Goal: Task Accomplishment & Management: Complete application form

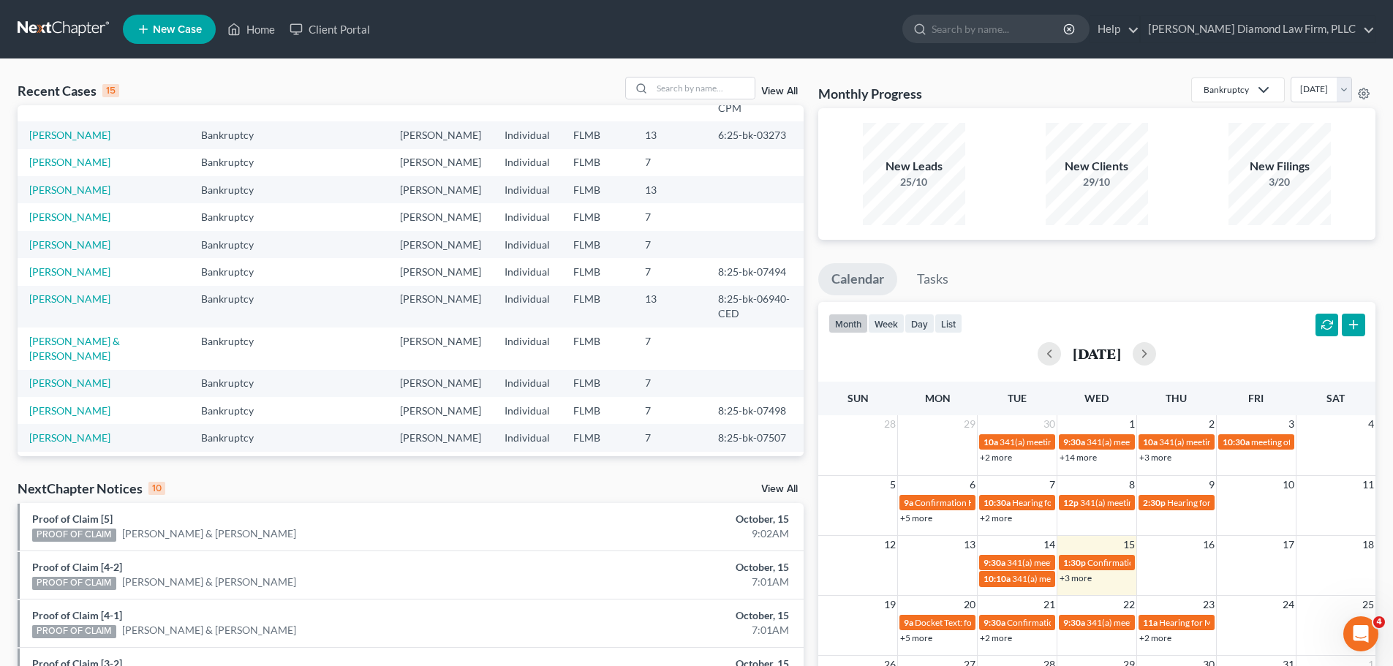
scroll to position [100, 0]
click at [691, 85] on input "search" at bounding box center [703, 88] width 102 height 21
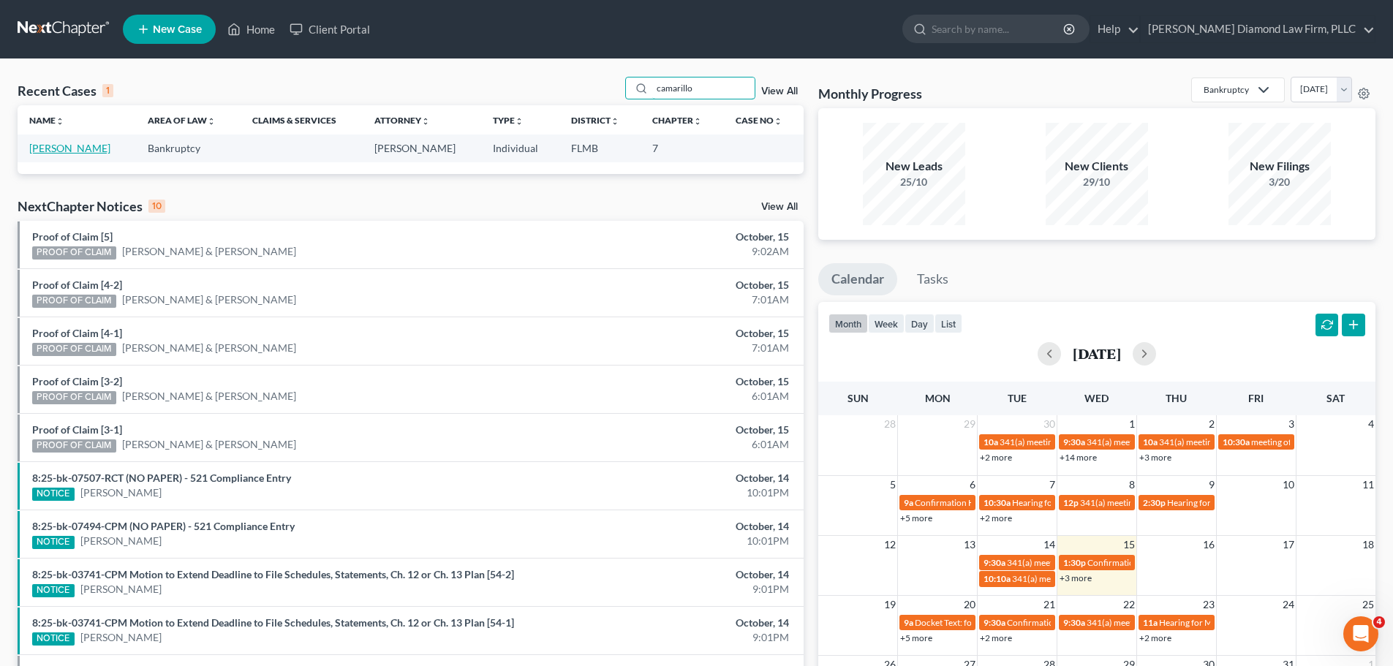
type input "camarillo"
click at [59, 143] on link "[PERSON_NAME]" at bounding box center [69, 148] width 81 height 12
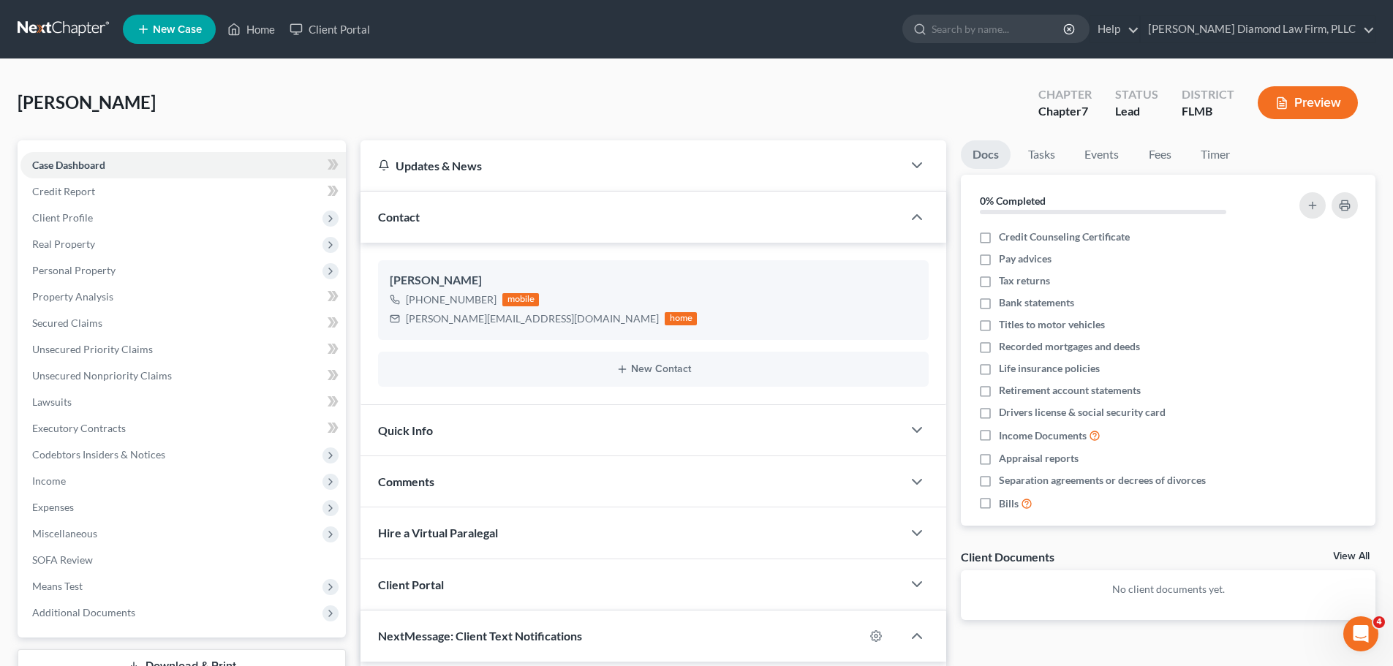
click at [37, 17] on link at bounding box center [65, 29] width 94 height 26
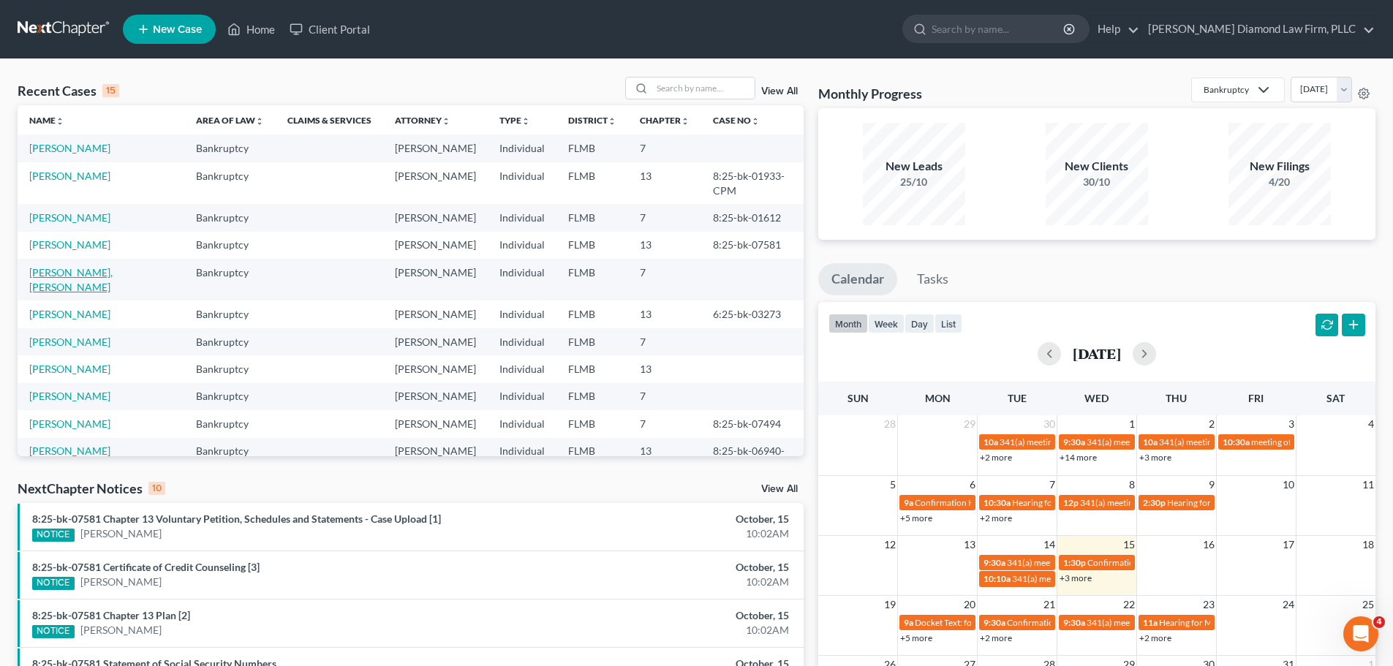
click at [71, 266] on link "[PERSON_NAME], [PERSON_NAME]" at bounding box center [70, 279] width 83 height 27
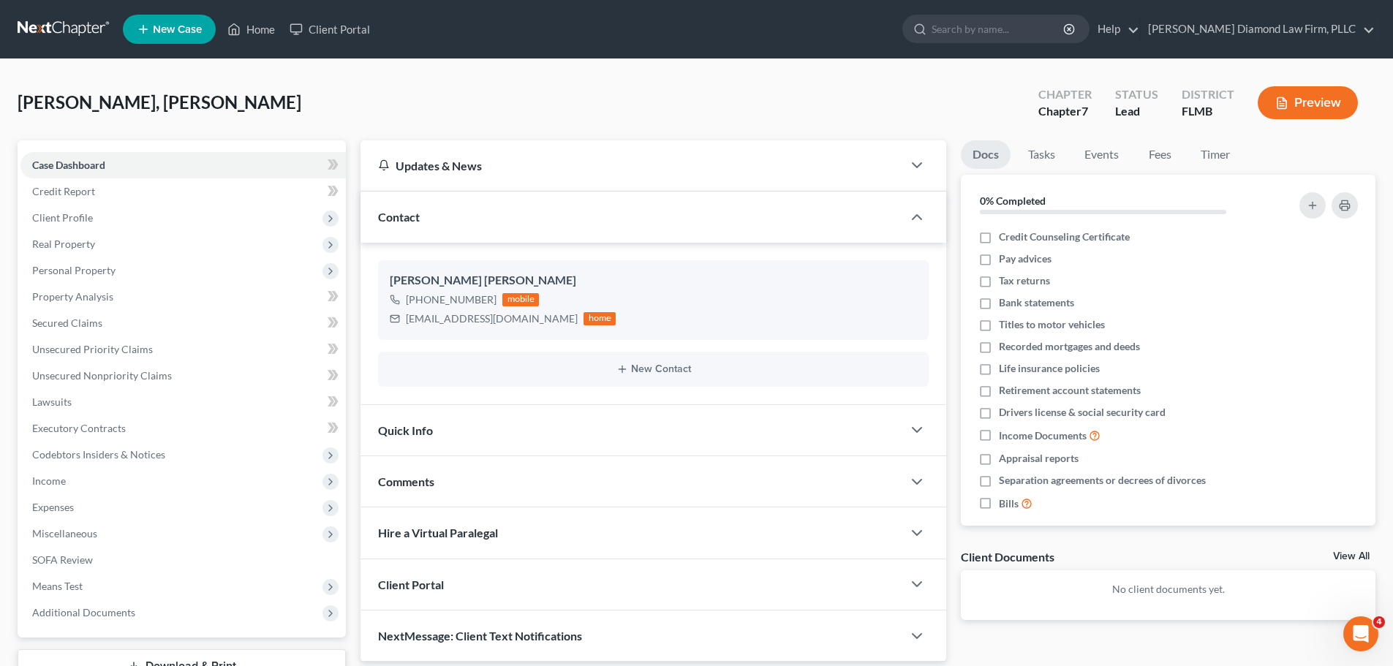
click at [673, 97] on div "Natalie, Linda Upgraded Chapter Chapter 7 Status Lead District FLMB Preview" at bounding box center [697, 109] width 1358 height 64
click at [722, 78] on div "Natalie, Linda Upgraded Chapter Chapter 7 Status Lead District FLMB Preview" at bounding box center [697, 109] width 1358 height 64
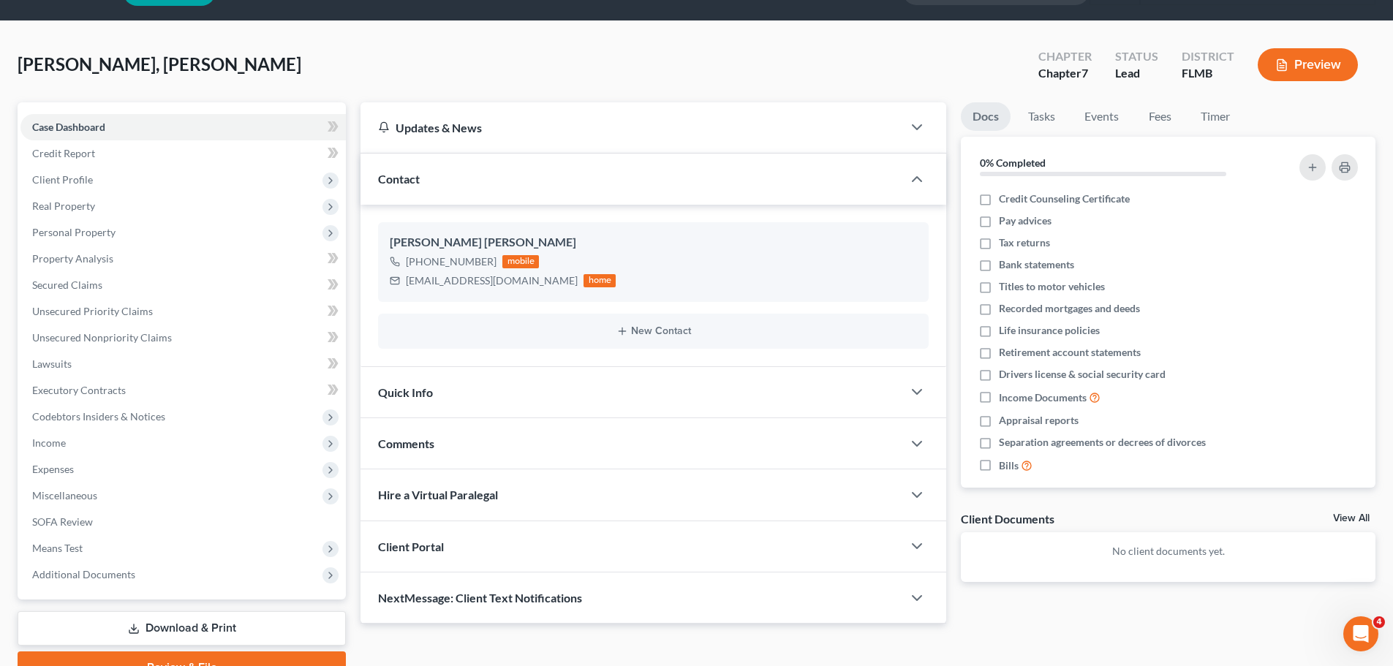
scroll to position [111, 0]
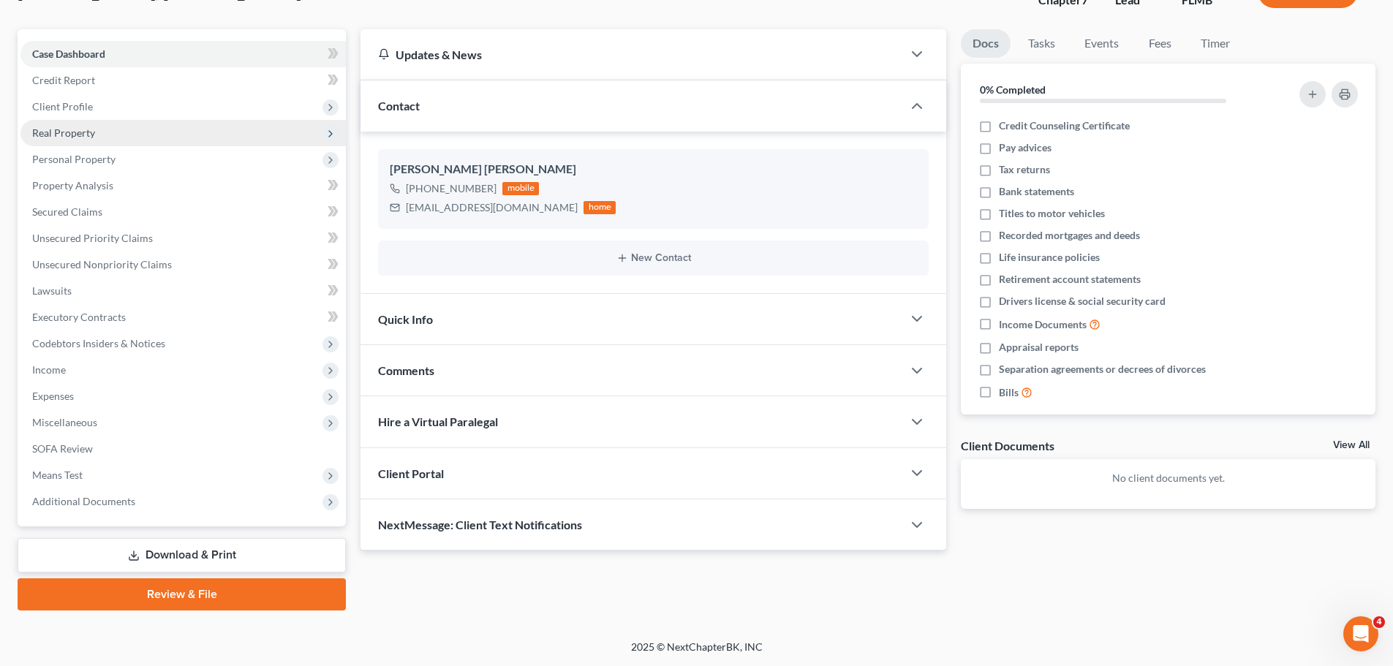
click at [160, 124] on span "Real Property" at bounding box center [182, 133] width 325 height 26
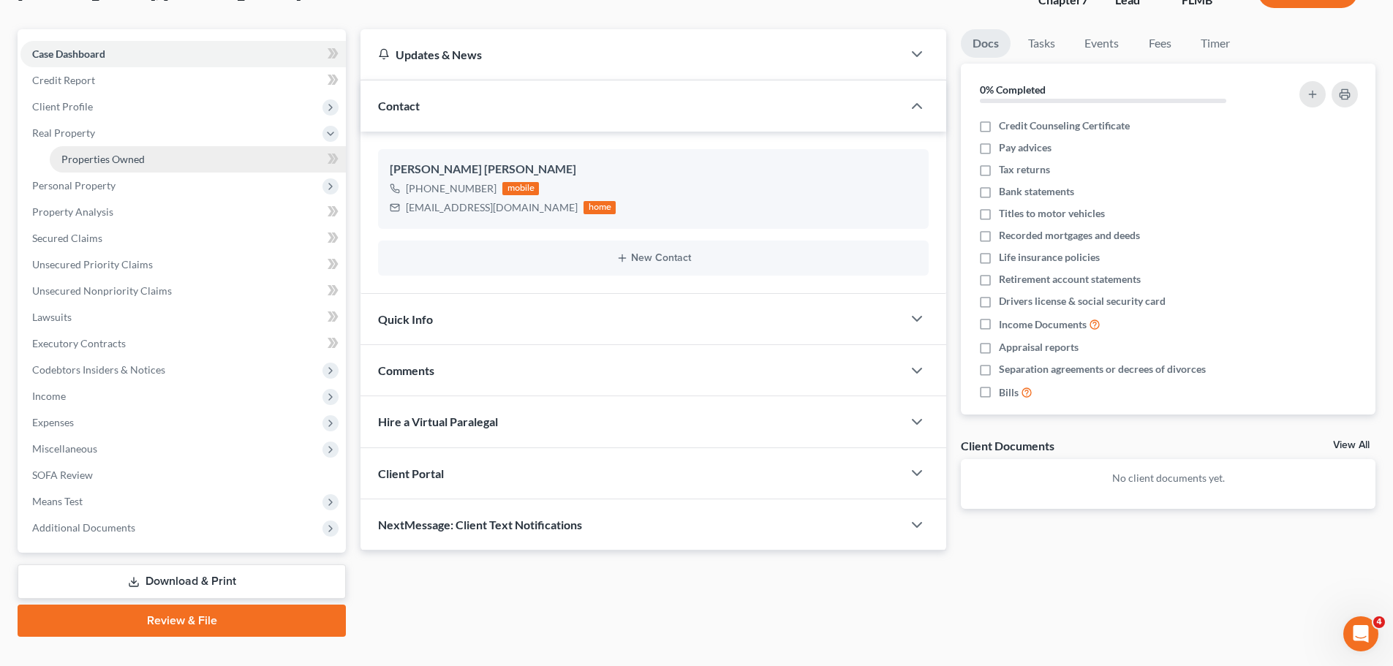
click at [156, 148] on link "Properties Owned" at bounding box center [198, 159] width 296 height 26
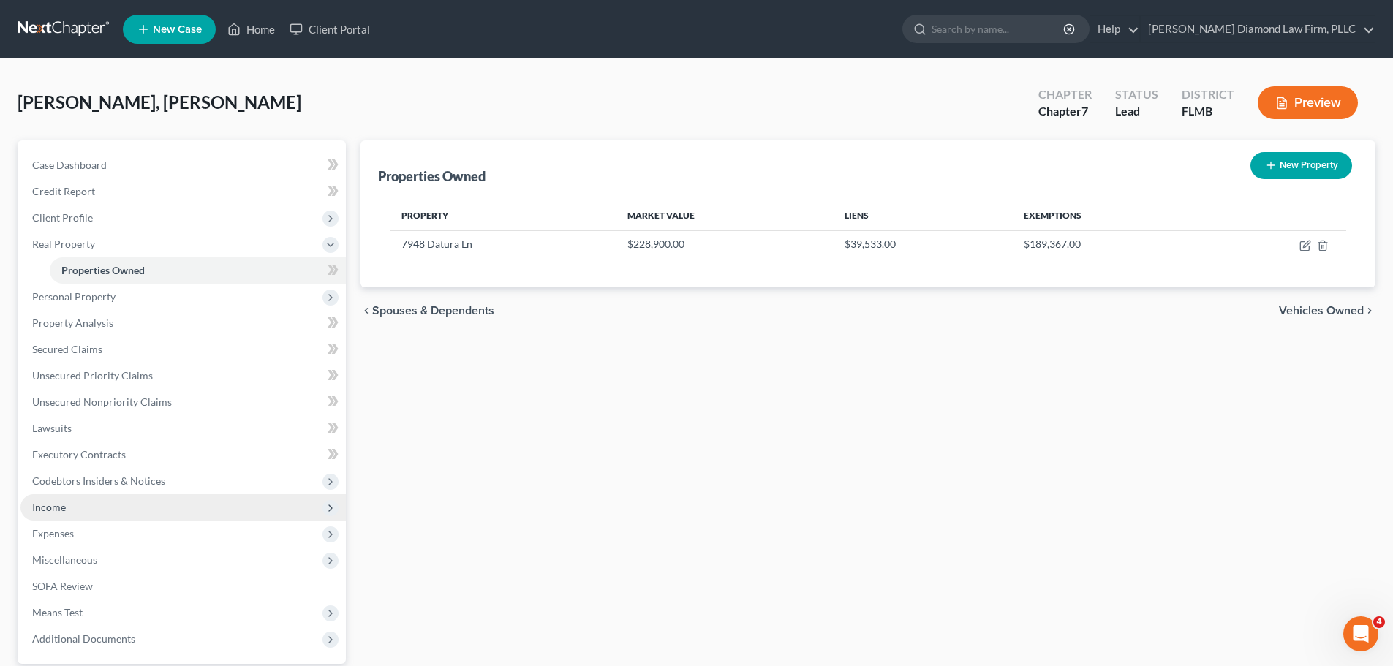
click at [97, 507] on span "Income" at bounding box center [182, 507] width 325 height 26
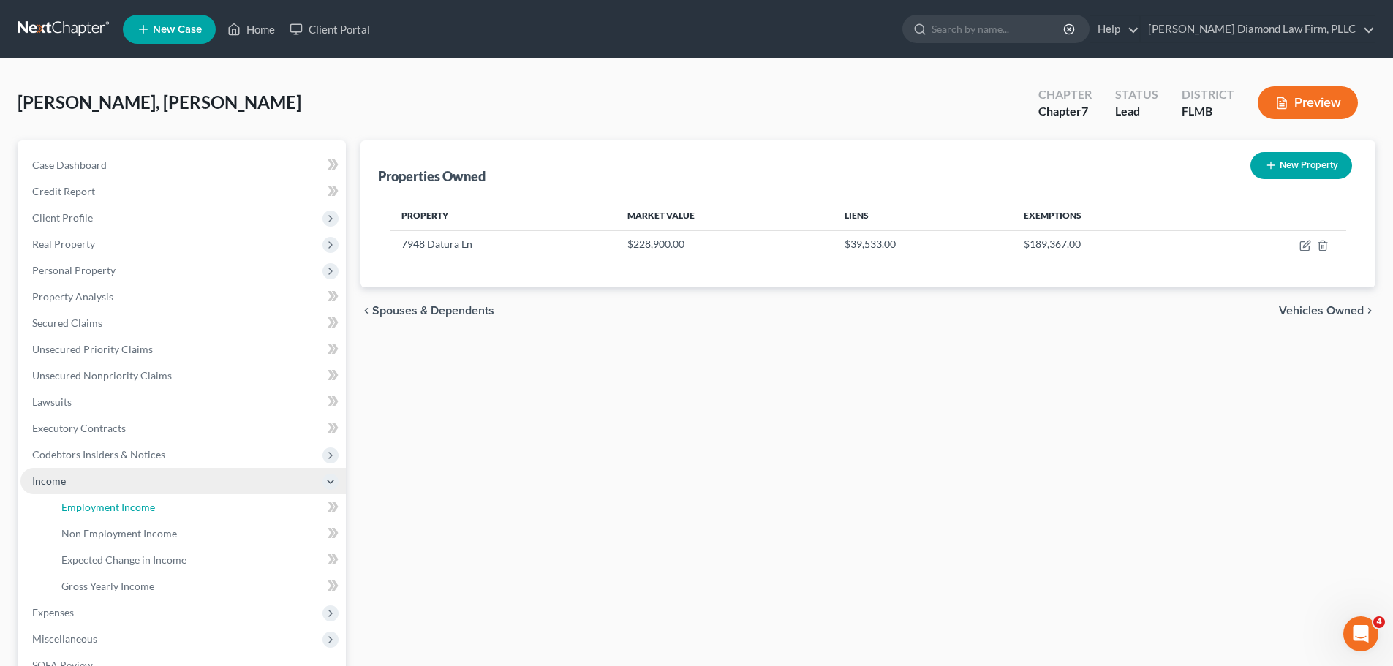
click at [97, 507] on span "Employment Income" at bounding box center [108, 507] width 94 height 12
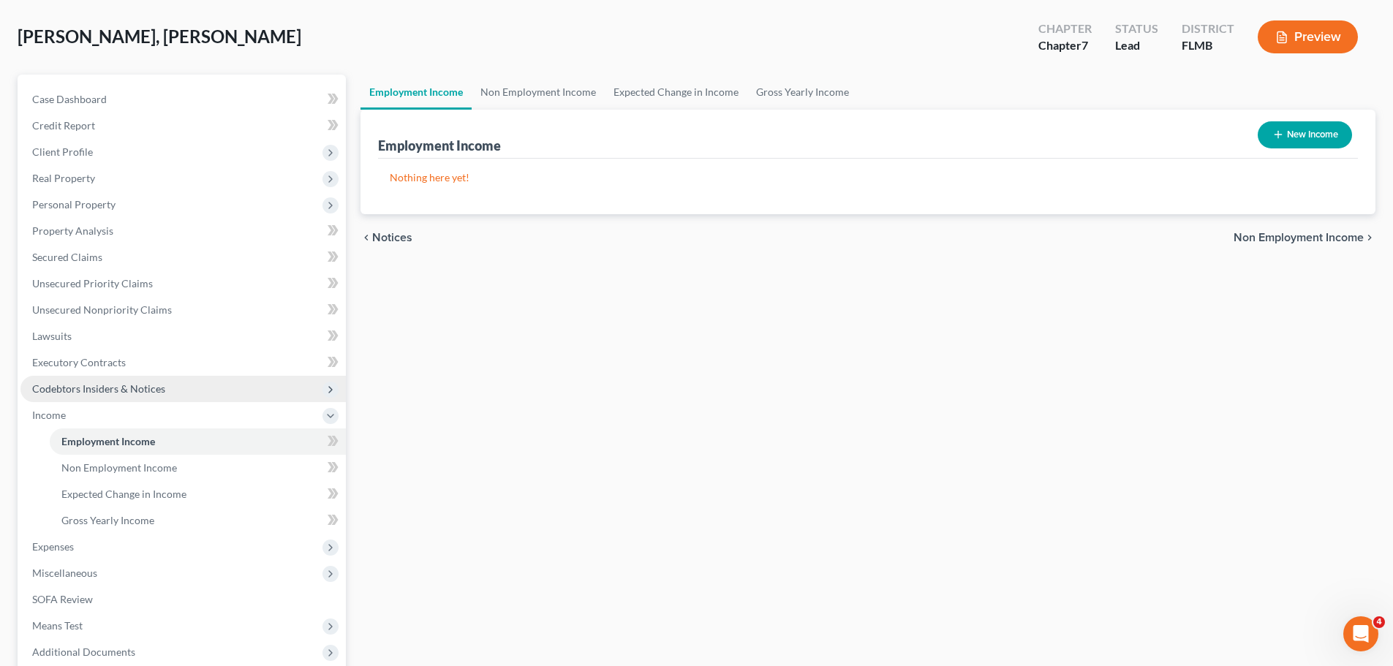
scroll to position [146, 0]
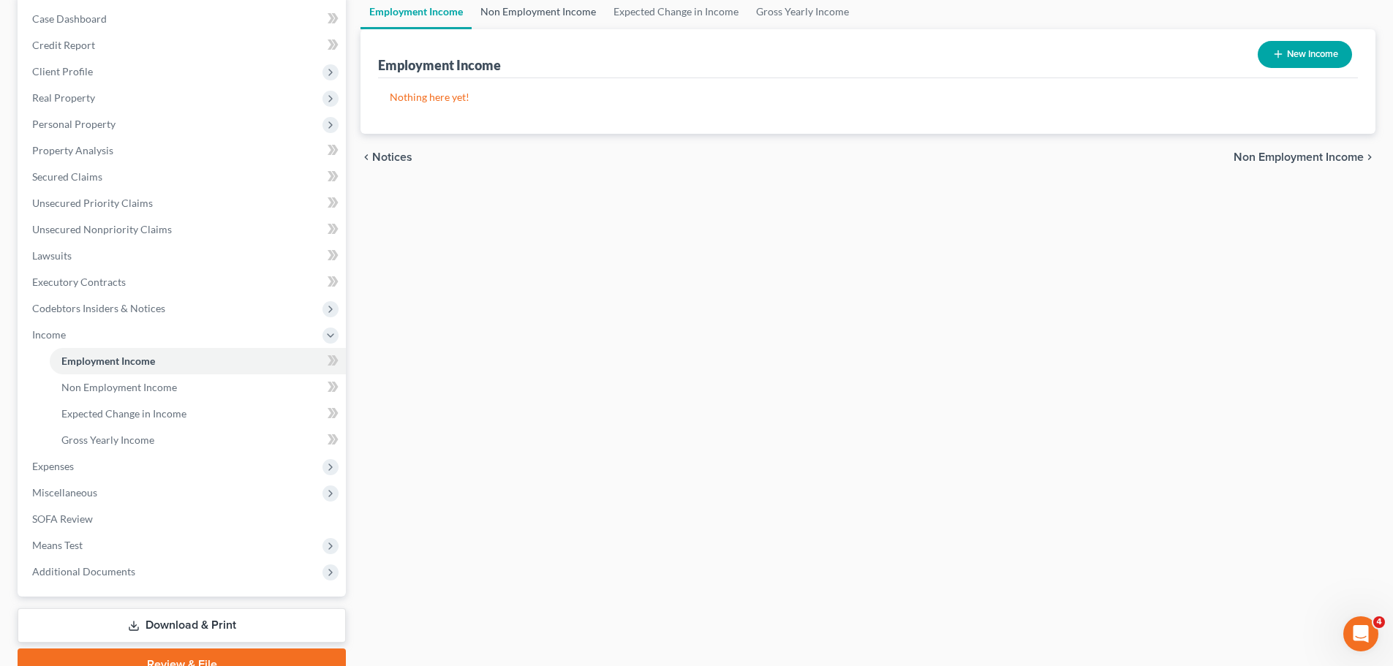
click at [528, 20] on link "Non Employment Income" at bounding box center [538, 11] width 133 height 35
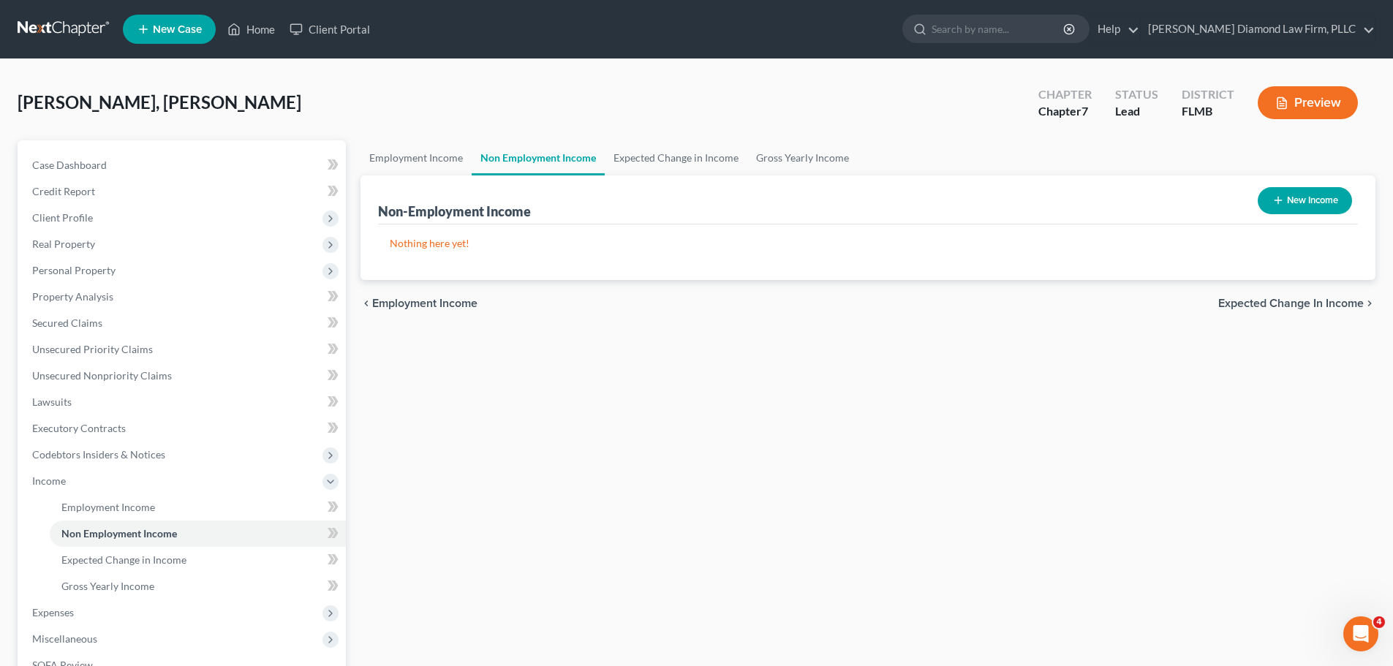
click at [1286, 198] on button "New Income" at bounding box center [1305, 200] width 94 height 27
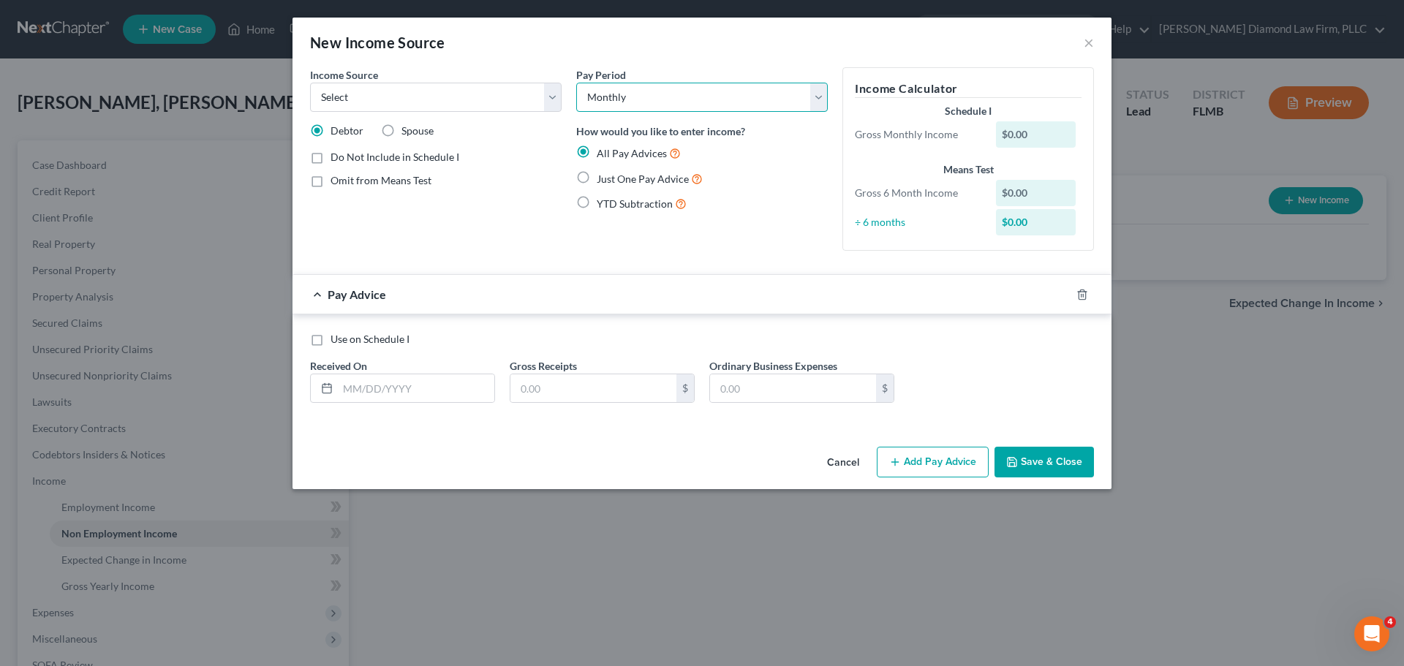
click at [687, 108] on select "Select Monthly Twice Monthly Every Other Week Weekly" at bounding box center [702, 97] width 252 height 29
select select "2"
click at [576, 83] on select "Select Monthly Twice Monthly Every Other Week Weekly" at bounding box center [702, 97] width 252 height 29
click at [401, 132] on label "Spouse" at bounding box center [417, 131] width 32 height 15
click at [407, 132] on input "Spouse" at bounding box center [412, 129] width 10 height 10
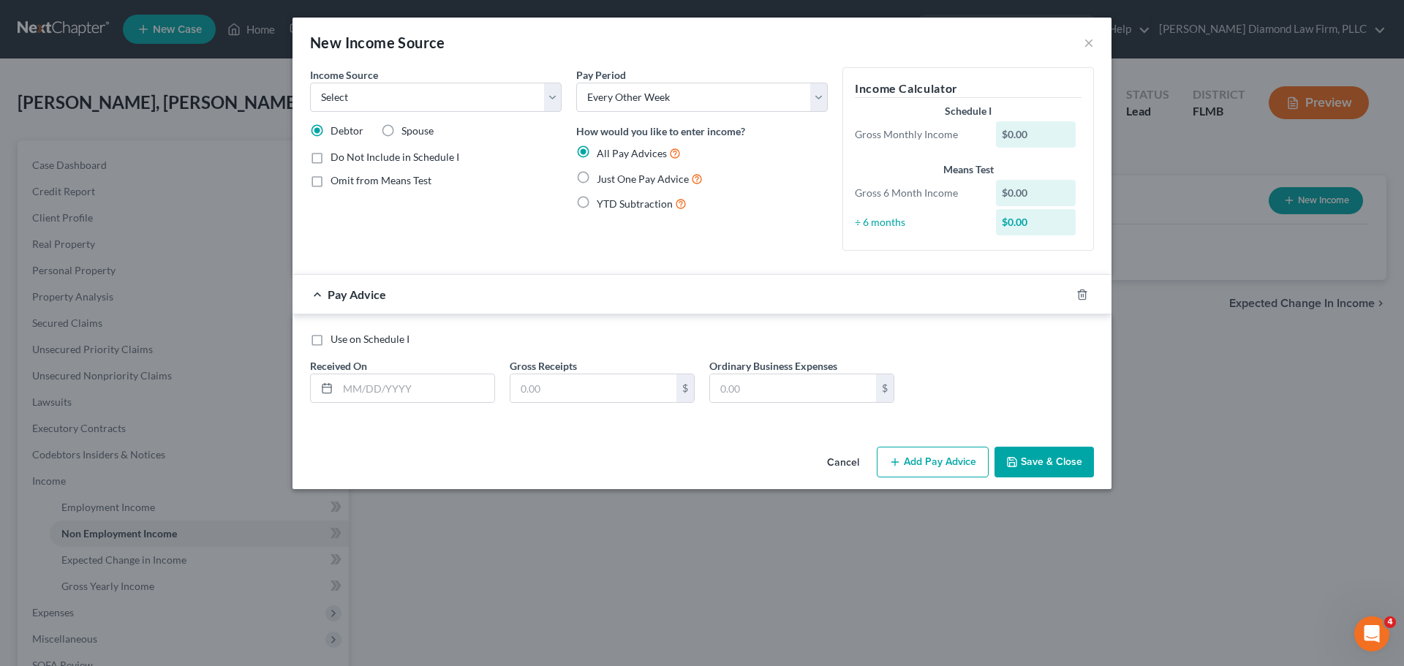
radio input "true"
click at [437, 109] on select "Select Unemployment Disability (from employer) Pension Retirement Social Securi…" at bounding box center [436, 97] width 252 height 29
select select "2"
click at [310, 83] on select "Select Unemployment Disability (from employer) Pension Retirement Social Securi…" at bounding box center [436, 97] width 252 height 29
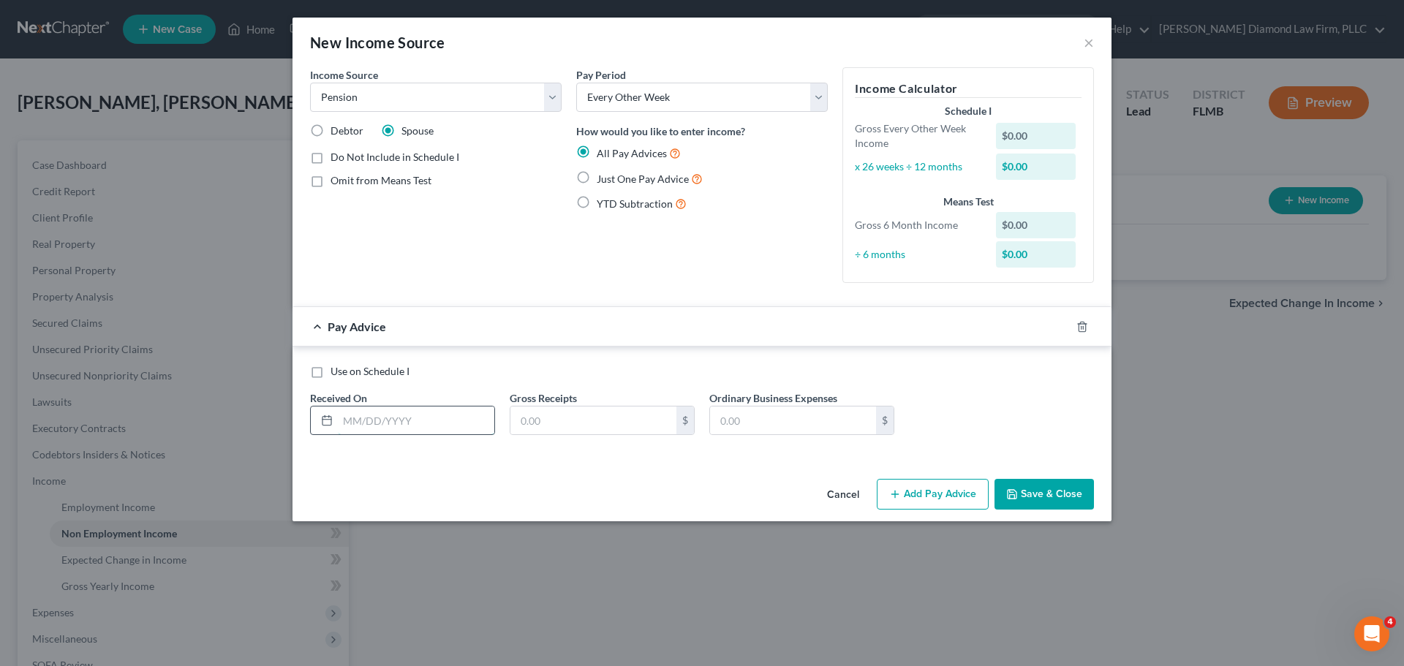
click at [404, 426] on input "text" at bounding box center [416, 421] width 156 height 28
type input "04/04/2025"
type input "825.35"
type input "90.60"
click at [1064, 328] on icon "button" at bounding box center [1065, 327] width 12 height 12
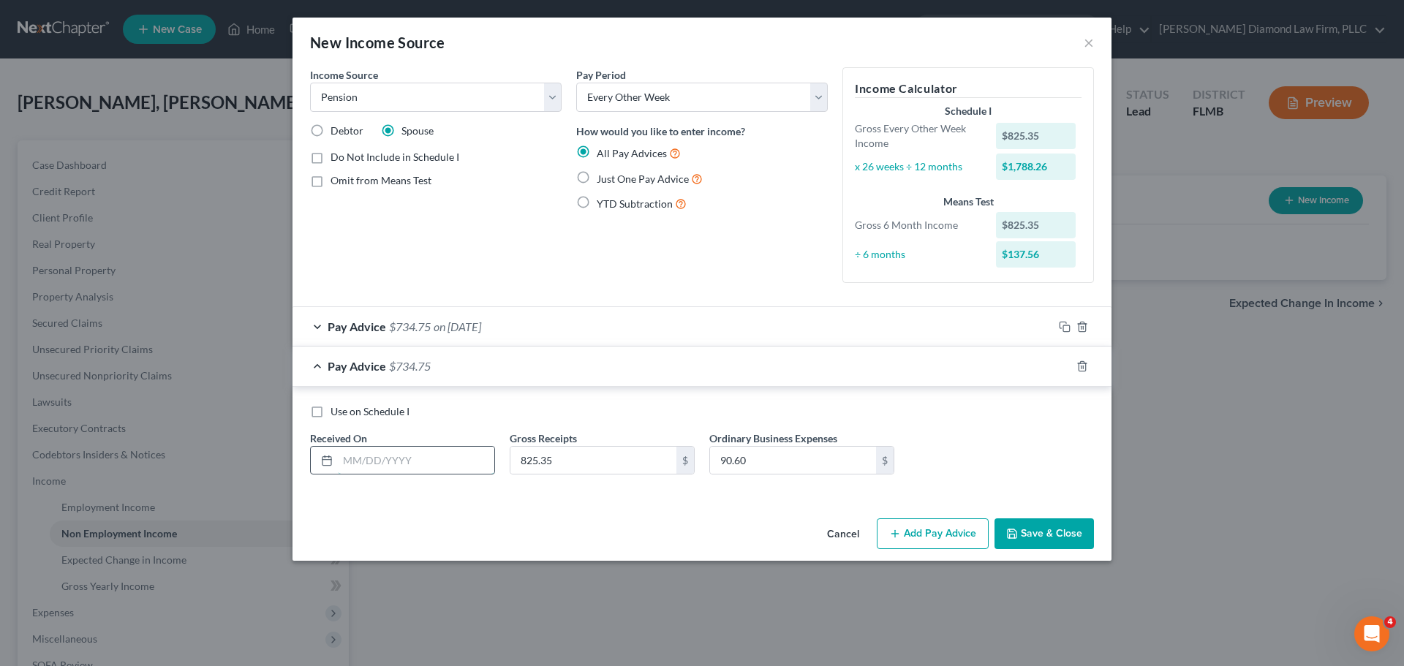
click at [446, 450] on input "text" at bounding box center [416, 461] width 156 height 28
type input "04/18/2025"
click at [1066, 365] on rect "button" at bounding box center [1066, 368] width 7 height 7
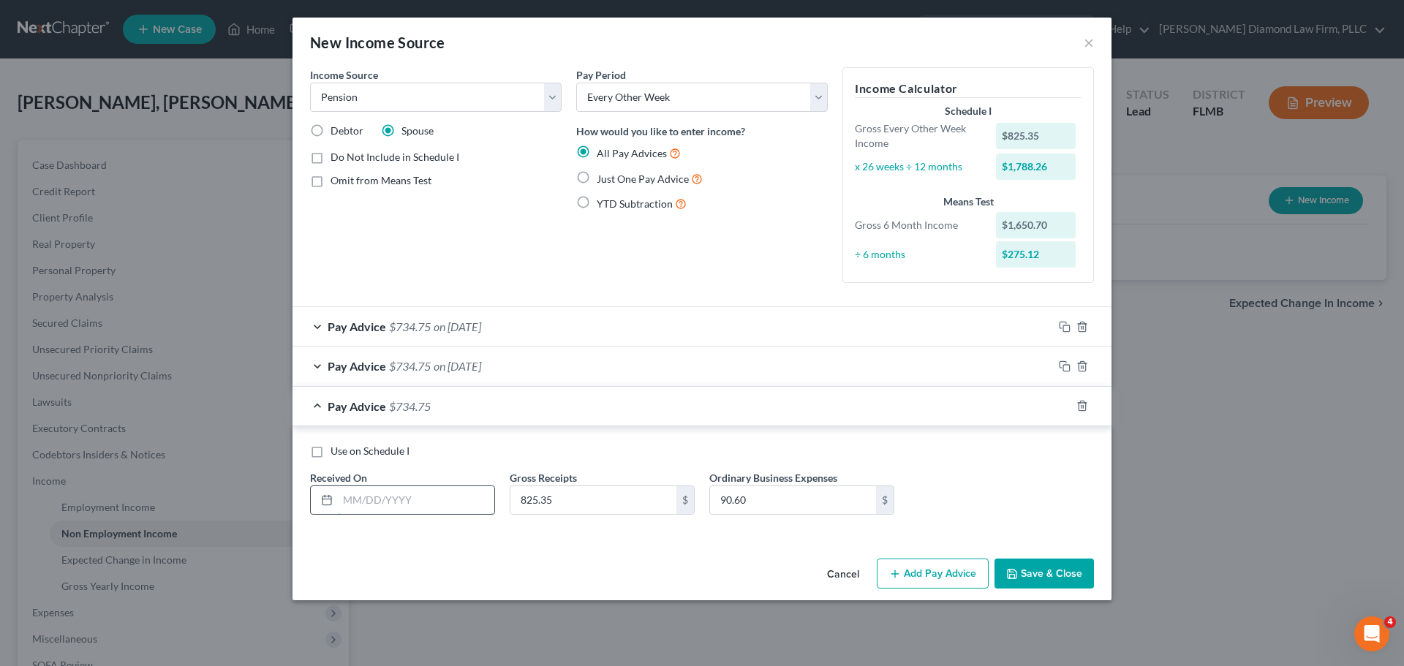
click at [427, 491] on input "text" at bounding box center [416, 500] width 156 height 28
type input "05/02/2025"
click at [1065, 404] on rect "button" at bounding box center [1066, 407] width 7 height 7
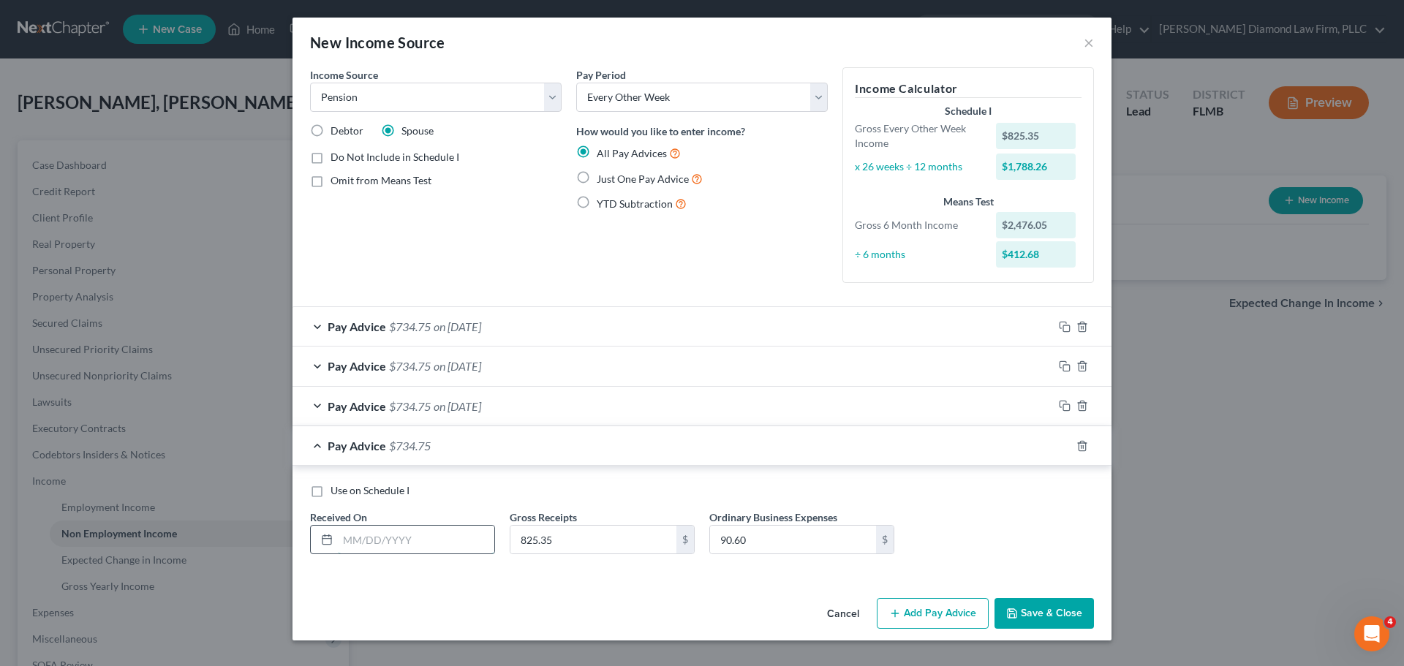
click at [463, 533] on input "text" at bounding box center [416, 540] width 156 height 28
type input "05/16/2025"
click at [1062, 449] on icon "button" at bounding box center [1065, 446] width 12 height 12
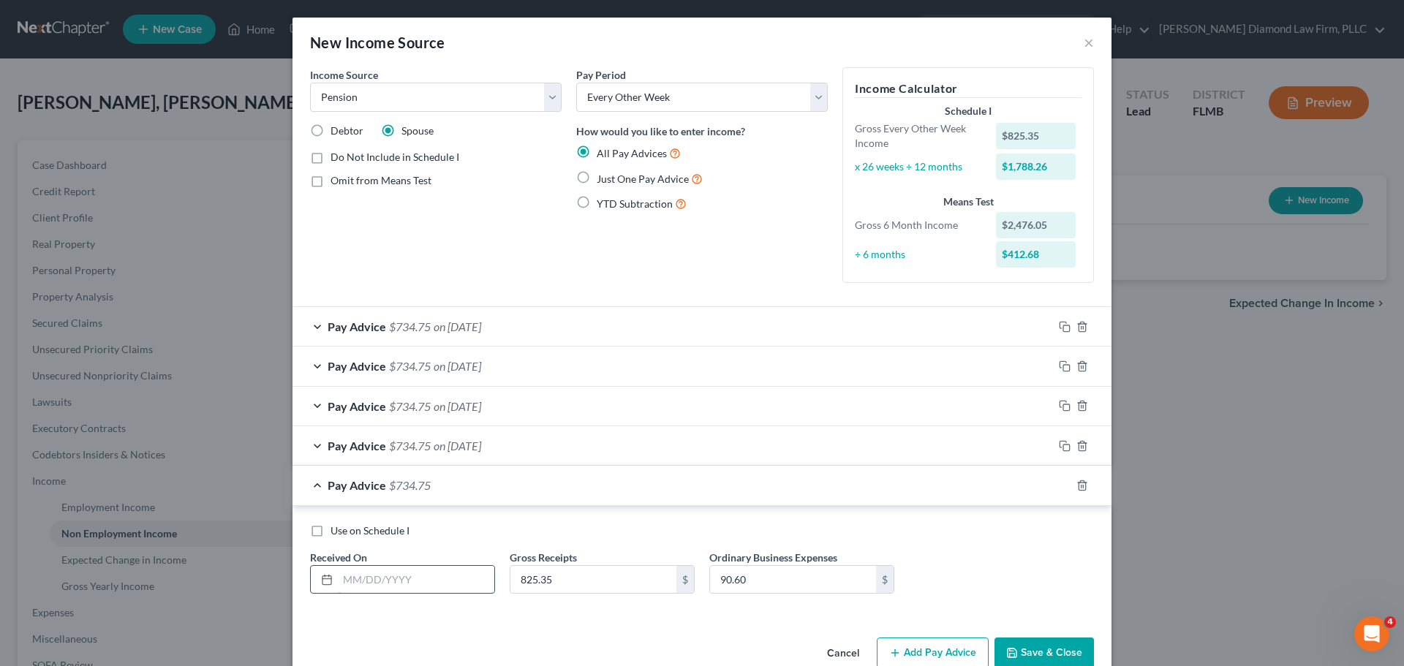
click at [443, 572] on input "text" at bounding box center [416, 580] width 156 height 28
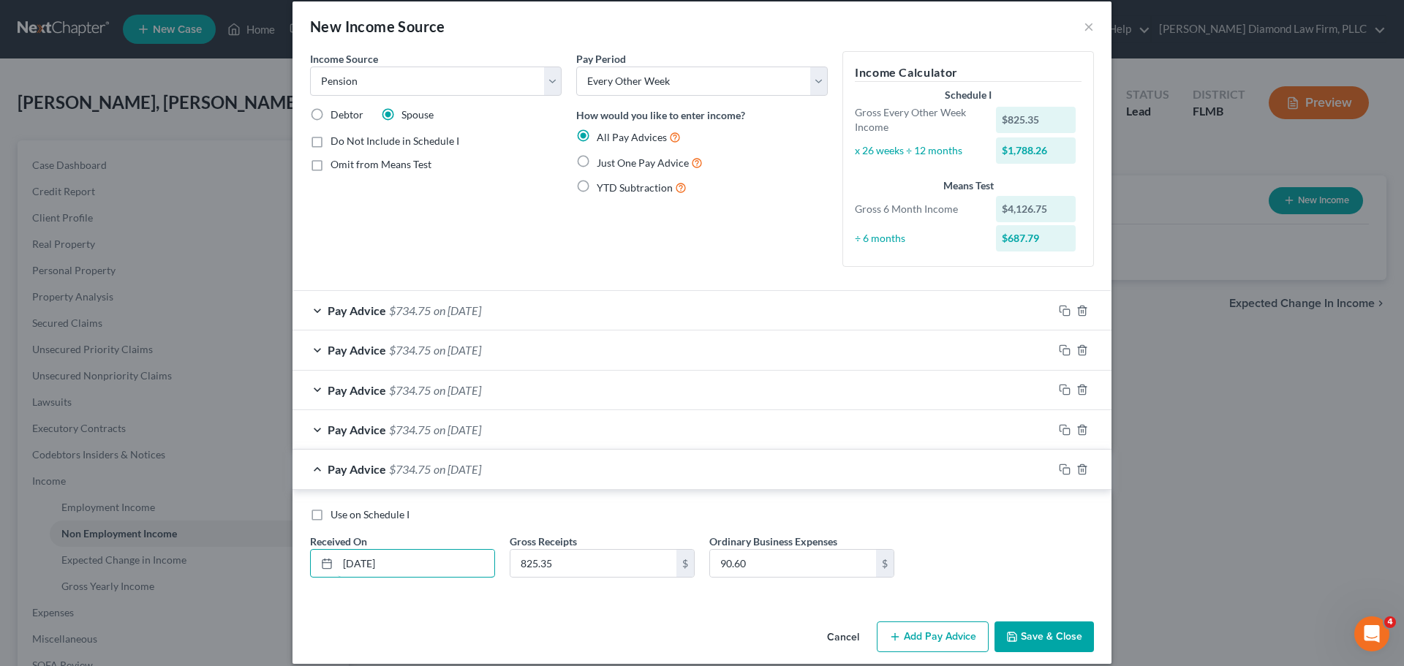
scroll to position [31, 0]
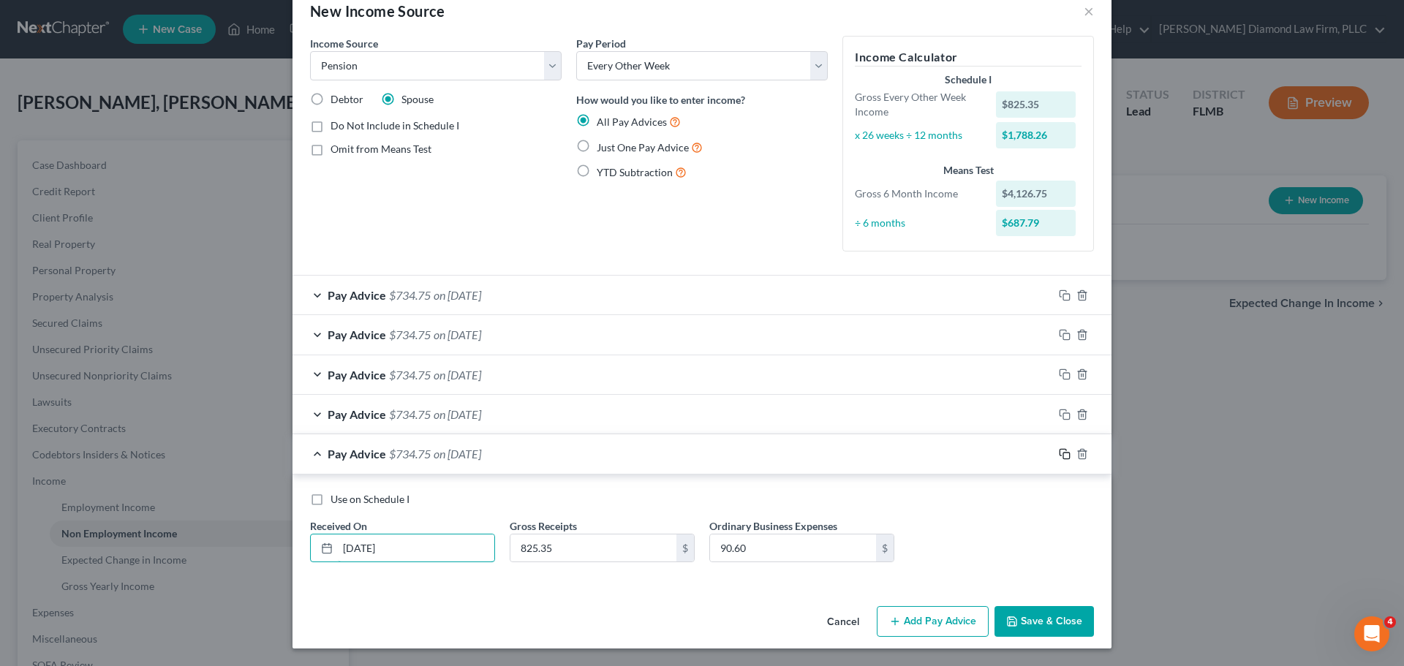
type input "05/30/2025"
click at [1059, 454] on icon "button" at bounding box center [1065, 454] width 12 height 12
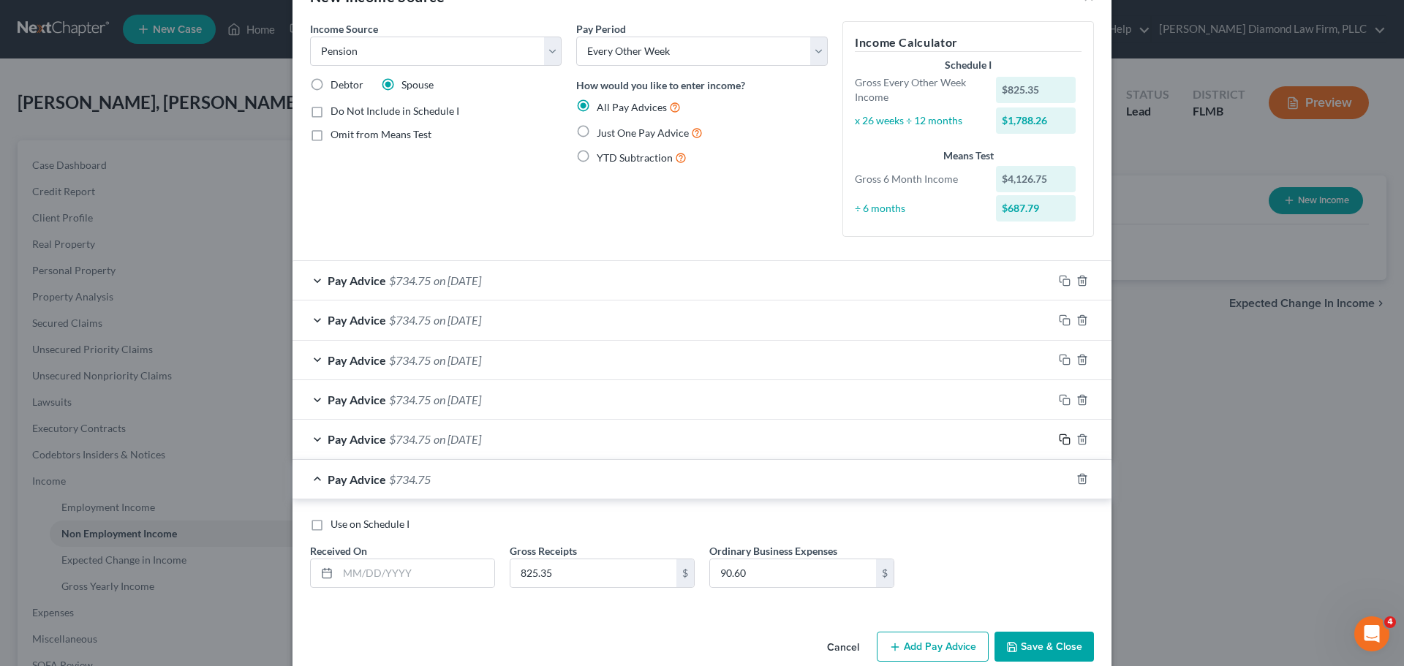
scroll to position [71, 0]
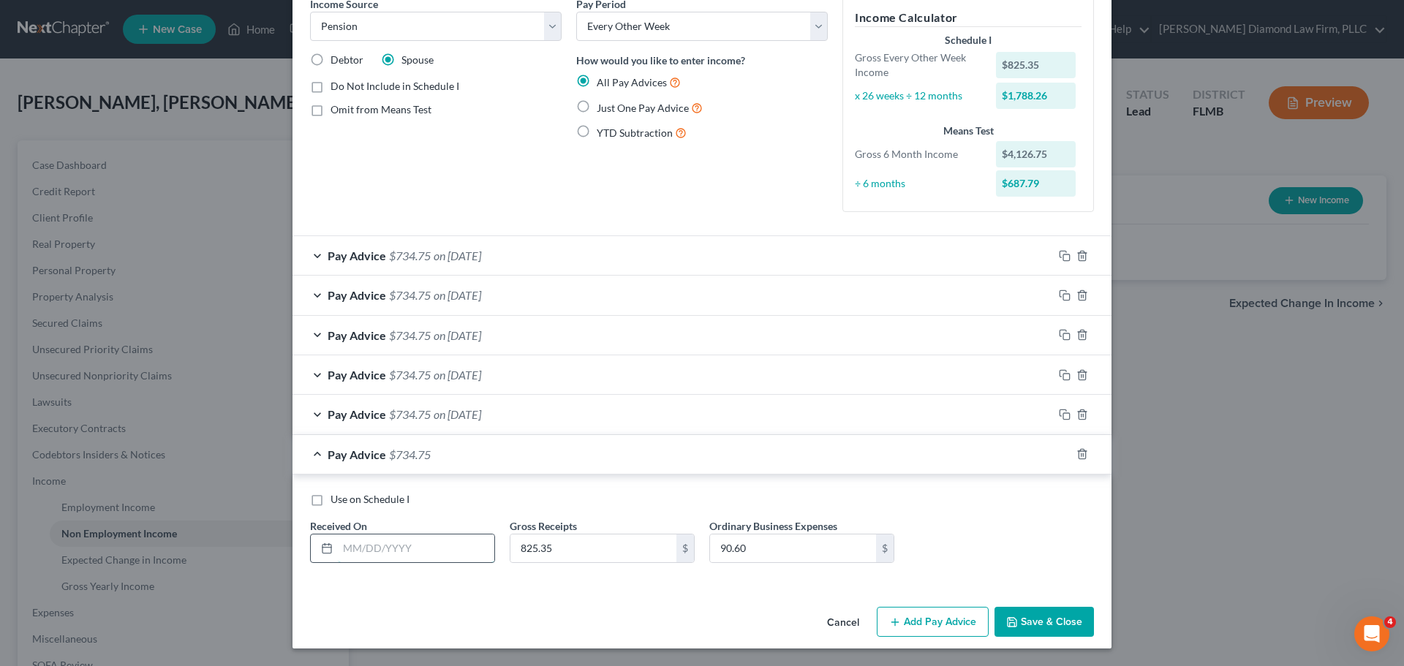
click at [356, 549] on input "text" at bounding box center [416, 548] width 156 height 28
type input "06/13/2025"
click at [1062, 456] on icon "button" at bounding box center [1065, 454] width 12 height 12
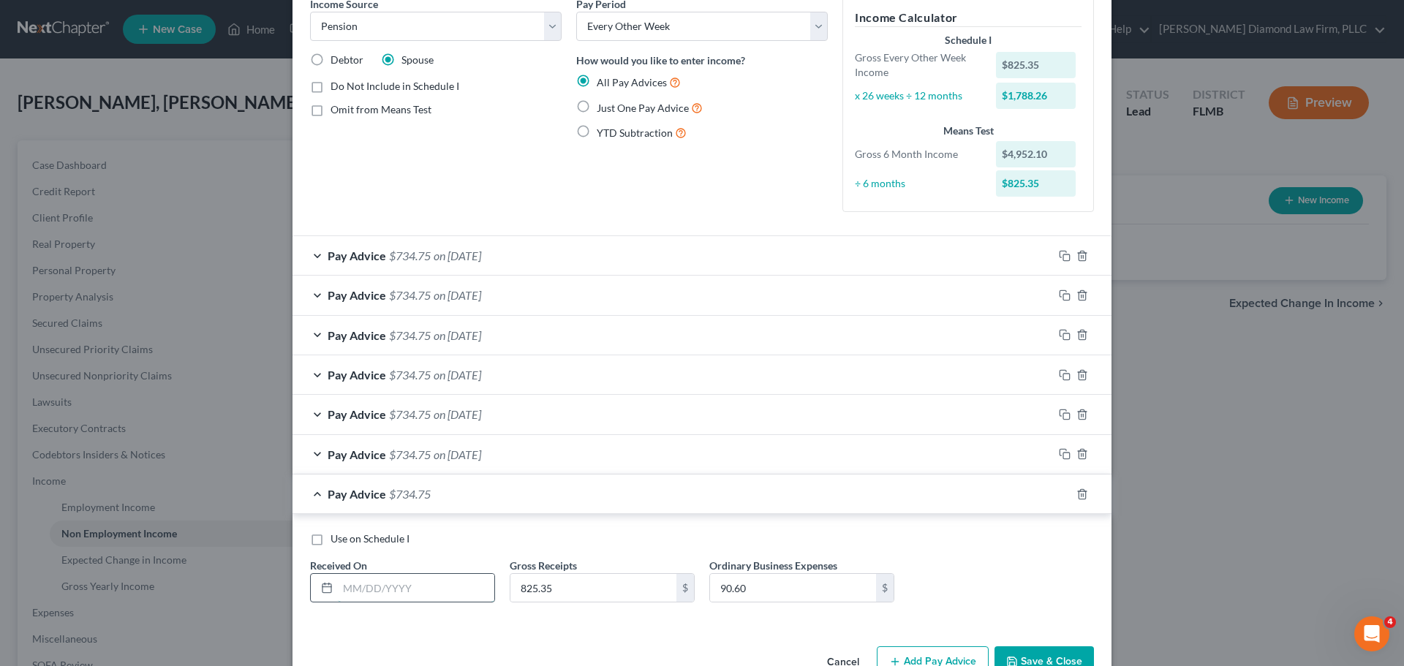
click at [401, 581] on input "text" at bounding box center [416, 588] width 156 height 28
type input "06/27/2025"
click at [1059, 494] on icon "button" at bounding box center [1065, 494] width 12 height 12
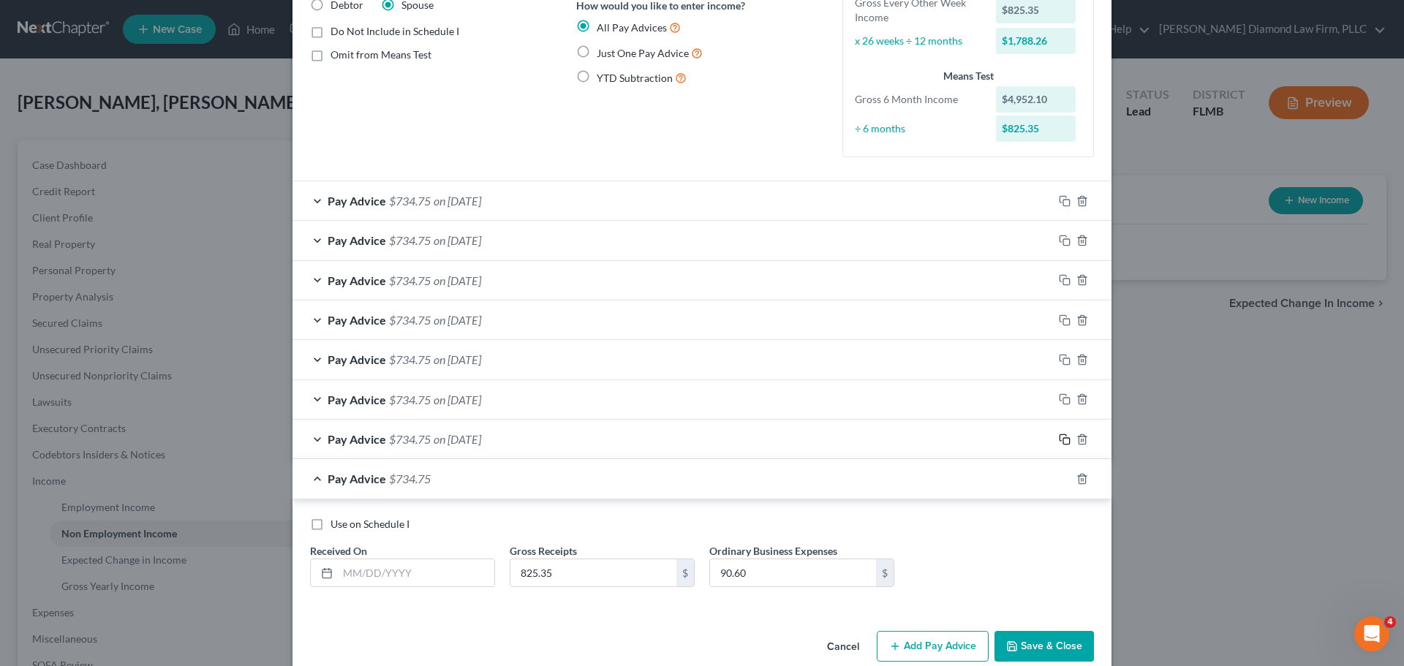
scroll to position [151, 0]
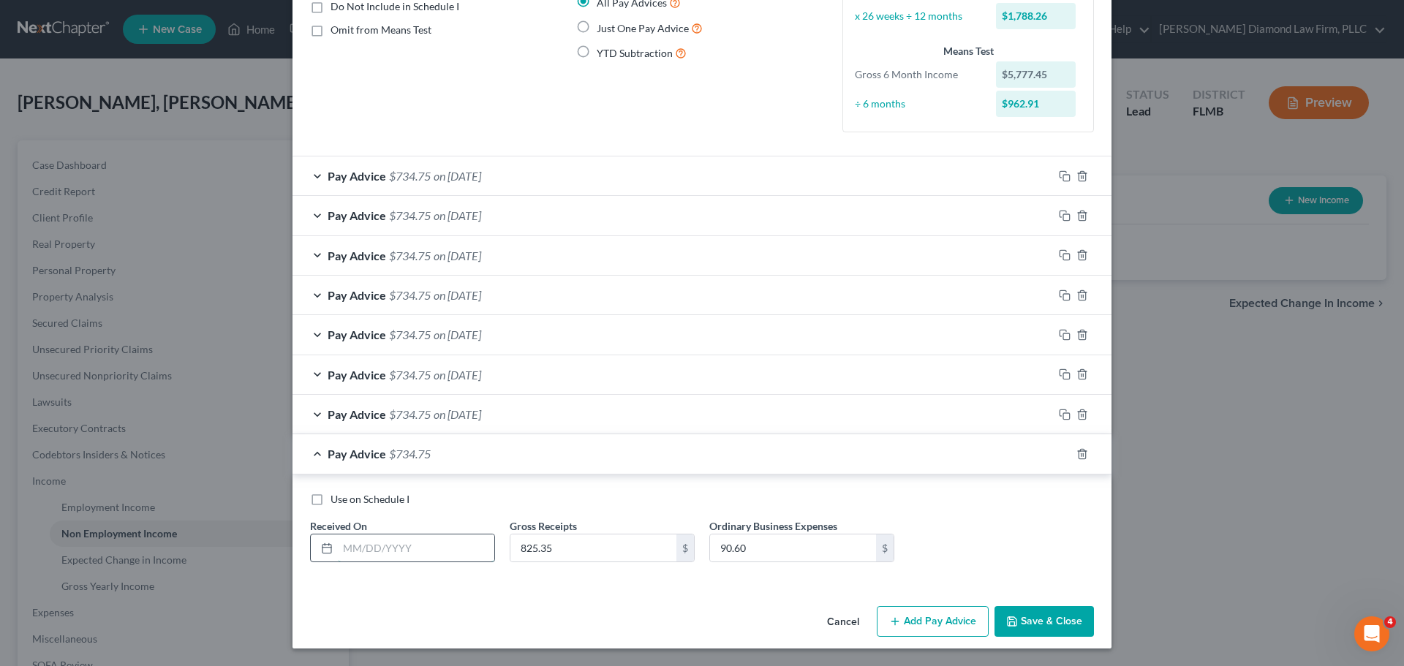
click at [449, 545] on input "text" at bounding box center [416, 548] width 156 height 28
type input "07/11/2025"
click at [1060, 450] on icon "button" at bounding box center [1062, 452] width 7 height 7
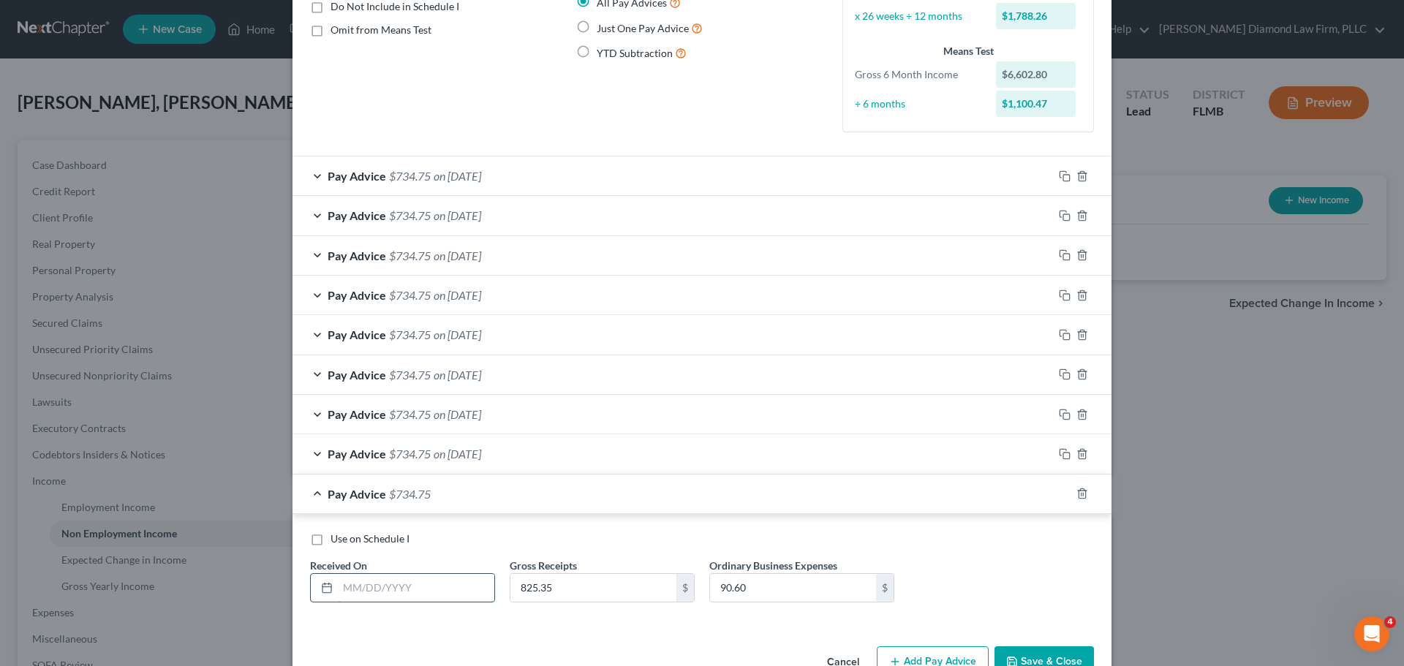
click at [384, 598] on input "text" at bounding box center [416, 588] width 156 height 28
type input "07/25/2025"
click at [1059, 494] on icon "button" at bounding box center [1065, 494] width 12 height 12
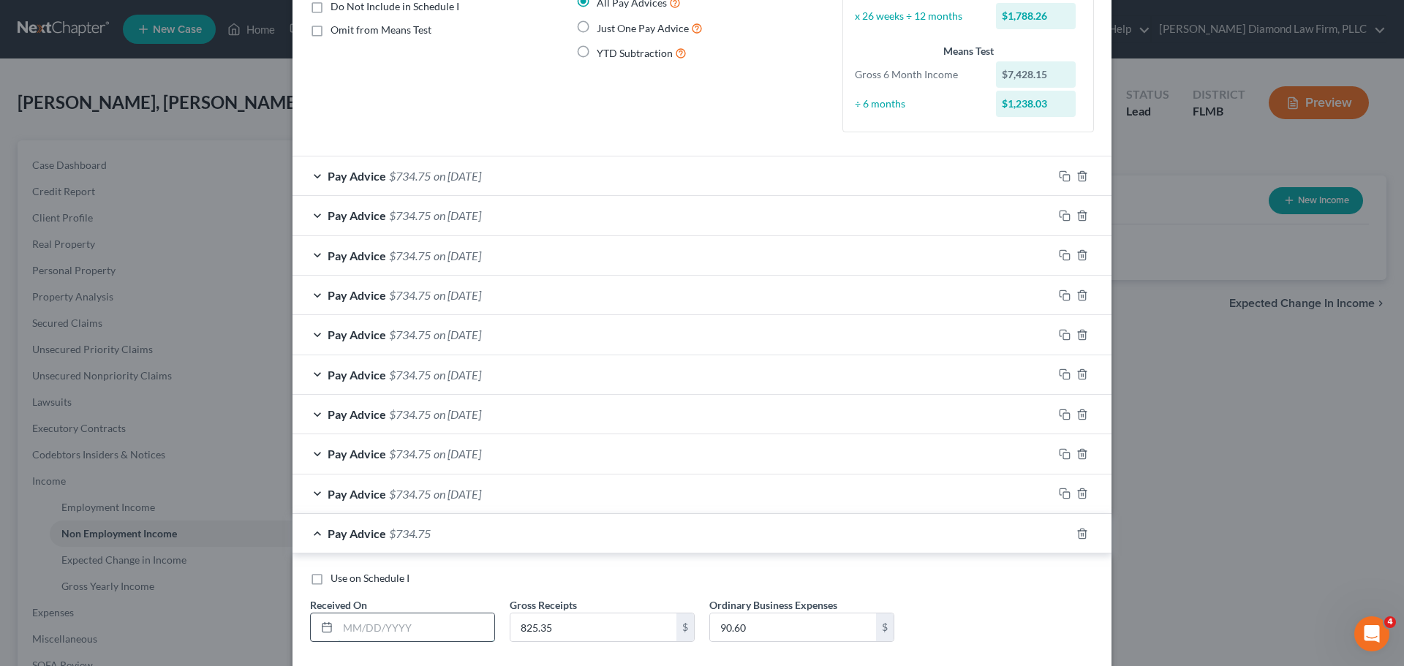
click at [374, 636] on input "text" at bounding box center [416, 627] width 156 height 28
type input "08/08/2025"
click at [1063, 535] on rect "button" at bounding box center [1066, 535] width 7 height 7
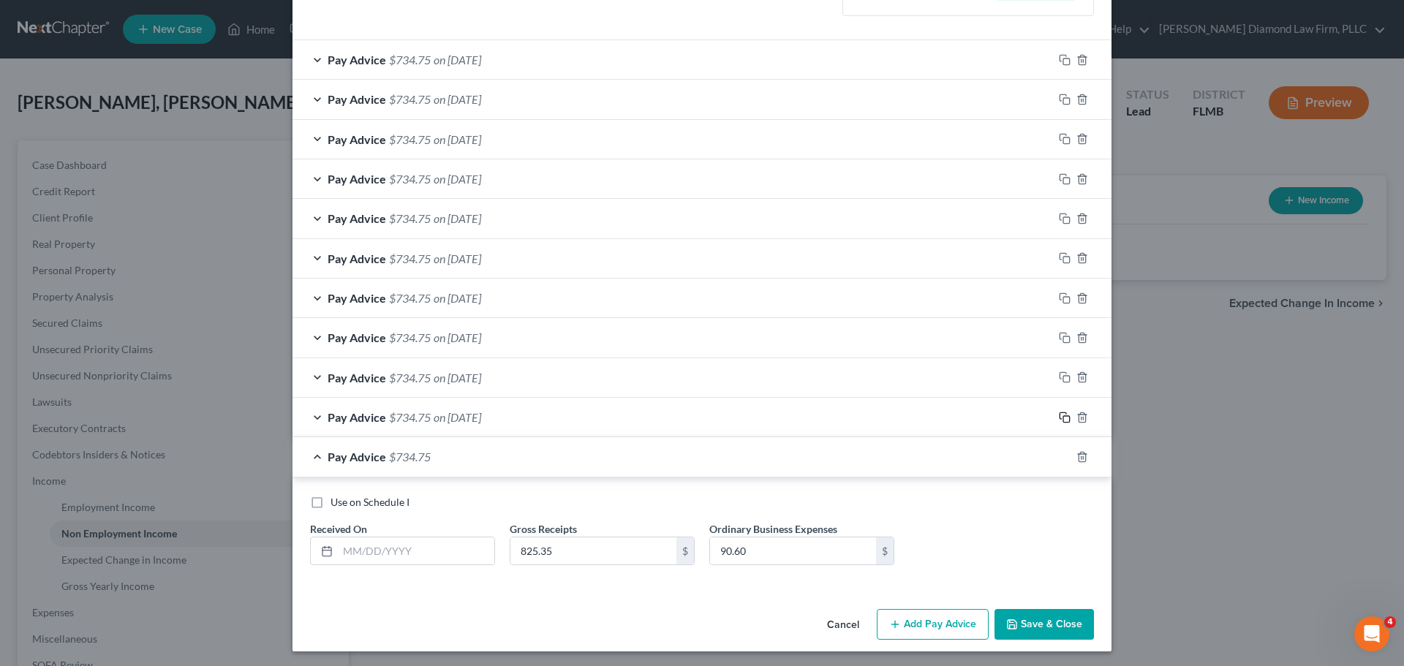
scroll to position [270, 0]
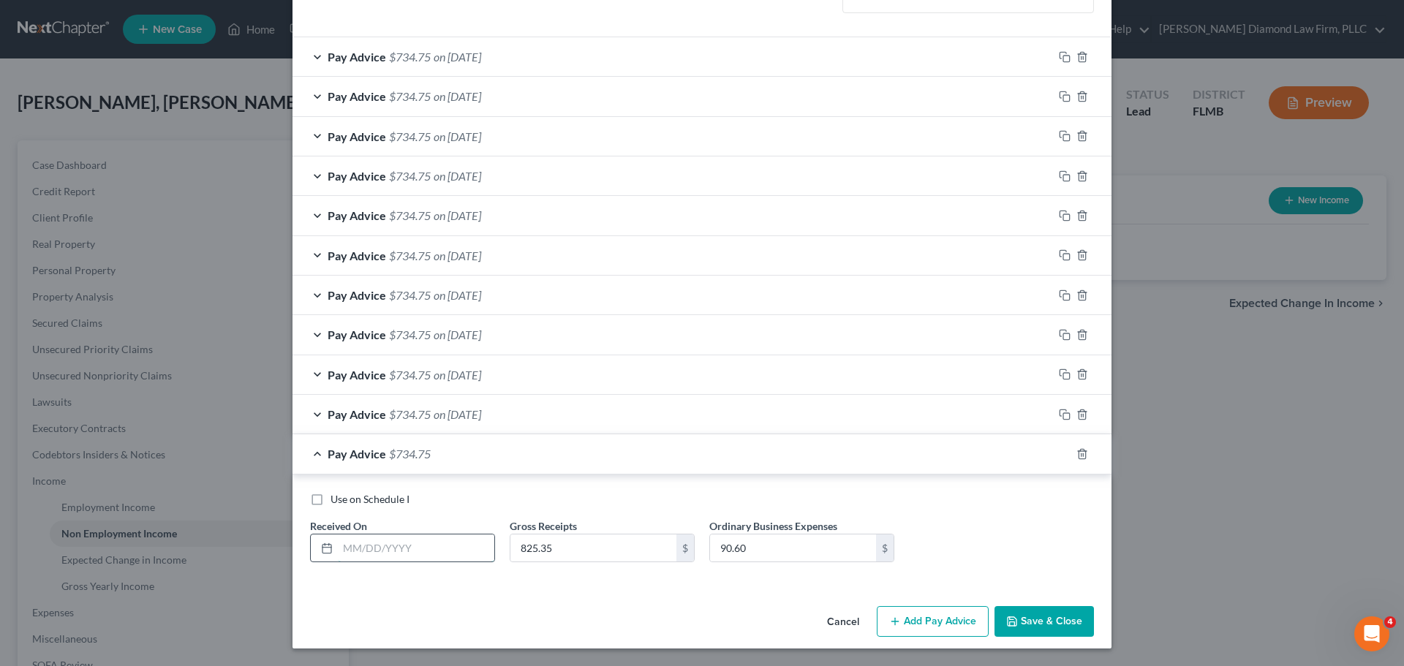
click at [379, 555] on input "text" at bounding box center [416, 548] width 156 height 28
type input "08/22/2025"
click at [1059, 453] on icon "button" at bounding box center [1065, 454] width 12 height 12
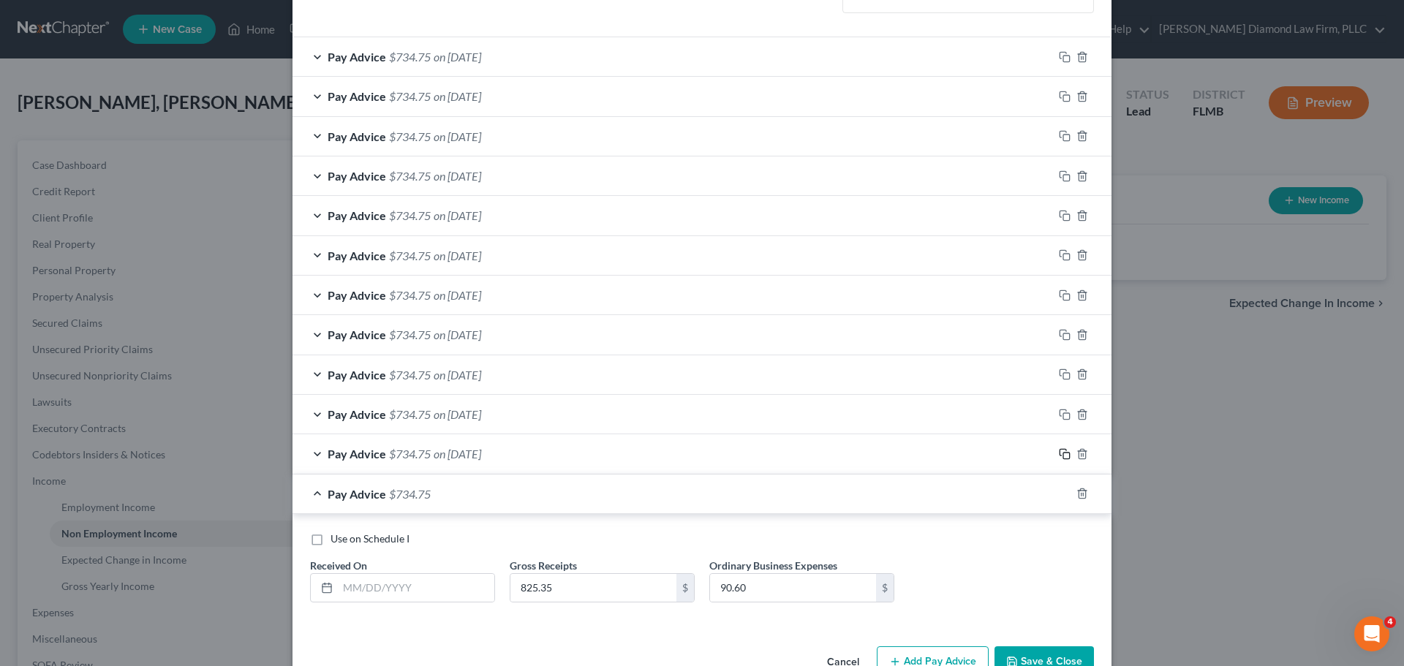
scroll to position [309, 0]
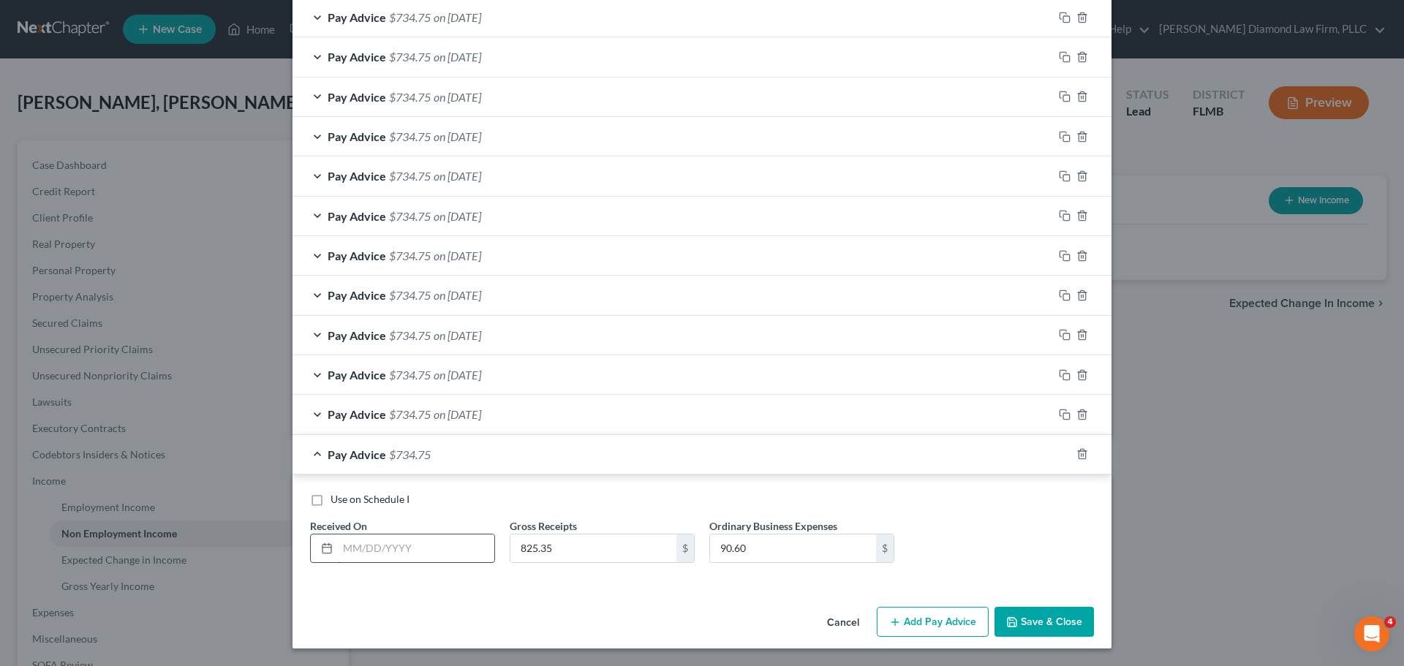
click at [445, 541] on input "text" at bounding box center [416, 548] width 156 height 28
type input "09/05/2025"
click at [1064, 453] on rect "button" at bounding box center [1066, 456] width 7 height 7
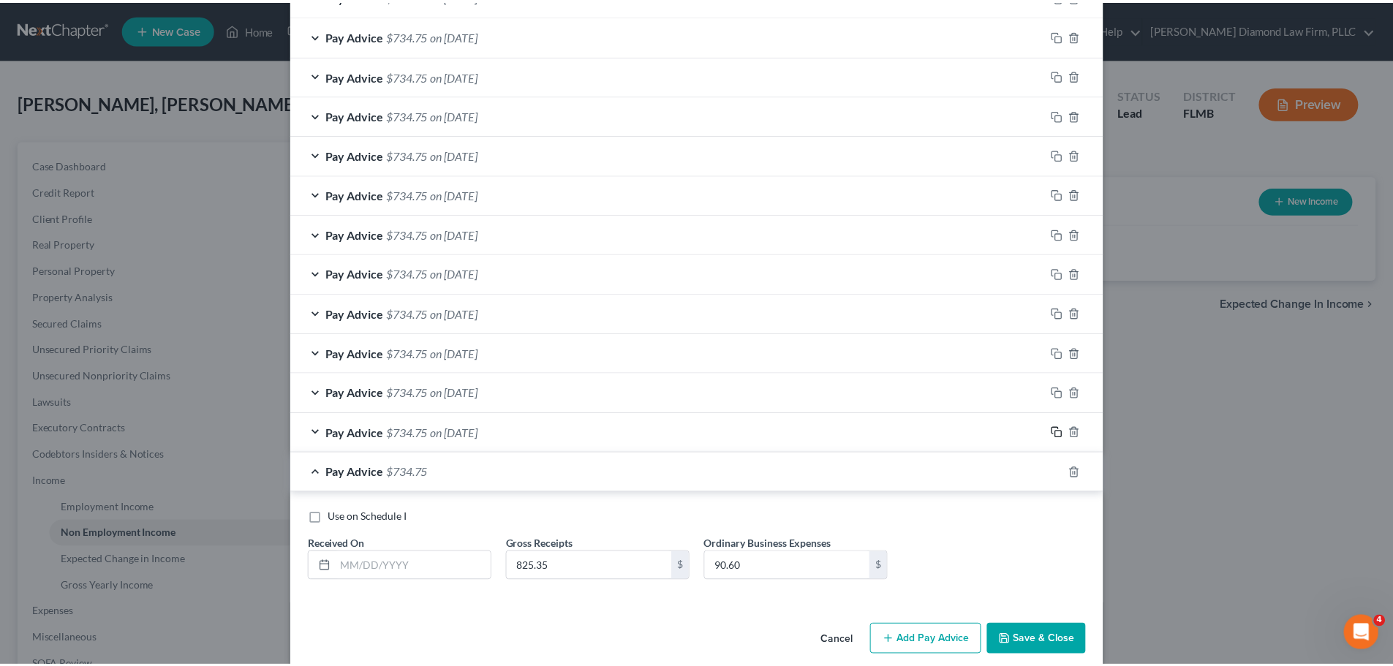
scroll to position [349, 0]
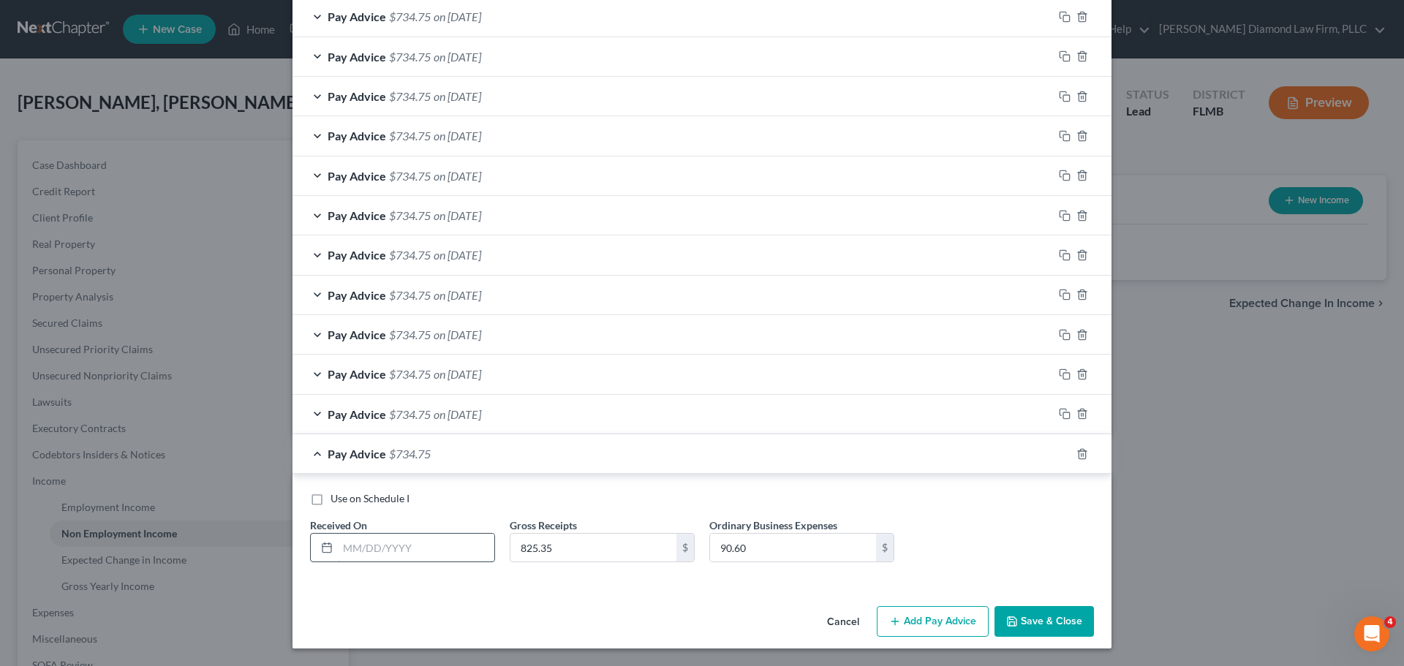
click at [396, 559] on input "text" at bounding box center [416, 548] width 156 height 28
type input "09/19/2025"
click at [1063, 616] on button "Save & Close" at bounding box center [1043, 621] width 99 height 31
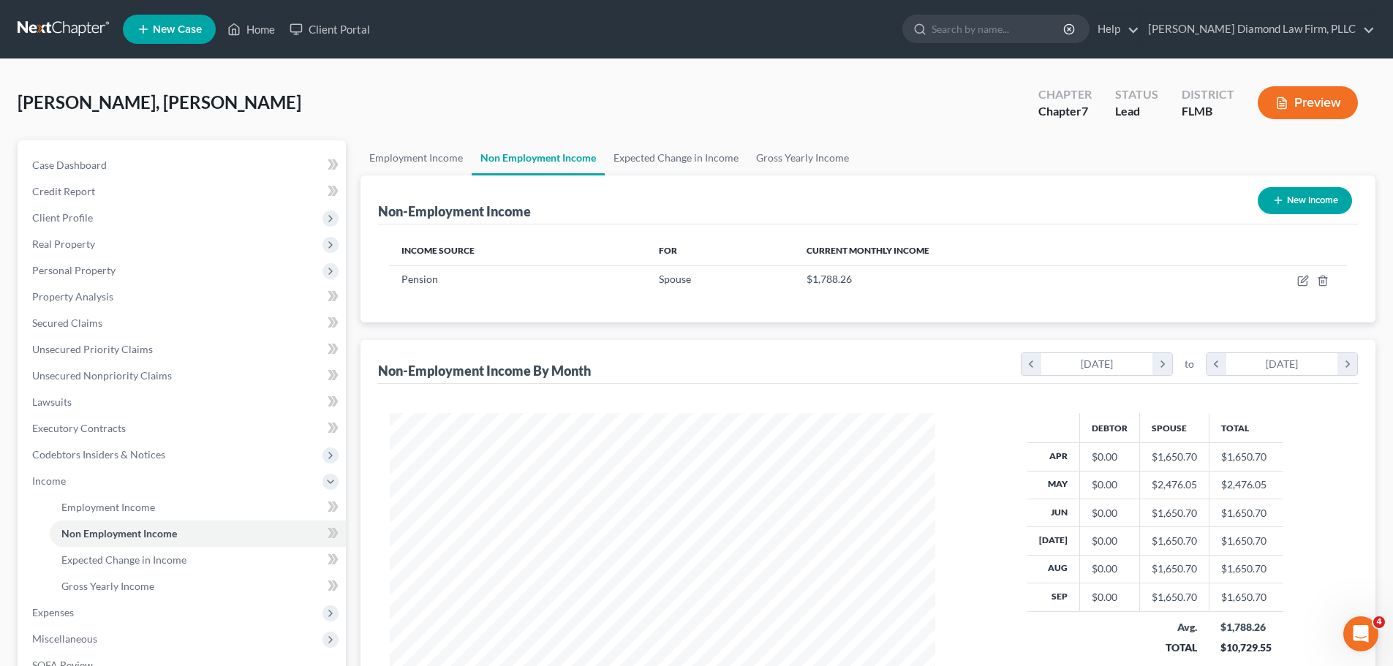
scroll to position [273, 575]
click at [825, 153] on link "Gross Yearly Income" at bounding box center [802, 157] width 110 height 35
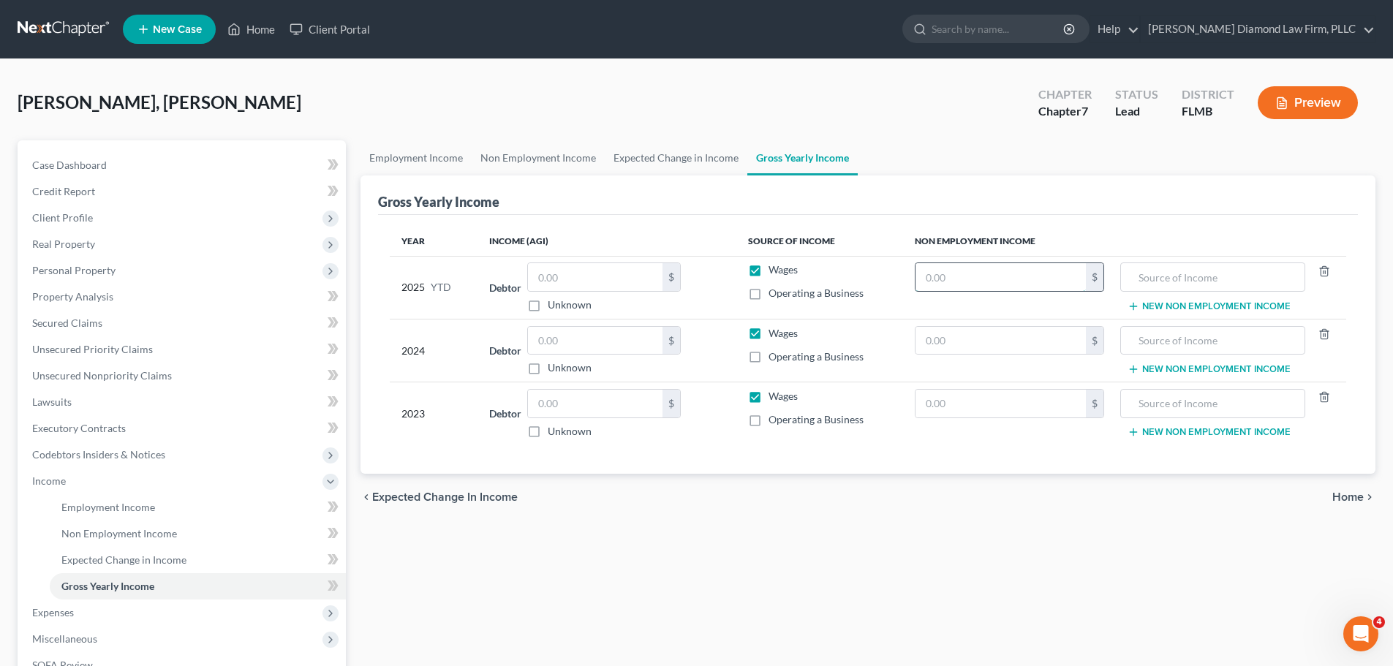
click at [988, 290] on input "text" at bounding box center [1000, 277] width 170 height 28
click at [1180, 285] on input "text" at bounding box center [1212, 277] width 168 height 28
type input "NFS Pension"
click at [1013, 287] on input "text" at bounding box center [1000, 277] width 170 height 28
type input "15,681.65"
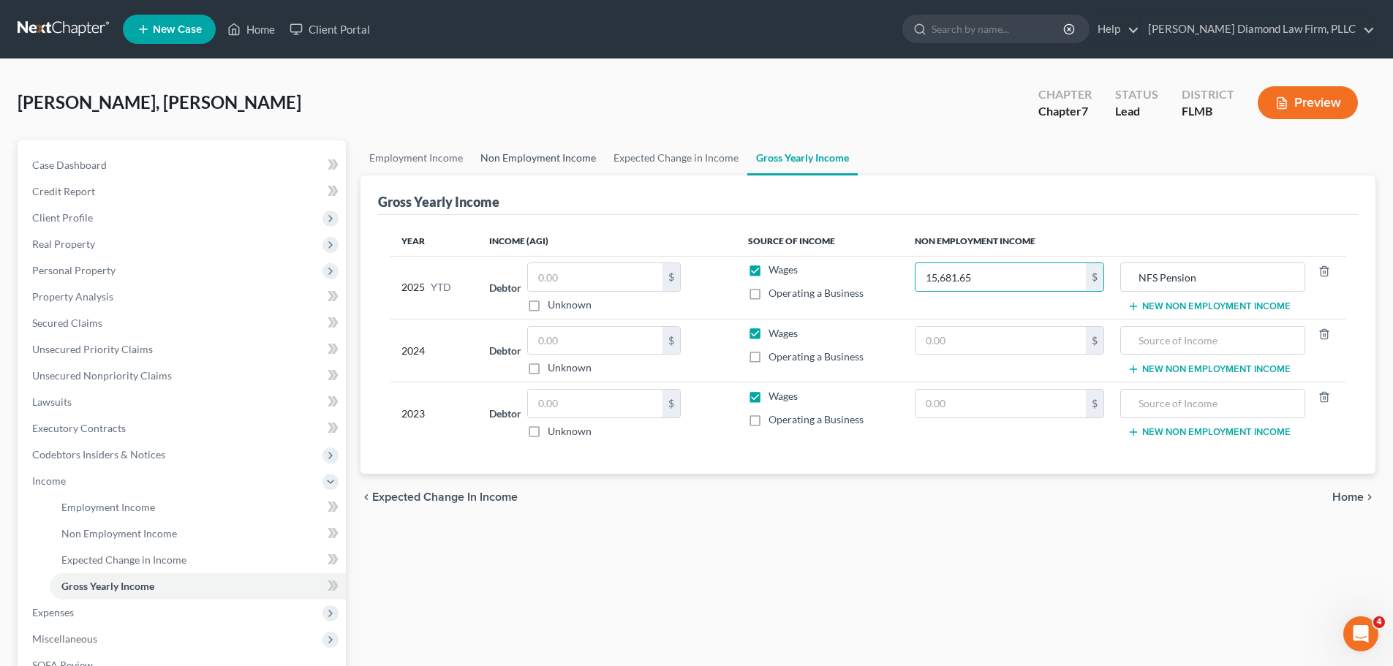
click at [545, 162] on link "Non Employment Income" at bounding box center [538, 157] width 133 height 35
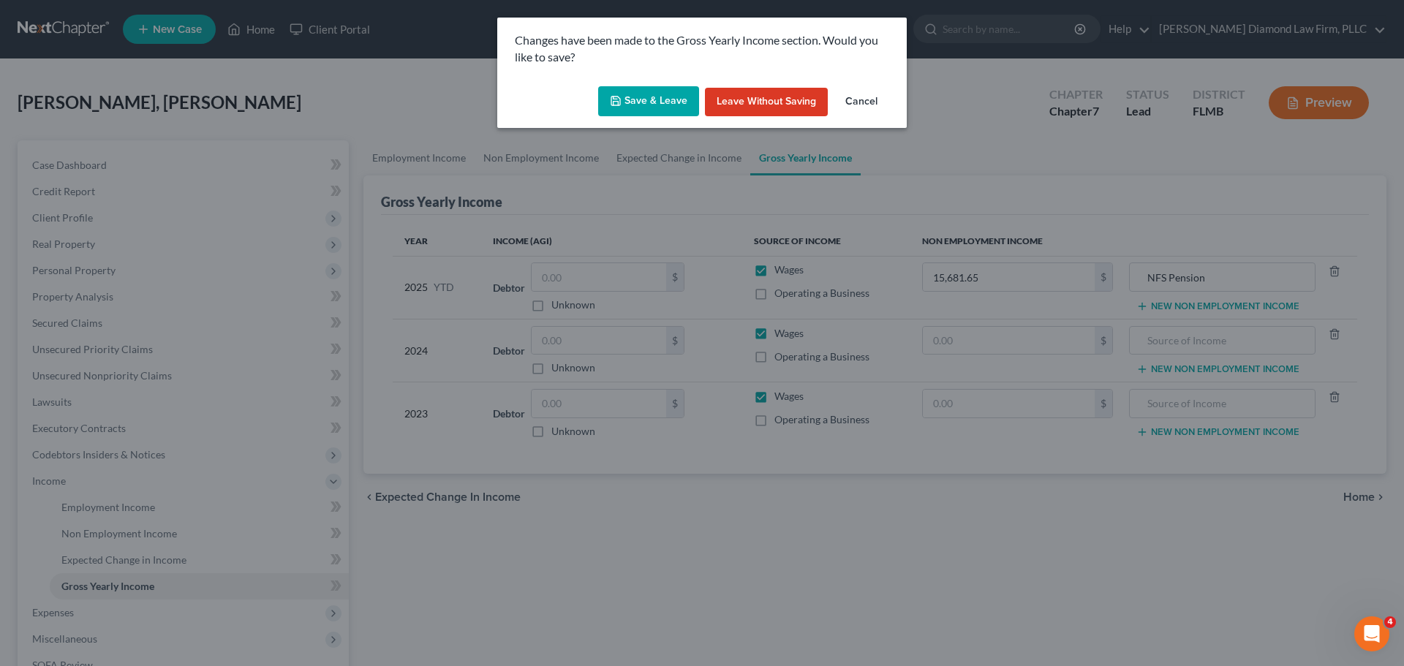
click at [651, 102] on button "Save & Leave" at bounding box center [648, 101] width 101 height 31
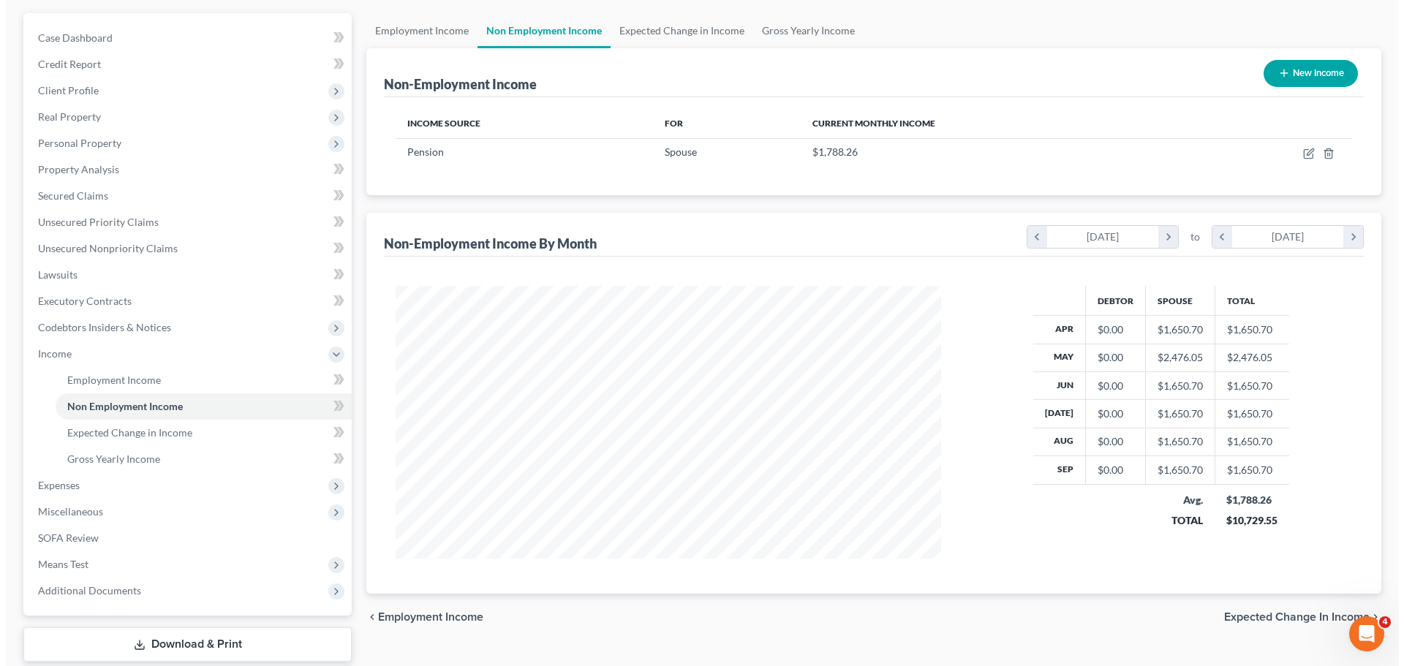
scroll to position [146, 0]
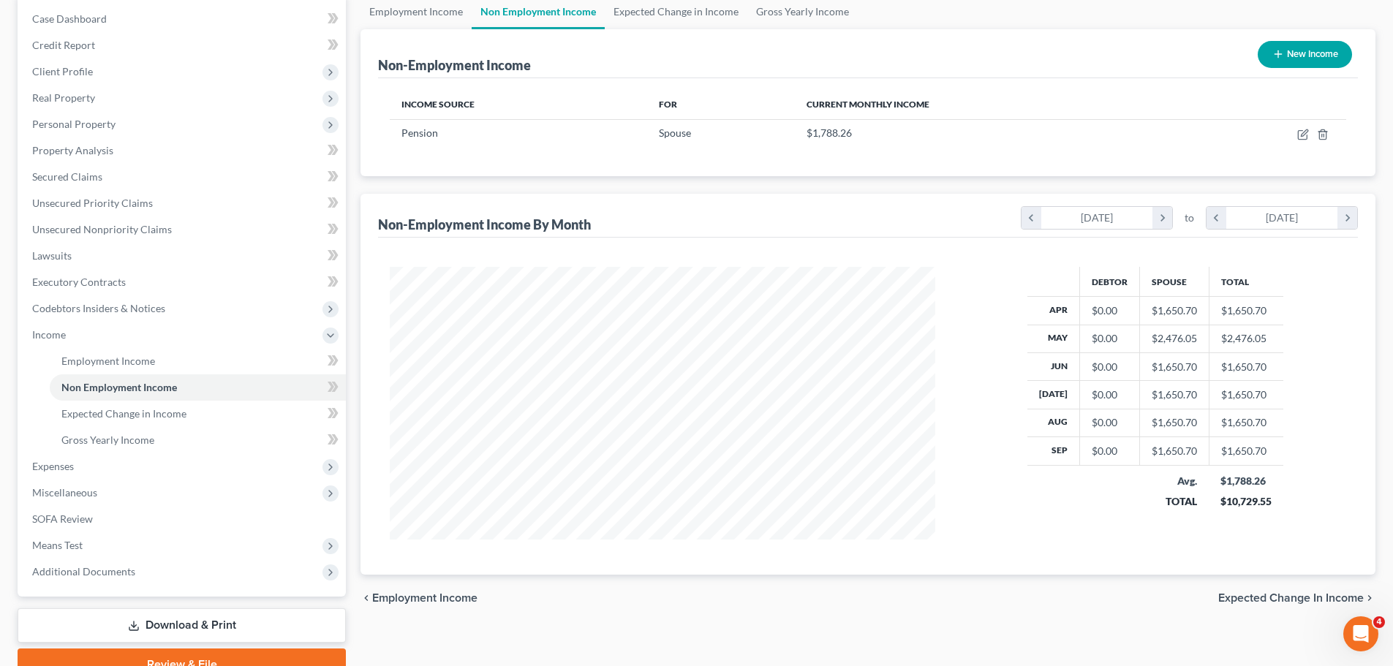
click at [1285, 51] on button "New Income" at bounding box center [1305, 54] width 94 height 27
select select "0"
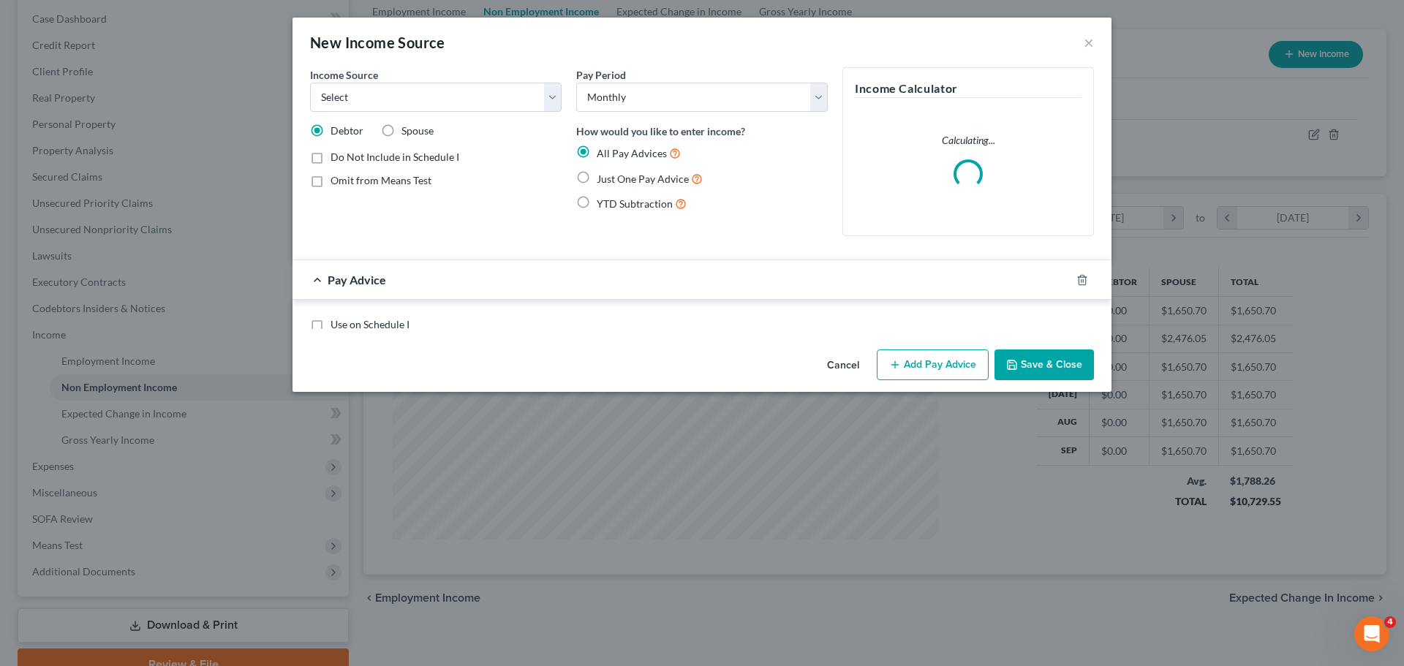
scroll to position [275, 580]
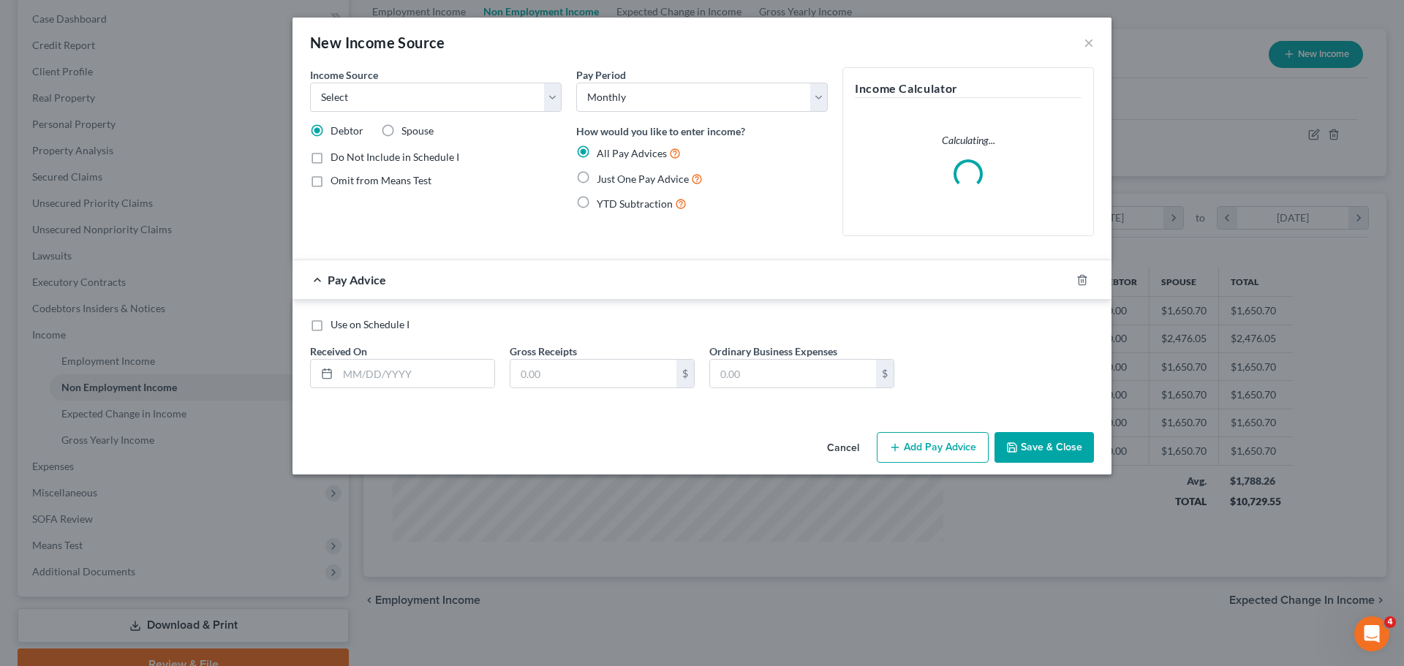
click at [405, 135] on span "Spouse" at bounding box center [417, 130] width 32 height 12
click at [407, 133] on input "Spouse" at bounding box center [412, 129] width 10 height 10
radio input "true"
click at [405, 107] on select "Select Unemployment Disability (from employer) Pension Retirement Social Securi…" at bounding box center [436, 97] width 252 height 29
select select "4"
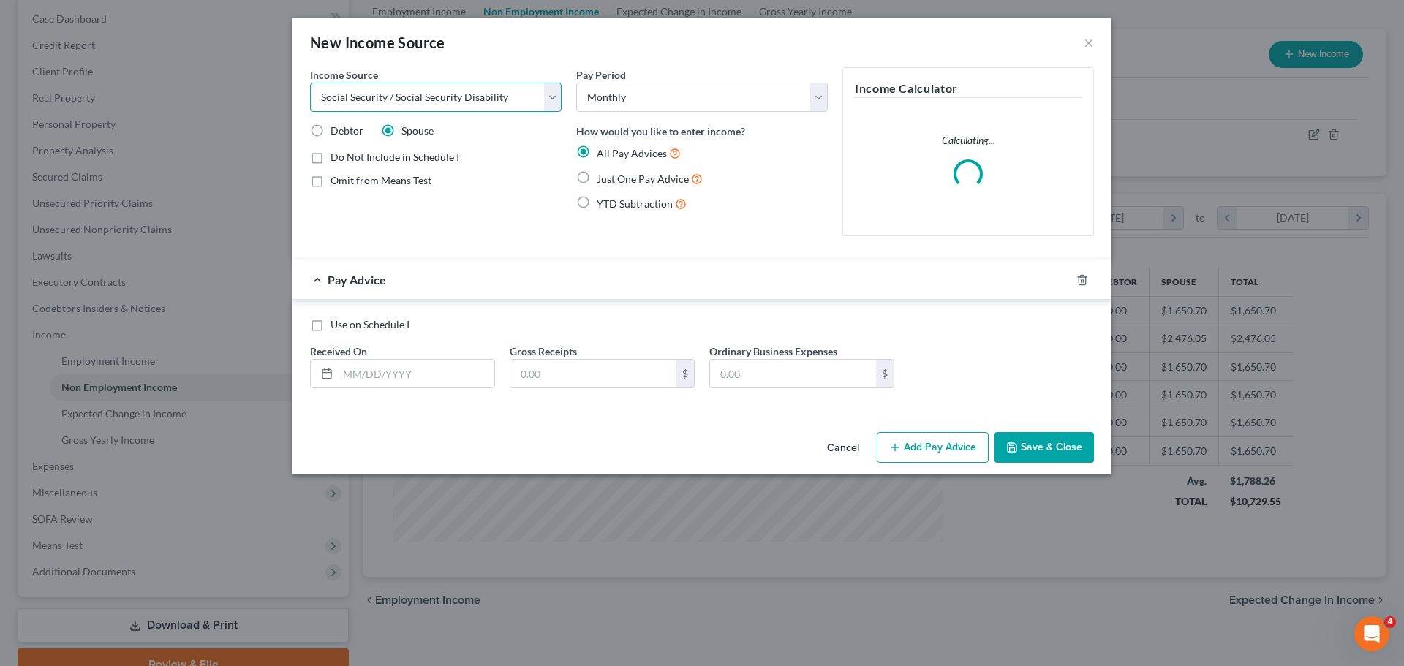
click at [310, 83] on select "Select Unemployment Disability (from employer) Pension Retirement Social Securi…" at bounding box center [436, 97] width 252 height 29
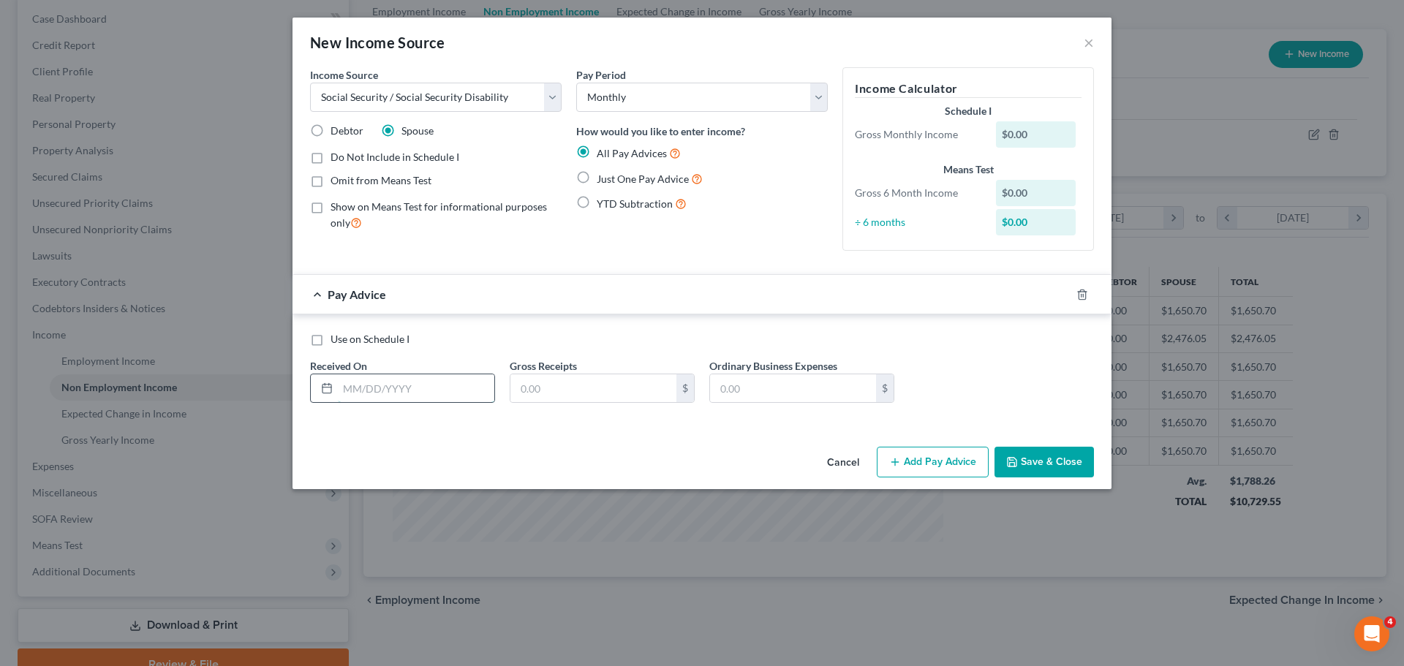
click at [435, 396] on input "text" at bounding box center [416, 388] width 156 height 28
type input "04/09/2025"
type input "878"
click at [1063, 290] on icon "button" at bounding box center [1062, 293] width 7 height 7
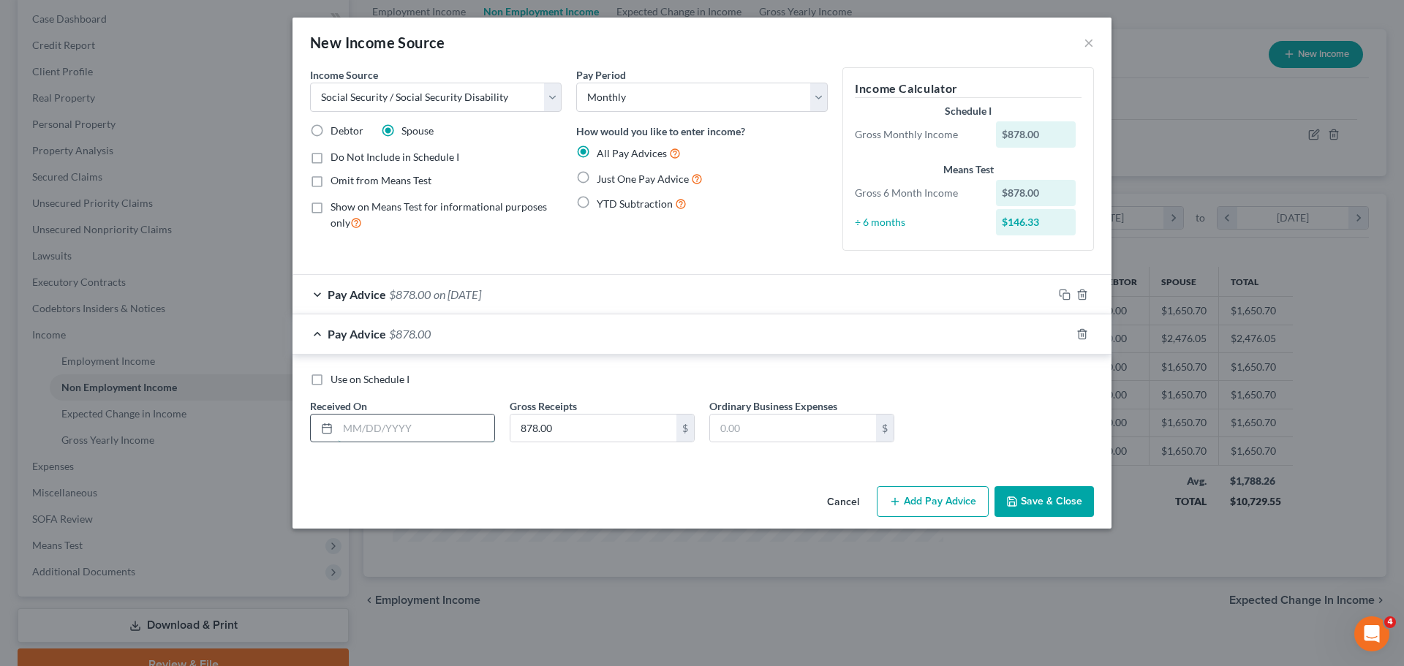
click at [466, 434] on input "text" at bounding box center [416, 429] width 156 height 28
type input "05/14/2025"
drag, startPoint x: 1059, startPoint y: 337, endPoint x: 1031, endPoint y: 334, distance: 27.9
click at [1059, 337] on icon "button" at bounding box center [1065, 334] width 12 height 12
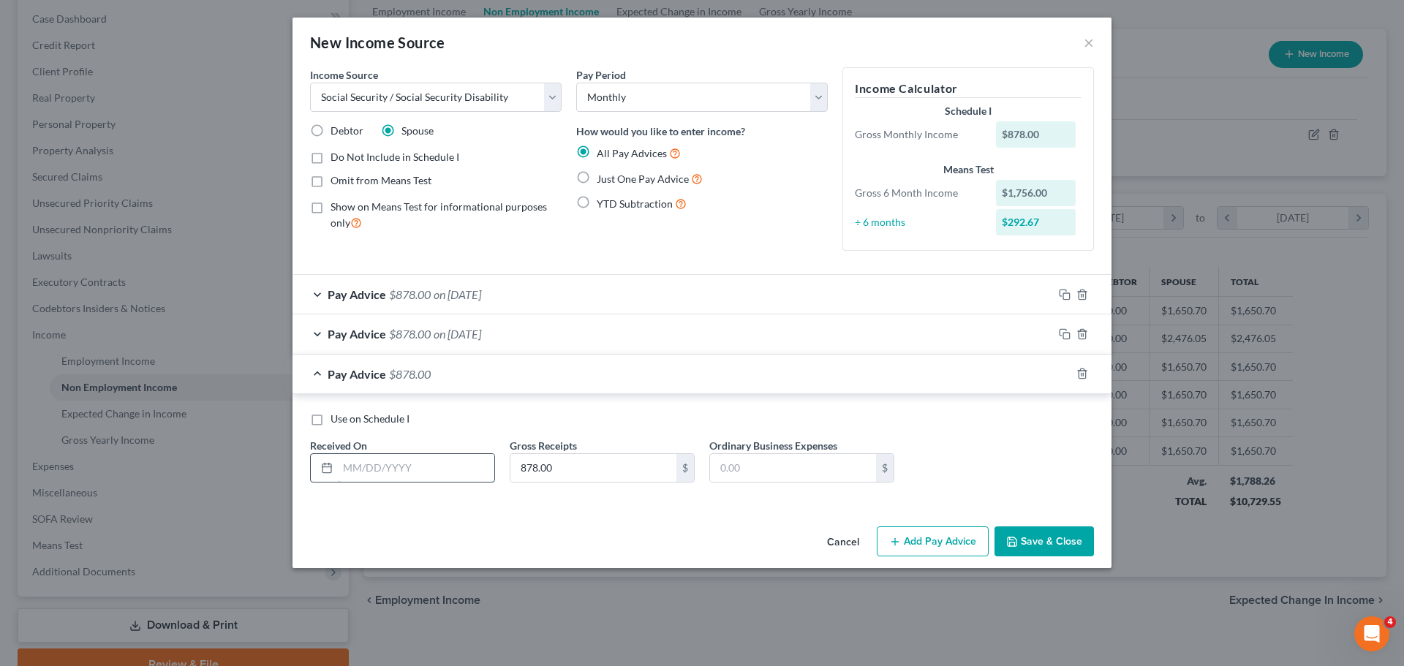
click at [470, 461] on input "text" at bounding box center [416, 468] width 156 height 28
type input "06/11/2025"
click at [1066, 374] on icon "button" at bounding box center [1065, 374] width 12 height 12
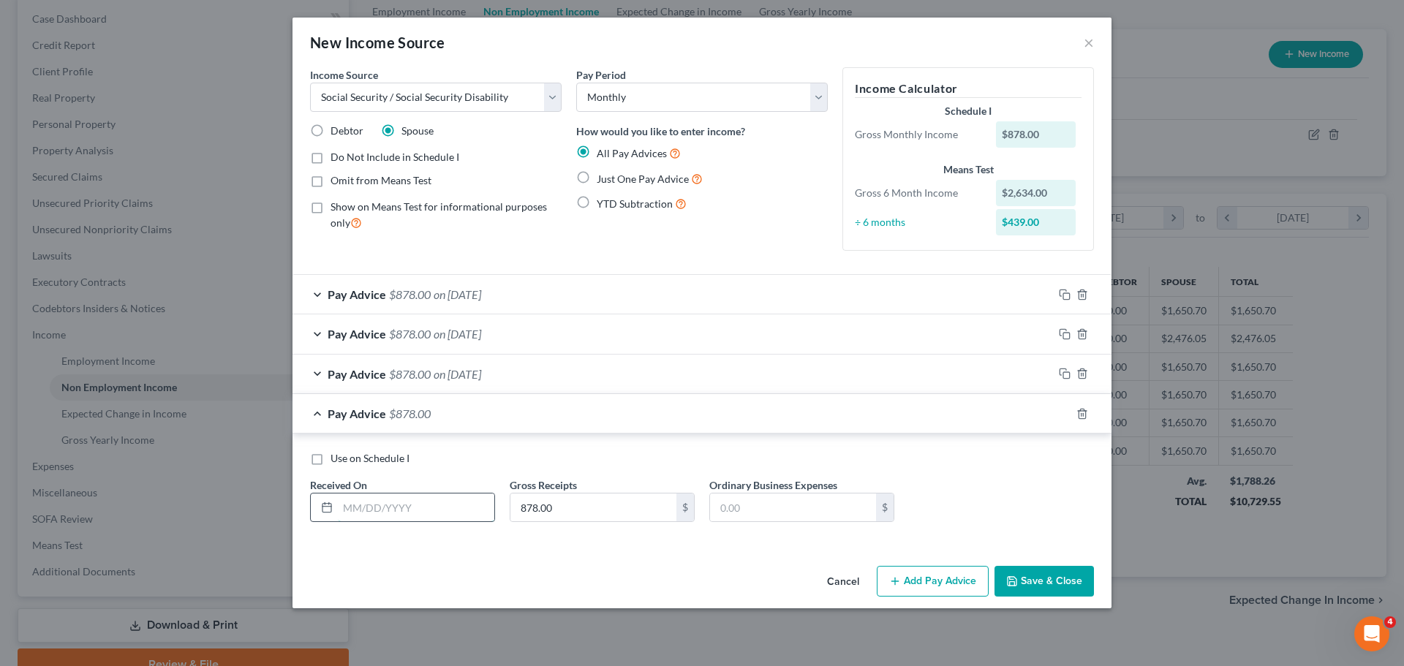
click at [428, 504] on input "text" at bounding box center [416, 508] width 156 height 28
type input "07/09/2025"
click at [1062, 416] on icon "button" at bounding box center [1065, 414] width 12 height 12
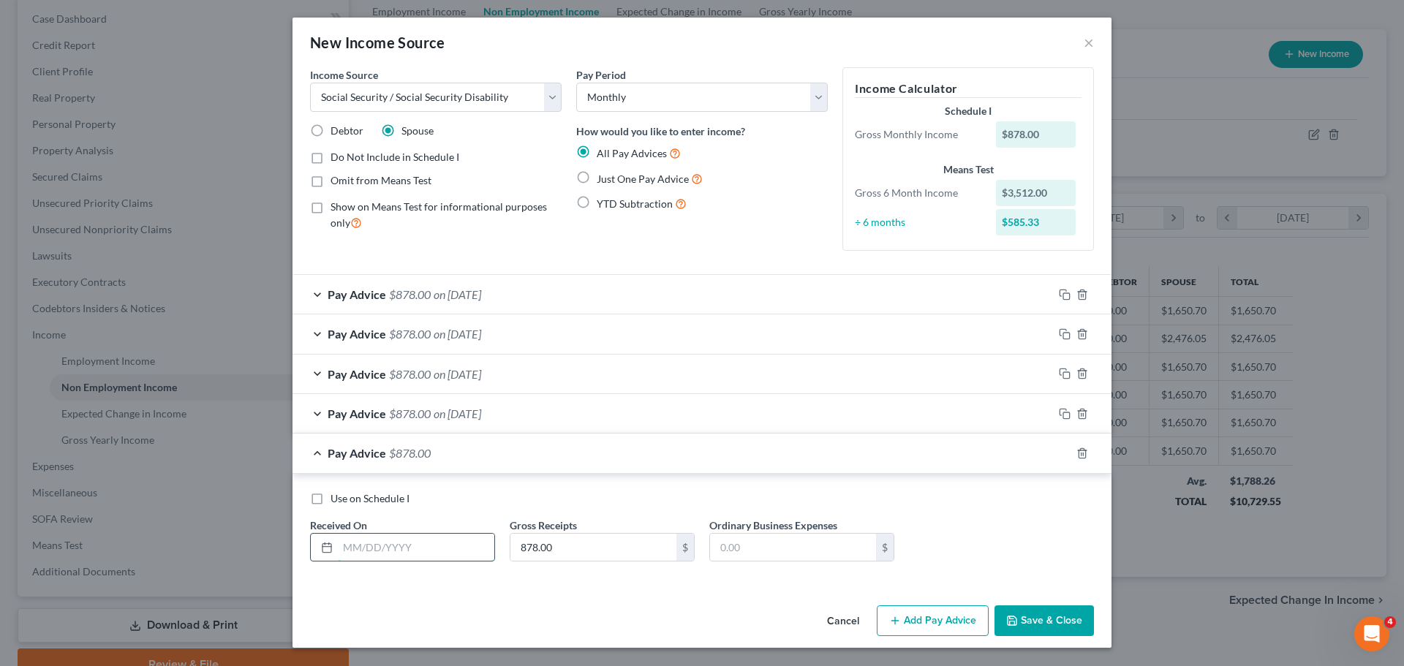
drag, startPoint x: 414, startPoint y: 536, endPoint x: 422, endPoint y: 536, distance: 8.0
click at [415, 536] on input "text" at bounding box center [416, 548] width 156 height 28
type input "08/13/2025"
click at [1063, 450] on icon "button" at bounding box center [1065, 453] width 12 height 12
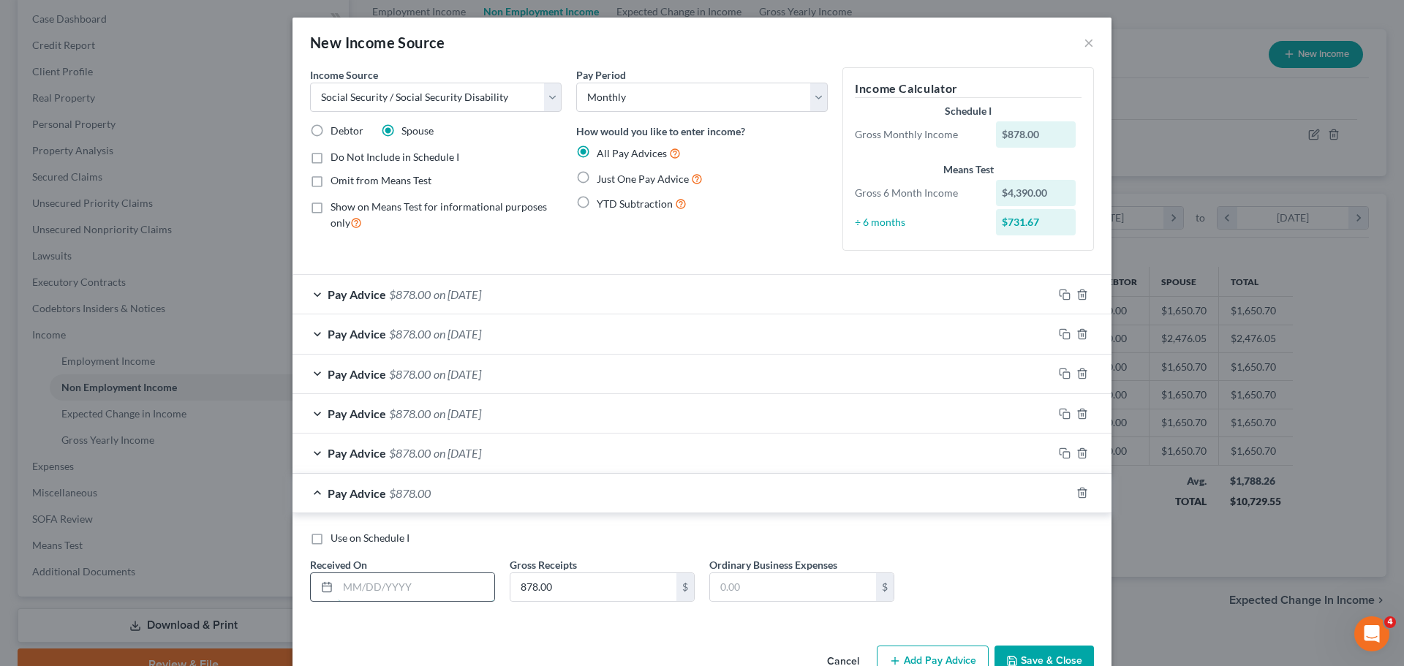
drag, startPoint x: 400, startPoint y: 584, endPoint x: 423, endPoint y: 585, distance: 22.7
click at [400, 584] on input "text" at bounding box center [416, 587] width 156 height 28
type input "09/10/2025"
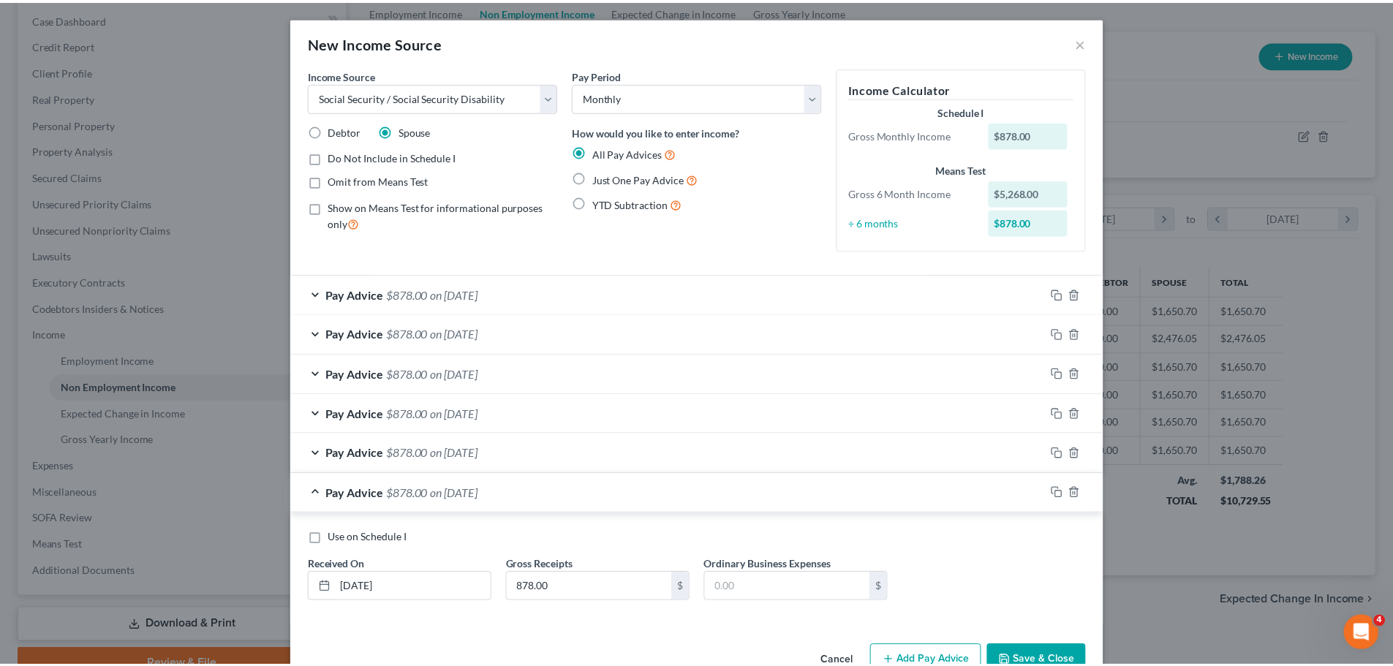
scroll to position [39, 0]
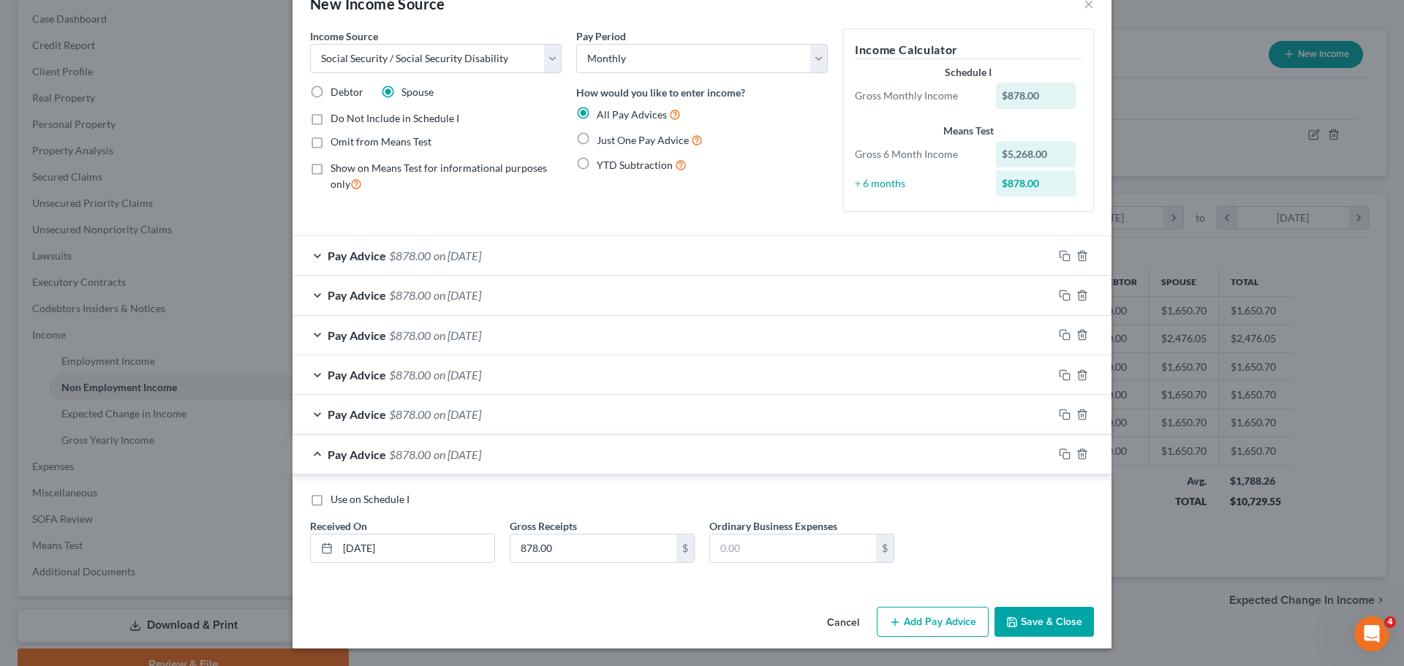
drag, startPoint x: 1029, startPoint y: 608, endPoint x: 1054, endPoint y: 622, distance: 29.1
click at [1029, 608] on button "Save & Close" at bounding box center [1043, 622] width 99 height 31
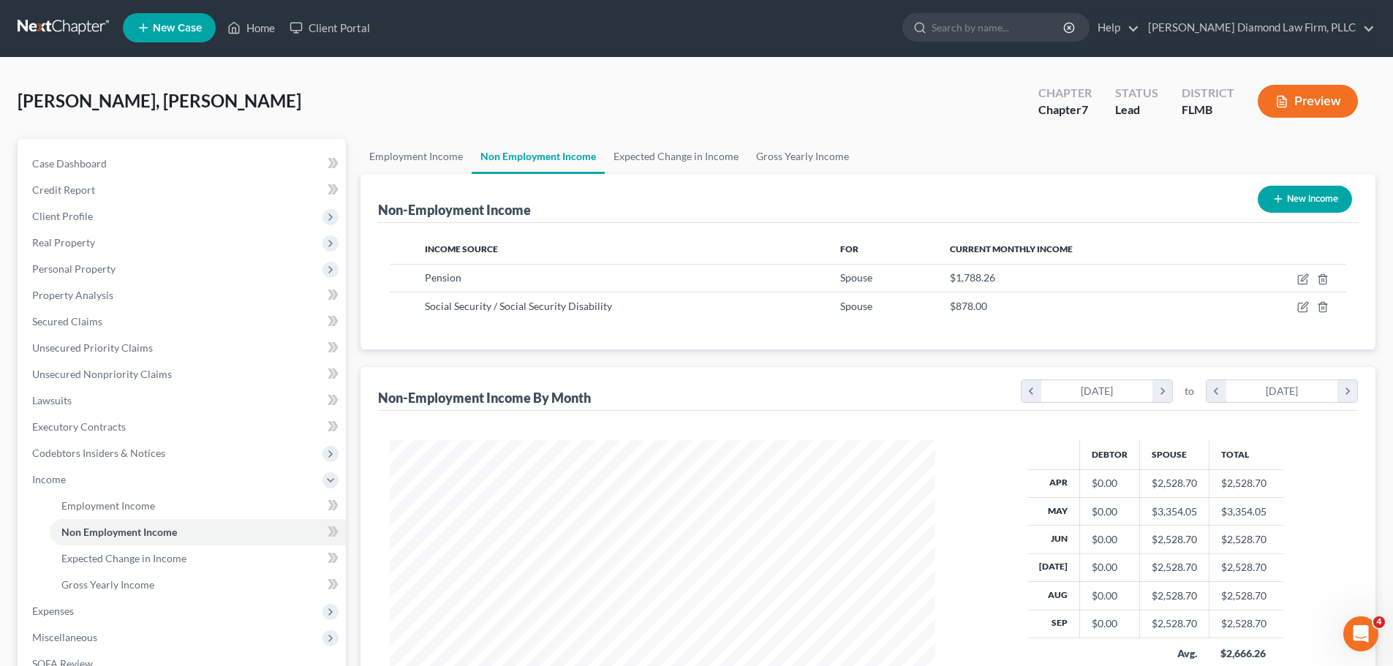
scroll to position [0, 0]
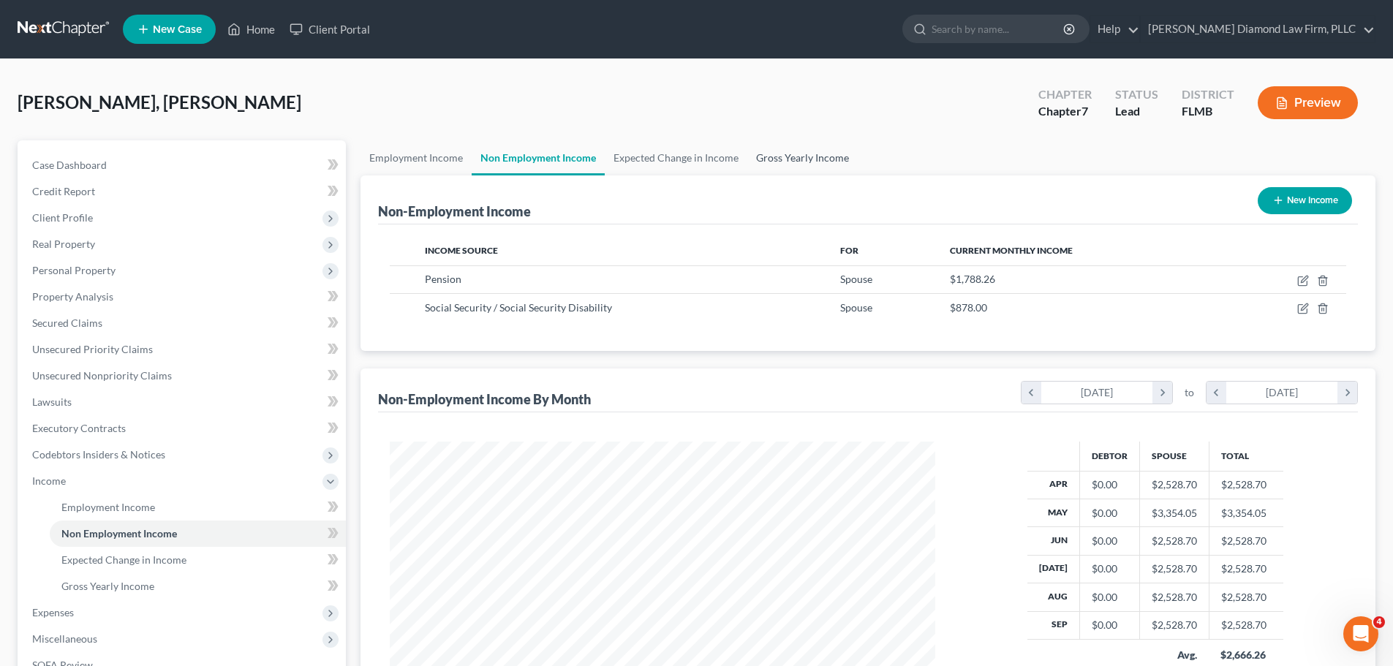
click at [795, 170] on link "Gross Yearly Income" at bounding box center [802, 157] width 110 height 35
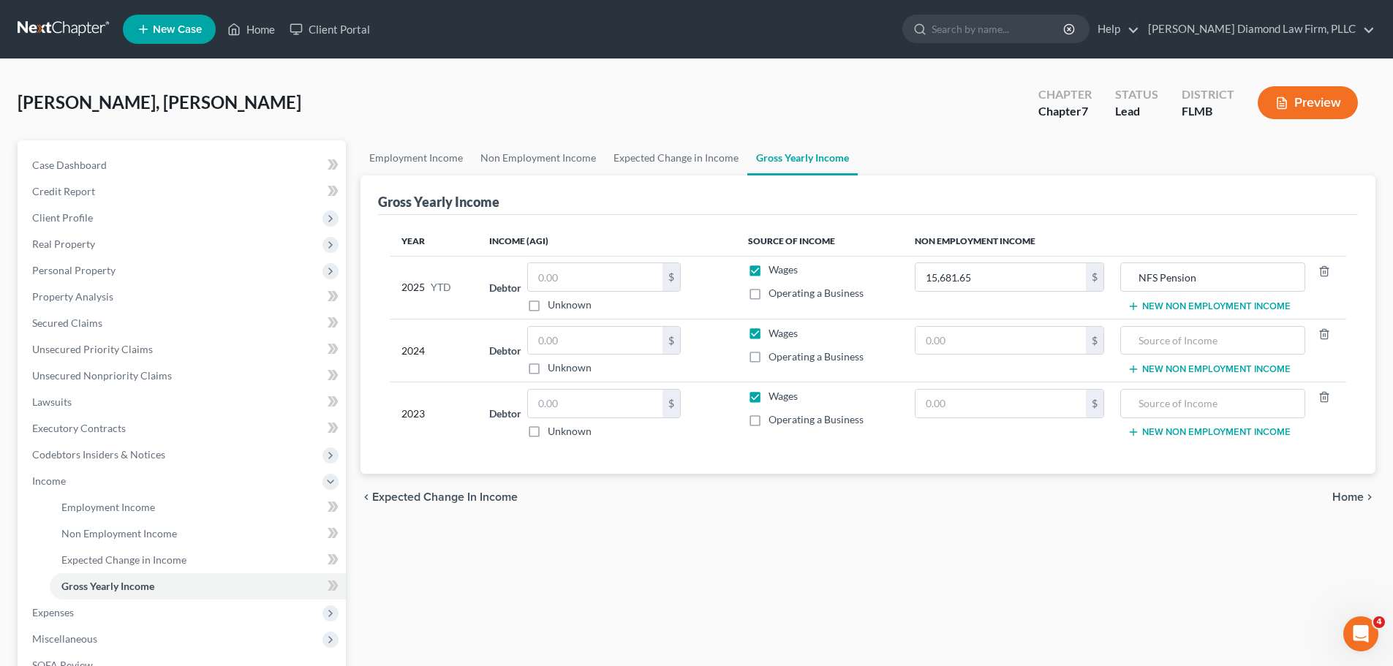
click at [768, 271] on label "Wages" at bounding box center [782, 269] width 29 height 15
click at [774, 271] on input "Wages" at bounding box center [779, 267] width 10 height 10
checkbox input "false"
click at [768, 335] on label "Wages" at bounding box center [782, 333] width 29 height 15
click at [774, 335] on input "Wages" at bounding box center [779, 331] width 10 height 10
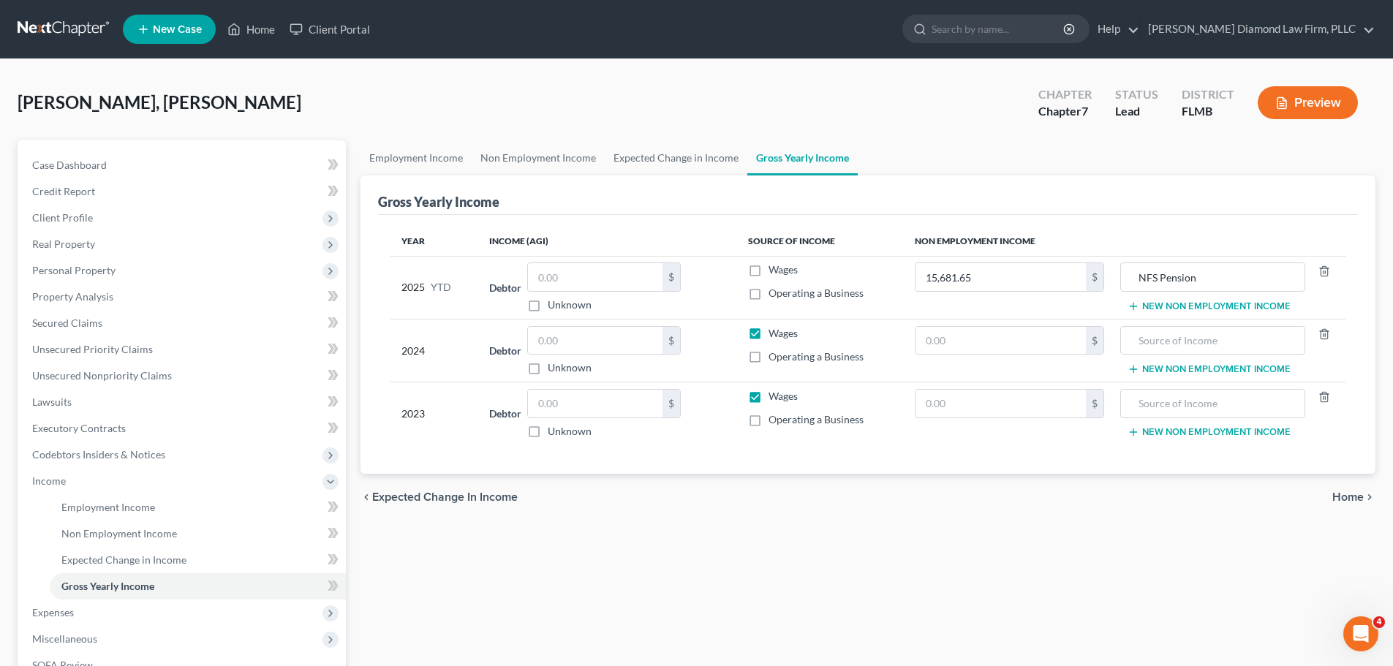
checkbox input "false"
click at [768, 398] on label "Wages" at bounding box center [782, 396] width 29 height 15
click at [774, 398] on input "Wages" at bounding box center [779, 394] width 10 height 10
checkbox input "false"
click at [1179, 306] on button "New Non Employment Income" at bounding box center [1208, 307] width 163 height 12
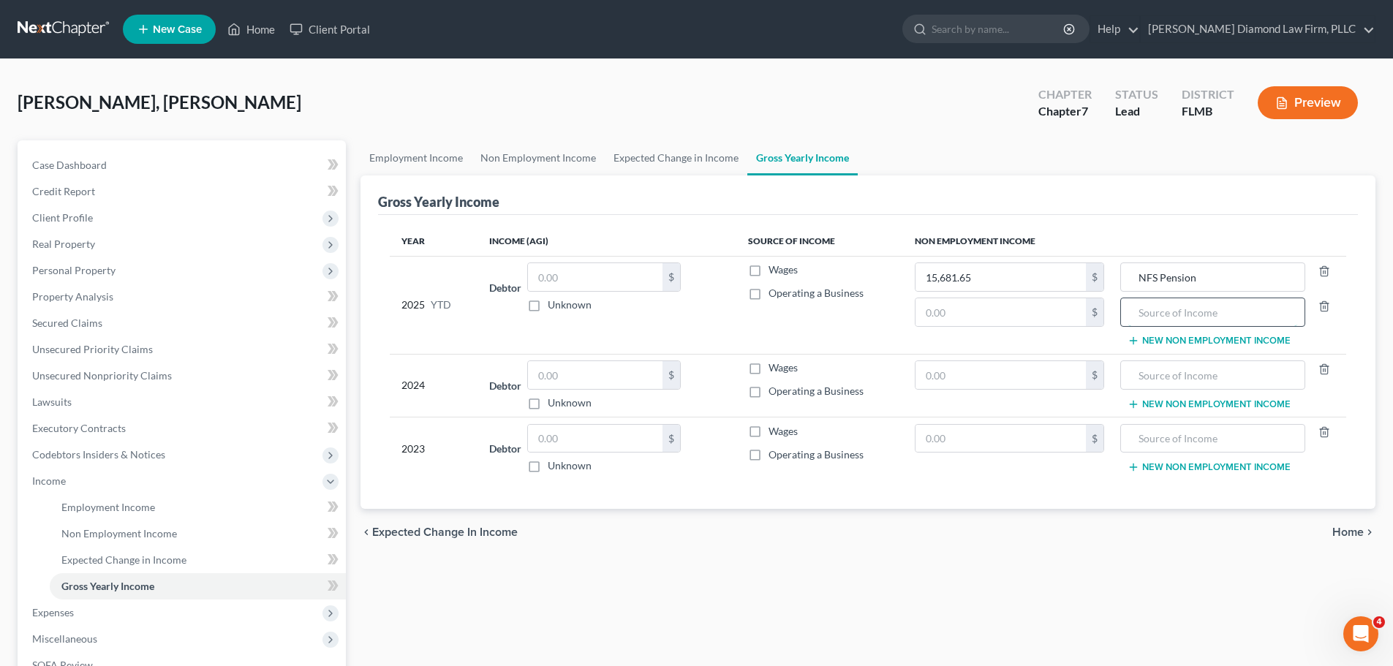
click at [1174, 317] on input "text" at bounding box center [1212, 312] width 168 height 28
type input "NFS Social Security"
click at [1065, 309] on input "text" at bounding box center [1000, 312] width 170 height 28
type input "7,902"
click at [507, 167] on link "Non Employment Income" at bounding box center [538, 157] width 133 height 35
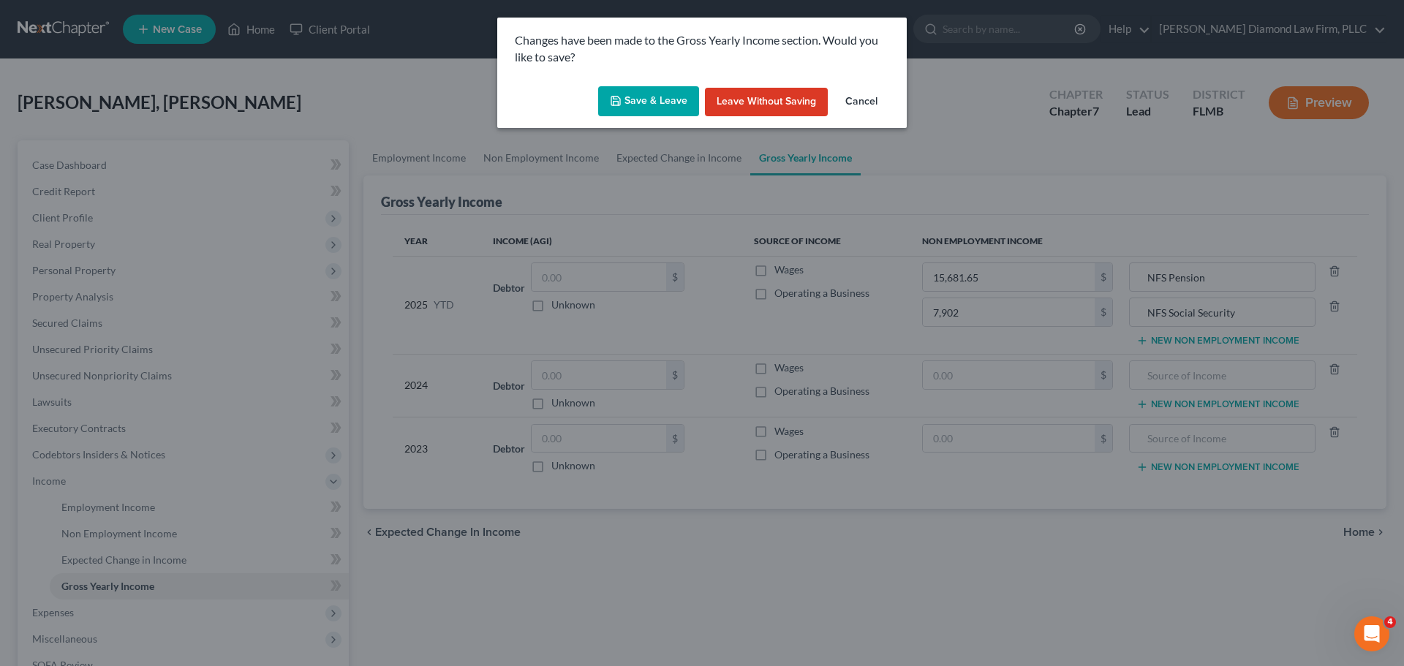
click at [639, 95] on button "Save & Leave" at bounding box center [648, 101] width 101 height 31
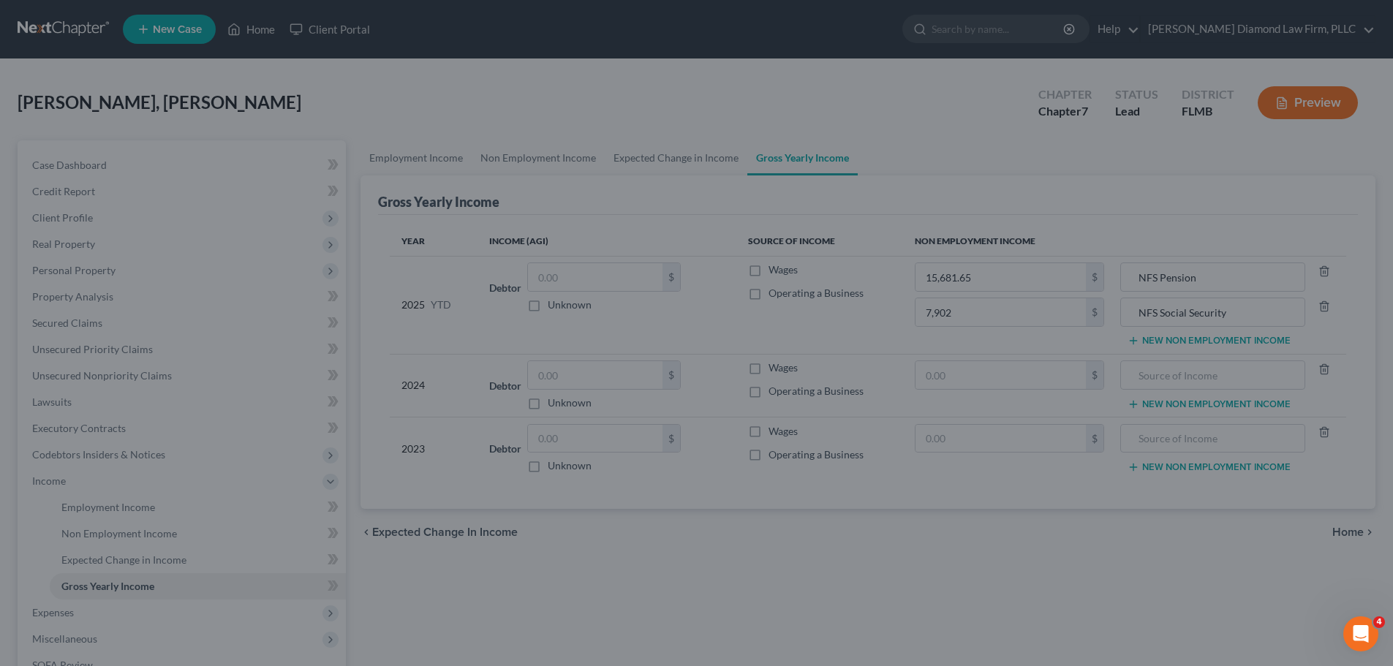
type input "7,902.00"
type input "NFS Social Security"
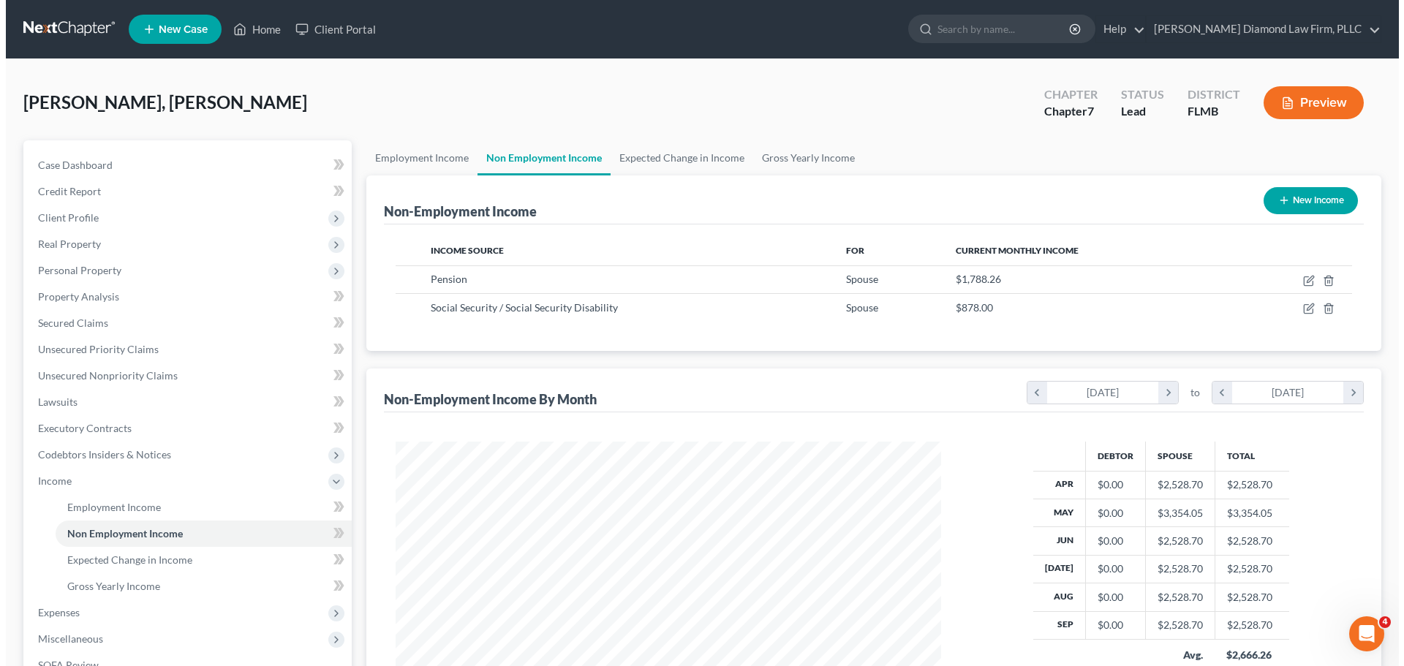
scroll to position [273, 575]
click at [1296, 195] on button "New Income" at bounding box center [1305, 200] width 94 height 27
select select "0"
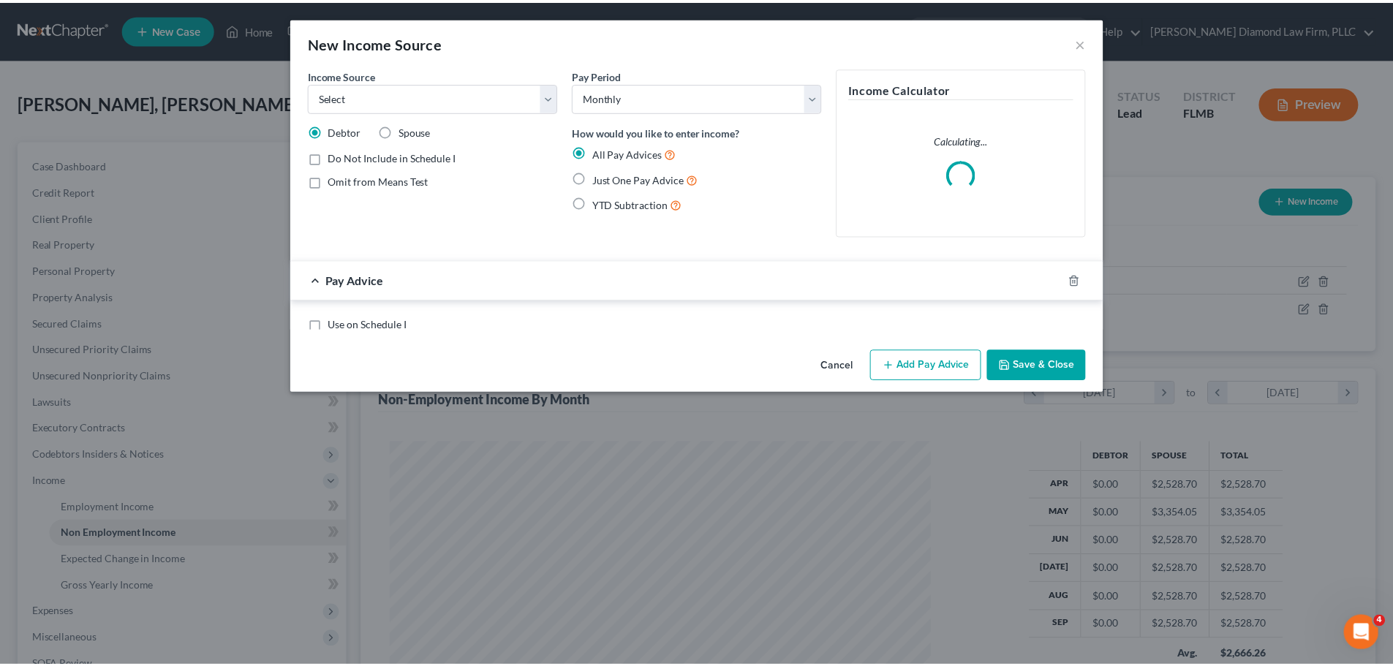
scroll to position [275, 580]
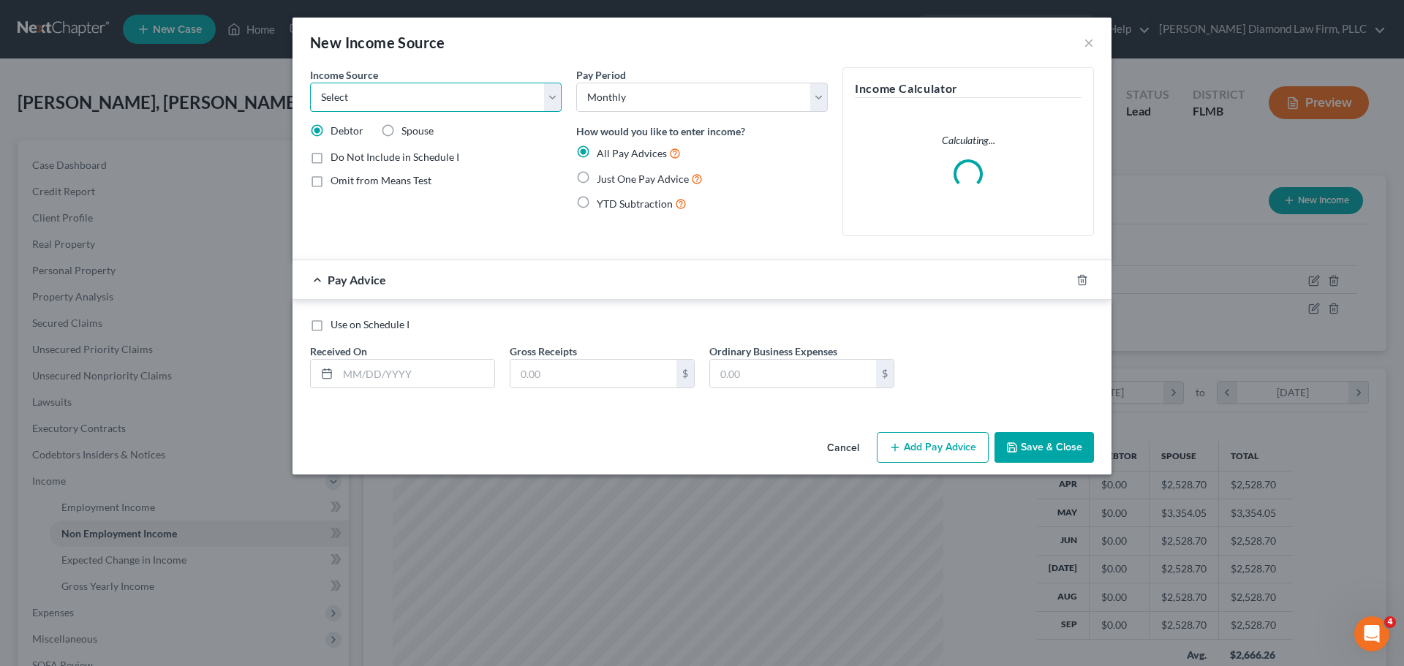
click at [385, 102] on select "Select Unemployment Disability (from employer) Pension Retirement Social Securi…" at bounding box center [436, 97] width 252 height 29
select select "4"
click at [310, 83] on select "Select Unemployment Disability (from employer) Pension Retirement Social Securi…" at bounding box center [436, 97] width 252 height 29
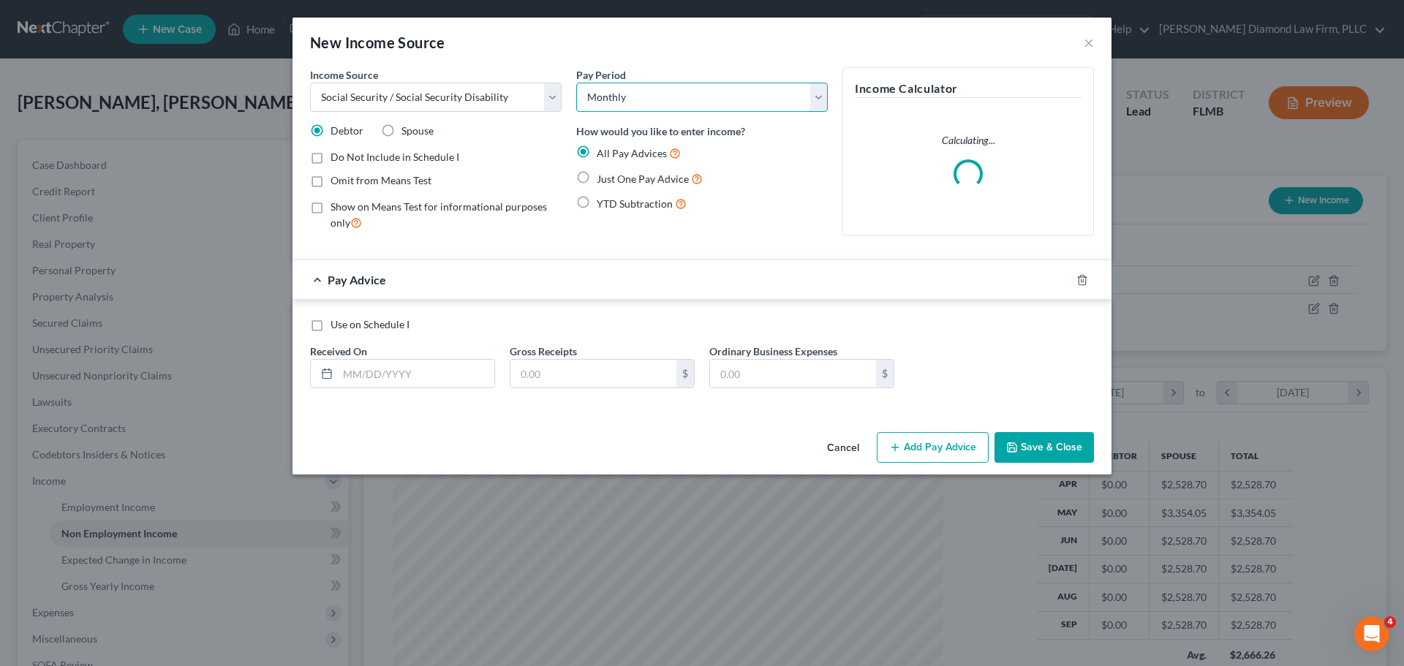
click at [648, 93] on select "Select Monthly Twice Monthly Every Other Week Weekly" at bounding box center [702, 97] width 252 height 29
click at [648, 96] on select "Select Monthly Twice Monthly Every Other Week Weekly" at bounding box center [702, 97] width 252 height 29
click at [398, 375] on input "text" at bounding box center [416, 374] width 156 height 28
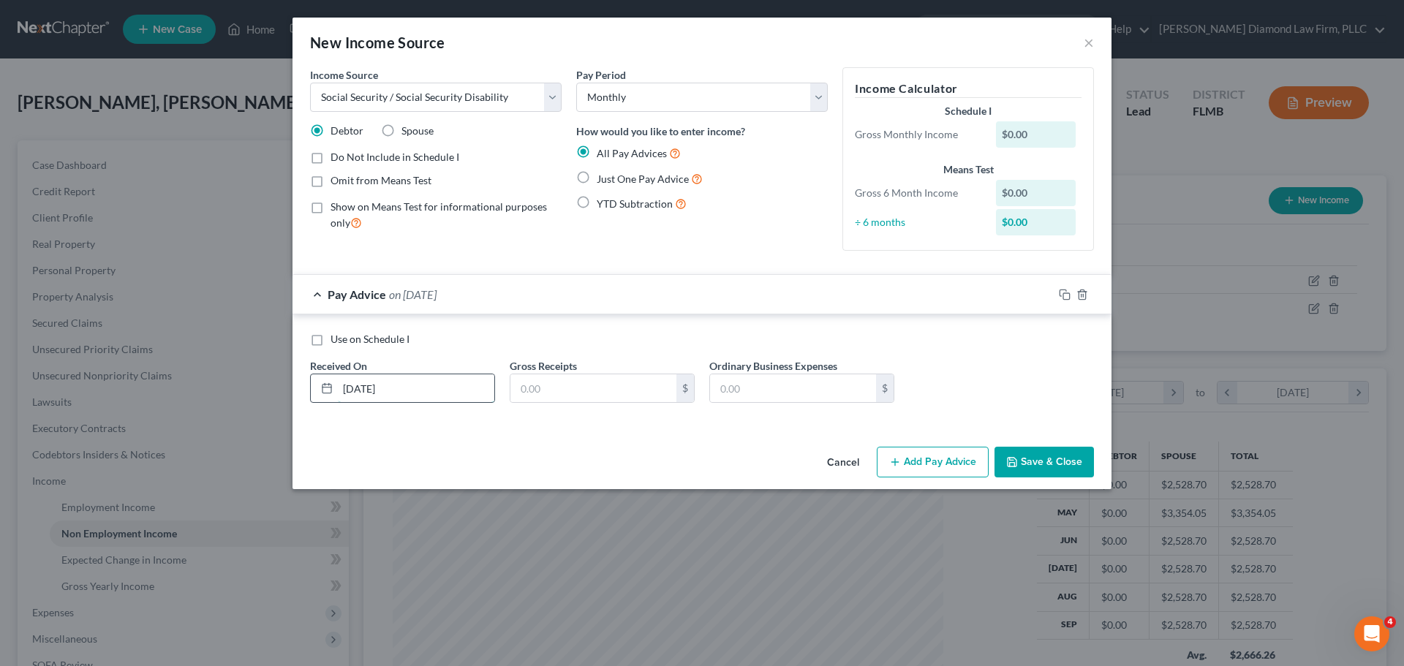
type input "04/09/2025"
type input "1,034"
click at [1057, 294] on div at bounding box center [1082, 294] width 58 height 23
click at [1062, 295] on icon "button" at bounding box center [1065, 295] width 12 height 12
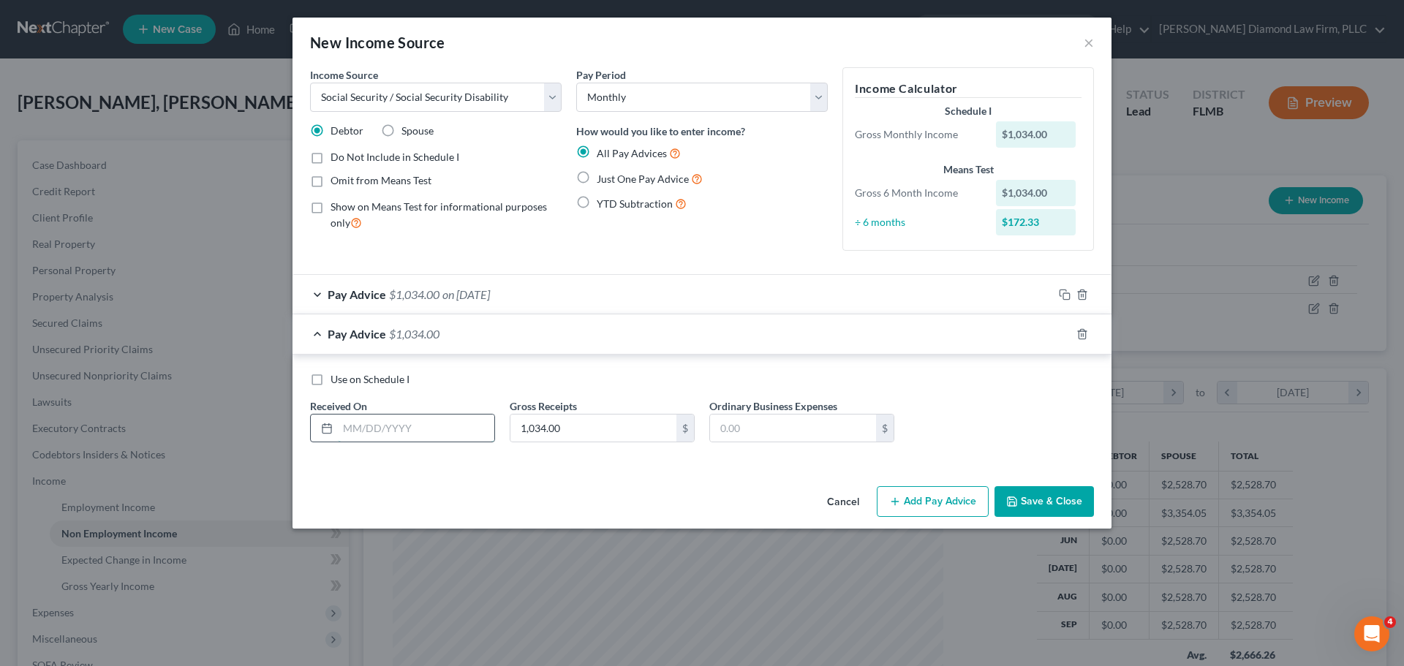
click at [442, 423] on input "text" at bounding box center [416, 429] width 156 height 28
type input "05/14/2025"
click at [1064, 328] on icon "button" at bounding box center [1065, 334] width 12 height 12
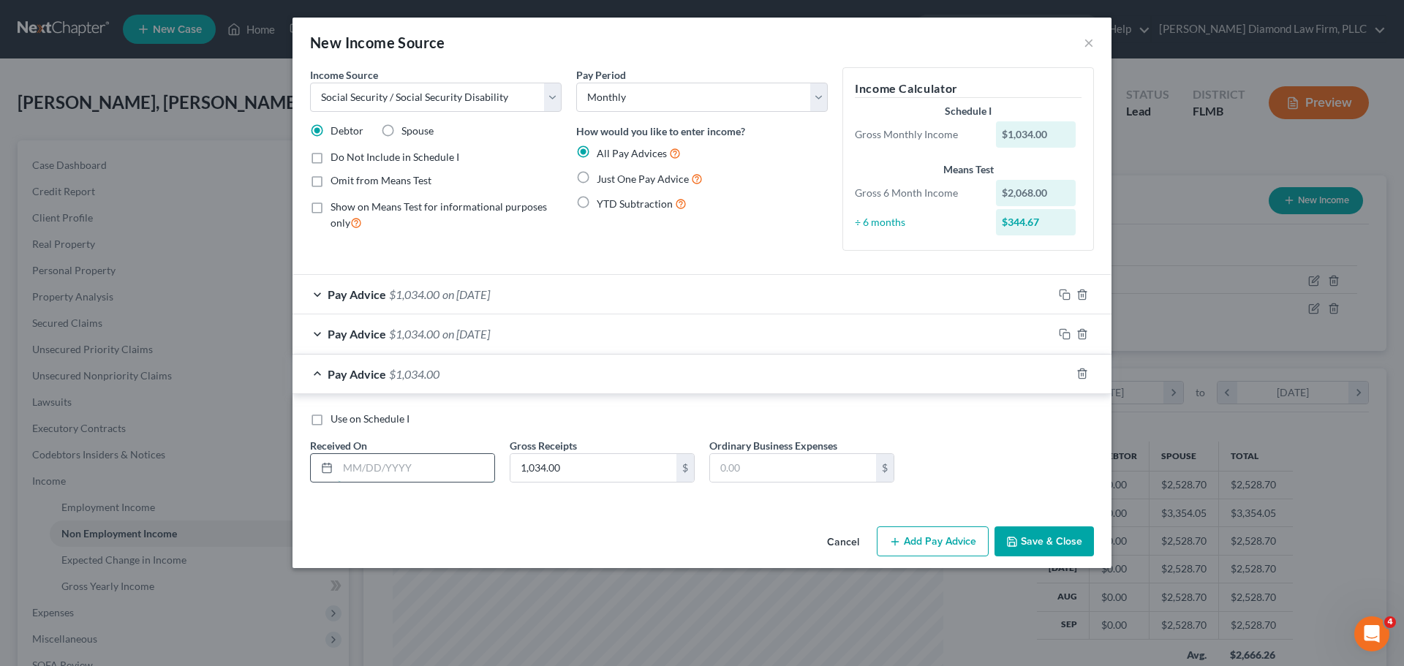
click at [437, 470] on input "text" at bounding box center [416, 468] width 156 height 28
type input "06/11/2025"
click at [1065, 374] on icon "button" at bounding box center [1065, 374] width 12 height 12
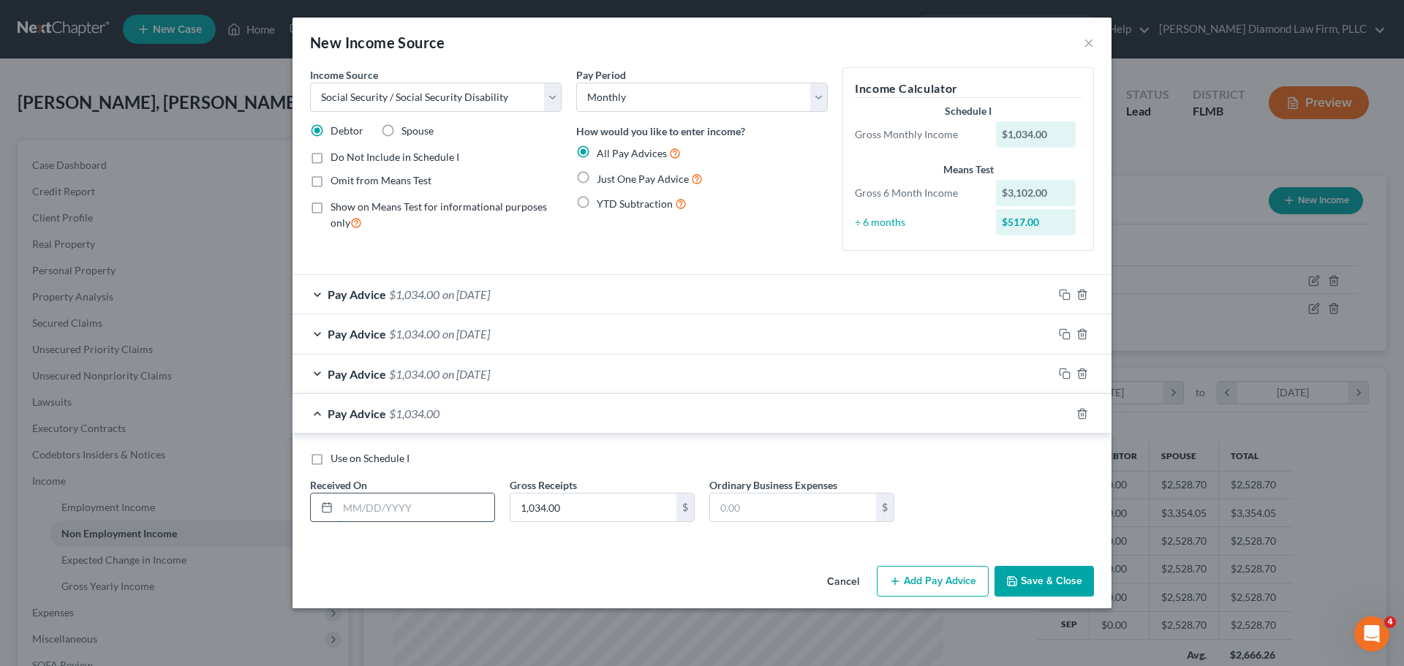
click at [431, 513] on input "text" at bounding box center [416, 508] width 156 height 28
click at [433, 513] on input "text" at bounding box center [416, 508] width 156 height 28
type input "07/09/2025"
drag, startPoint x: 1063, startPoint y: 414, endPoint x: 1198, endPoint y: 414, distance: 135.3
click at [1063, 413] on rect "button" at bounding box center [1066, 415] width 7 height 7
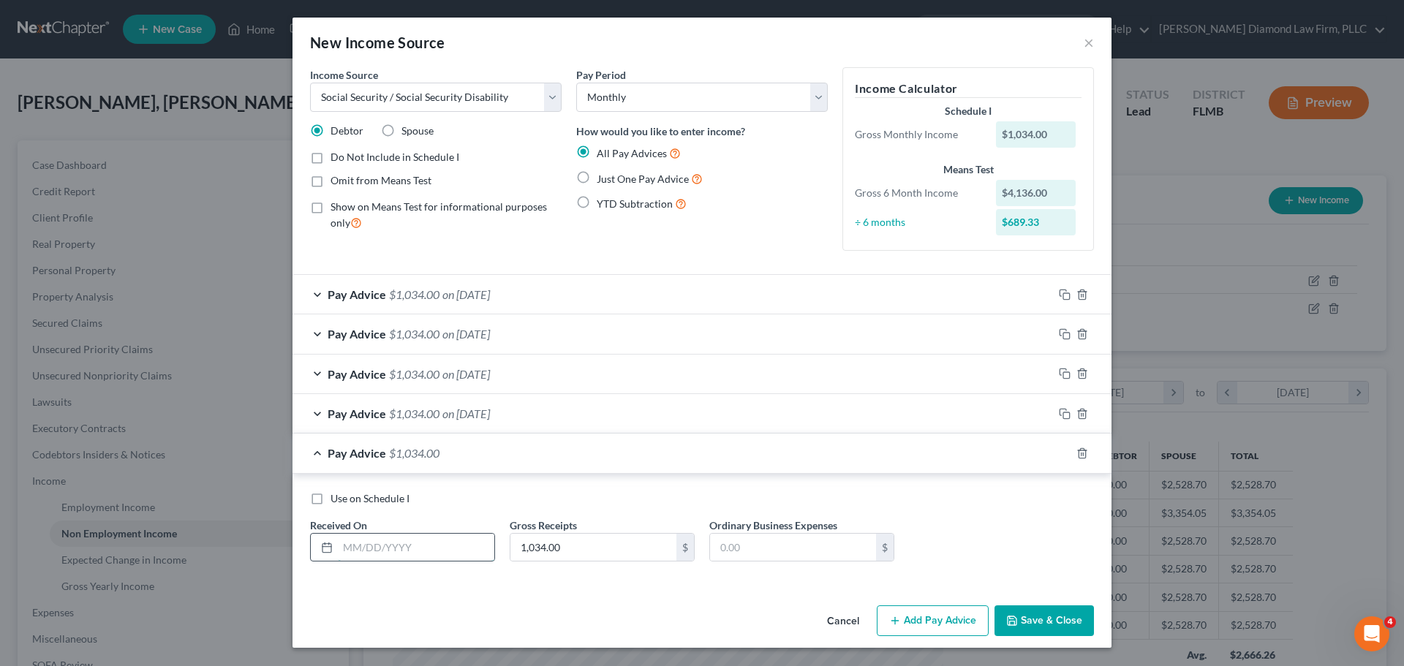
click at [382, 553] on input "text" at bounding box center [416, 548] width 156 height 28
type input "08/13/2025"
click at [1064, 455] on icon "button" at bounding box center [1065, 453] width 12 height 12
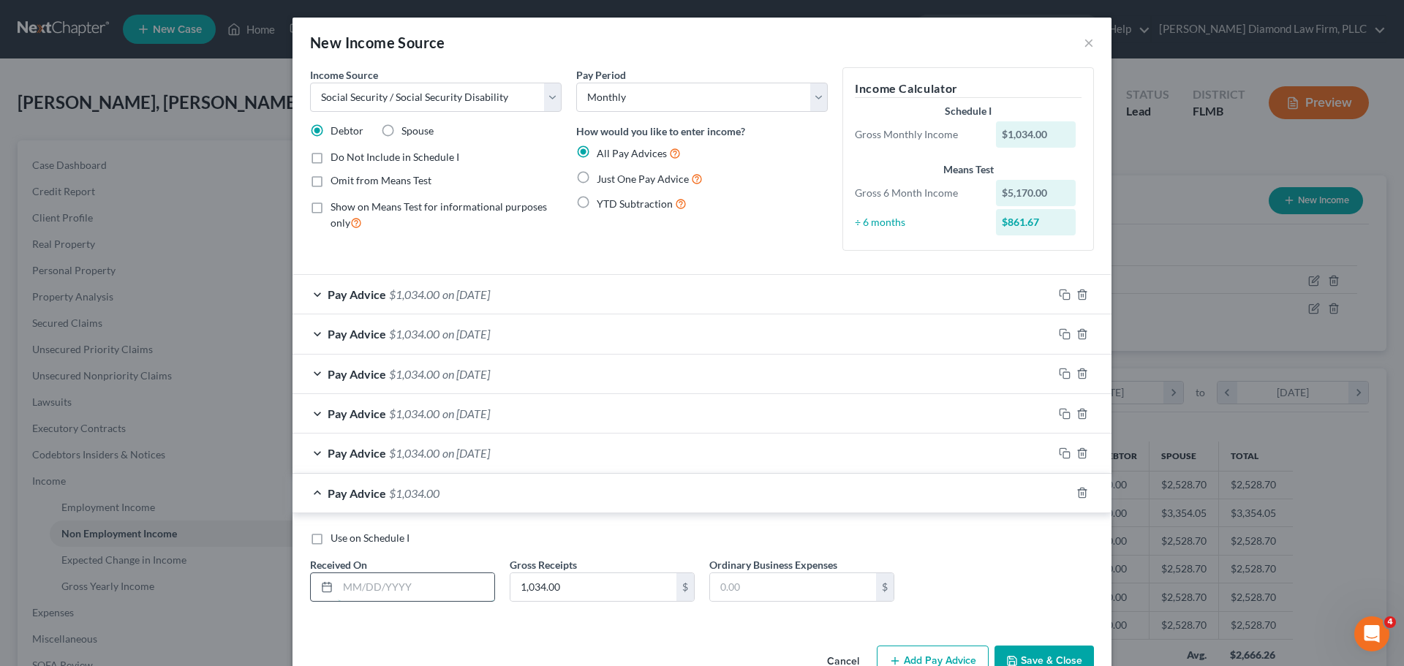
click at [426, 588] on input "text" at bounding box center [416, 587] width 156 height 28
type input "09/10/2025"
click at [1023, 655] on button "Save & Close" at bounding box center [1043, 661] width 99 height 31
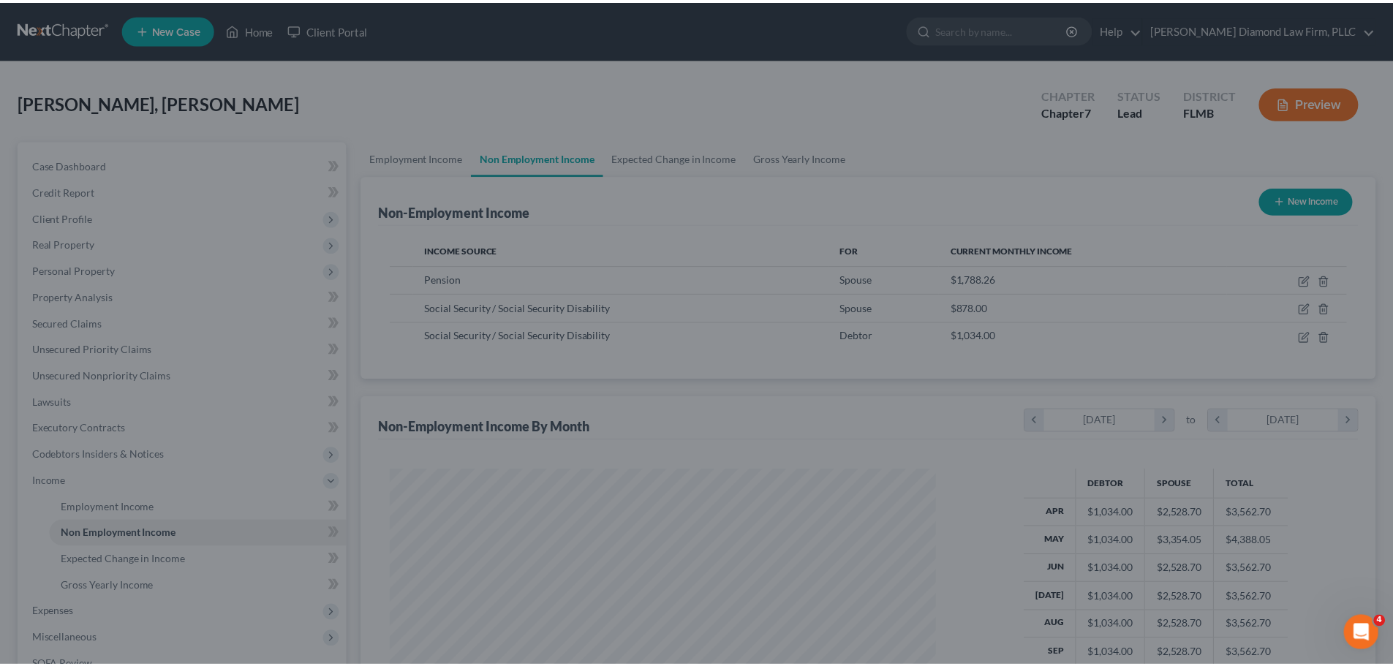
scroll to position [730883, 730581]
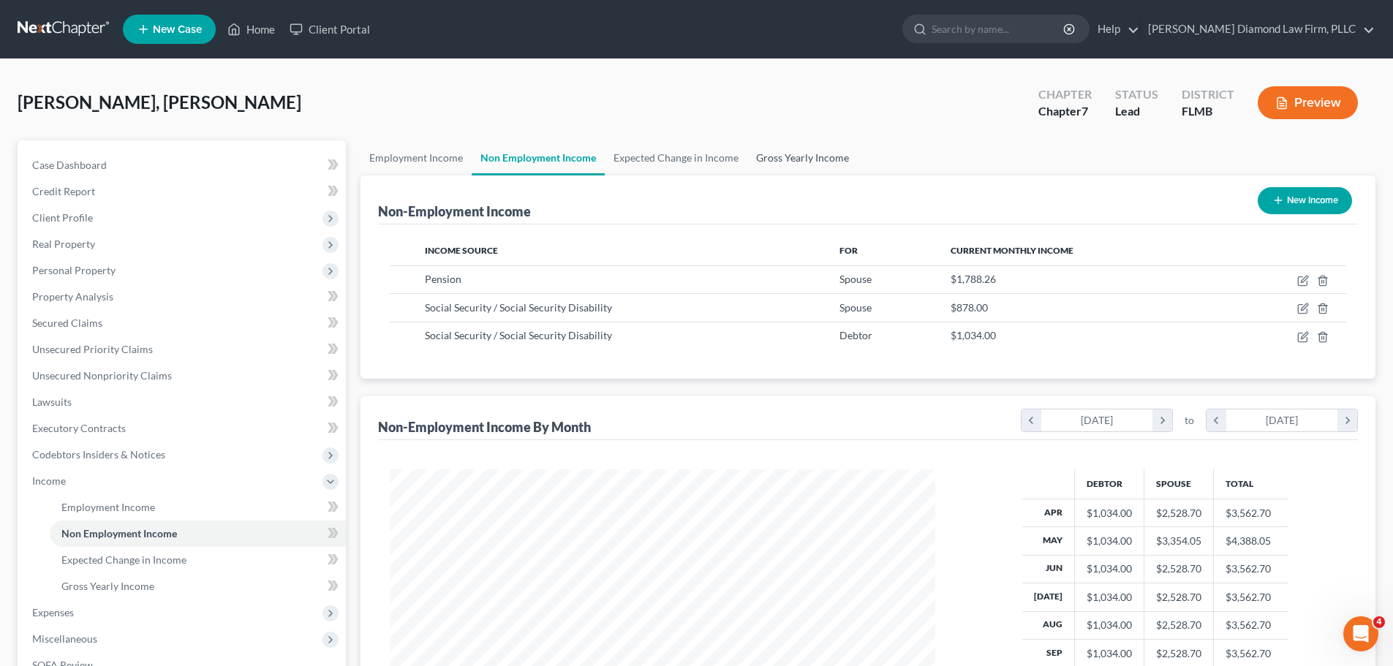
click at [806, 157] on link "Gross Yearly Income" at bounding box center [802, 157] width 110 height 35
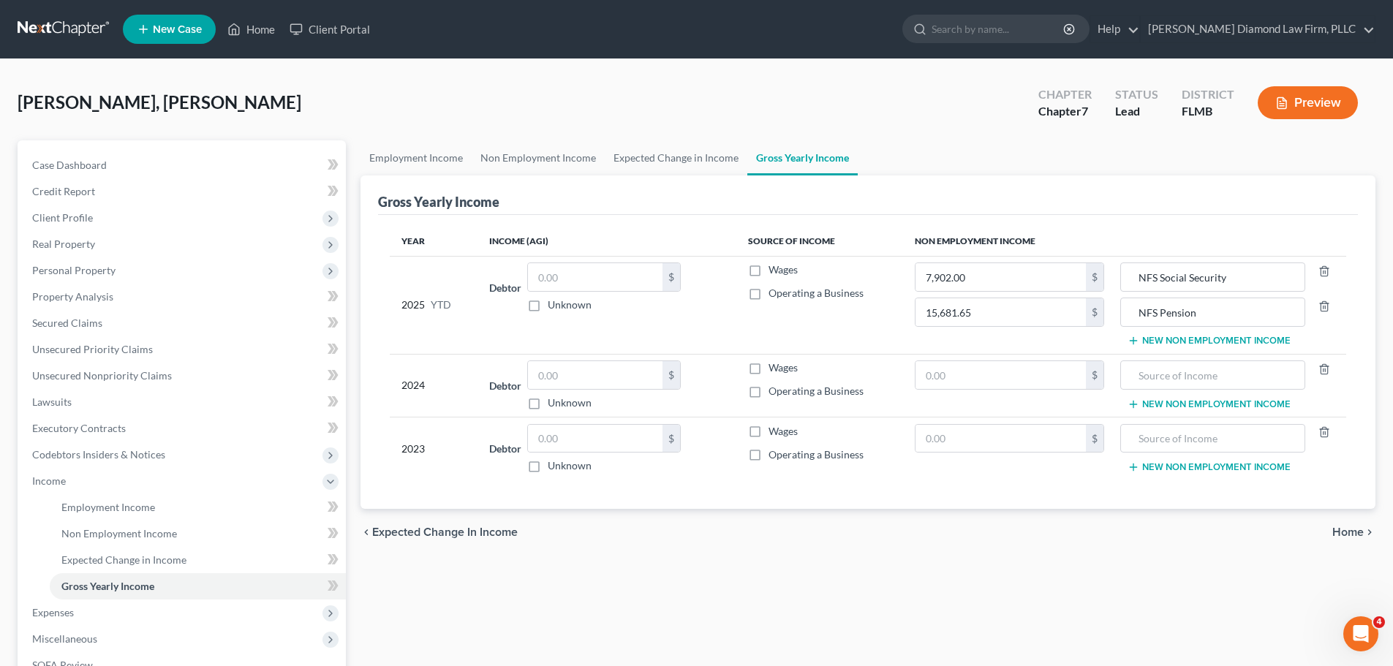
click at [1167, 346] on button "New Non Employment Income" at bounding box center [1208, 341] width 163 height 12
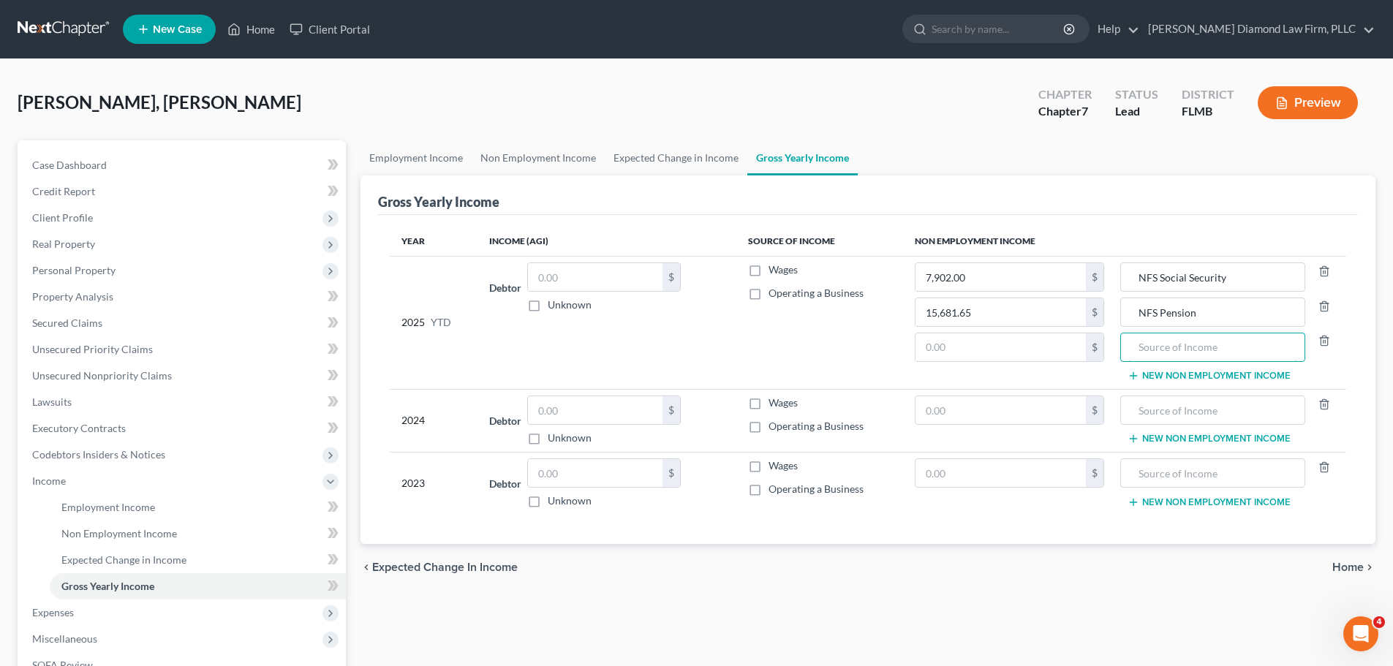
click at [1167, 347] on input "text" at bounding box center [1212, 347] width 168 height 28
type input "Social Security"
click at [1010, 352] on input "text" at bounding box center [1000, 347] width 170 height 28
type input "9,306"
click at [1198, 371] on button "New Non Employment Income" at bounding box center [1208, 376] width 163 height 12
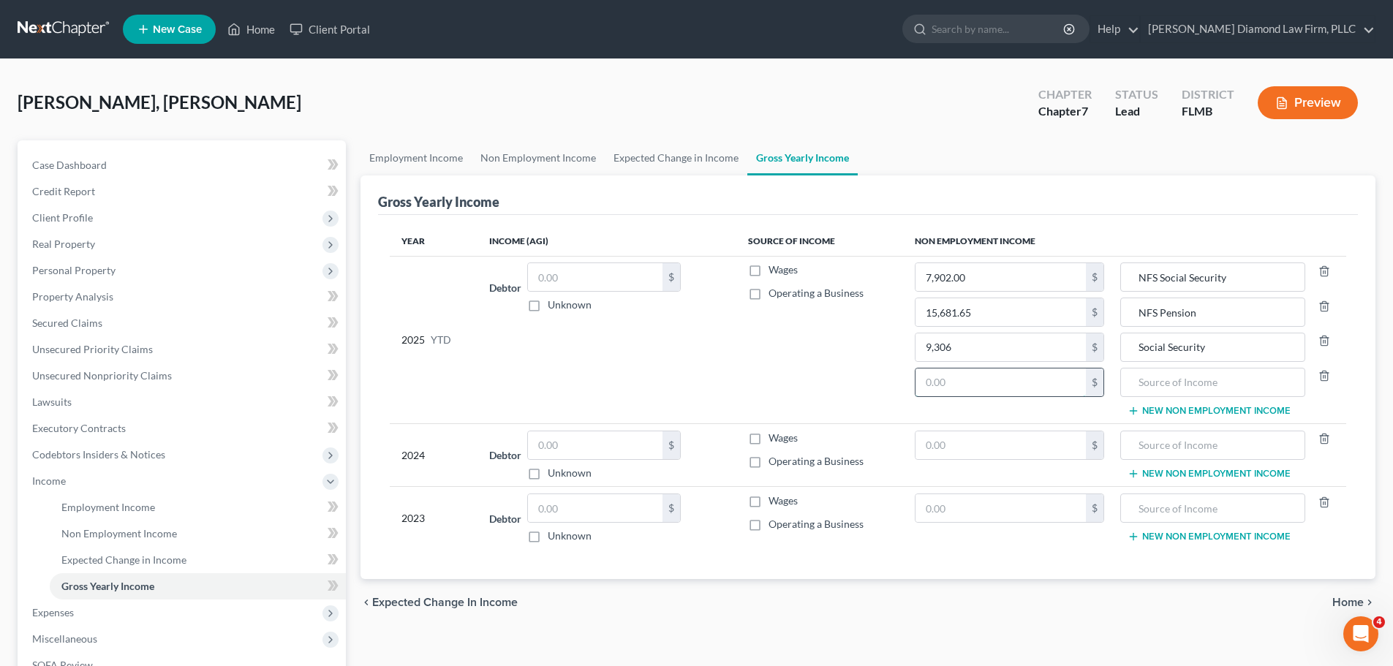
click at [997, 382] on input "text" at bounding box center [1000, 383] width 170 height 28
type input "7,992.11"
click at [1193, 381] on input "text" at bounding box center [1212, 383] width 168 height 28
type input "Debt settlement"
click at [1236, 379] on input "Debt settlement" at bounding box center [1212, 383] width 168 height 28
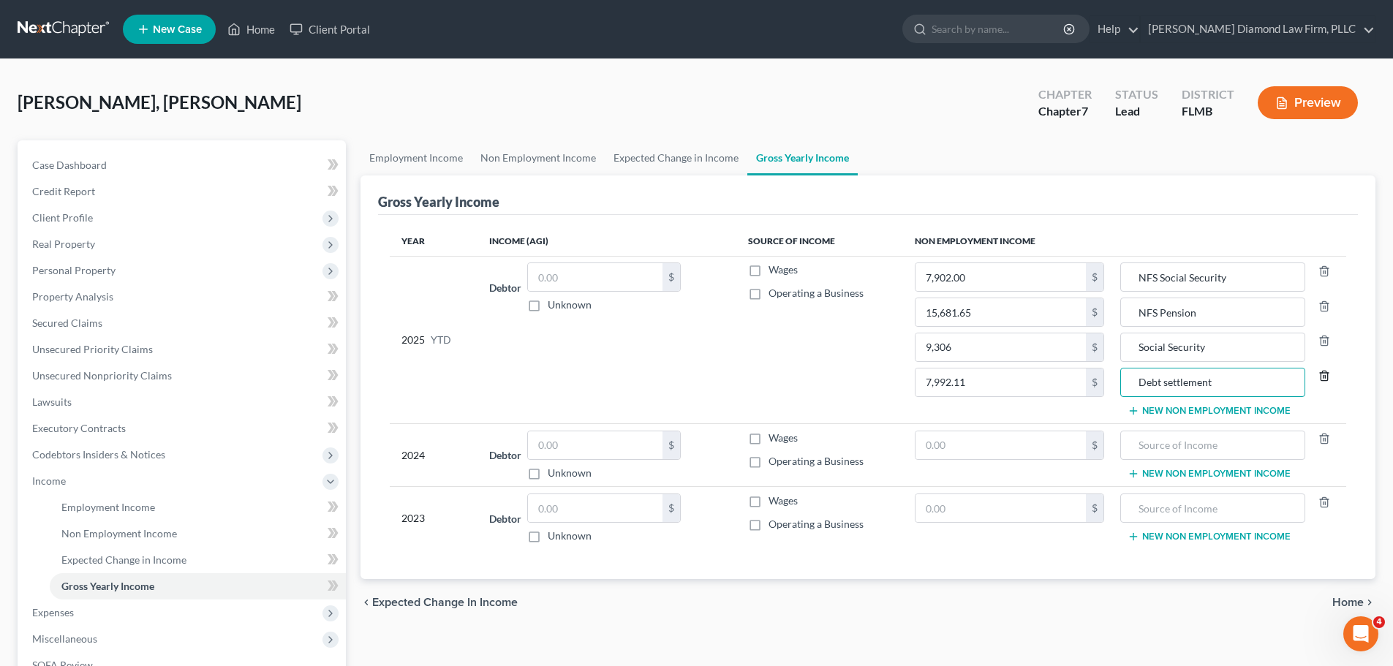
click at [1323, 379] on line "button" at bounding box center [1323, 377] width 0 height 3
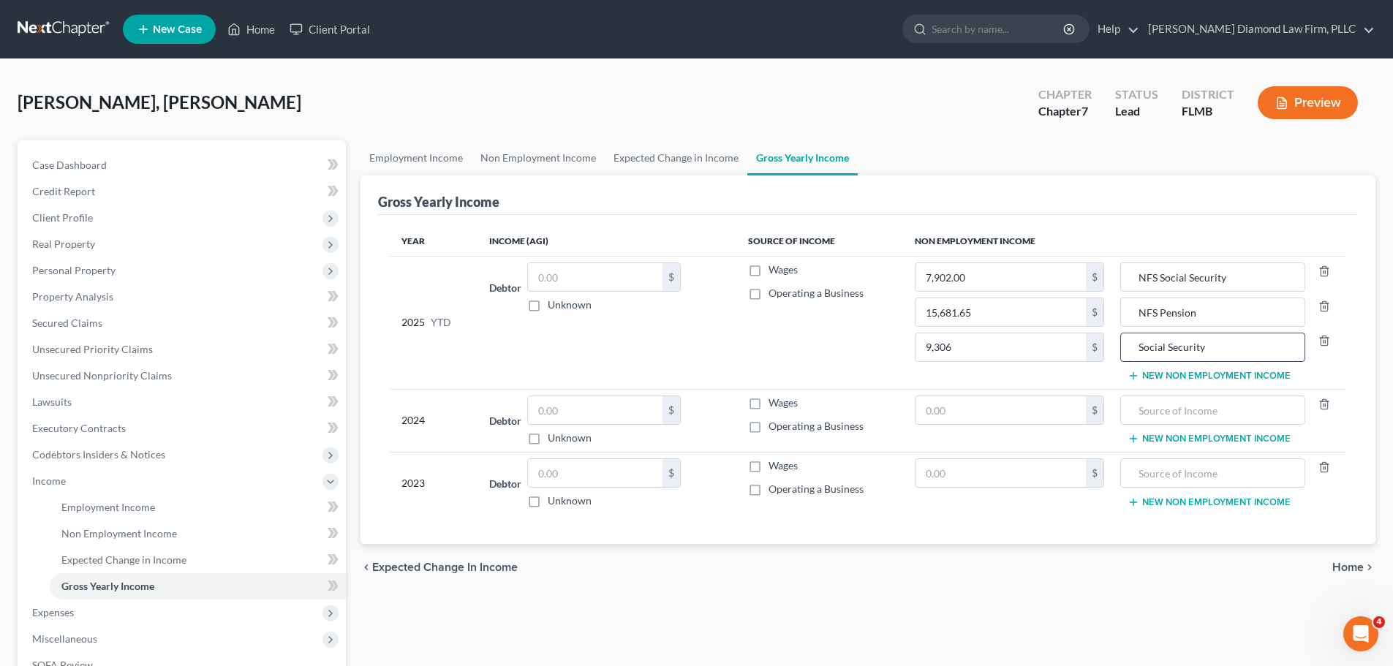
drag, startPoint x: 1190, startPoint y: 344, endPoint x: 1139, endPoint y: 346, distance: 50.5
click at [1139, 346] on input "Social Security" at bounding box center [1212, 347] width 168 height 28
click at [1195, 412] on input "text" at bounding box center [1212, 410] width 168 height 28
paste input "Social Security"
type input "Social Security"
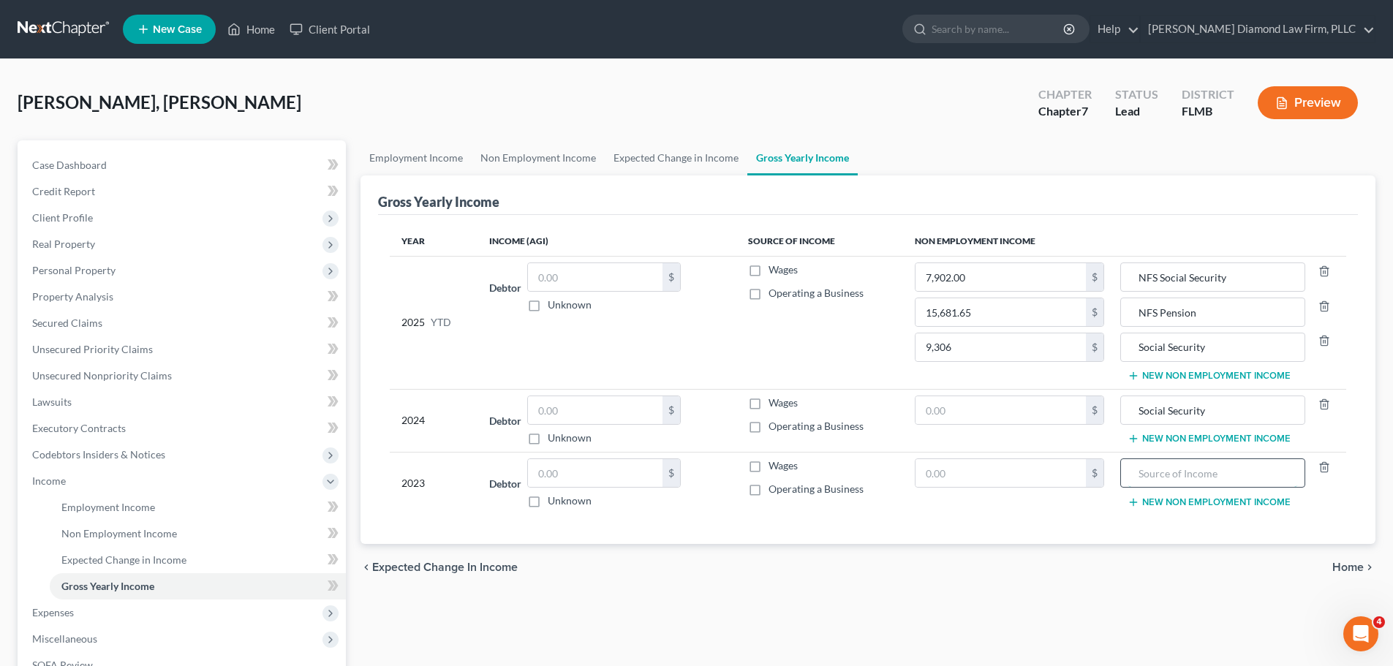
click at [1170, 464] on input "text" at bounding box center [1212, 473] width 168 height 28
paste input "Social Security"
type input "Social Security"
click at [994, 409] on input "text" at bounding box center [1000, 410] width 170 height 28
type input "22,516"
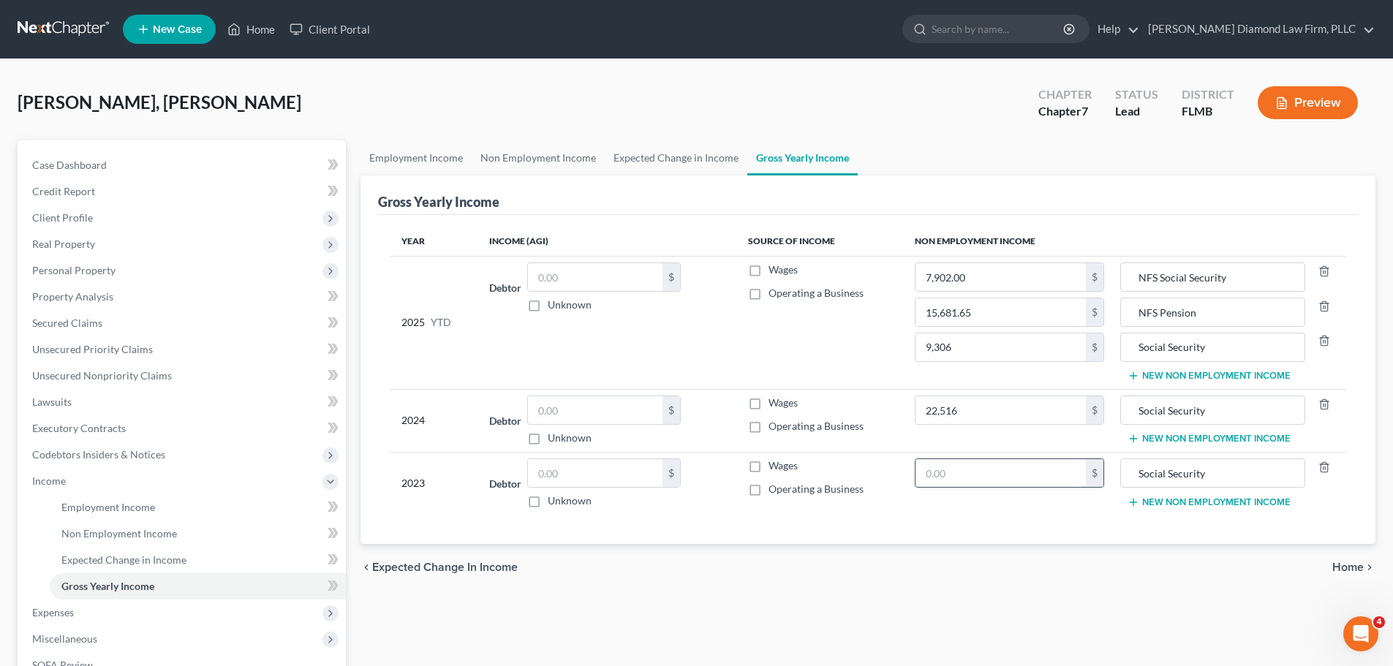
click at [1004, 474] on input "text" at bounding box center [1000, 473] width 170 height 28
drag, startPoint x: 1239, startPoint y: 412, endPoint x: 1133, endPoint y: 412, distance: 106.0
click at [1133, 412] on input "Social Security" at bounding box center [1212, 410] width 168 height 28
click at [1024, 466] on input "text" at bounding box center [1000, 473] width 170 height 28
type input "21,814"
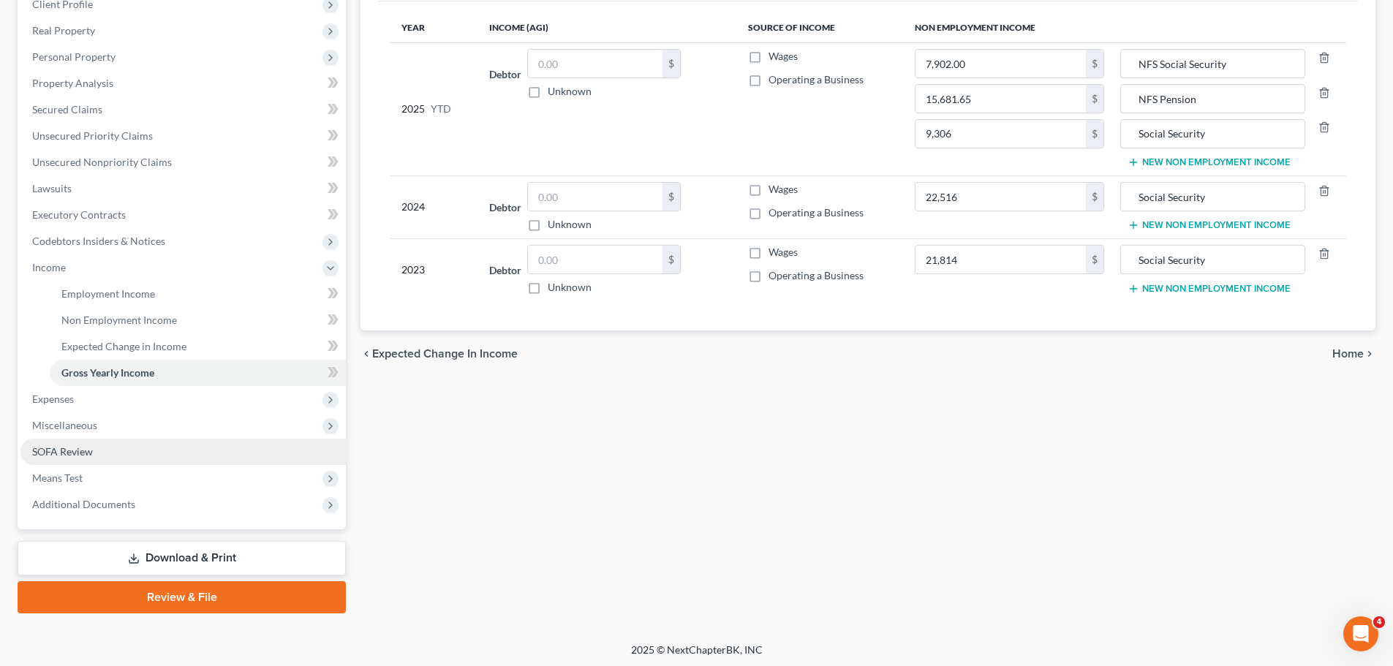
scroll to position [216, 0]
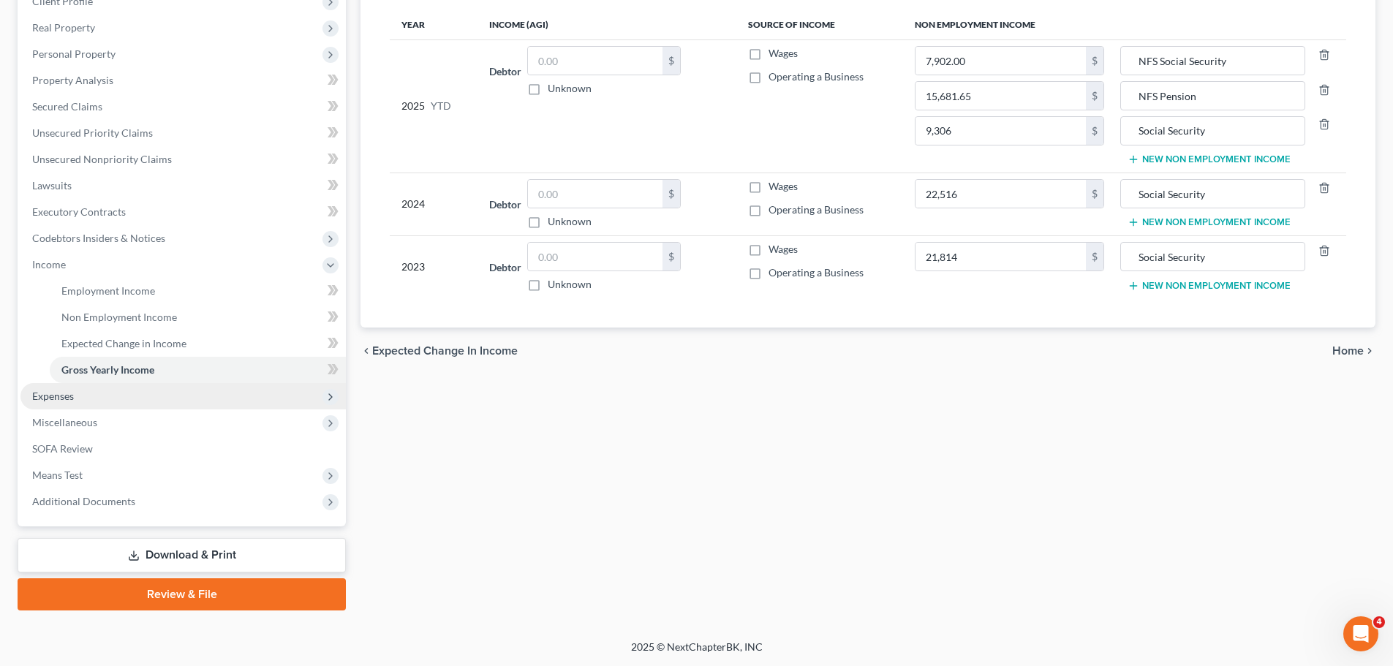
click at [67, 393] on span "Expenses" at bounding box center [53, 396] width 42 height 12
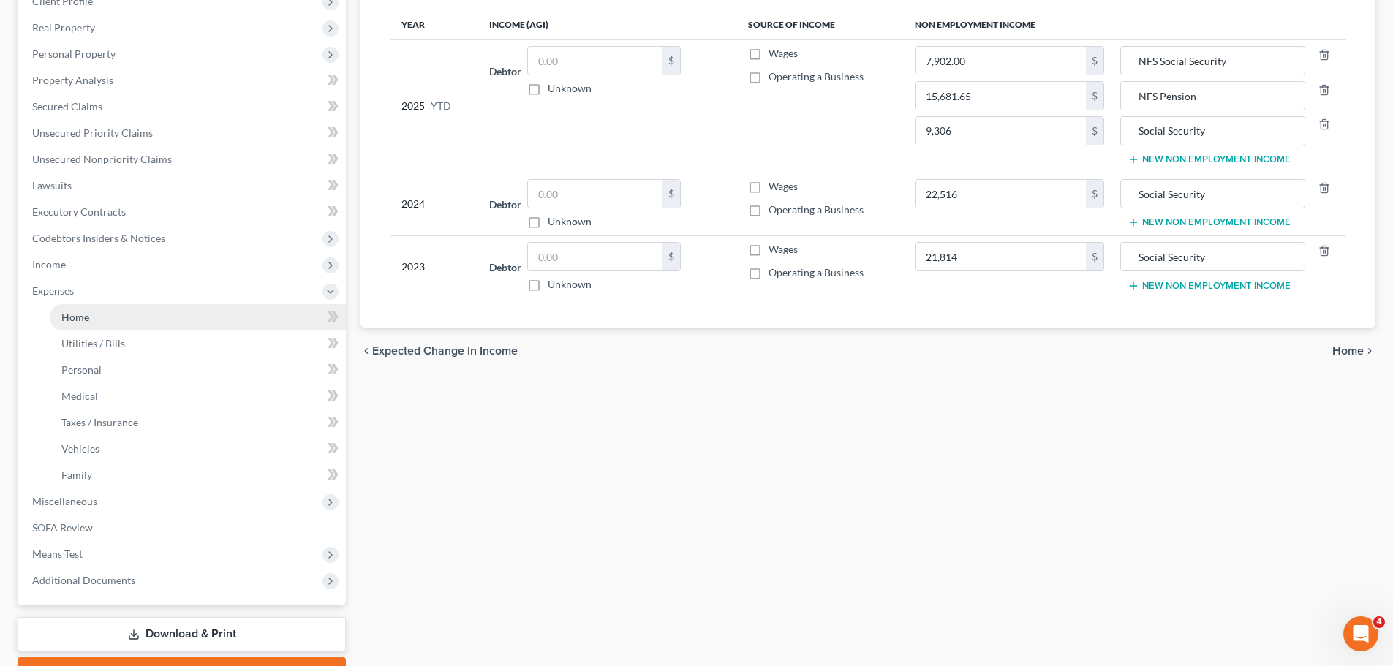
click at [65, 321] on span "Home" at bounding box center [75, 317] width 28 height 12
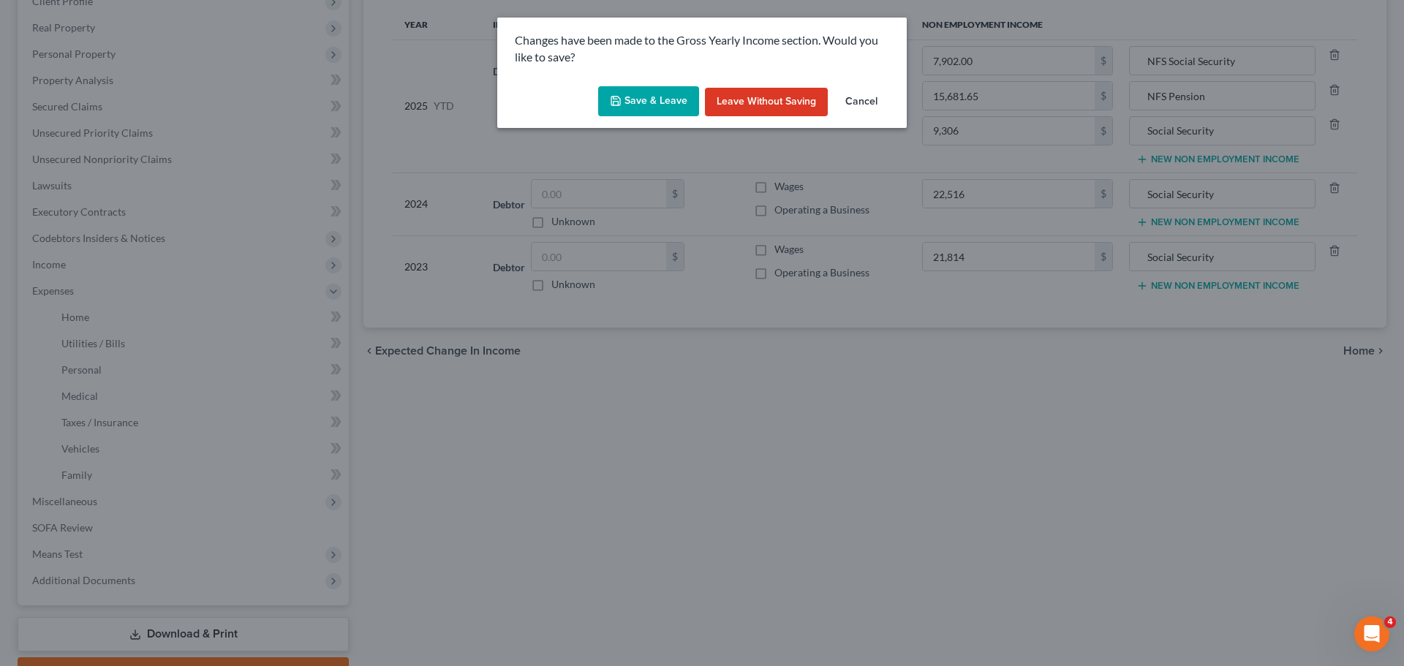
click at [635, 96] on button "Save & Leave" at bounding box center [648, 101] width 101 height 31
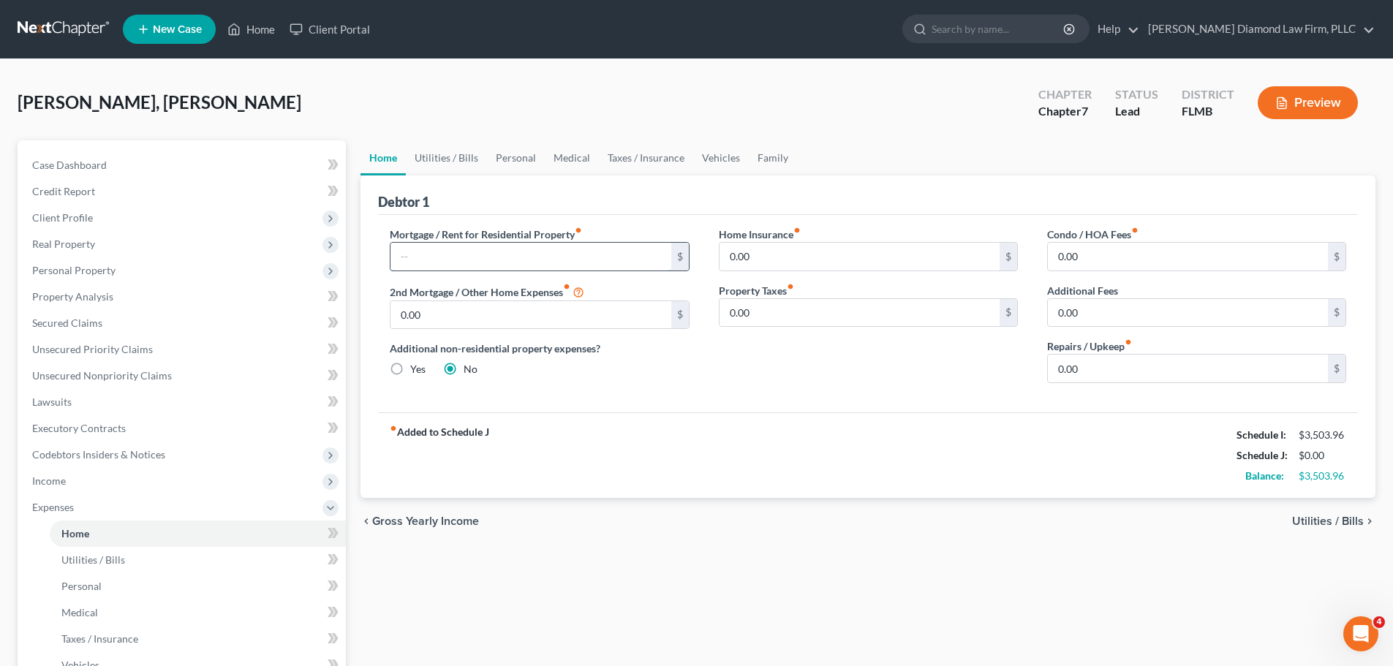
click at [490, 262] on input "text" at bounding box center [530, 257] width 280 height 28
type input "871"
click at [830, 257] on input "0.00" at bounding box center [859, 257] width 280 height 28
type input "380"
click at [443, 165] on link "Utilities / Bills" at bounding box center [446, 157] width 81 height 35
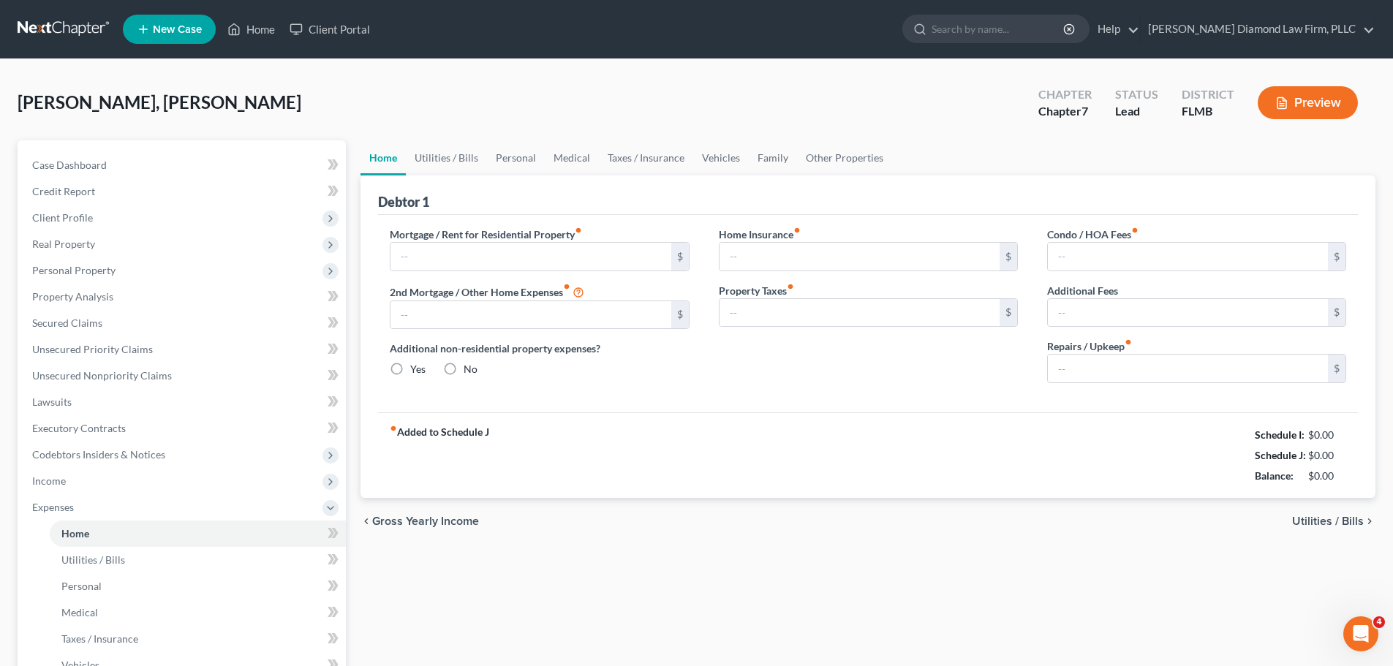
type input "0.00"
radio input "true"
type input "0.00"
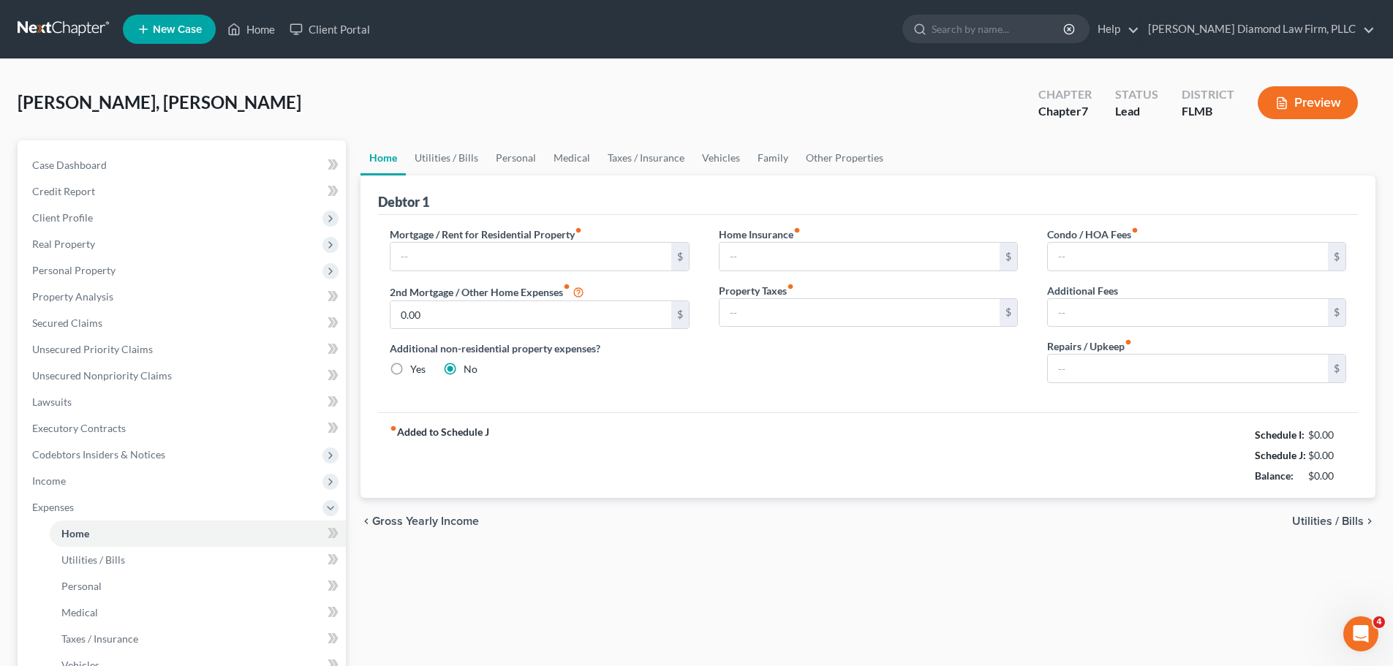
type input "0.00"
click at [535, 254] on input "text" at bounding box center [530, 257] width 280 height 28
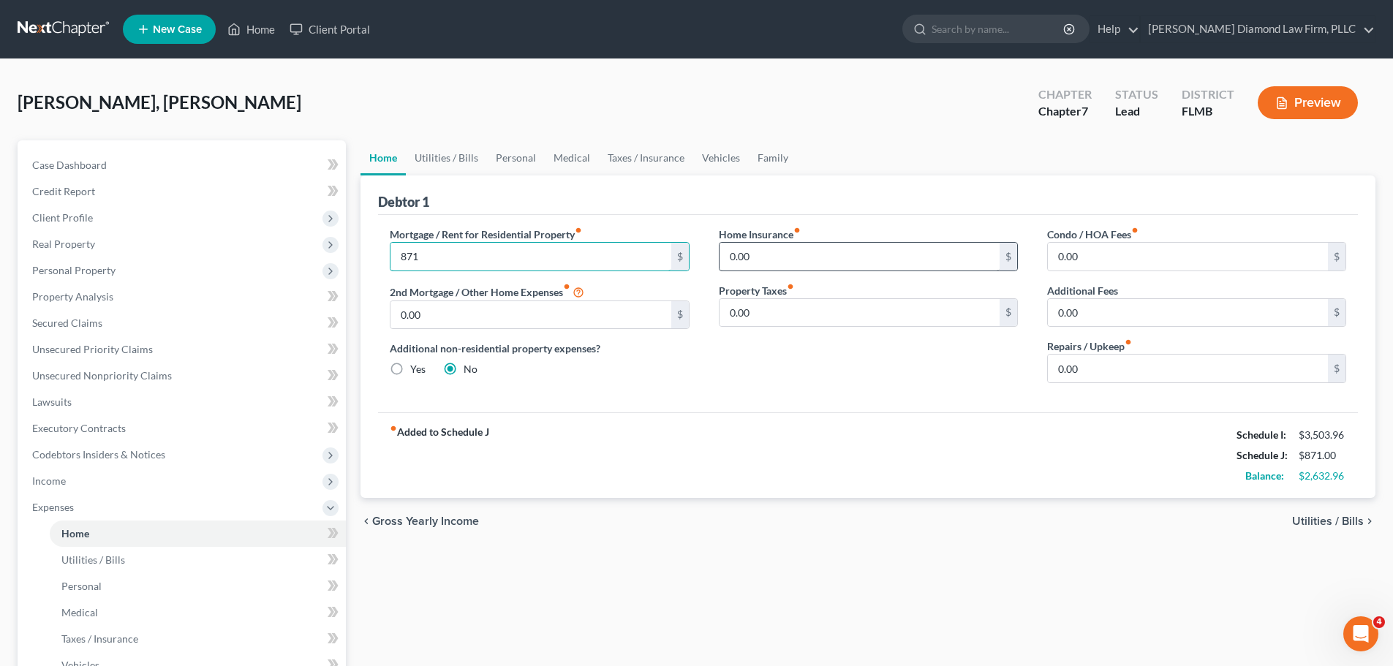
type input "871"
click at [811, 246] on input "0.00" at bounding box center [859, 257] width 280 height 28
type input "380"
click at [437, 158] on link "Utilities / Bills" at bounding box center [446, 157] width 81 height 35
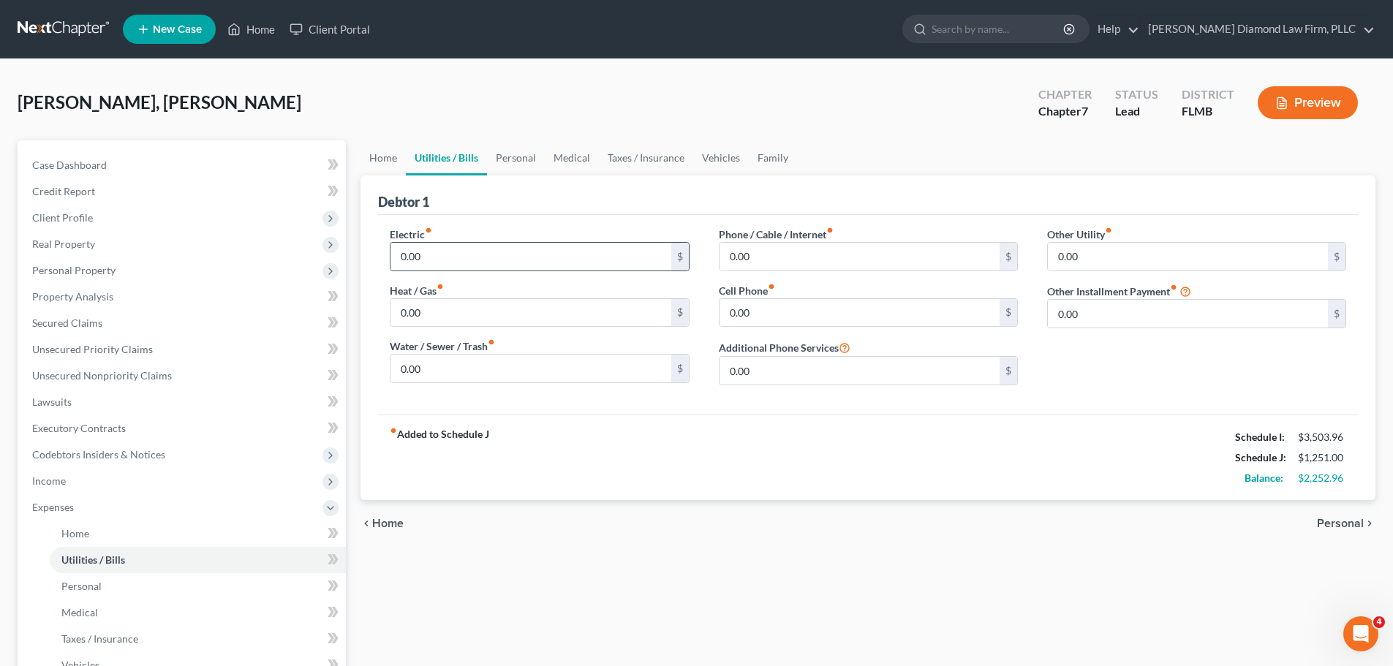
click at [478, 271] on div "0.00 $" at bounding box center [539, 256] width 299 height 29
click at [483, 264] on input "0.00" at bounding box center [530, 257] width 280 height 28
type input "188"
click at [523, 360] on input "0.00" at bounding box center [530, 369] width 280 height 28
drag, startPoint x: 526, startPoint y: 374, endPoint x: 507, endPoint y: 374, distance: 19.8
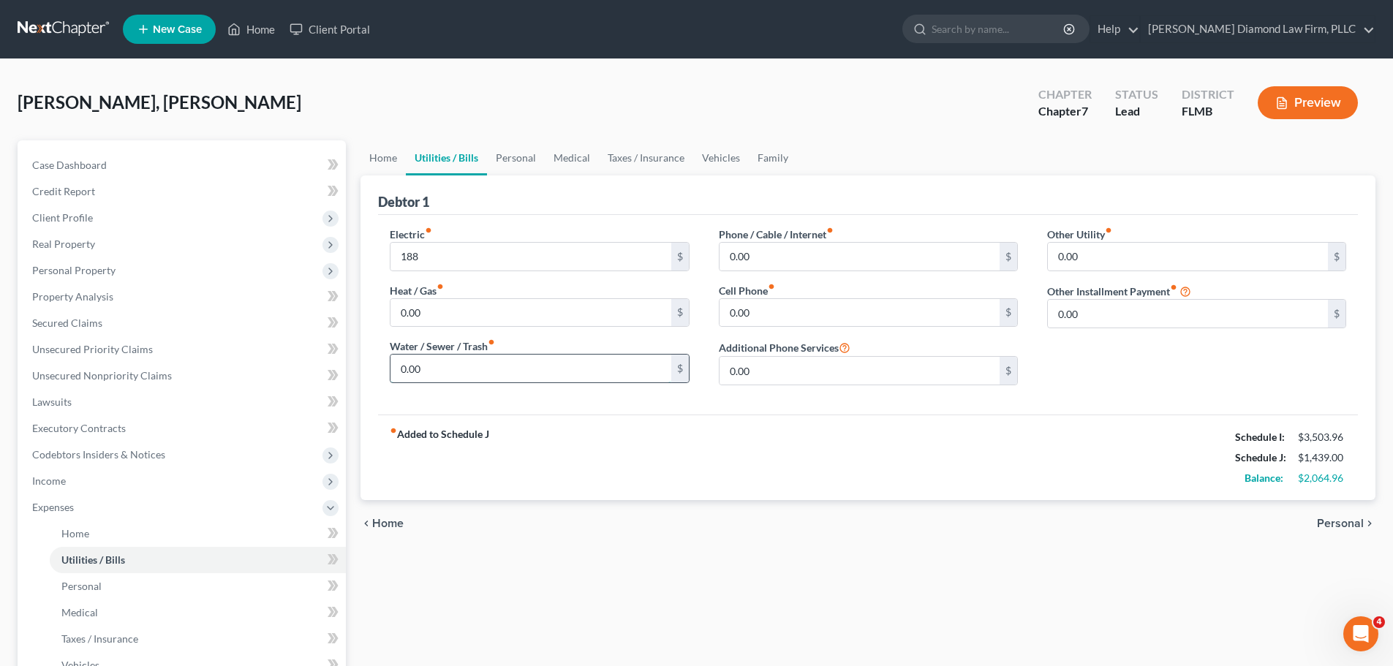
click at [526, 374] on input "0.00" at bounding box center [530, 369] width 280 height 28
type input "74"
click at [785, 267] on input "0.00" at bounding box center [859, 257] width 280 height 28
type input "165"
click at [1073, 257] on input "0.00" at bounding box center [1188, 257] width 280 height 28
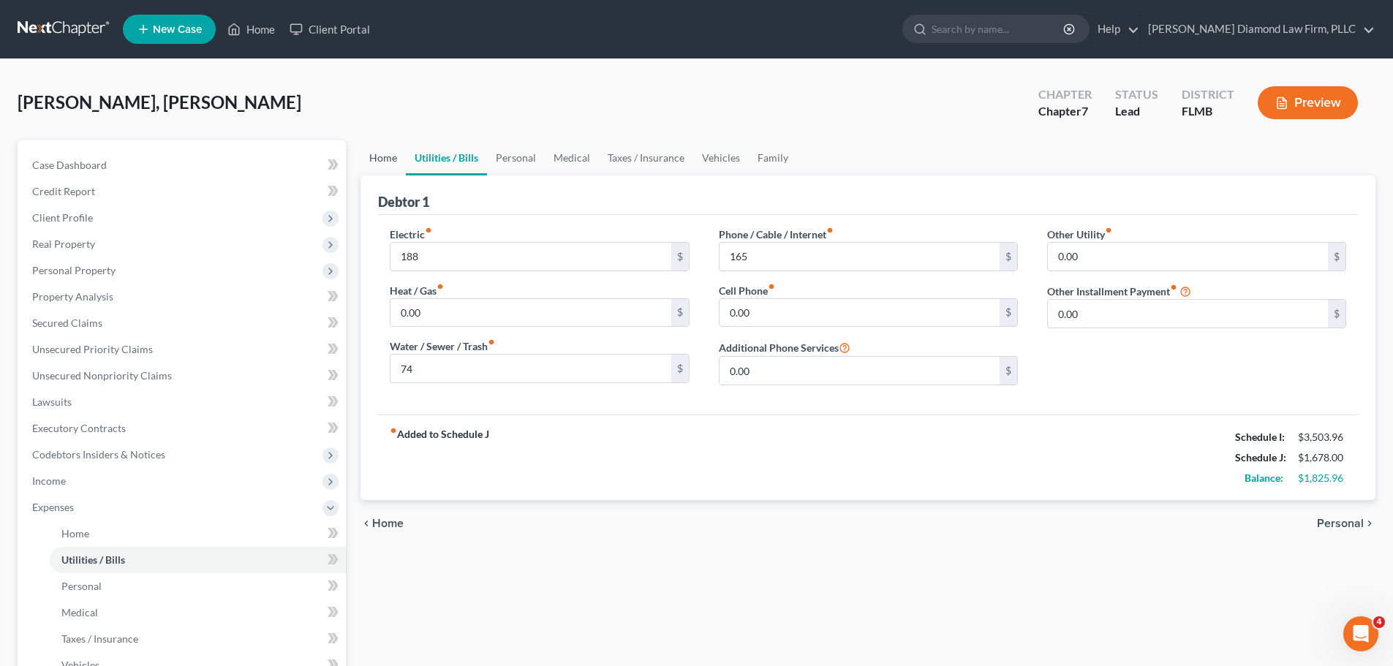
click at [388, 156] on link "Home" at bounding box center [382, 157] width 45 height 35
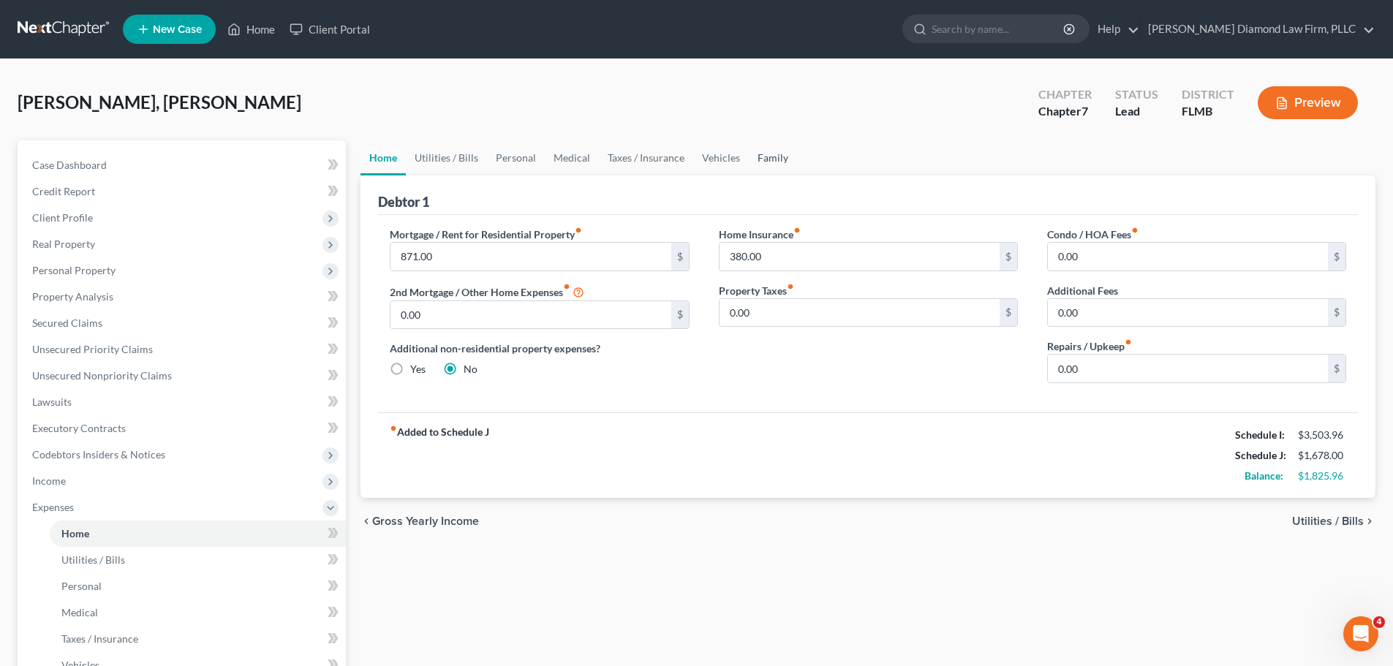
click at [755, 159] on link "Family" at bounding box center [773, 157] width 48 height 35
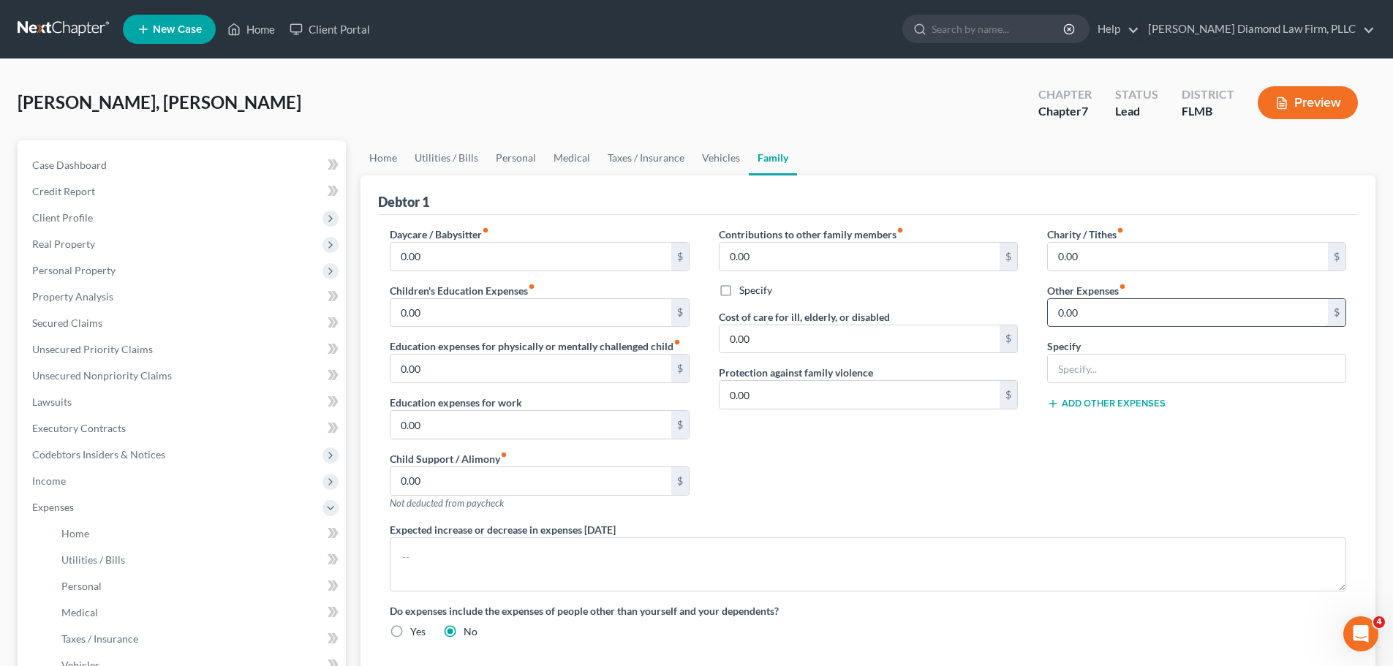
click at [1103, 318] on input "0.00" at bounding box center [1188, 313] width 280 height 28
type input "9"
type input "80"
click at [1110, 368] on input "text" at bounding box center [1197, 369] width 298 height 28
type input "Lawn maintence"
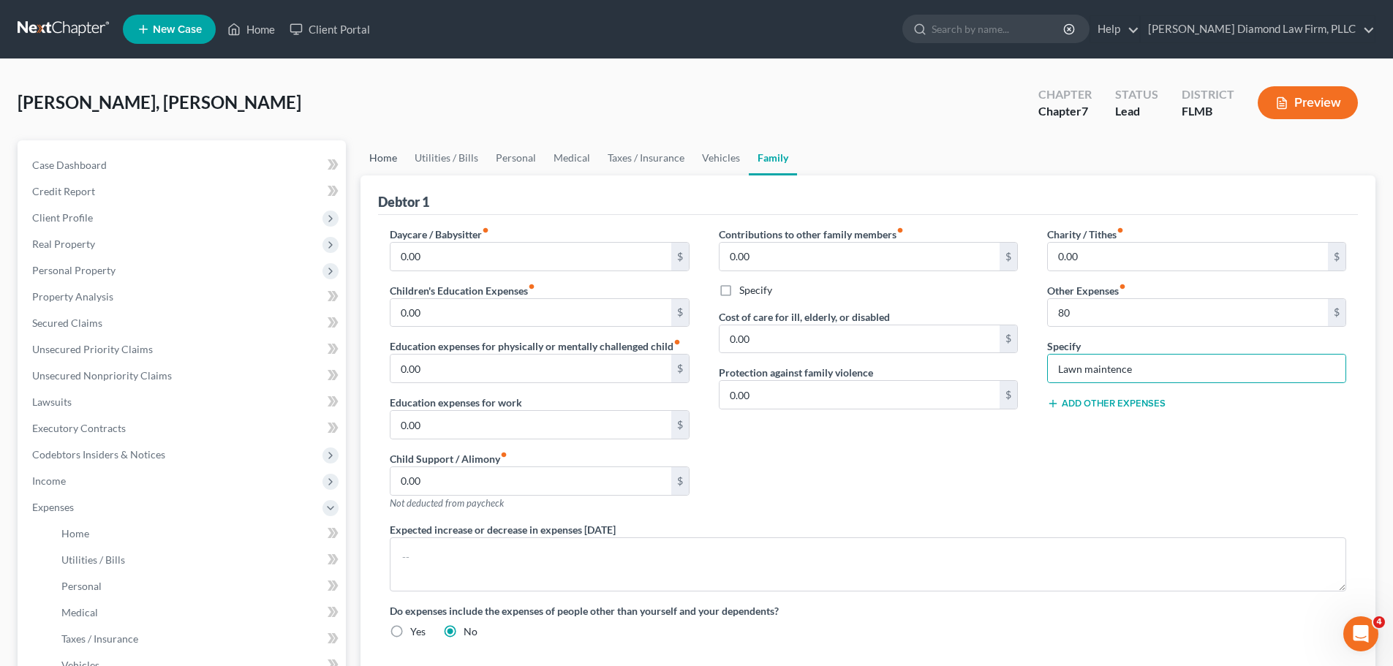
click at [391, 154] on link "Home" at bounding box center [382, 157] width 45 height 35
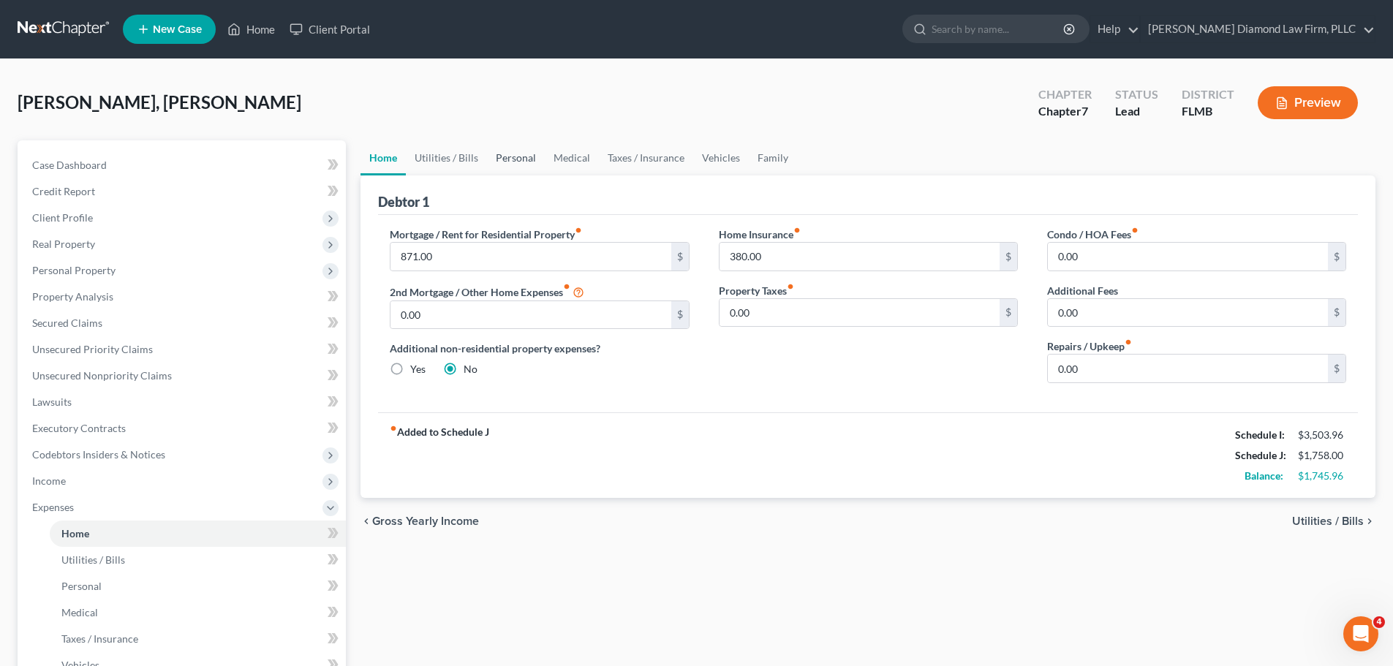
click at [506, 159] on link "Personal" at bounding box center [516, 157] width 58 height 35
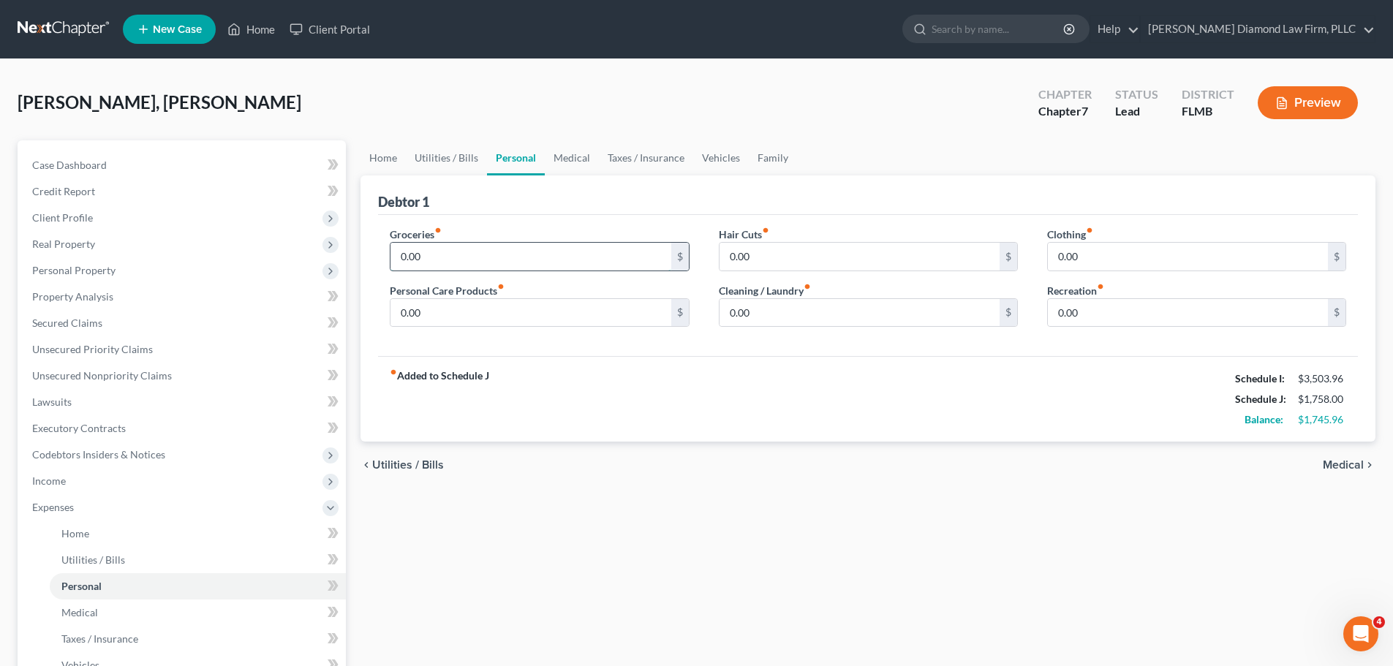
click at [494, 260] on input "0.00" at bounding box center [530, 257] width 280 height 28
type input "380"
click at [704, 159] on link "Vehicles" at bounding box center [721, 157] width 56 height 35
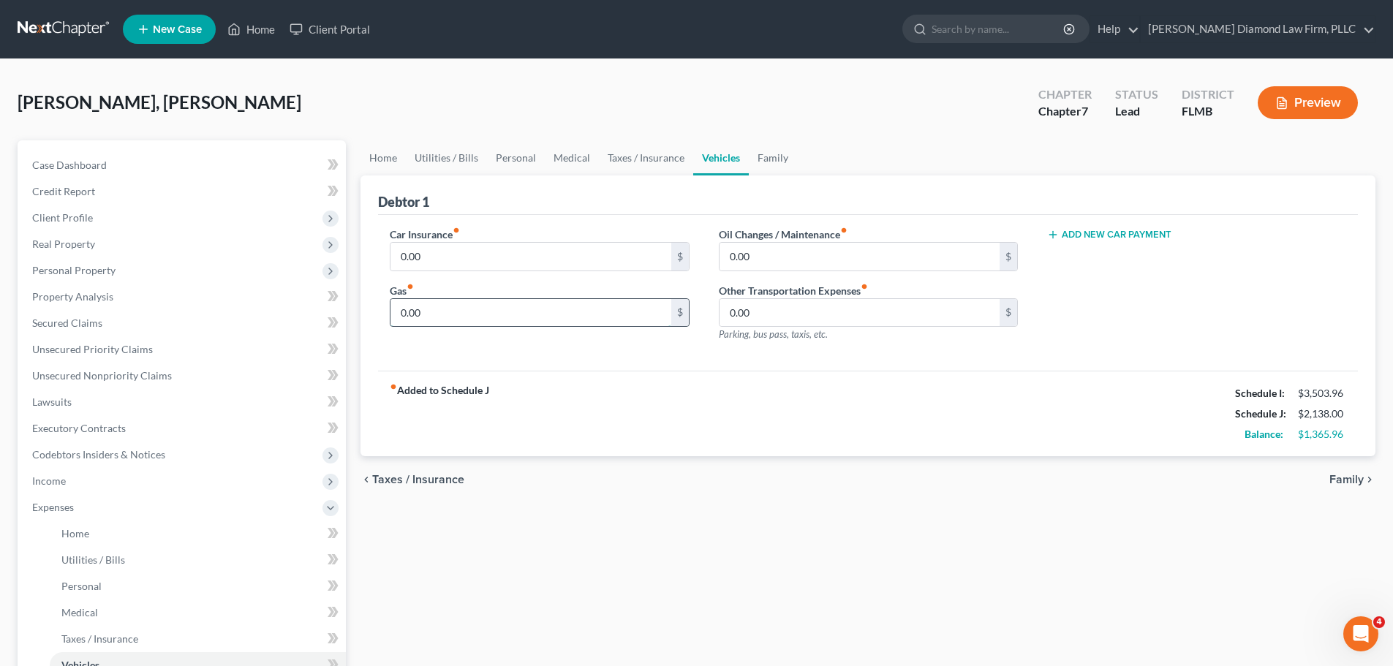
click at [546, 321] on input "0.00" at bounding box center [530, 313] width 280 height 28
type input "50"
click at [562, 170] on link "Medical" at bounding box center [572, 157] width 54 height 35
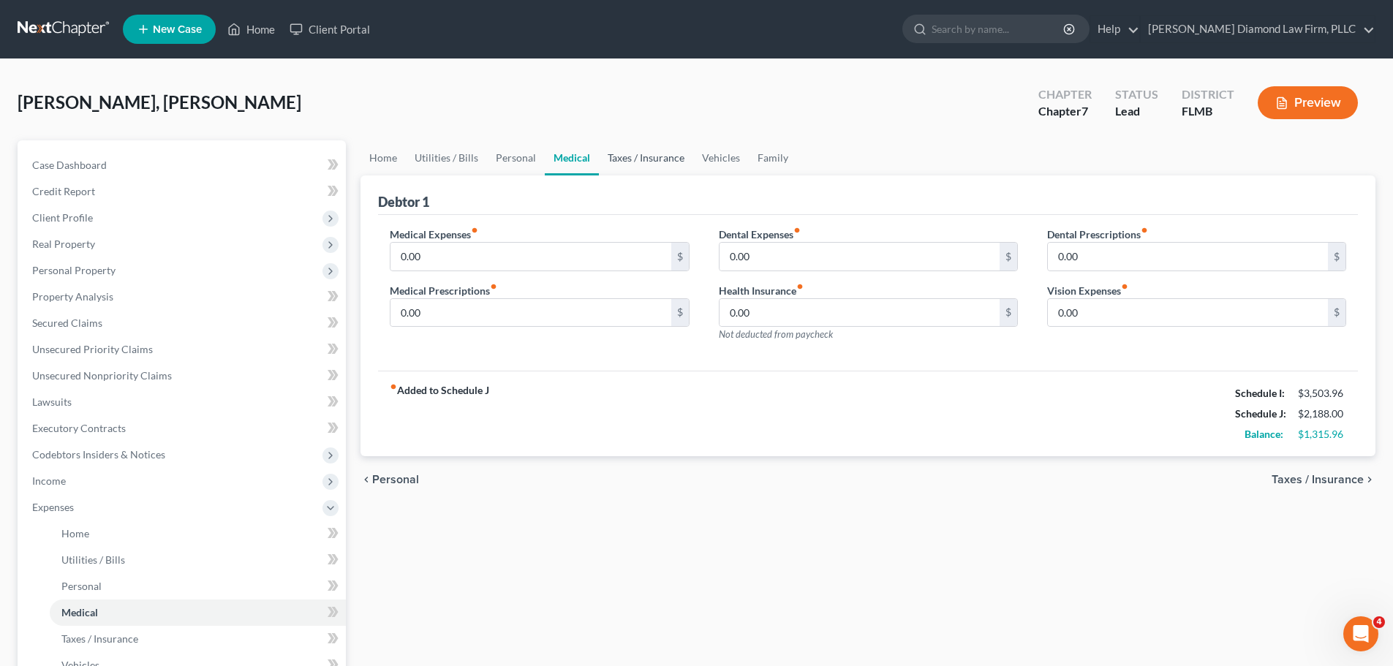
click at [654, 170] on link "Taxes / Insurance" at bounding box center [646, 157] width 94 height 35
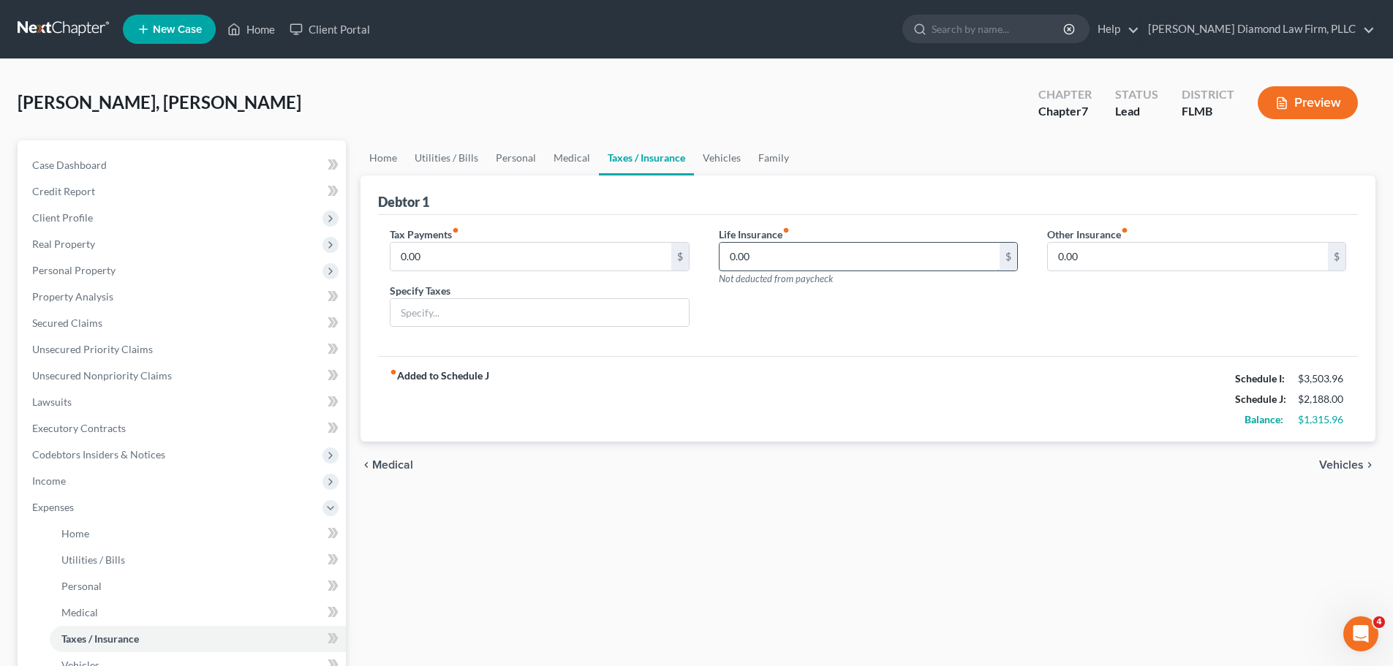
click at [882, 245] on input "0.00" at bounding box center [859, 257] width 280 height 28
type input "145"
click at [729, 162] on link "Vehicles" at bounding box center [722, 157] width 56 height 35
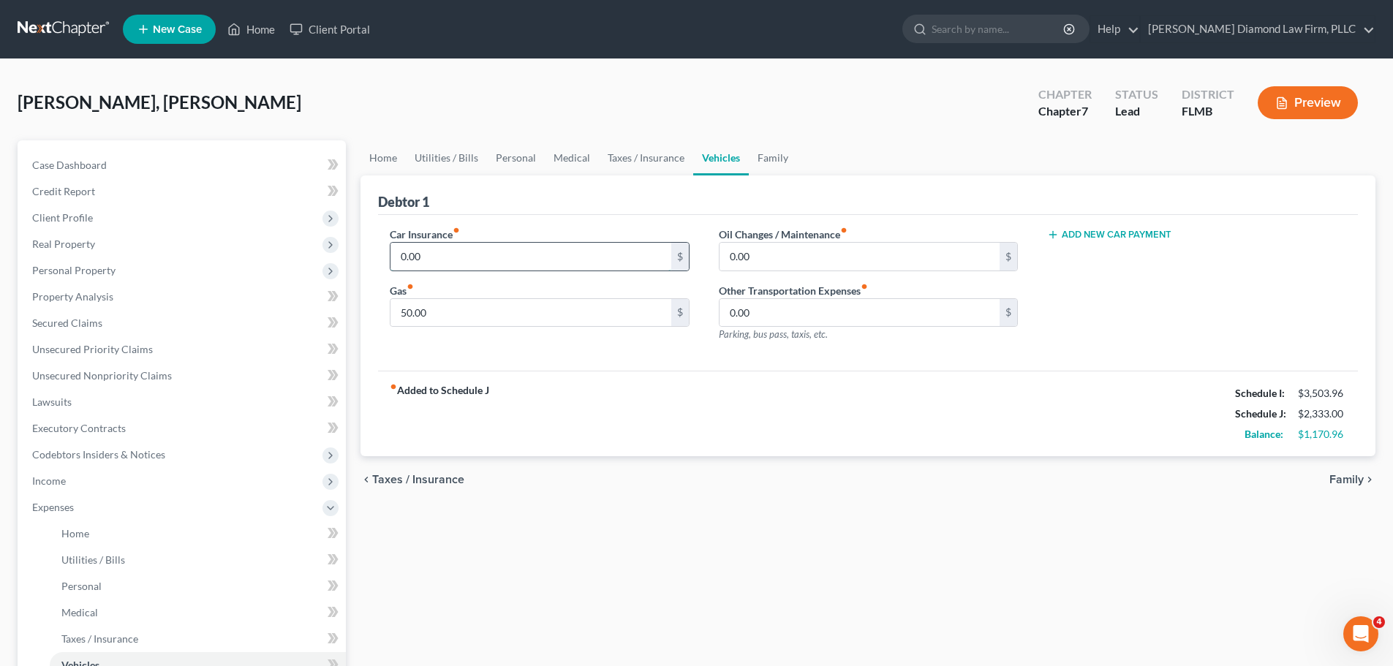
click at [584, 252] on input "0.00" at bounding box center [530, 257] width 280 height 28
type input "226"
click at [378, 161] on link "Home" at bounding box center [382, 157] width 45 height 35
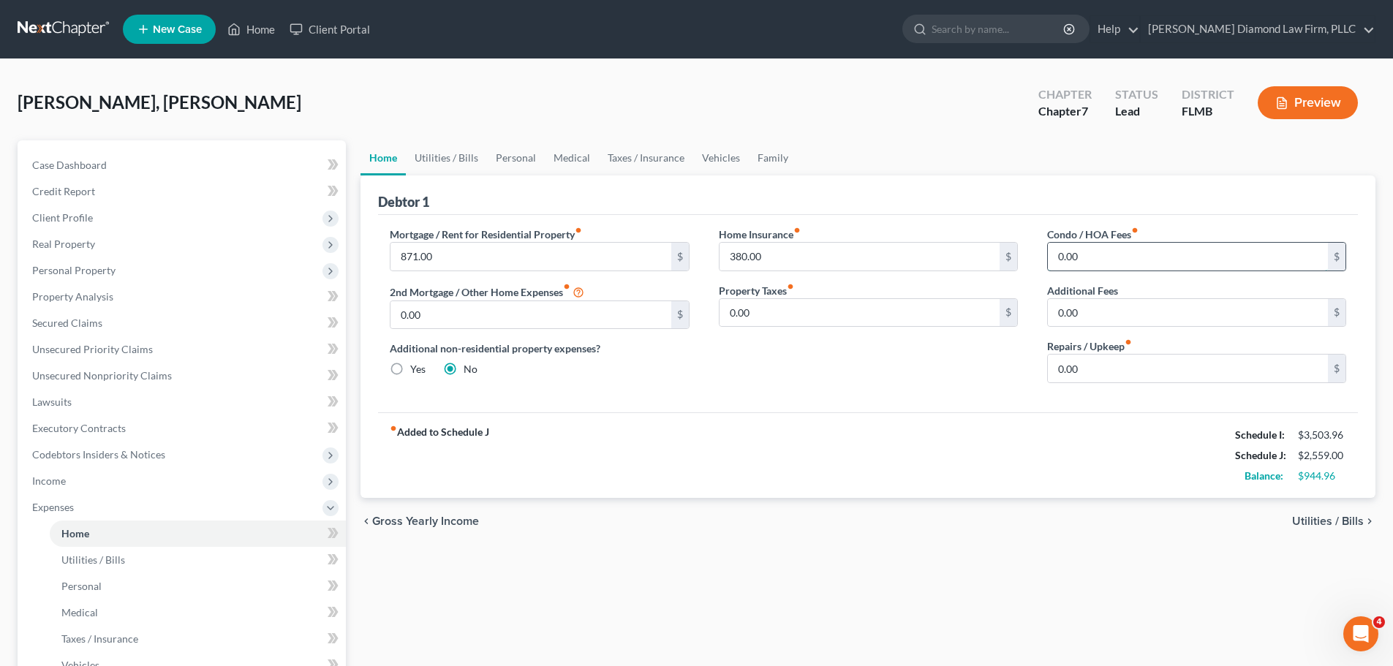
click at [1070, 265] on input "0.00" at bounding box center [1188, 257] width 280 height 28
type input "2.5"
click at [767, 159] on link "Family" at bounding box center [773, 157] width 48 height 35
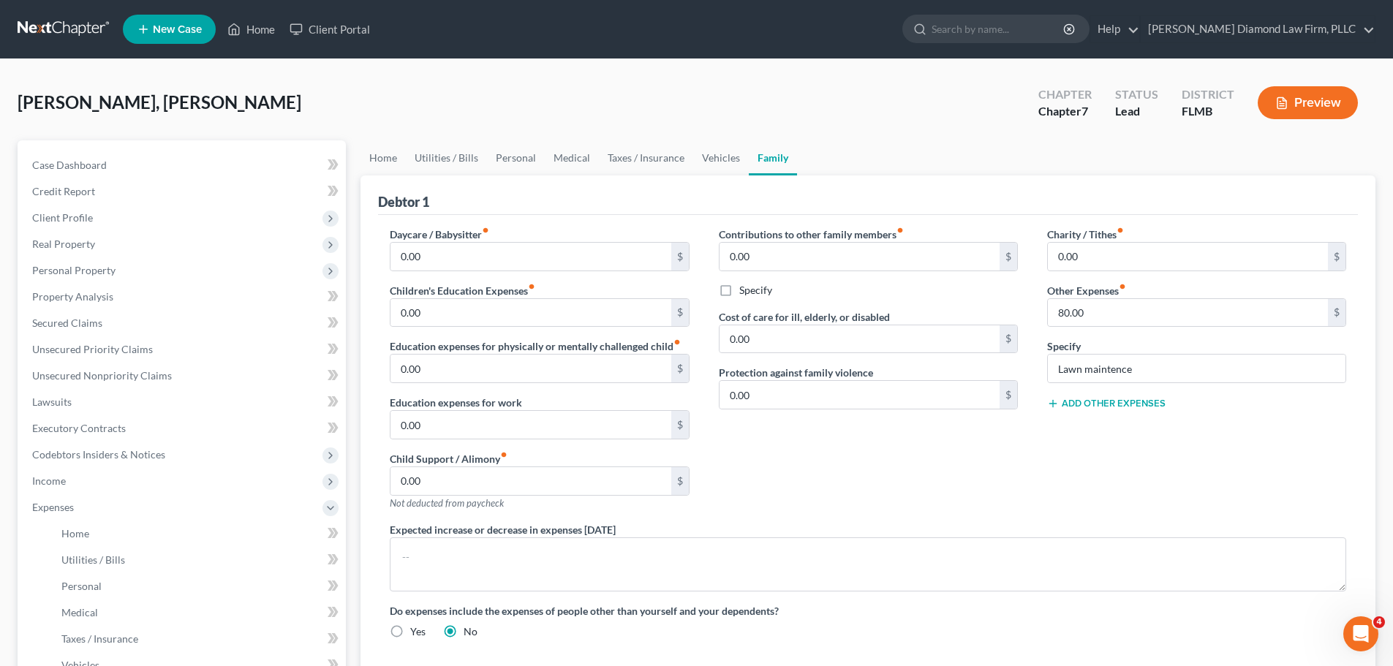
click at [1138, 403] on button "Add Other Expenses" at bounding box center [1106, 404] width 118 height 12
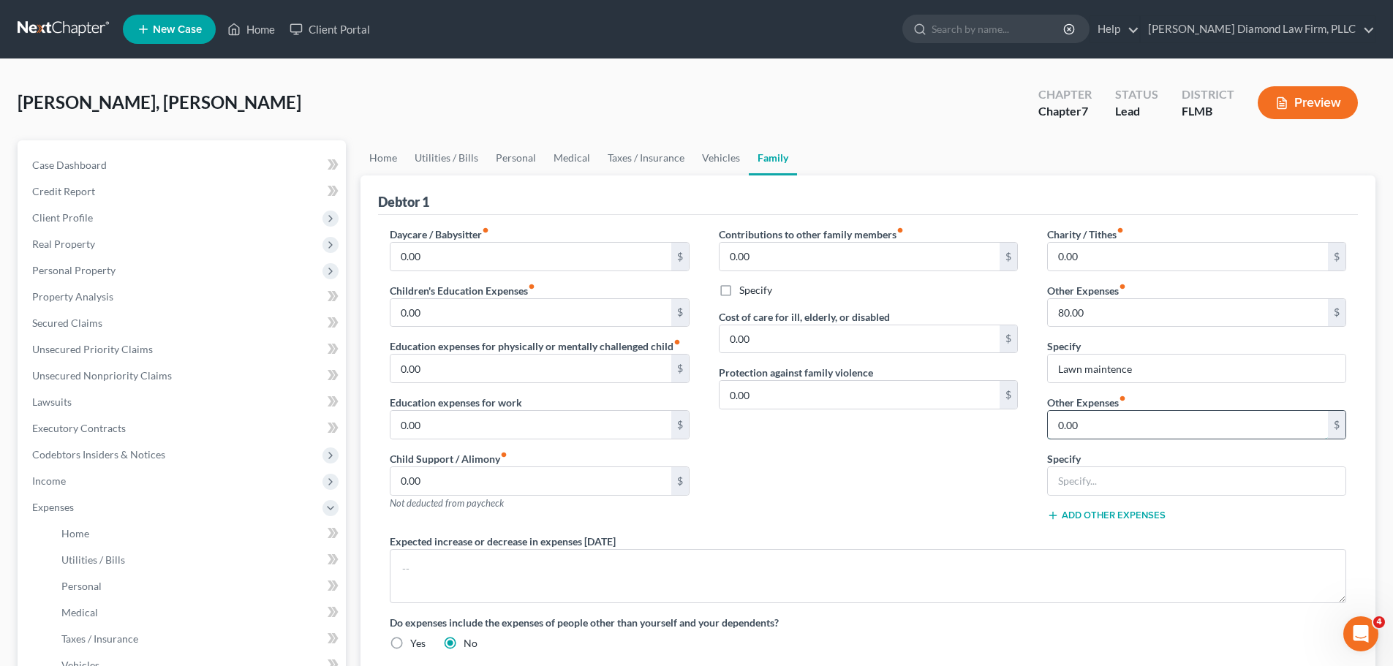
click at [1138, 423] on input "0.00" at bounding box center [1188, 425] width 280 height 28
type input "30"
click at [1114, 485] on input "text" at bounding box center [1197, 481] width 298 height 28
type input "Pet expenses"
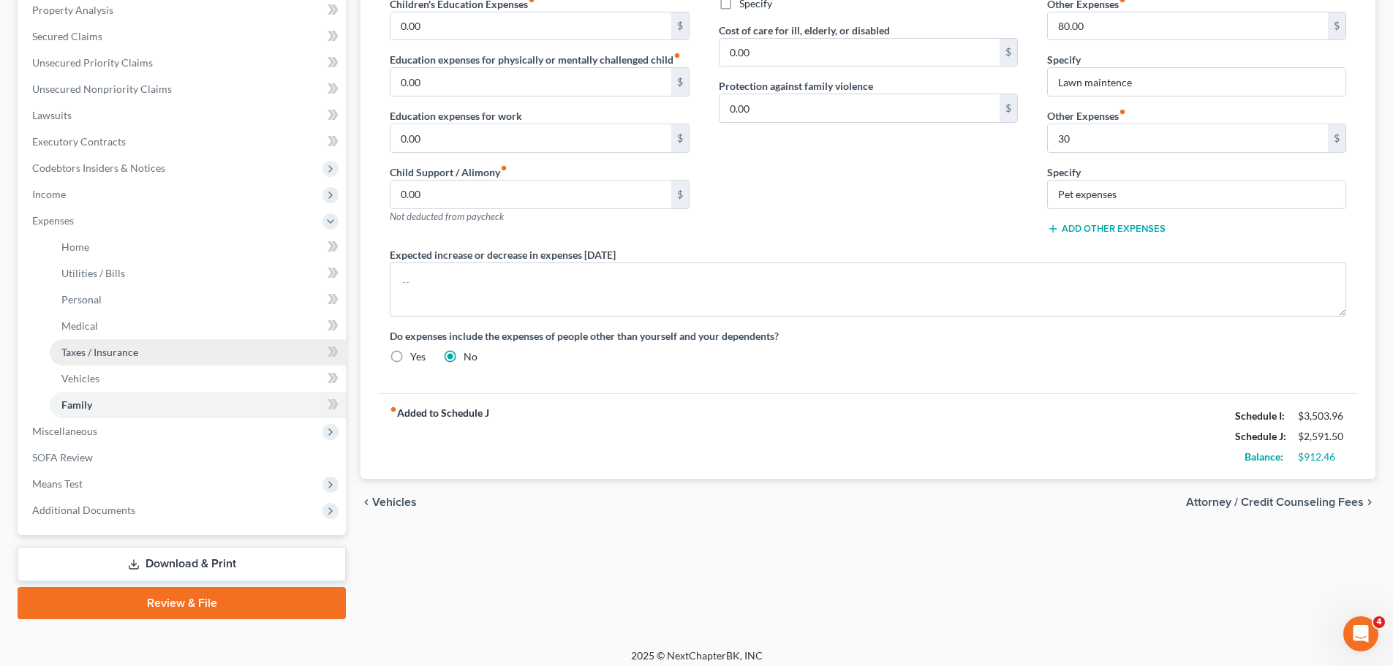
scroll to position [292, 0]
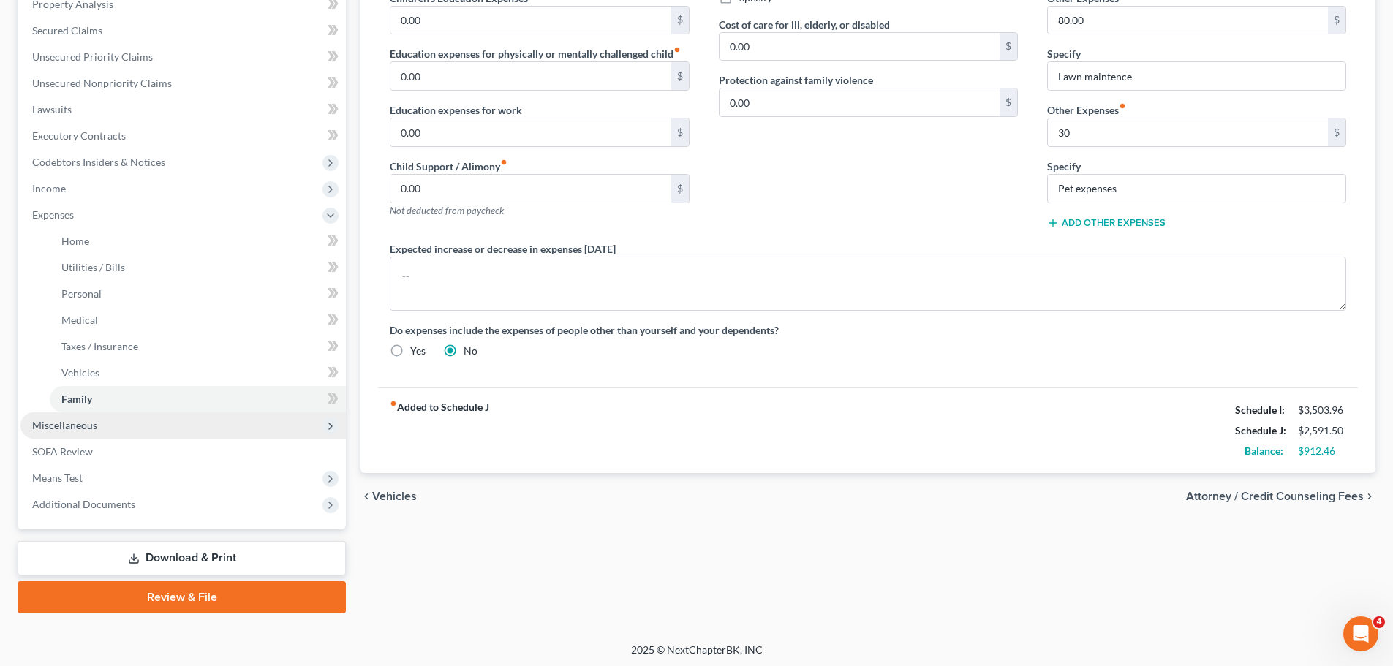
click at [102, 416] on span "Miscellaneous" at bounding box center [182, 425] width 325 height 26
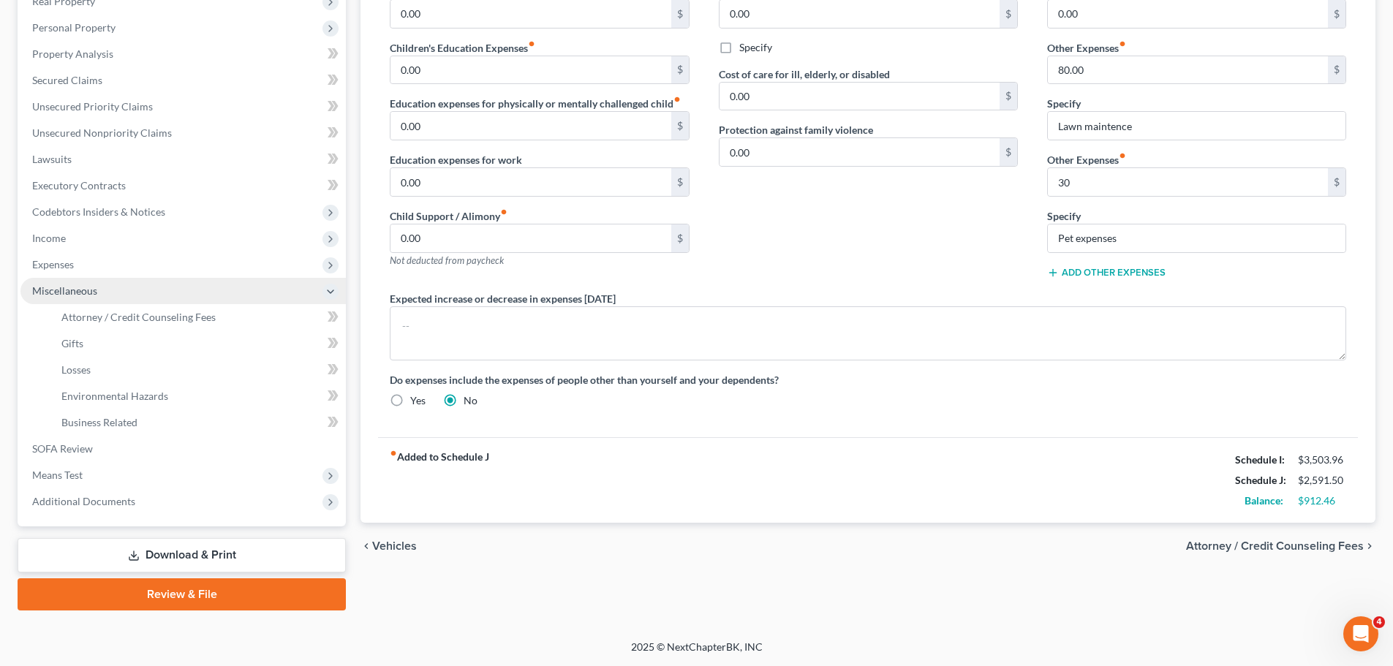
scroll to position [243, 0]
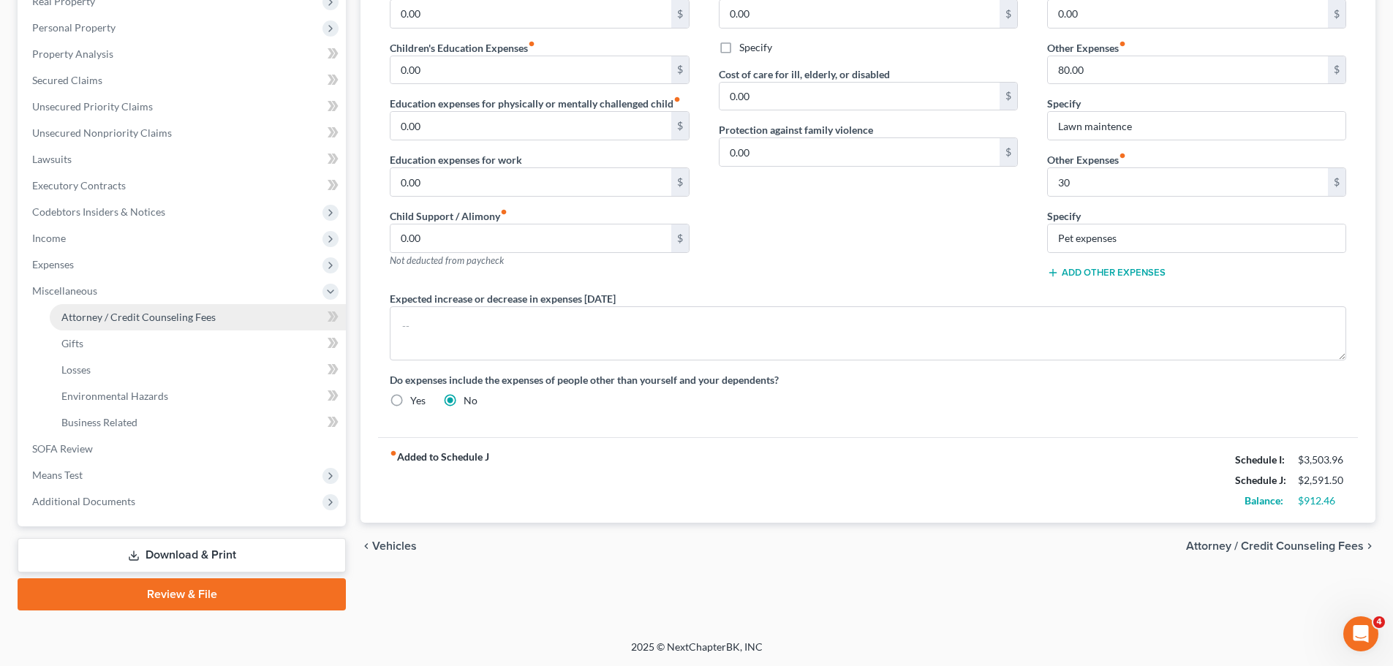
click at [104, 315] on span "Attorney / Credit Counseling Fees" at bounding box center [138, 317] width 154 height 12
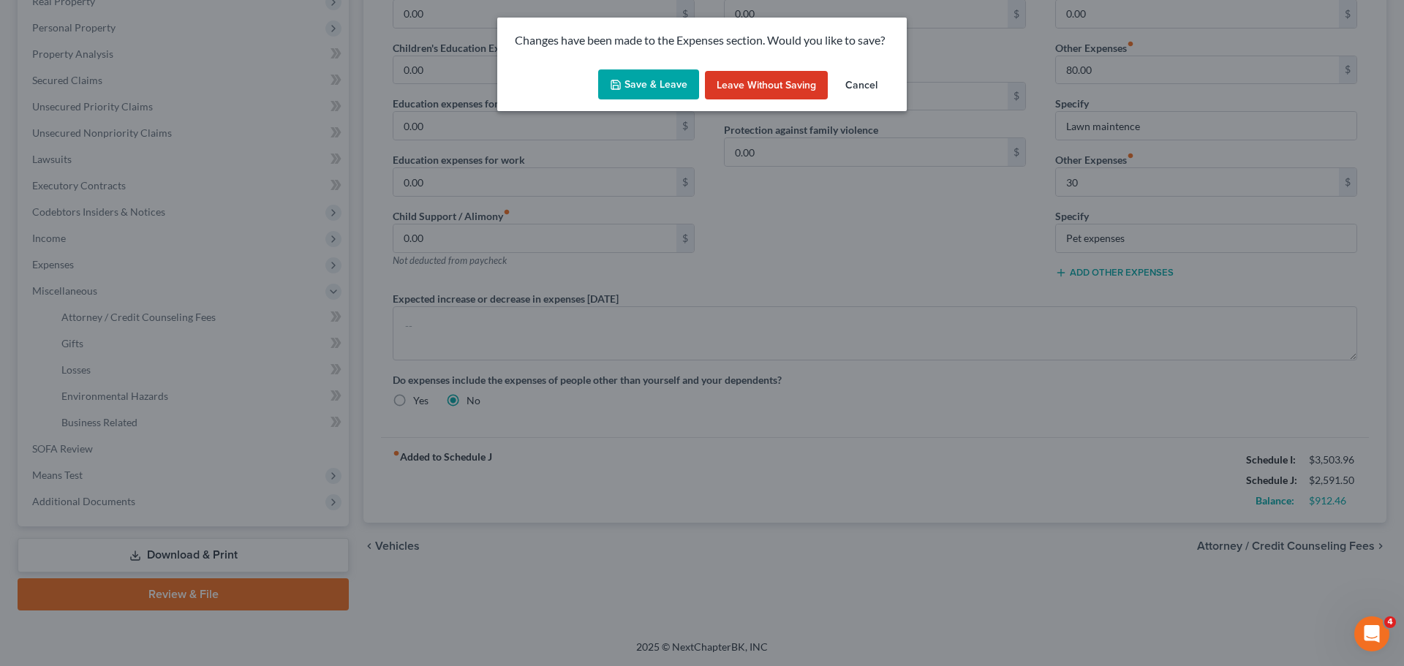
click at [645, 86] on button "Save & Leave" at bounding box center [648, 84] width 101 height 31
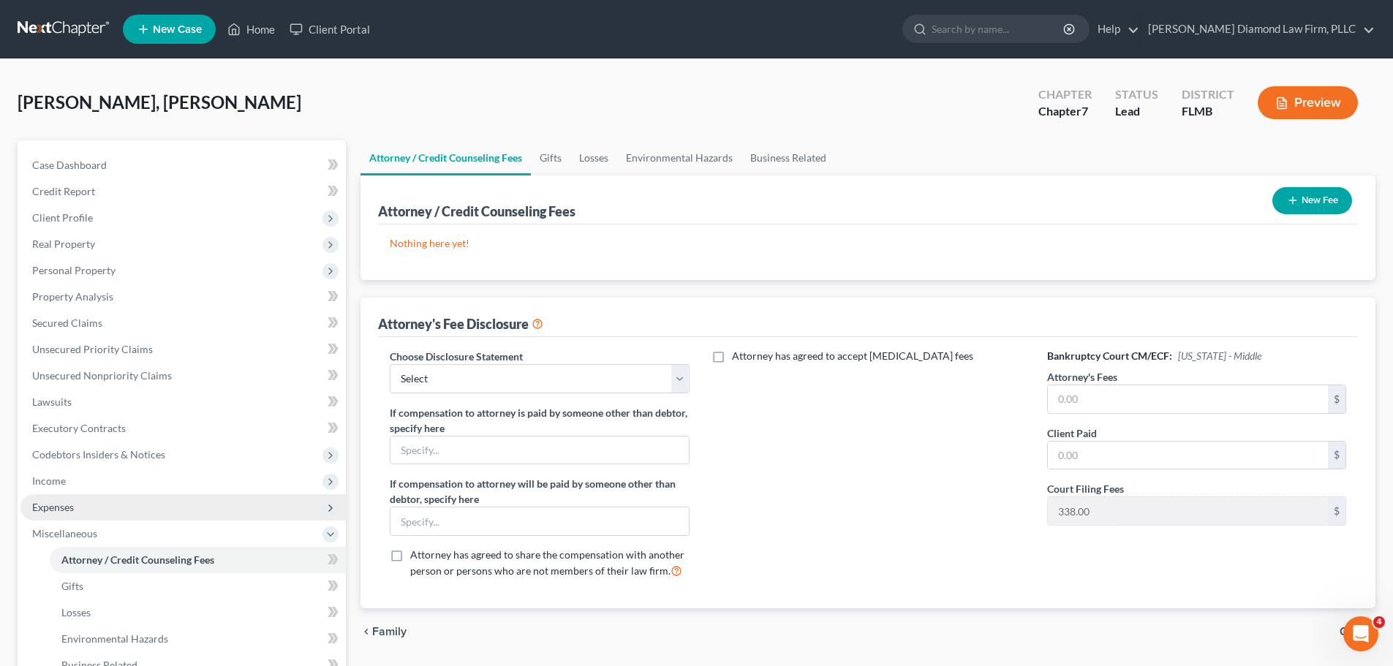
click at [137, 498] on span "Expenses" at bounding box center [182, 507] width 325 height 26
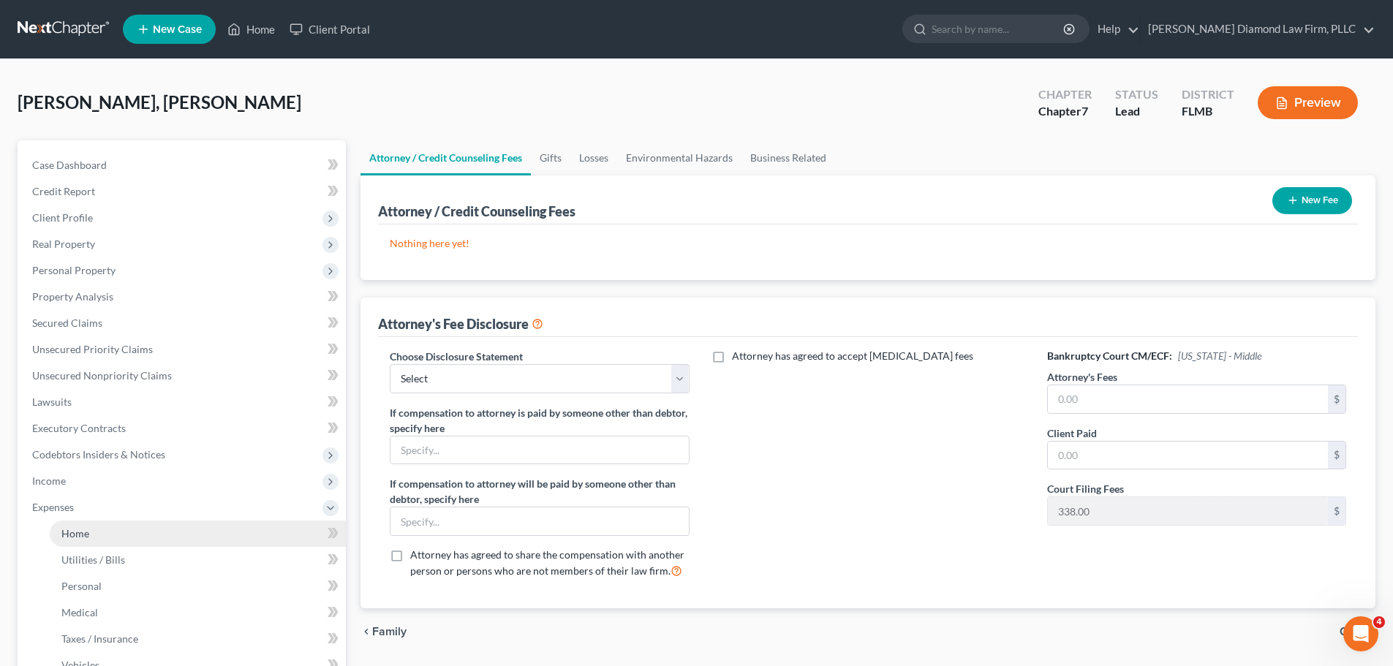
click at [116, 523] on link "Home" at bounding box center [198, 534] width 296 height 26
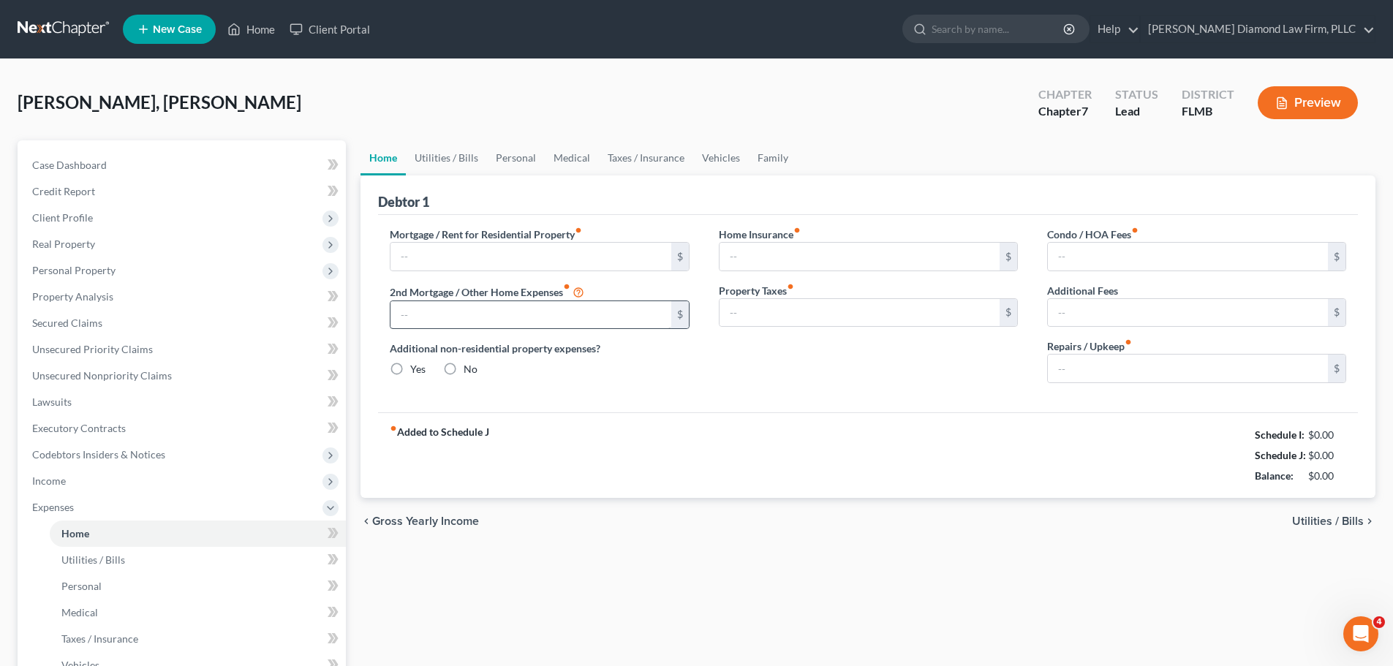
type input "871.00"
type input "0.00"
radio input "true"
type input "380.00"
type input "0.00"
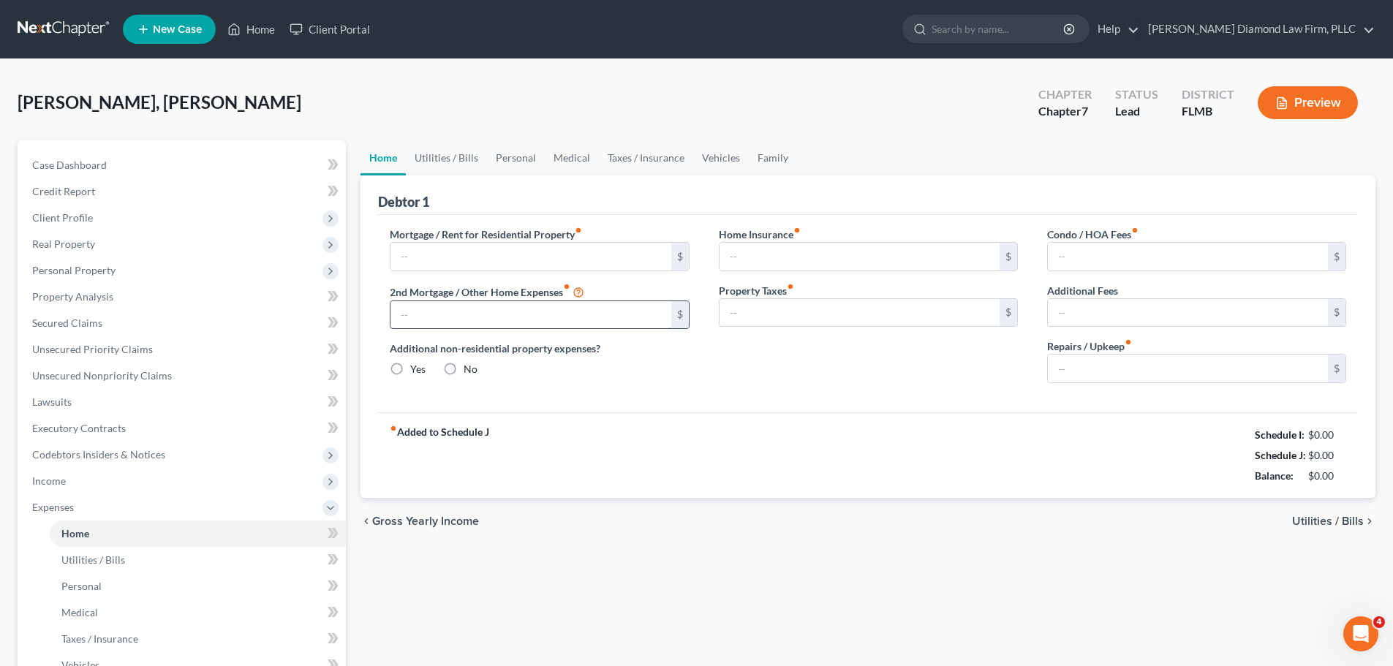
type input "2.50"
type input "0.00"
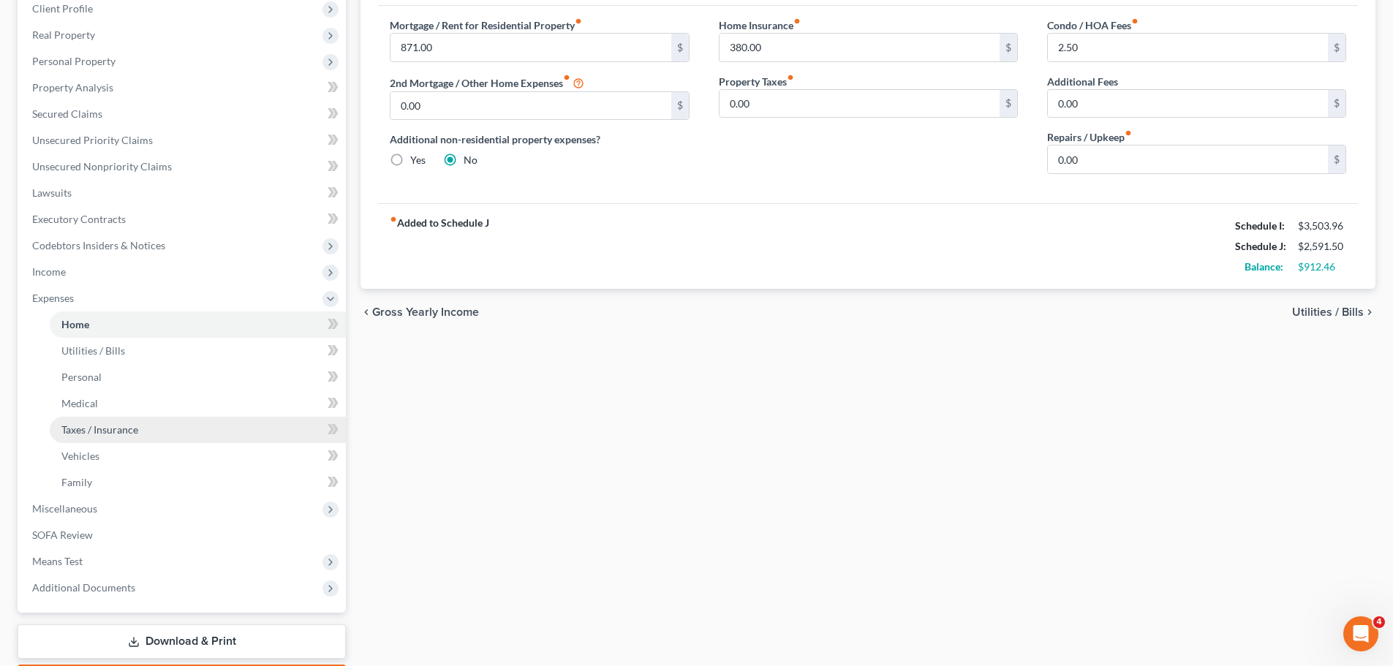
scroll to position [219, 0]
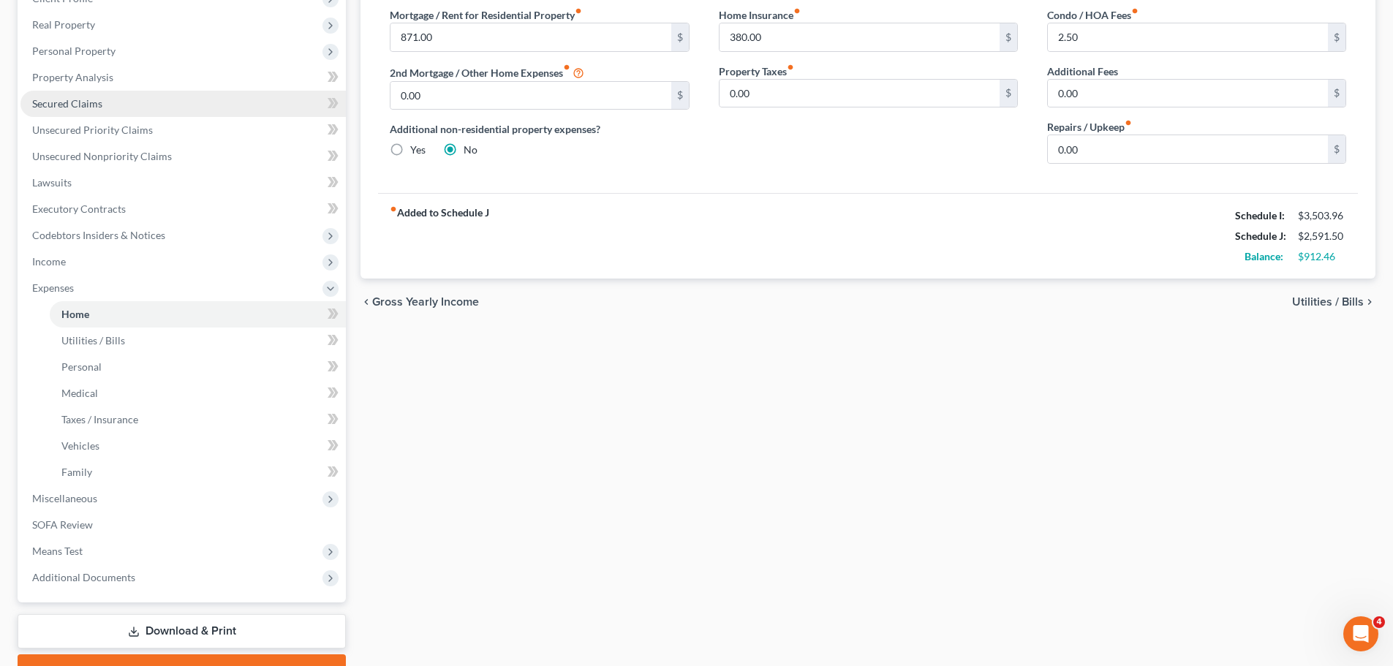
click at [97, 103] on span "Secured Claims" at bounding box center [67, 103] width 70 height 12
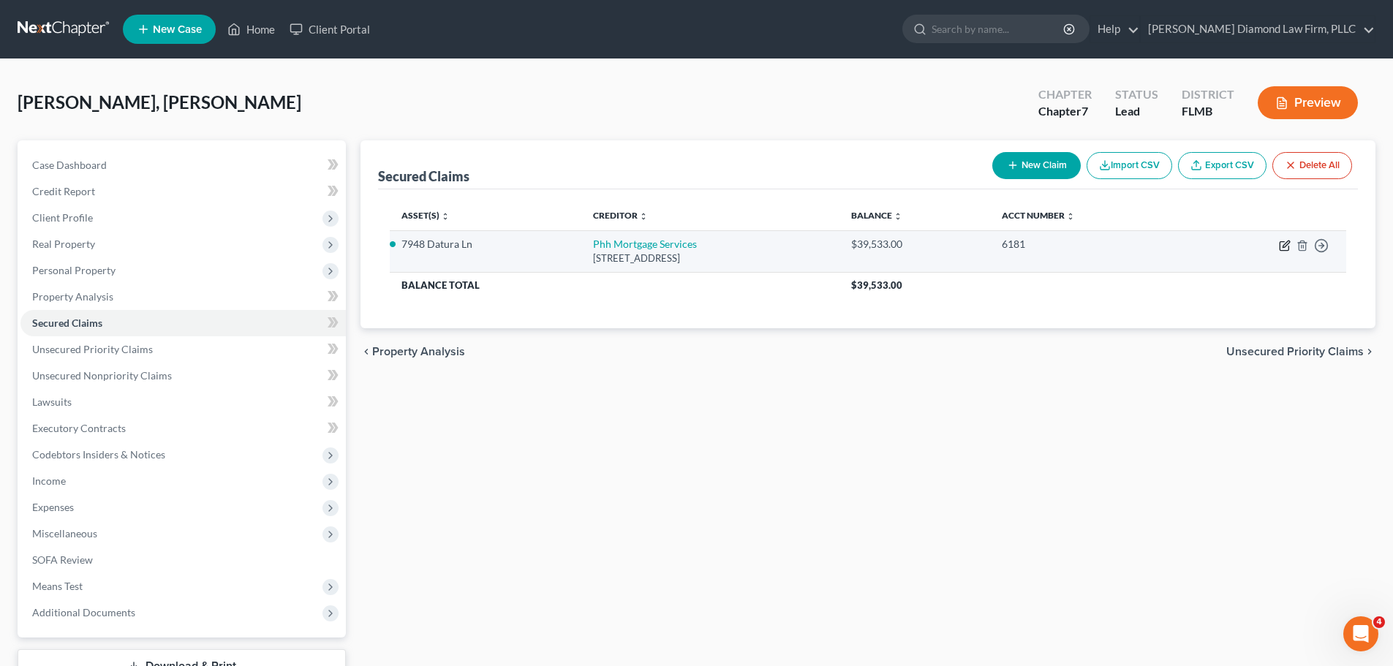
click at [1280, 246] on icon "button" at bounding box center [1284, 246] width 9 height 9
select select "33"
select select "3"
select select "2"
select select "3"
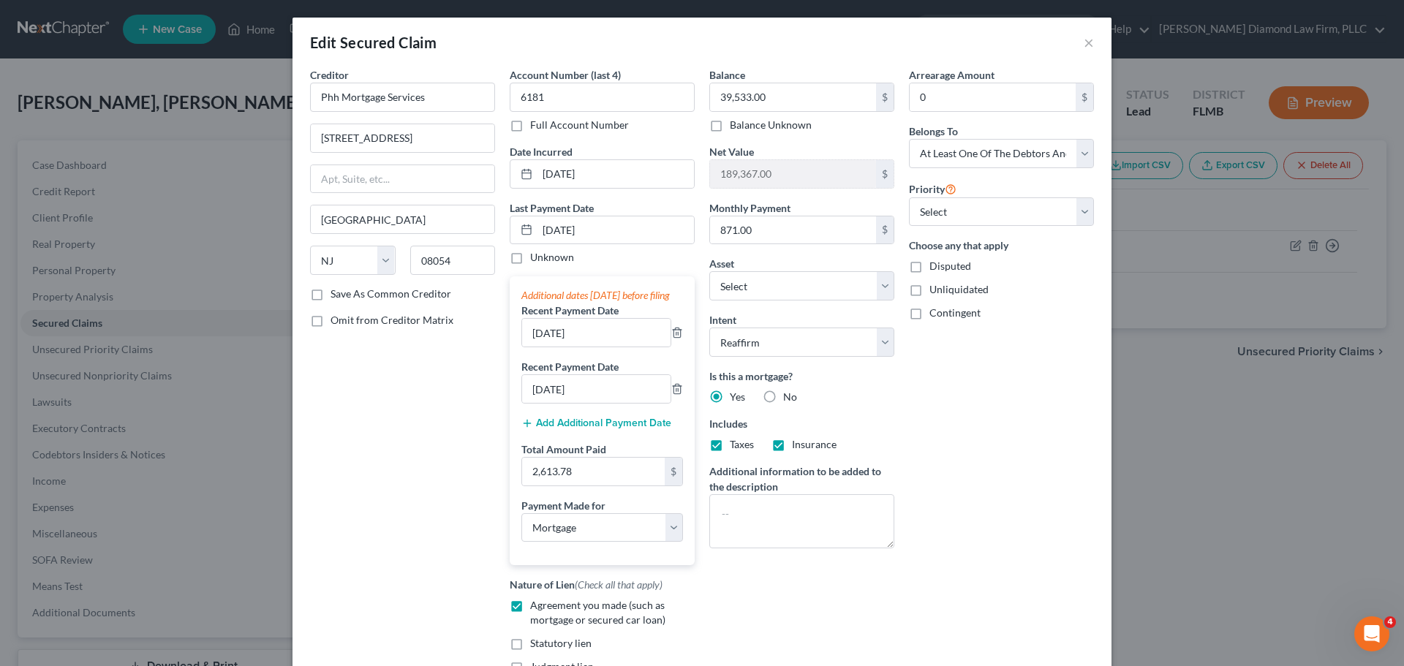
click at [1076, 48] on div "Edit Secured Claim ×" at bounding box center [701, 43] width 819 height 50
click at [1084, 39] on button "×" at bounding box center [1089, 43] width 10 height 18
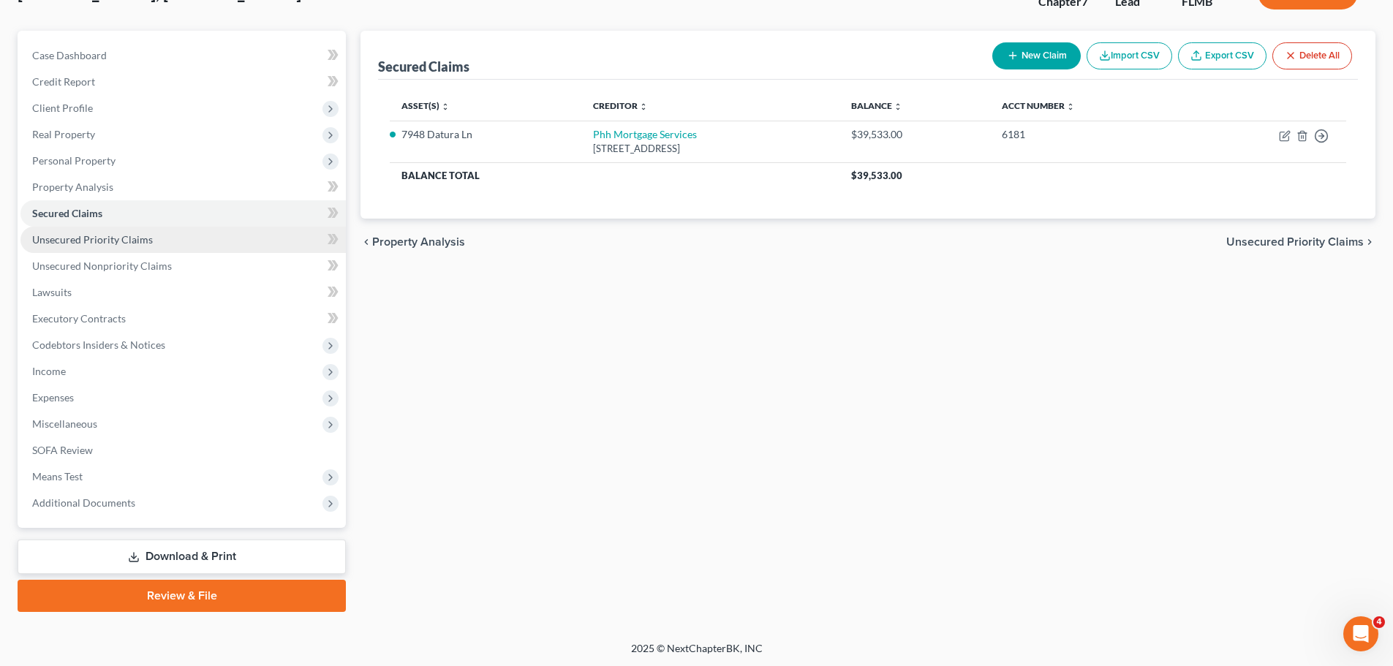
scroll to position [111, 0]
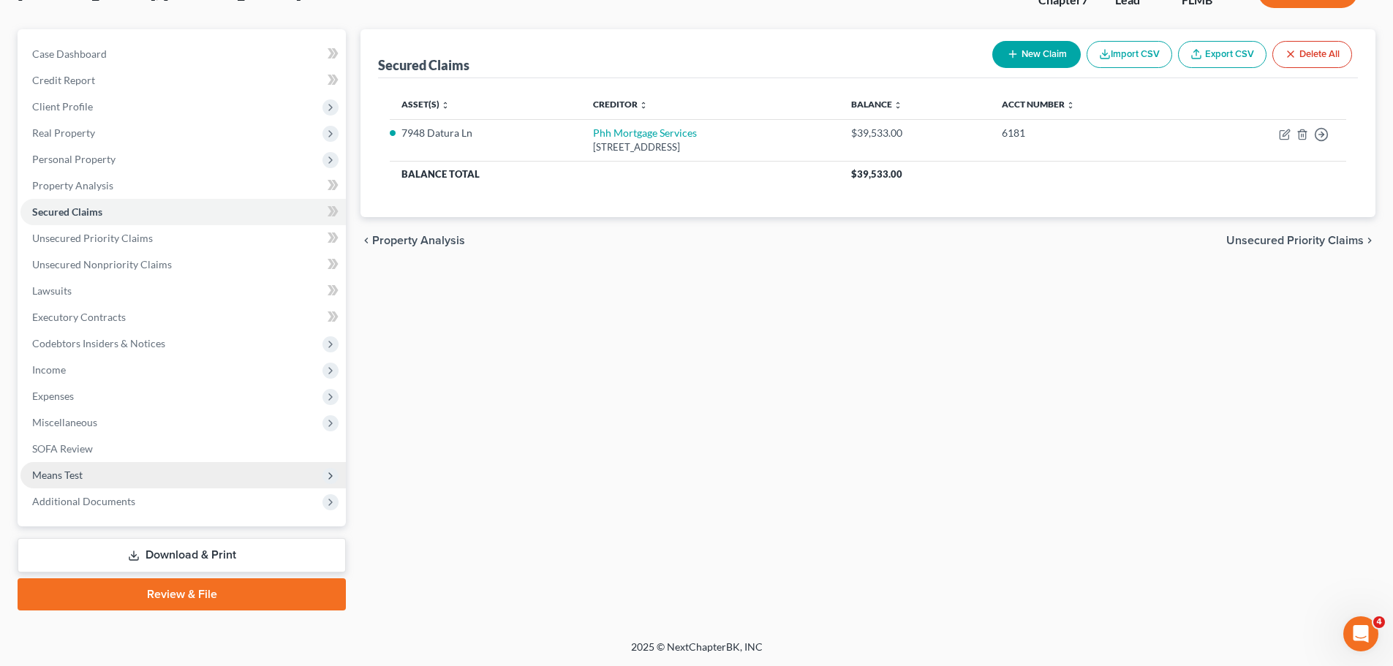
click at [126, 475] on span "Means Test" at bounding box center [182, 475] width 325 height 26
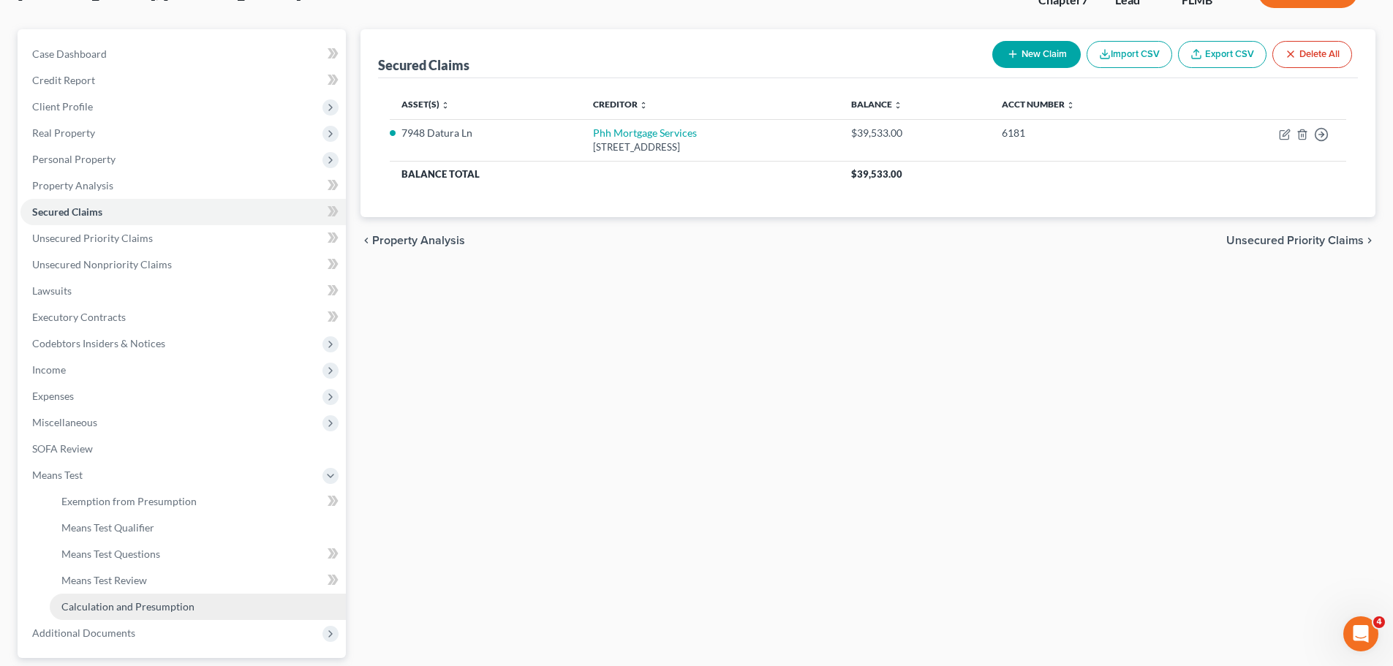
click at [113, 608] on span "Calculation and Presumption" at bounding box center [127, 606] width 133 height 12
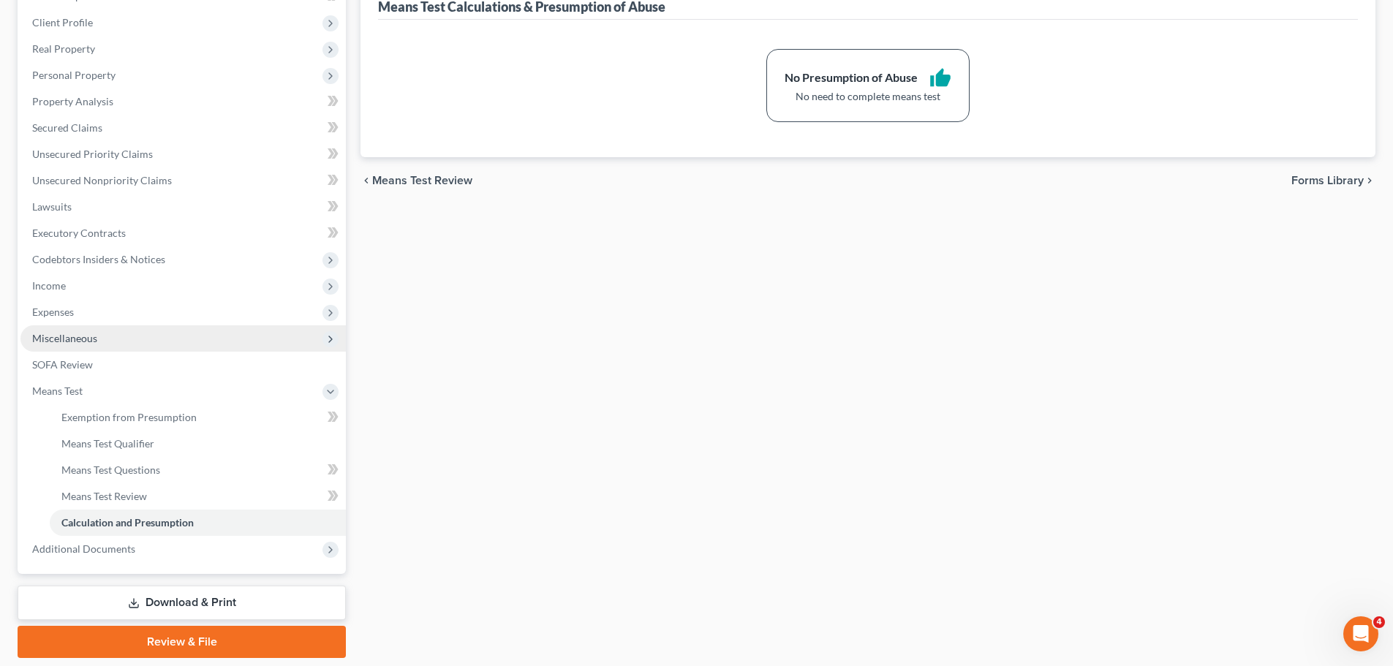
scroll to position [243, 0]
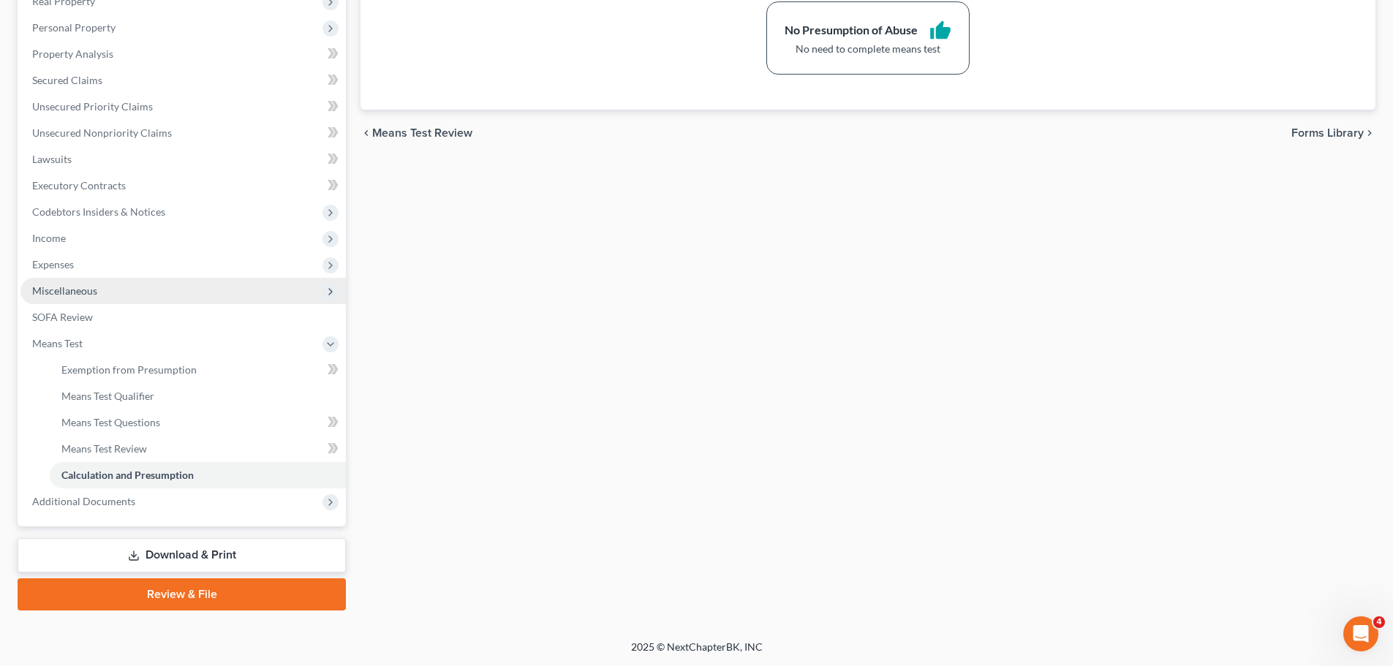
click at [76, 302] on span "Miscellaneous" at bounding box center [182, 291] width 325 height 26
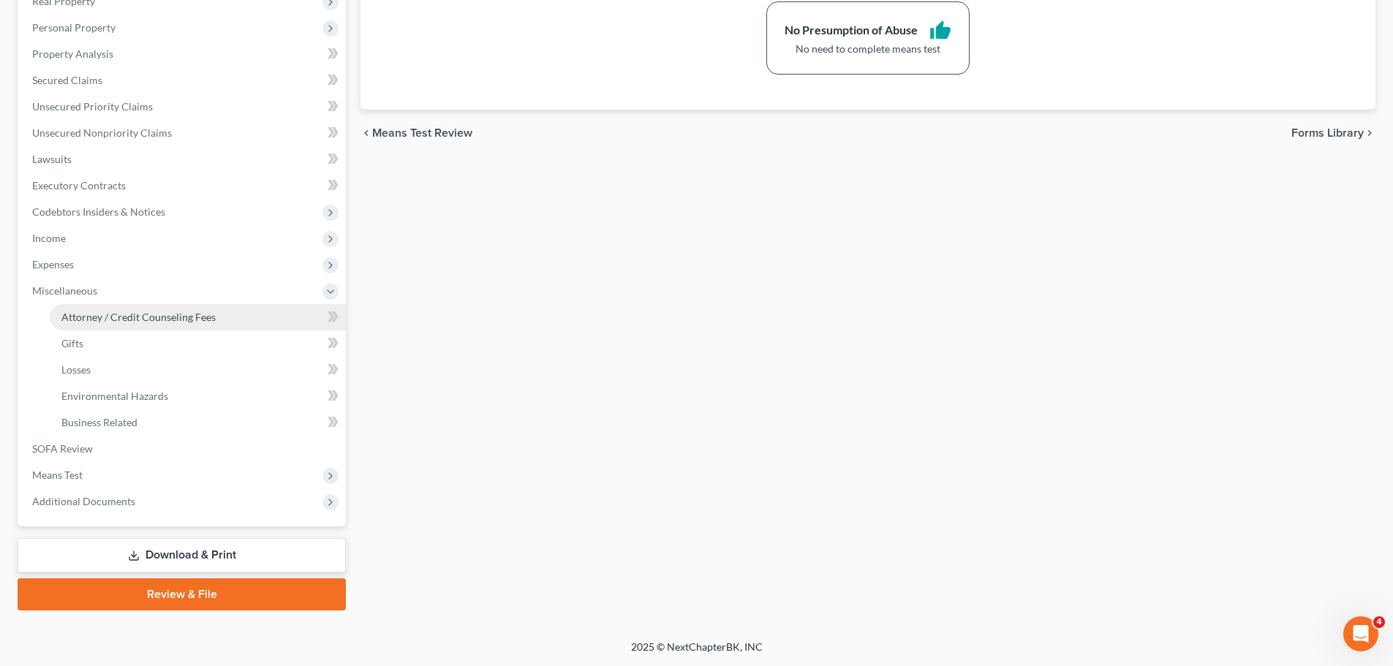
click at [78, 312] on span "Attorney / Credit Counseling Fees" at bounding box center [138, 317] width 154 height 12
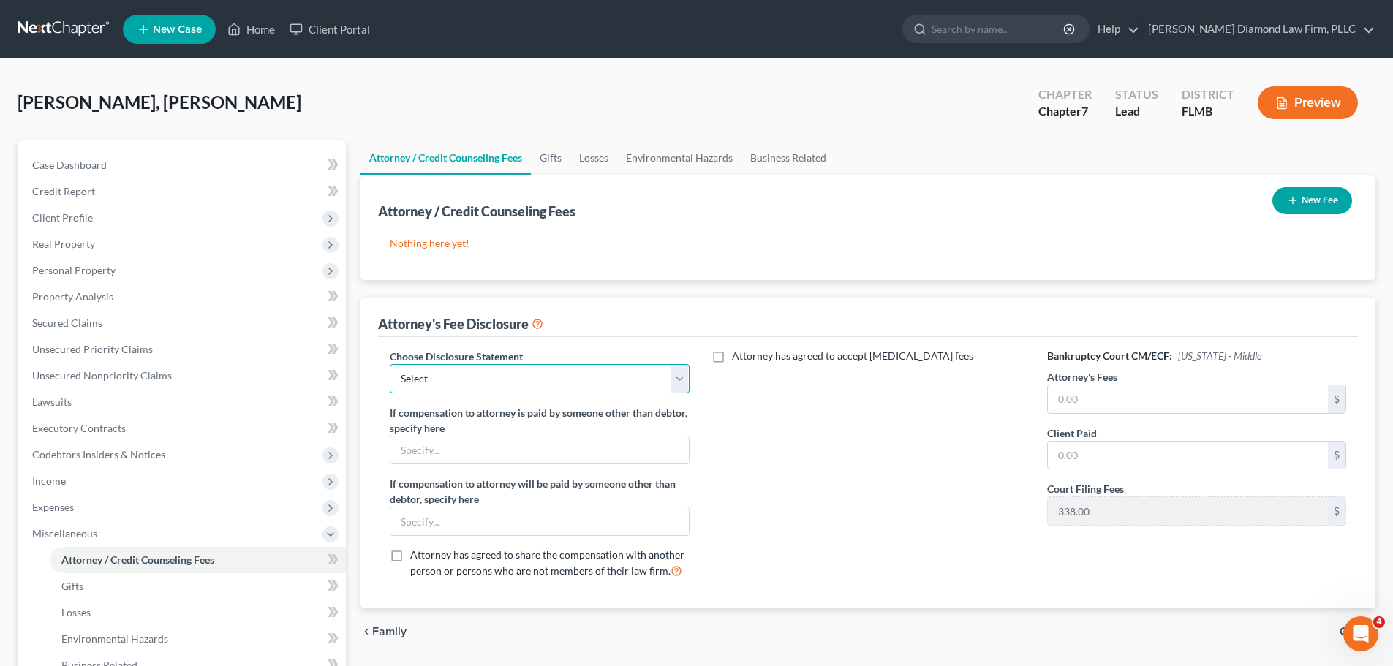
click at [586, 377] on select "Select Blundo Chapter 13 monitoring fees Attorney Fee" at bounding box center [539, 378] width 299 height 29
select select "2"
click at [390, 364] on select "Select Blundo Chapter 13 monitoring fees Attorney Fee" at bounding box center [539, 378] width 299 height 29
click at [88, 279] on span "Personal Property" at bounding box center [182, 270] width 325 height 26
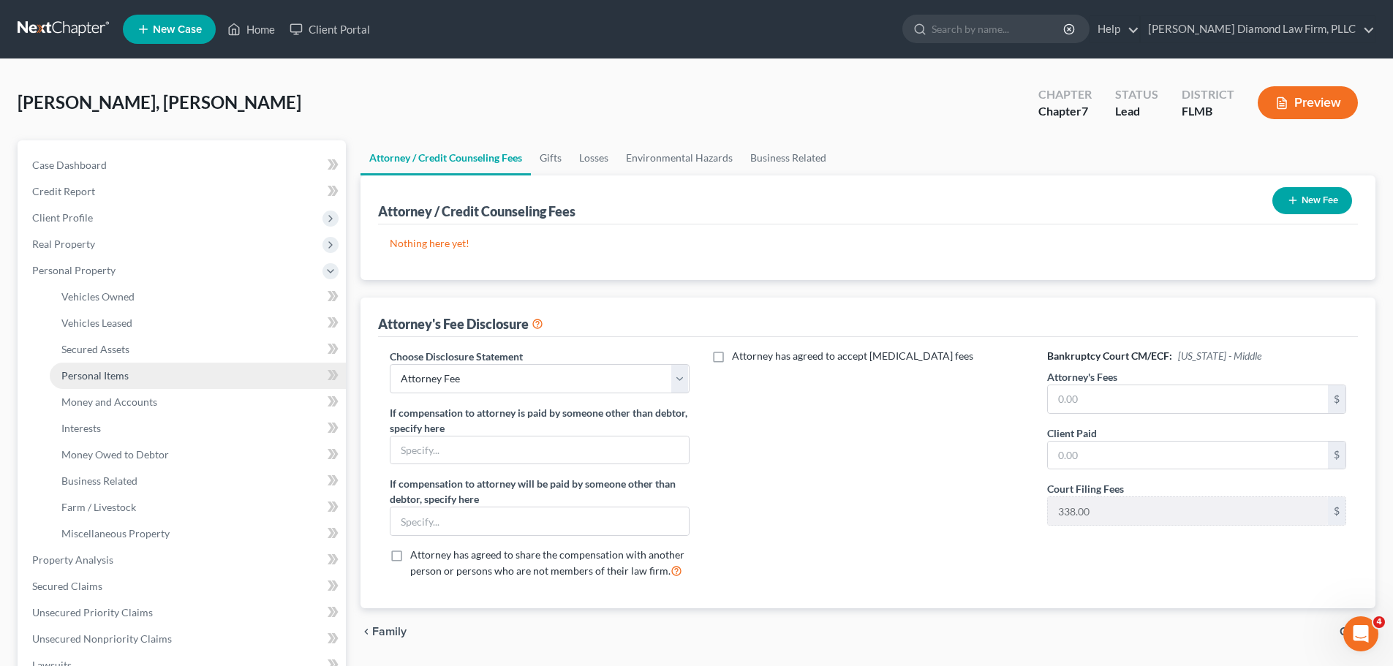
click at [121, 377] on span "Personal Items" at bounding box center [94, 375] width 67 height 12
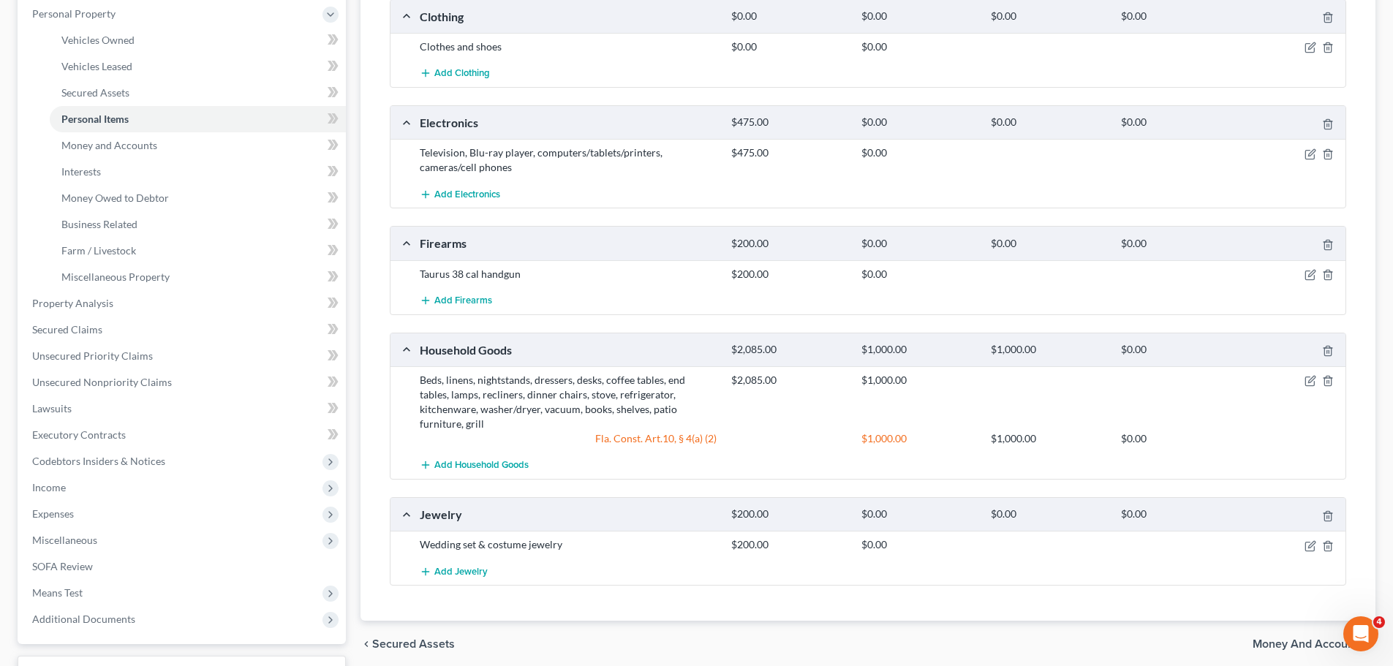
scroll to position [292, 0]
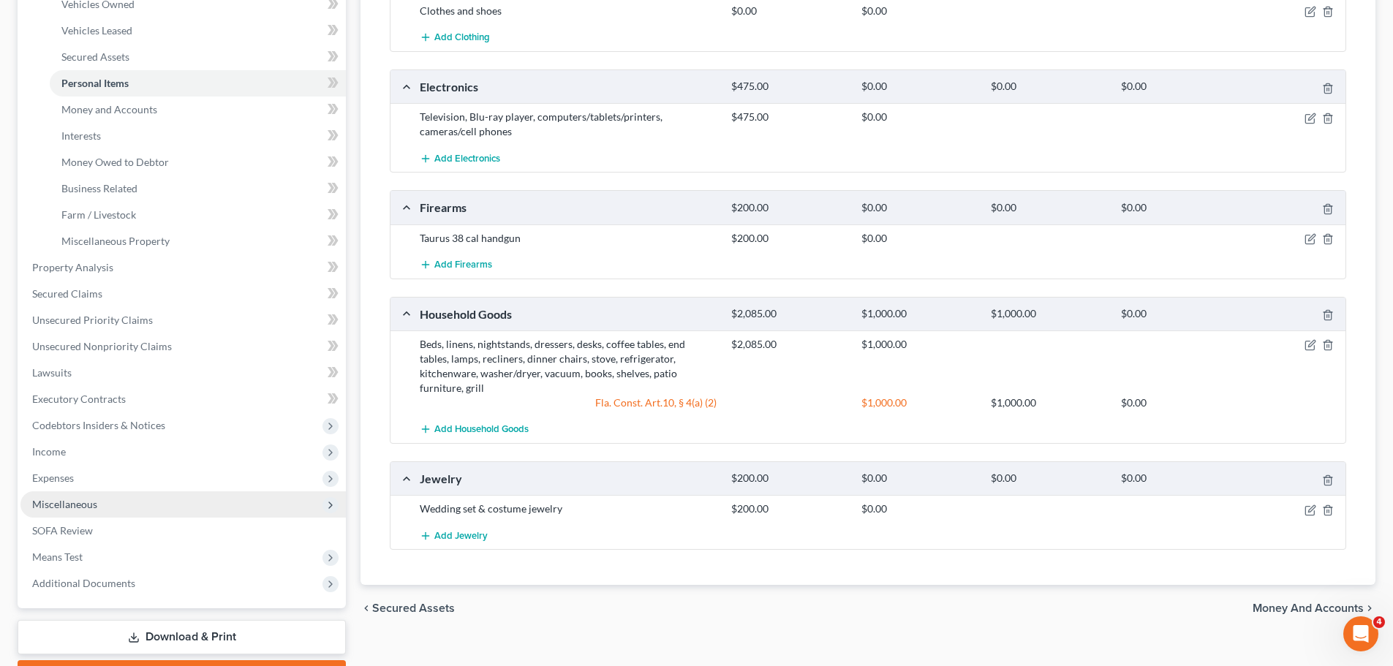
click at [96, 510] on span "Miscellaneous" at bounding box center [182, 504] width 325 height 26
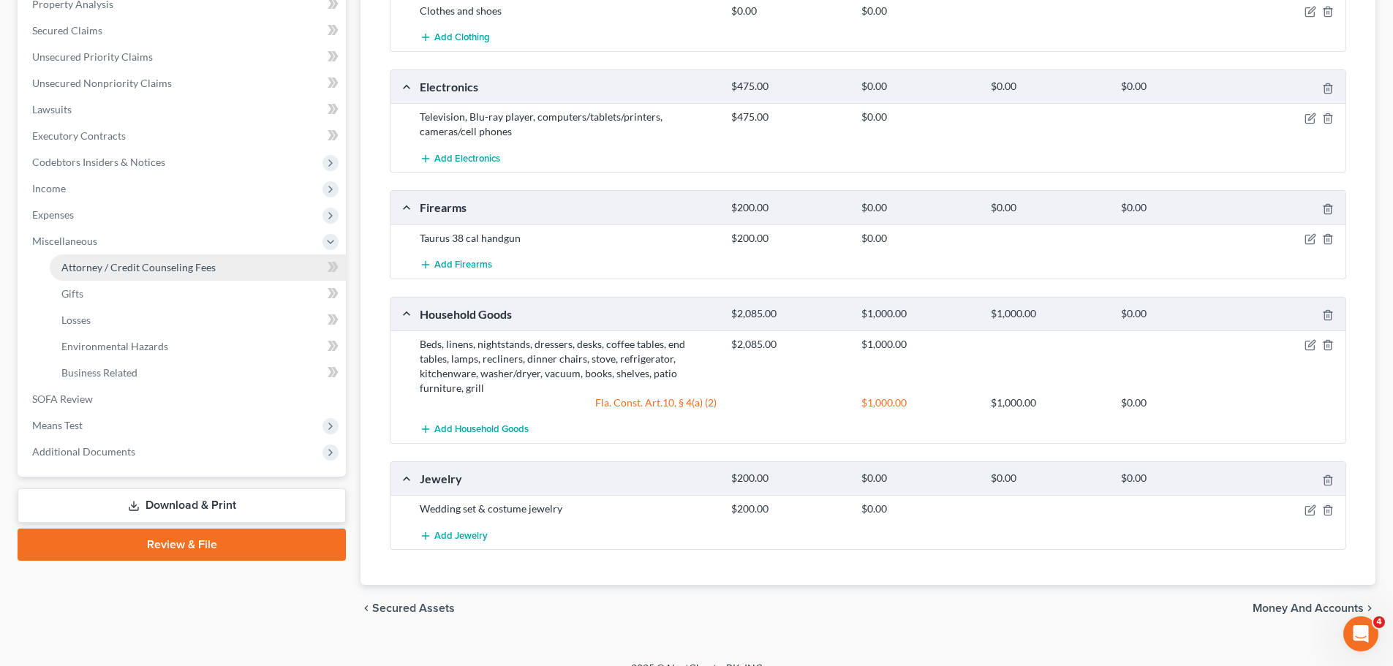
click at [145, 261] on span "Attorney / Credit Counseling Fees" at bounding box center [138, 267] width 154 height 12
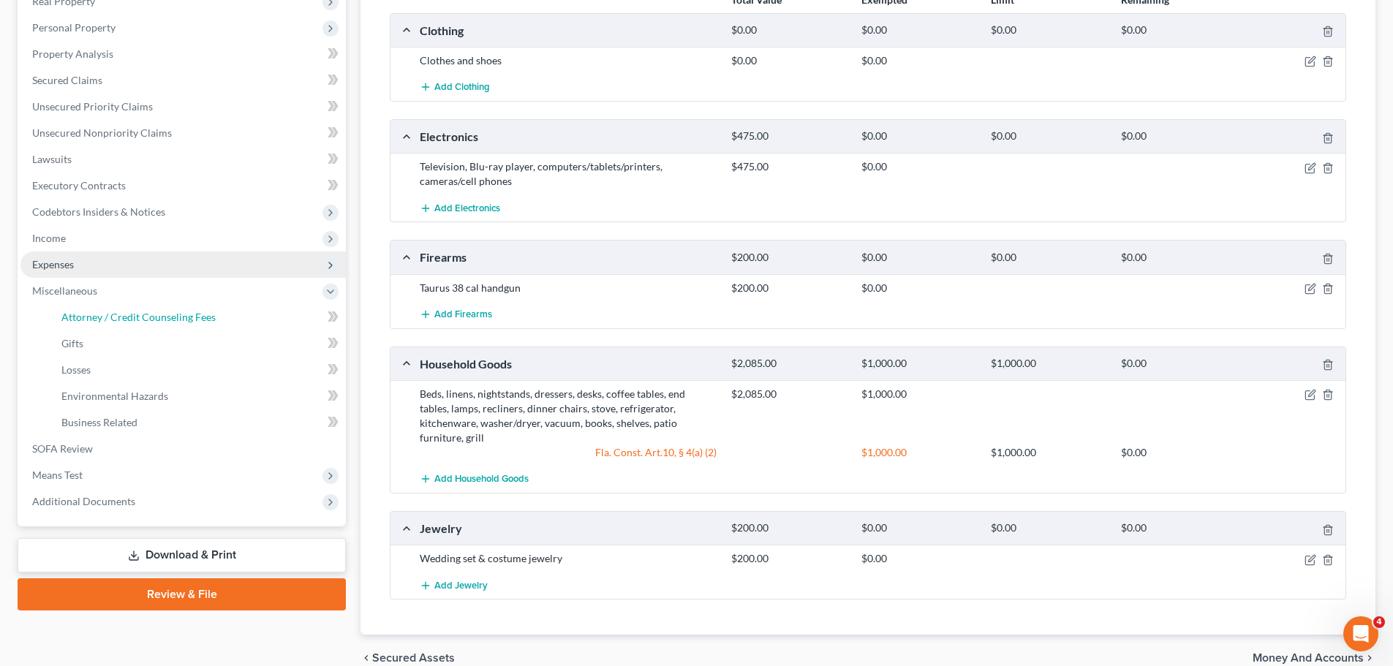
select select "2"
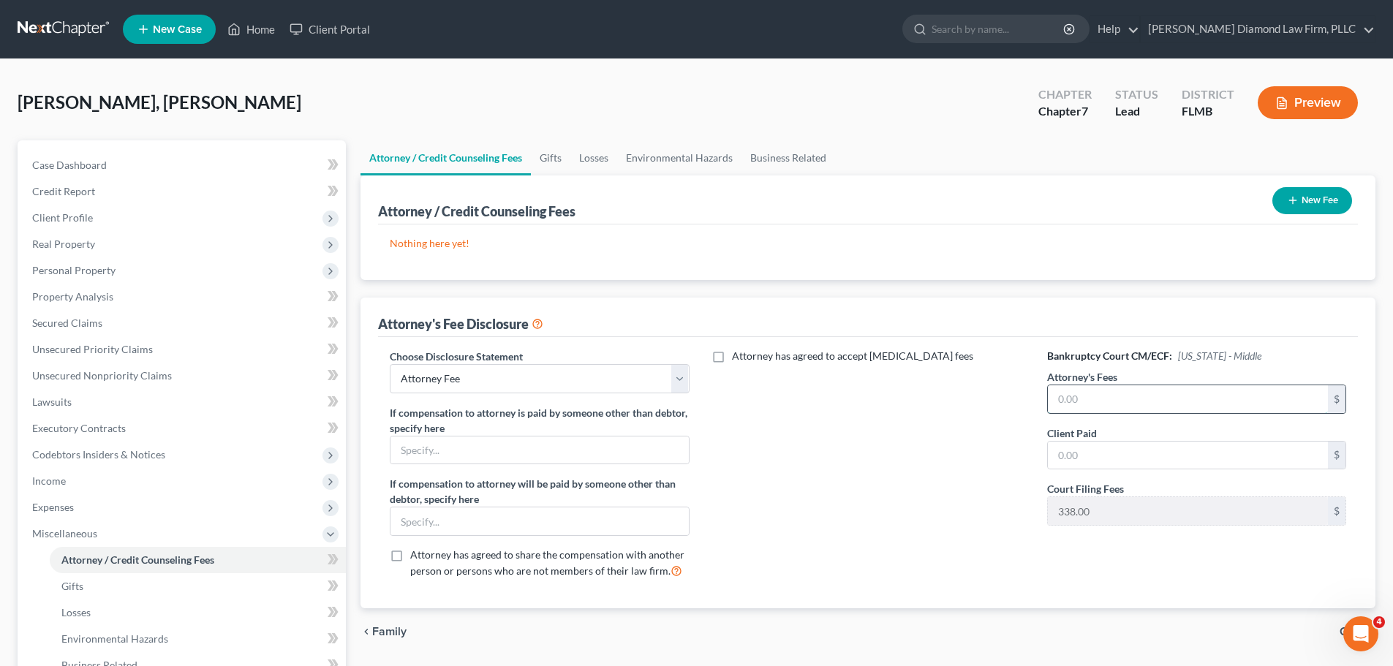
click at [1116, 396] on input "text" at bounding box center [1188, 399] width 280 height 28
type input "1,857"
click at [1126, 447] on input "text" at bounding box center [1188, 456] width 280 height 28
type input "1,857"
click at [1282, 186] on div "New Fee" at bounding box center [1311, 200] width 91 height 39
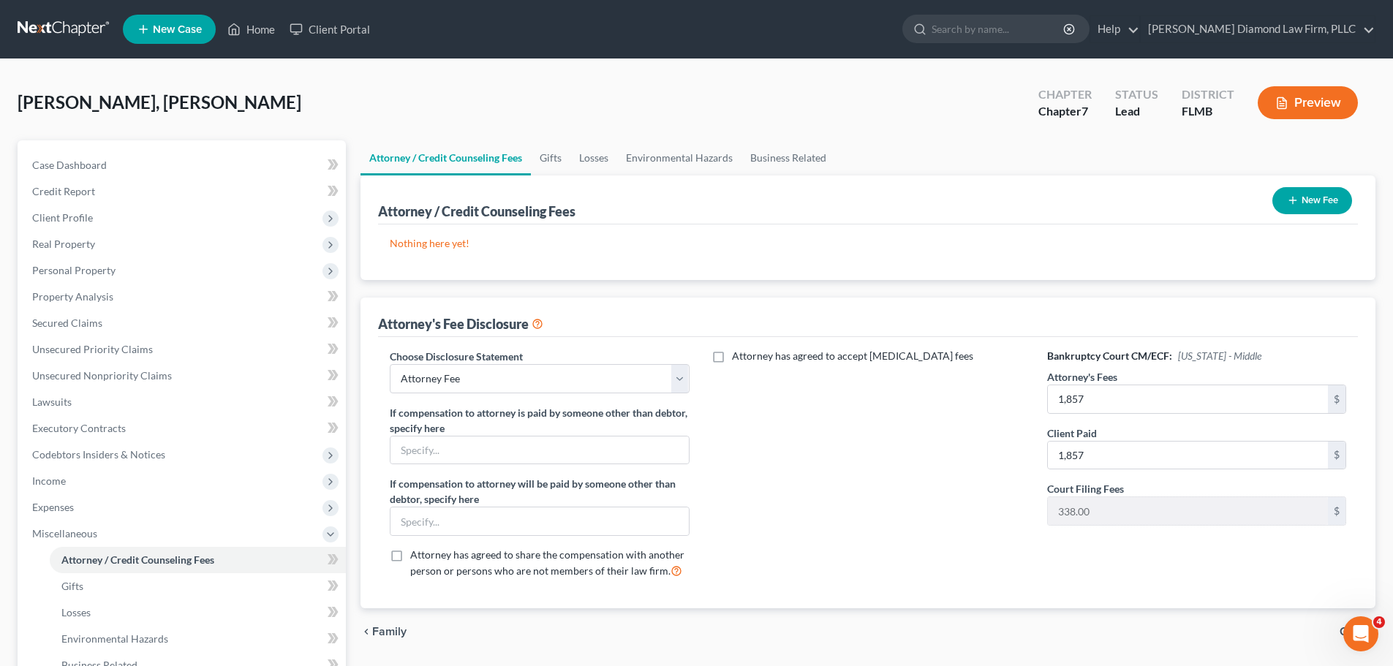
click at [1299, 197] on button "New Fee" at bounding box center [1312, 200] width 80 height 27
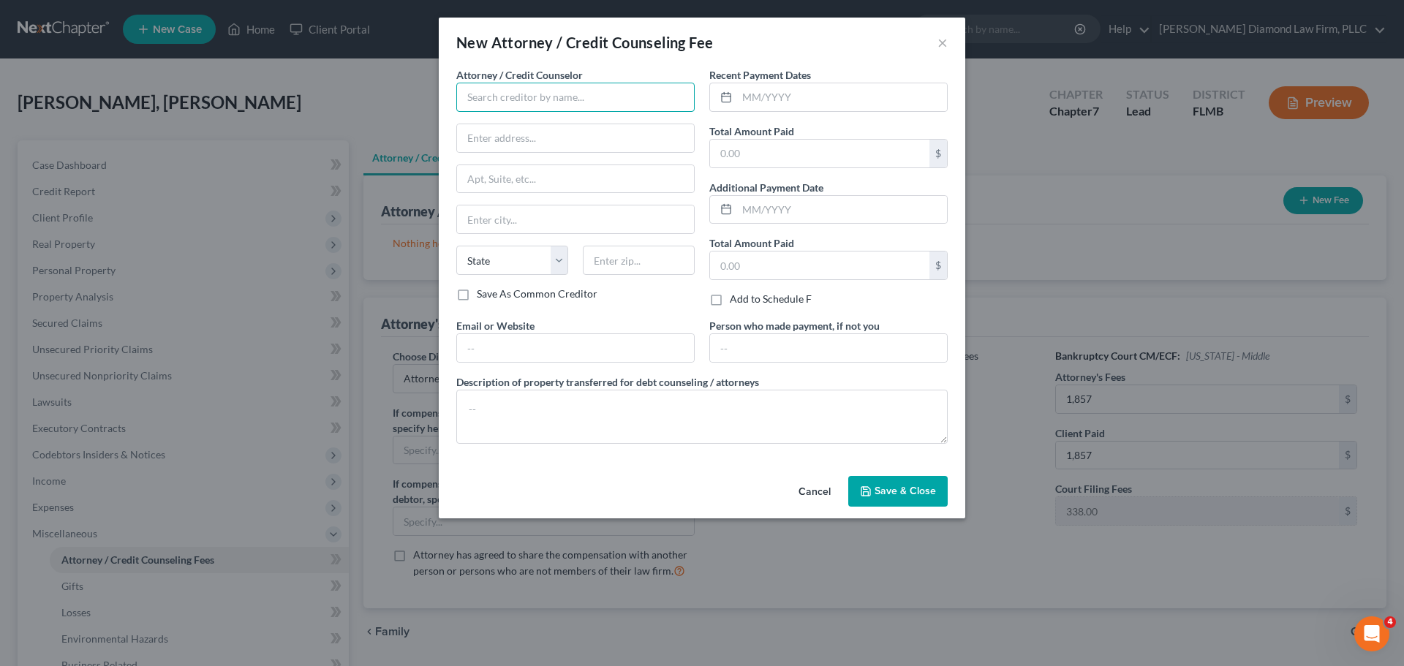
click at [574, 88] on input "text" at bounding box center [575, 97] width 238 height 29
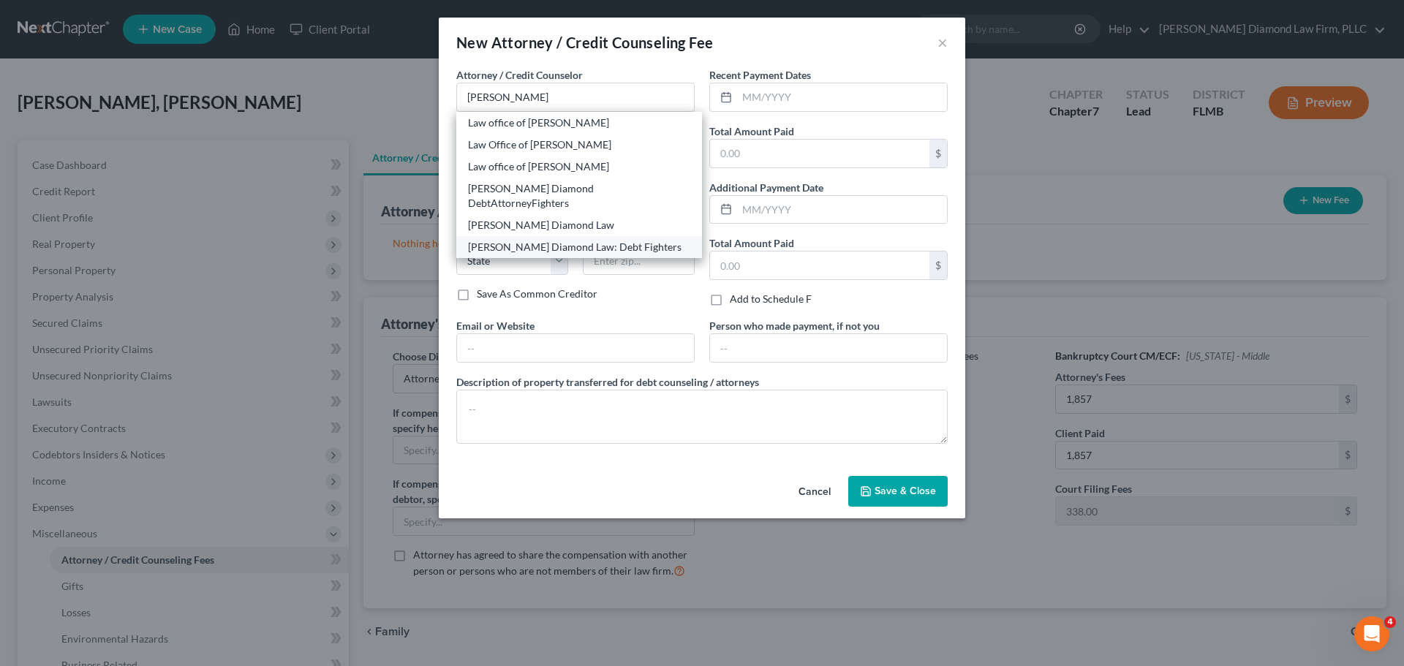
click at [570, 240] on div "Ziegler Diamond Law: Debt Fighters" at bounding box center [579, 247] width 222 height 15
type input "Ziegler Diamond Law: Debt Fighters"
type input "2430 Estancia Blvd"
type input "Unit 108"
type input "Clearwater"
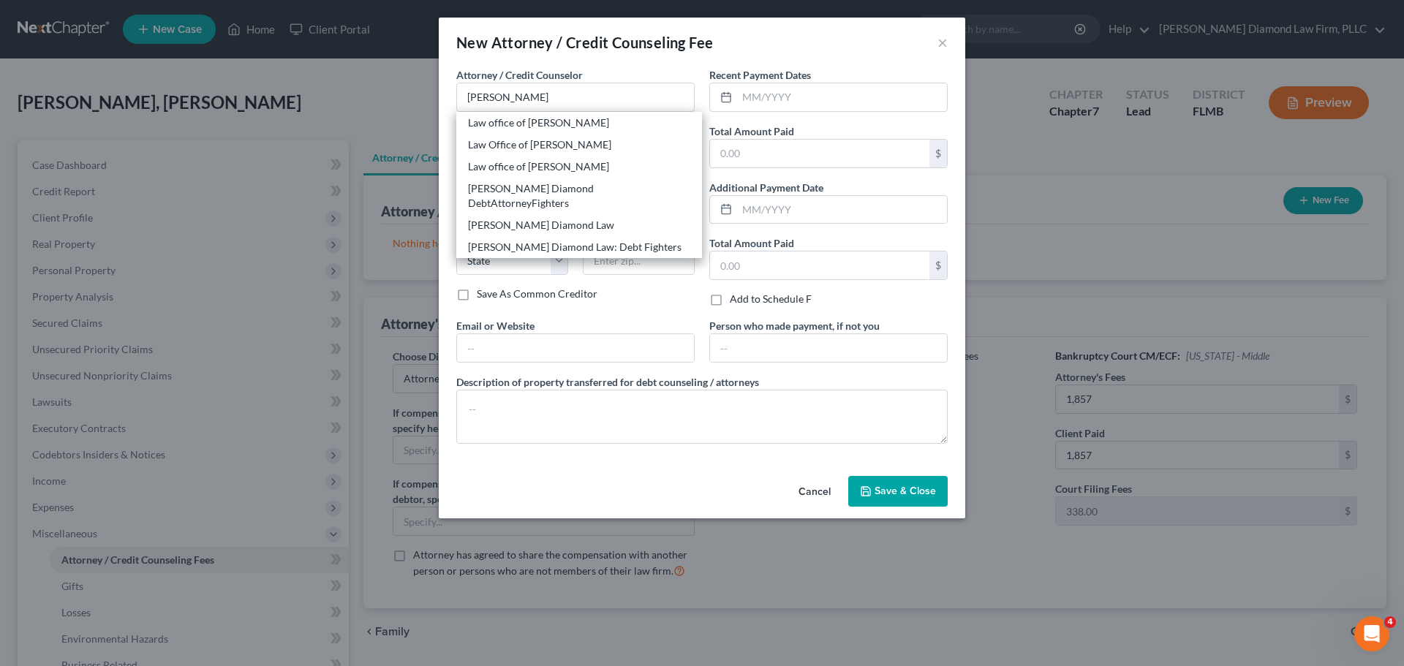
select select "9"
type input "33761"
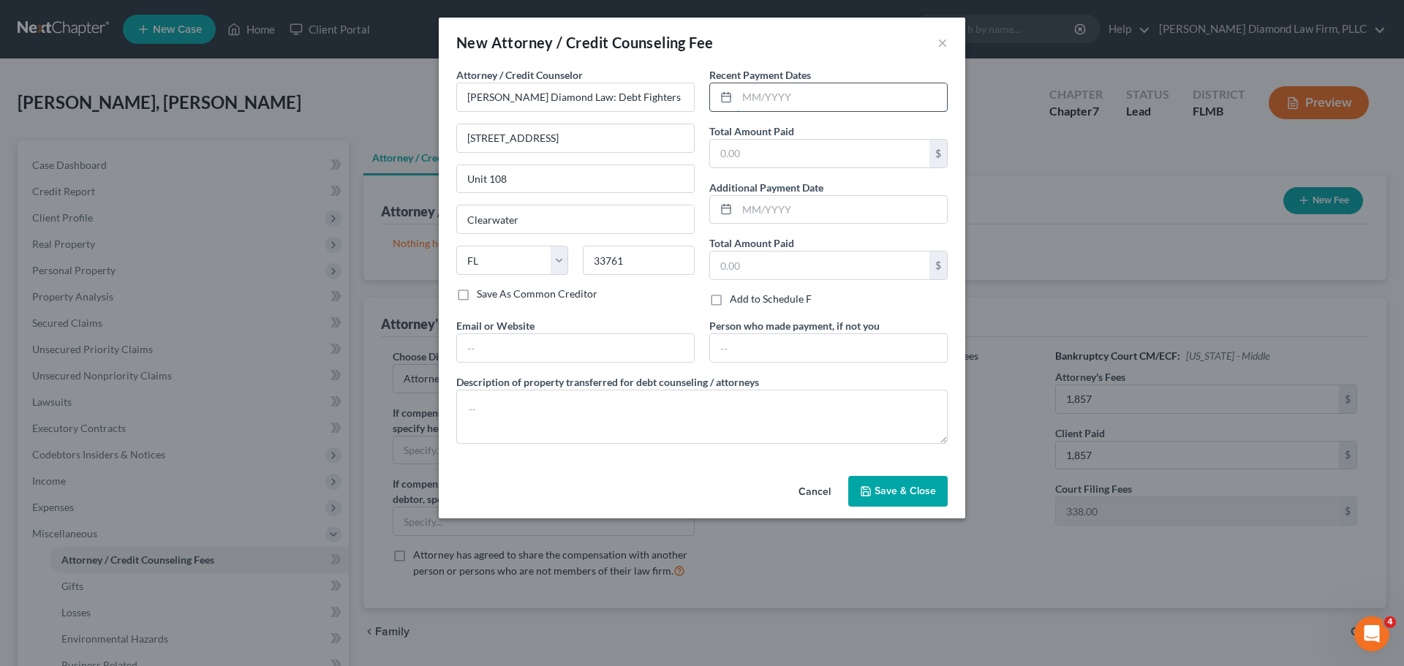
click at [812, 100] on input "text" at bounding box center [842, 97] width 210 height 28
type input "09/2025"
click at [572, 428] on textarea at bounding box center [701, 417] width 491 height 54
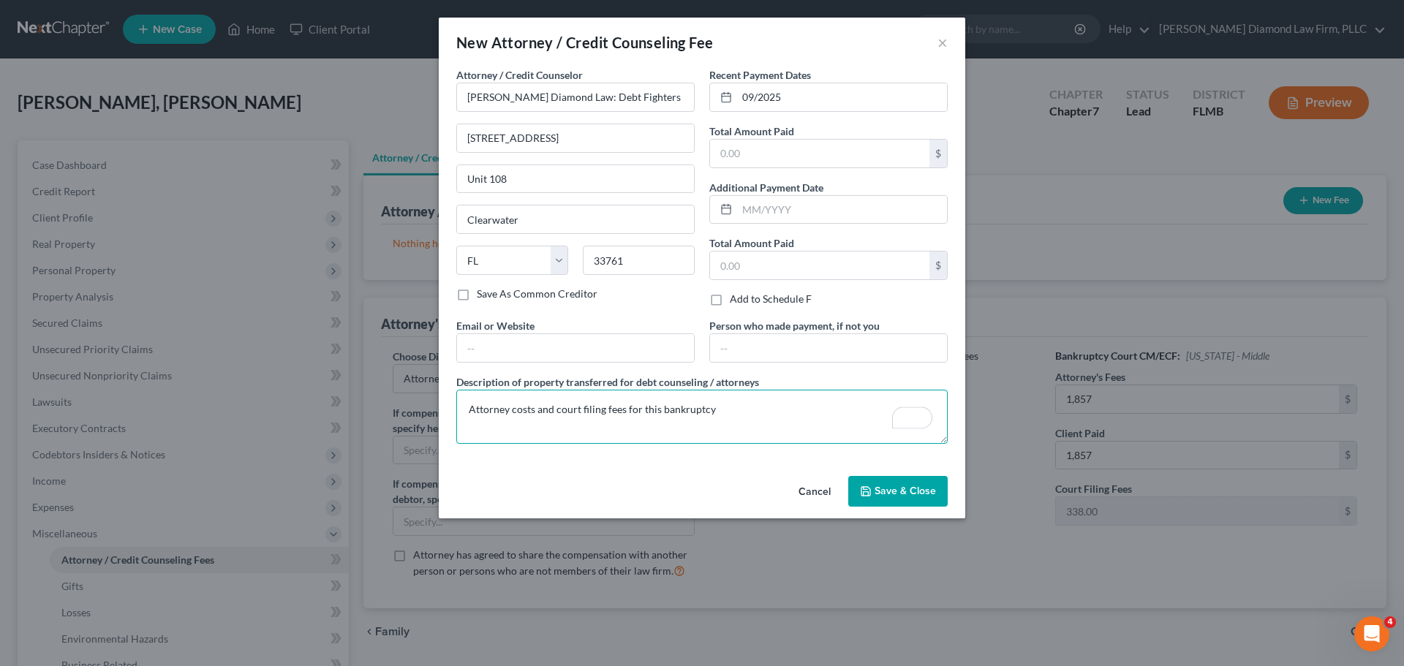
type textarea "Attorney costs and court filing fees for this bankruptcy"
click at [905, 488] on span "Save & Close" at bounding box center [904, 491] width 61 height 12
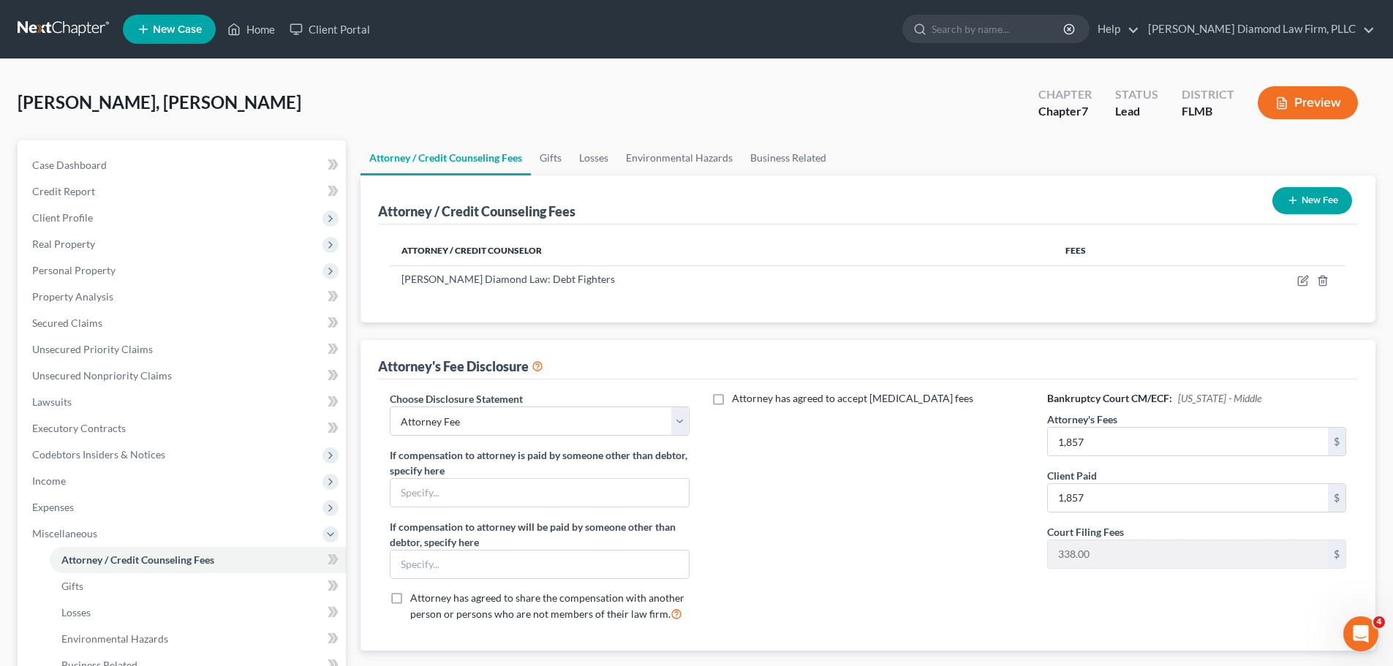
click at [1321, 197] on button "New Fee" at bounding box center [1312, 200] width 80 height 27
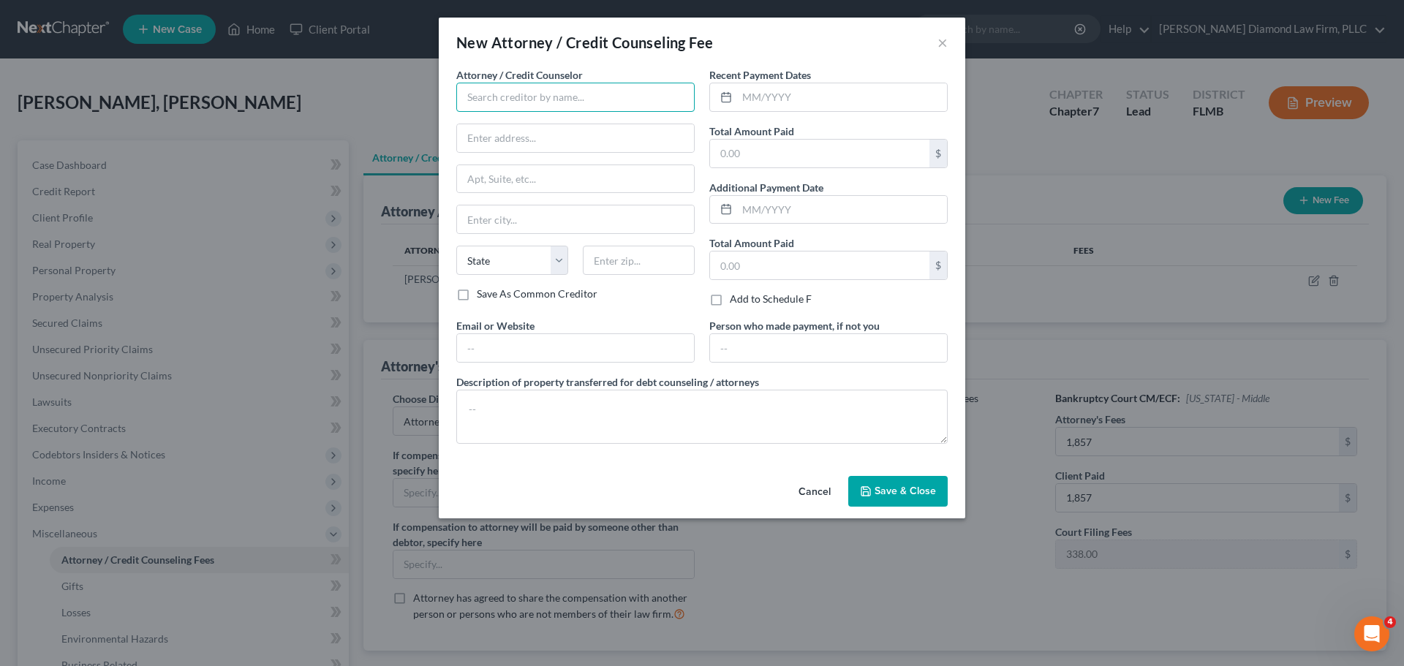
click at [579, 95] on input "text" at bounding box center [575, 97] width 238 height 29
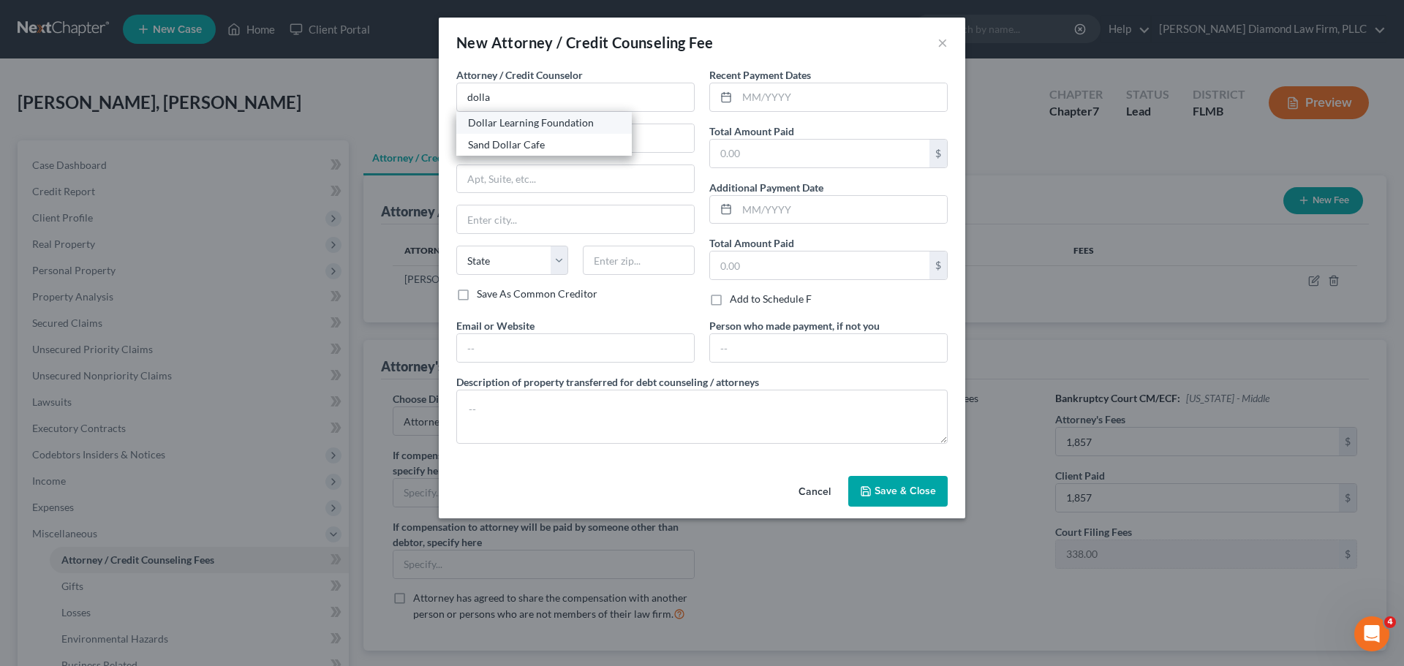
click at [542, 121] on div "Dollar Learning Foundation" at bounding box center [544, 123] width 152 height 15
type input "Dollar Learning Foundation"
type input "21550 Oxnard St, 3rd Fl"
type input "PMB #001"
type input "Woodland Hills"
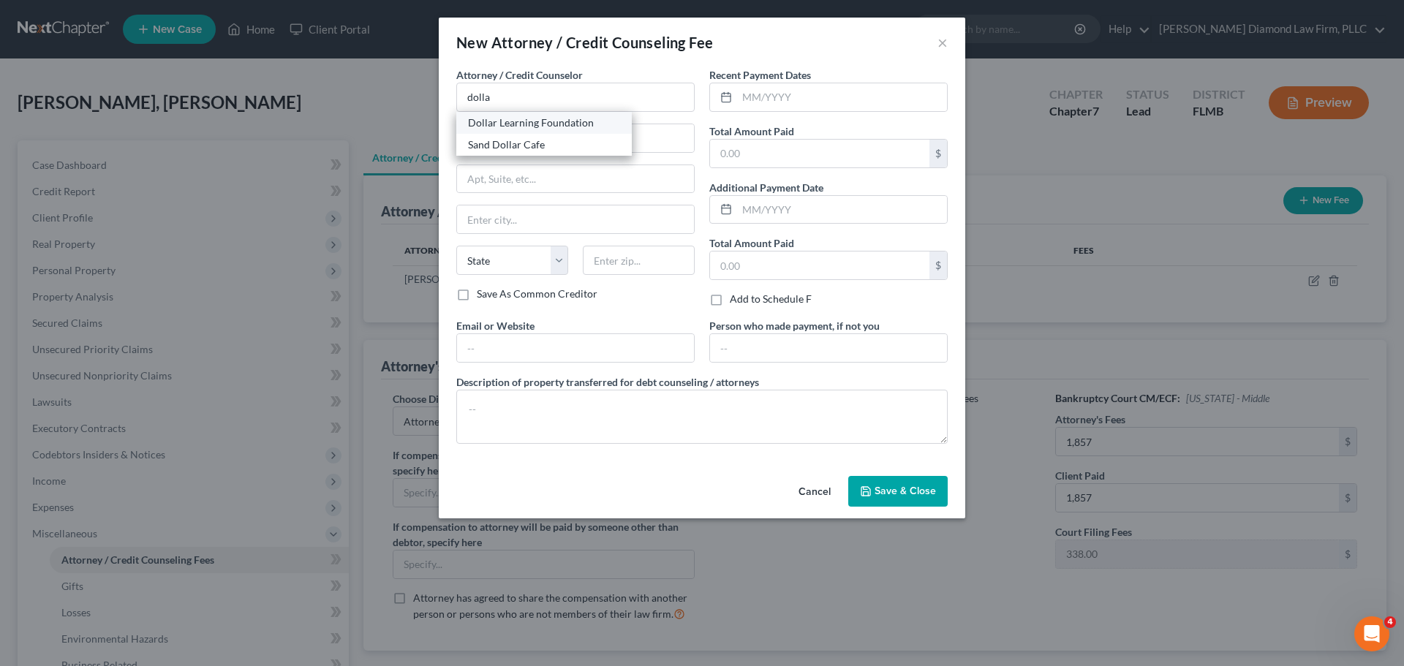
select select "4"
type input "91367"
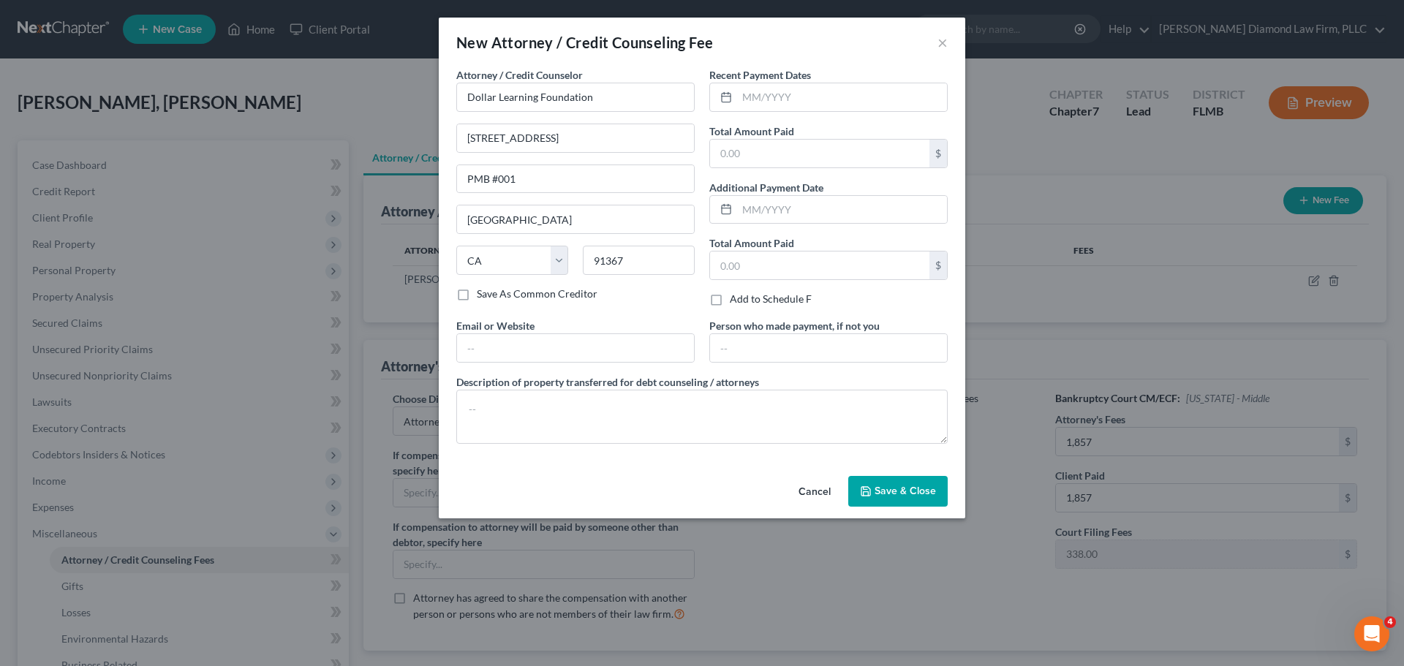
click at [869, 112] on div "Recent Payment Dates Total Amount Paid $ Additional Payment Date Total Amount P…" at bounding box center [828, 192] width 253 height 251
click at [870, 101] on input "text" at bounding box center [842, 97] width 210 height 28
type input "10/2025"
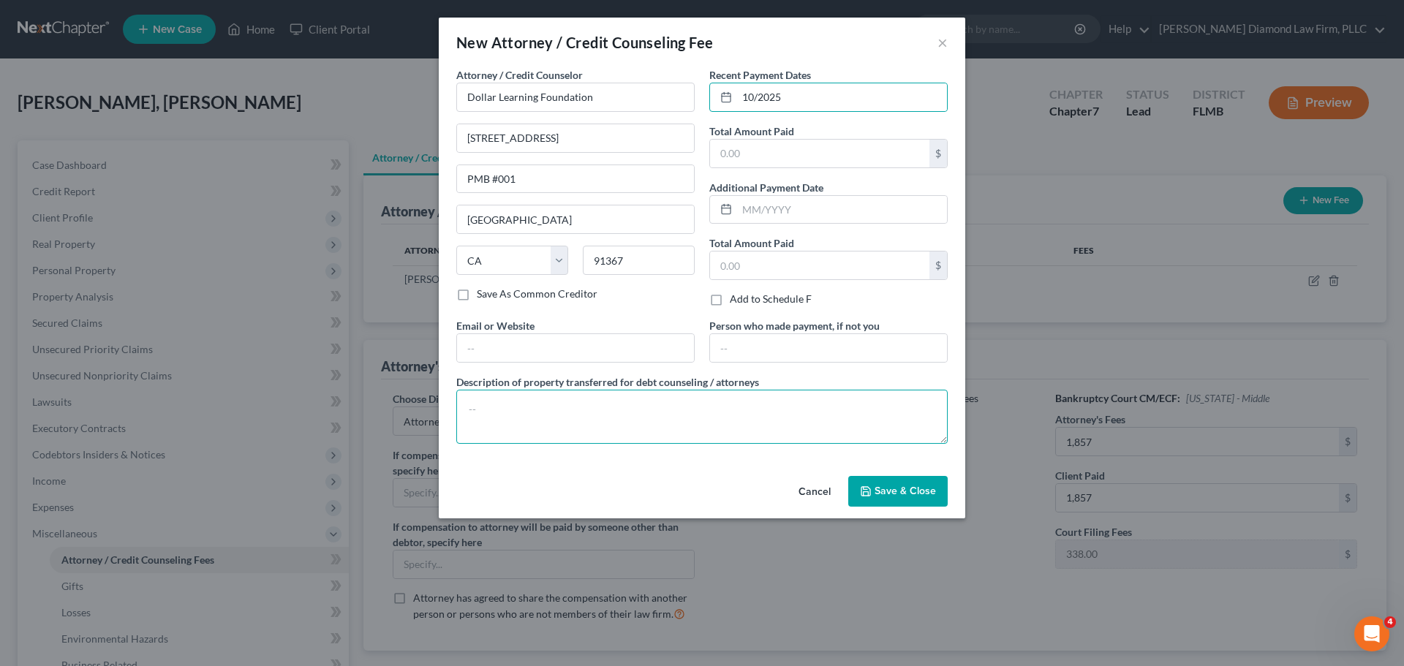
click at [600, 405] on textarea at bounding box center [701, 417] width 491 height 54
type textarea "Credit counseling course"
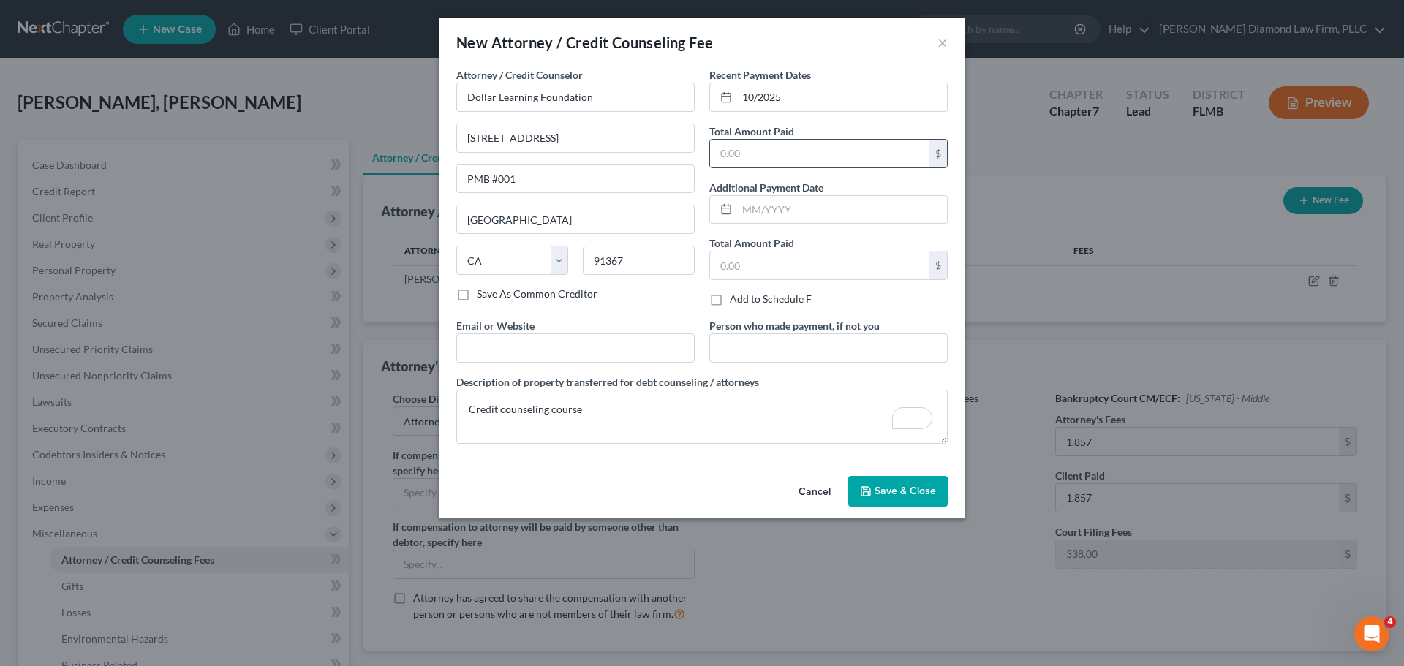
click at [786, 161] on input "text" at bounding box center [819, 154] width 219 height 28
type input "36.95"
click at [891, 474] on div "Cancel Save & Close" at bounding box center [702, 494] width 526 height 48
click at [896, 497] on button "Save & Close" at bounding box center [897, 491] width 99 height 31
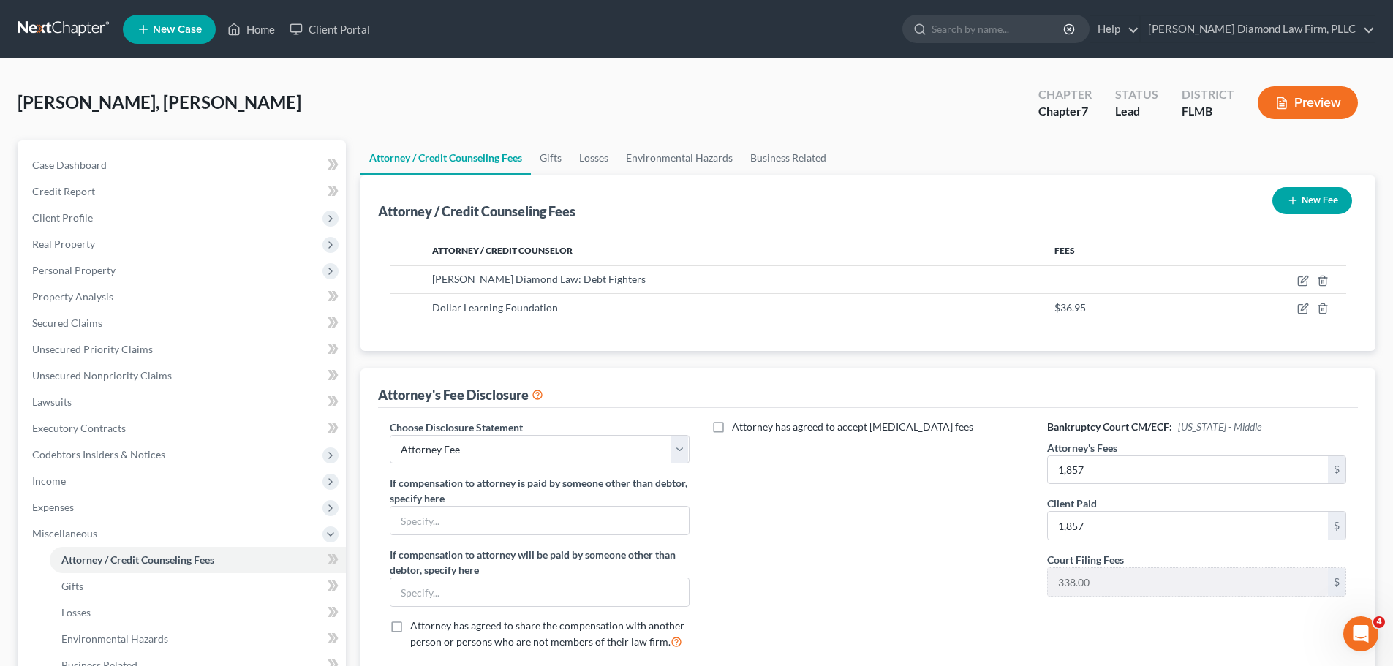
click at [1299, 203] on button "New Fee" at bounding box center [1312, 200] width 80 height 27
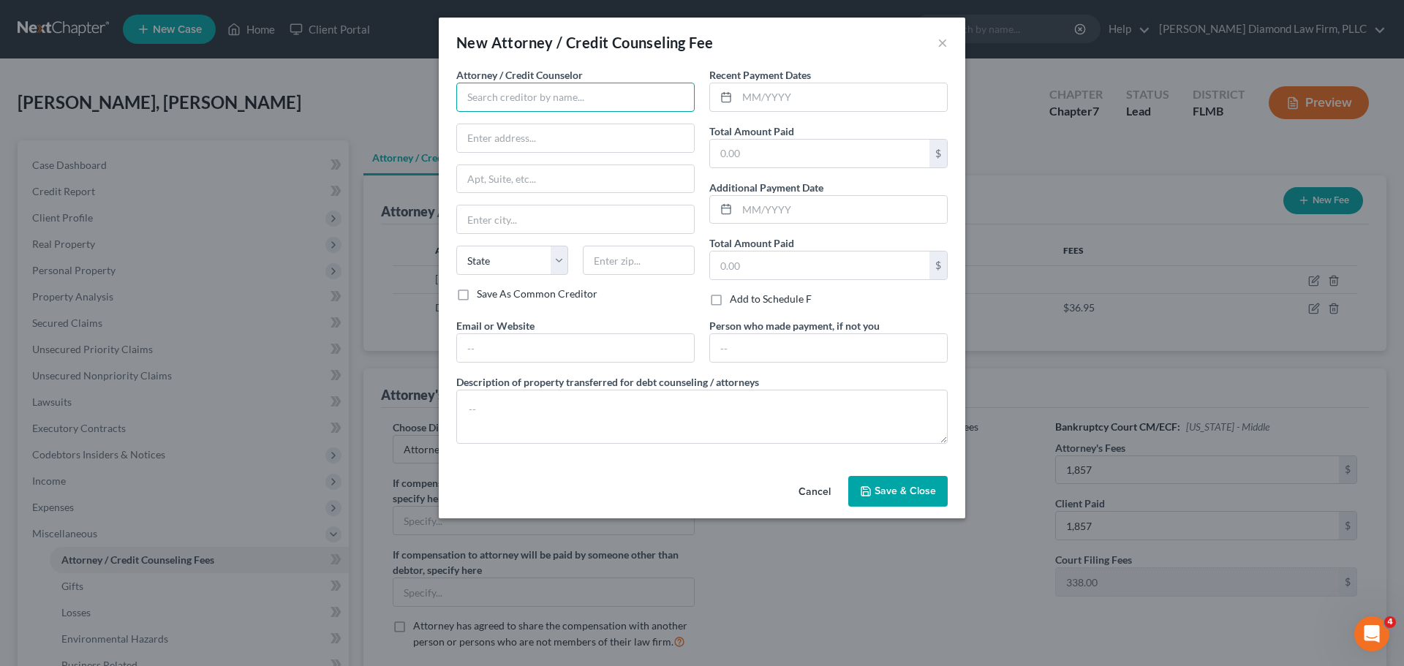
click at [530, 94] on input "text" at bounding box center [575, 97] width 238 height 29
click at [524, 99] on input "Clear" at bounding box center [575, 97] width 238 height 29
type input "ClearOne Advantage"
type input "3500 Boston St"
type input "Suite 413"
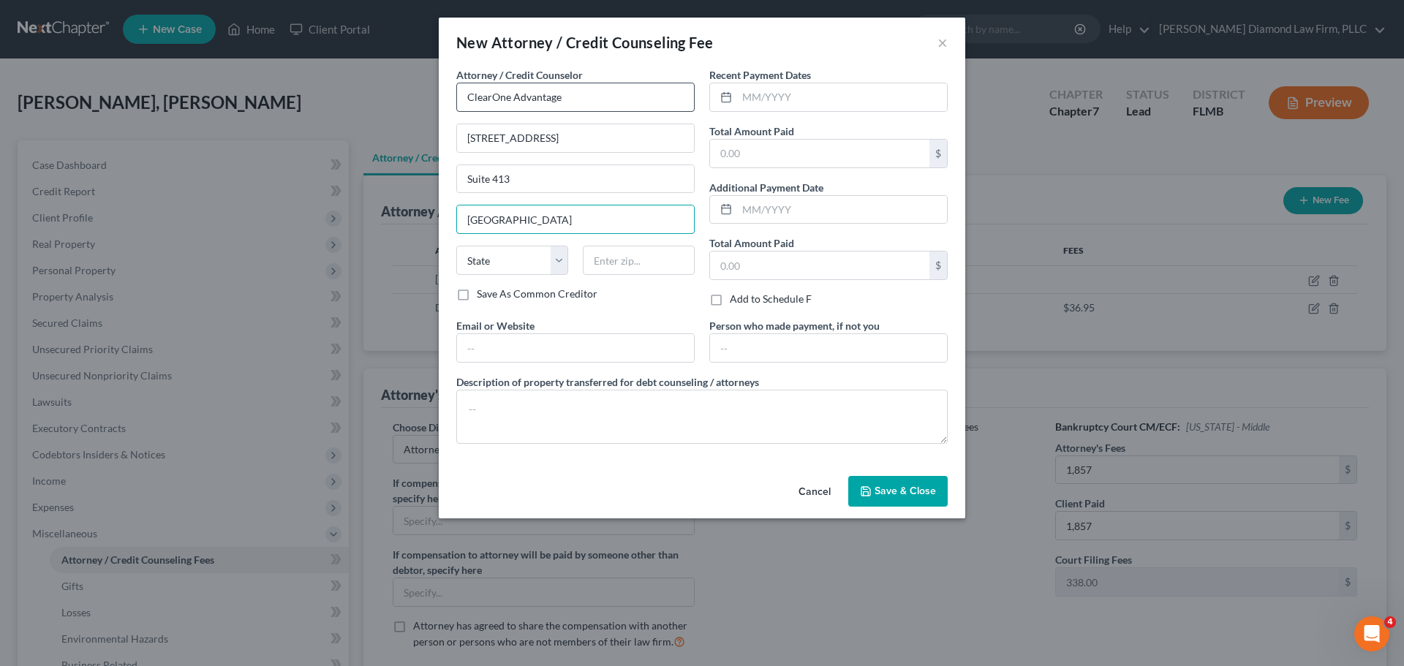
type input "Baltimore"
select select "21"
type input "21224"
click at [609, 430] on textarea at bounding box center [701, 417] width 491 height 54
type textarea "Debt consolidation"
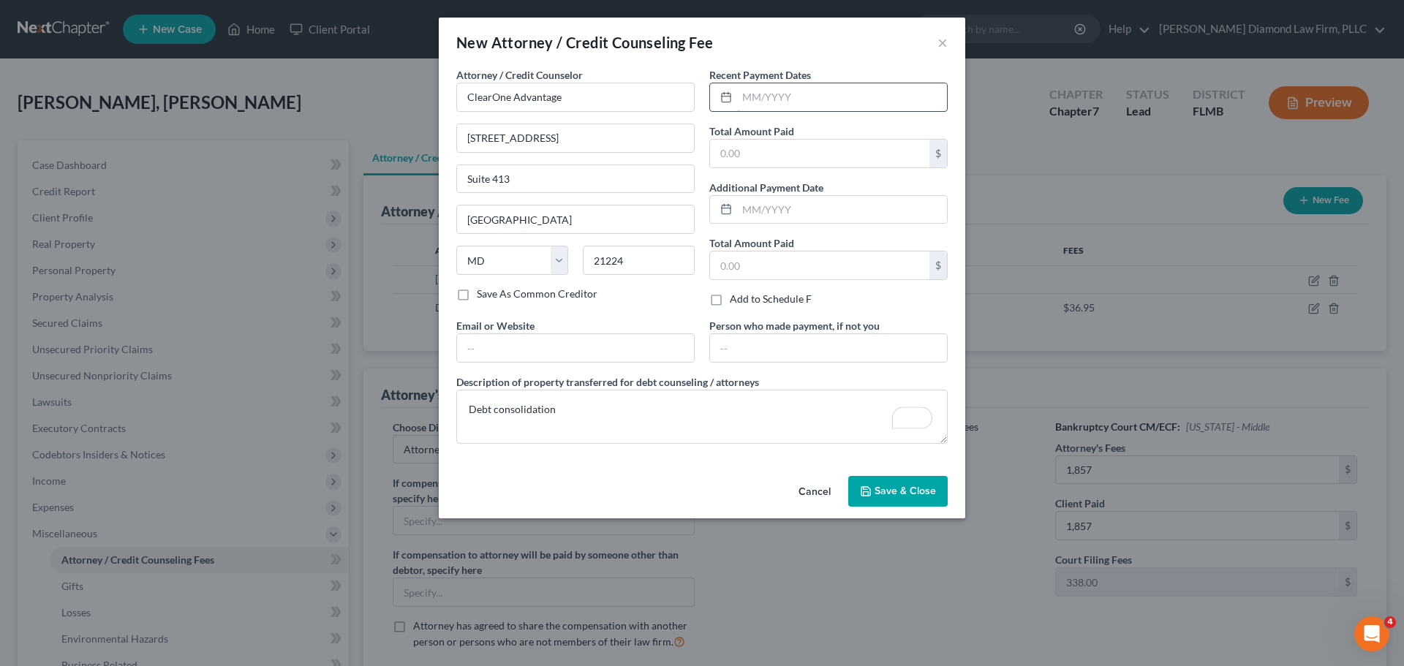
click at [814, 99] on input "text" at bounding box center [842, 97] width 210 height 28
type input "09/2025"
click at [771, 153] on input "text" at bounding box center [819, 154] width 219 height 28
click at [771, 145] on input "text" at bounding box center [819, 154] width 219 height 28
type input "6,884.29"
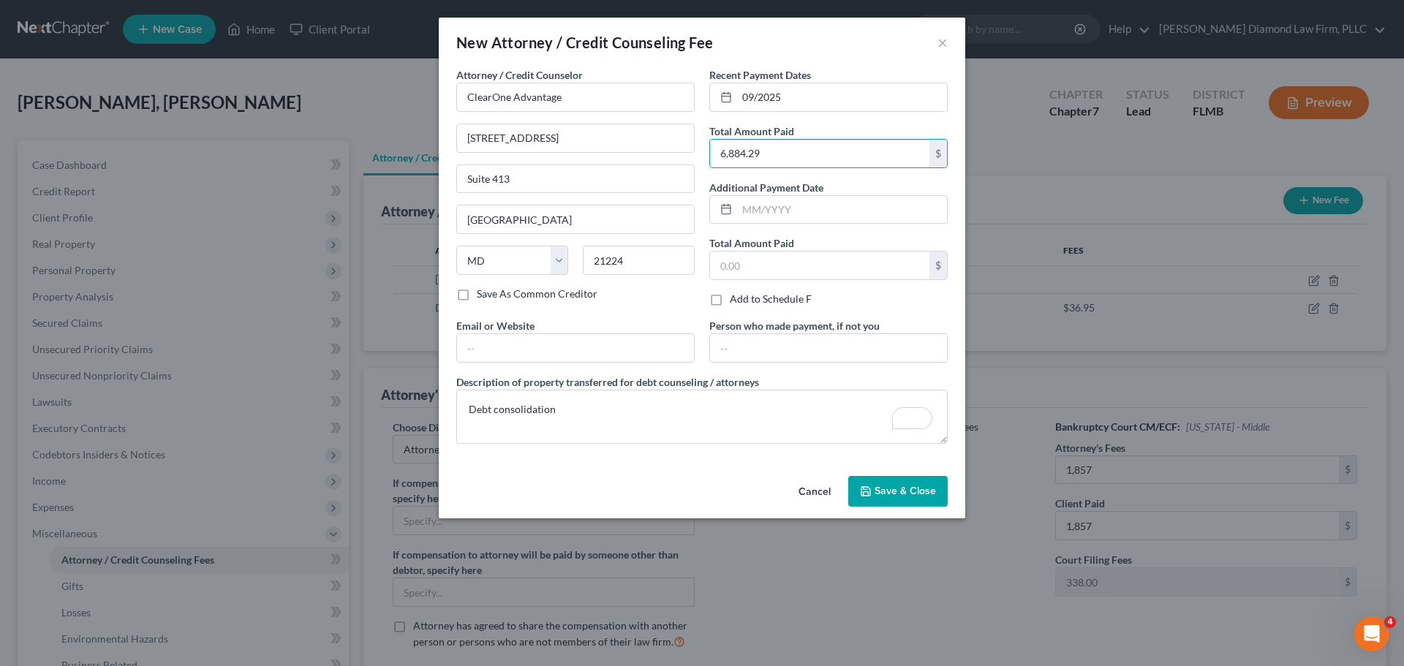
click at [885, 481] on button "Save & Close" at bounding box center [897, 491] width 99 height 31
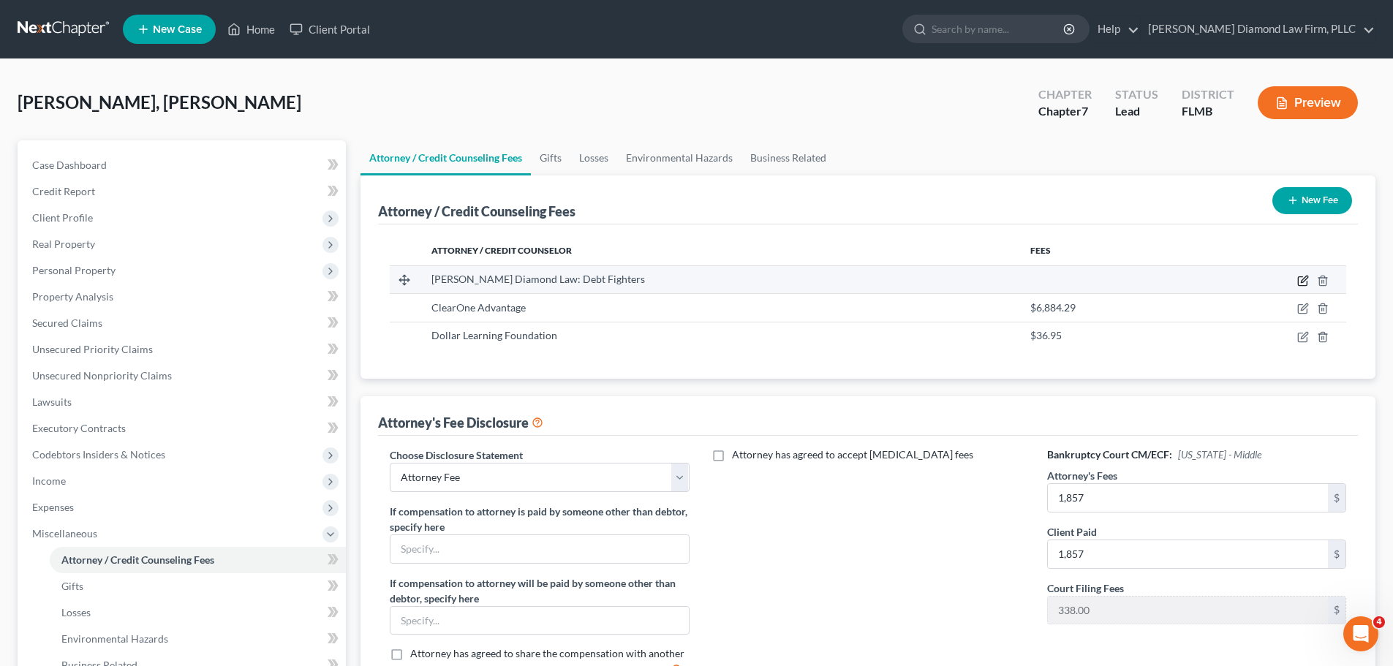
click at [1299, 283] on icon "button" at bounding box center [1302, 281] width 9 height 9
select select "9"
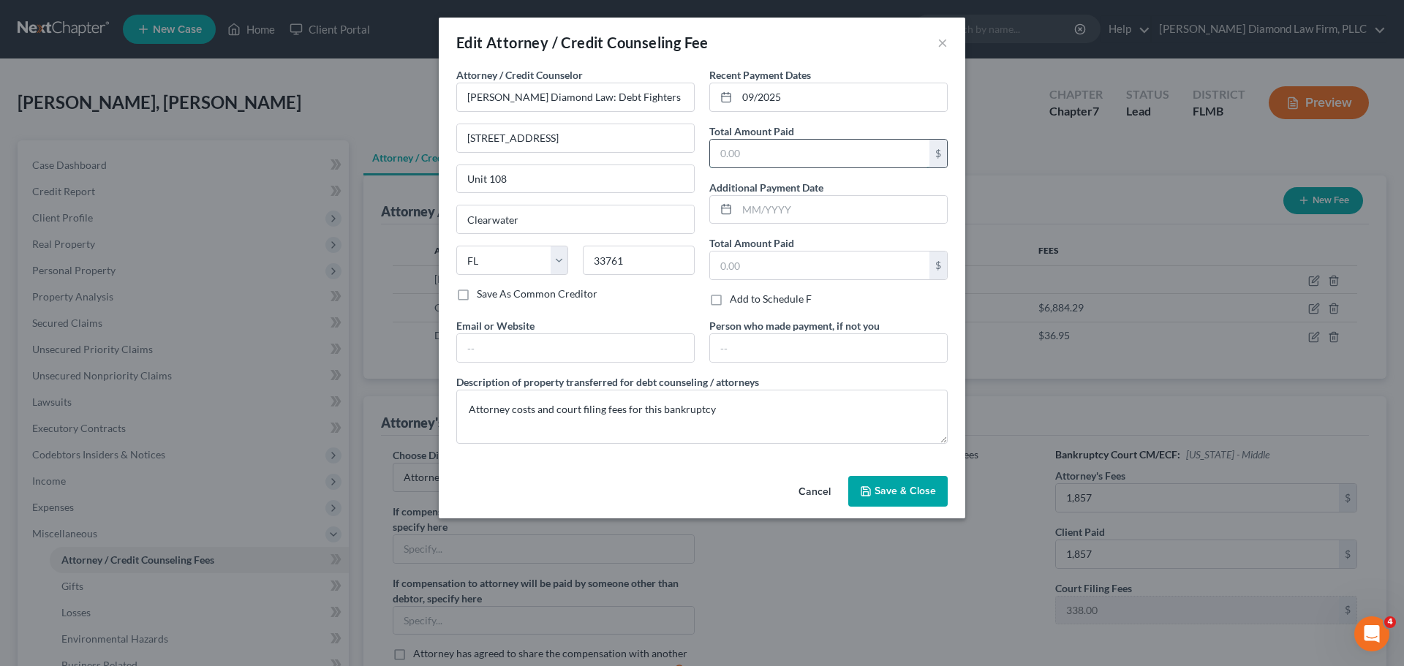
click at [755, 156] on input "text" at bounding box center [819, 154] width 219 height 28
click at [798, 157] on input "text" at bounding box center [819, 154] width 219 height 28
type input "2,195"
click at [898, 487] on span "Save & Close" at bounding box center [904, 491] width 61 height 12
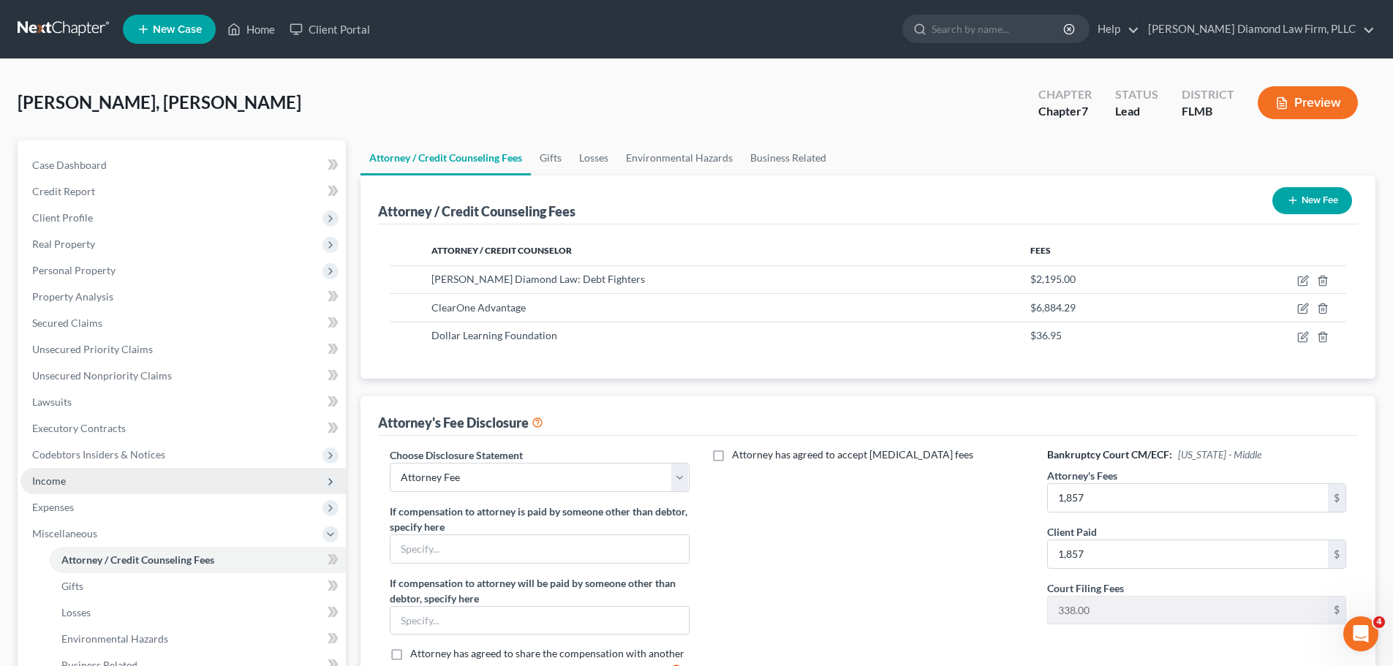
click at [97, 480] on span "Income" at bounding box center [182, 481] width 325 height 26
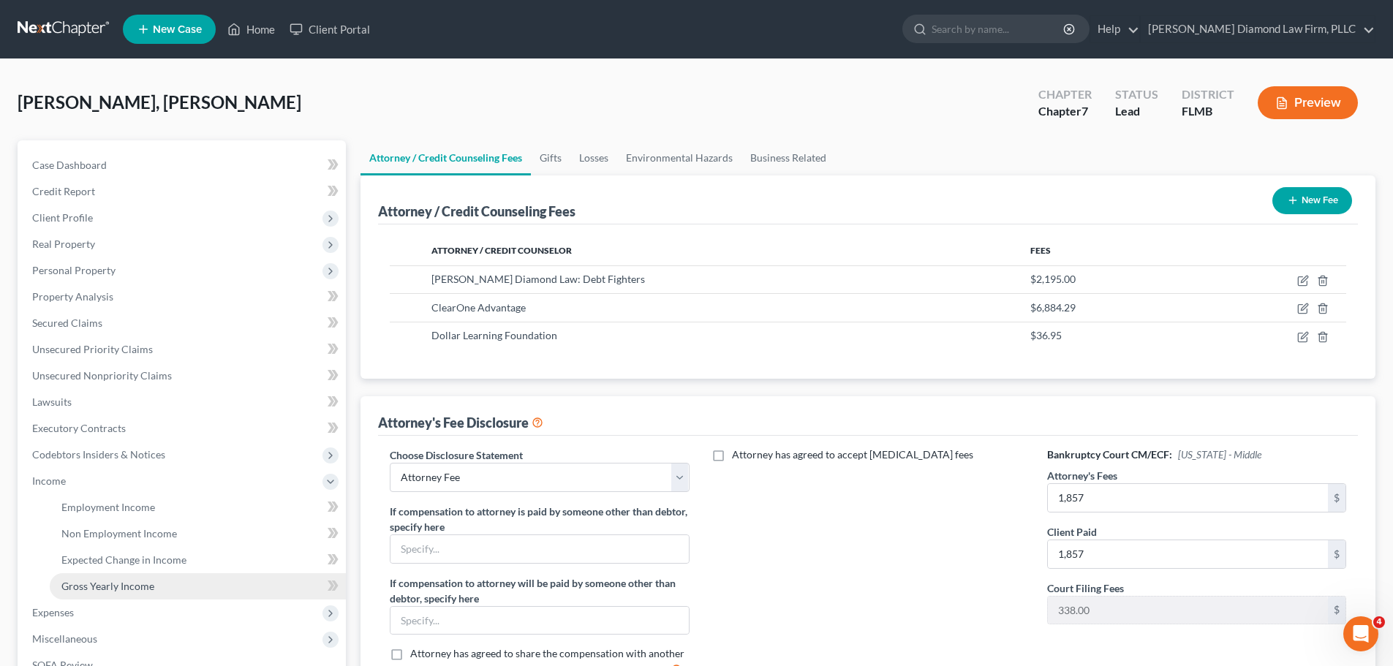
click at [106, 580] on span "Gross Yearly Income" at bounding box center [107, 586] width 93 height 12
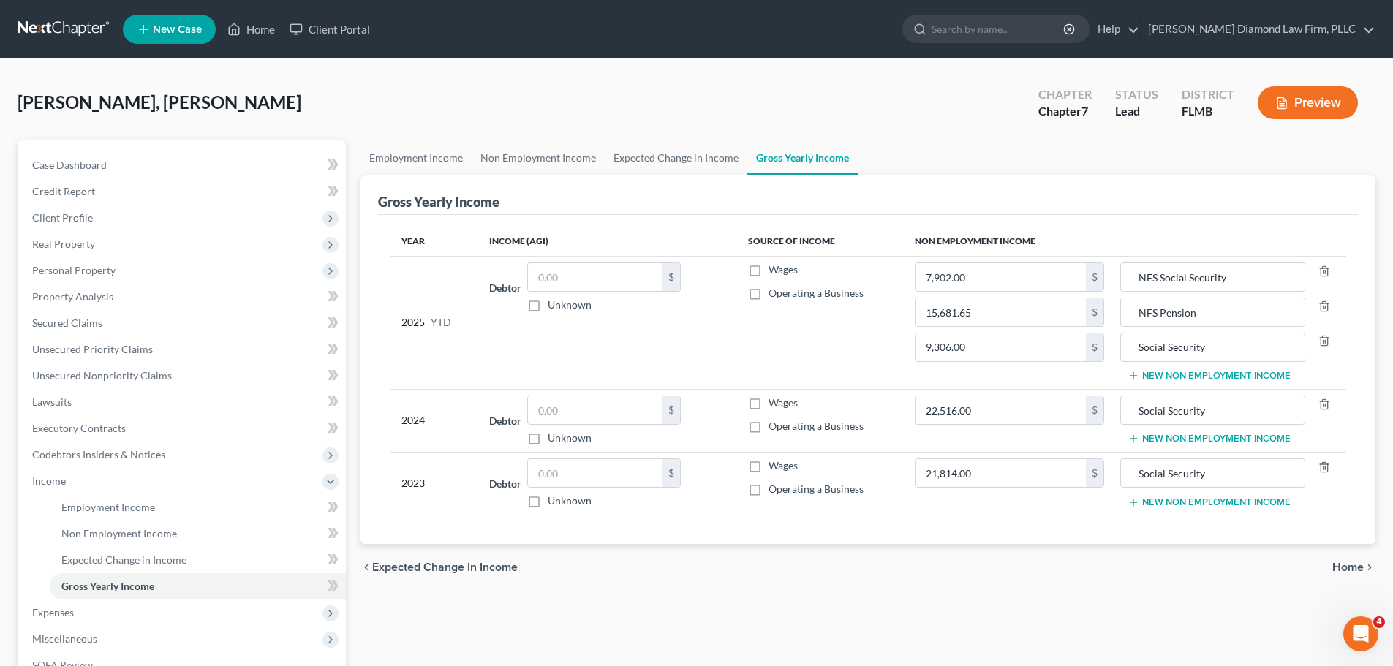
click at [1169, 373] on button "New Non Employment Income" at bounding box center [1208, 376] width 163 height 12
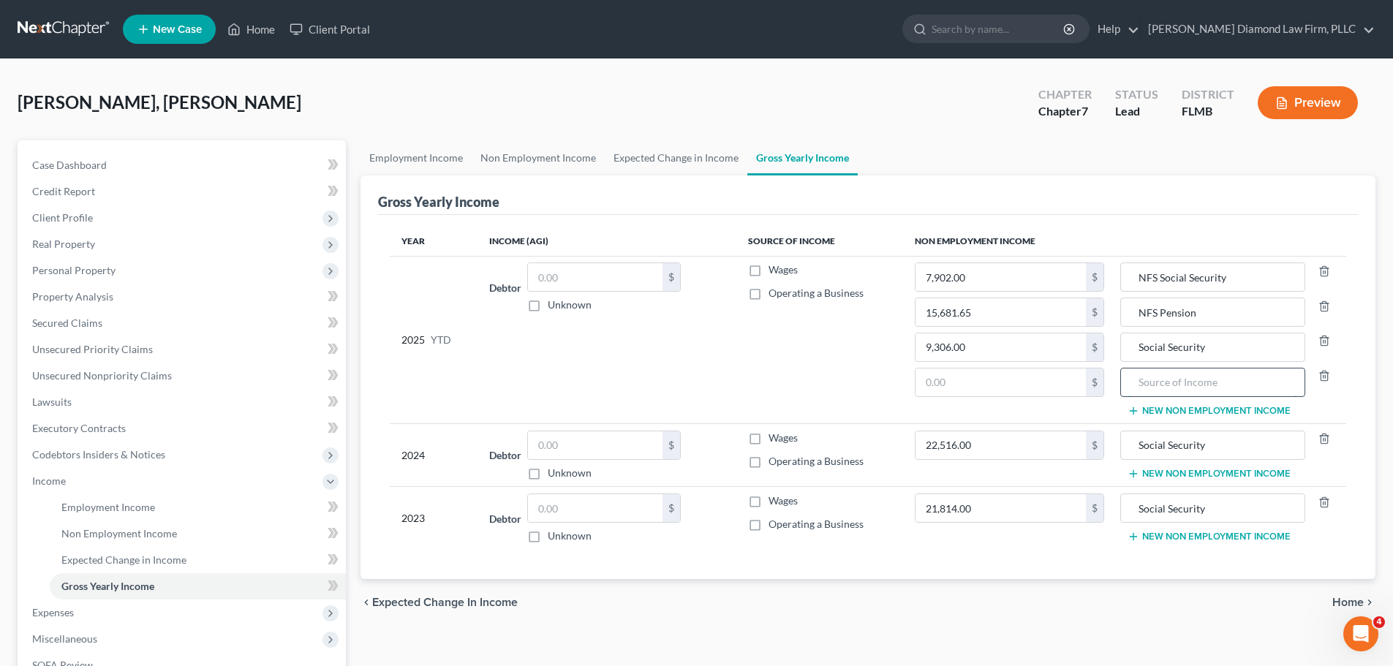
click at [1163, 382] on input "text" at bounding box center [1212, 383] width 168 height 28
type input "Debt settlement disburstment"
click at [1244, 386] on input "Debt settlement disburstment" at bounding box center [1212, 383] width 168 height 28
click at [1222, 382] on input "Debt settlement disburstment" at bounding box center [1212, 383] width 168 height 28
click at [909, 382] on td "7,902.00 $ 15,681.65 $ 9,306.00 $ $" at bounding box center [1009, 340] width 213 height 168
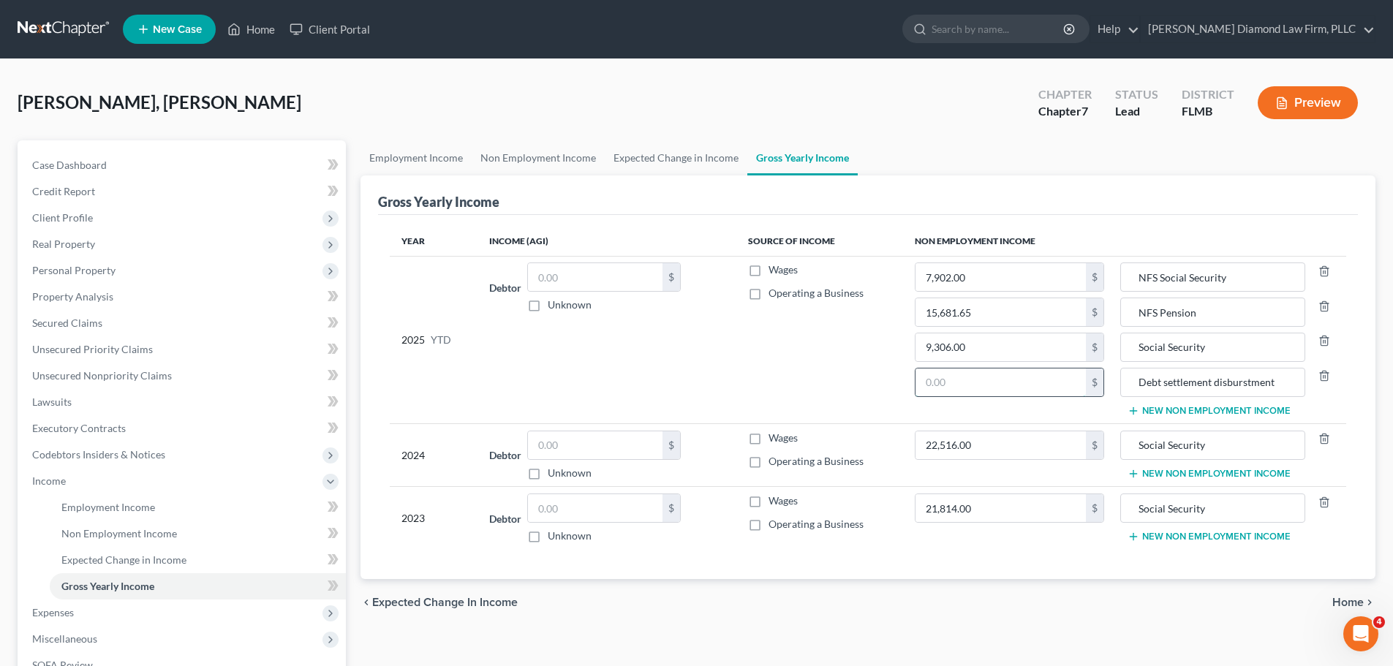
click at [948, 393] on input "text" at bounding box center [1000, 383] width 170 height 28
type input "7,992.11"
click at [1248, 390] on input "Debt settlement disburstment" at bounding box center [1212, 383] width 168 height 28
type input "Debt settlement disbursement"
click at [415, 164] on link "Employment Income" at bounding box center [415, 157] width 111 height 35
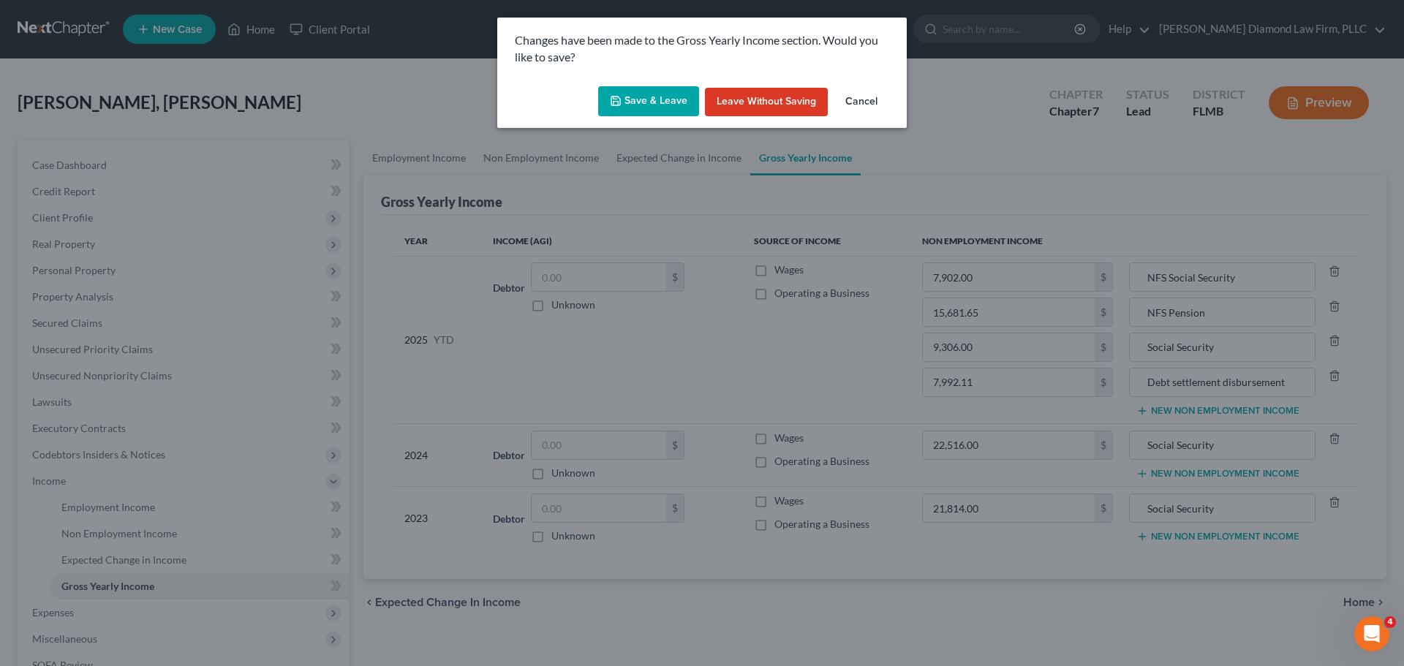
click at [649, 109] on button "Save & Leave" at bounding box center [648, 101] width 101 height 31
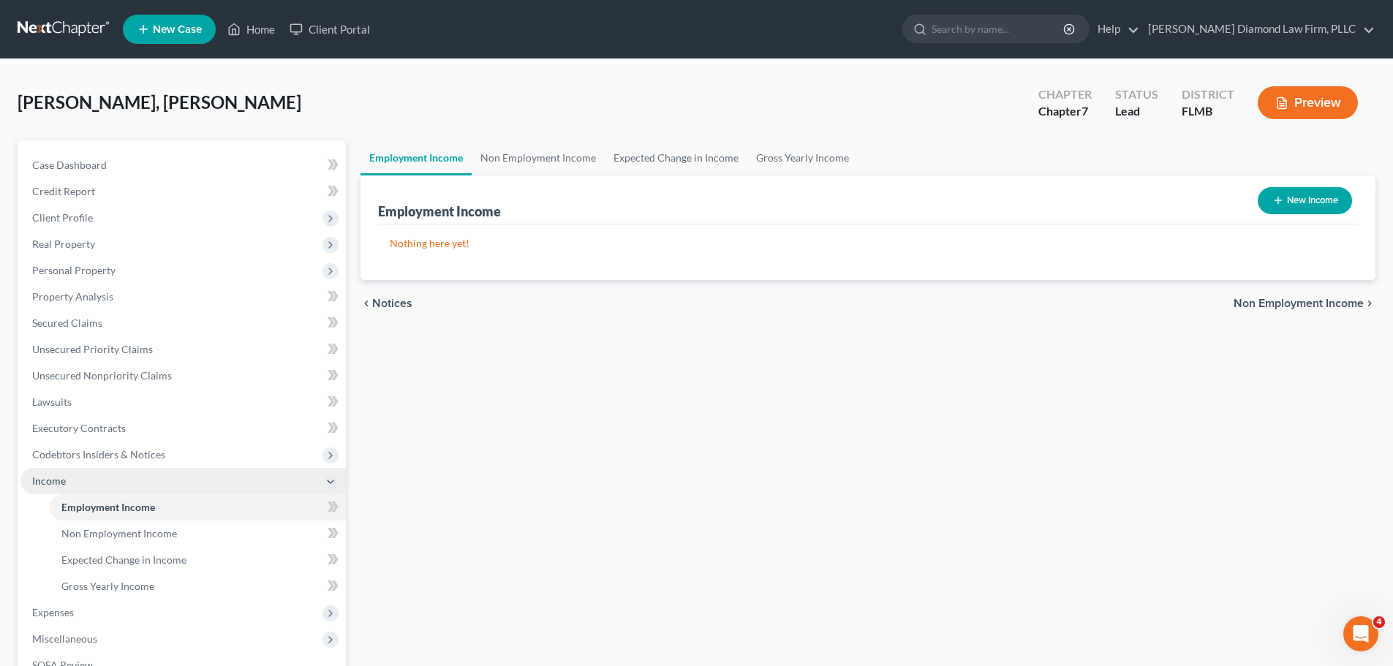
scroll to position [216, 0]
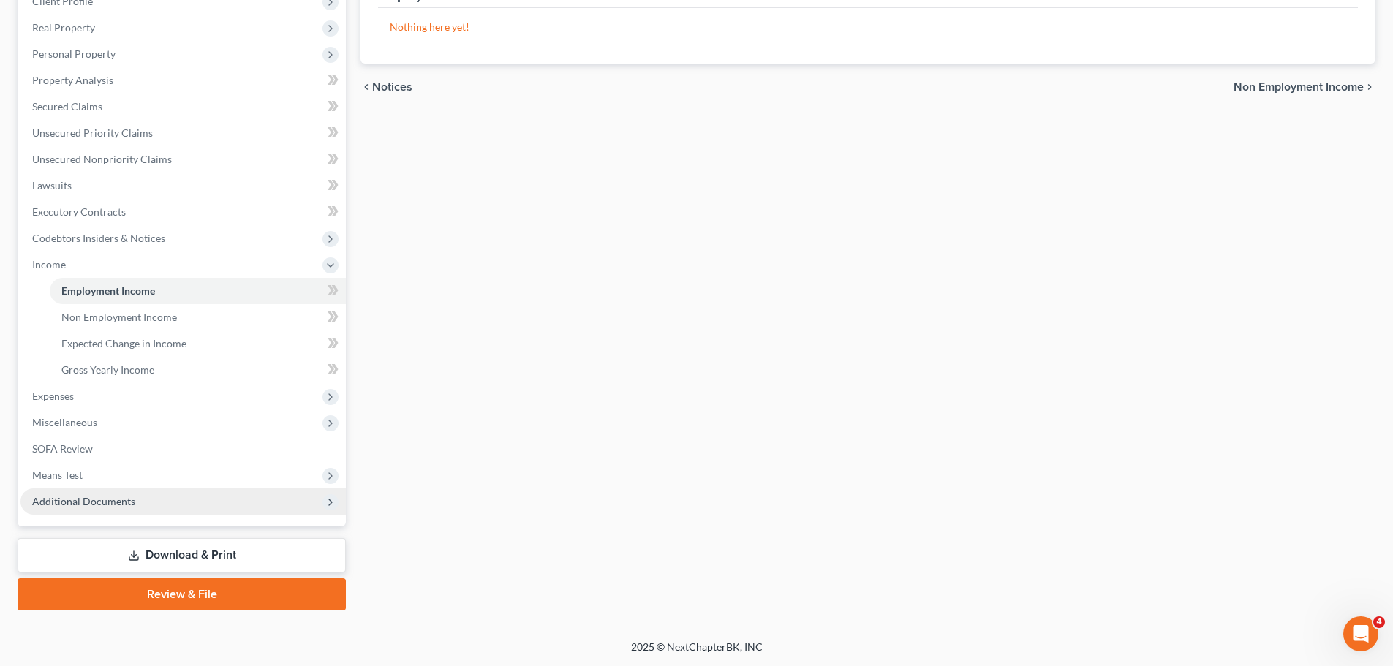
click at [120, 495] on span "Additional Documents" at bounding box center [83, 501] width 103 height 12
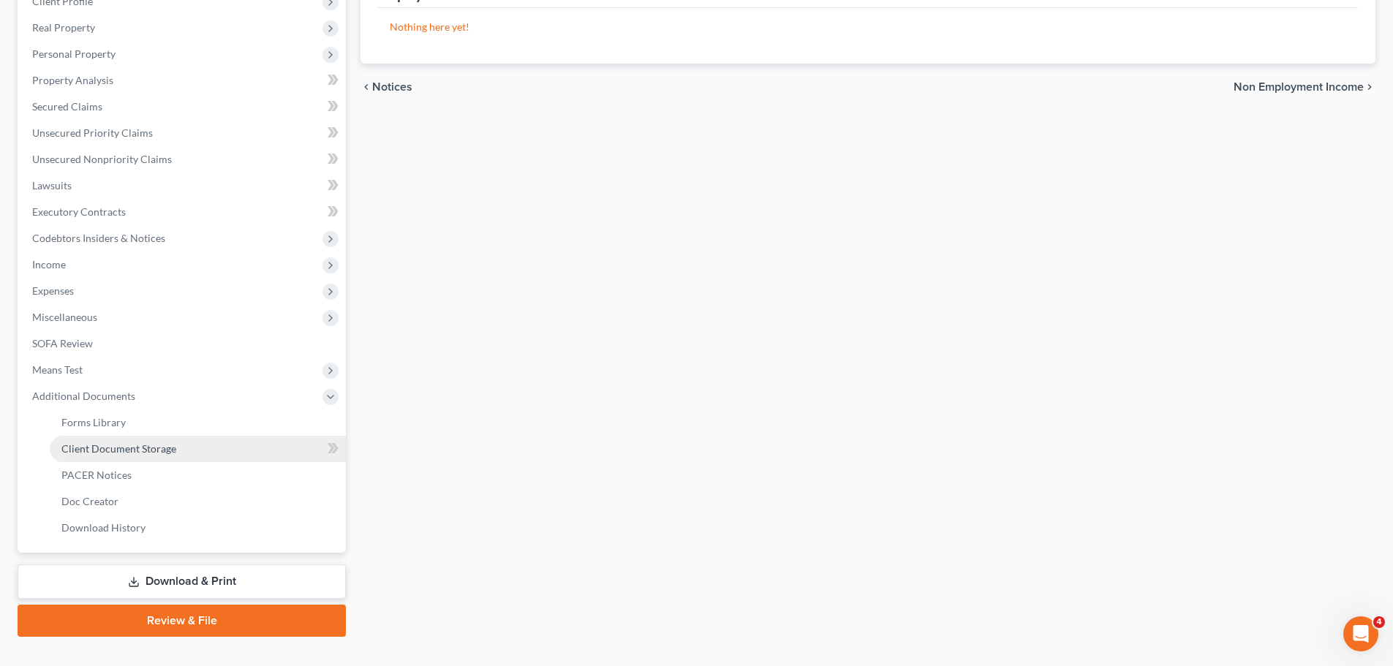
click at [120, 441] on link "Client Document Storage" at bounding box center [198, 449] width 296 height 26
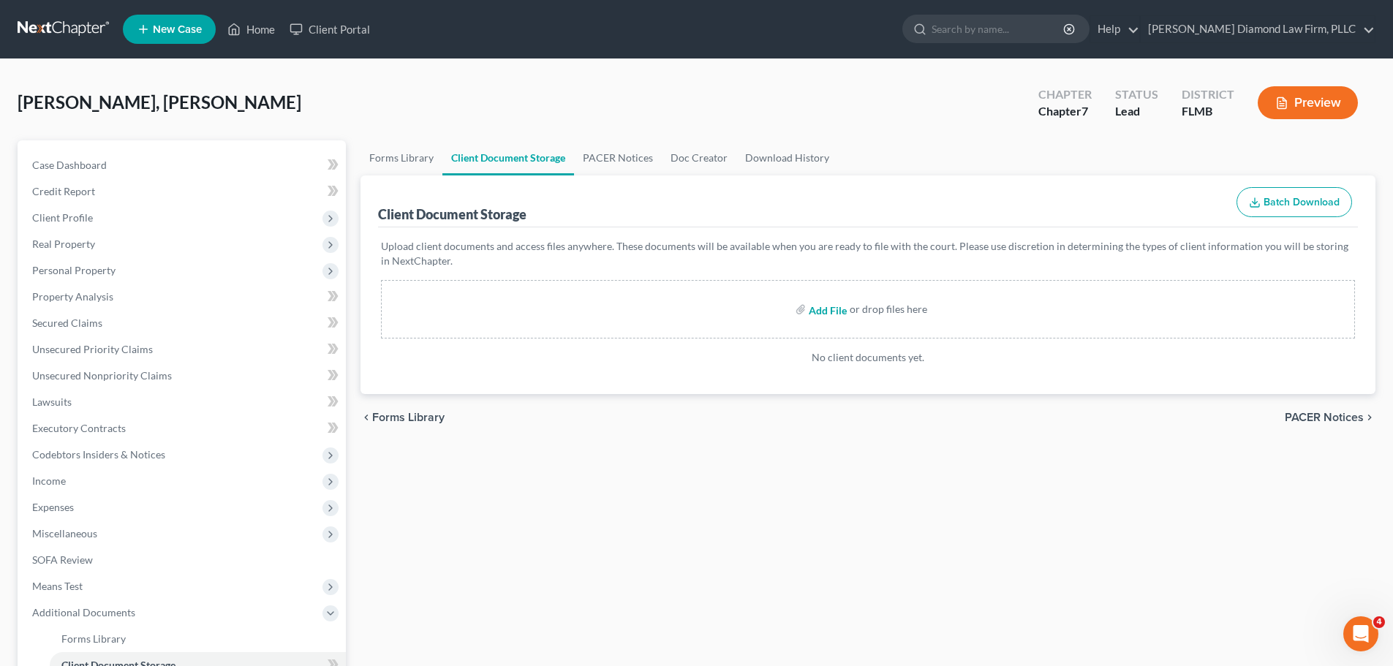
click at [829, 310] on input "file" at bounding box center [826, 309] width 35 height 26
type input "C:\fakepath\CCC.pdf"
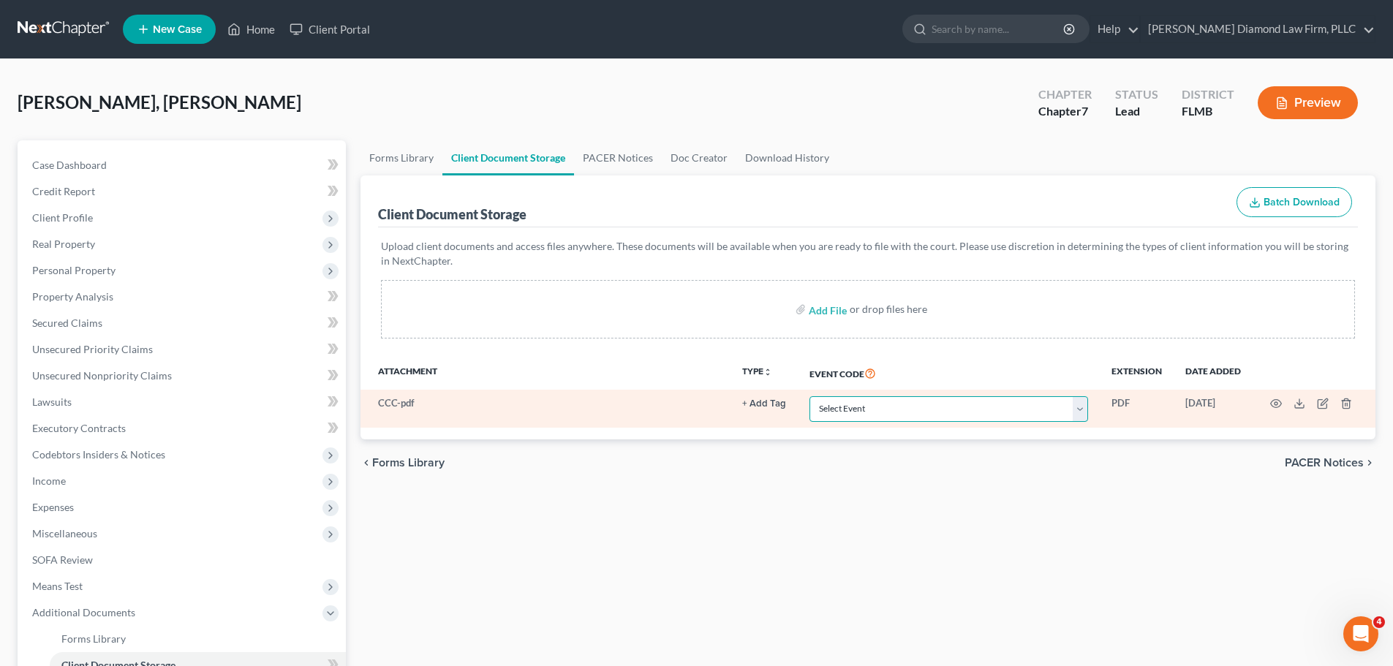
click at [948, 409] on select "Select Event 20 Largest Unsecured Creditors Amended Chapter 13 Plan Amended Cre…" at bounding box center [948, 409] width 279 height 26
select select "9"
click at [809, 396] on select "Select Event 20 Largest Unsecured Creditors Amended Chapter 13 Plan Amended Cre…" at bounding box center [948, 409] width 279 height 26
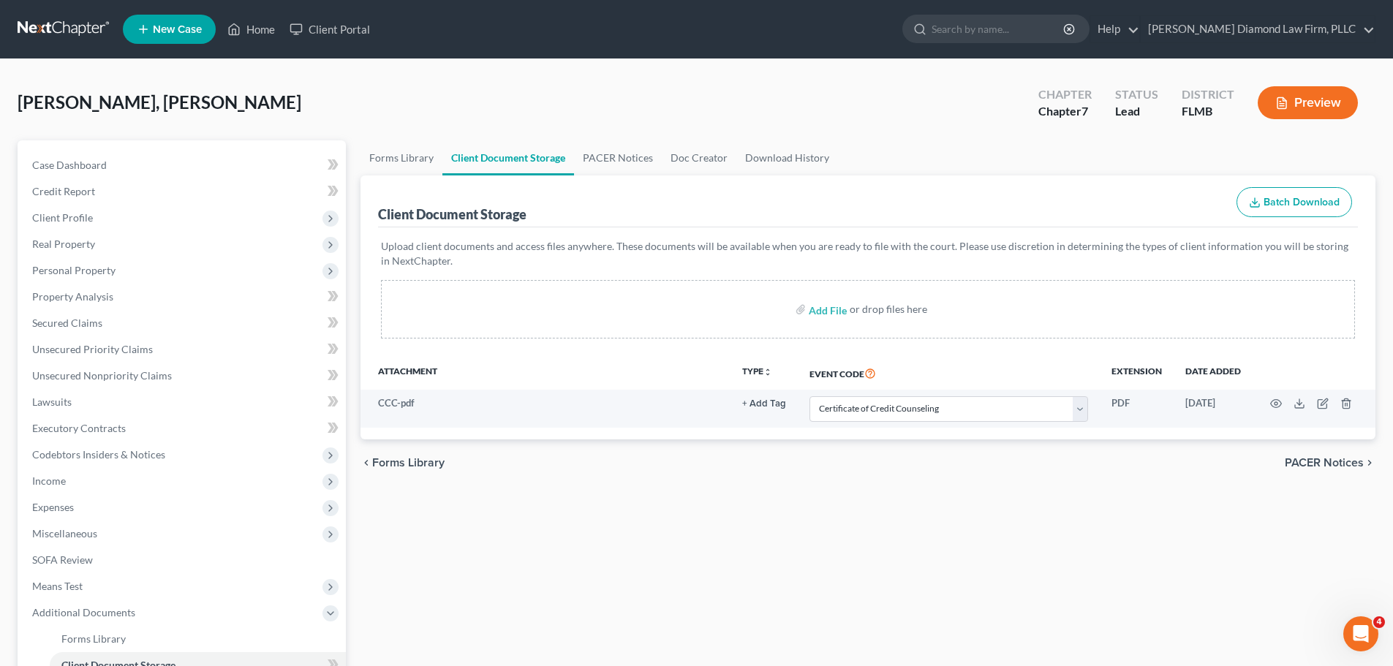
click at [52, 29] on link at bounding box center [65, 29] width 94 height 26
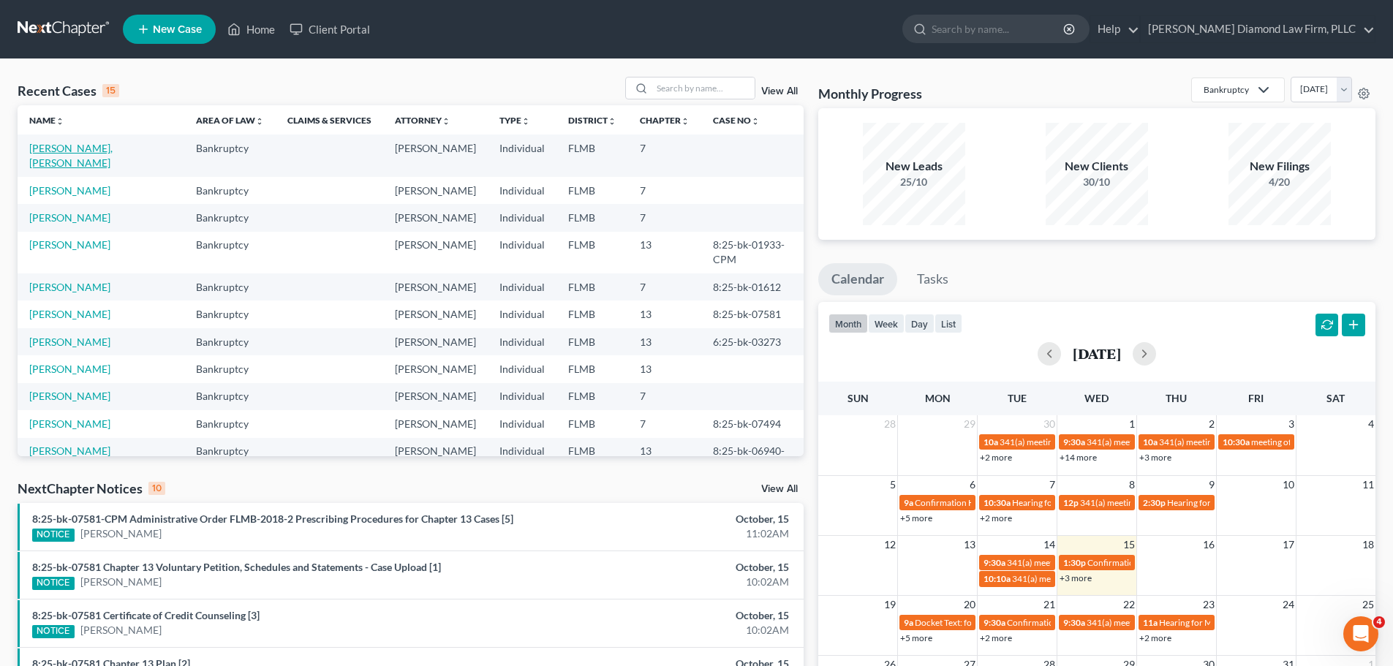
click at [63, 147] on link "[PERSON_NAME], [PERSON_NAME]" at bounding box center [70, 155] width 83 height 27
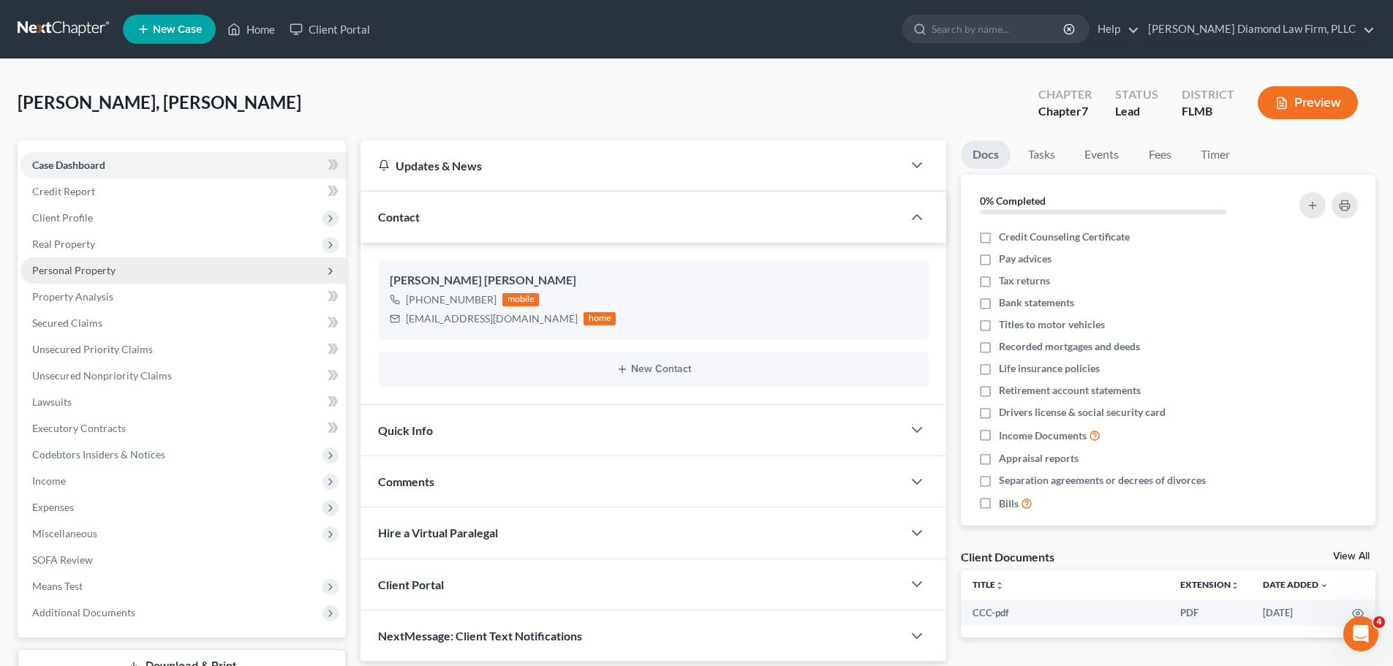
click at [99, 276] on span "Personal Property" at bounding box center [73, 270] width 83 height 12
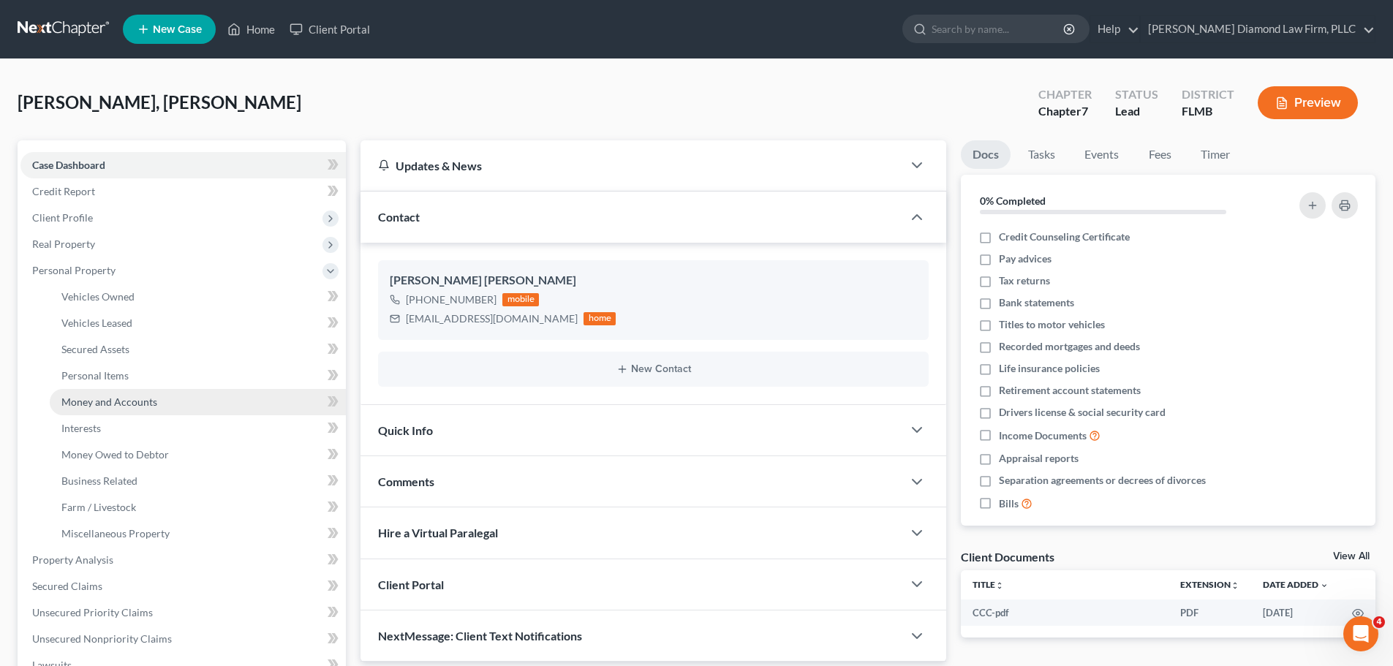
click at [113, 402] on span "Money and Accounts" at bounding box center [109, 402] width 96 height 12
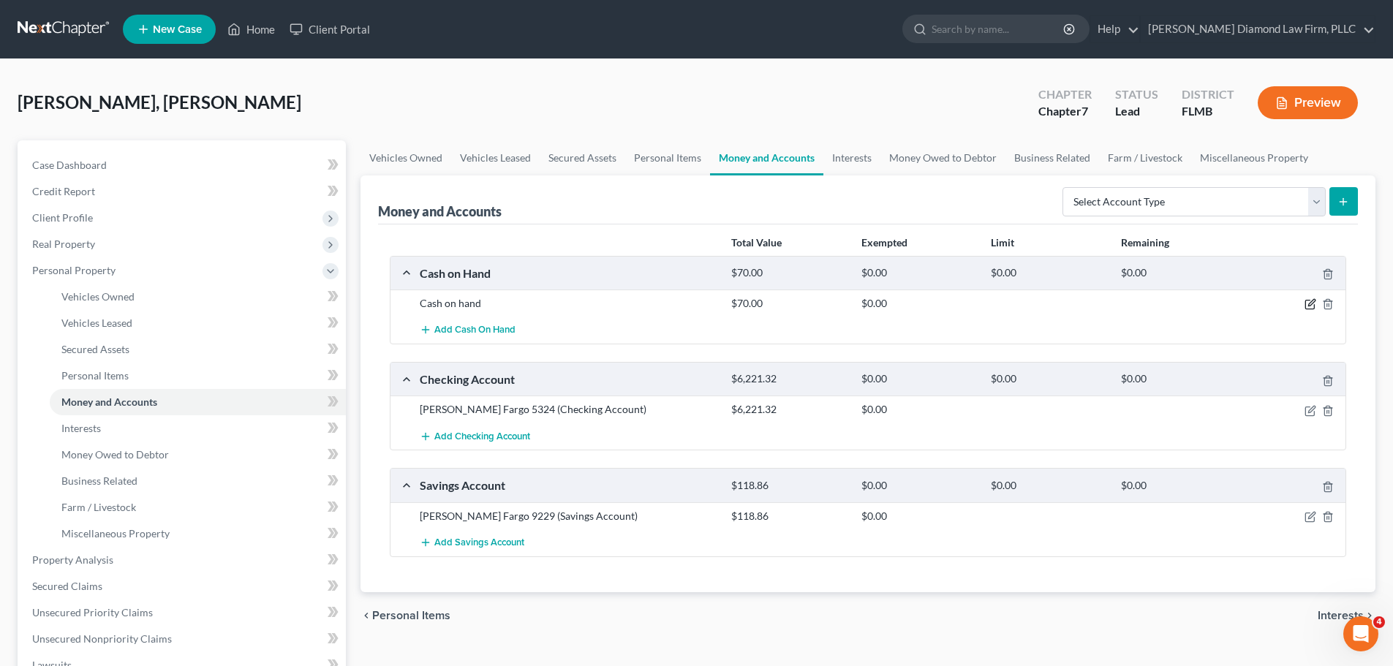
click at [1311, 309] on icon "button" at bounding box center [1310, 304] width 12 height 12
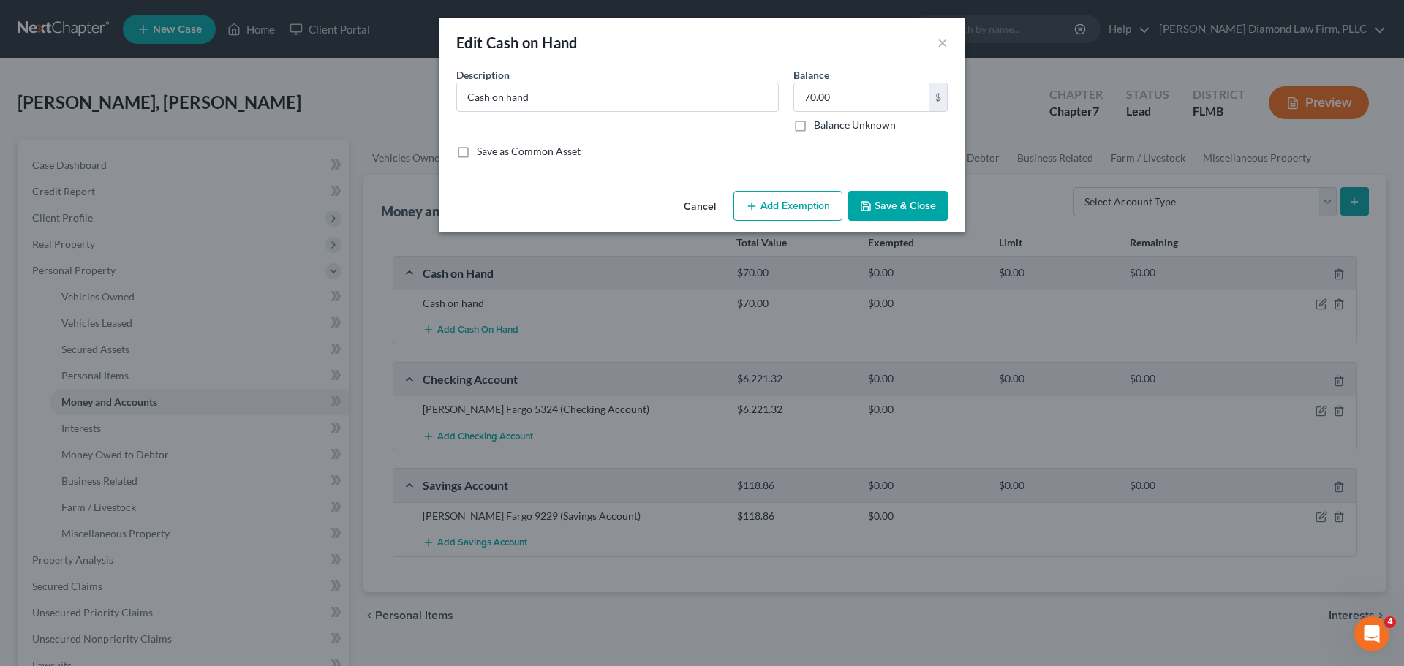
click at [807, 205] on button "Add Exemption" at bounding box center [787, 206] width 109 height 31
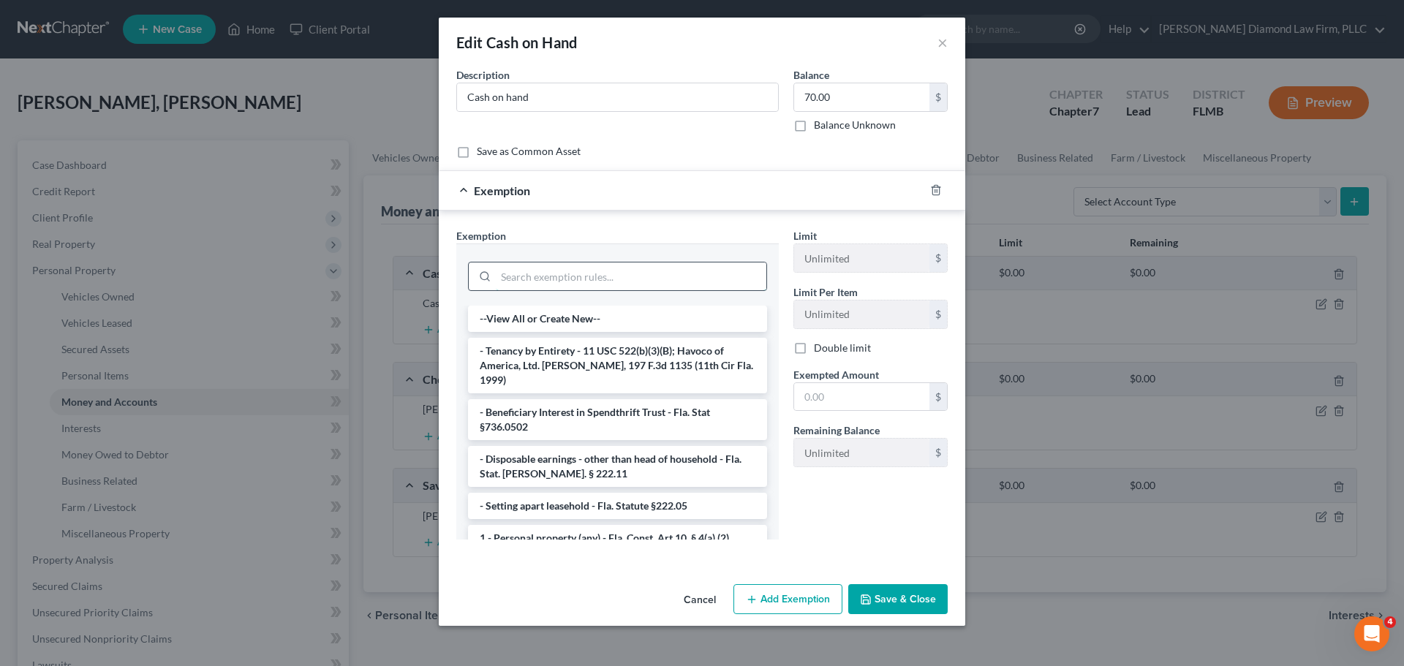
click at [612, 279] on input "search" at bounding box center [631, 276] width 271 height 28
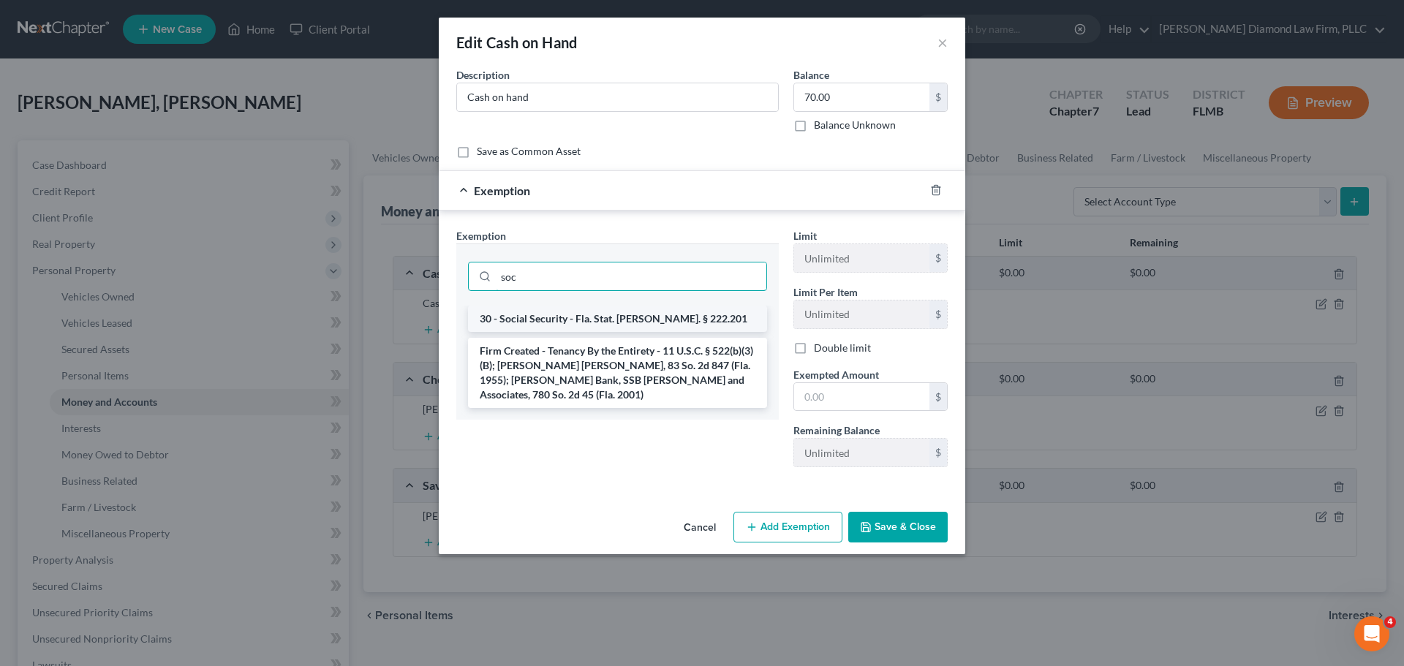
type input "soc"
click at [577, 322] on li "30 - Social Security - Fla. Stat. Ann. § 222.201" at bounding box center [617, 319] width 299 height 26
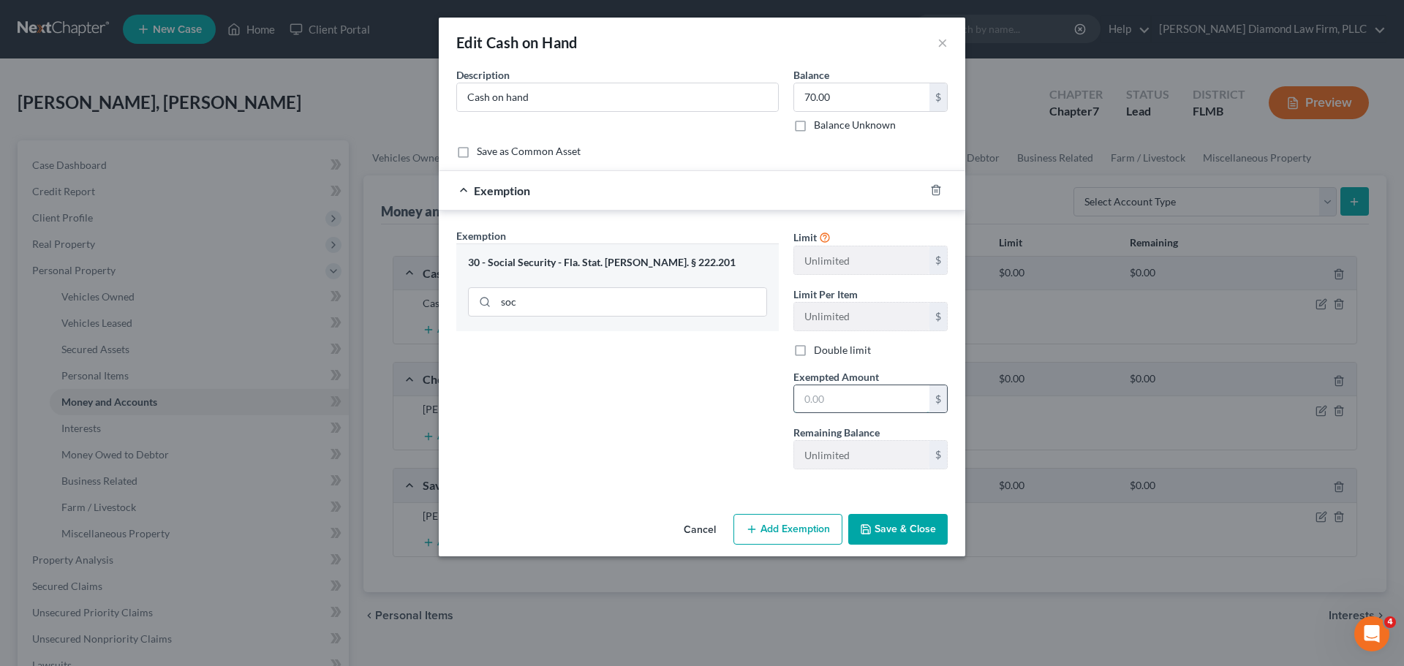
click at [827, 398] on input "text" at bounding box center [861, 399] width 135 height 28
type input "70"
click at [902, 524] on button "Save & Close" at bounding box center [897, 529] width 99 height 31
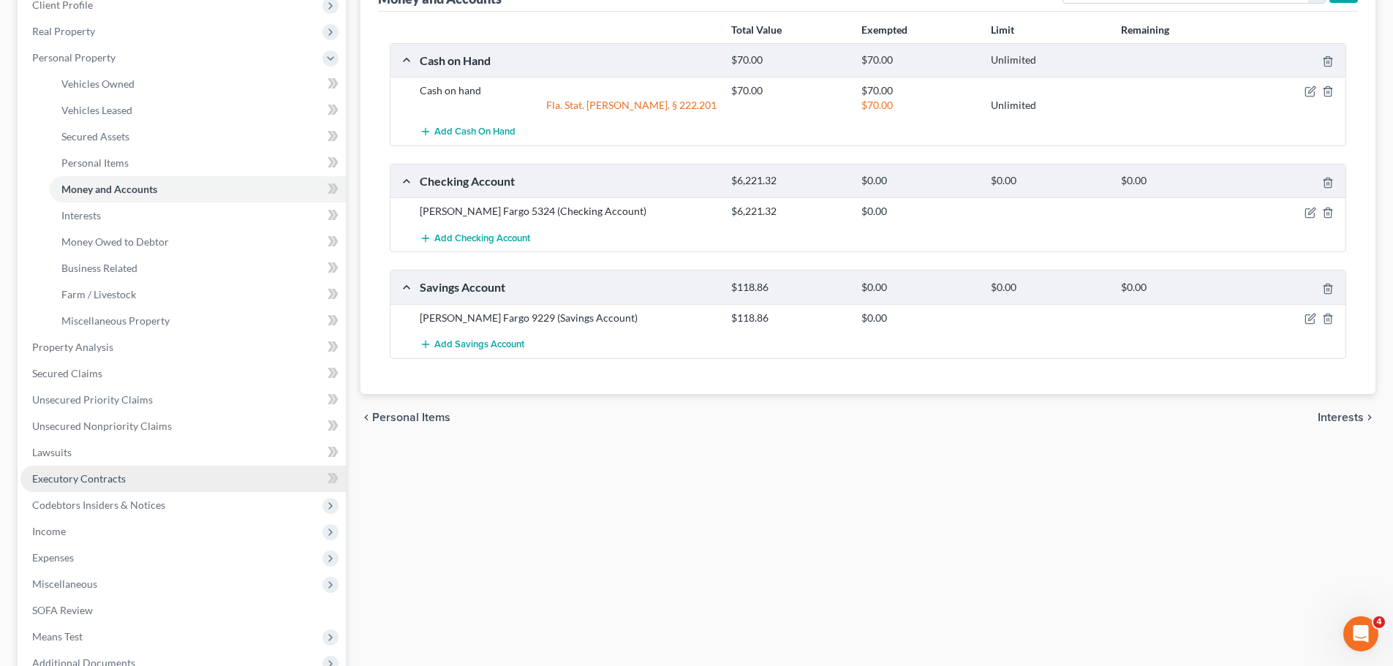
scroll to position [219, 0]
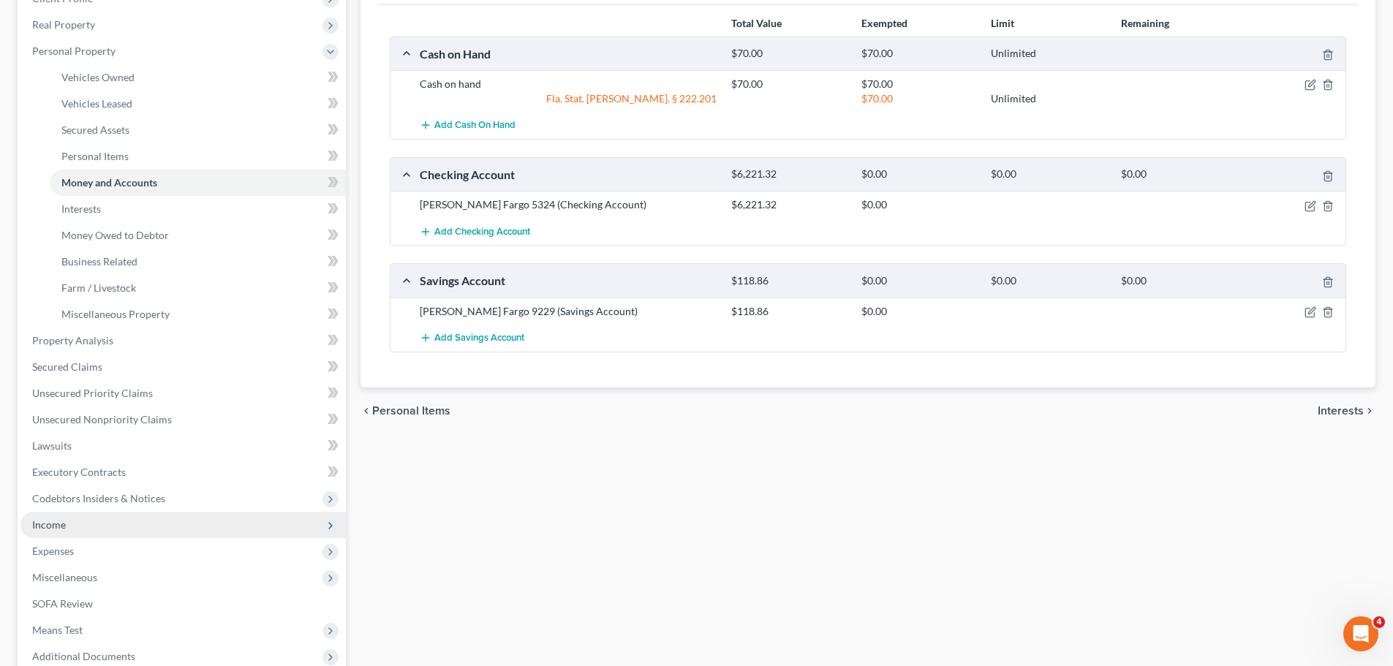
click at [89, 529] on span "Income" at bounding box center [182, 525] width 325 height 26
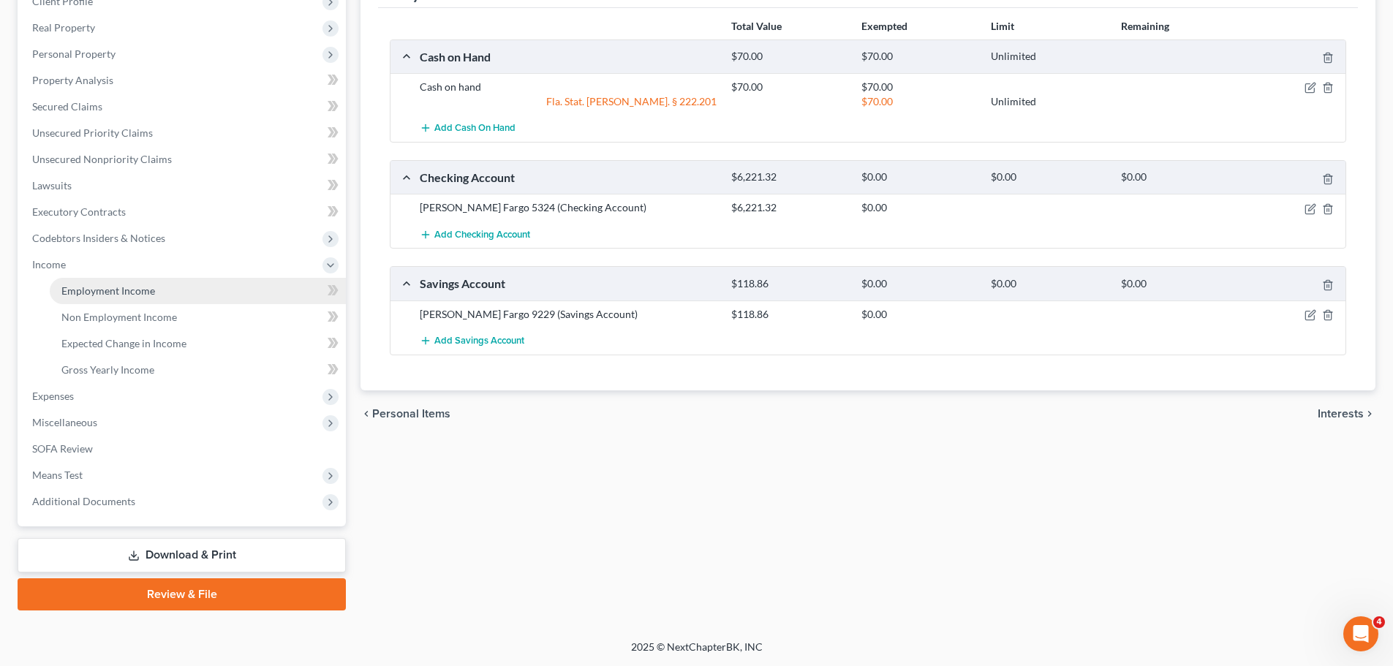
click at [80, 293] on span "Employment Income" at bounding box center [108, 290] width 94 height 12
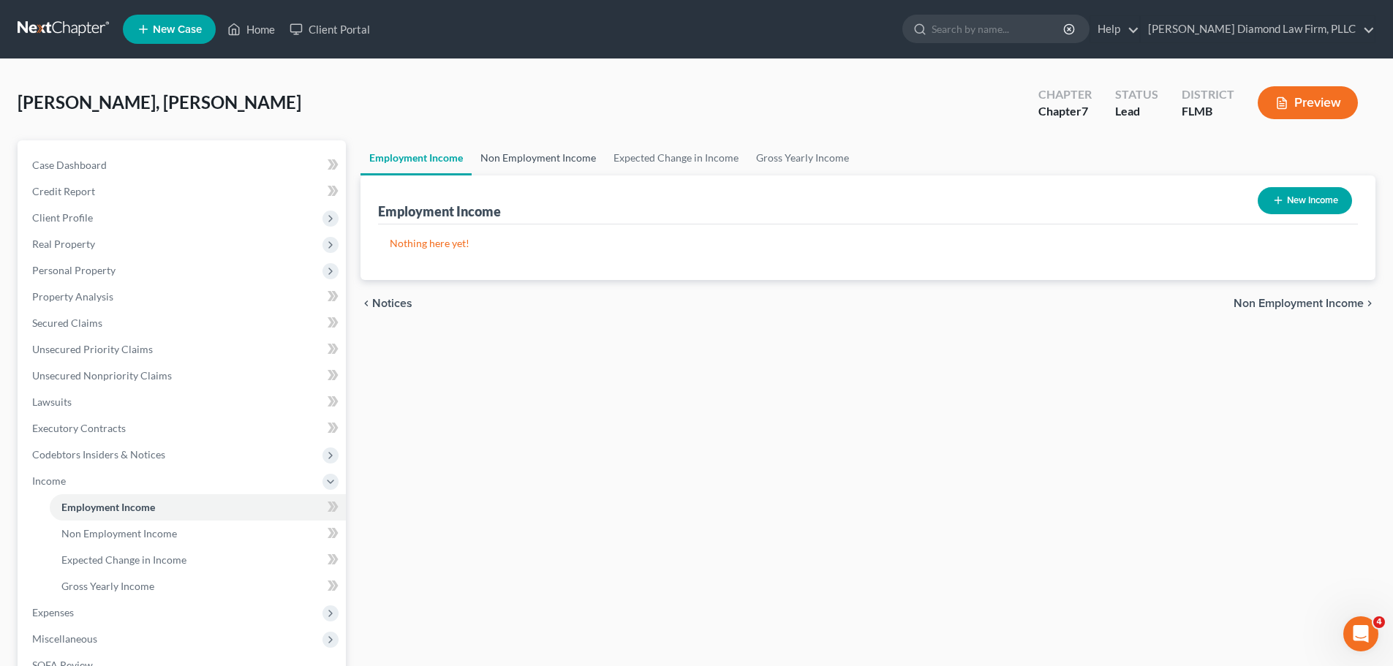
click at [540, 159] on link "Non Employment Income" at bounding box center [538, 157] width 133 height 35
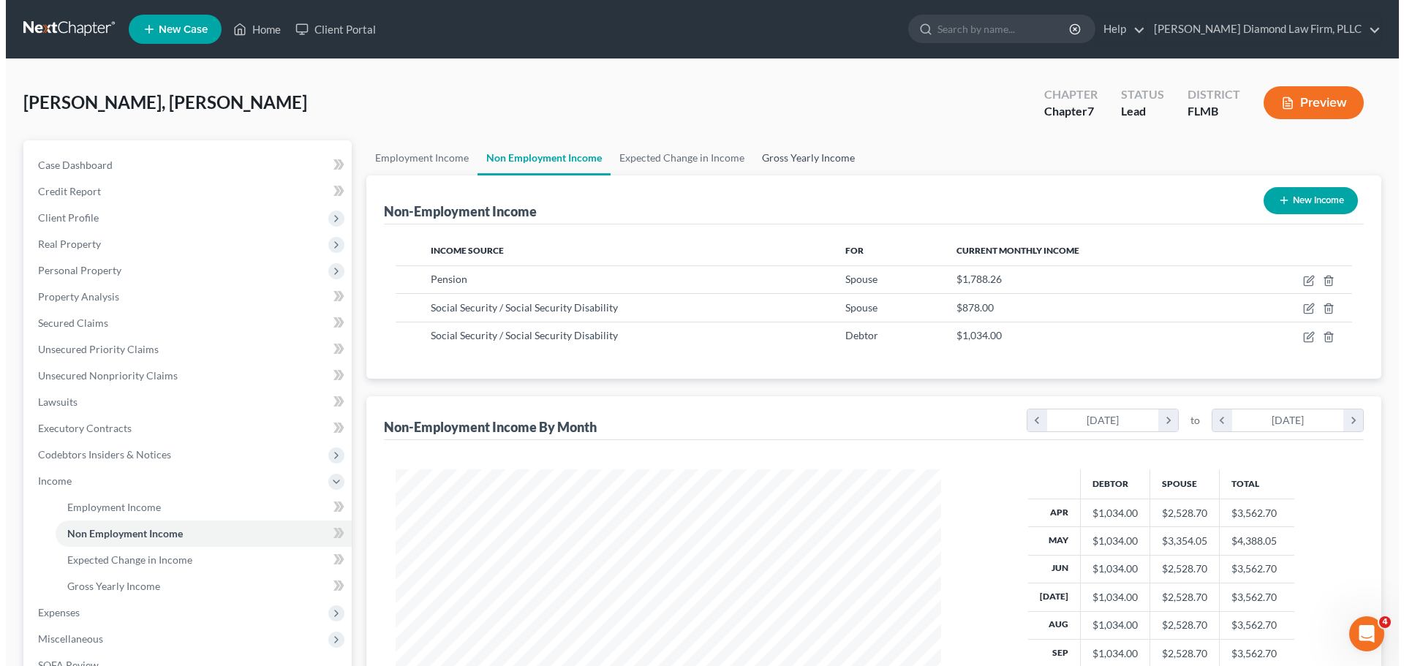
scroll to position [273, 575]
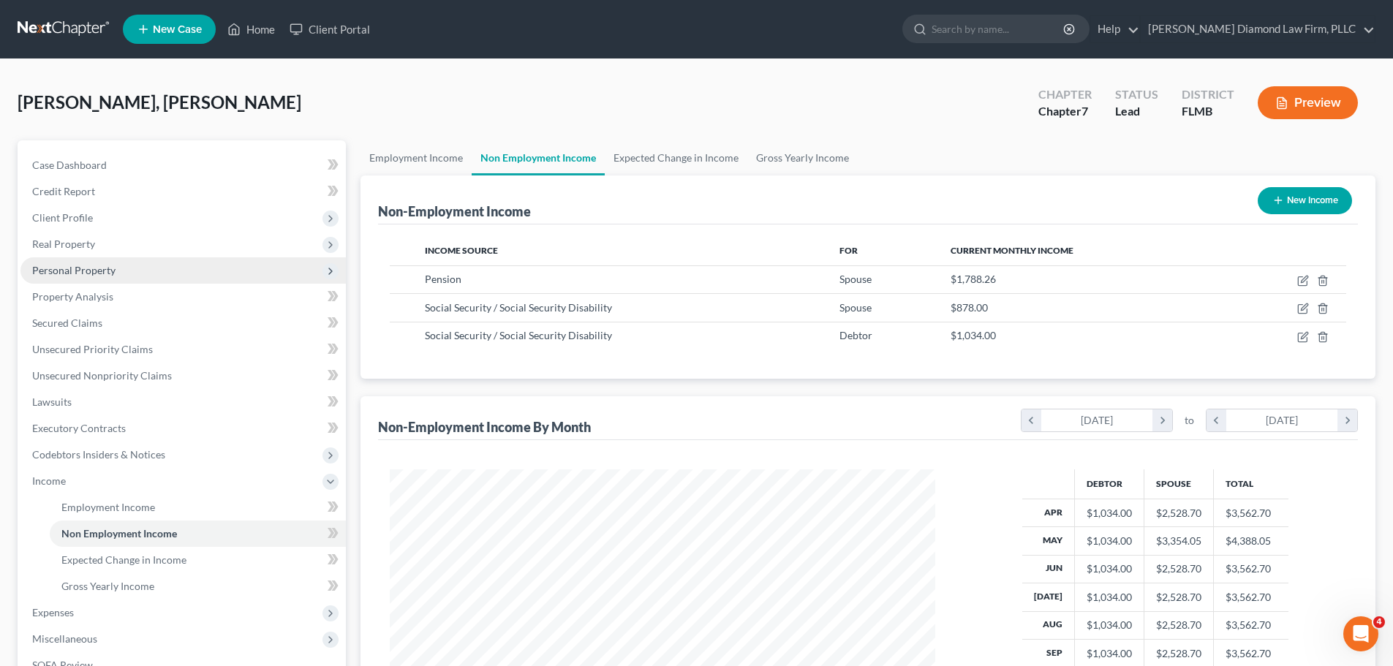
click at [91, 275] on span "Personal Property" at bounding box center [73, 270] width 83 height 12
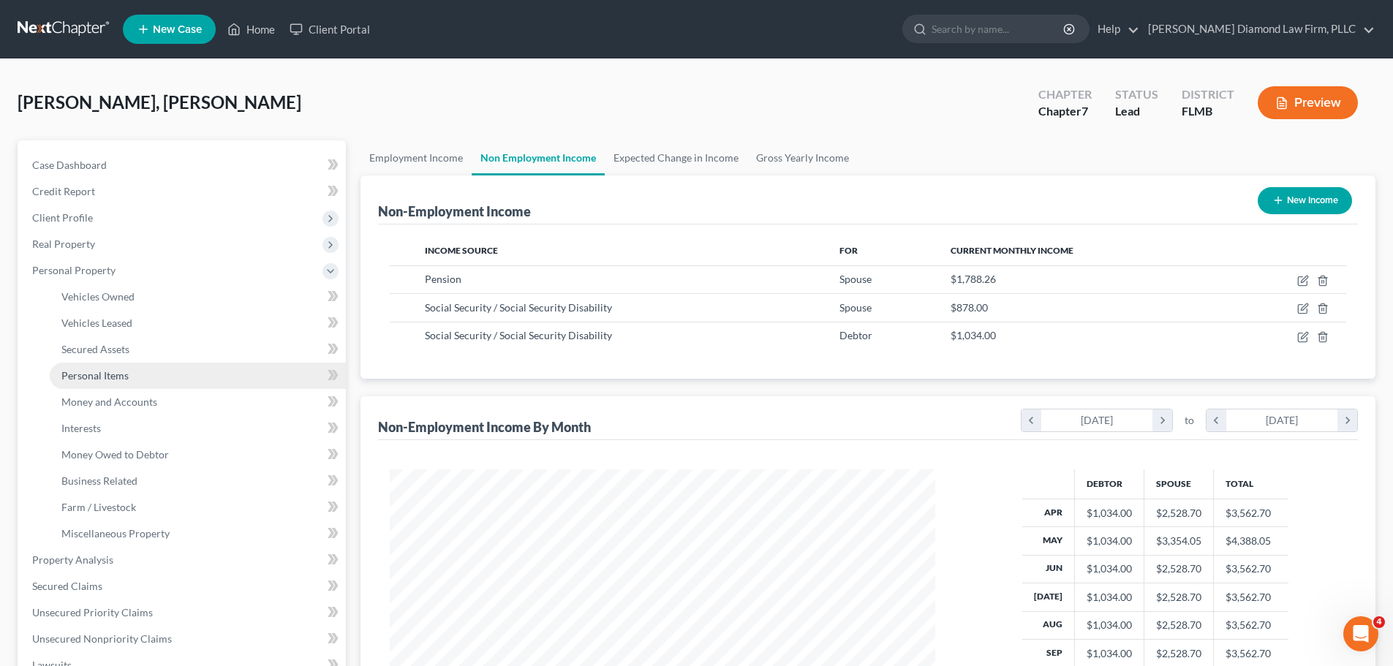
click at [111, 379] on span "Personal Items" at bounding box center [94, 375] width 67 height 12
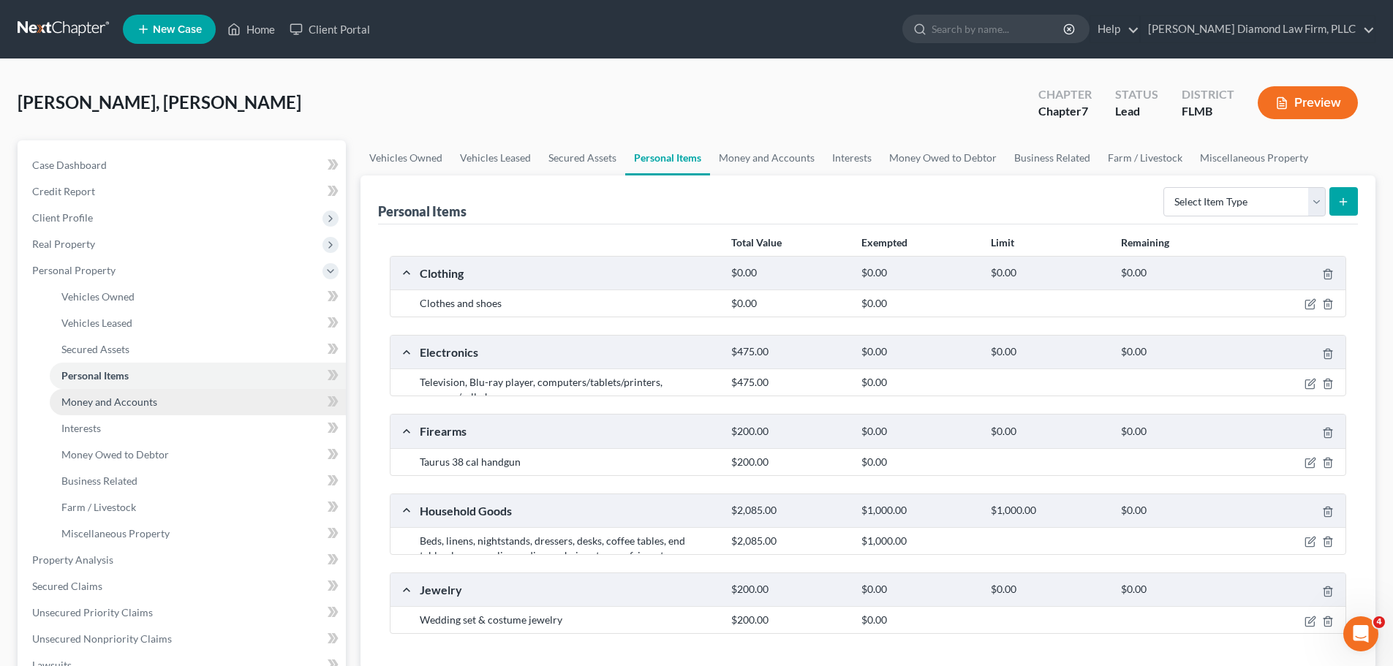
click at [113, 397] on span "Money and Accounts" at bounding box center [109, 402] width 96 height 12
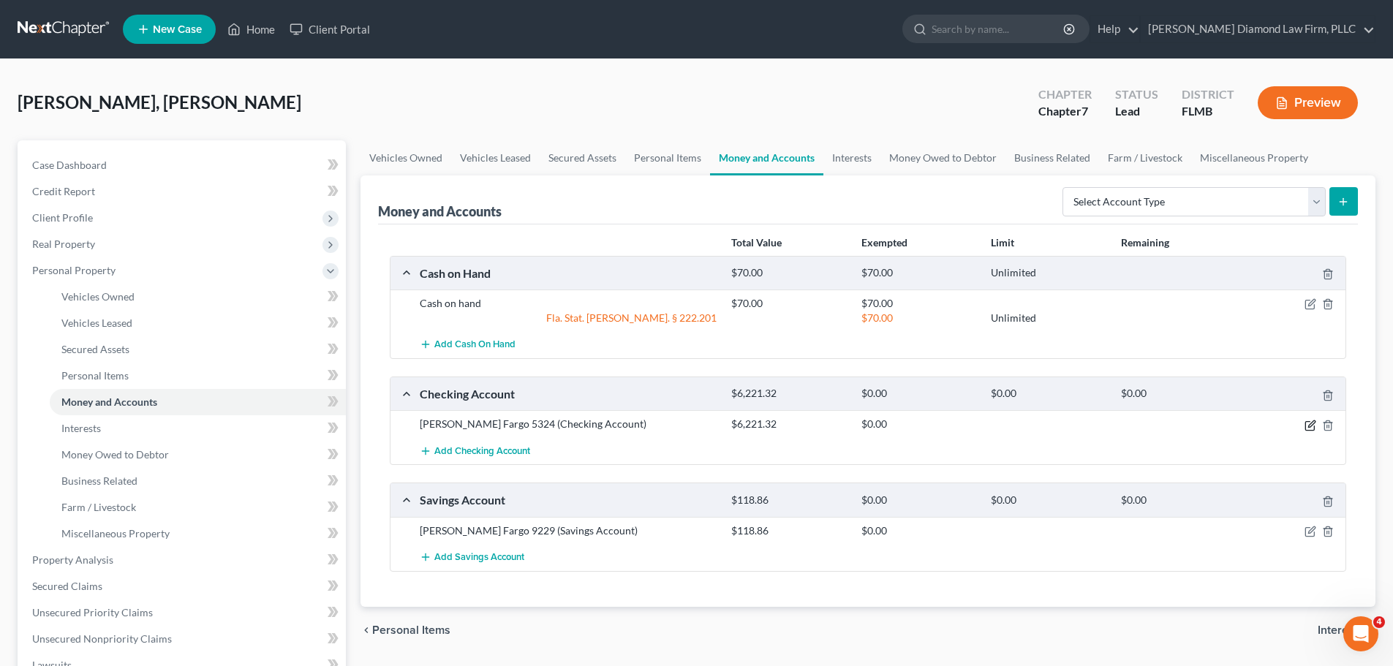
click at [1309, 421] on icon "button" at bounding box center [1309, 425] width 9 height 9
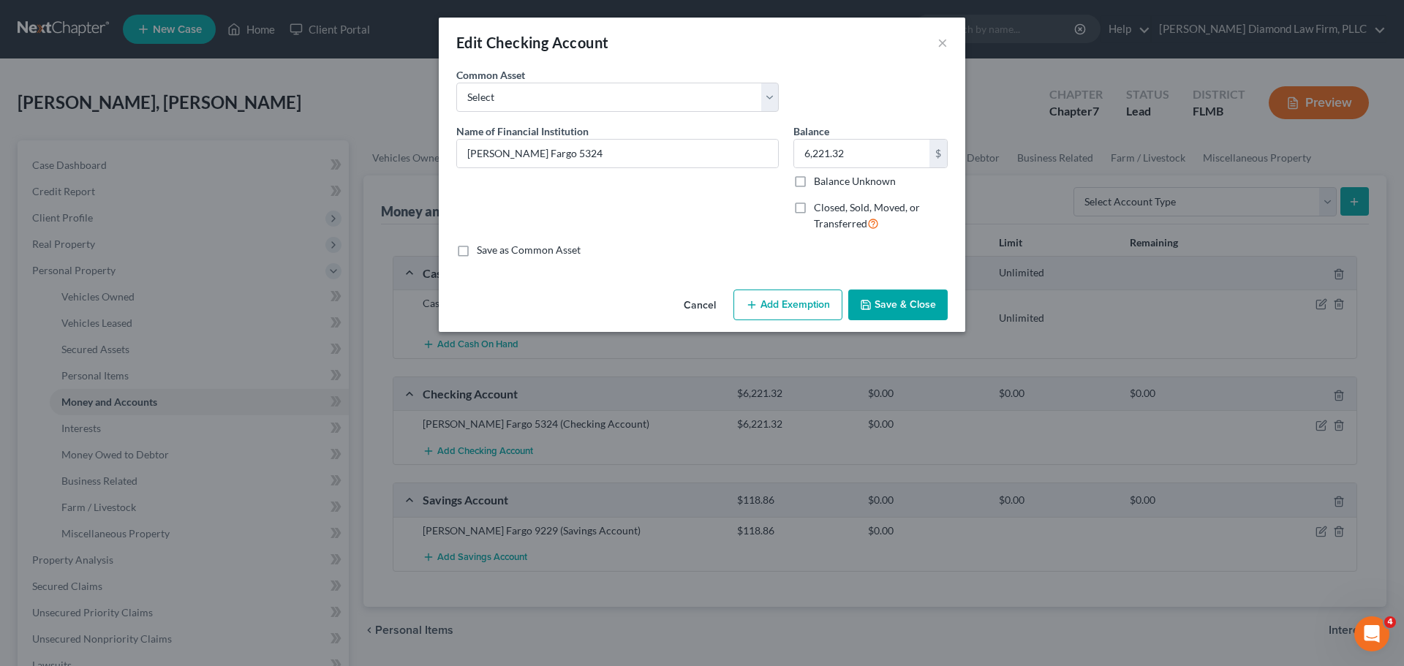
click at [817, 319] on button "Add Exemption" at bounding box center [787, 305] width 109 height 31
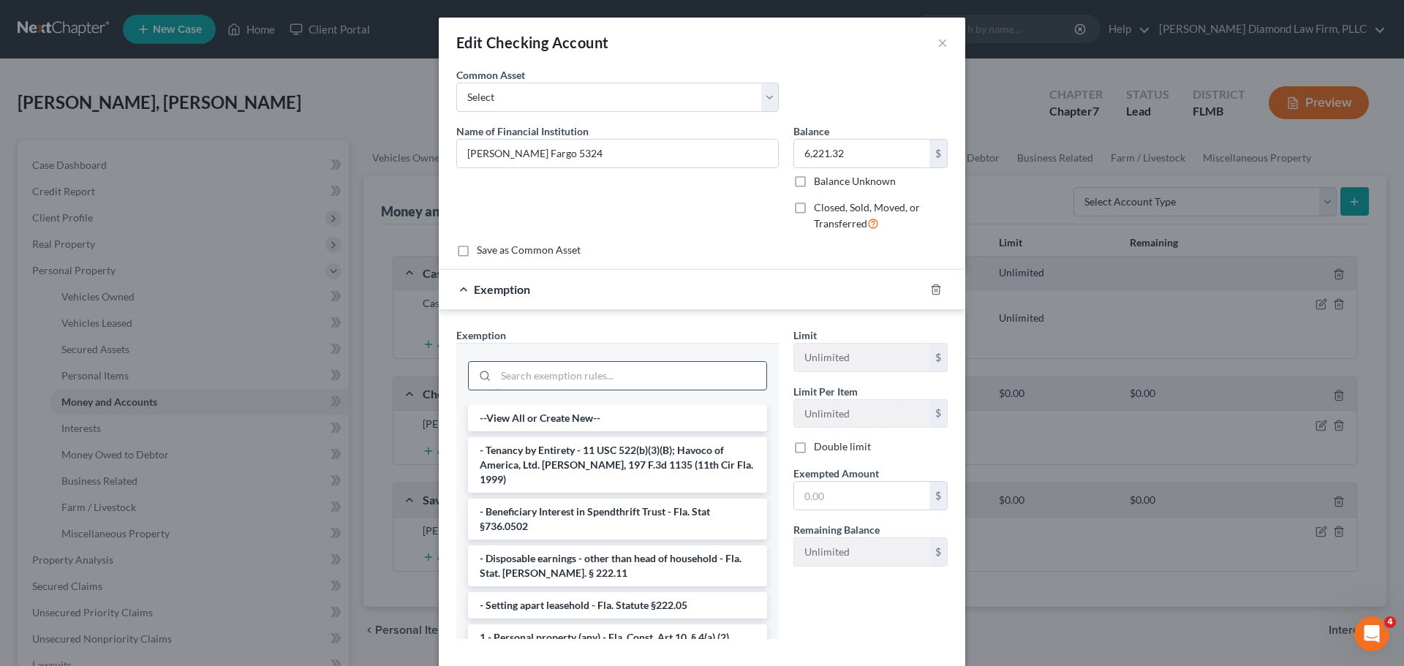
click at [643, 379] on input "search" at bounding box center [631, 376] width 271 height 28
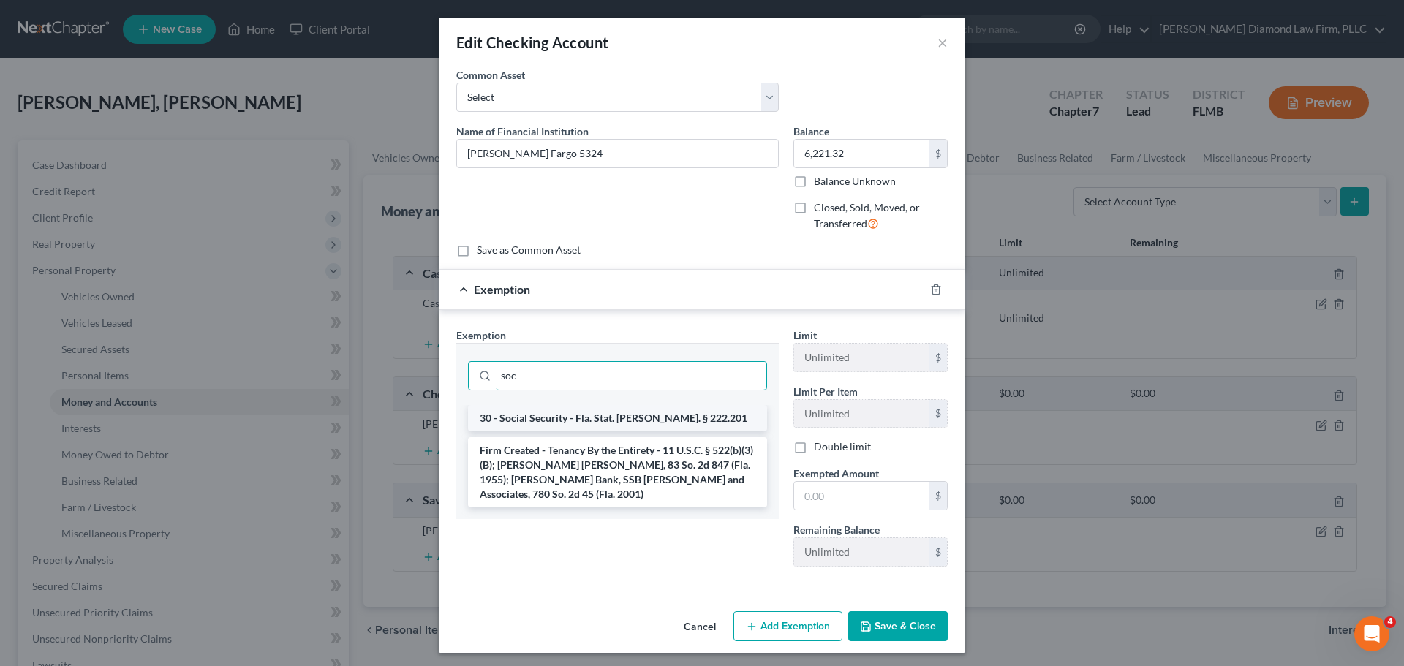
type input "soc"
click at [625, 405] on li "30 - Social Security - Fla. Stat. Ann. § 222.201" at bounding box center [617, 418] width 299 height 26
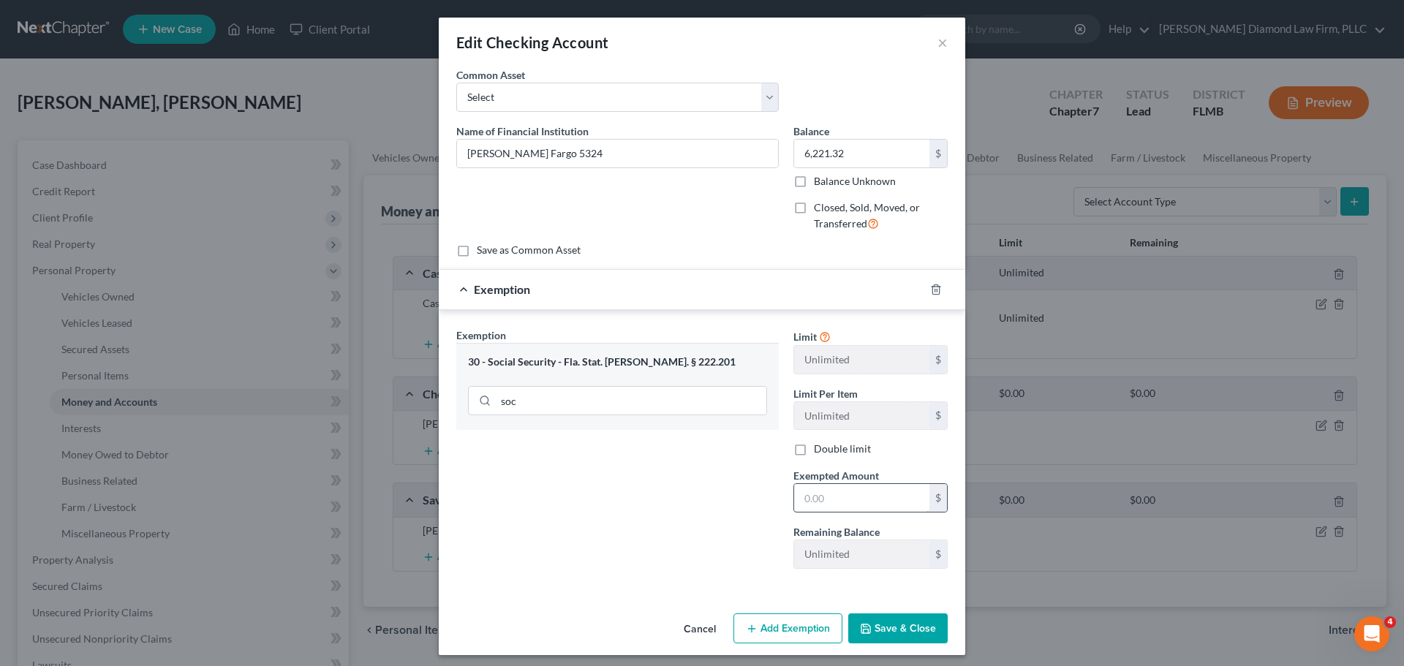
click at [812, 503] on input "text" at bounding box center [861, 498] width 135 height 28
type input "3,110.66"
click at [781, 623] on button "Add Exemption" at bounding box center [787, 628] width 109 height 31
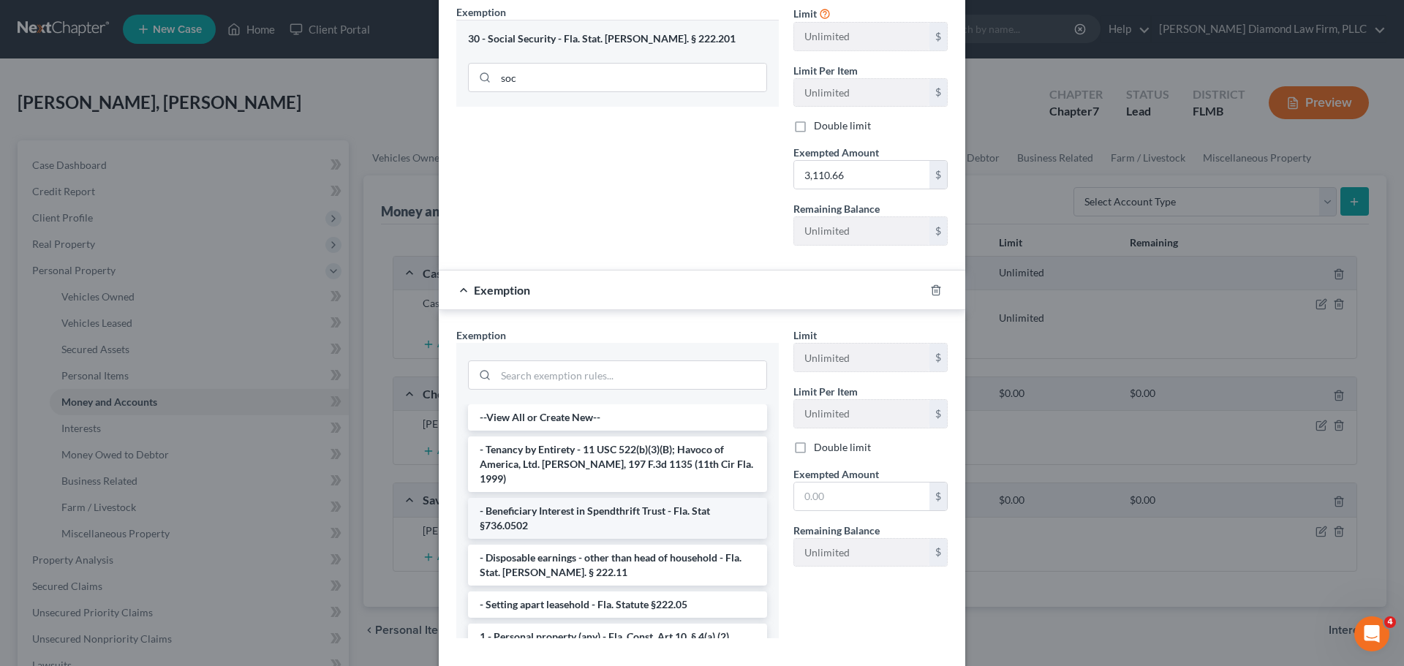
scroll to position [400, 0]
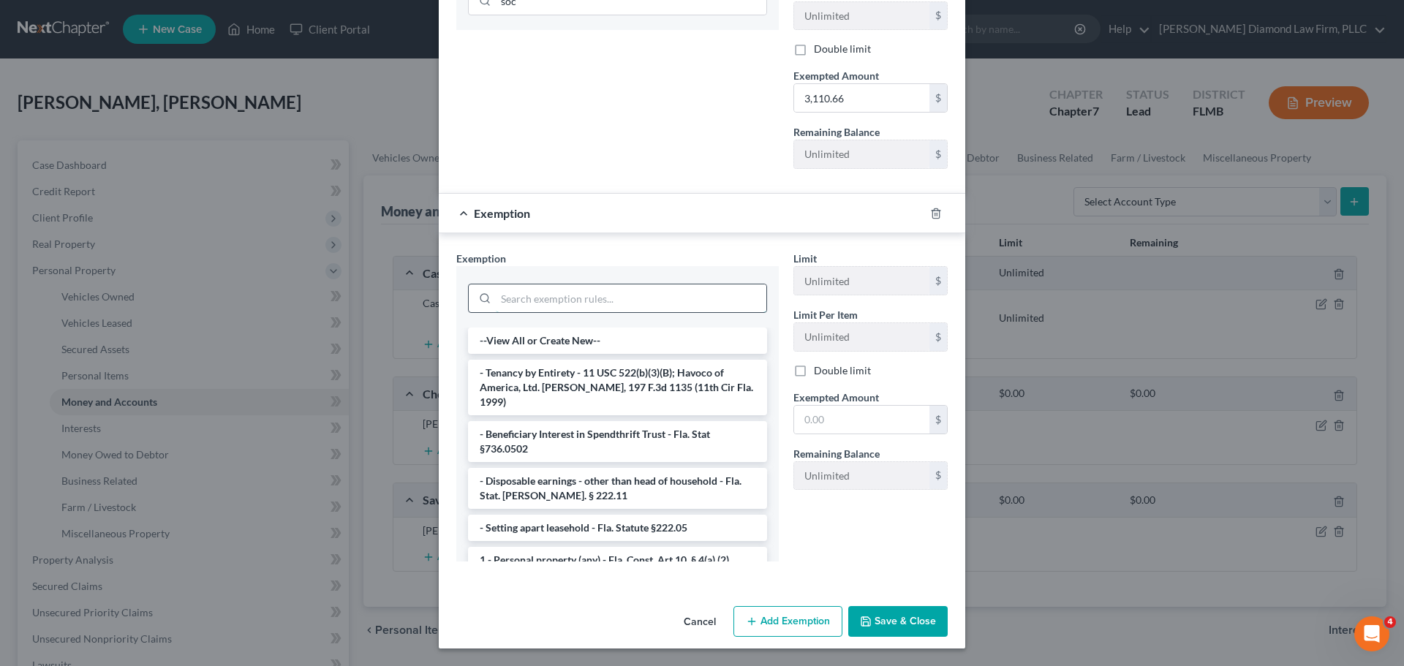
click at [572, 297] on input "search" at bounding box center [631, 298] width 271 height 28
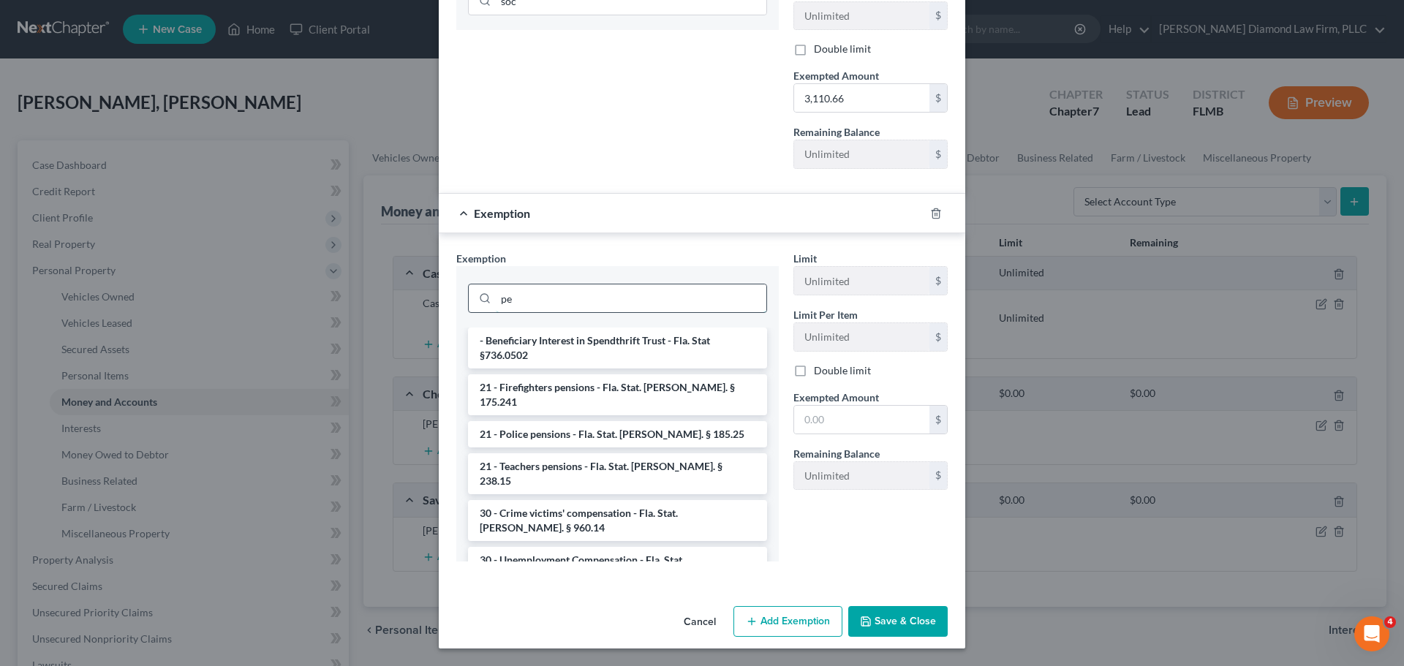
type input "p"
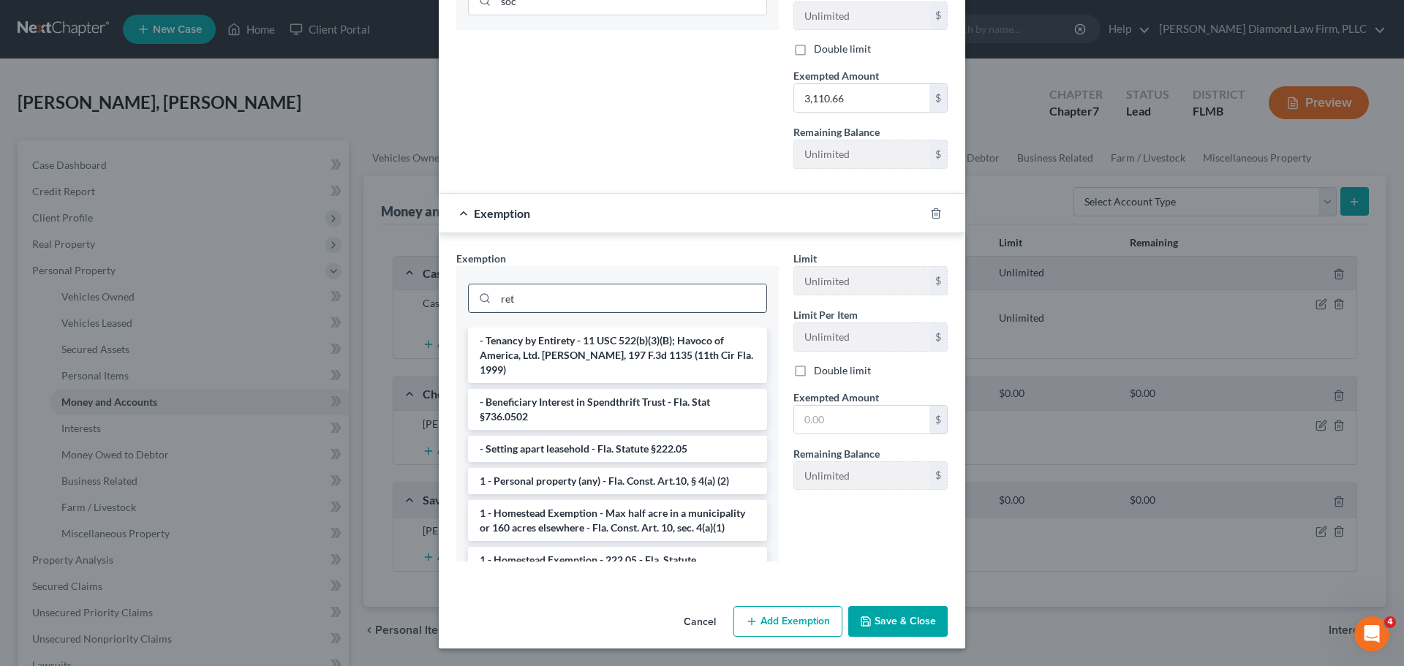
scroll to position [328, 0]
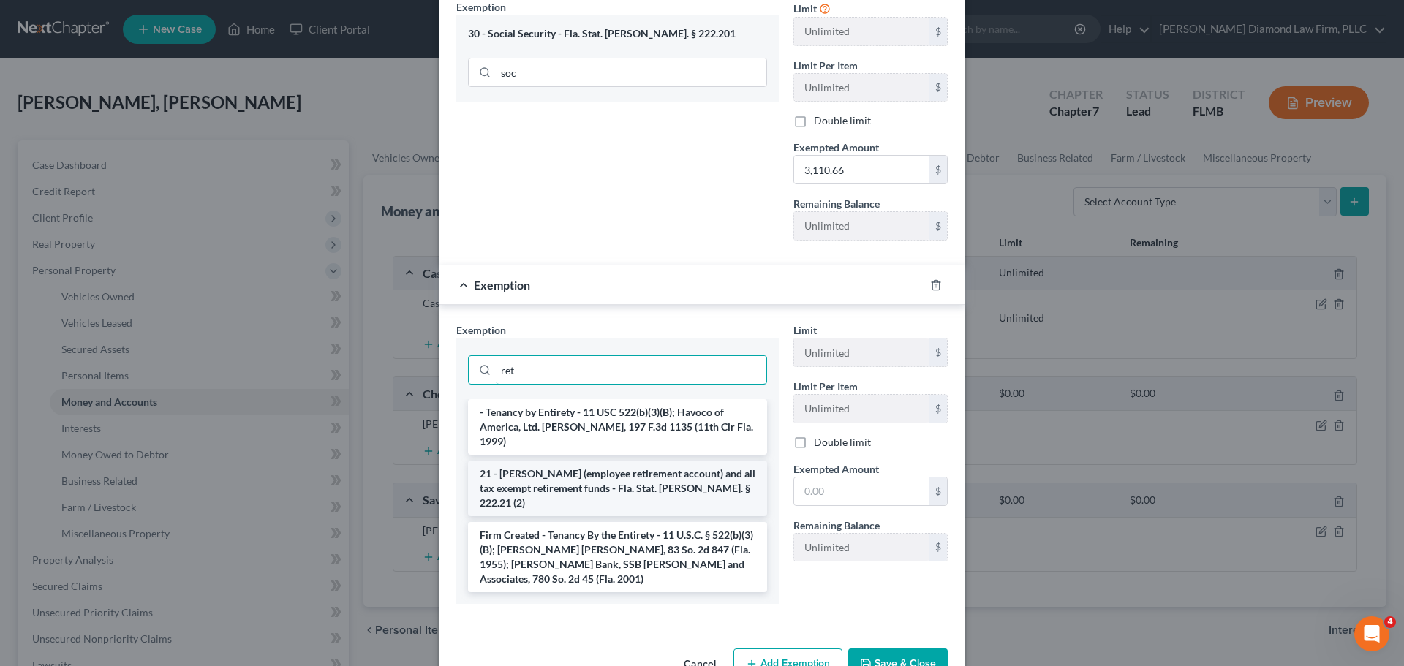
type input "ret"
click at [581, 475] on li "21 - ERISA (employee retirement account) and all tax exempt retirement funds - …" at bounding box center [617, 489] width 299 height 56
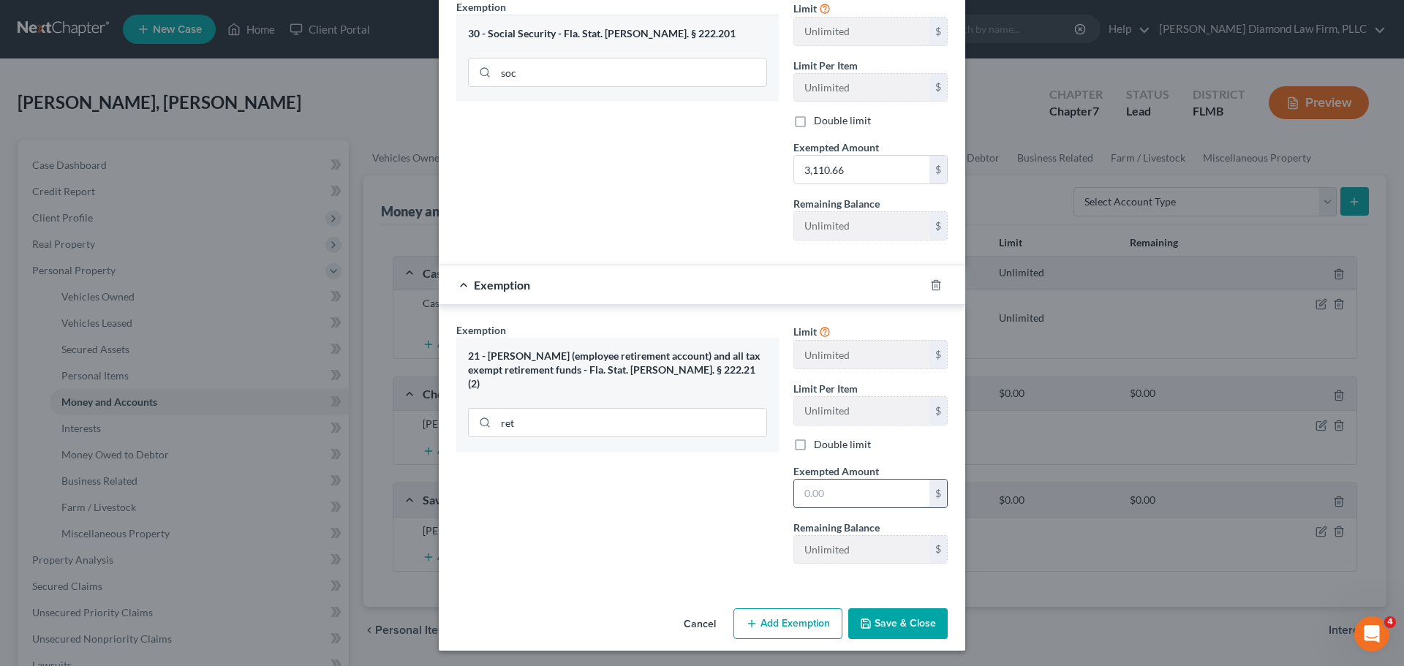
click at [831, 487] on input "text" at bounding box center [861, 494] width 135 height 28
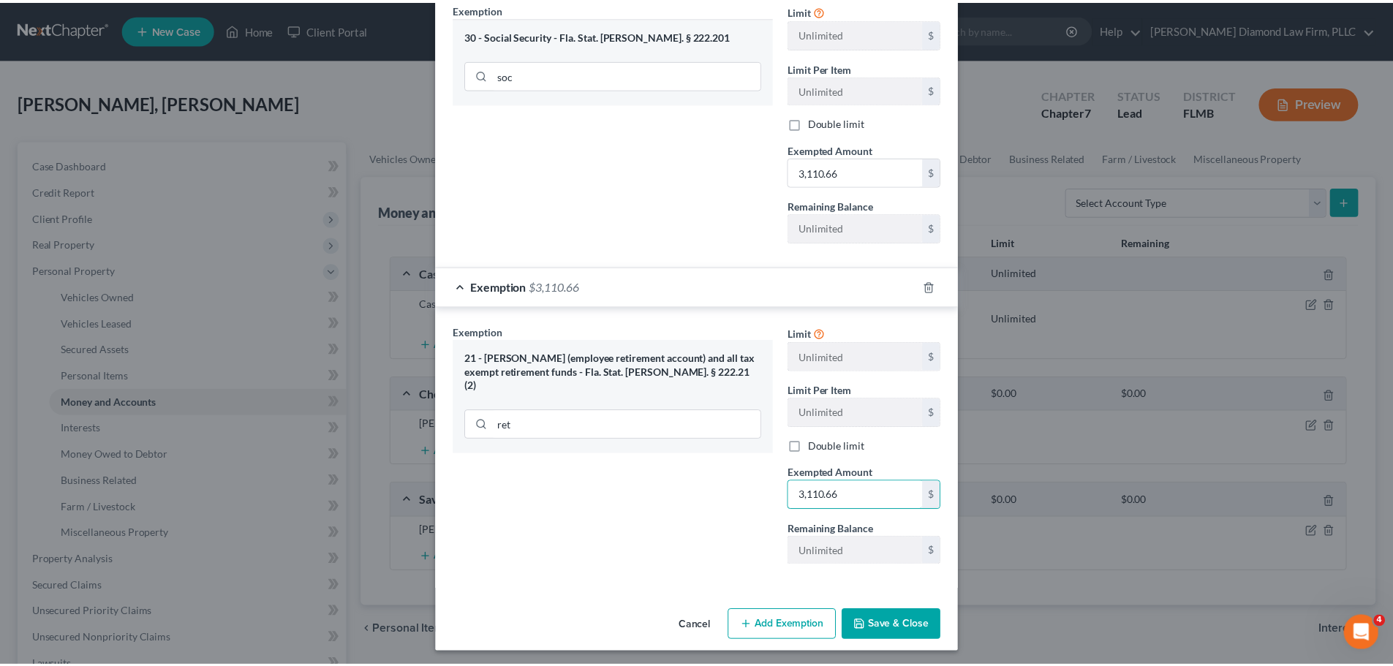
scroll to position [330, 0]
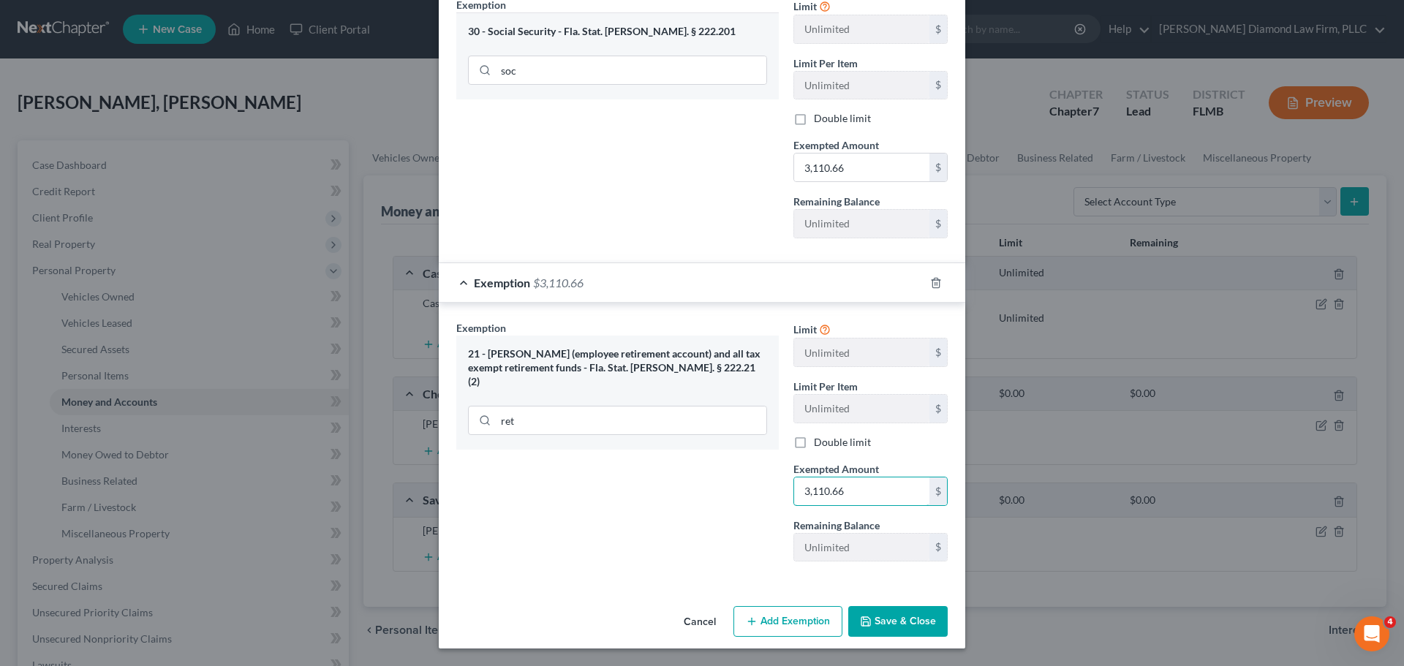
type input "3,110.66"
click at [889, 626] on button "Save & Close" at bounding box center [897, 621] width 99 height 31
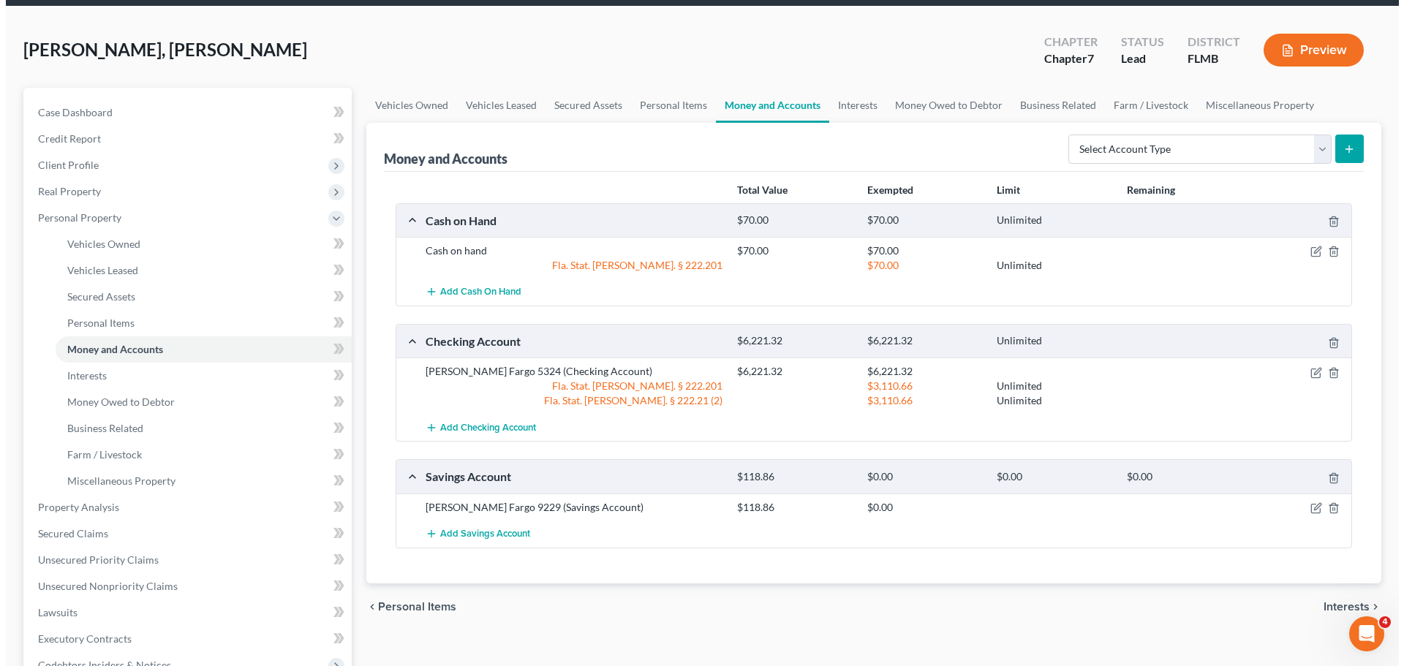
scroll to position [73, 0]
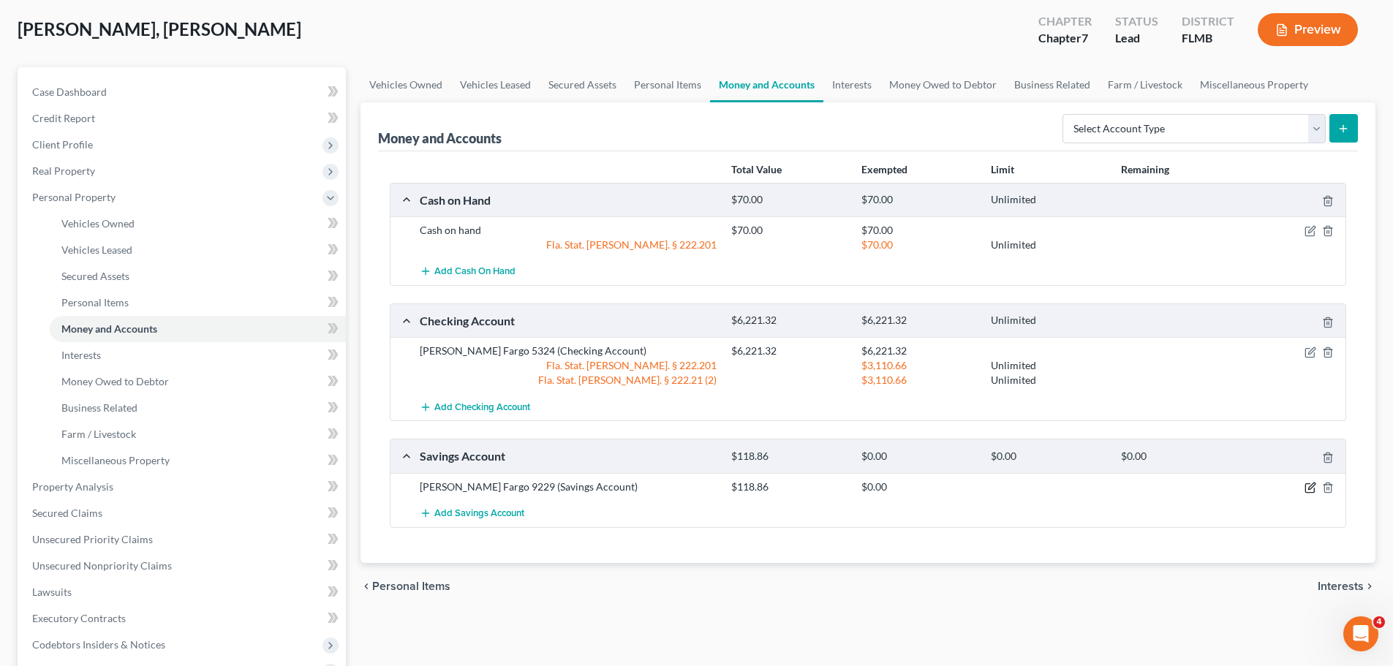
click at [1309, 488] on icon "button" at bounding box center [1310, 488] width 12 height 12
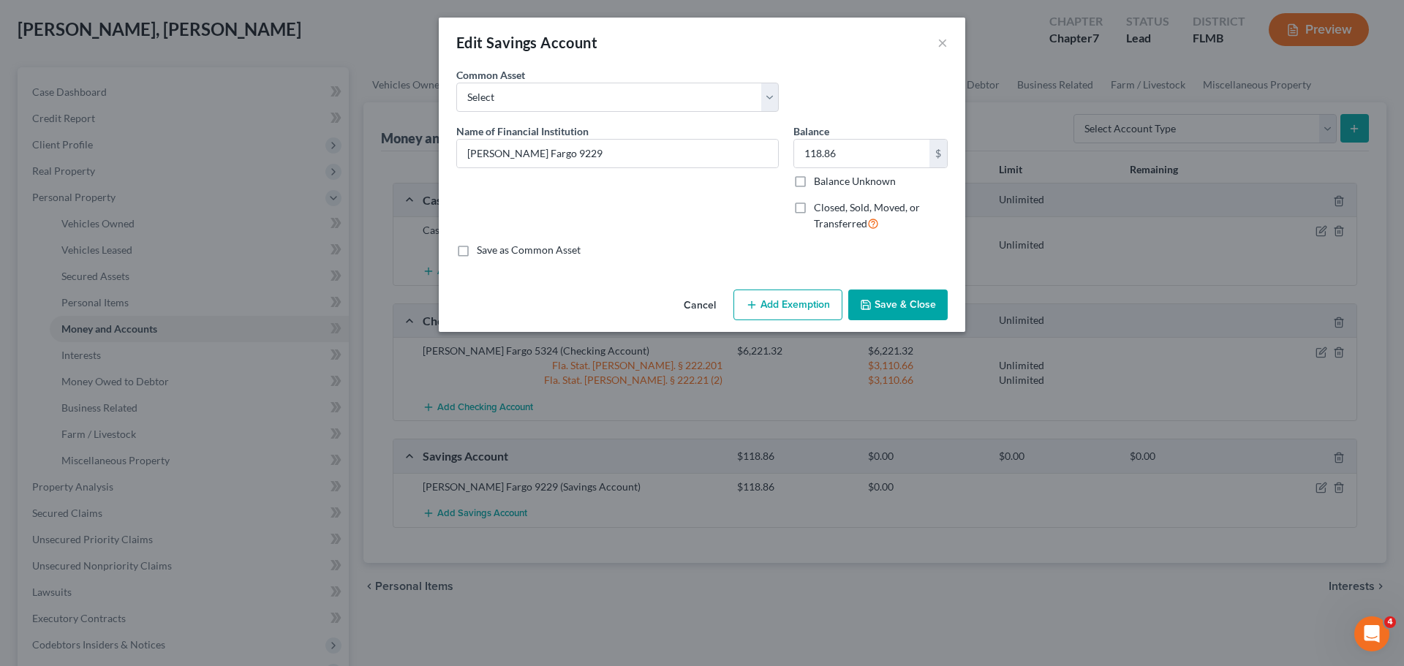
click at [787, 311] on button "Add Exemption" at bounding box center [787, 305] width 109 height 31
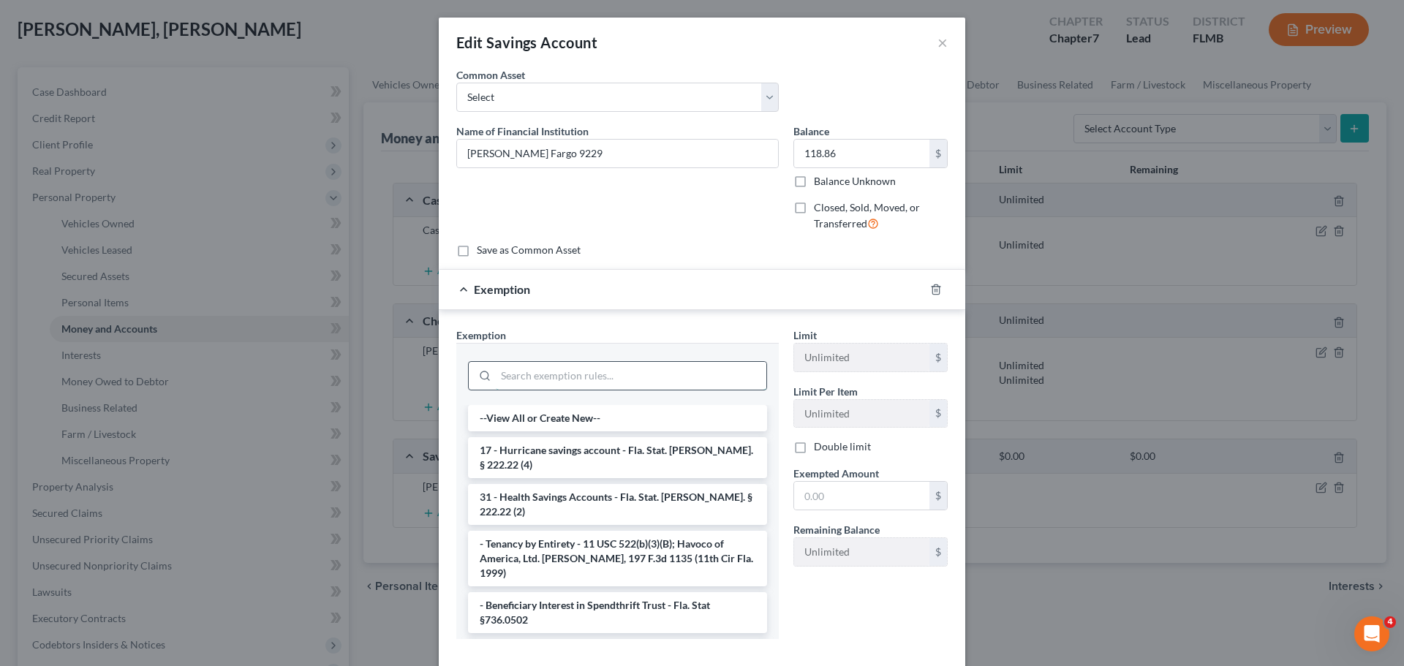
click at [667, 385] on input "search" at bounding box center [631, 376] width 271 height 28
type input "p"
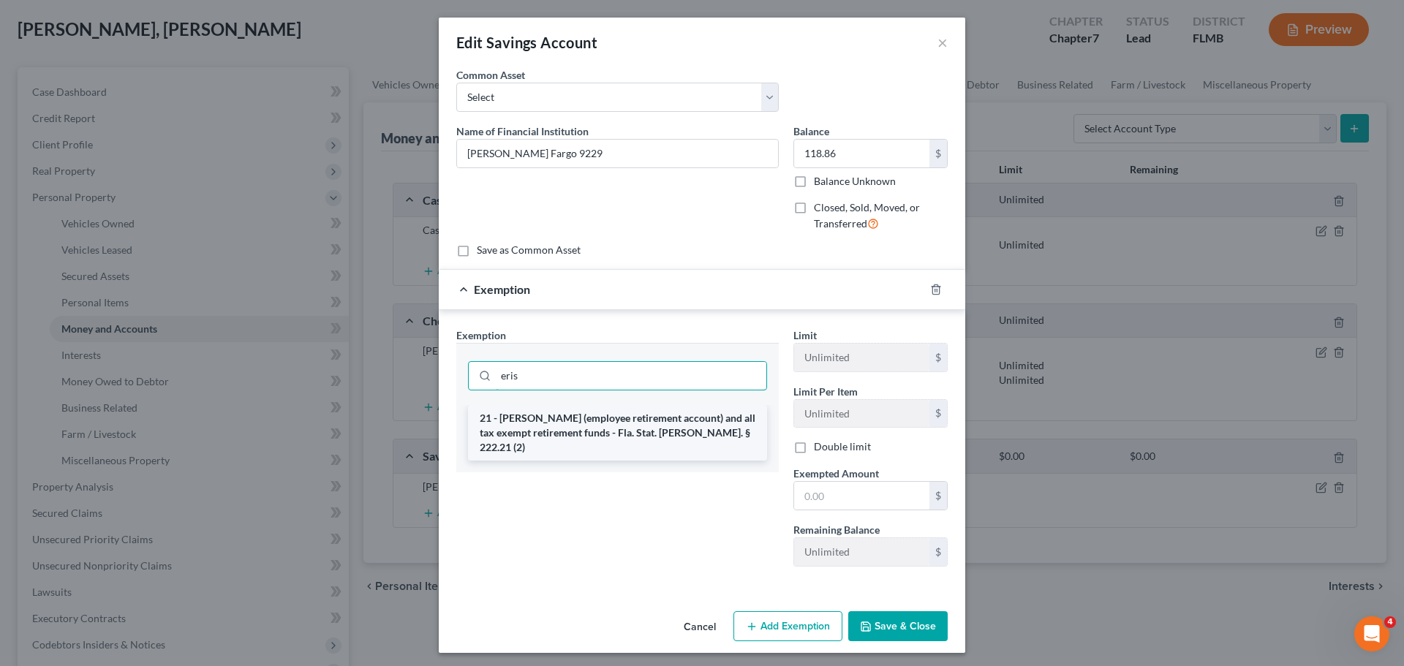
type input "eris"
click at [651, 422] on li "21 - ERISA (employee retirement account) and all tax exempt retirement funds - …" at bounding box center [617, 433] width 299 height 56
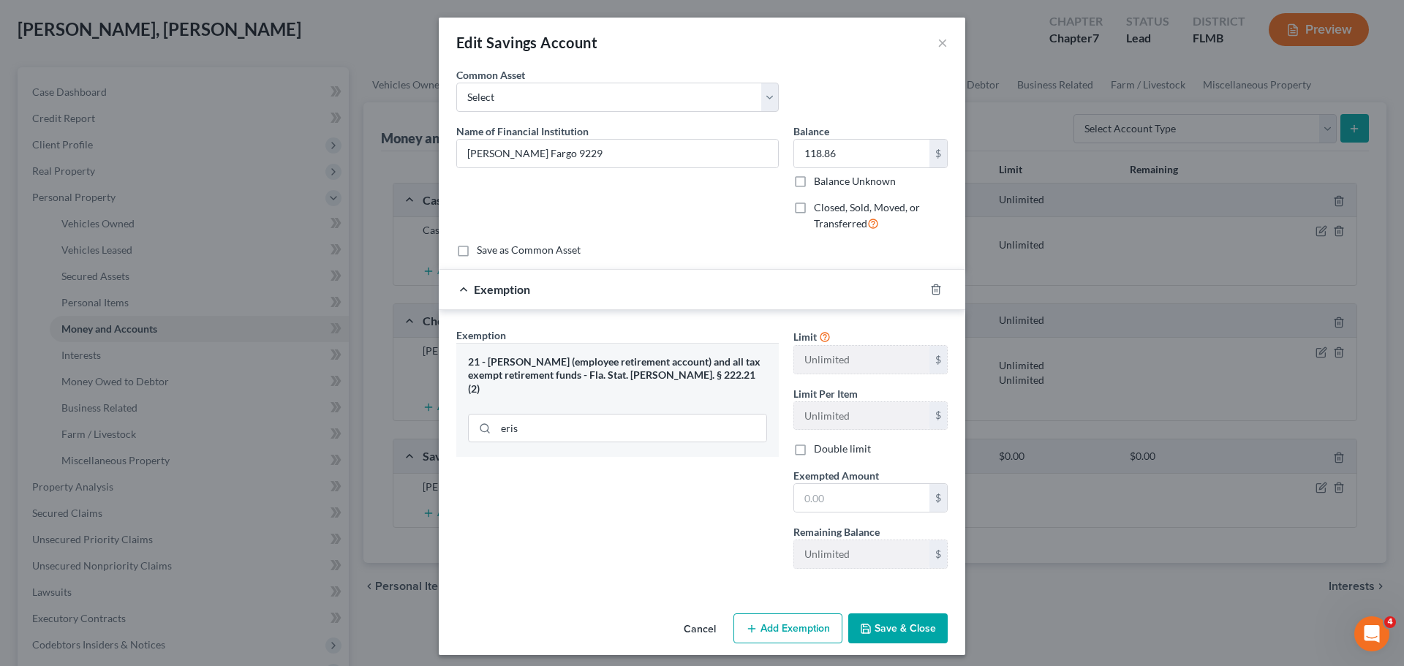
drag, startPoint x: 874, startPoint y: 515, endPoint x: 874, endPoint y: 504, distance: 11.0
click at [874, 515] on div "Limit Unlimited $ Limit Per Item Unlimited $ Double limit Exempted Amount * $ R…" at bounding box center [870, 454] width 169 height 253
click at [872, 499] on input "text" at bounding box center [861, 498] width 135 height 28
type input "59.43"
click at [780, 611] on div "Cancel Add Exemption Save & Close" at bounding box center [702, 632] width 526 height 48
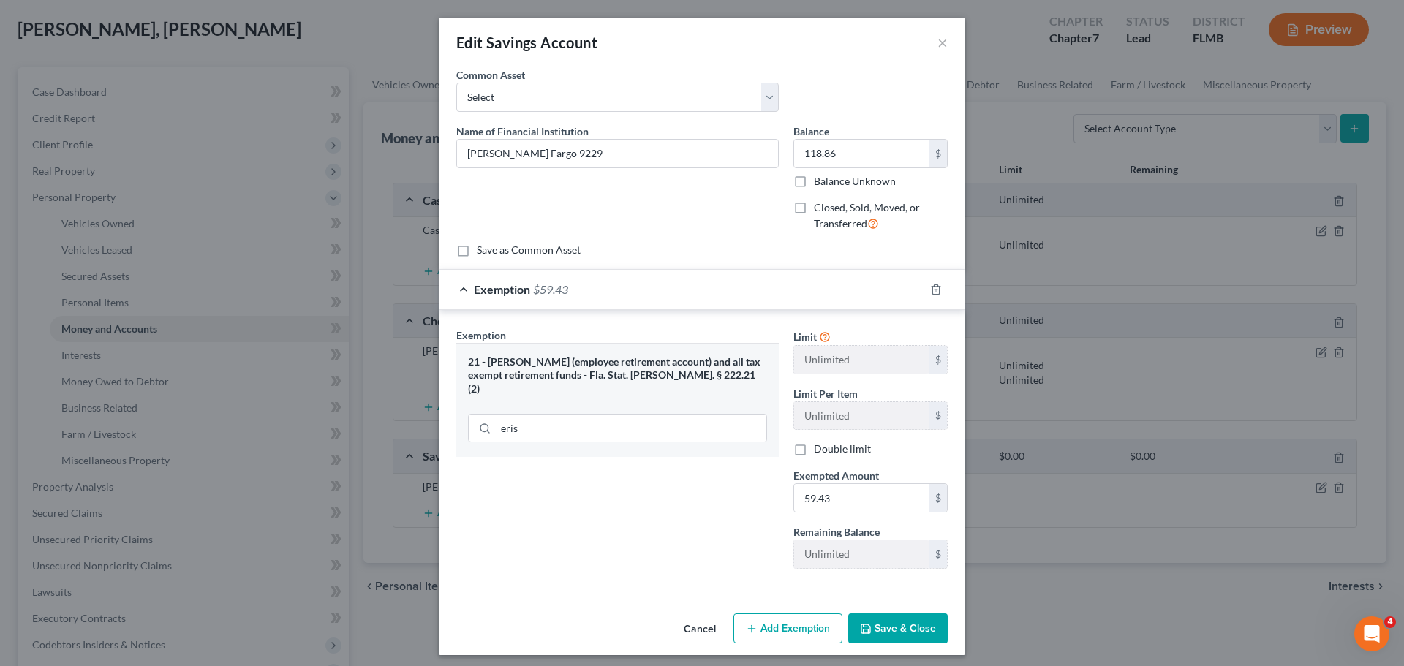
click at [780, 613] on button "Add Exemption" at bounding box center [787, 628] width 109 height 31
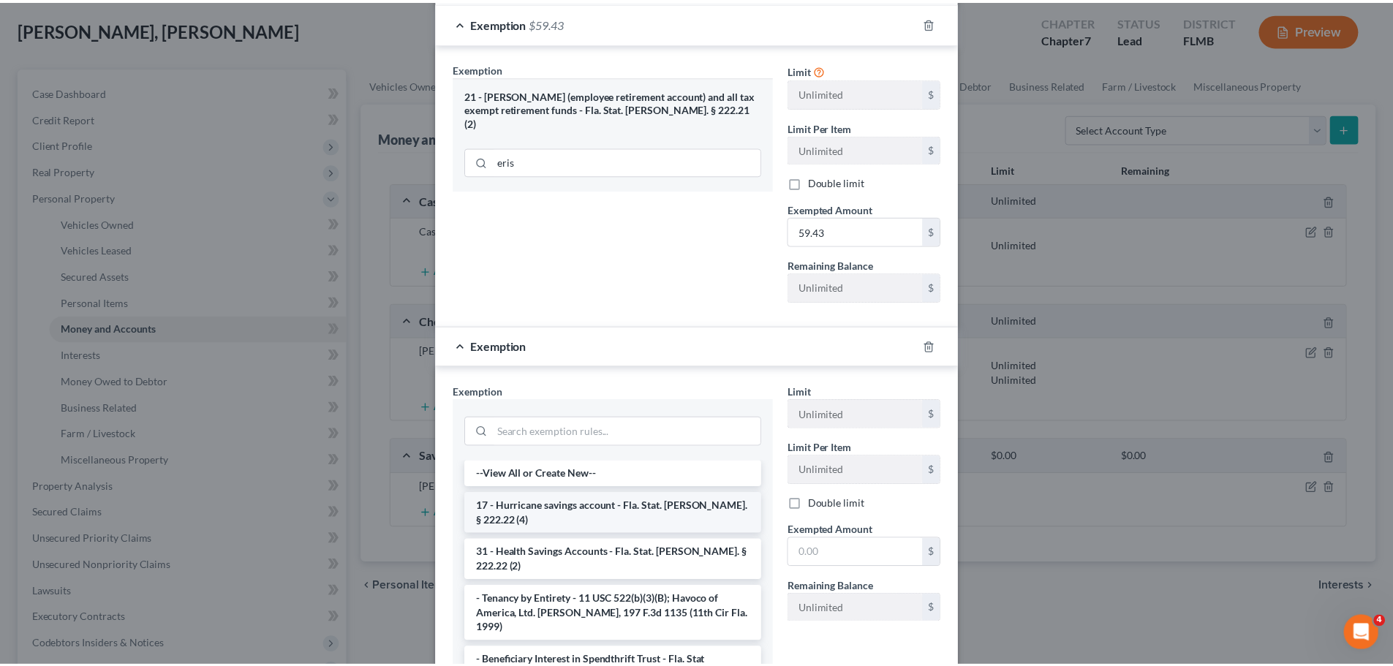
scroll to position [292, 0]
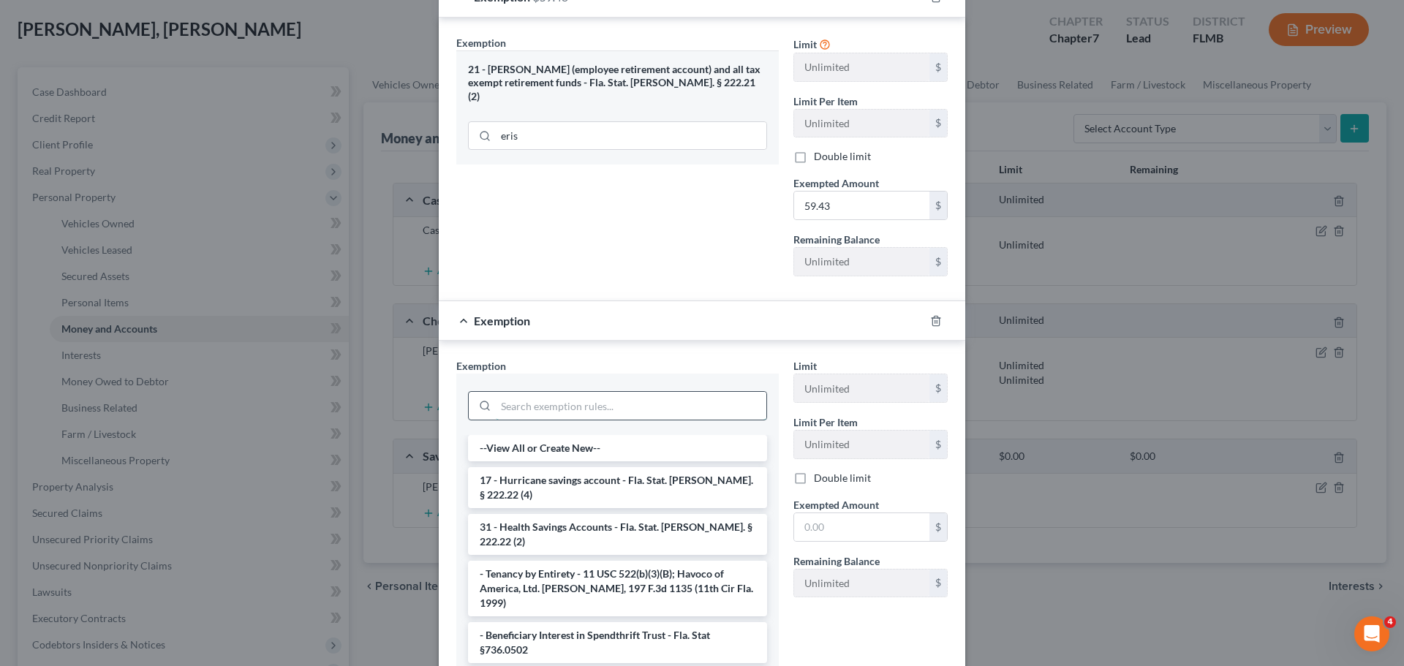
click at [567, 411] on input "search" at bounding box center [631, 406] width 271 height 28
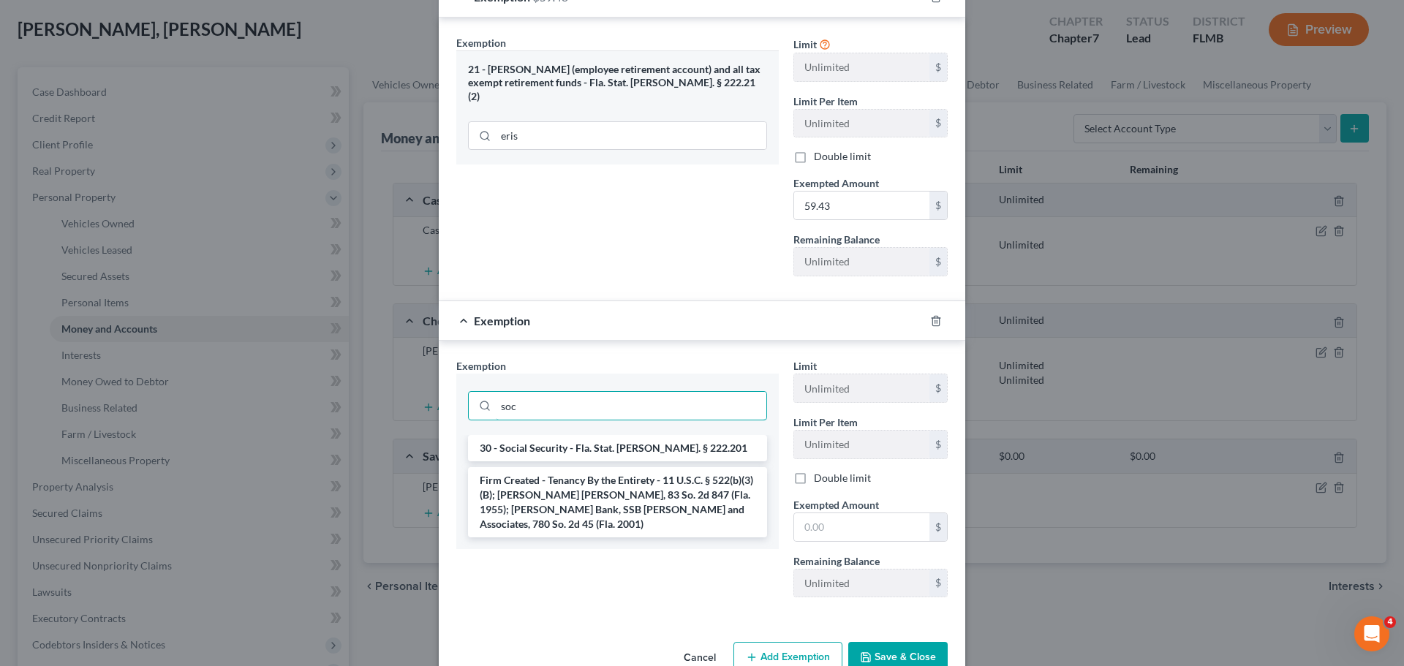
type input "soc"
click at [564, 434] on div "soc" at bounding box center [617, 404] width 322 height 61
click at [564, 439] on li "30 - Social Security - Fla. Stat. Ann. § 222.201" at bounding box center [617, 448] width 299 height 26
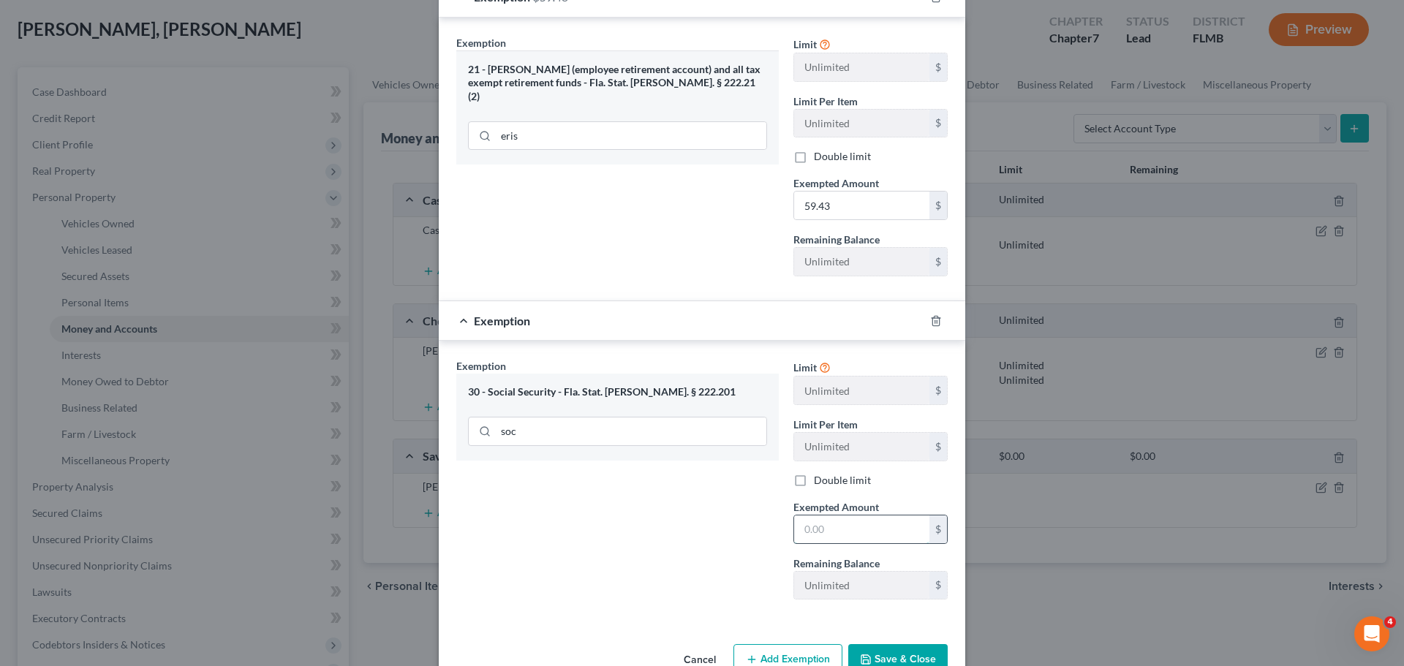
click at [836, 516] on input "text" at bounding box center [861, 529] width 135 height 28
type input "59.43"
click at [872, 655] on button "Save & Close" at bounding box center [897, 659] width 99 height 31
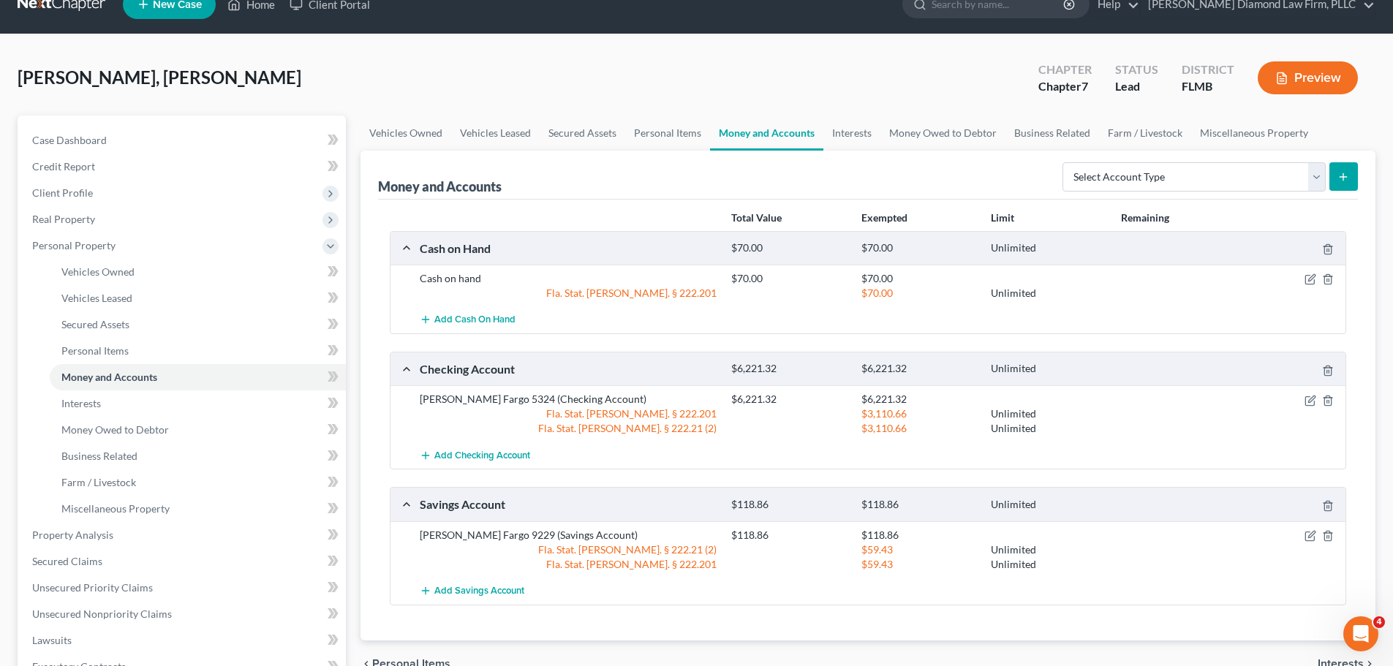
scroll to position [0, 0]
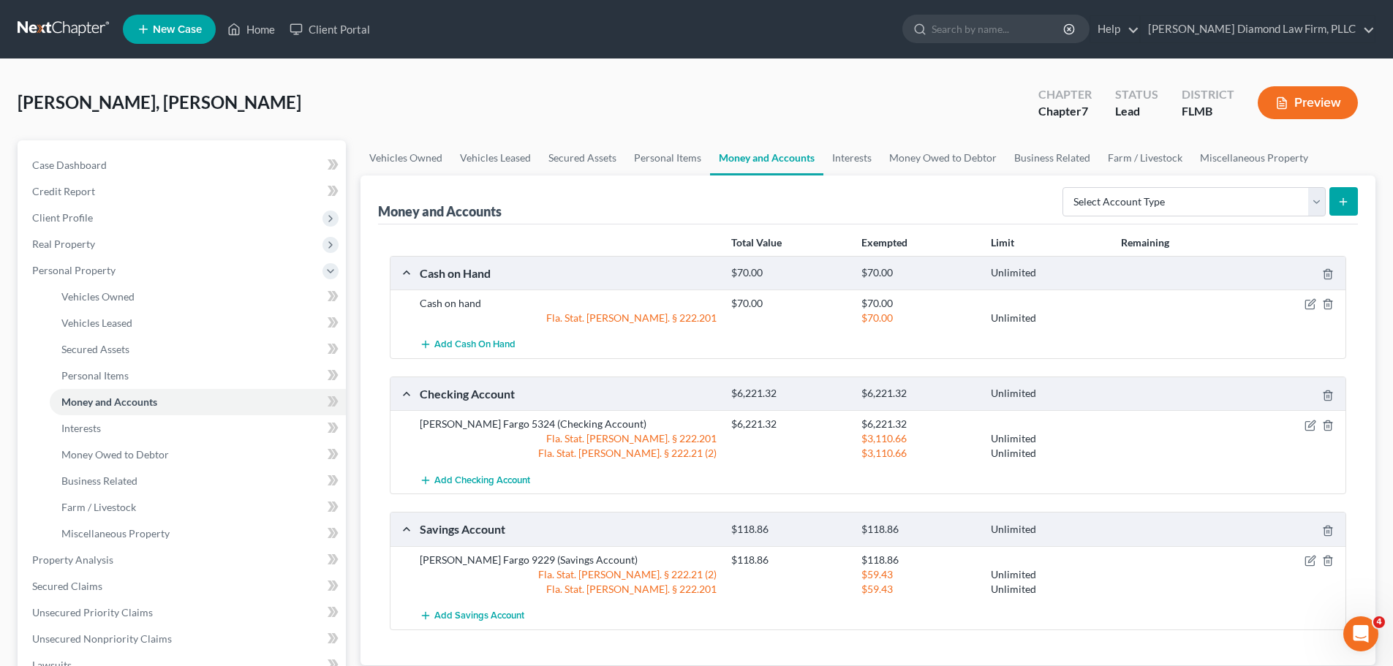
click at [31, 26] on link at bounding box center [65, 29] width 94 height 26
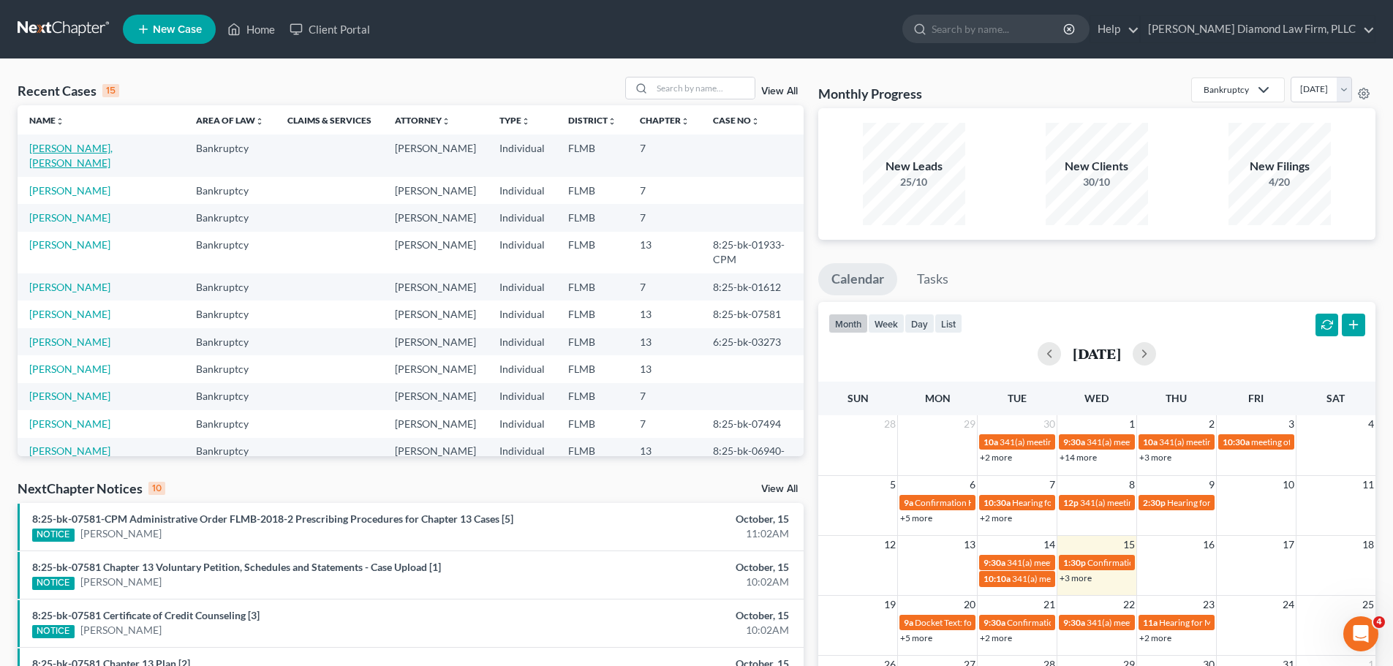
click at [83, 151] on link "[PERSON_NAME], [PERSON_NAME]" at bounding box center [70, 155] width 83 height 27
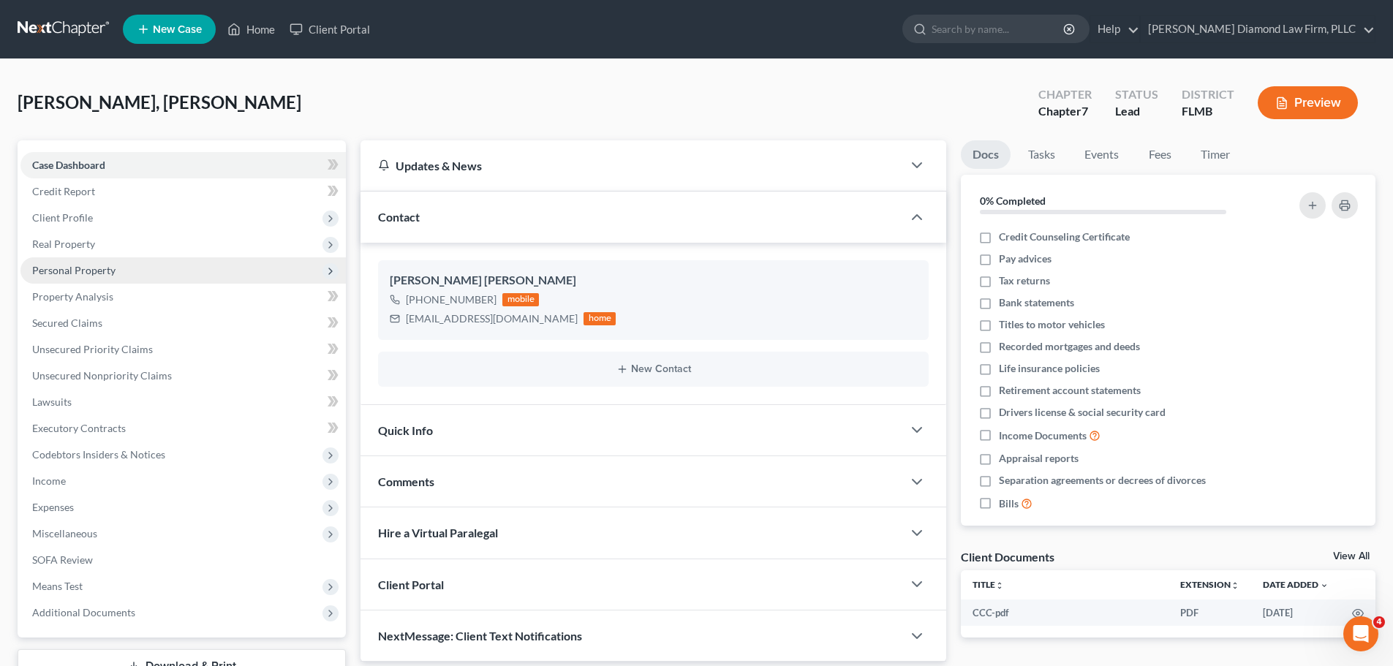
click at [94, 280] on span "Personal Property" at bounding box center [182, 270] width 325 height 26
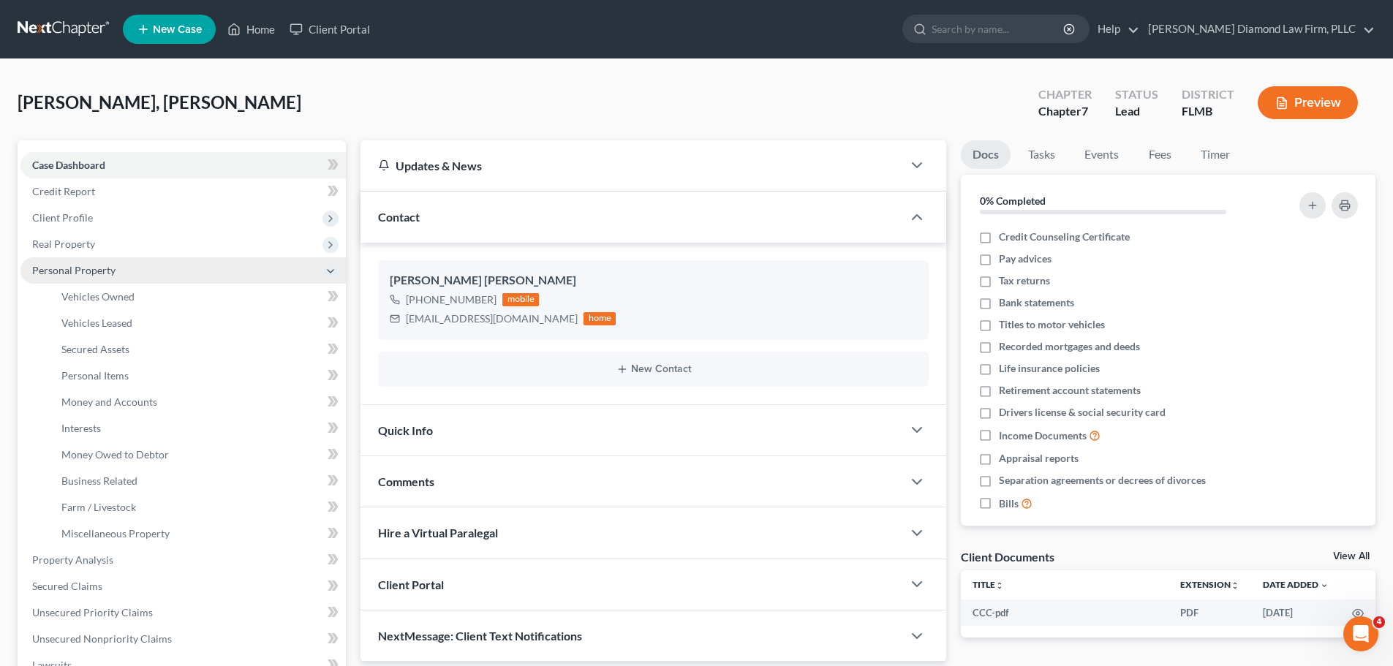
click at [96, 267] on span "Personal Property" at bounding box center [73, 270] width 83 height 12
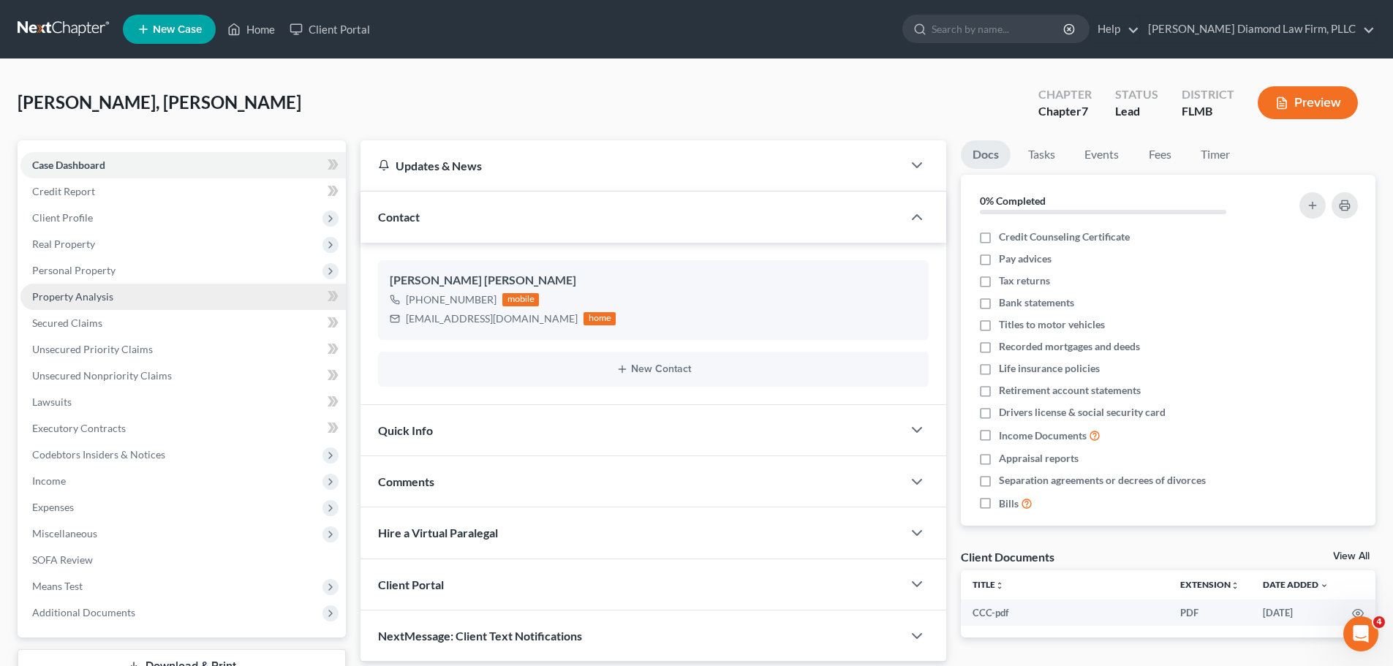
click at [84, 288] on link "Property Analysis" at bounding box center [182, 297] width 325 height 26
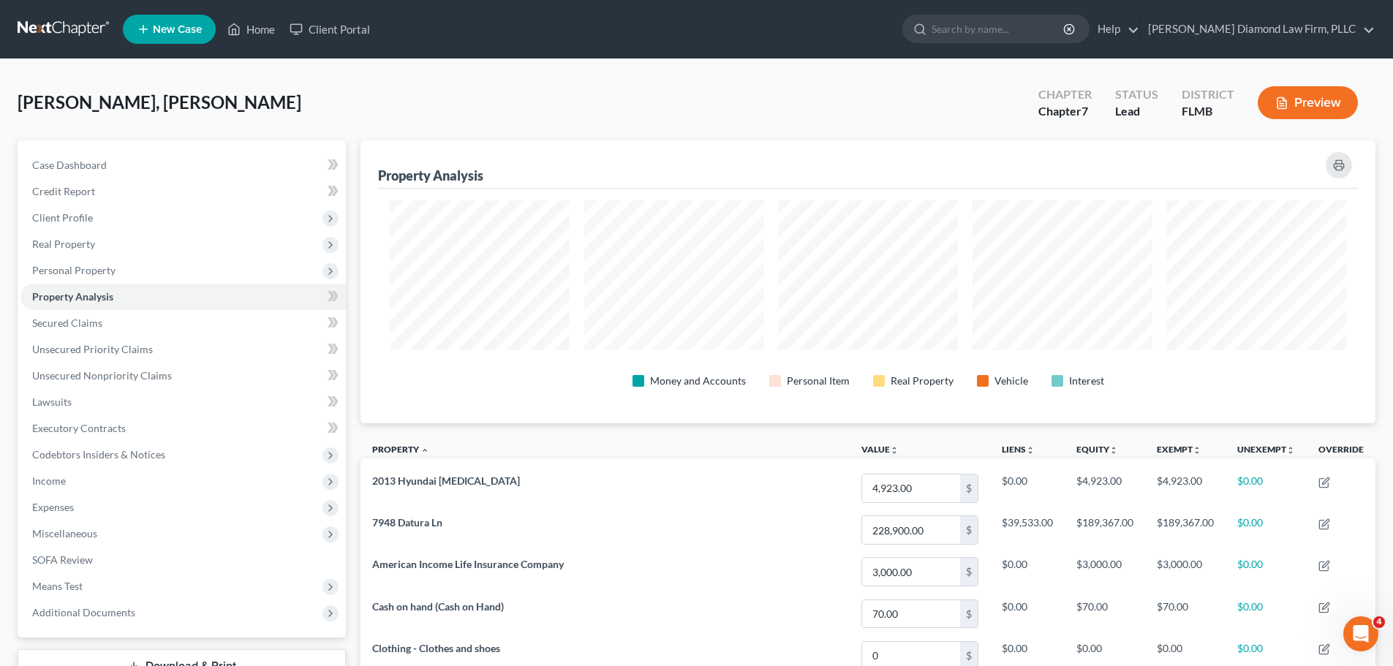
click at [62, 34] on link at bounding box center [65, 29] width 94 height 26
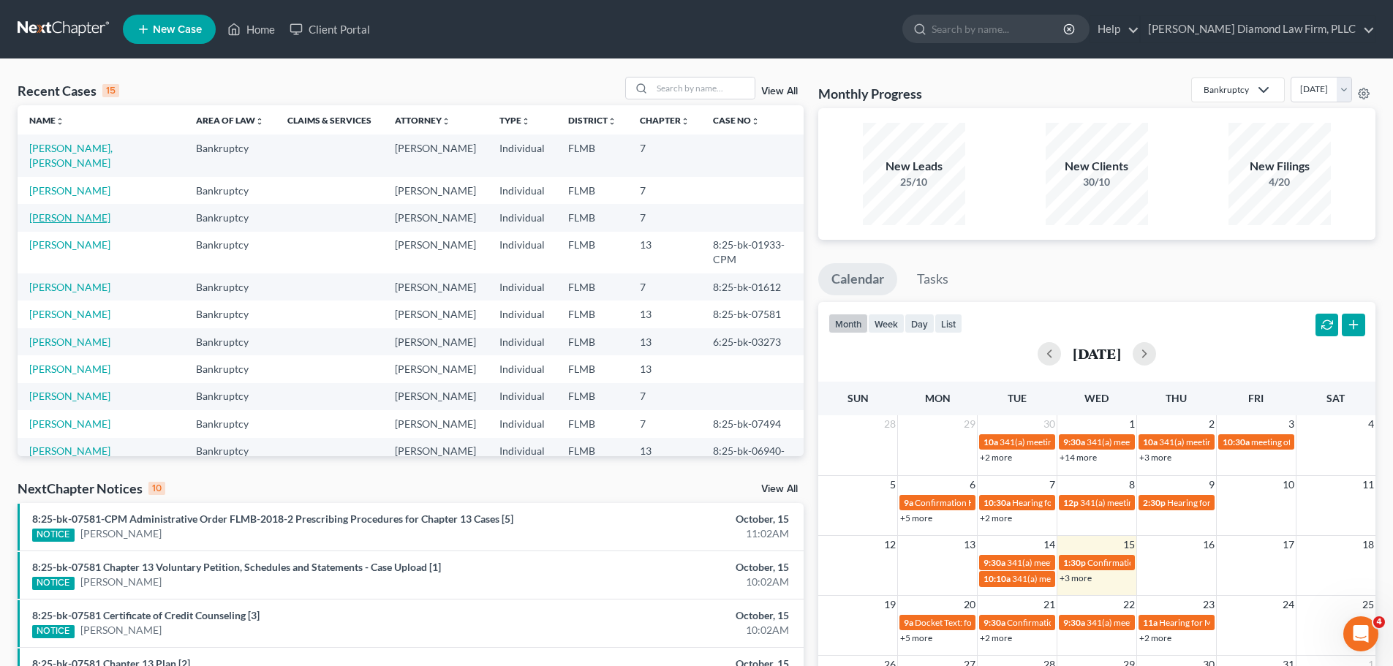
click at [88, 211] on link "[PERSON_NAME]" at bounding box center [69, 217] width 81 height 12
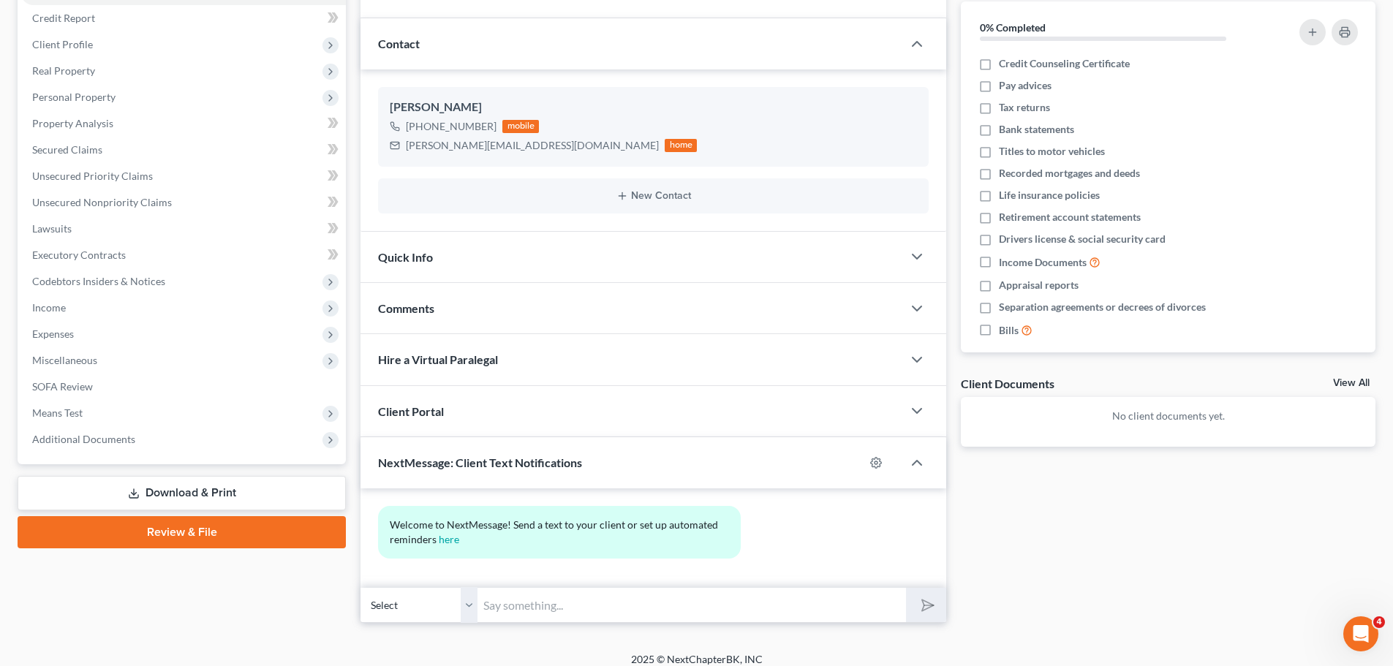
scroll to position [186, 0]
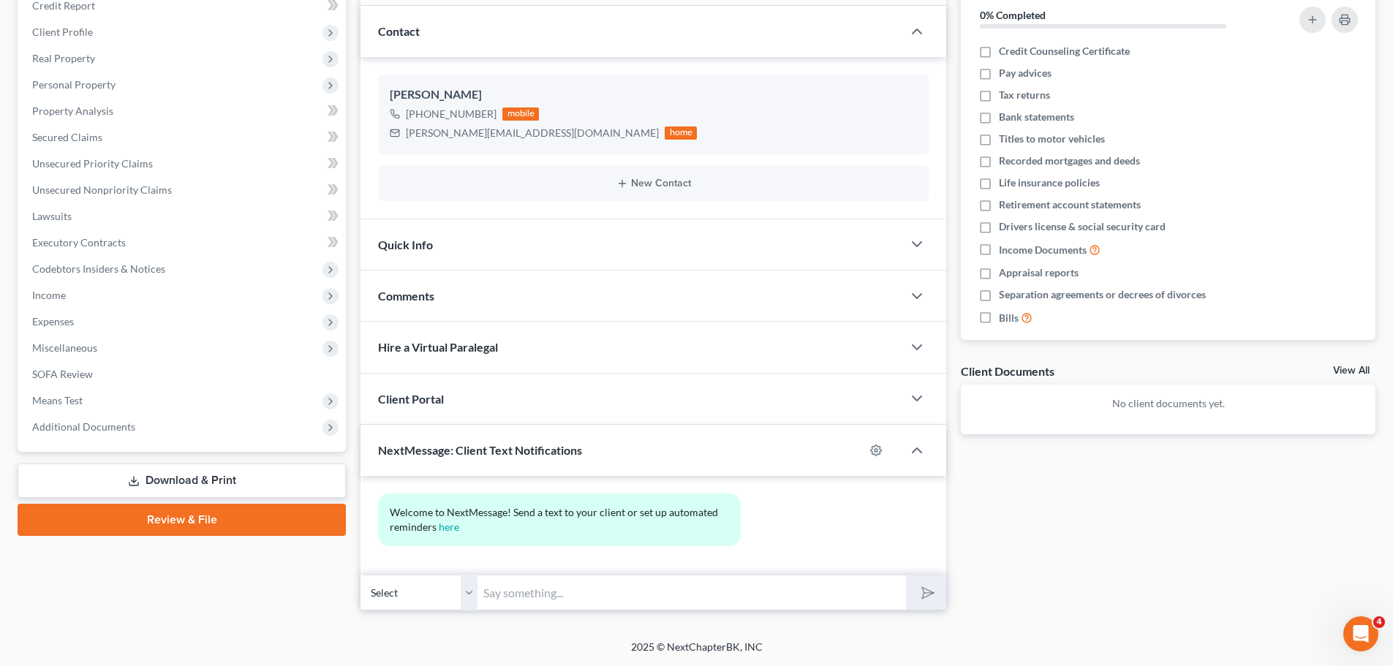
click at [569, 585] on input "text" at bounding box center [691, 593] width 428 height 36
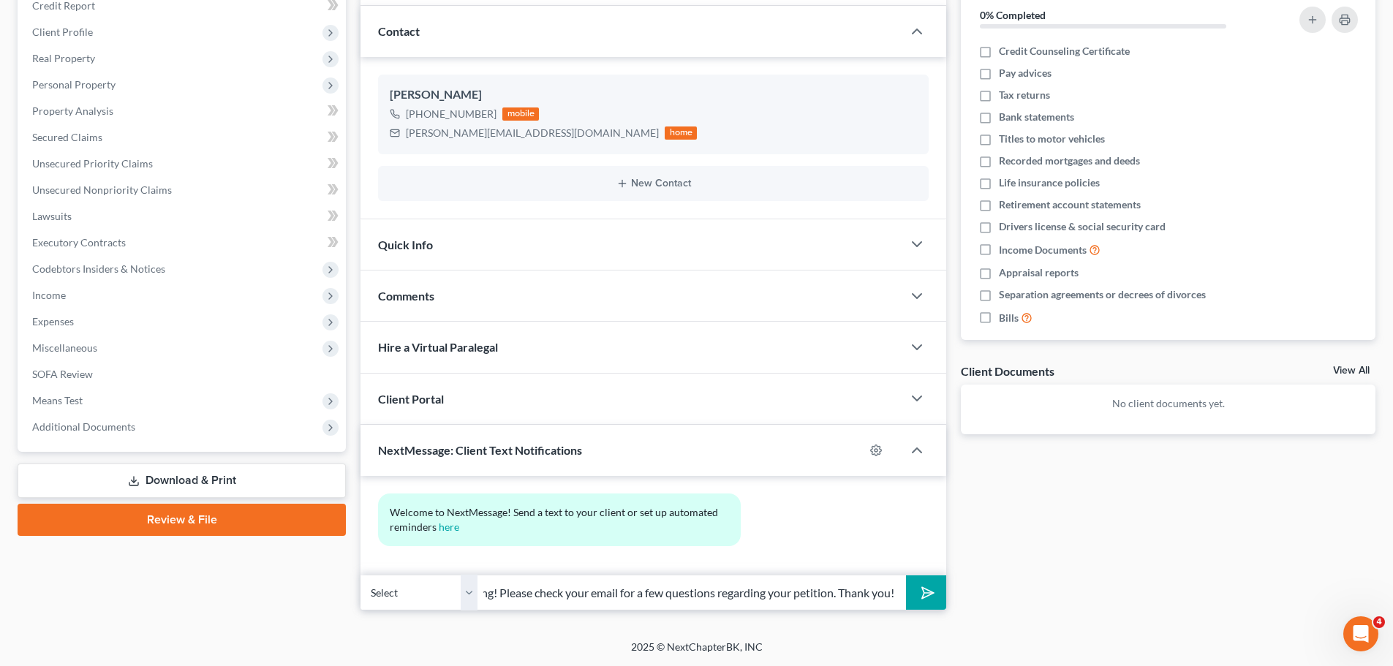
scroll to position [0, 115]
type input "ZD Law: Good morning! Please check your email for a few questions regarding you…"
click at [803, 594] on input "ZD Law: Good morning! Please check your email for a few questions regarding you…" at bounding box center [691, 593] width 428 height 36
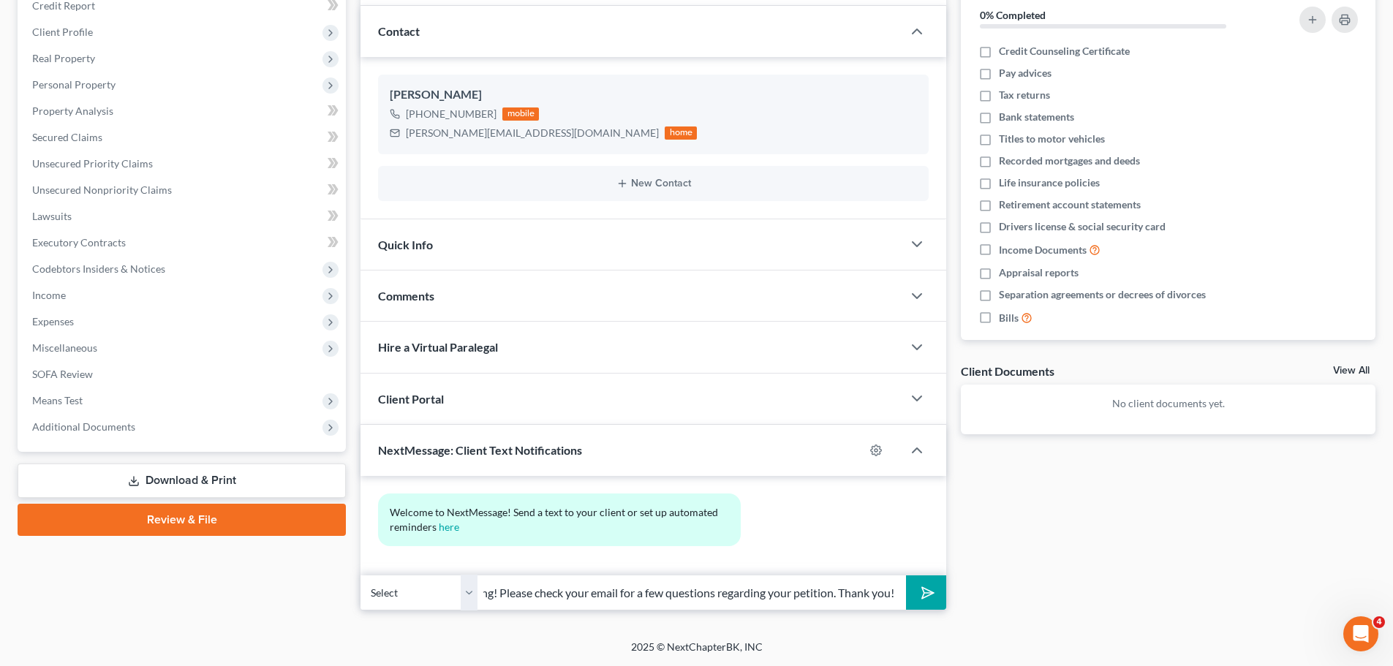
click at [931, 598] on icon "submit" at bounding box center [925, 593] width 15 height 15
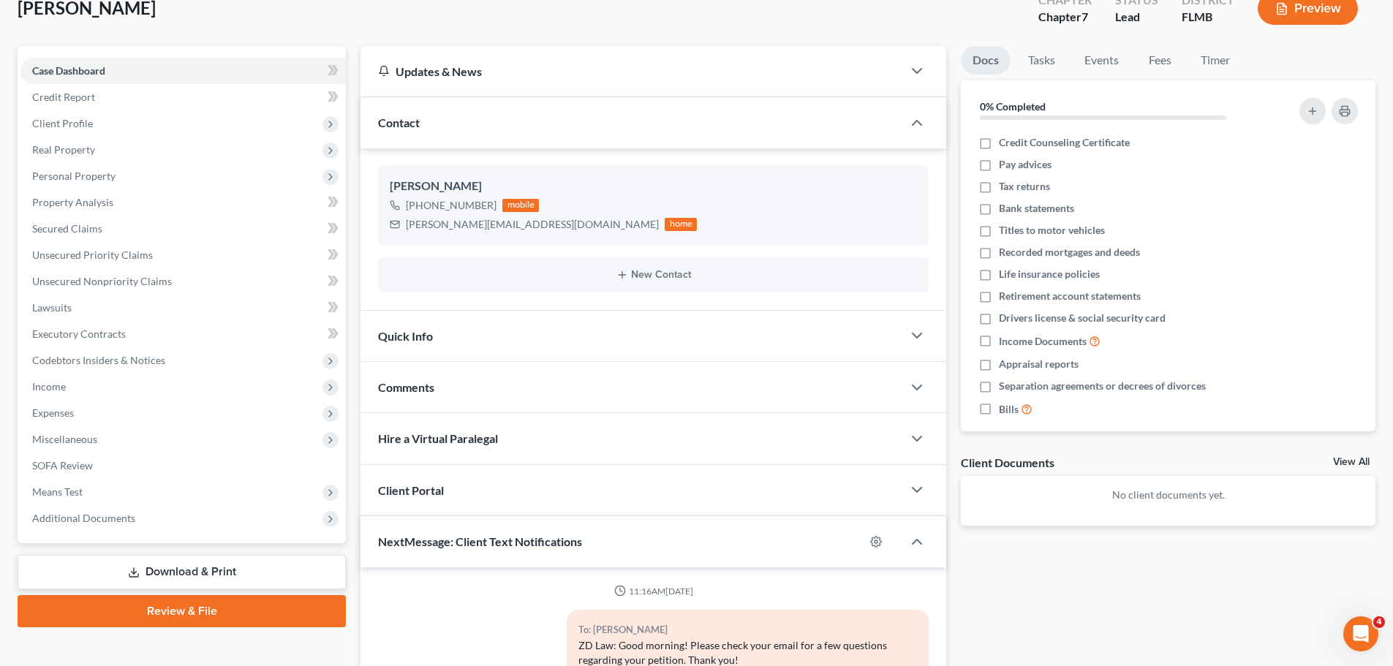
scroll to position [0, 0]
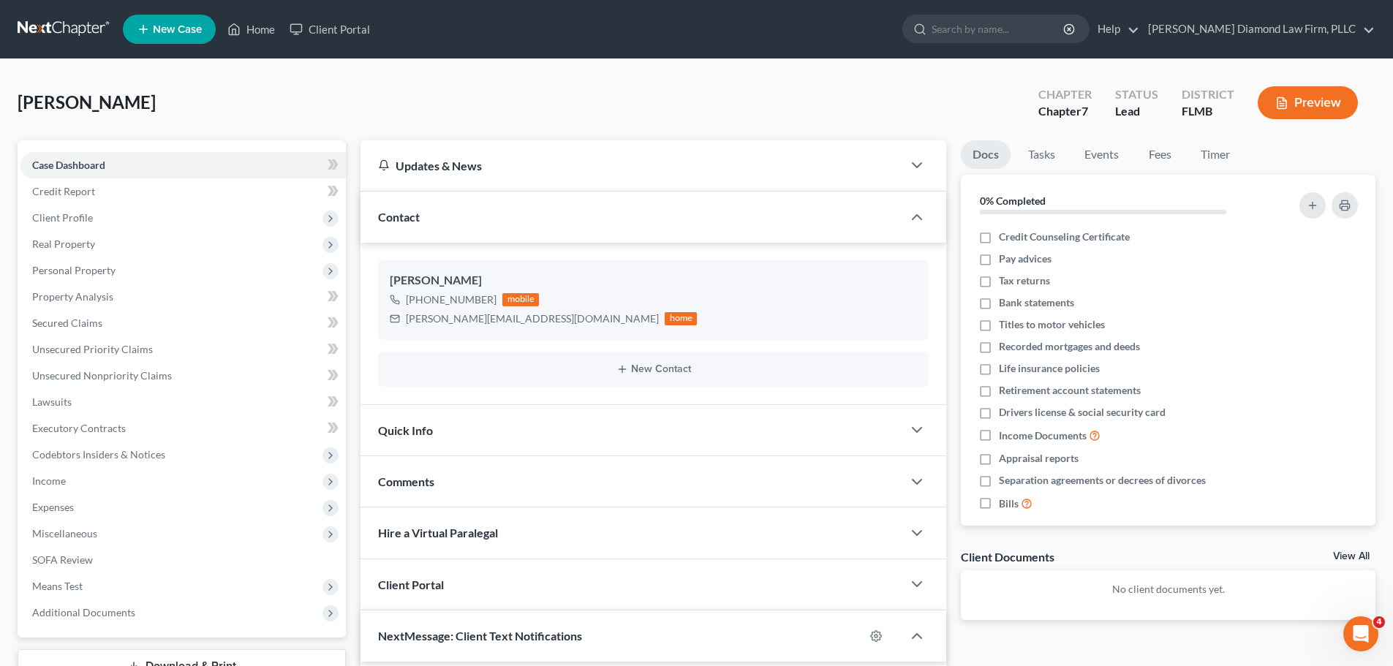
click at [50, 38] on link at bounding box center [65, 29] width 94 height 26
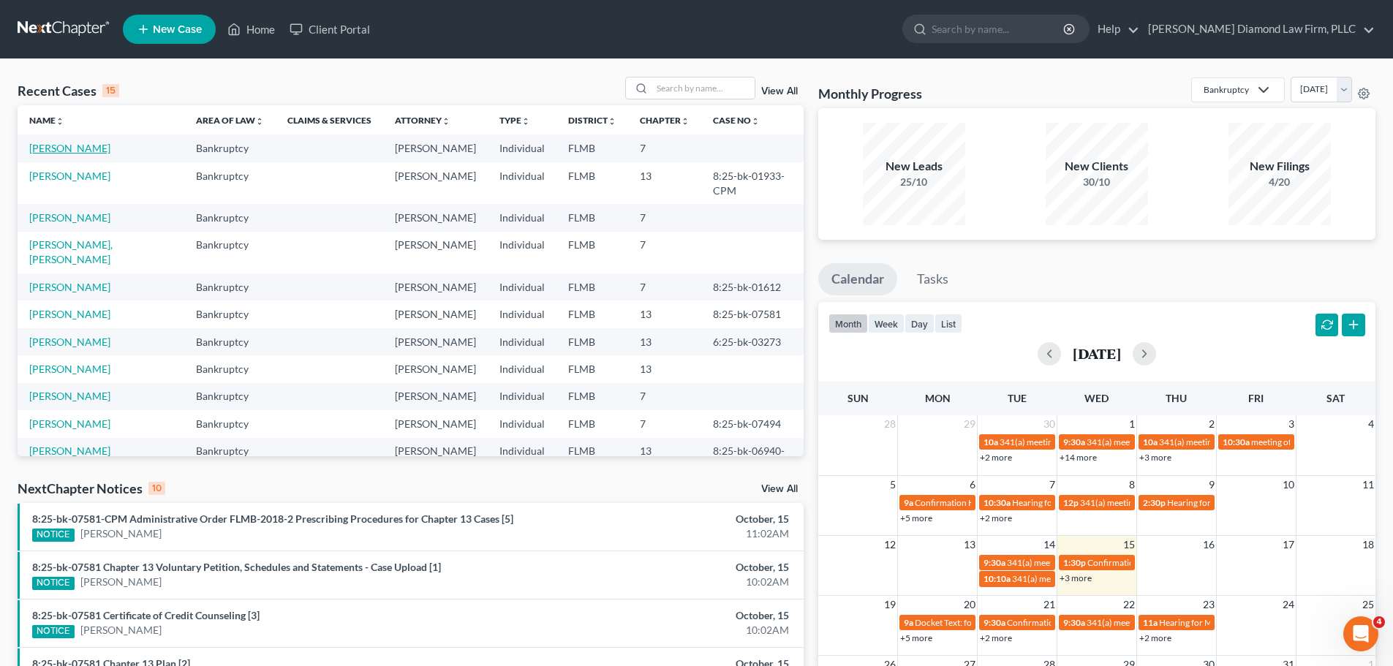
click at [63, 152] on link "[PERSON_NAME]" at bounding box center [69, 148] width 81 height 12
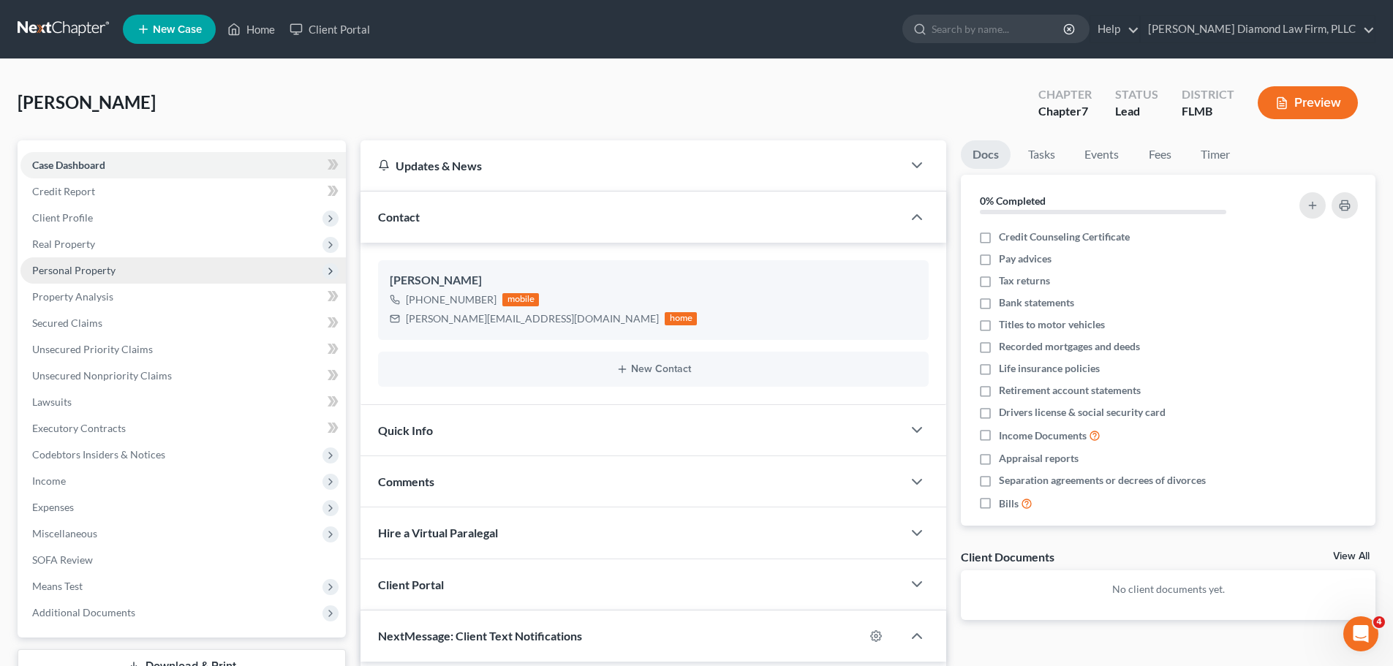
click at [135, 264] on span "Personal Property" at bounding box center [182, 270] width 325 height 26
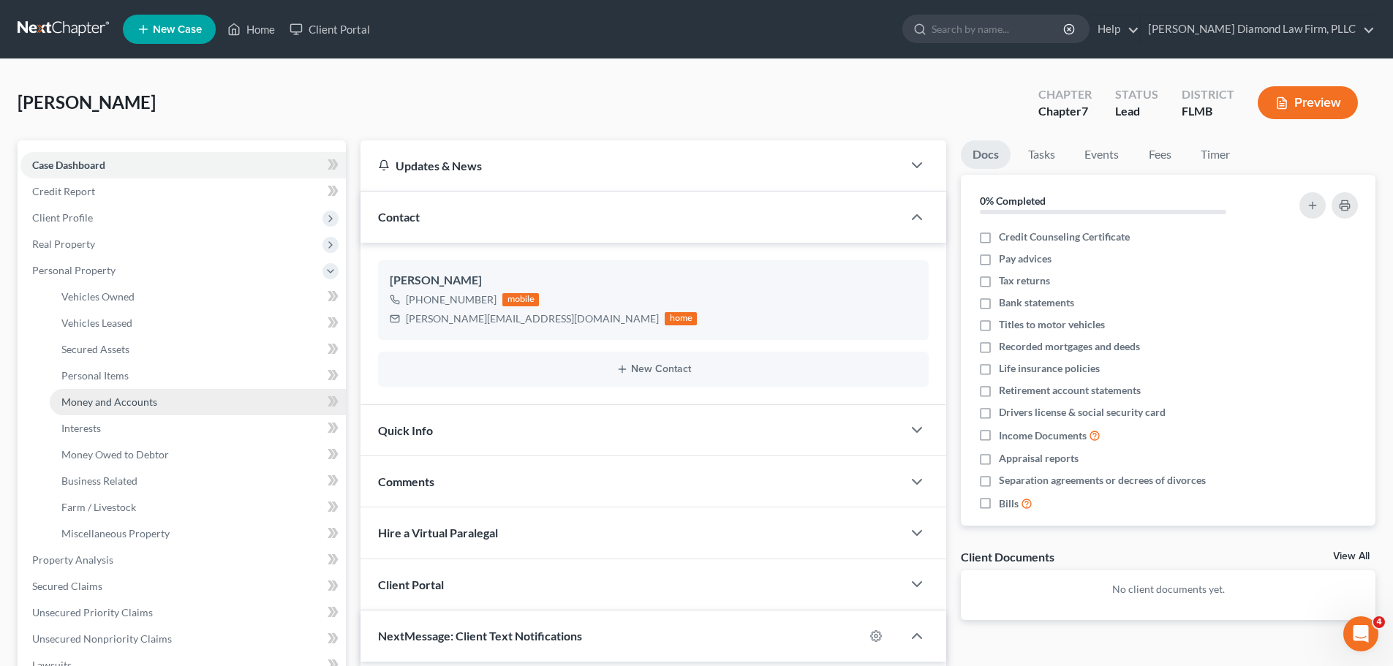
click at [129, 396] on span "Money and Accounts" at bounding box center [109, 402] width 96 height 12
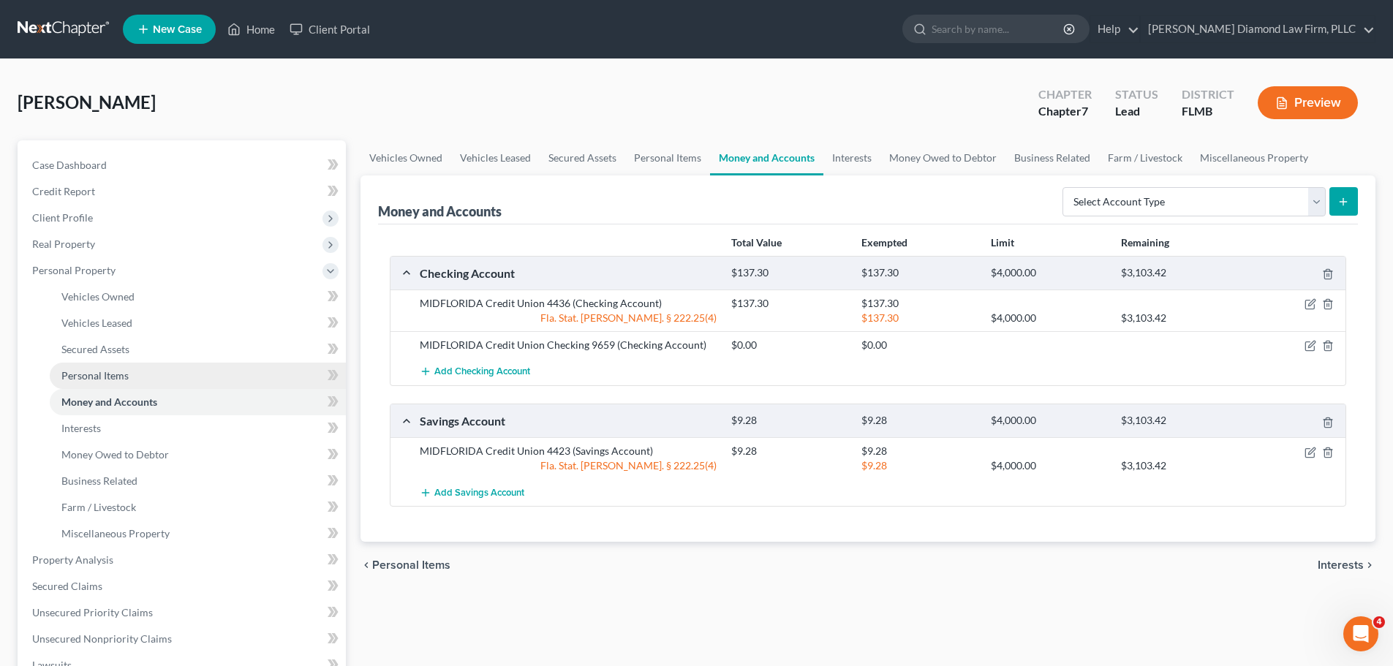
click at [126, 385] on link "Personal Items" at bounding box center [198, 376] width 296 height 26
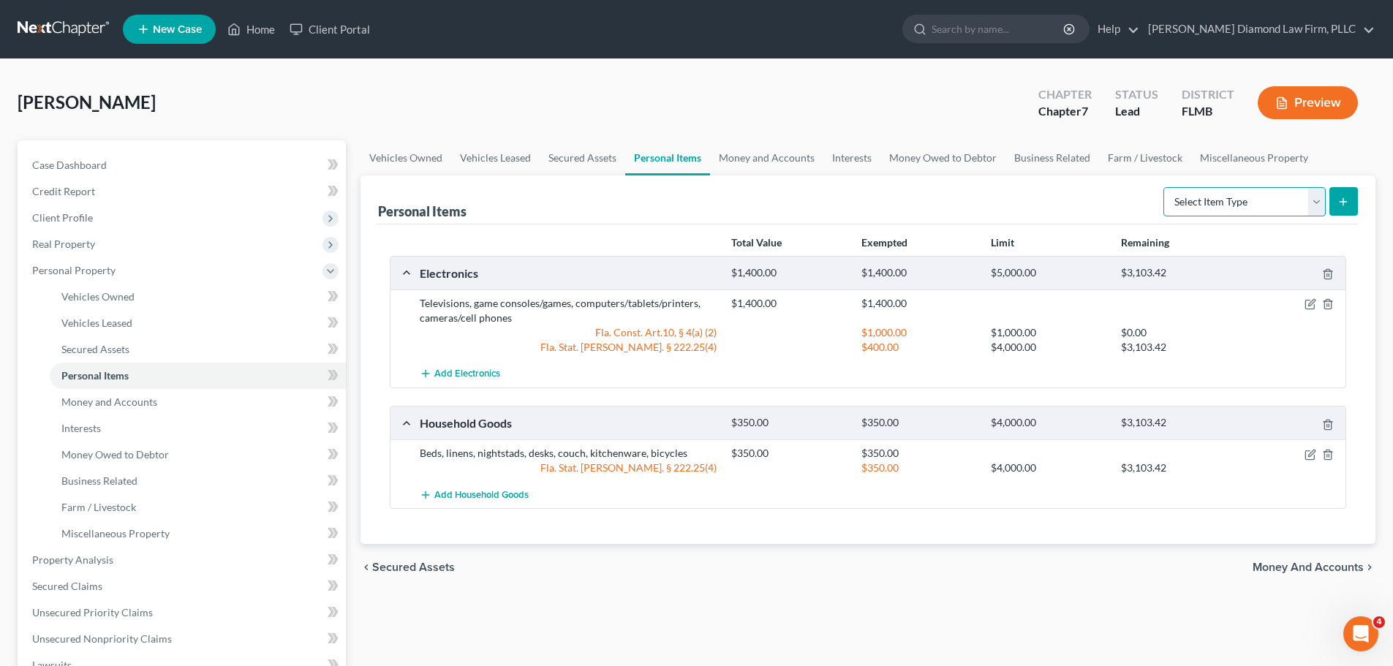
click at [1257, 203] on select "Select Item Type Clothing Collectibles Of Value Electronics Firearms Household …" at bounding box center [1244, 201] width 162 height 29
select select "clothing"
click at [1165, 187] on select "Select Item Type Clothing Collectibles Of Value Electronics Firearms Household …" at bounding box center [1244, 201] width 162 height 29
click at [1339, 199] on icon "submit" at bounding box center [1343, 202] width 12 height 12
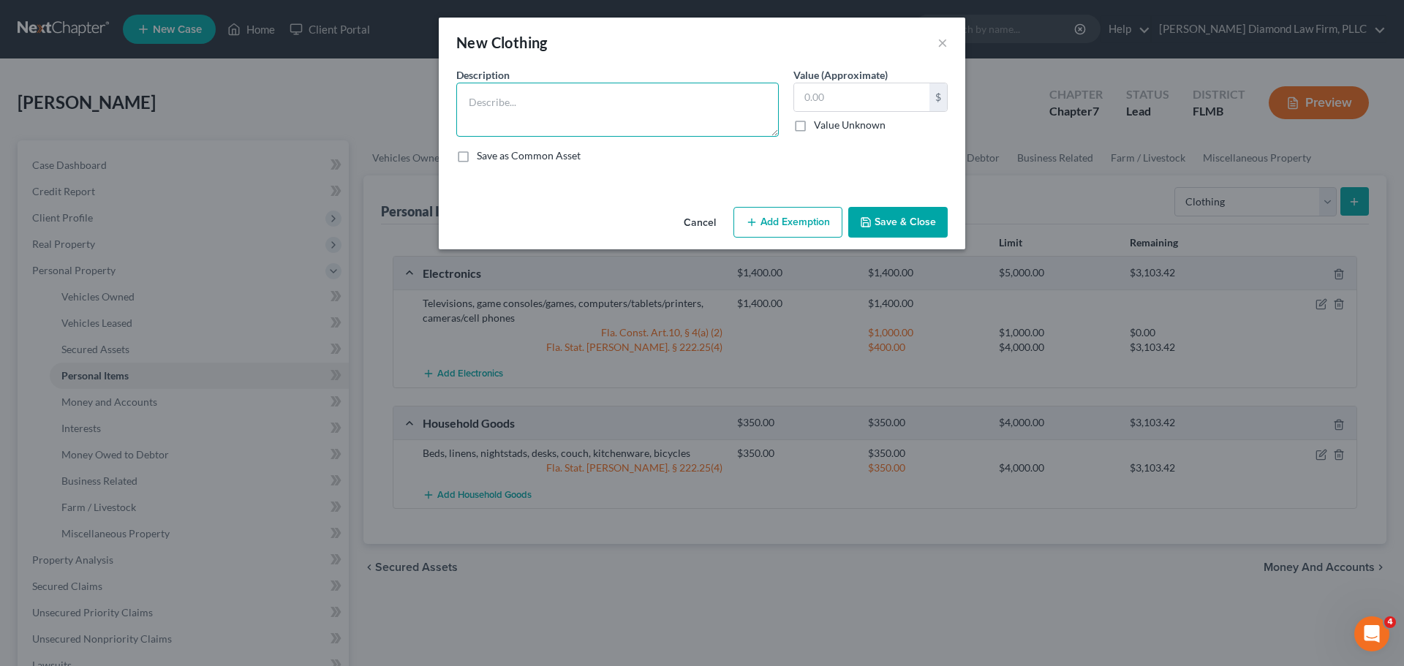
click at [548, 91] on textarea at bounding box center [617, 110] width 322 height 54
type textarea "Clothes and shoes"
type input "600"
click at [790, 222] on button "Add Exemption" at bounding box center [787, 222] width 109 height 31
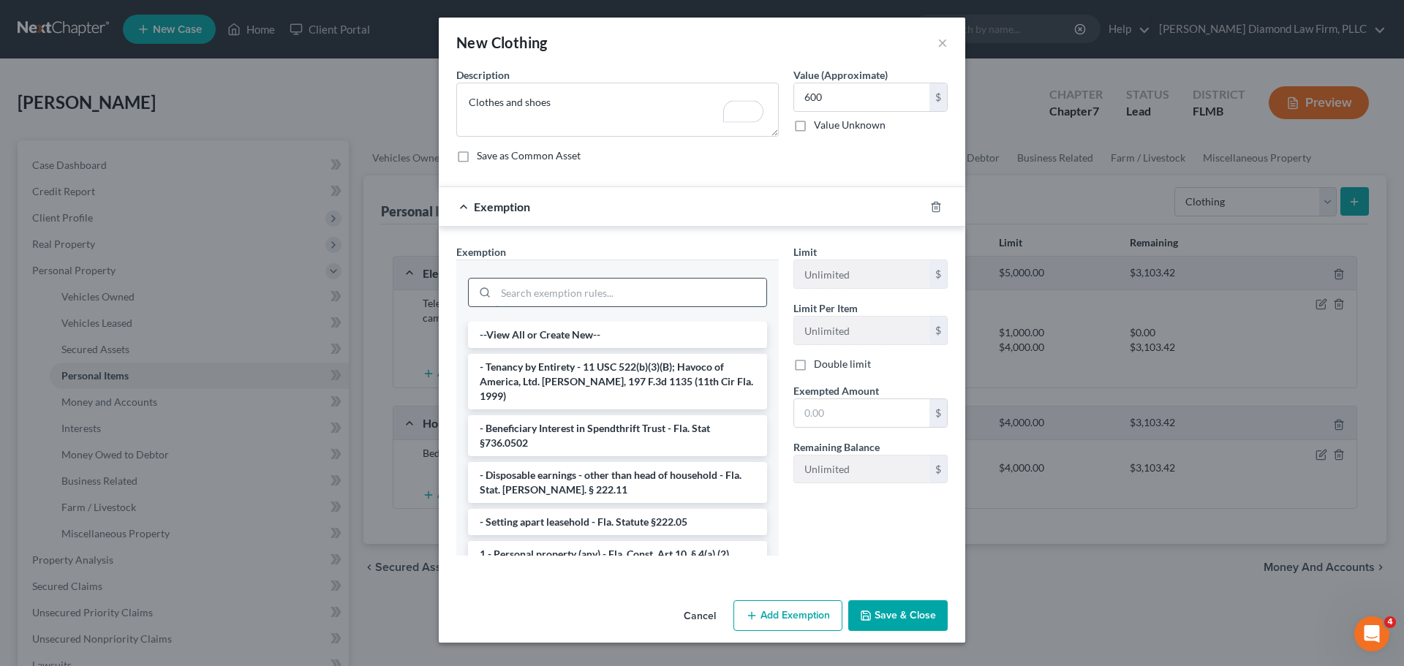
click at [568, 283] on input "search" at bounding box center [631, 293] width 271 height 28
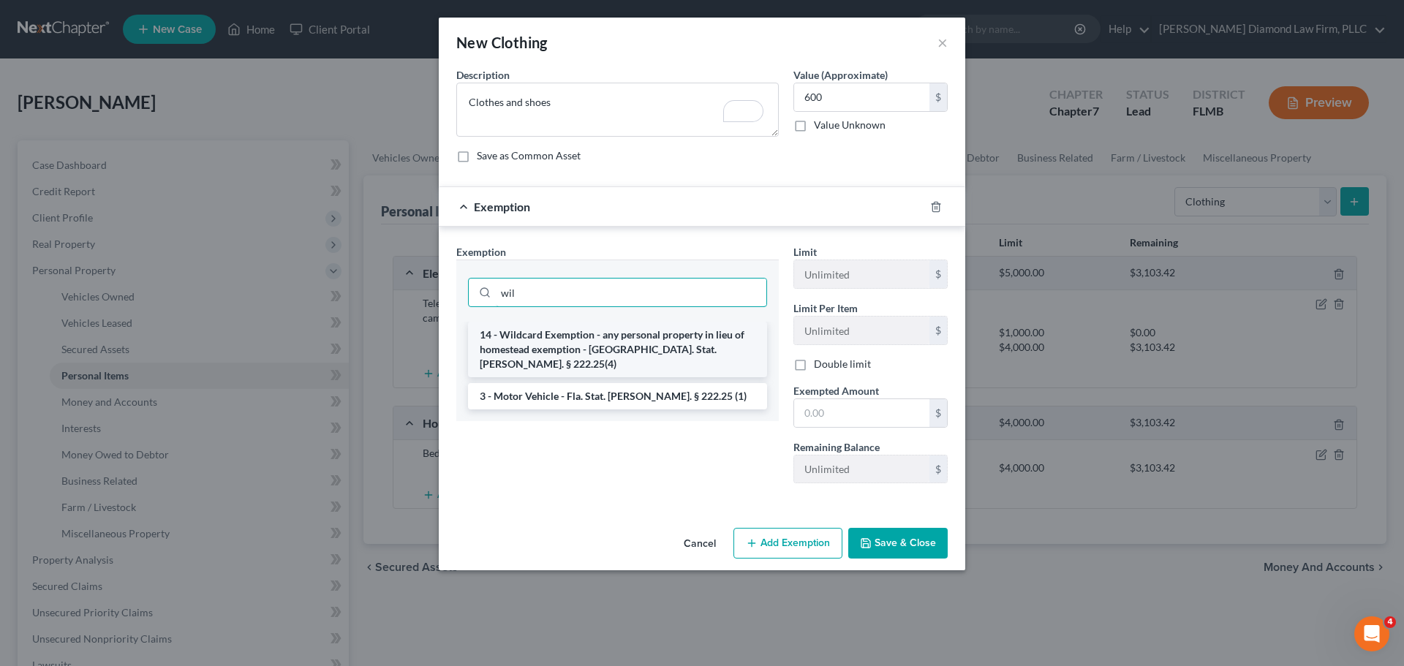
type input "wil"
click at [582, 334] on li "14 - Wildcard Exemption - any personal property in lieu of homestead exemption …" at bounding box center [617, 350] width 299 height 56
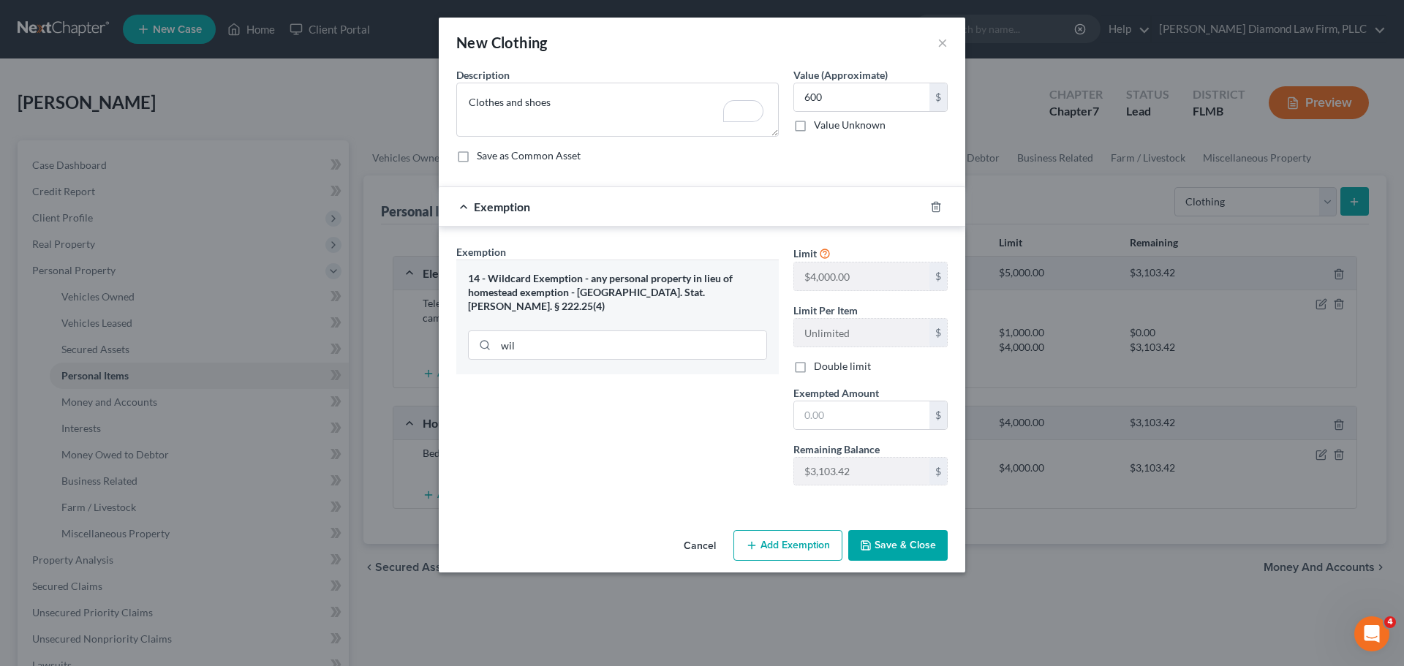
click at [839, 384] on div "Limit $4,000.00 $ Limit Per Item Unlimited $ Double limit Exempted Amount * $ R…" at bounding box center [870, 370] width 169 height 253
click at [853, 405] on input "text" at bounding box center [861, 415] width 135 height 28
type input "600"
click at [911, 545] on button "Save & Close" at bounding box center [897, 545] width 99 height 31
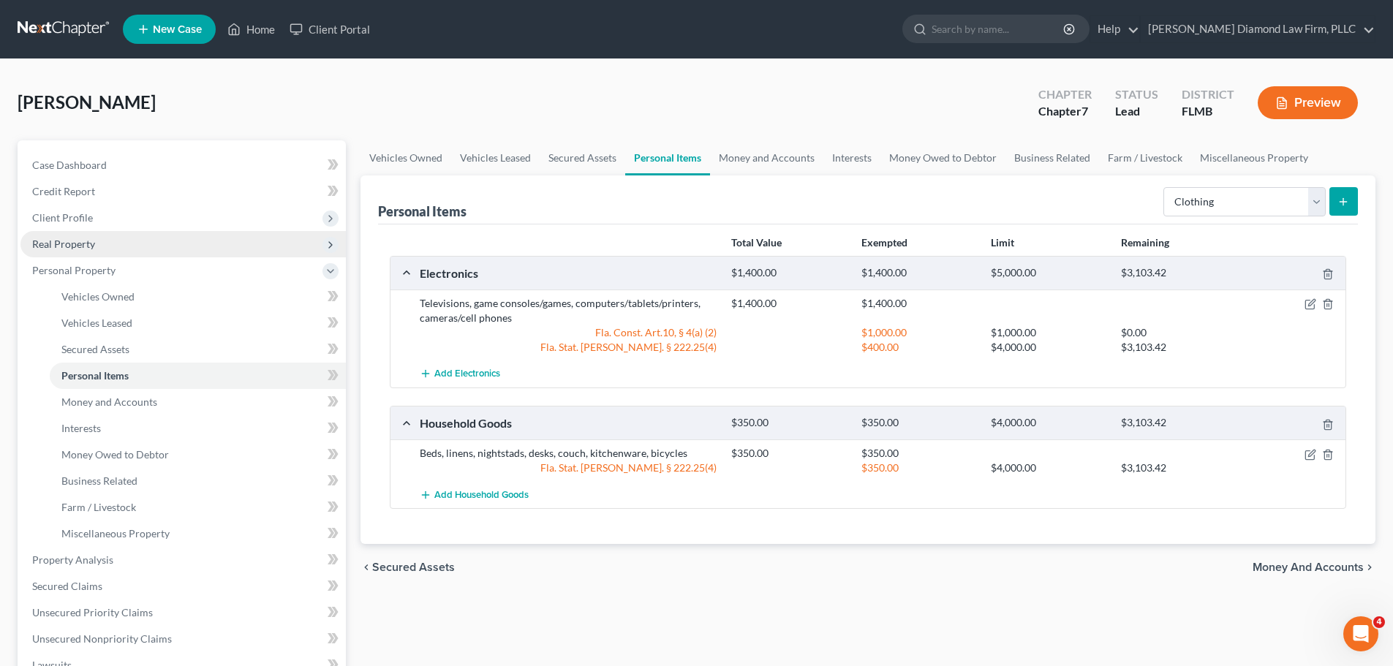
click at [108, 247] on span "Real Property" at bounding box center [182, 244] width 325 height 26
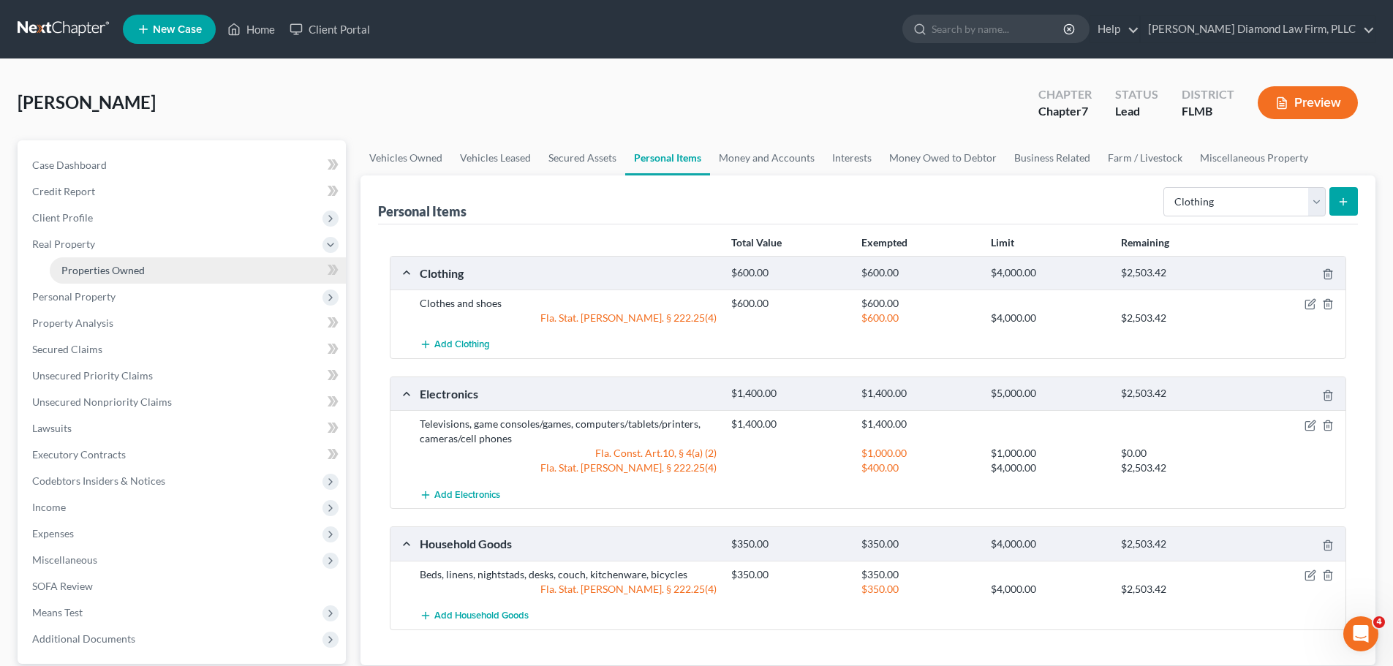
click at [101, 264] on span "Properties Owned" at bounding box center [102, 270] width 83 height 12
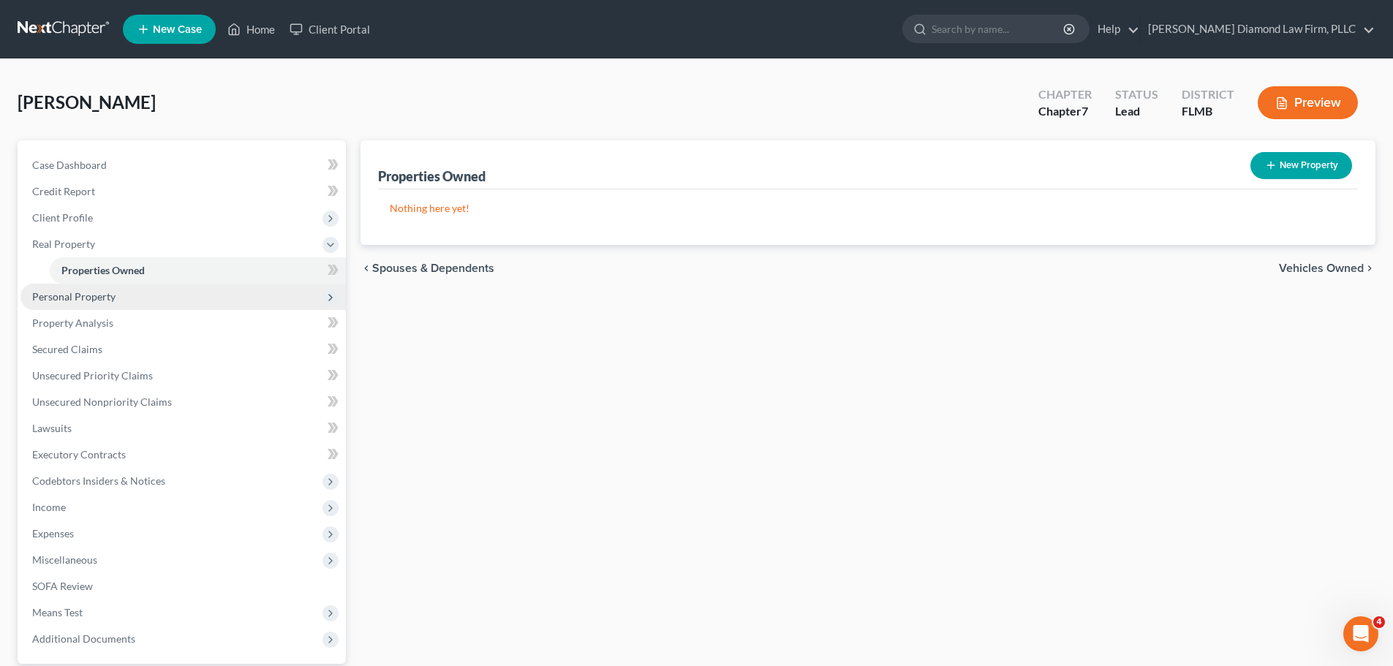
click at [107, 287] on span "Personal Property" at bounding box center [182, 297] width 325 height 26
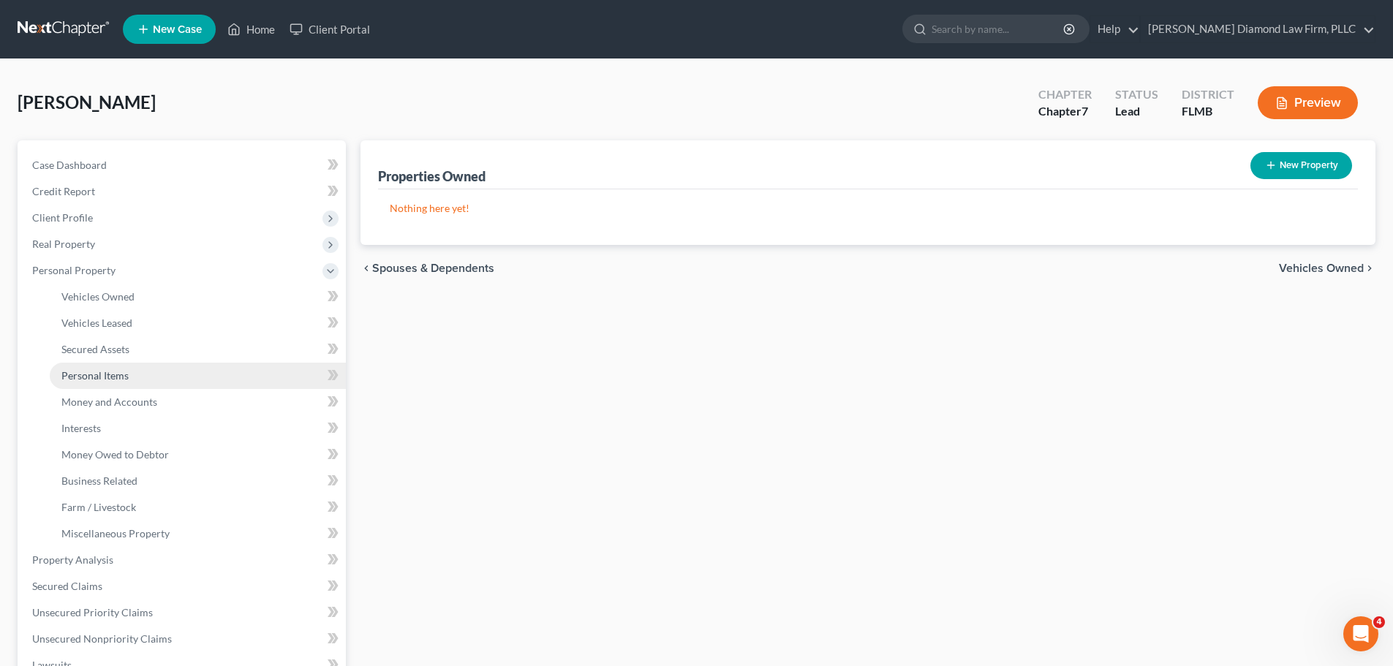
click at [107, 372] on span "Personal Items" at bounding box center [94, 375] width 67 height 12
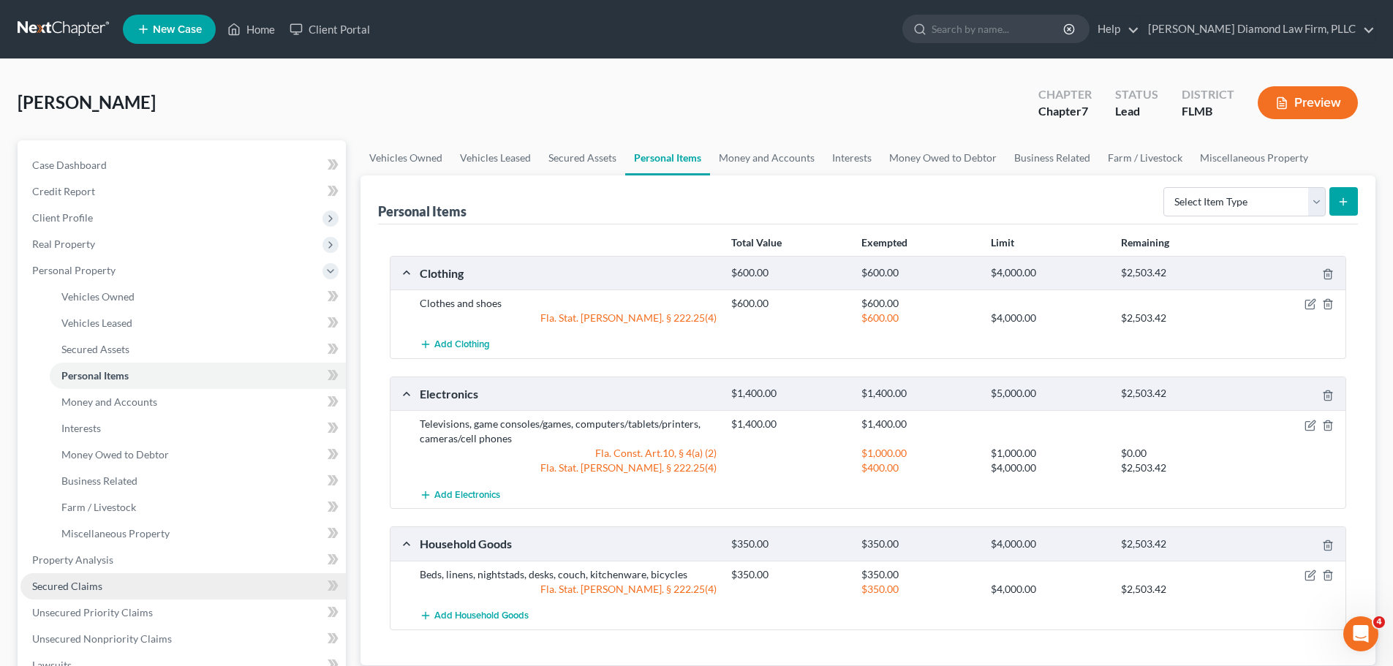
click at [70, 586] on span "Secured Claims" at bounding box center [67, 586] width 70 height 12
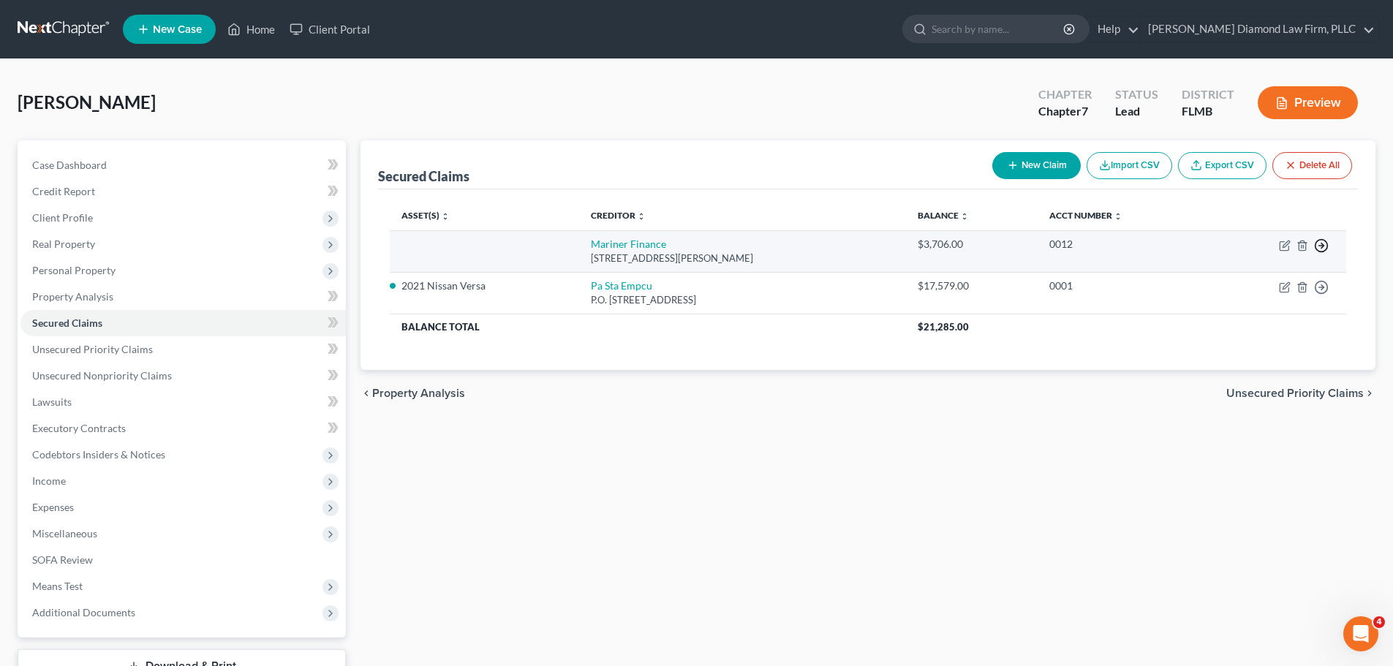
click at [1326, 246] on icon "button" at bounding box center [1321, 245] width 15 height 15
click at [1250, 279] on link "Move to F" at bounding box center [1254, 280] width 122 height 25
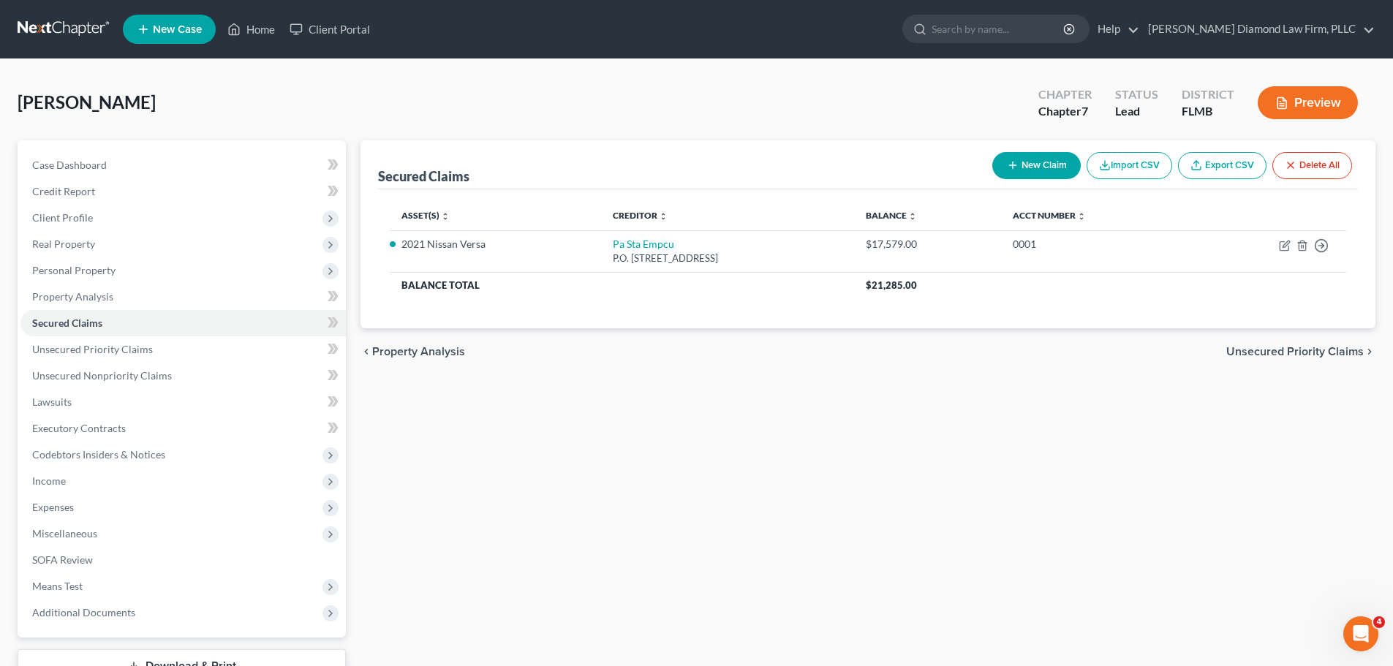
click at [973, 482] on div "Secured Claims New Claim Import CSV Export CSV Delete All Asset(s) expand_more …" at bounding box center [867, 430] width 1029 height 581
click at [54, 242] on span "Real Property" at bounding box center [63, 244] width 63 height 12
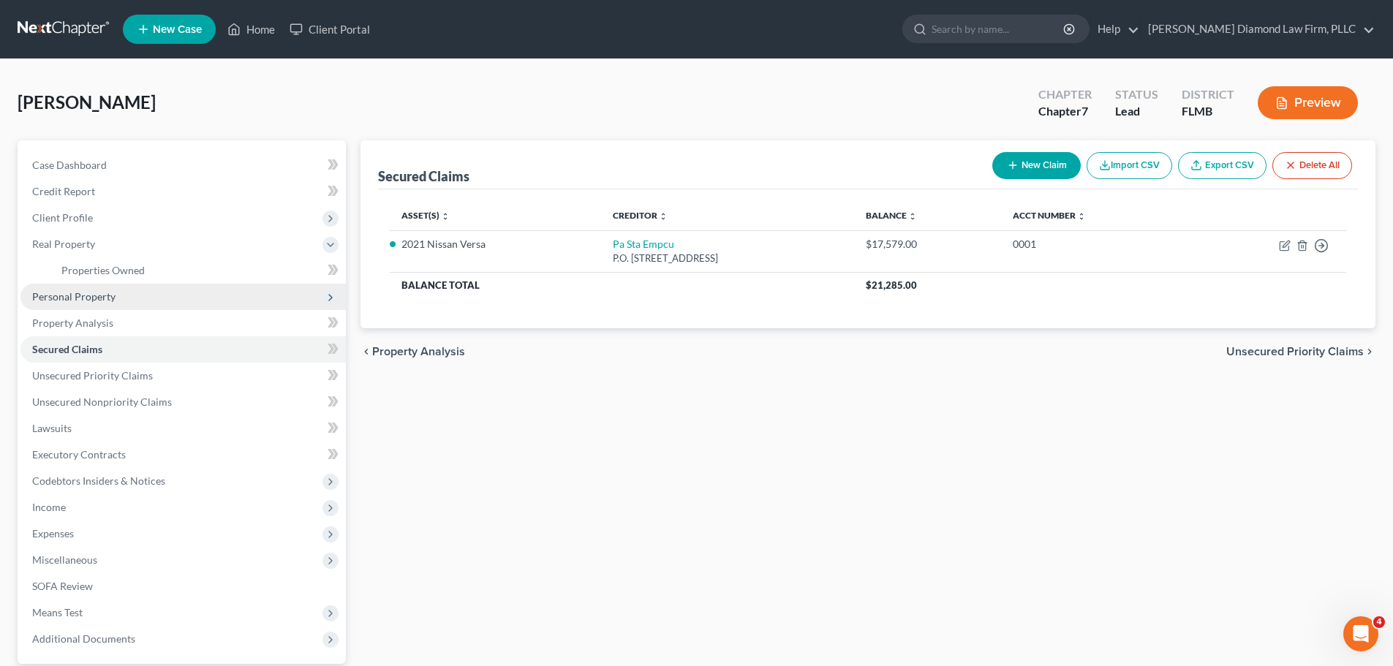
click at [80, 298] on span "Personal Property" at bounding box center [73, 296] width 83 height 12
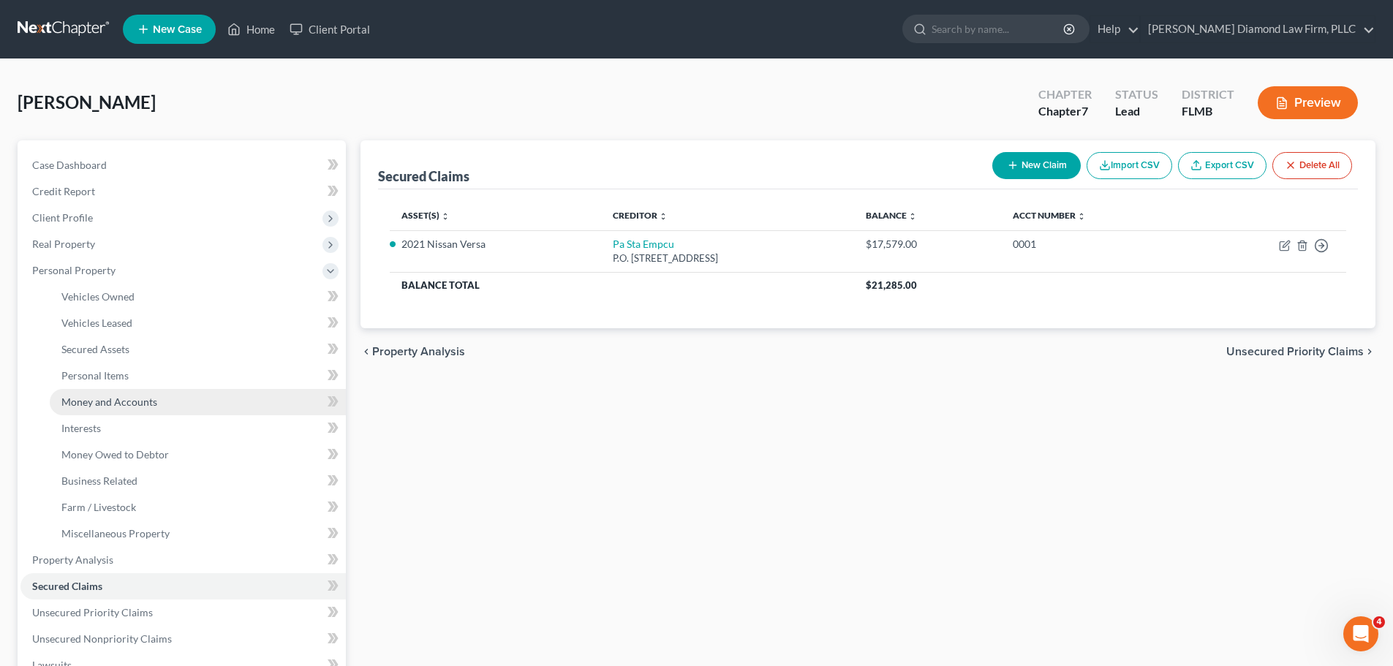
click at [109, 396] on span "Money and Accounts" at bounding box center [109, 402] width 96 height 12
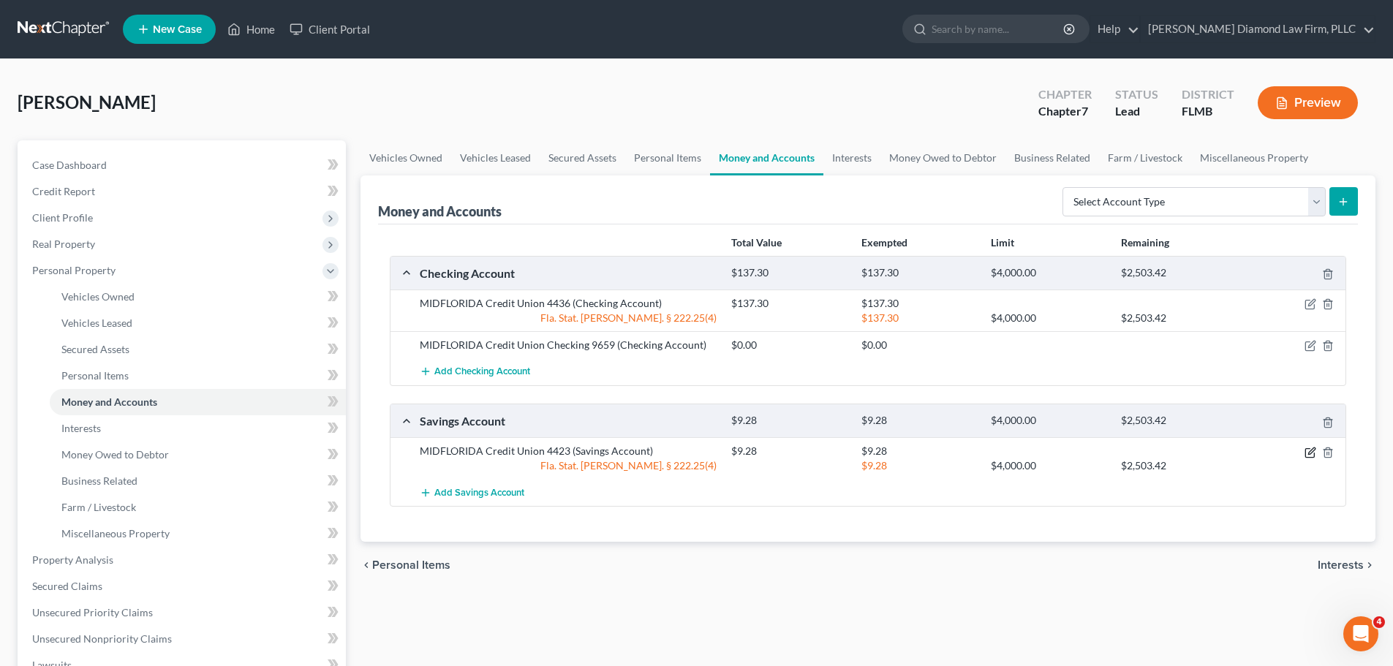
click at [1310, 456] on icon "button" at bounding box center [1310, 453] width 12 height 12
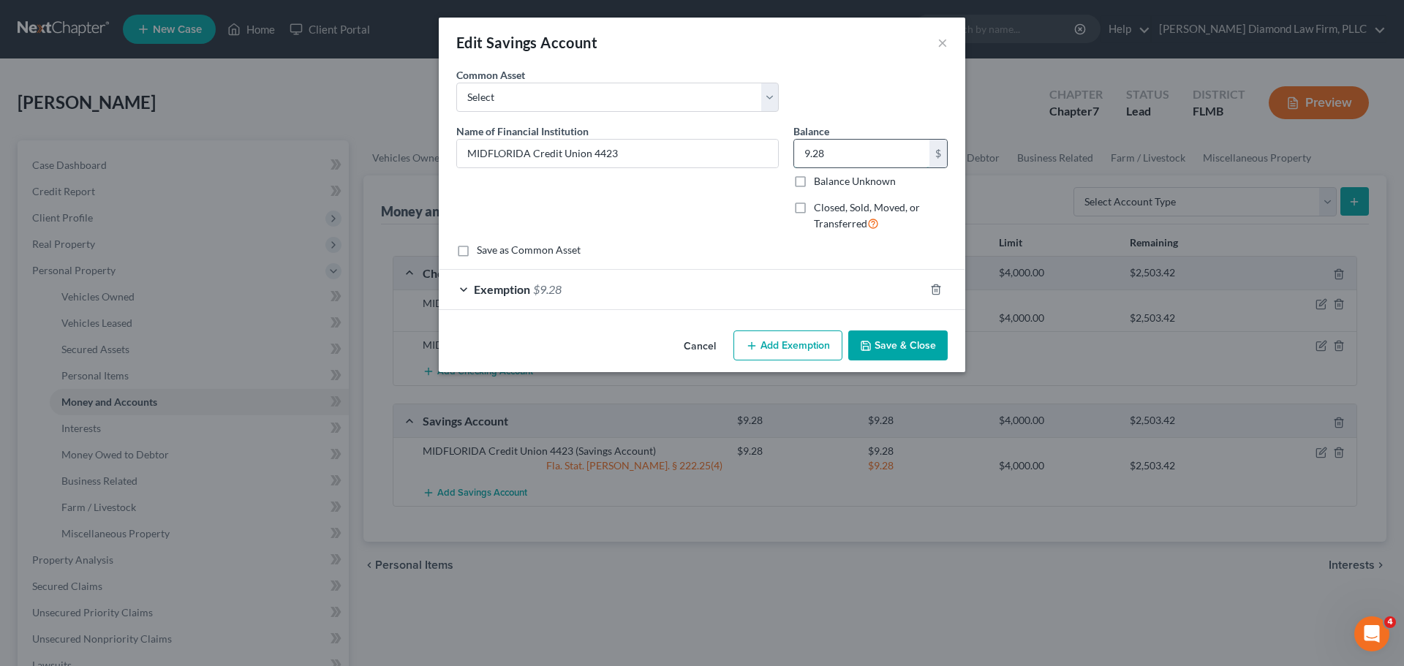
click at [883, 148] on input "9.28" at bounding box center [861, 154] width 135 height 28
type input "0"
click at [937, 298] on div at bounding box center [944, 289] width 41 height 23
click at [936, 287] on icon "button" at bounding box center [936, 290] width 12 height 12
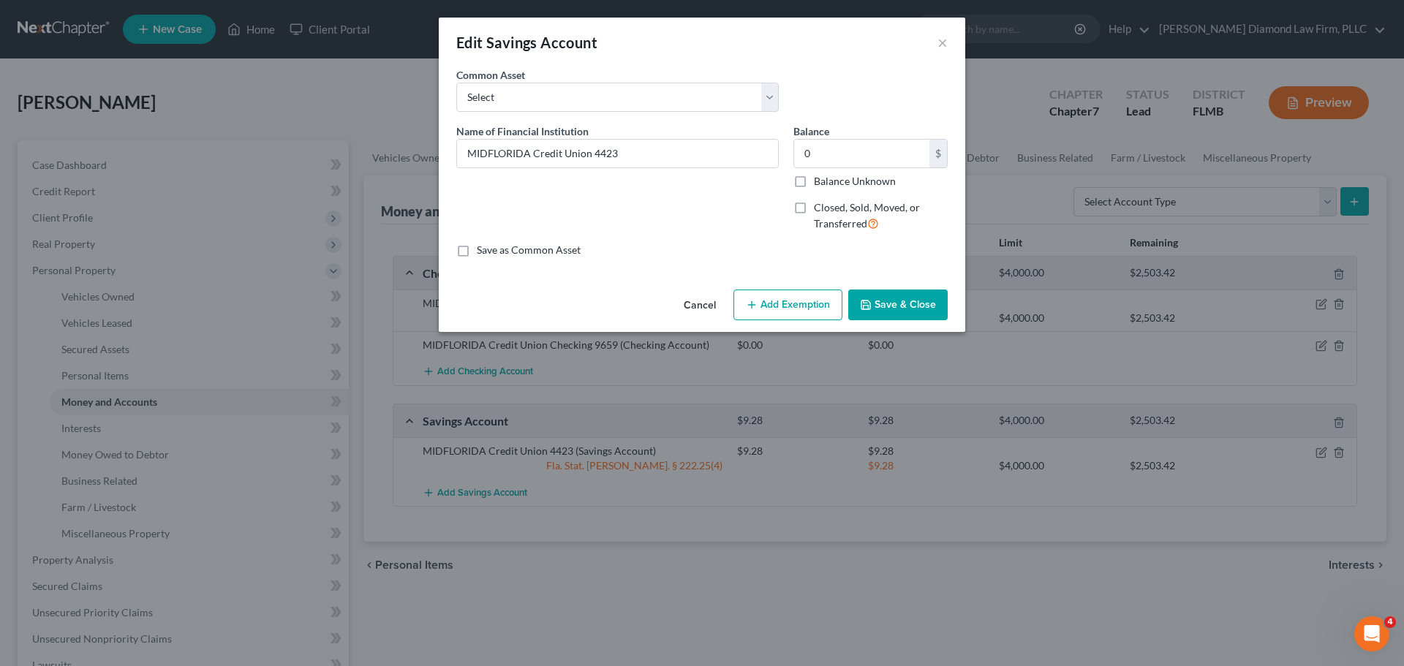
click at [918, 311] on button "Save & Close" at bounding box center [897, 305] width 99 height 31
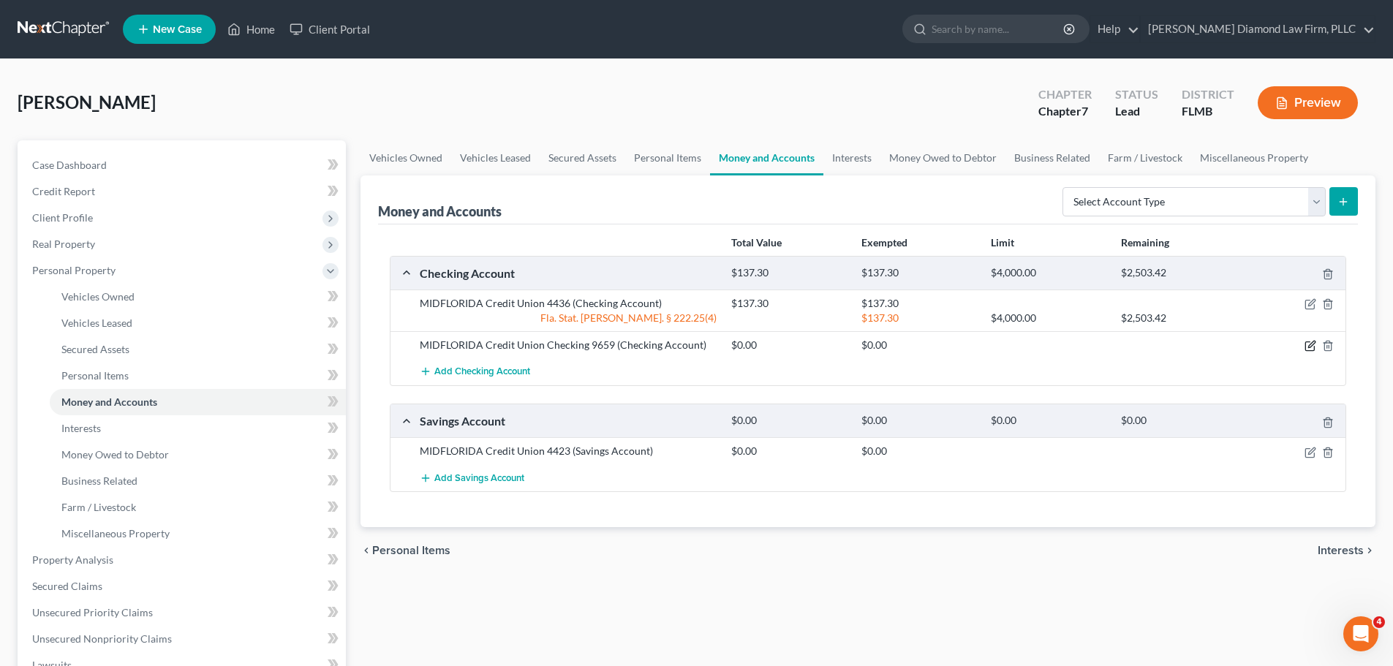
click at [1309, 351] on icon "button" at bounding box center [1309, 346] width 9 height 9
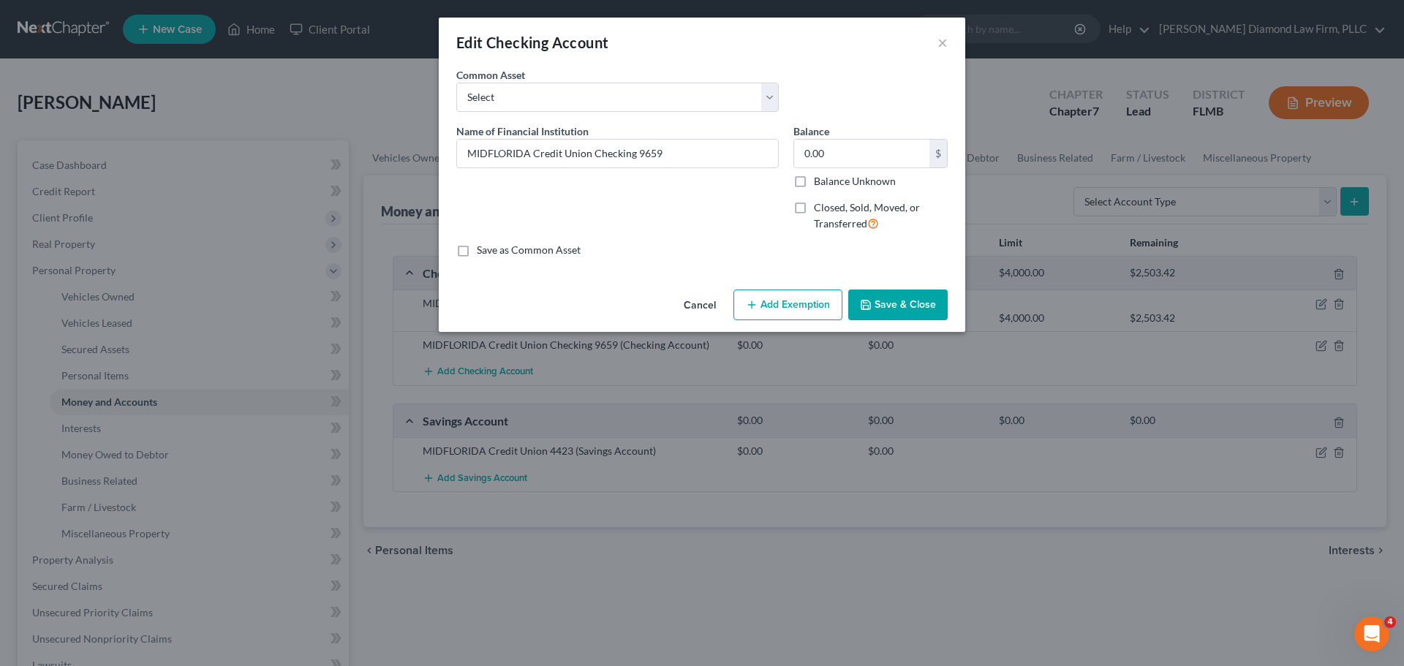
click at [896, 302] on button "Save & Close" at bounding box center [897, 305] width 99 height 31
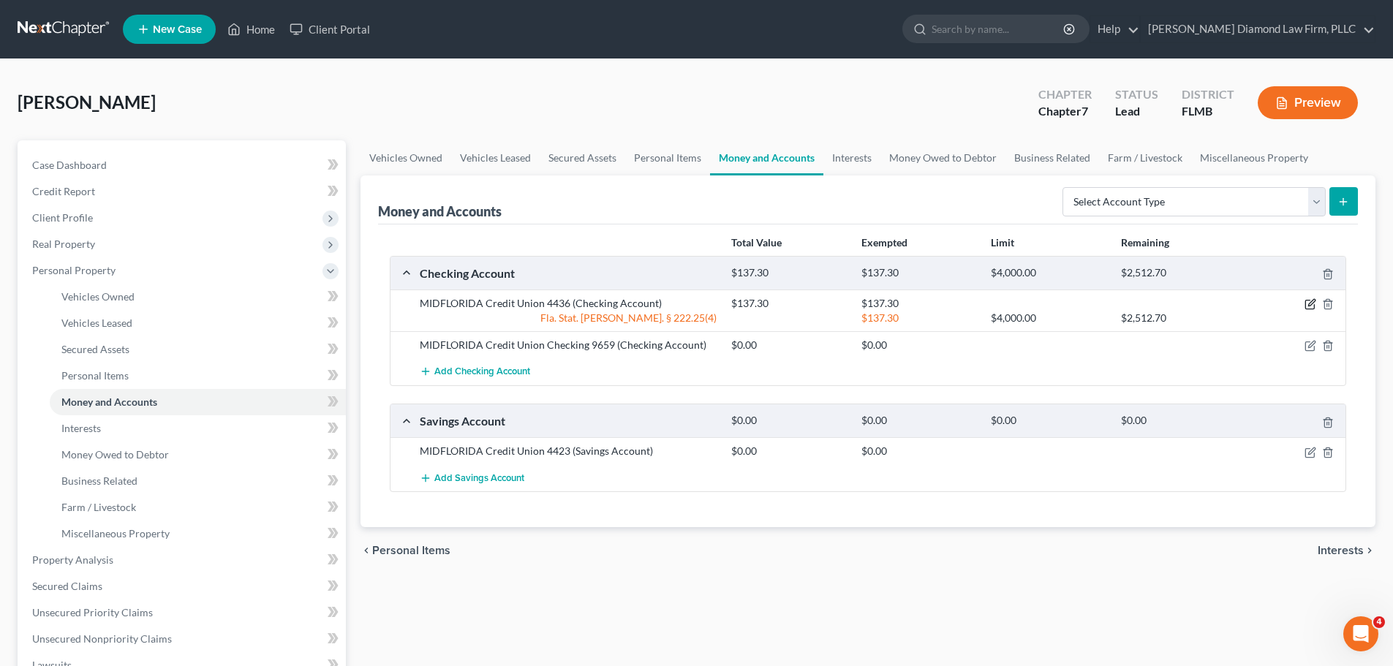
click at [1311, 304] on icon "button" at bounding box center [1310, 304] width 12 height 12
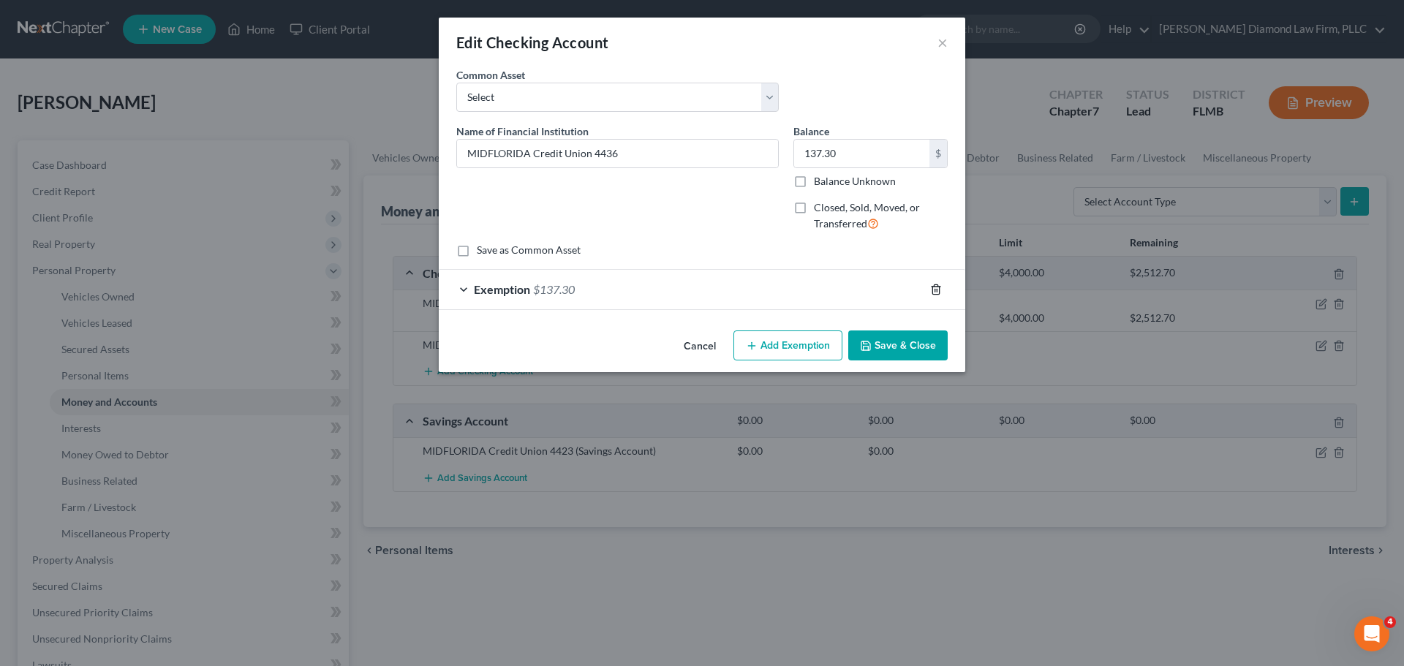
click at [935, 290] on line "button" at bounding box center [935, 290] width 0 height 3
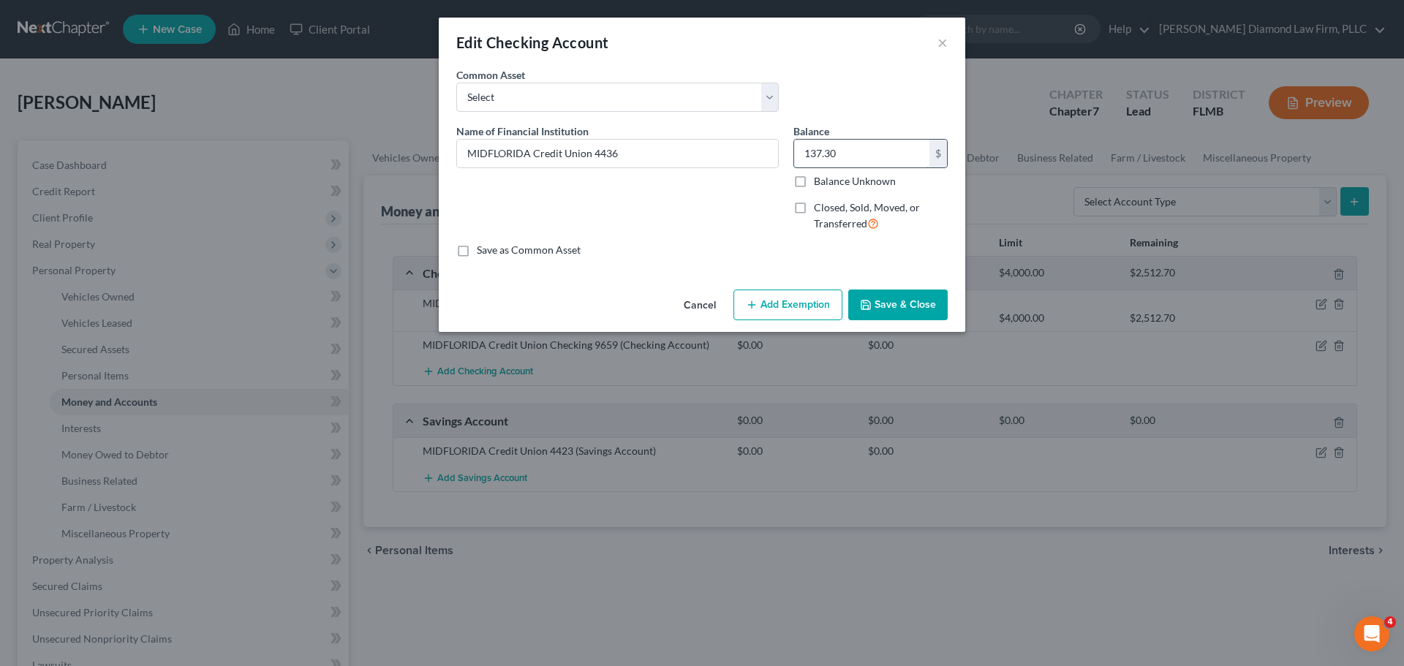
click at [834, 154] on input "137.30" at bounding box center [861, 154] width 135 height 28
type input "0"
click at [883, 307] on button "Save & Close" at bounding box center [897, 305] width 99 height 31
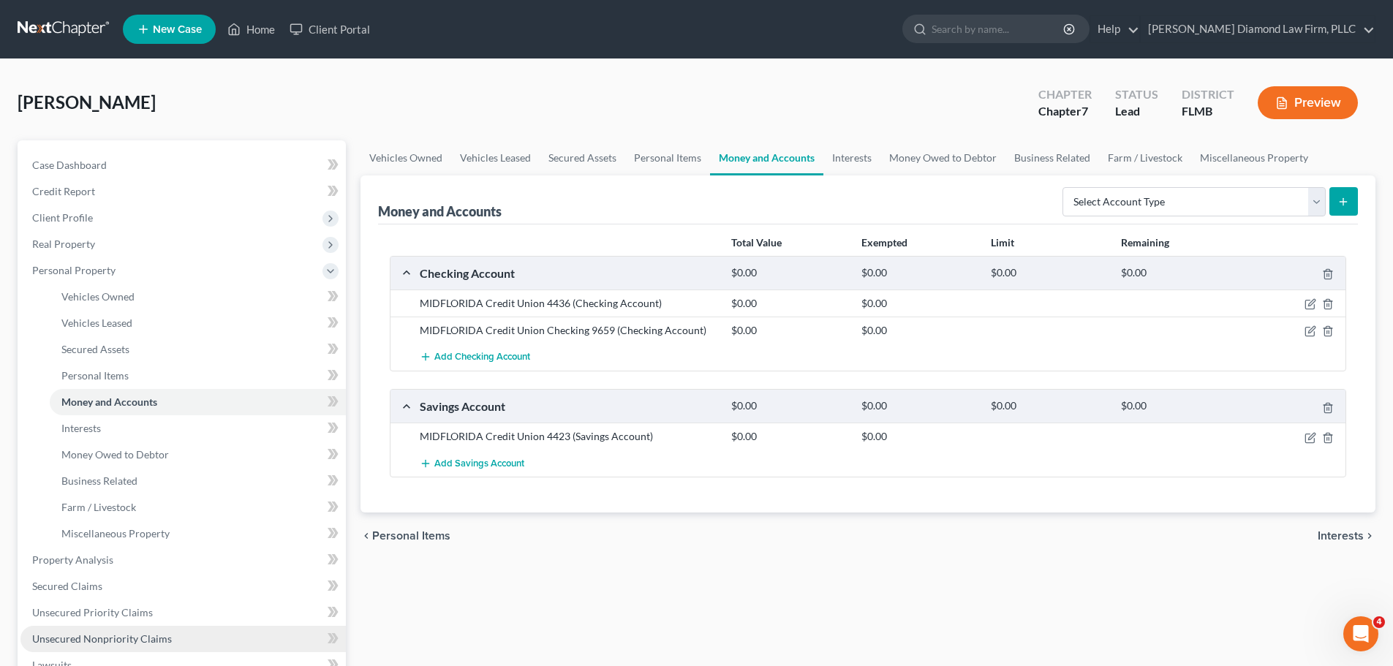
click at [86, 635] on span "Unsecured Nonpriority Claims" at bounding box center [102, 638] width 140 height 12
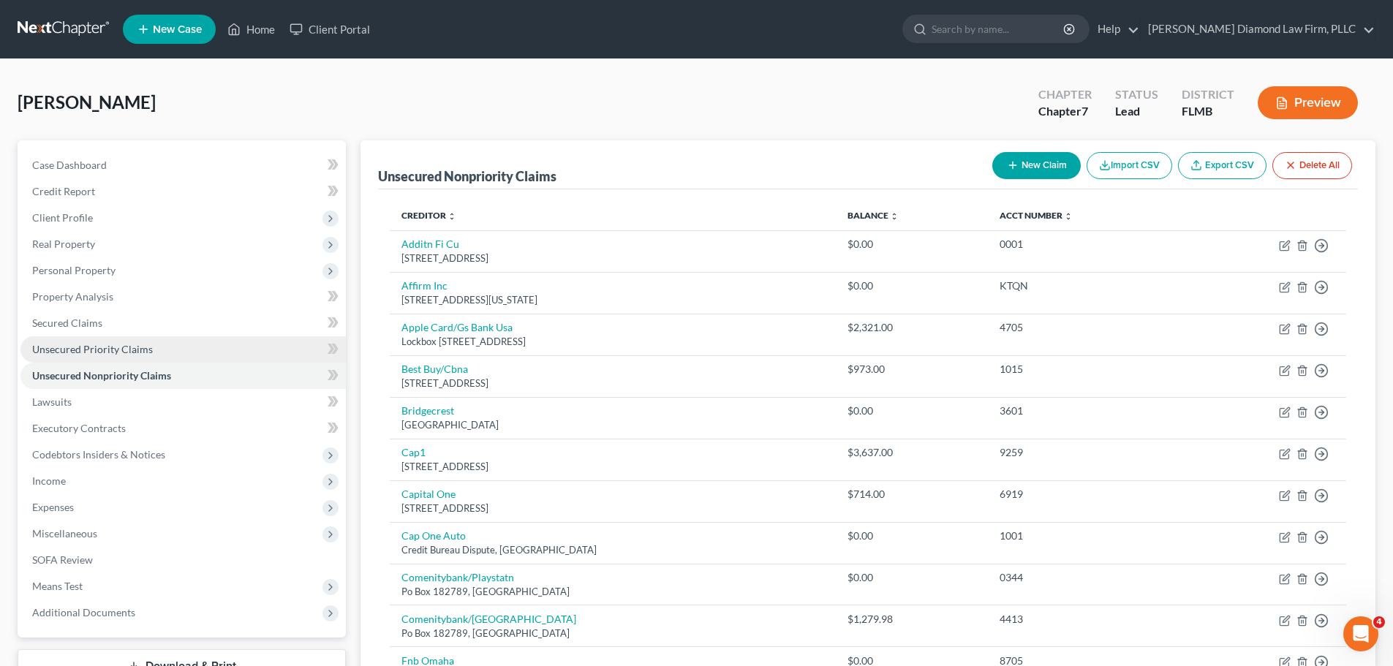
click at [84, 349] on span "Unsecured Priority Claims" at bounding box center [92, 349] width 121 height 12
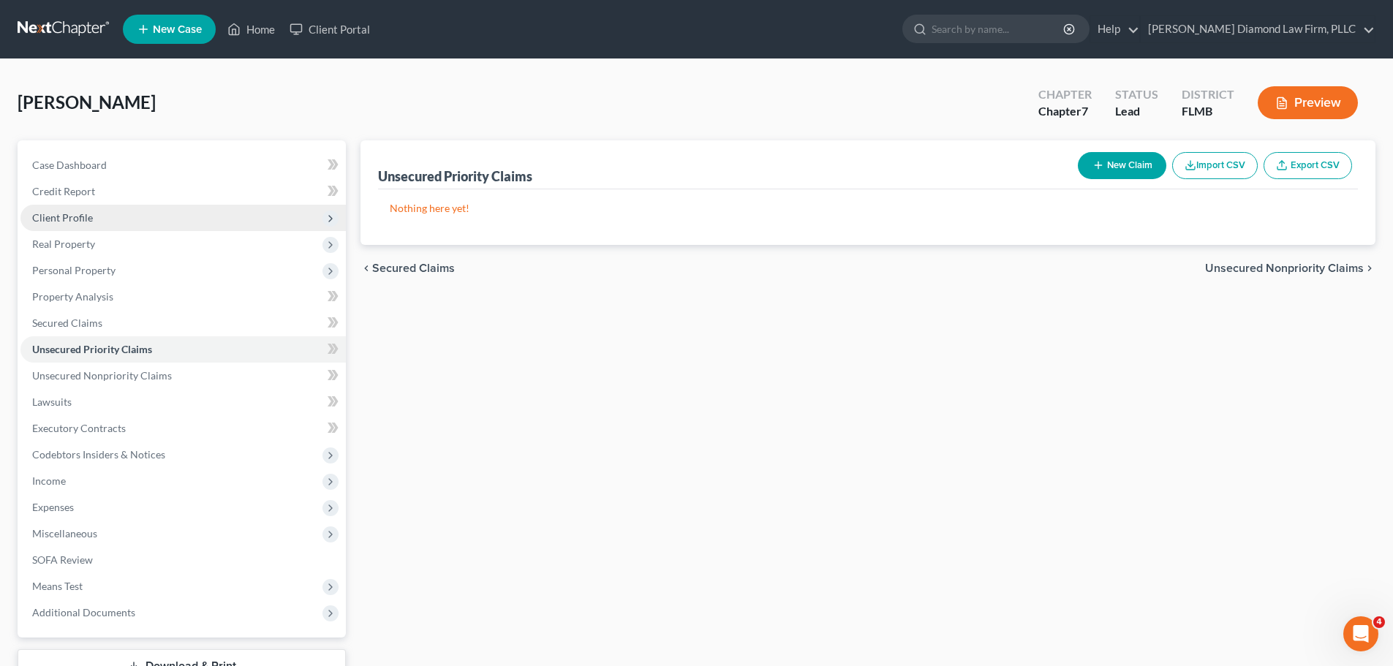
click at [82, 220] on span "Client Profile" at bounding box center [62, 217] width 61 height 12
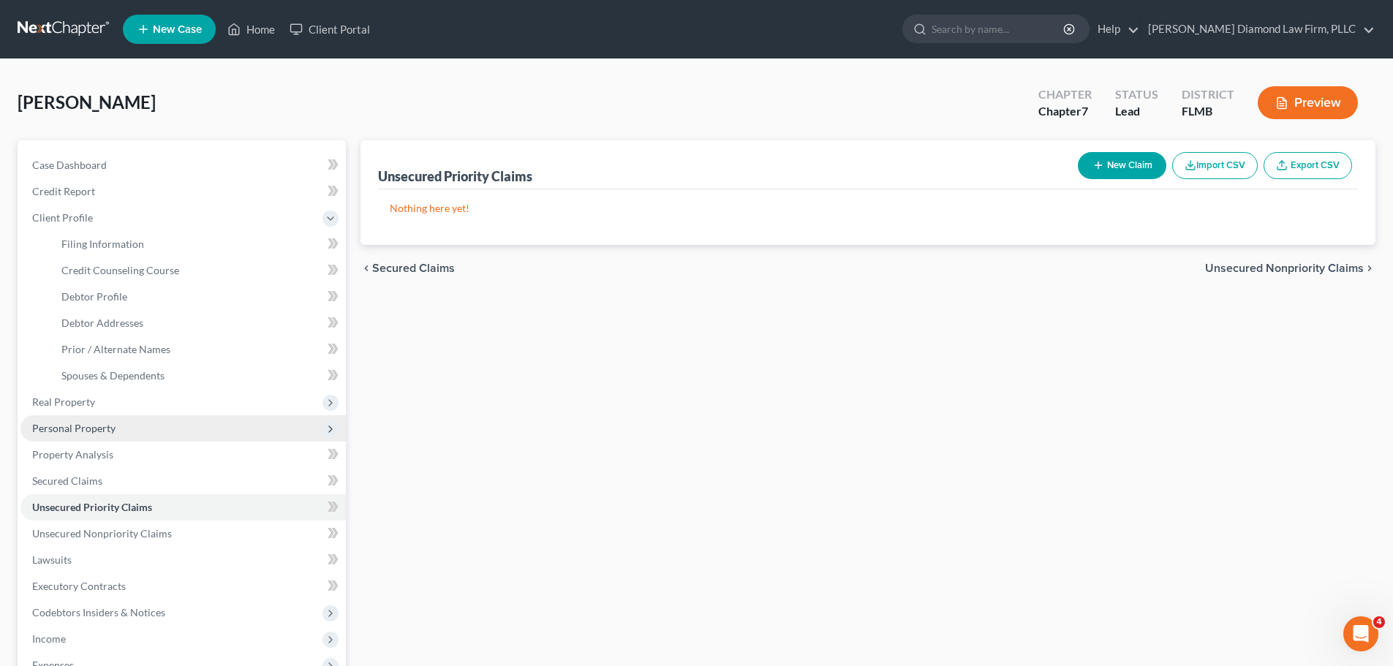
click at [94, 429] on span "Personal Property" at bounding box center [73, 428] width 83 height 12
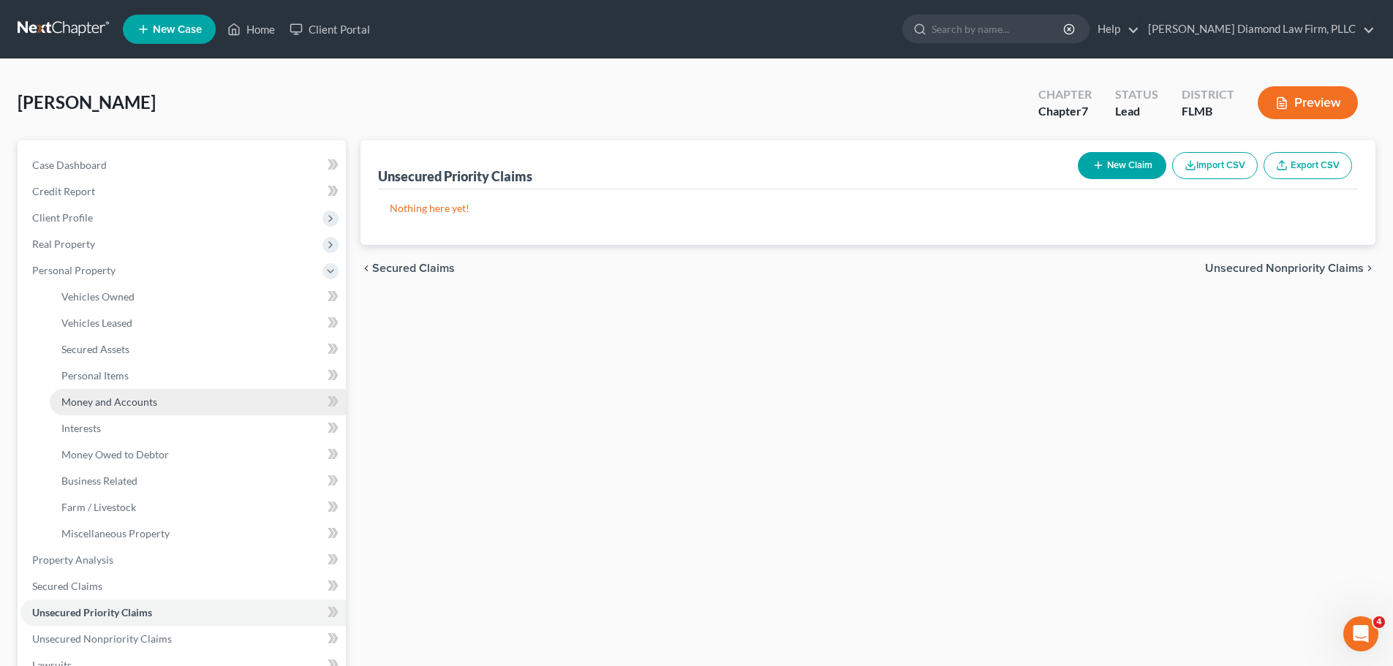
click at [113, 403] on span "Money and Accounts" at bounding box center [109, 402] width 96 height 12
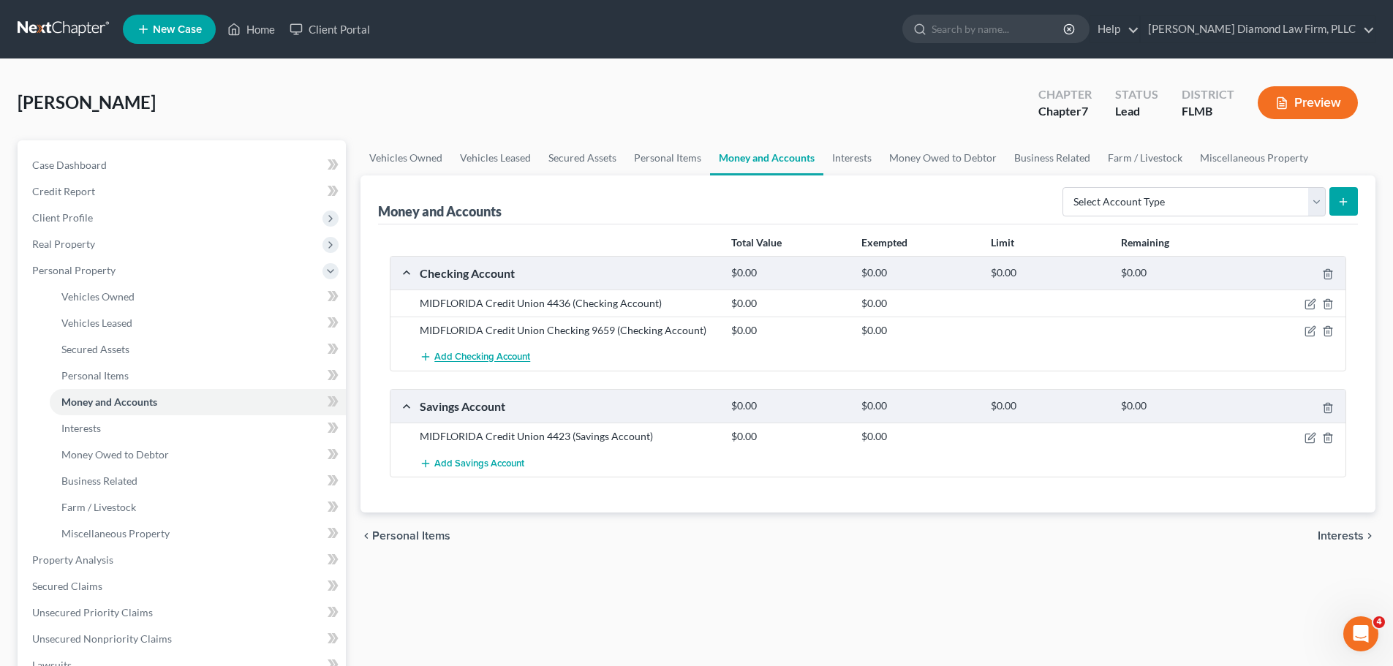
click at [503, 344] on button "Add Checking Account" at bounding box center [475, 357] width 110 height 27
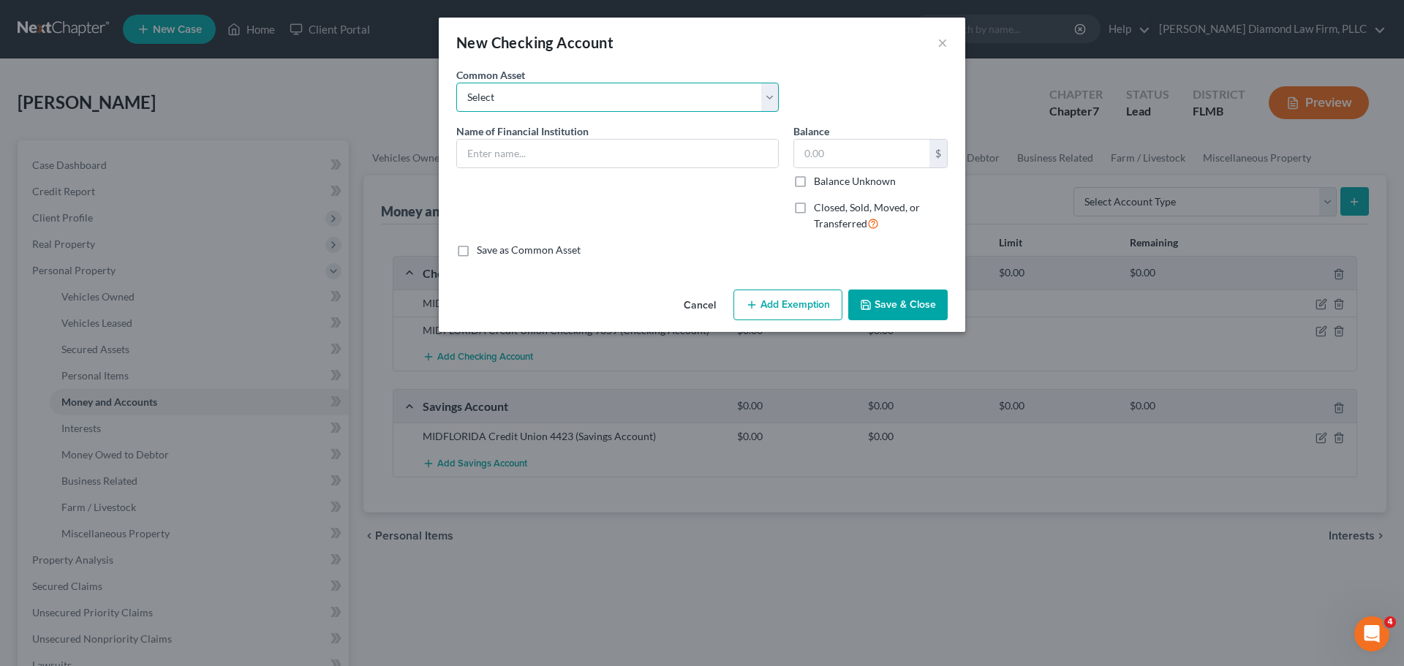
click at [600, 89] on select "Select Chase Bank Achieva Truist Regions Truist Navy Federal CU Bank of America…" at bounding box center [617, 97] width 322 height 29
select select "18"
click at [456, 83] on select "Select Chase Bank Achieva Truist Regions Truist Navy Federal CU Bank of America…" at bounding box center [617, 97] width 322 height 29
click at [609, 149] on input "MIDFLORIDA Credit Union" at bounding box center [617, 154] width 321 height 28
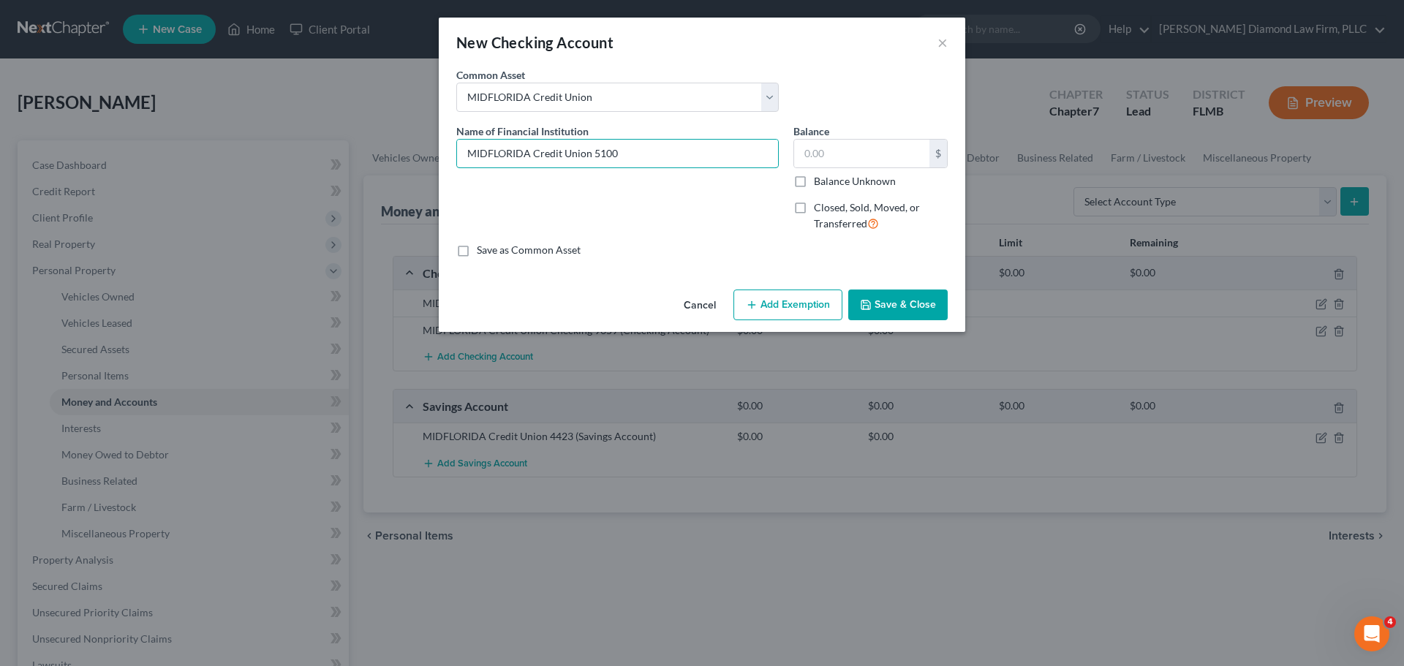
type input "MIDFLORIDA Credit Union 5100"
drag, startPoint x: 908, startPoint y: 301, endPoint x: 982, endPoint y: 315, distance: 75.1
click at [908, 301] on button "Save & Close" at bounding box center [897, 305] width 99 height 31
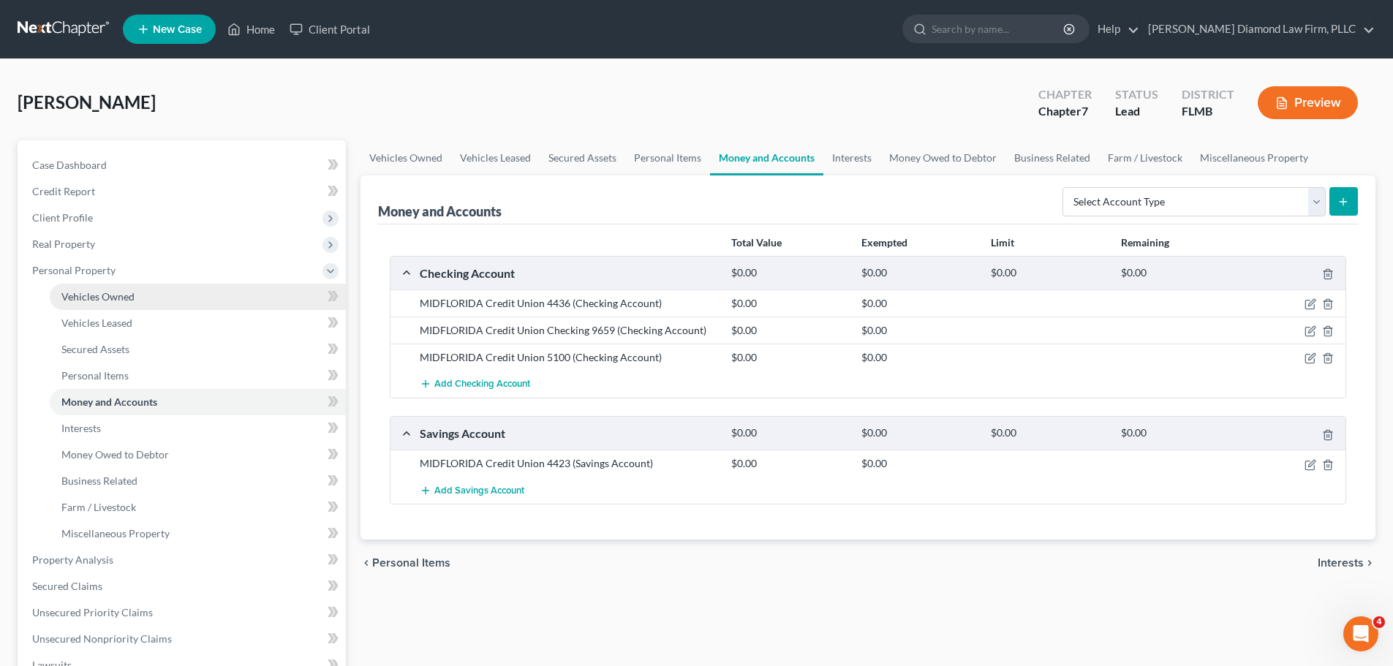
click at [58, 302] on link "Vehicles Owned" at bounding box center [198, 297] width 296 height 26
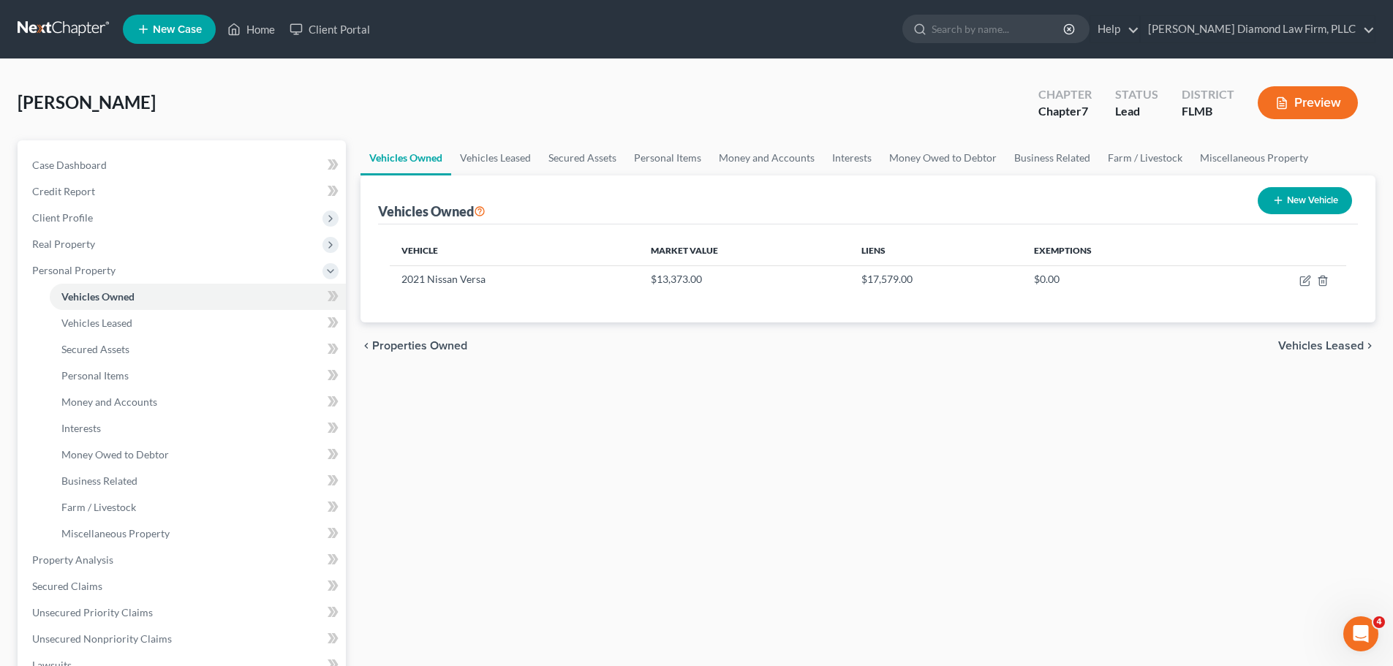
click at [65, 32] on link at bounding box center [65, 29] width 94 height 26
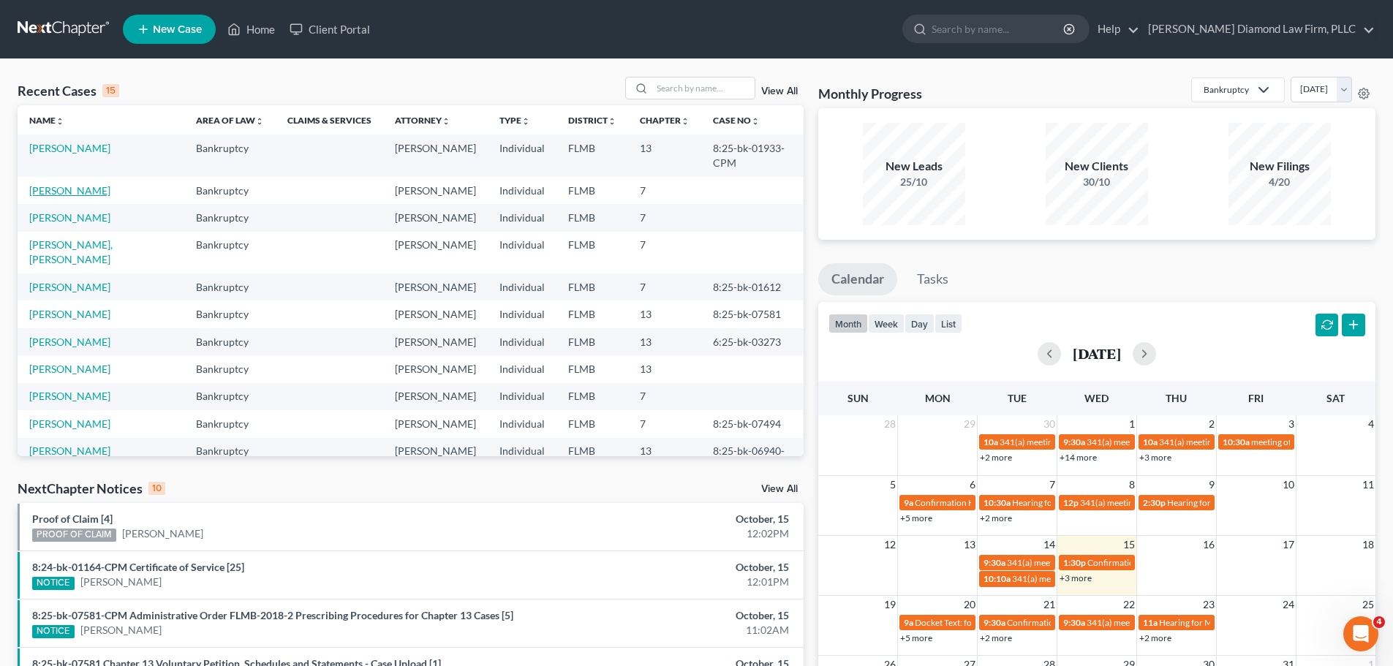
click at [96, 184] on link "[PERSON_NAME]" at bounding box center [69, 190] width 81 height 12
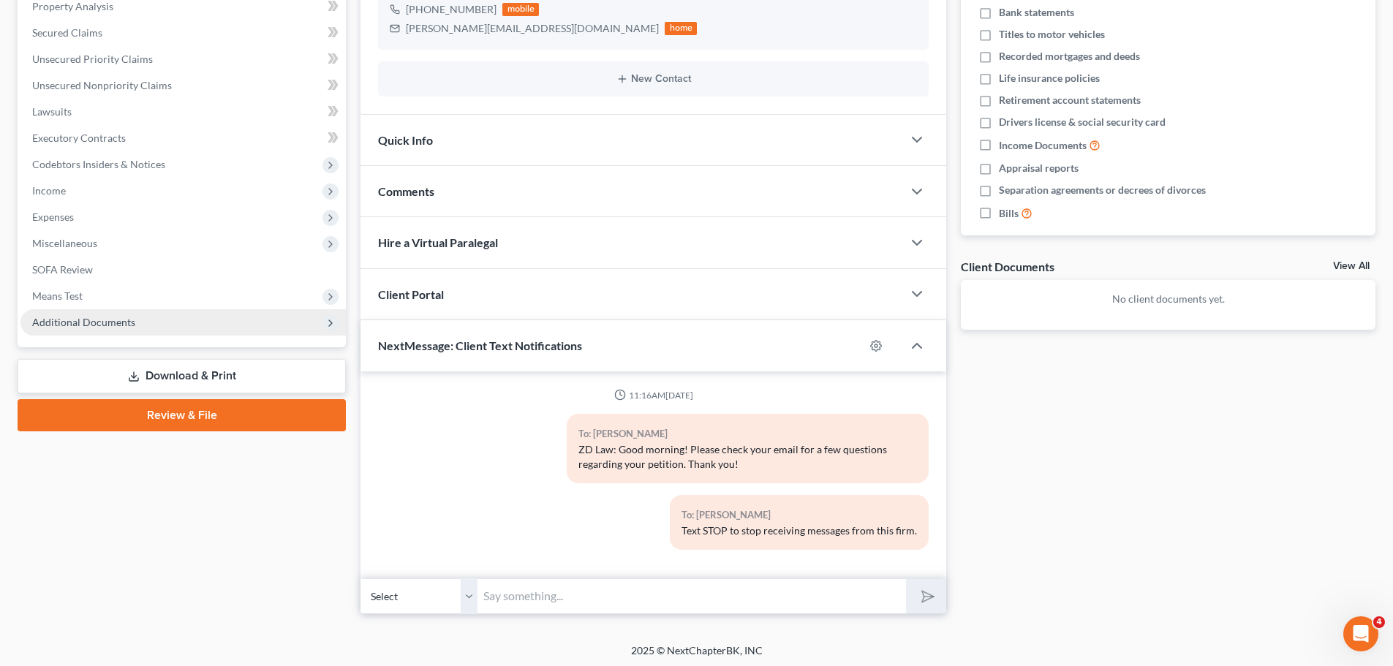
scroll to position [292, 0]
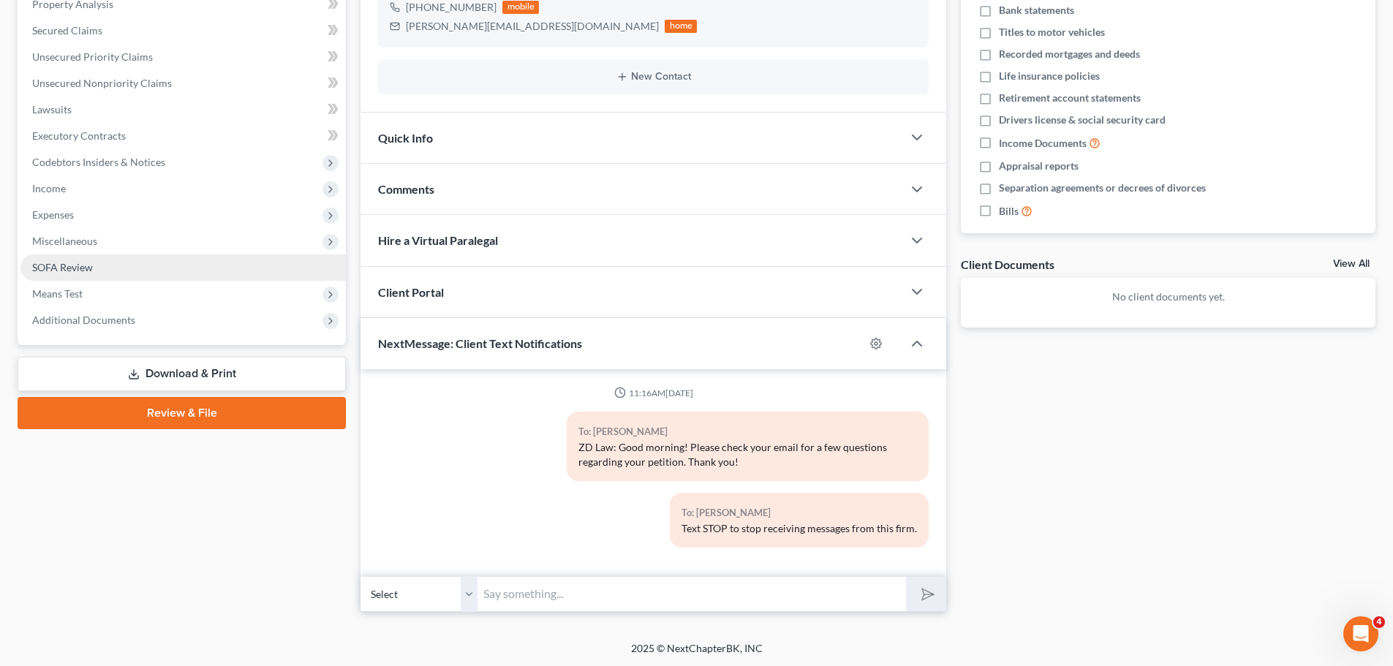
click at [94, 256] on link "SOFA Review" at bounding box center [182, 267] width 325 height 26
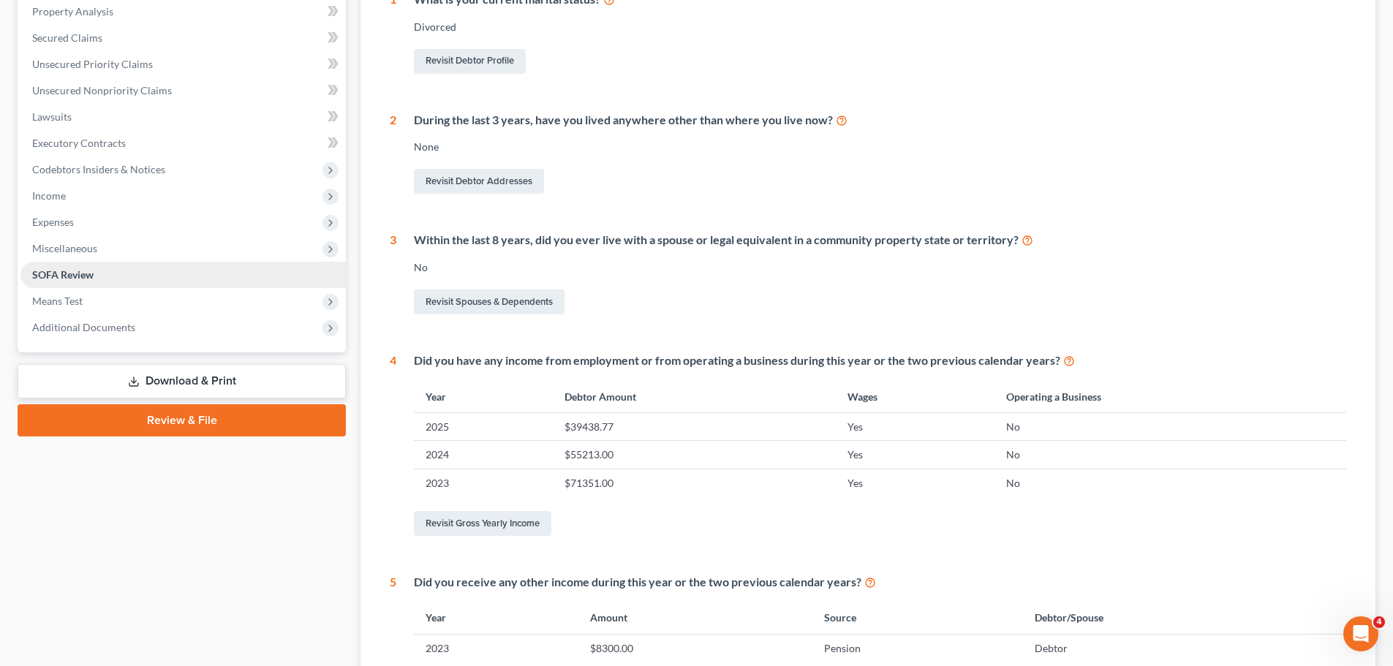
scroll to position [292, 0]
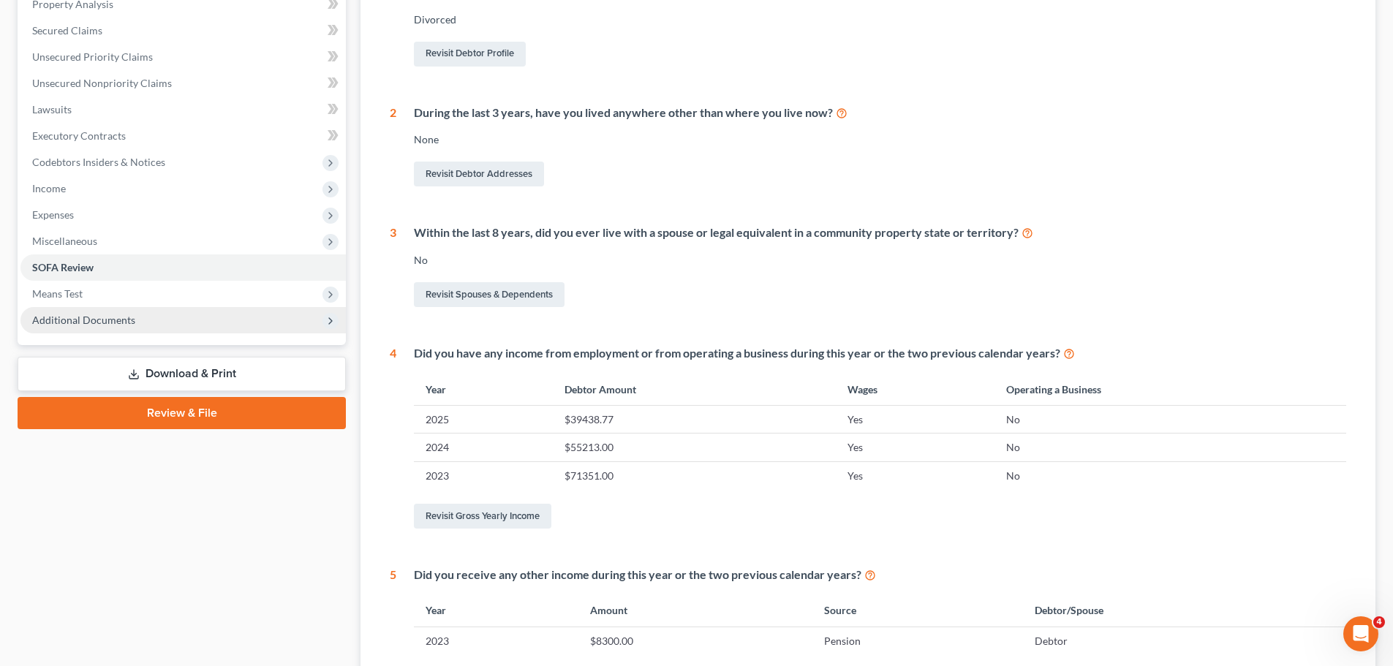
click at [84, 317] on span "Additional Documents" at bounding box center [83, 320] width 103 height 12
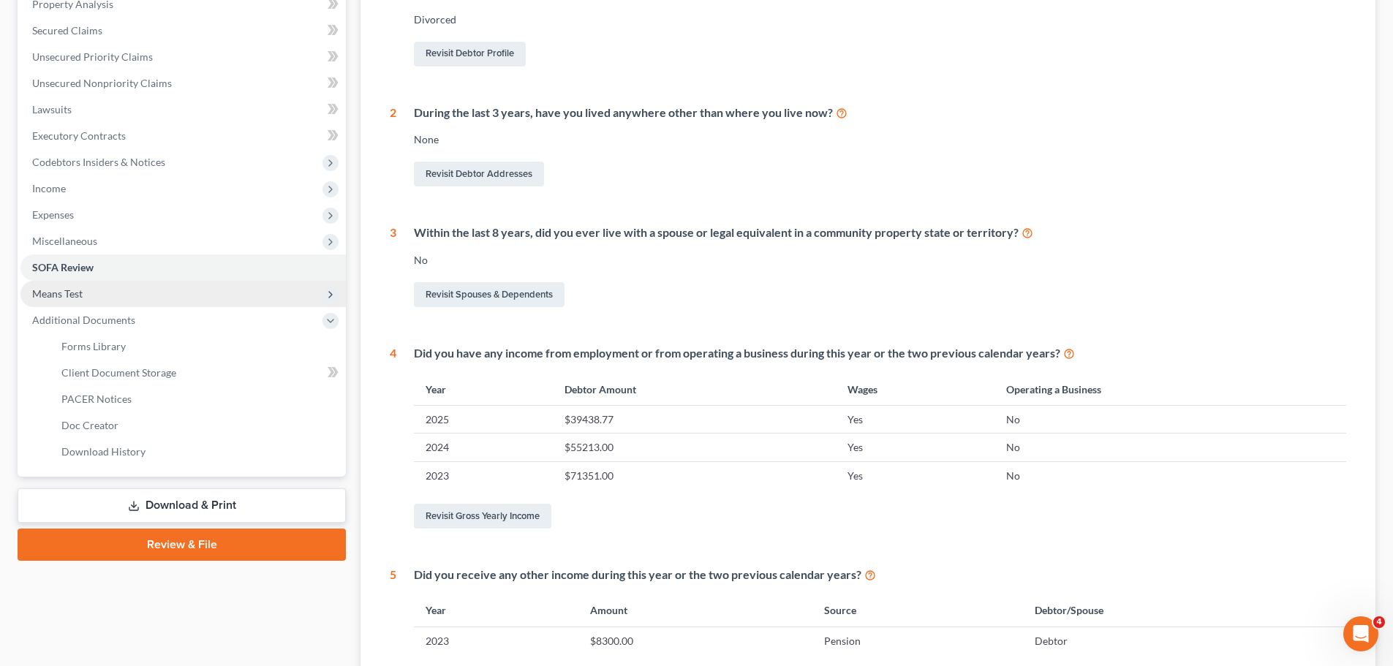
click at [83, 287] on span "Means Test" at bounding box center [182, 294] width 325 height 26
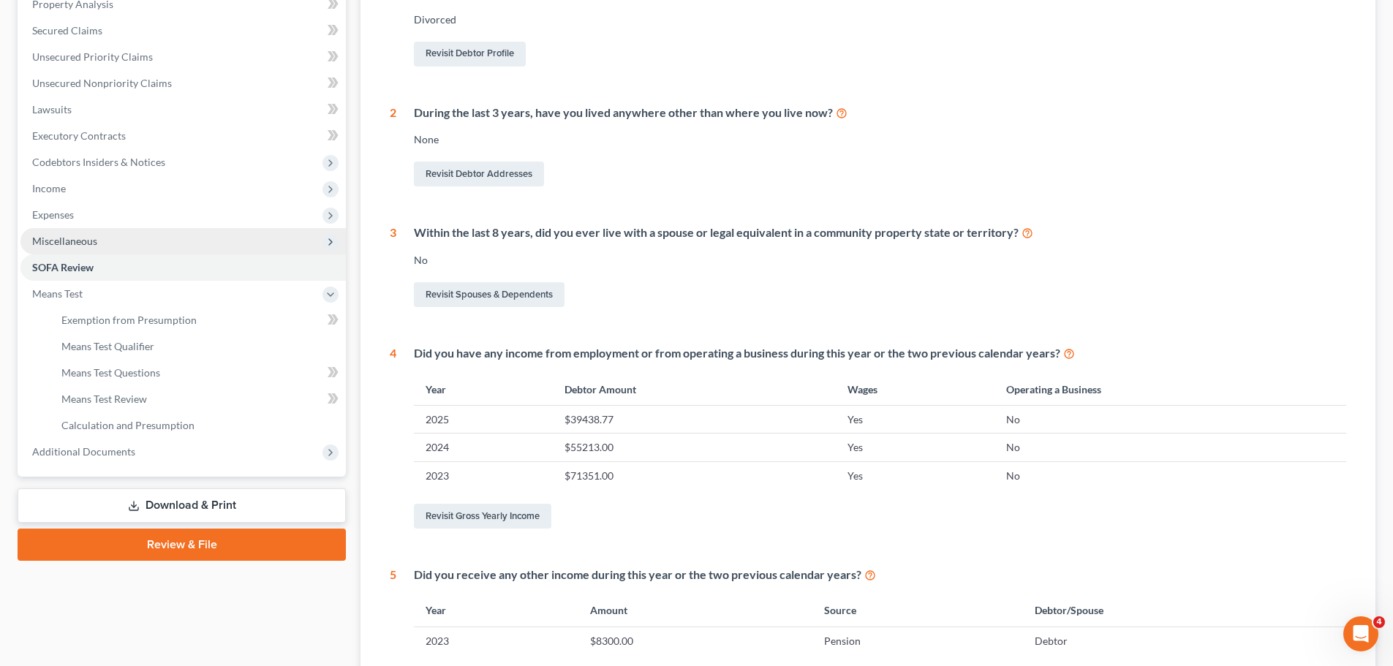
click at [83, 241] on span "Miscellaneous" at bounding box center [64, 241] width 65 height 12
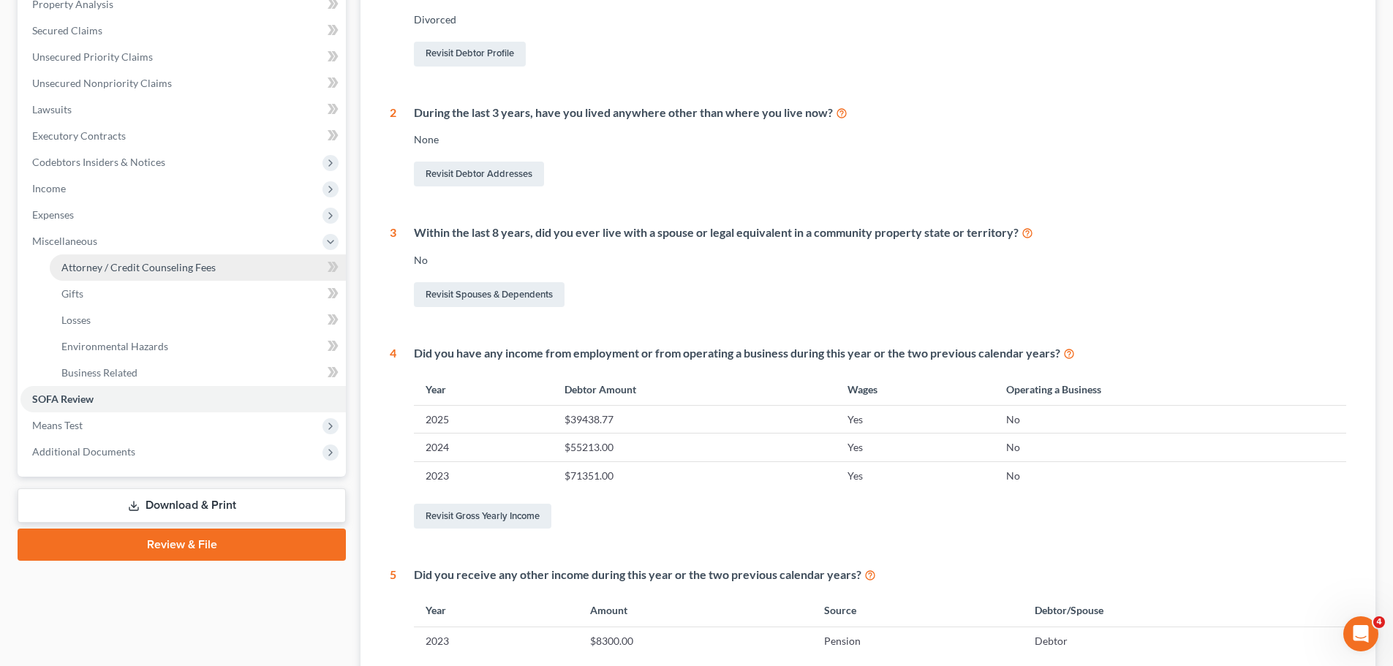
click at [82, 266] on span "Attorney / Credit Counseling Fees" at bounding box center [138, 267] width 154 height 12
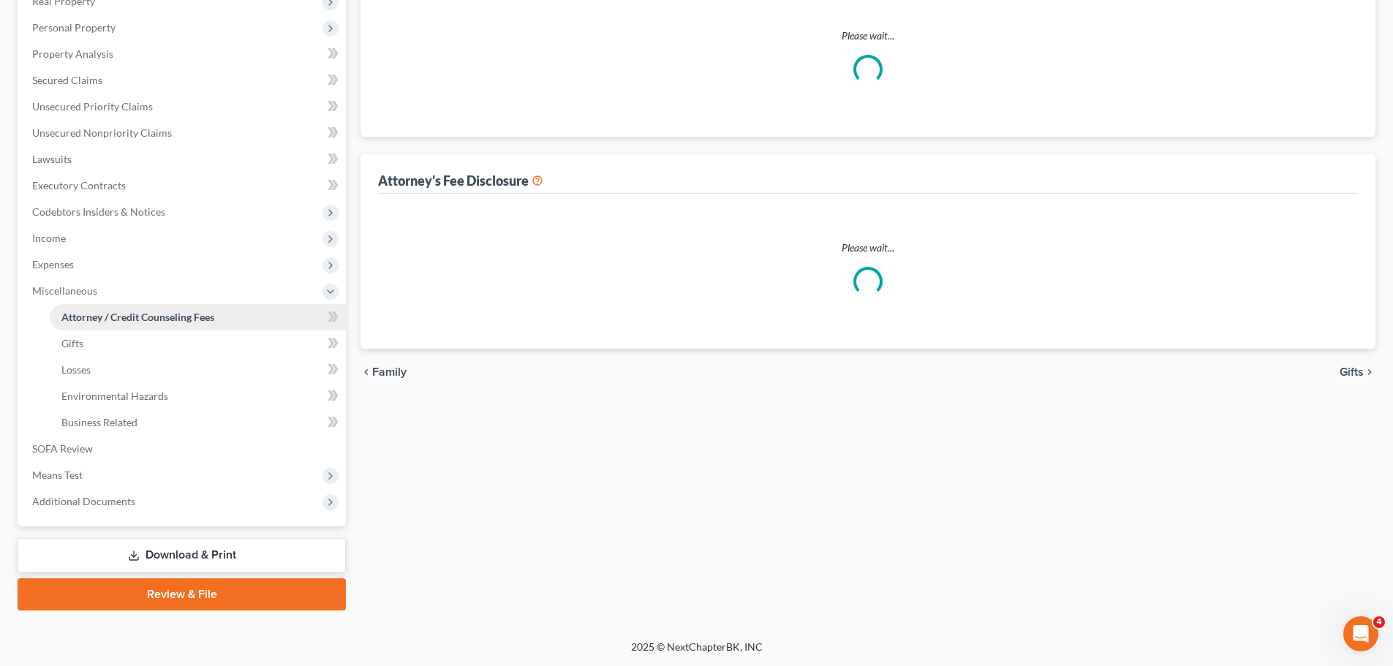
scroll to position [9, 0]
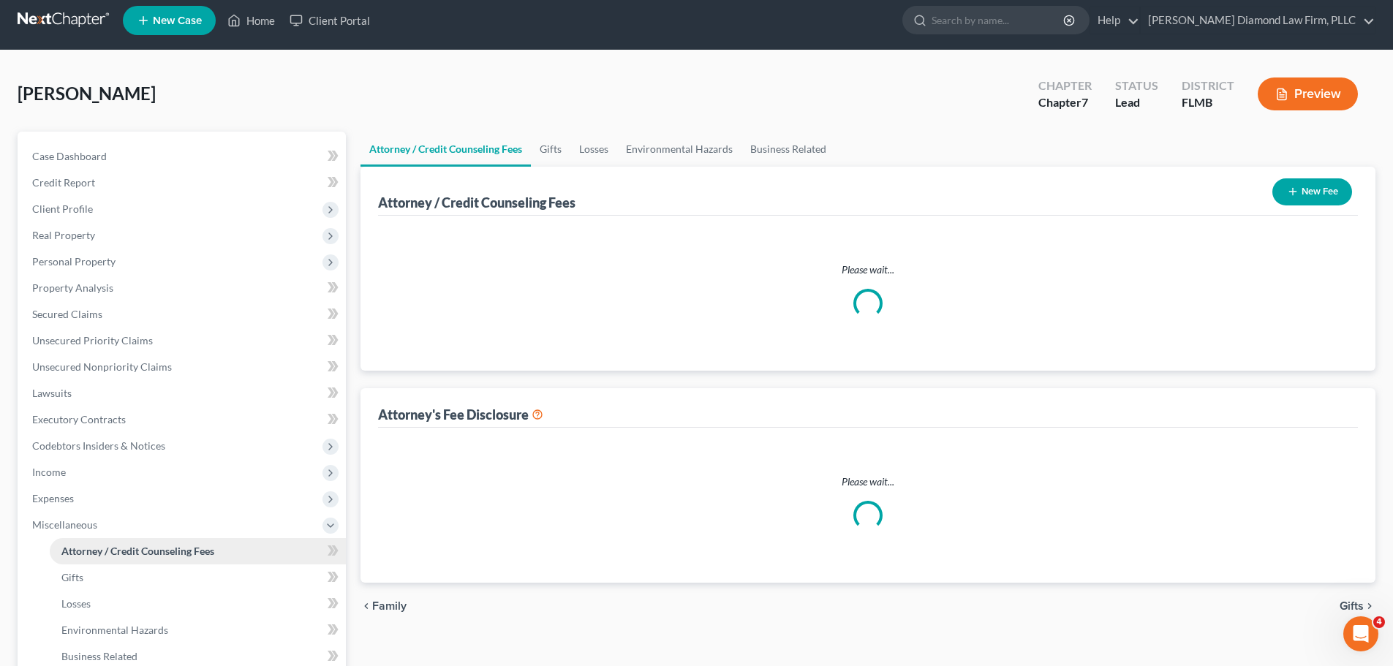
select select "2"
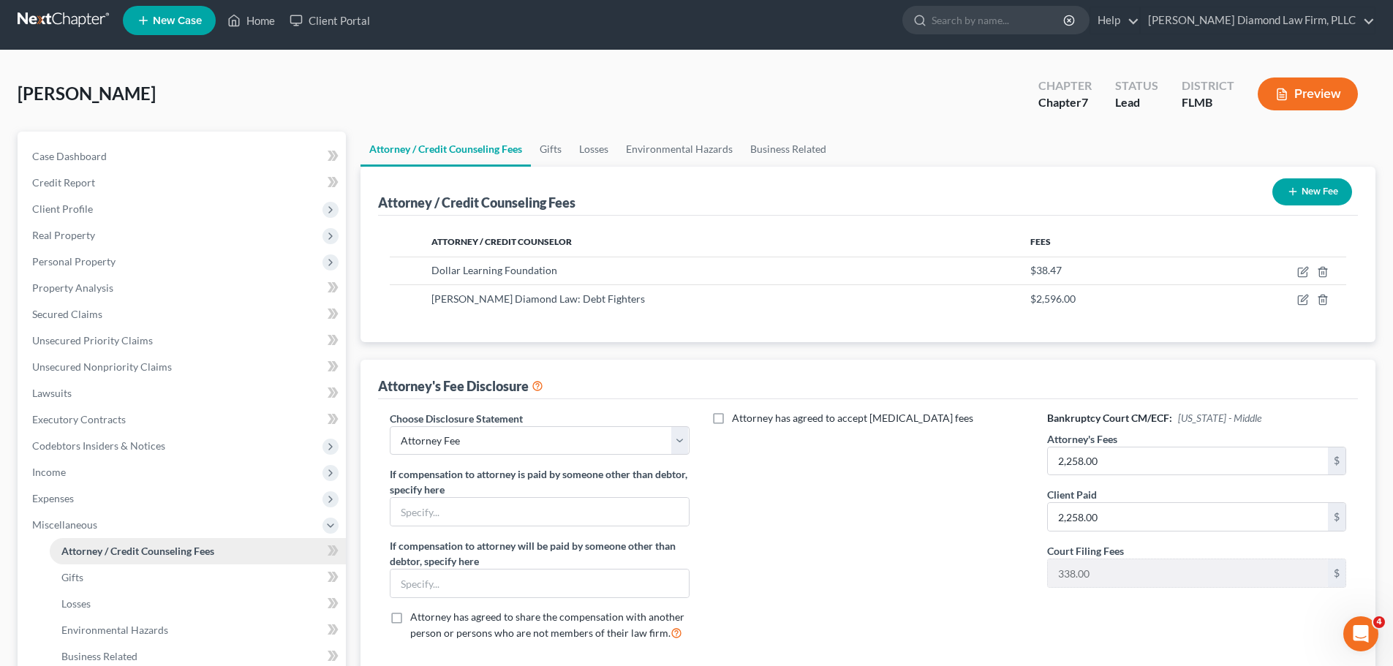
scroll to position [0, 0]
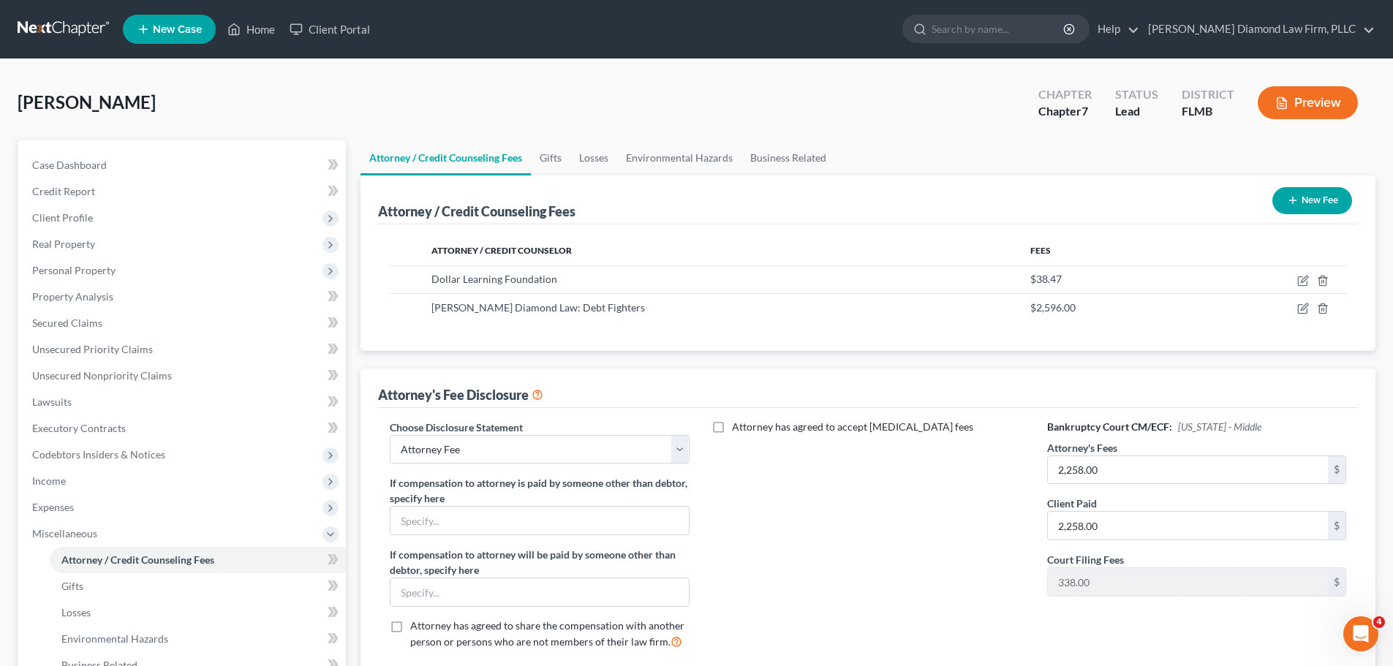
click at [79, 42] on nav "Home New Case Client Portal [PERSON_NAME] Diamond Law Firm, PLLC [PERSON_NAME][…" at bounding box center [696, 29] width 1393 height 58
click at [76, 31] on link at bounding box center [65, 29] width 94 height 26
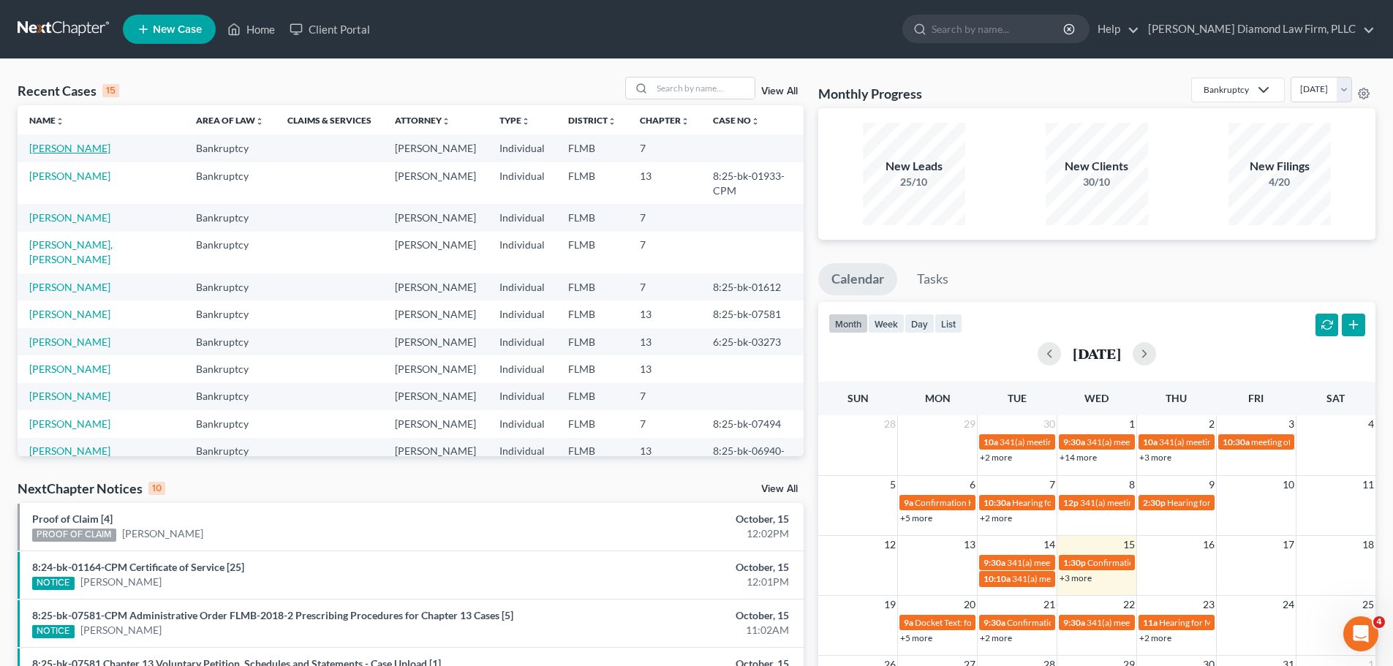
click at [75, 149] on link "[PERSON_NAME]" at bounding box center [69, 148] width 81 height 12
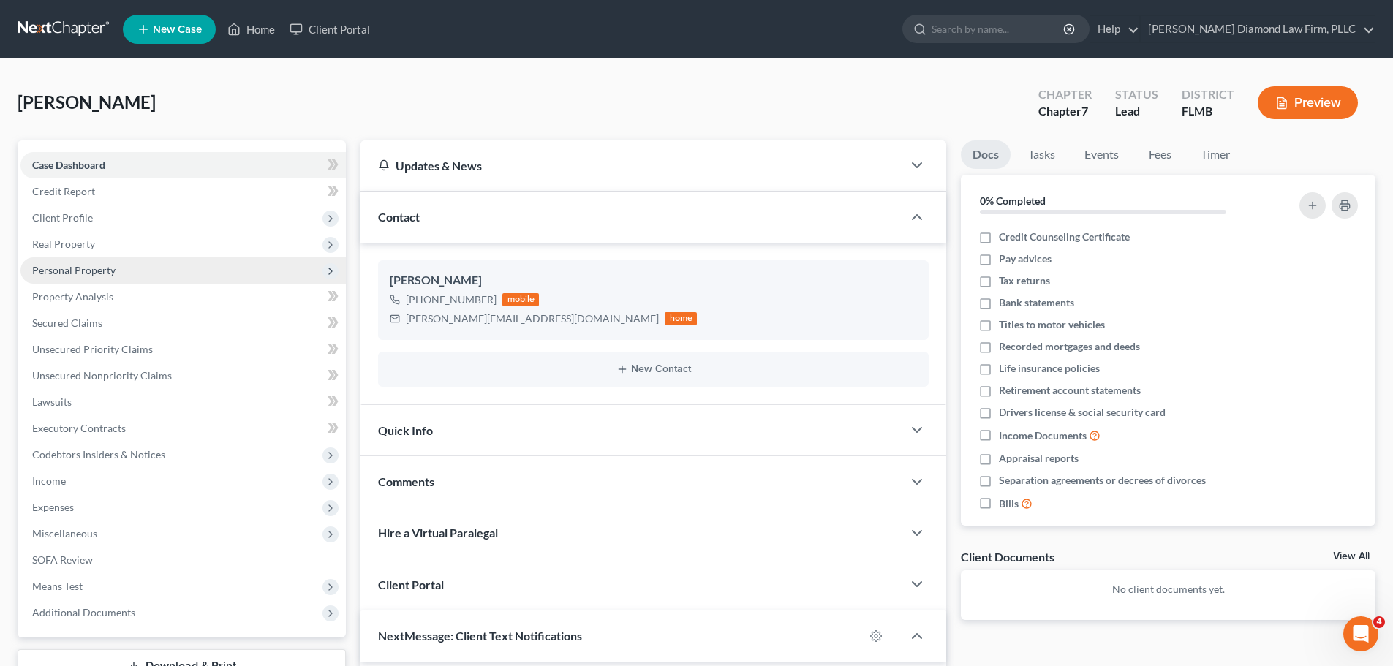
click at [88, 262] on span "Personal Property" at bounding box center [182, 270] width 325 height 26
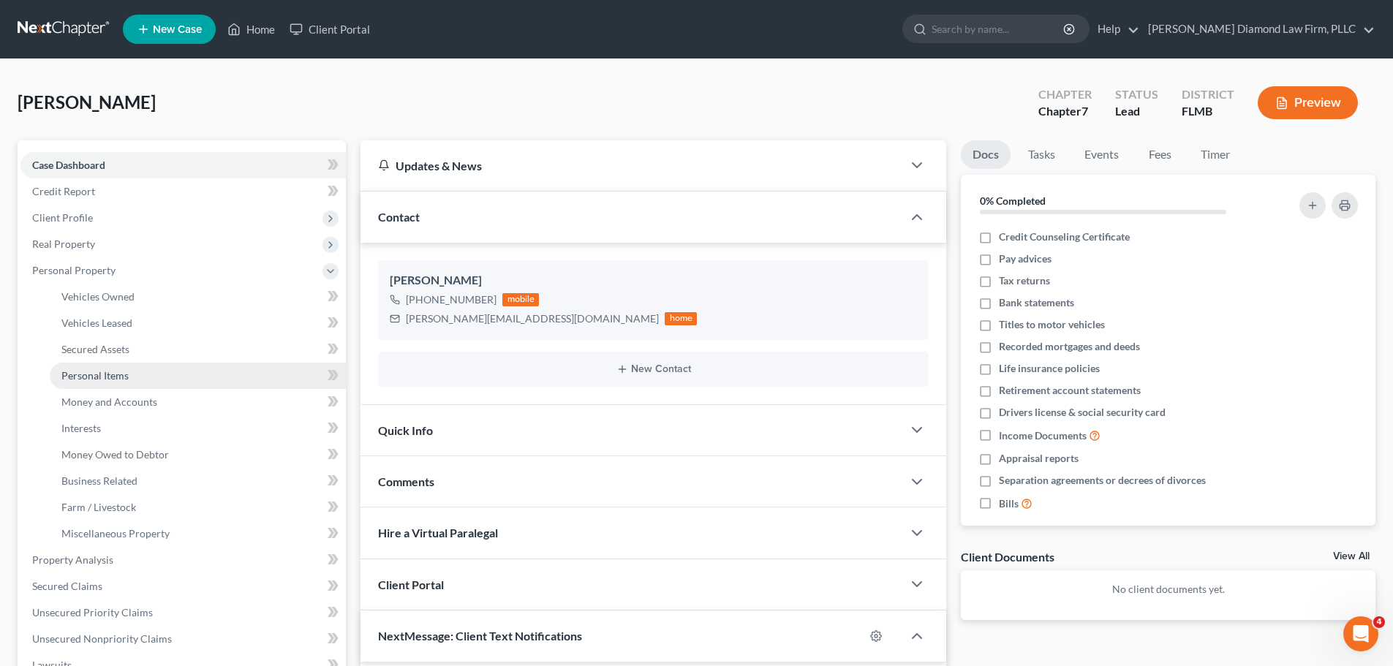
click at [83, 369] on span "Personal Items" at bounding box center [94, 375] width 67 height 12
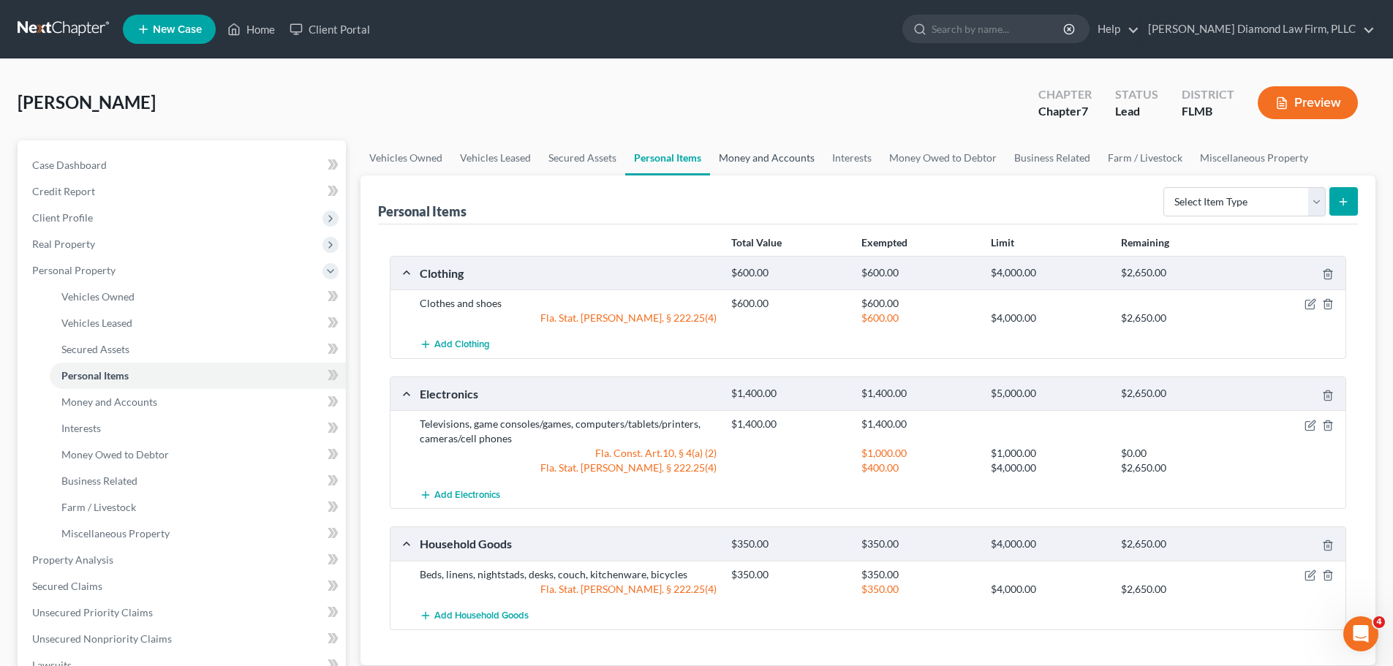
click at [768, 159] on link "Money and Accounts" at bounding box center [766, 157] width 113 height 35
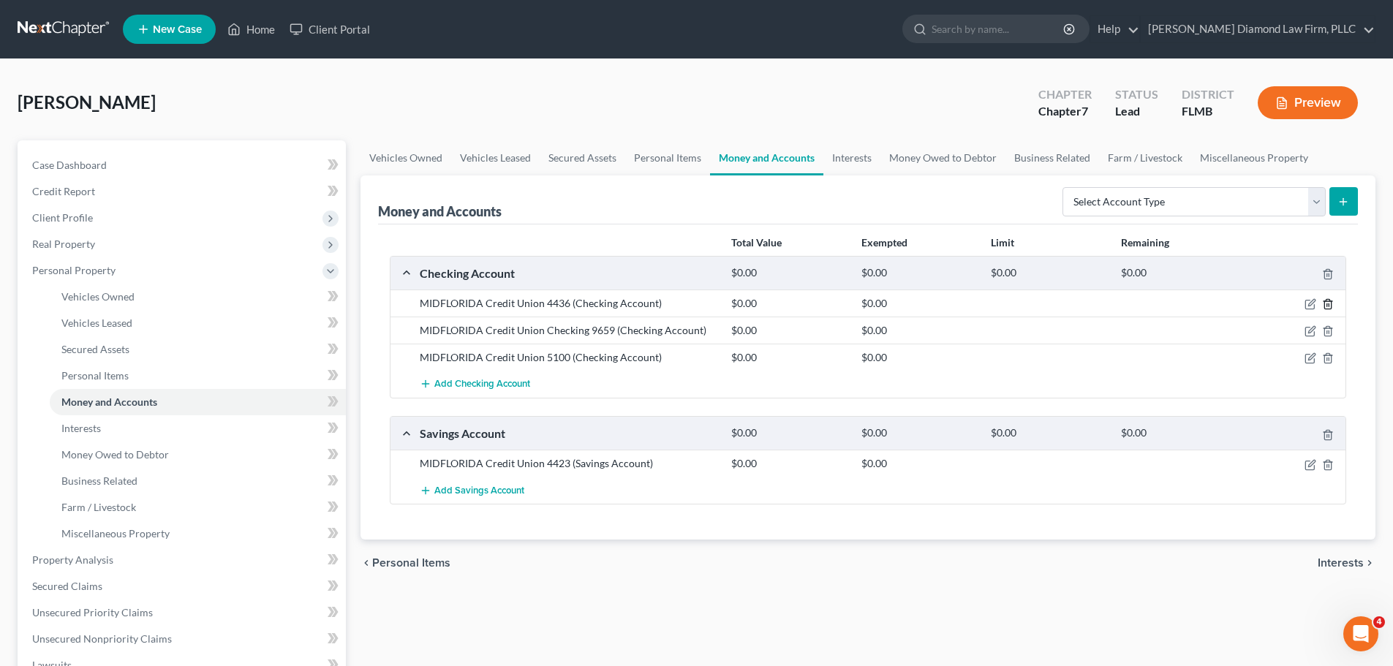
click at [1327, 306] on line "button" at bounding box center [1327, 305] width 0 height 3
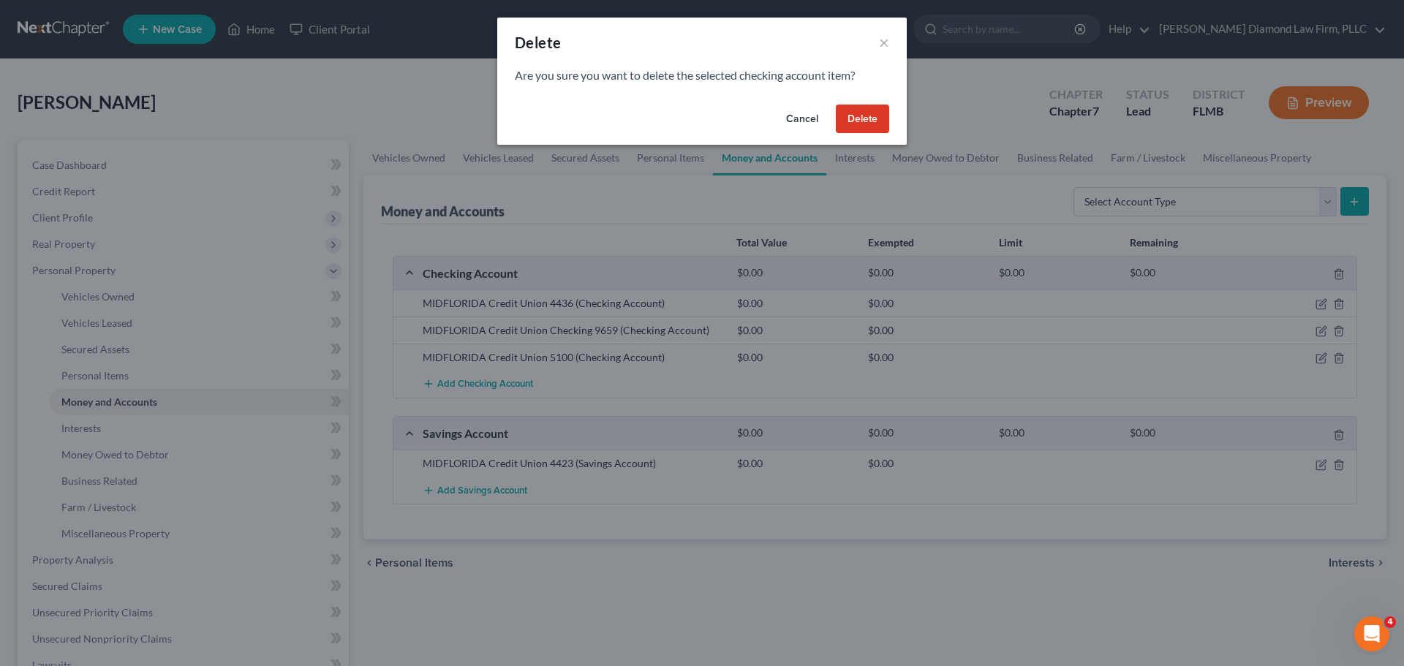
click at [847, 121] on button "Delete" at bounding box center [862, 119] width 53 height 29
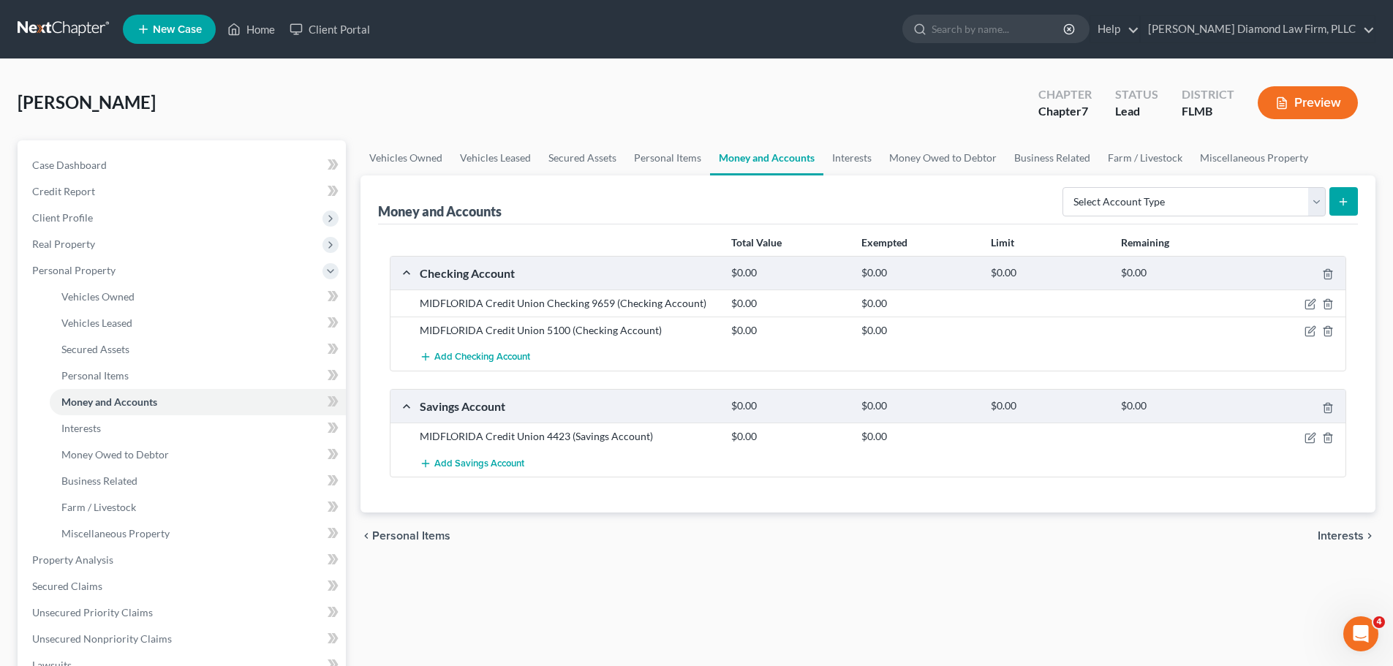
click at [64, 25] on link at bounding box center [65, 29] width 94 height 26
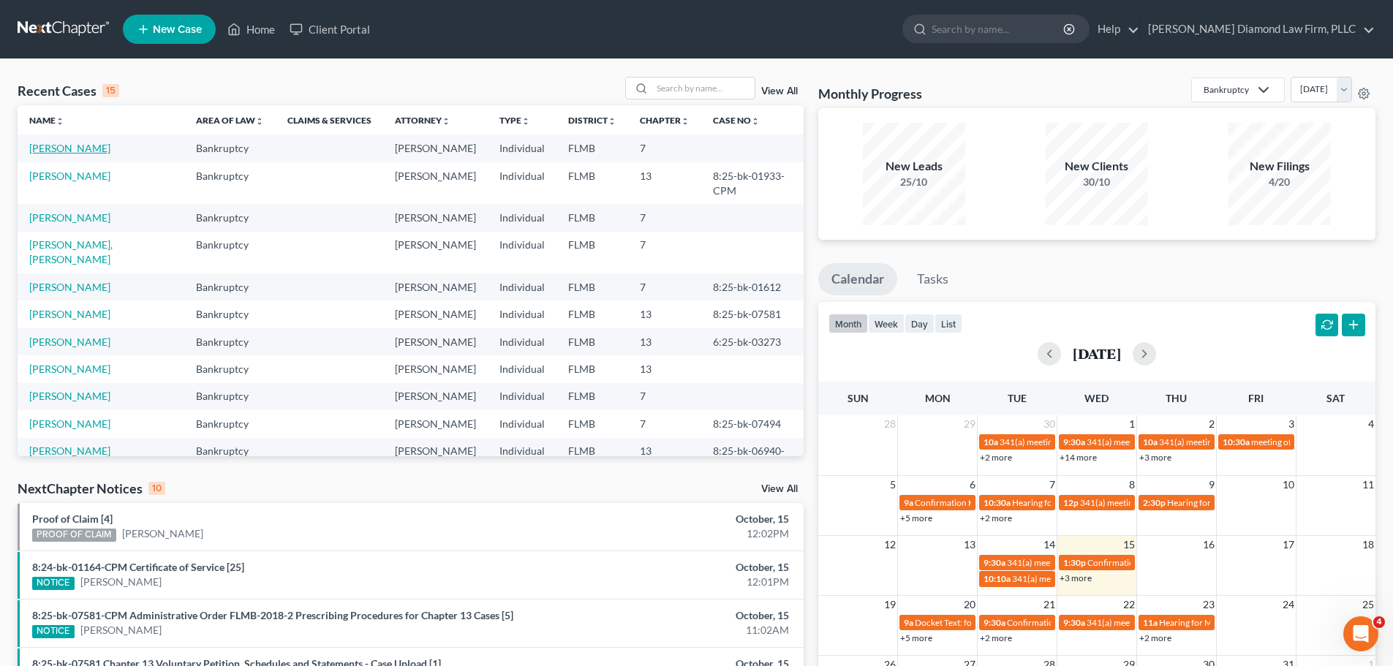
click at [81, 145] on link "[PERSON_NAME]" at bounding box center [69, 148] width 81 height 12
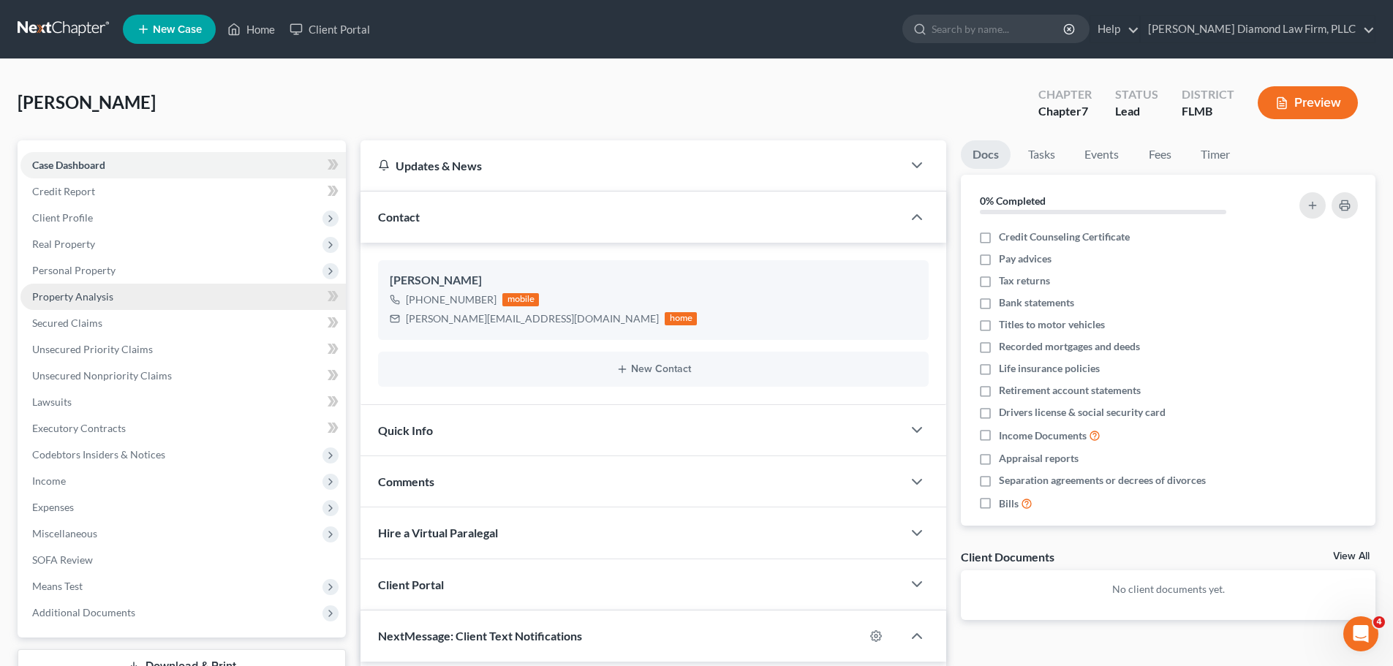
click at [72, 290] on span "Property Analysis" at bounding box center [72, 296] width 81 height 12
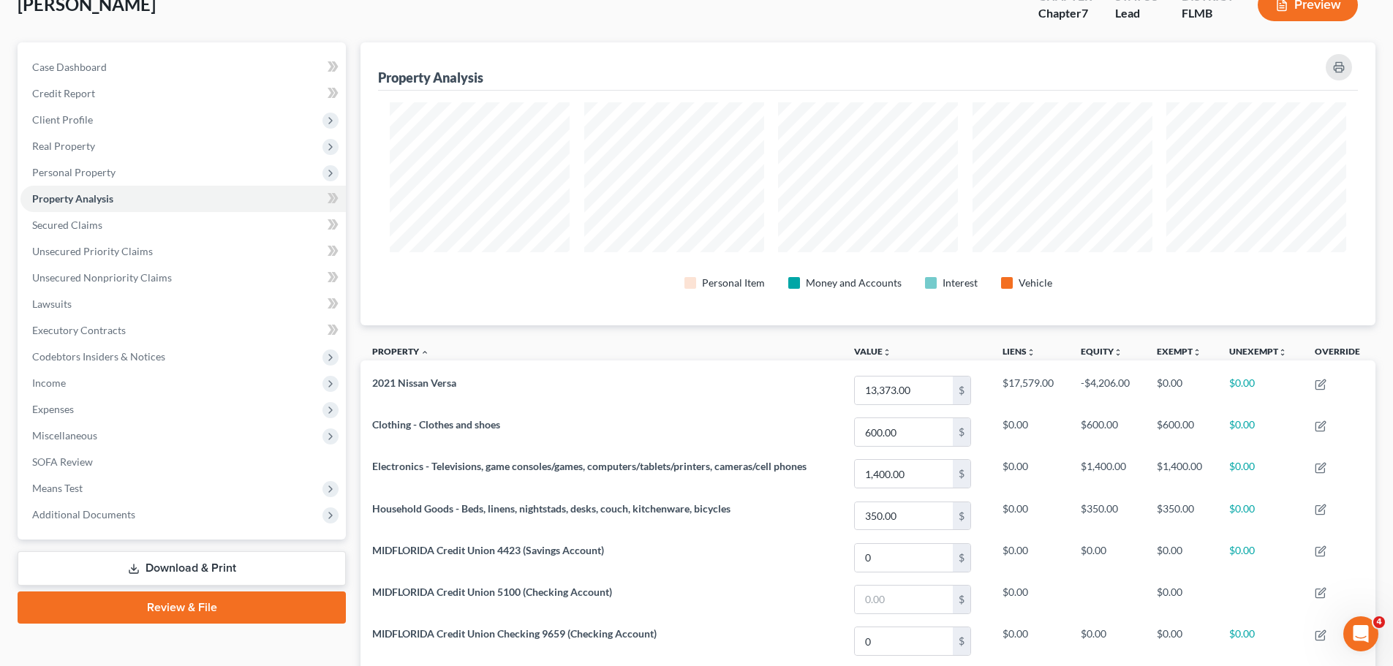
scroll to position [279, 0]
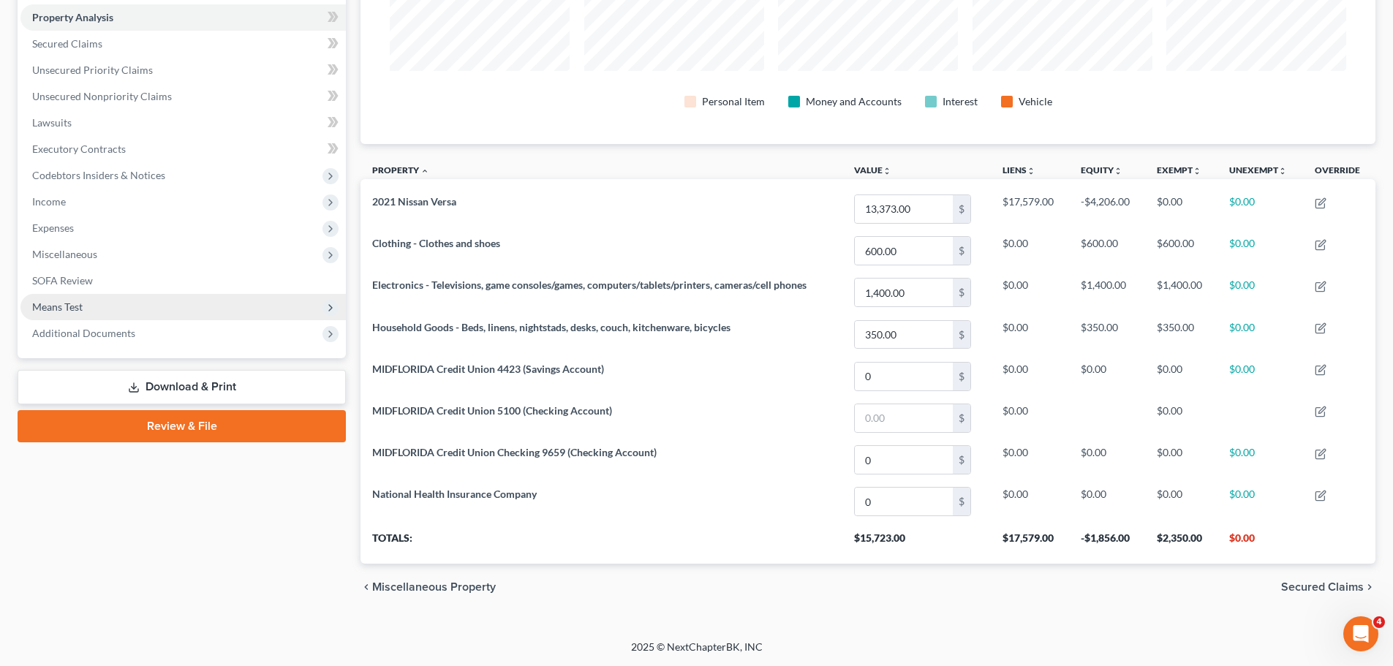
click at [79, 303] on span "Means Test" at bounding box center [57, 307] width 50 height 12
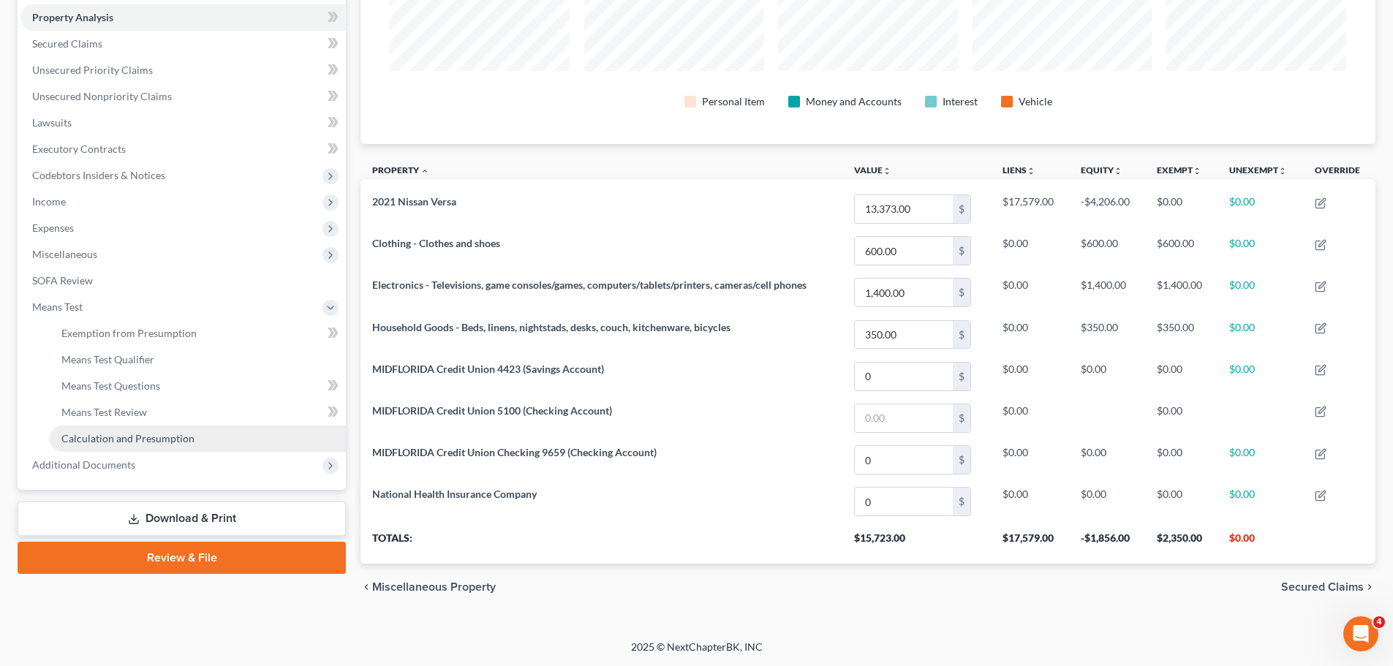
click at [86, 449] on link "Calculation and Presumption" at bounding box center [198, 439] width 296 height 26
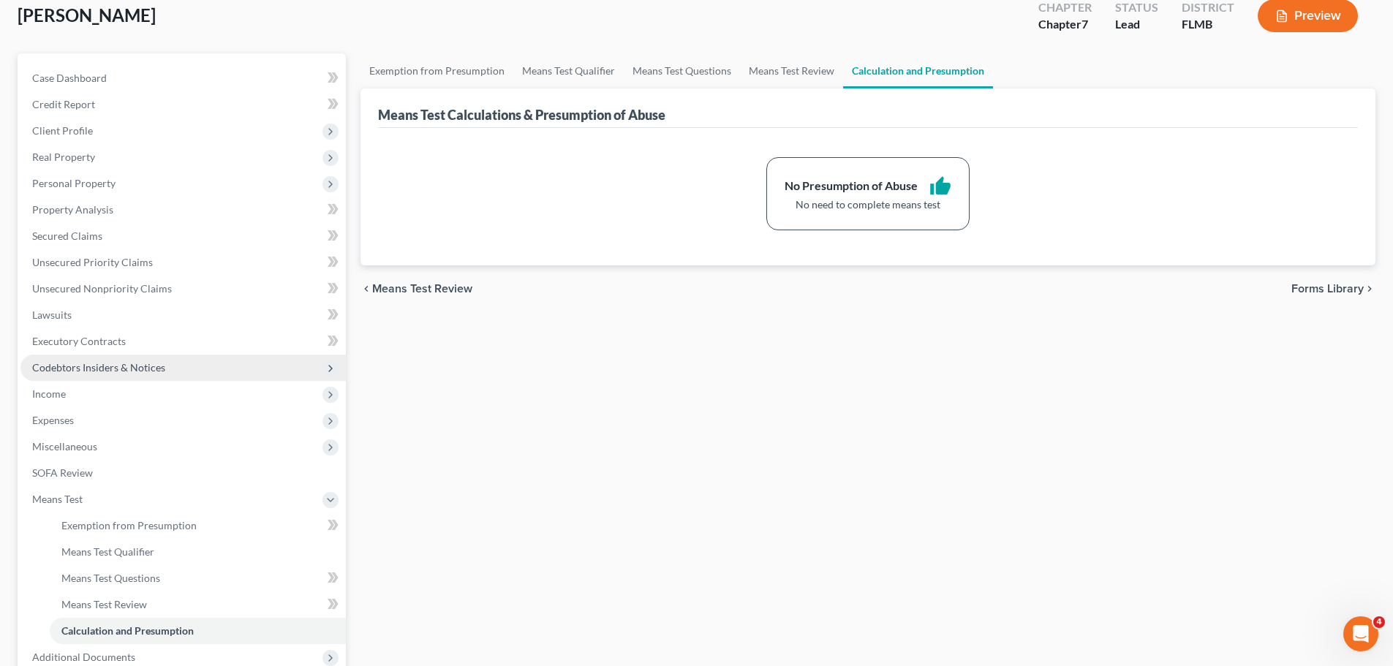
scroll to position [243, 0]
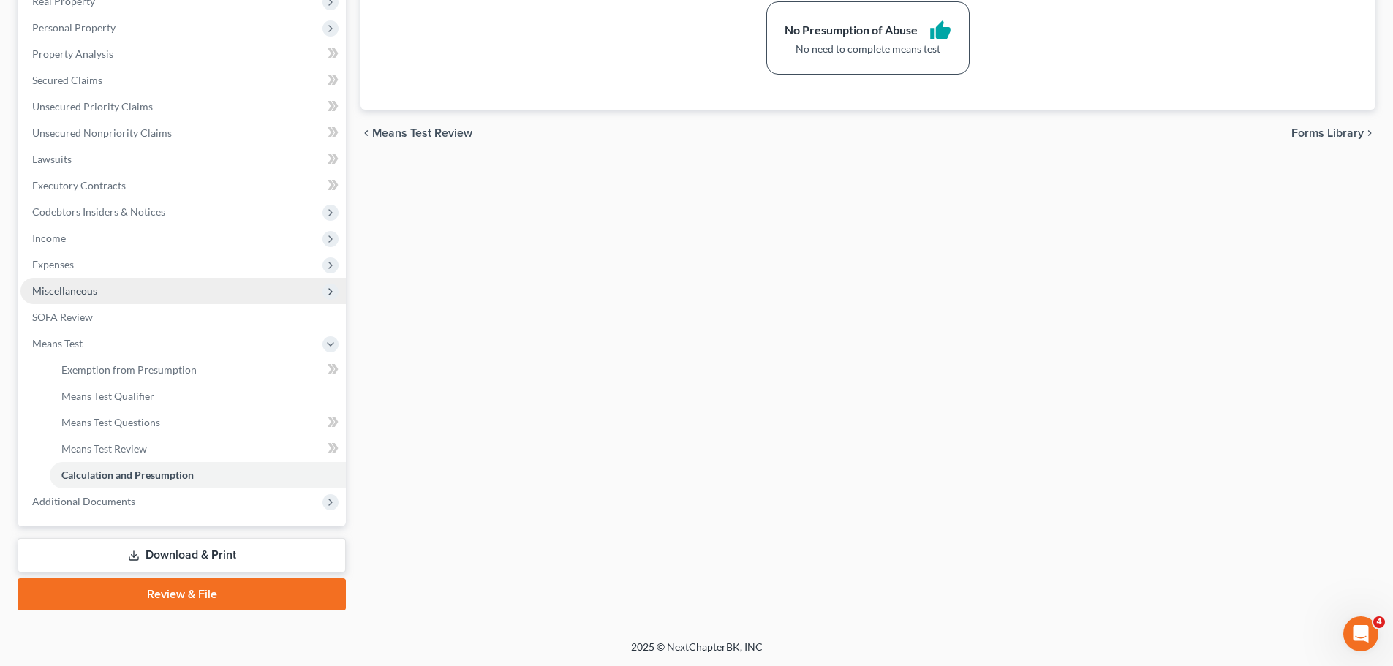
click at [94, 293] on span "Miscellaneous" at bounding box center [64, 290] width 65 height 12
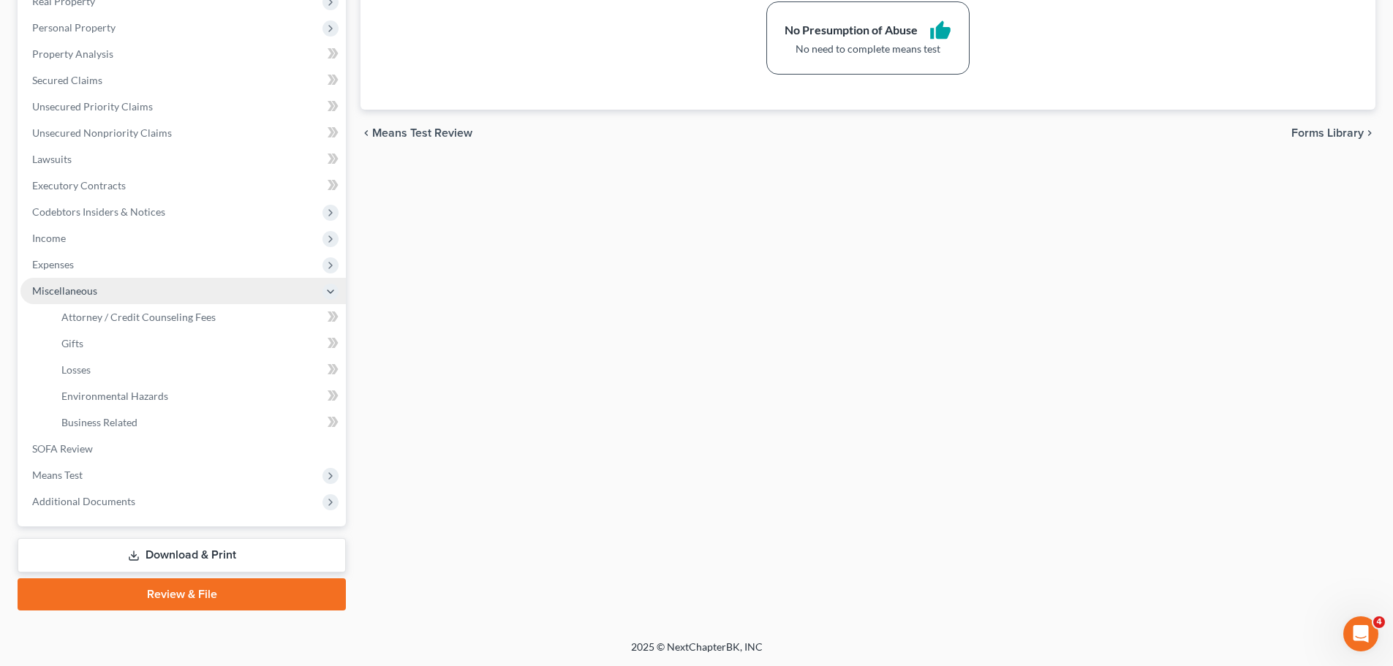
click at [90, 295] on span "Miscellaneous" at bounding box center [64, 290] width 65 height 12
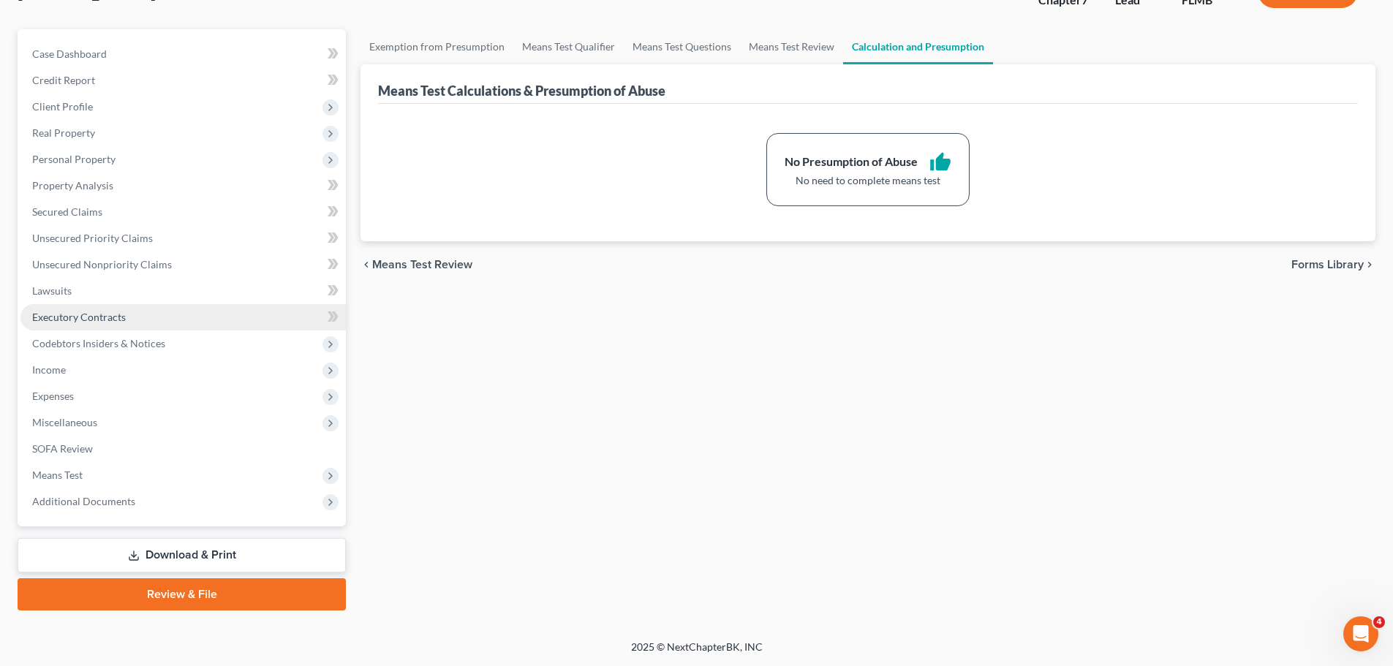
click at [74, 304] on link "Executory Contracts" at bounding box center [182, 317] width 325 height 26
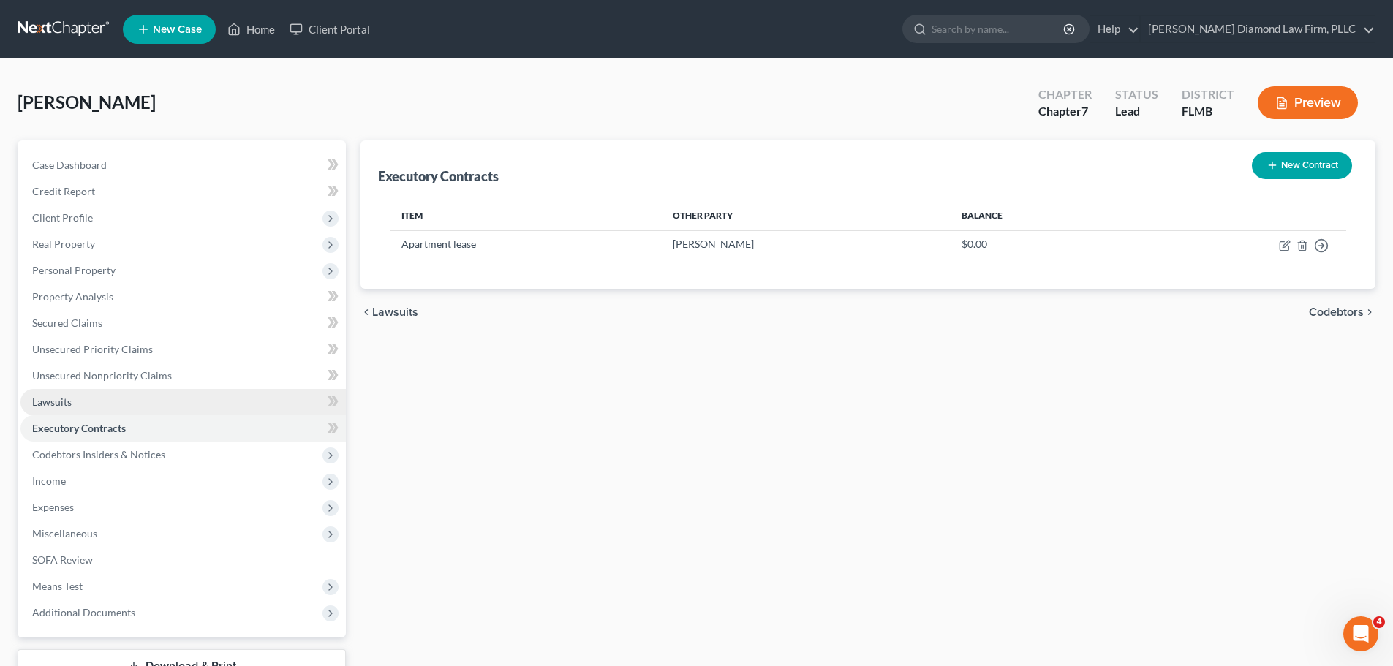
click at [61, 408] on link "Lawsuits" at bounding box center [182, 402] width 325 height 26
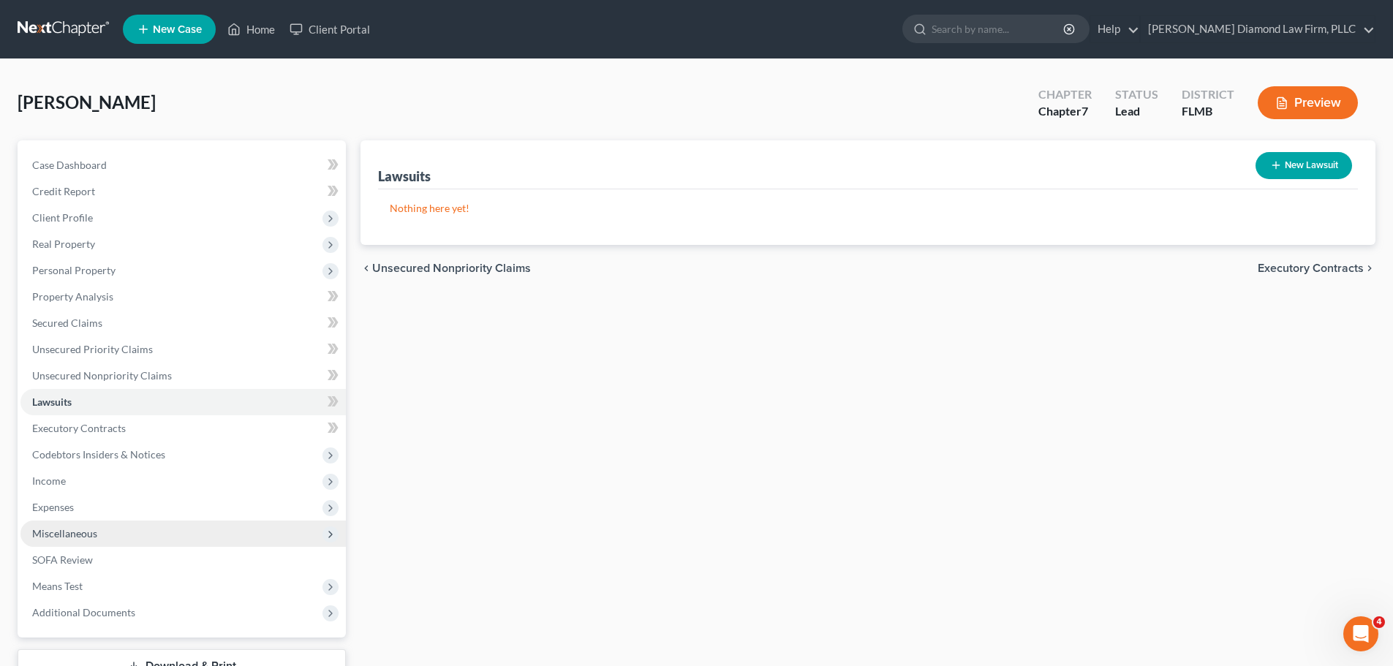
click at [108, 522] on span "Miscellaneous" at bounding box center [182, 534] width 325 height 26
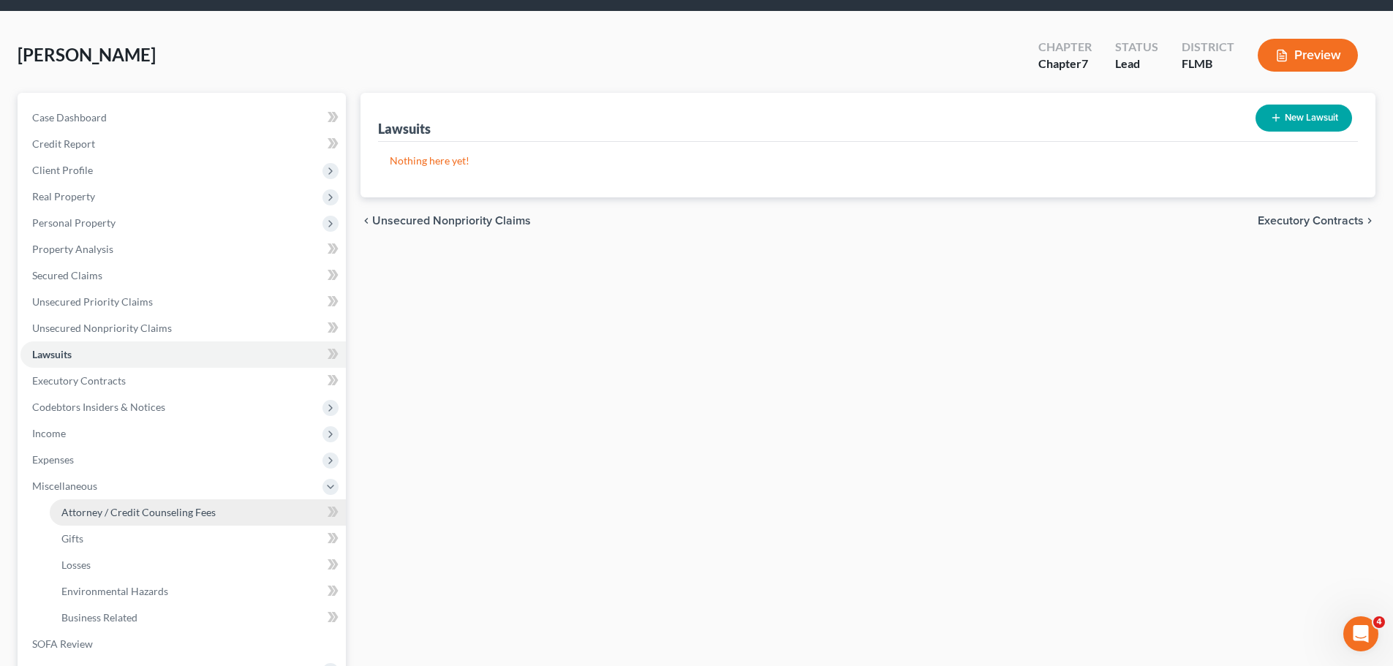
scroll to position [73, 0]
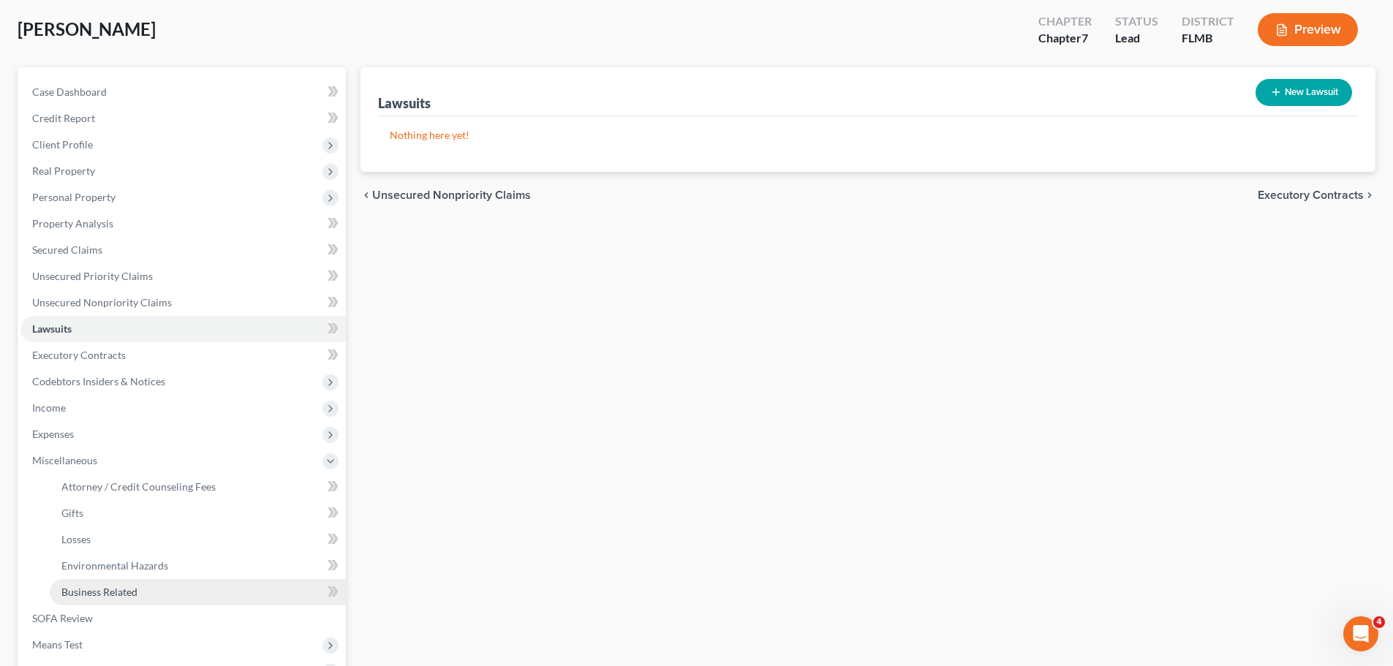
click at [88, 590] on span "Business Related" at bounding box center [99, 592] width 76 height 12
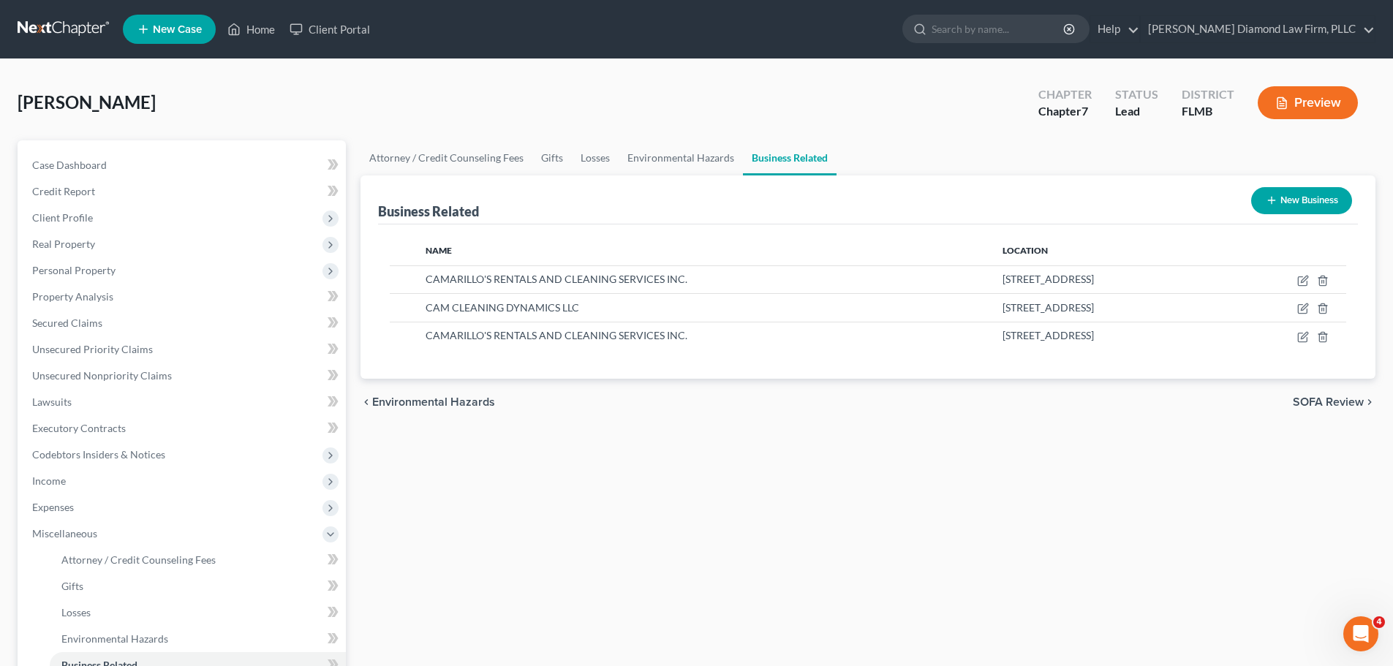
click at [67, 34] on link at bounding box center [65, 29] width 94 height 26
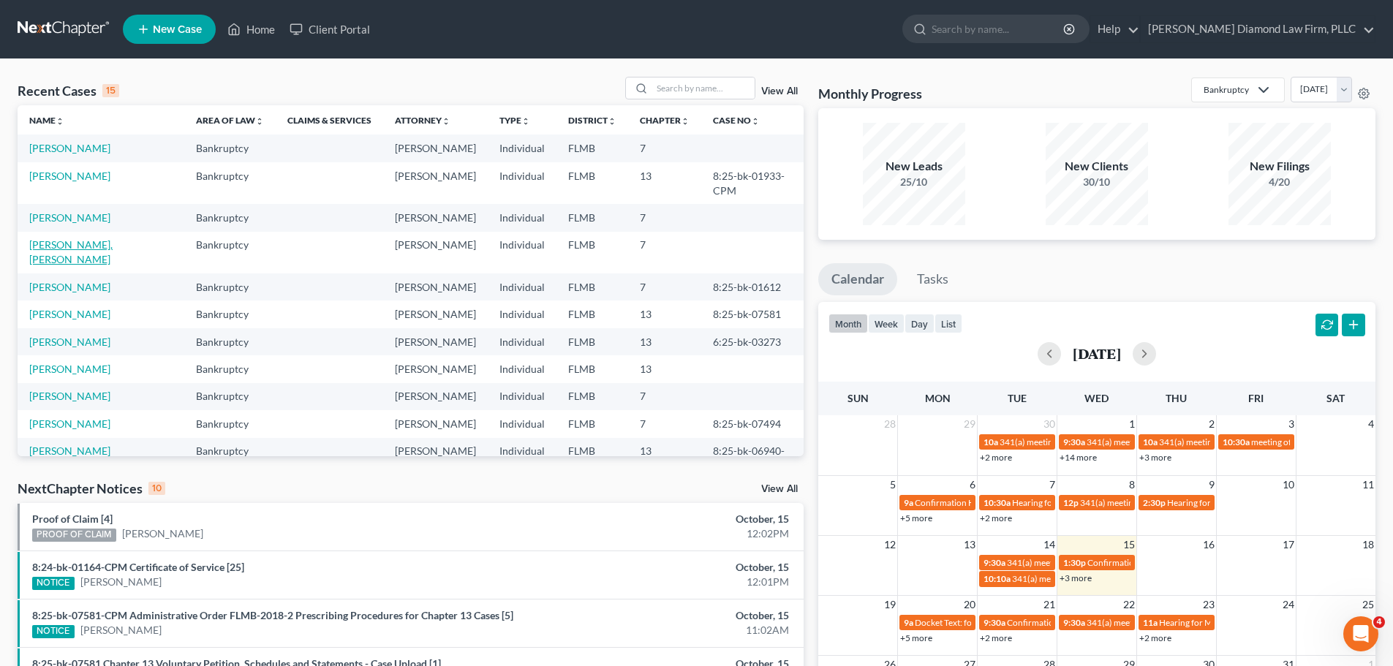
click at [69, 238] on link "[PERSON_NAME], [PERSON_NAME]" at bounding box center [70, 251] width 83 height 27
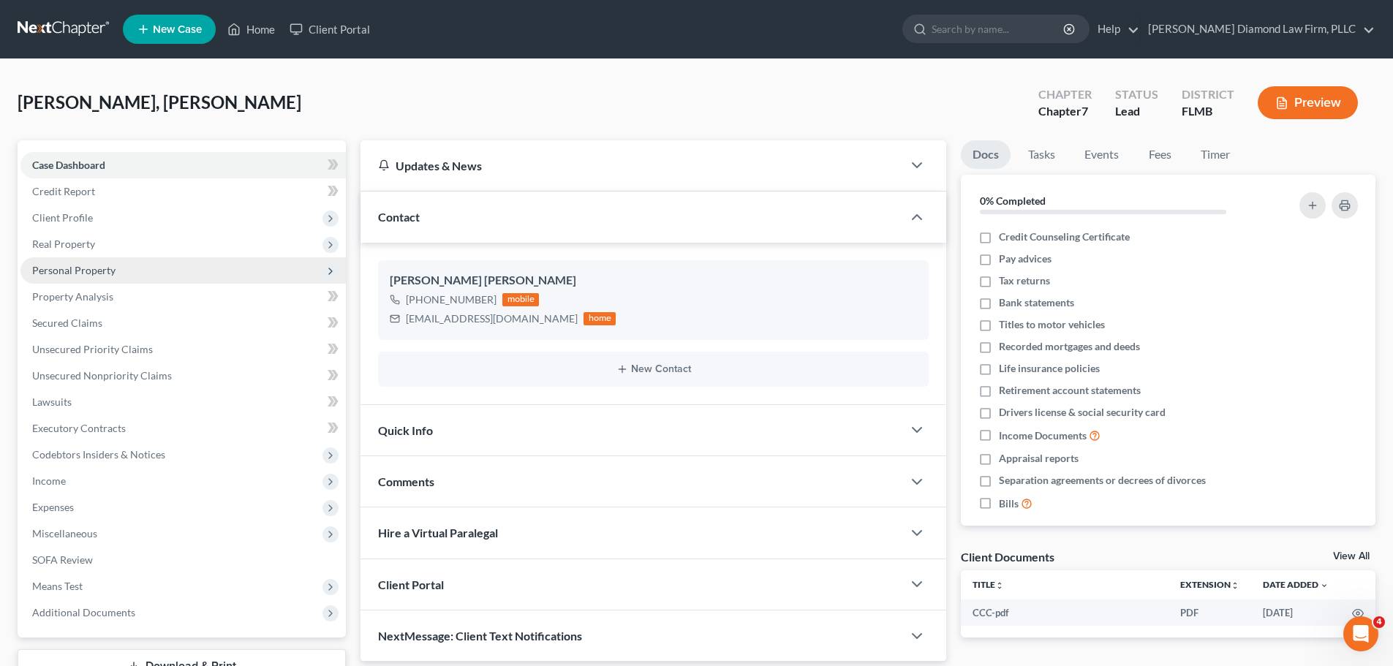
click at [91, 281] on span "Personal Property" at bounding box center [182, 270] width 325 height 26
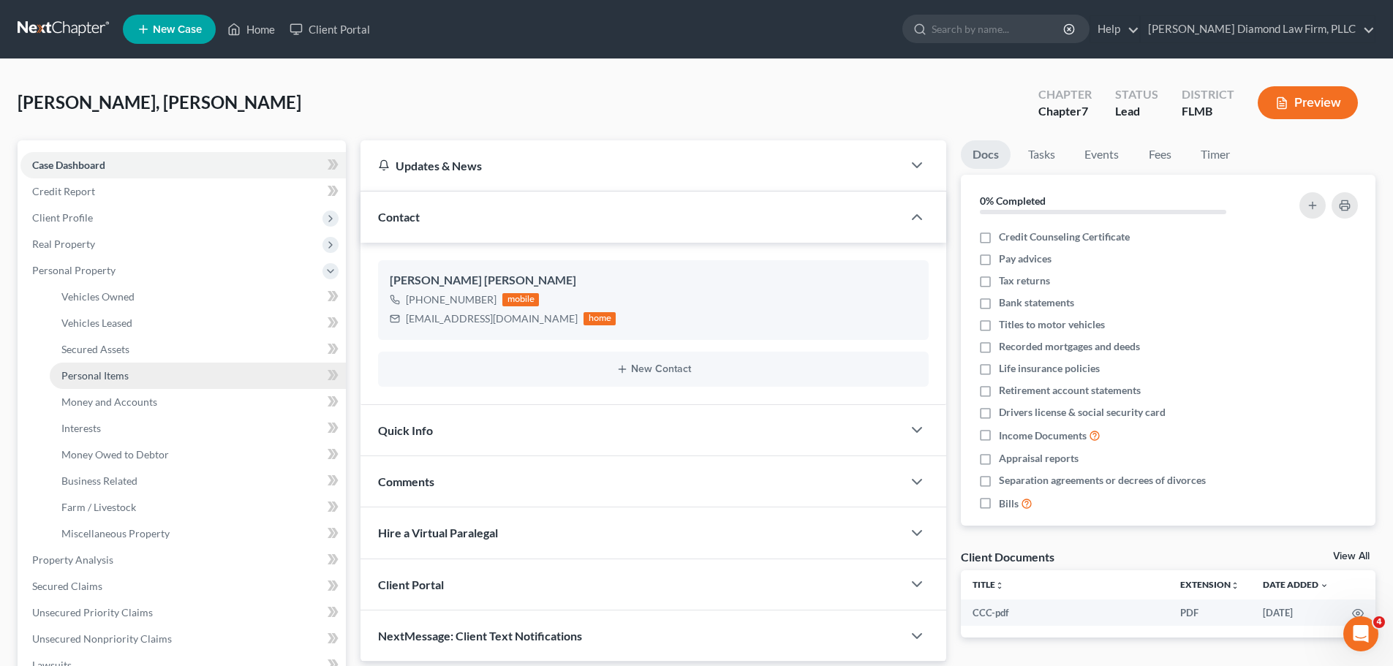
click at [85, 370] on span "Personal Items" at bounding box center [94, 375] width 67 height 12
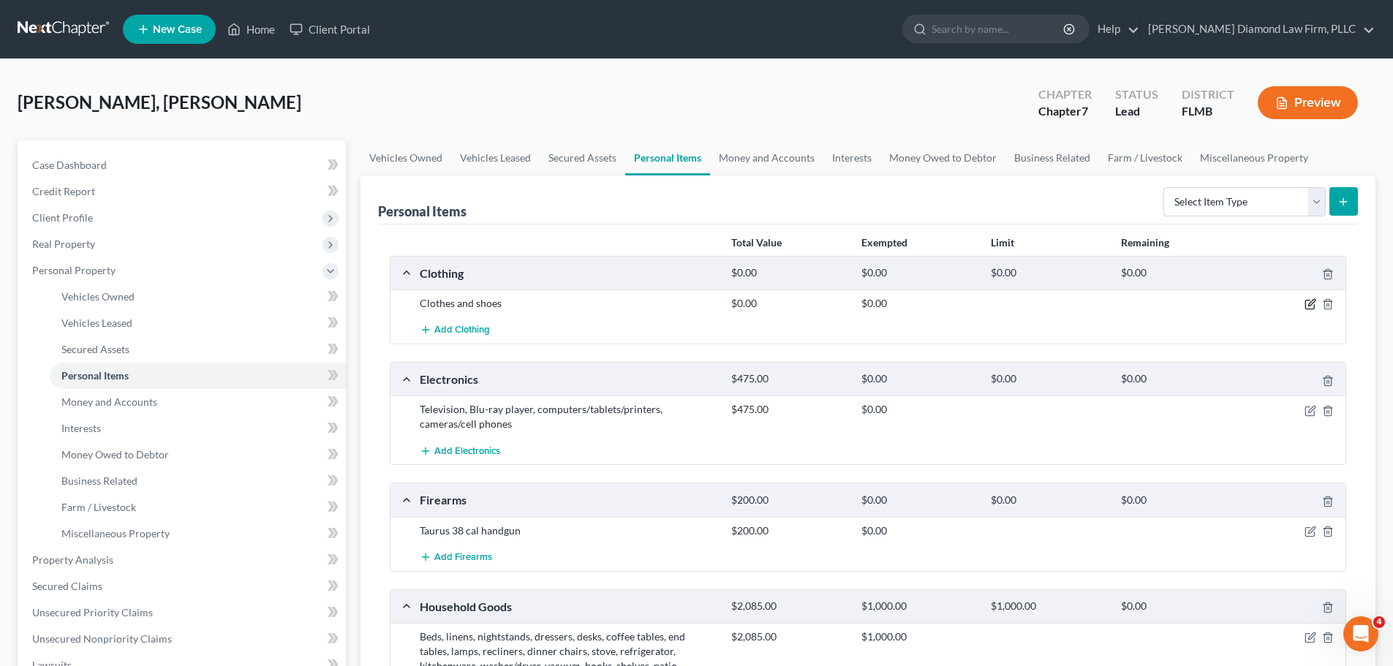
click at [1304, 305] on icon "button" at bounding box center [1310, 304] width 12 height 12
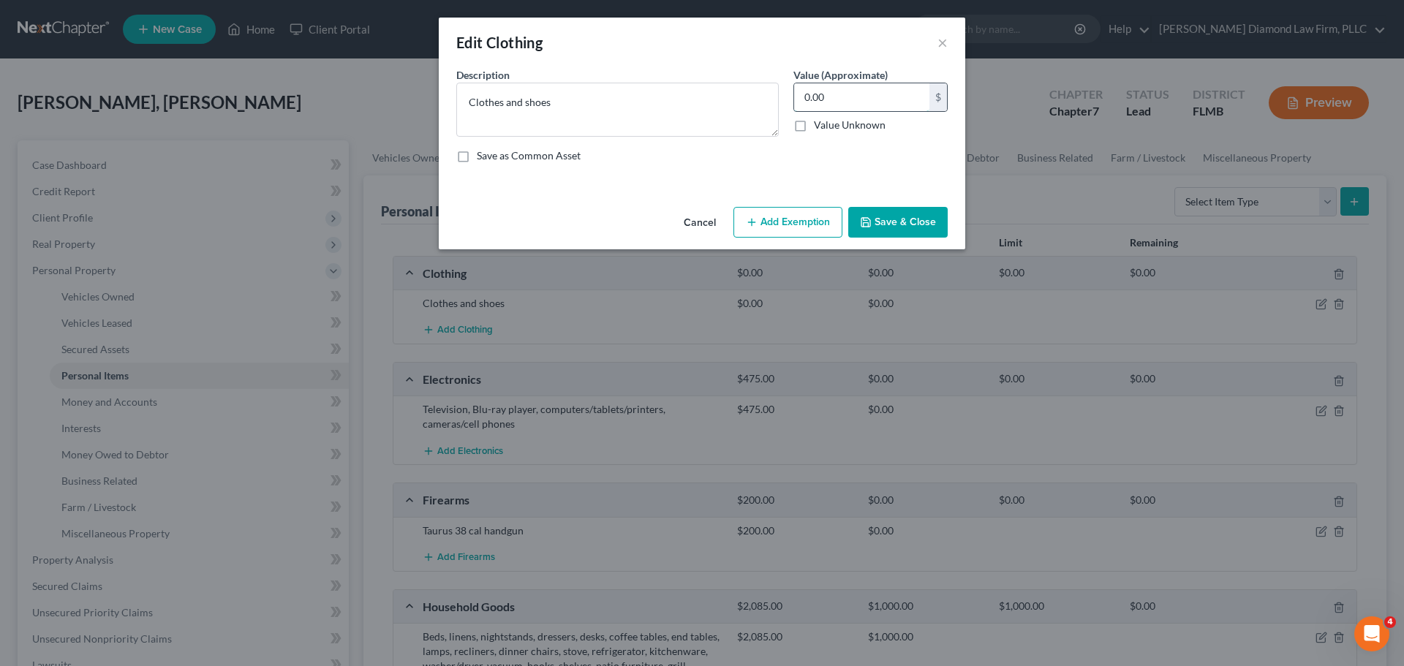
click at [842, 102] on input "0.00" at bounding box center [861, 97] width 135 height 28
type input "400"
click at [871, 224] on icon "button" at bounding box center [866, 222] width 12 height 12
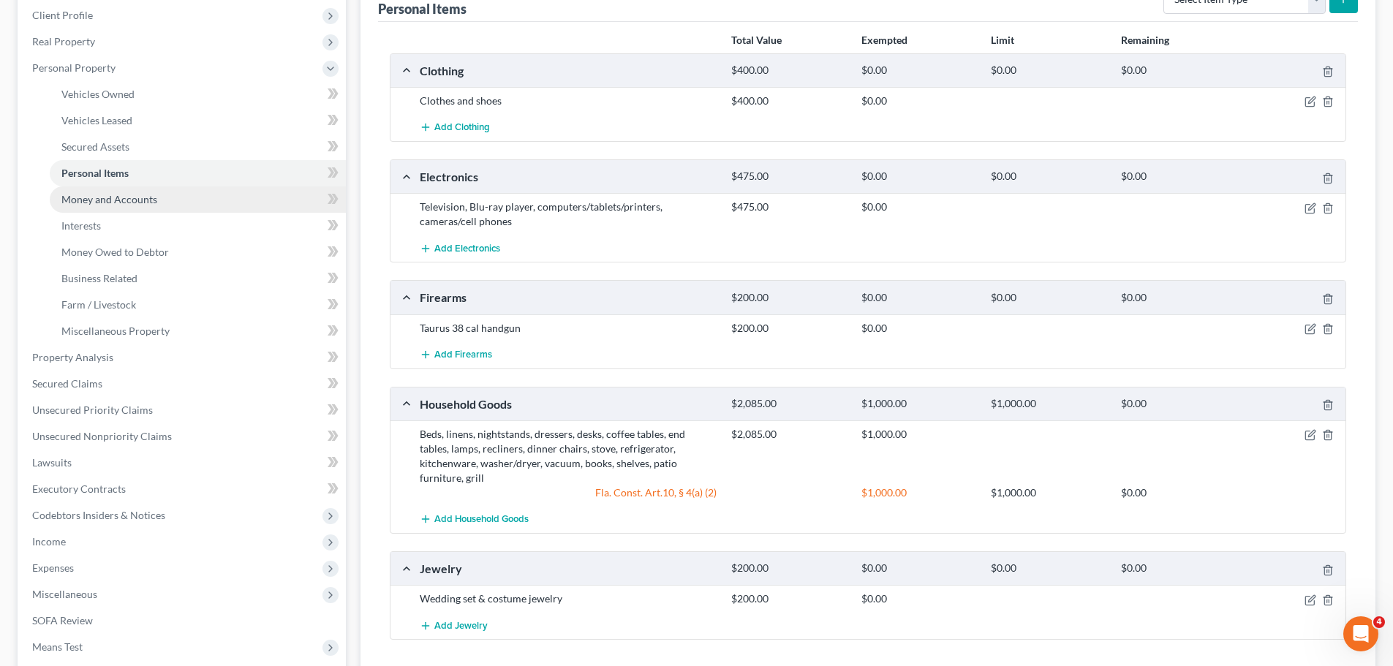
scroll to position [219, 0]
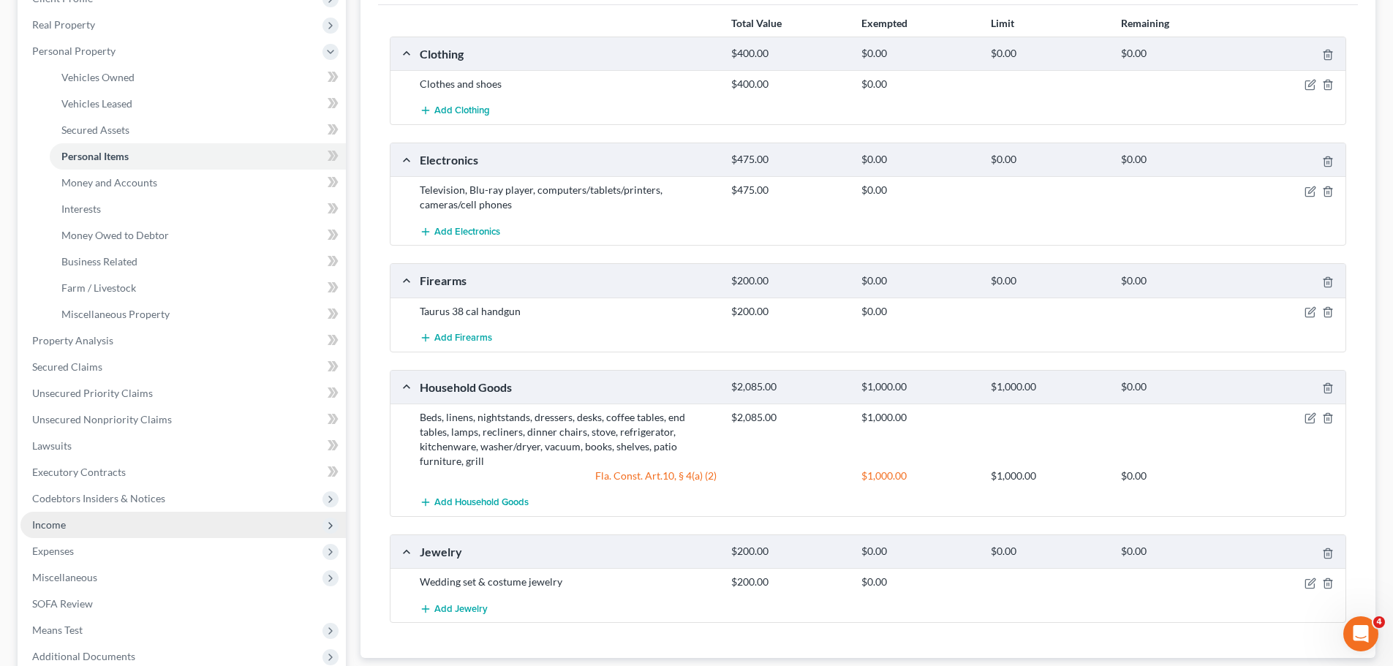
drag, startPoint x: 92, startPoint y: 518, endPoint x: 102, endPoint y: 513, distance: 11.4
click at [92, 518] on span "Income" at bounding box center [182, 525] width 325 height 26
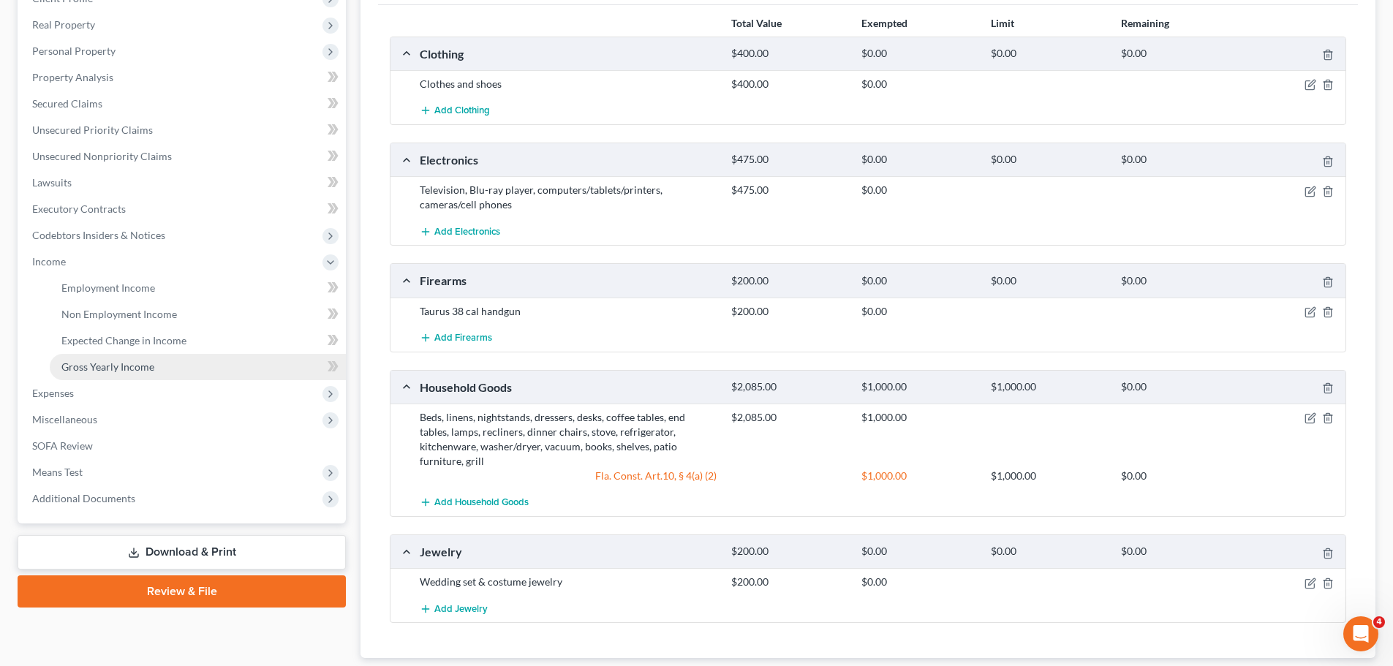
click at [159, 364] on link "Gross Yearly Income" at bounding box center [198, 367] width 296 height 26
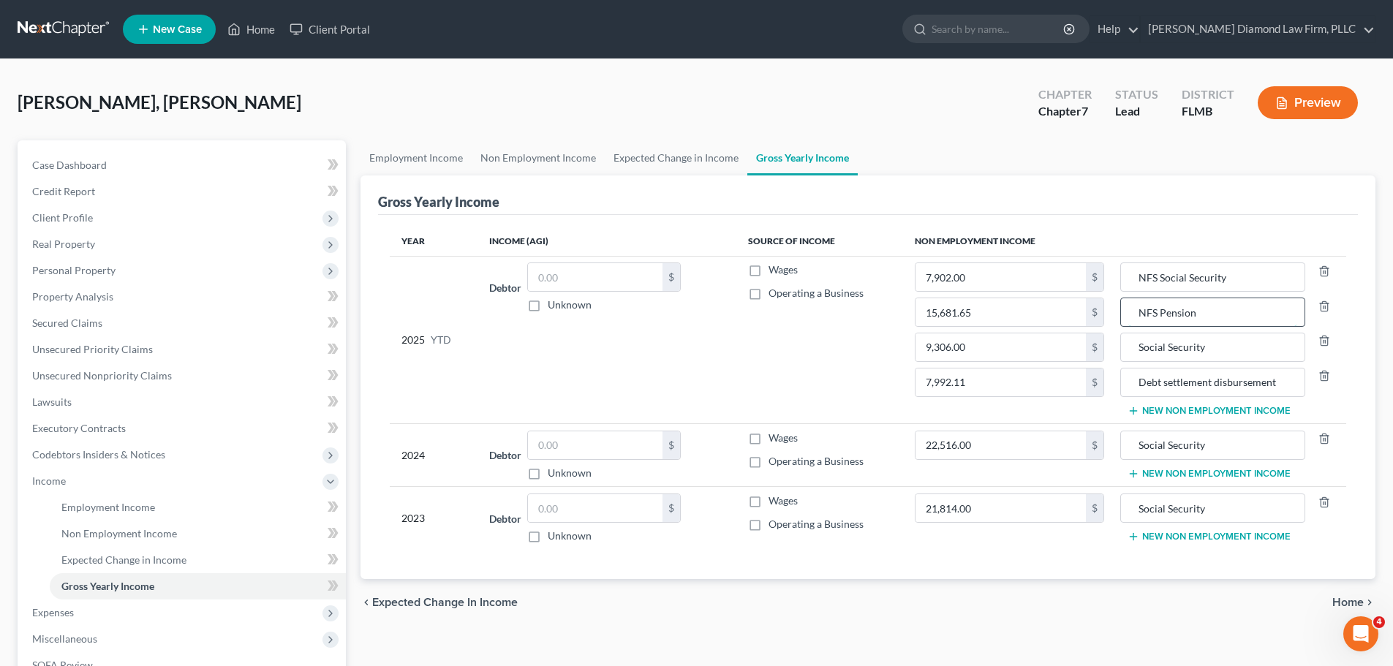
click at [1163, 311] on input "NFS Pension" at bounding box center [1212, 312] width 168 height 28
drag, startPoint x: 1163, startPoint y: 311, endPoint x: 1106, endPoint y: 312, distance: 56.3
click at [1106, 312] on tr "2025 YTD Debtor $ Unknown Balance Undetermined $ Unknown Wages Operating a Busi…" at bounding box center [868, 340] width 956 height 168
type input "Pension"
click at [1019, 358] on input "9,306.00" at bounding box center [1000, 347] width 170 height 28
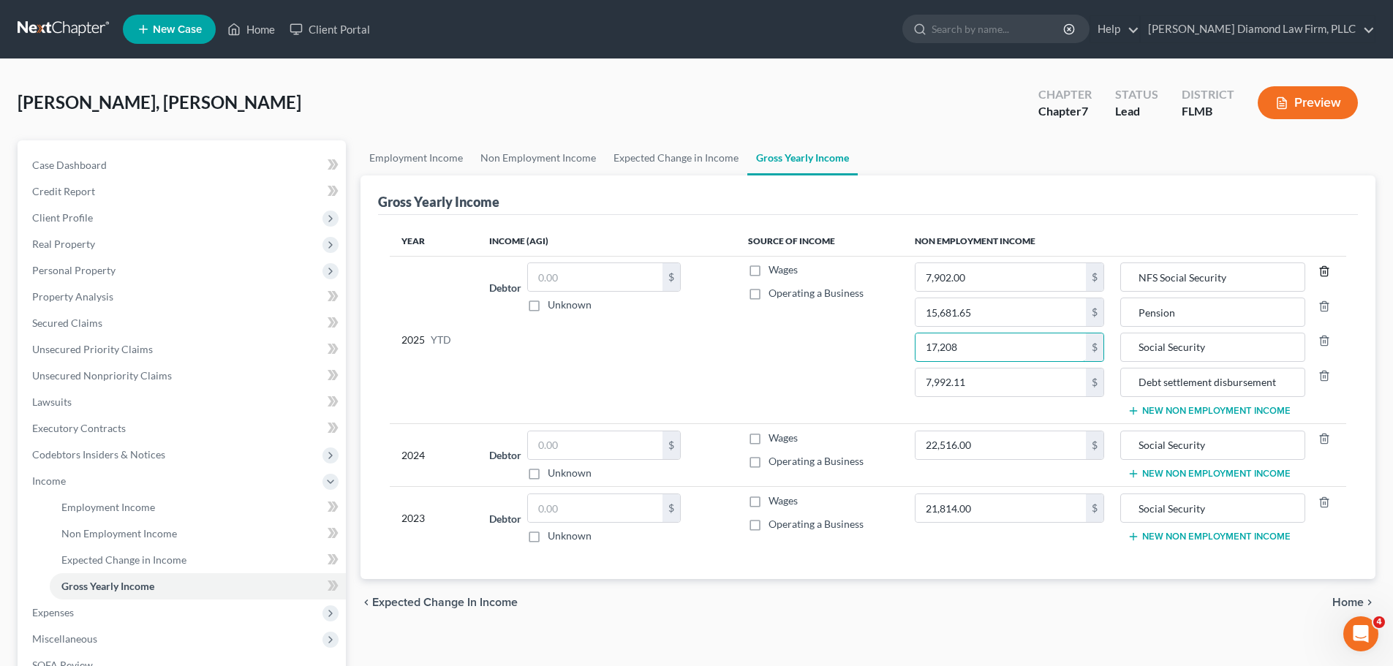
type input "17,208"
click at [1322, 268] on icon "button" at bounding box center [1323, 271] width 7 height 10
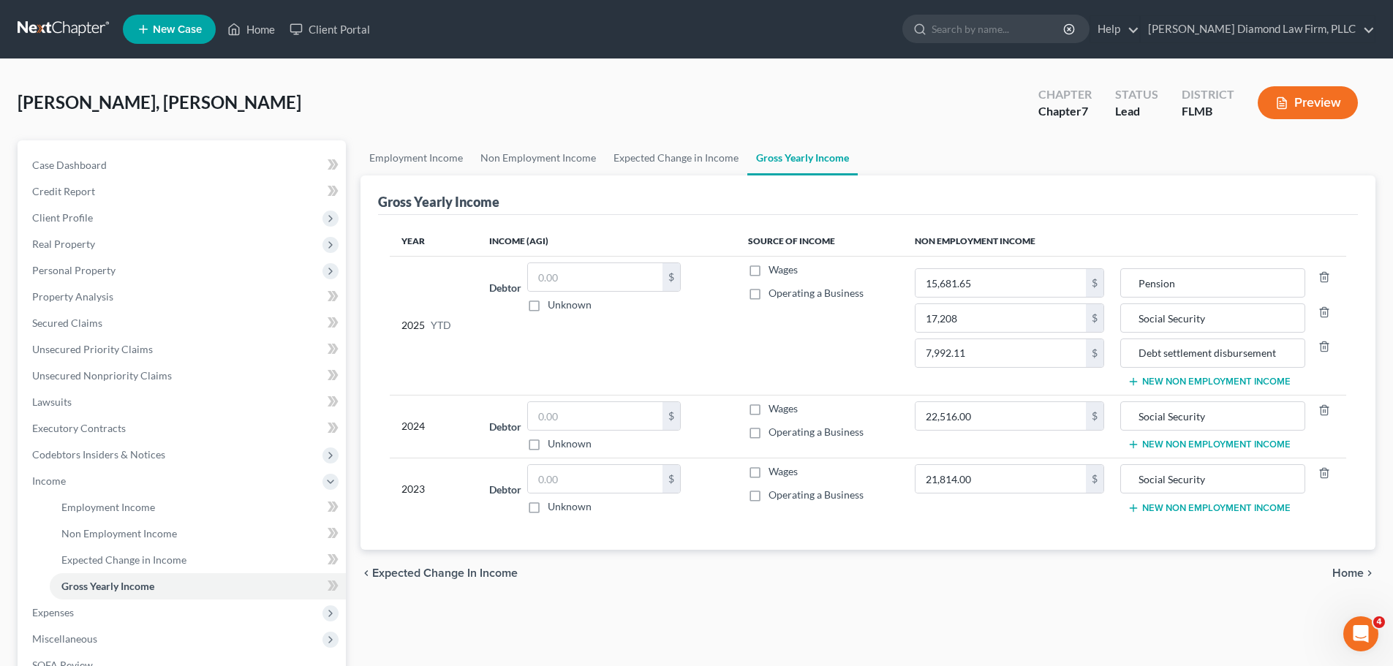
click at [787, 378] on td "Wages Operating a Business" at bounding box center [819, 325] width 167 height 139
click at [649, 160] on link "Expected Change in Income" at bounding box center [676, 157] width 143 height 35
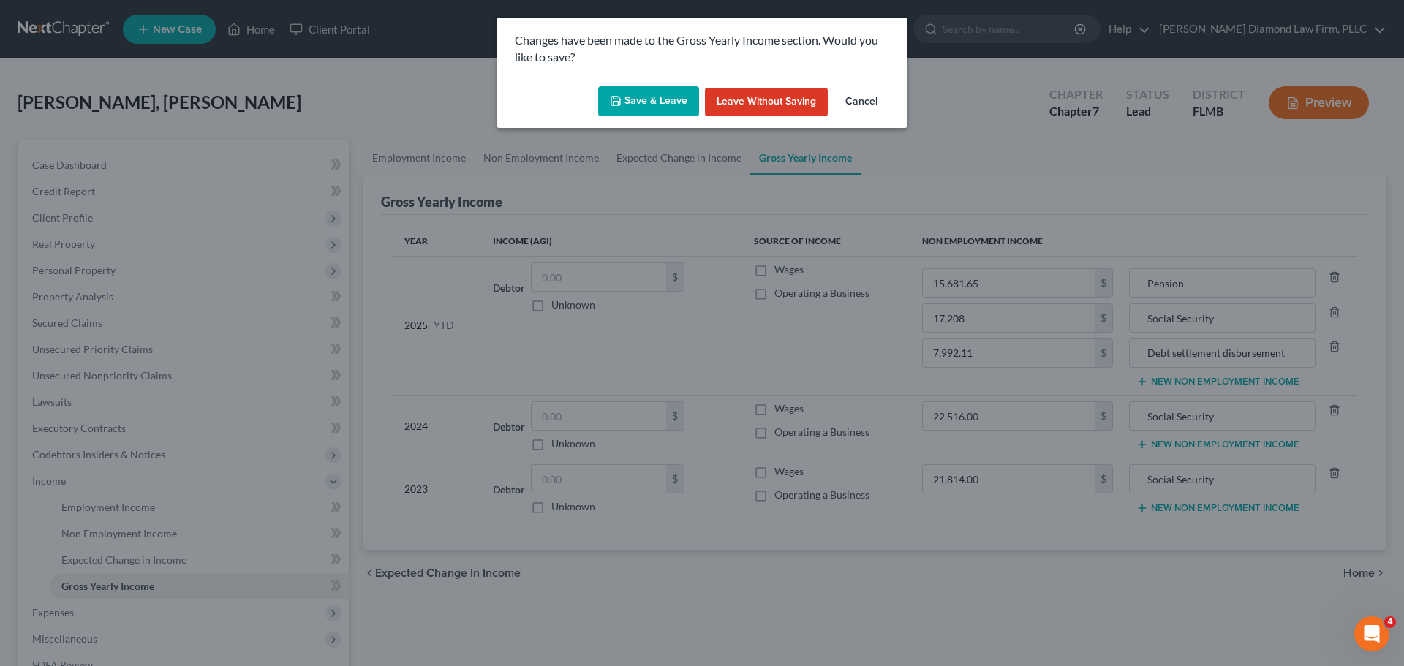
click at [640, 99] on button "Save & Leave" at bounding box center [648, 101] width 101 height 31
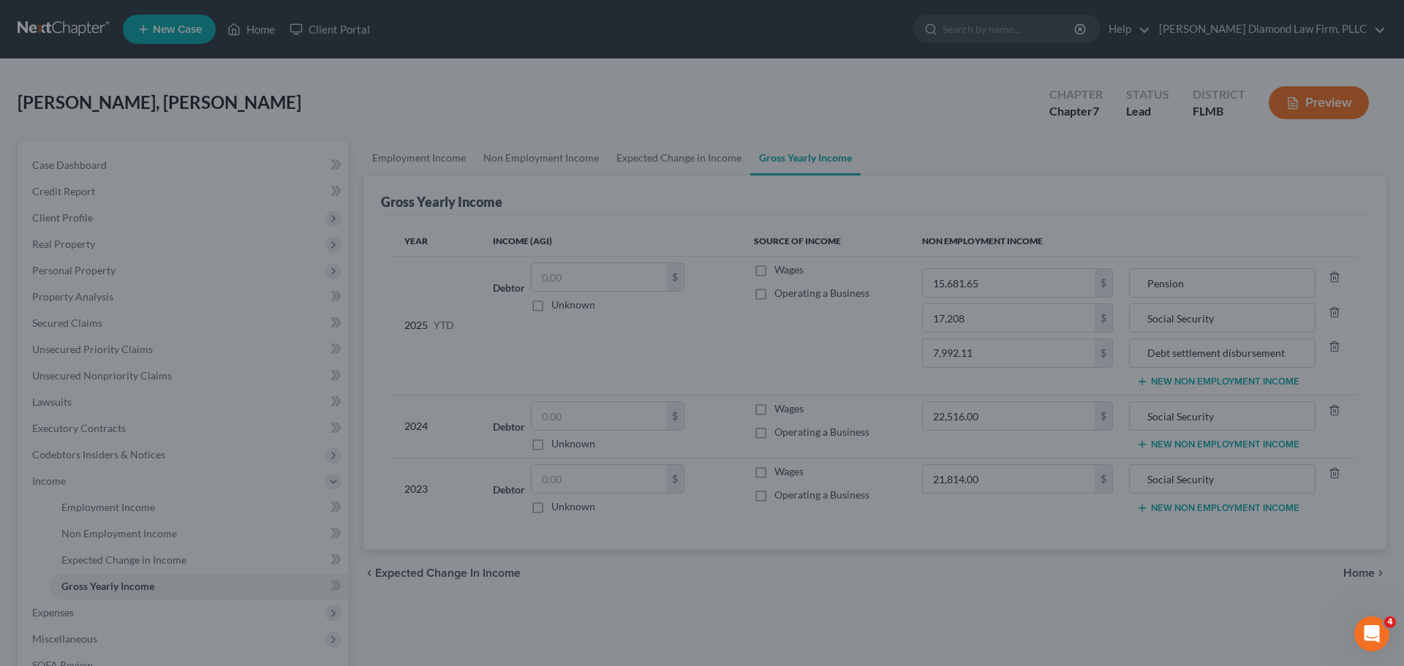
type input "17,208.00"
type input "7,992.11"
type input "Social Security"
type input "Debt settlement disbursement"
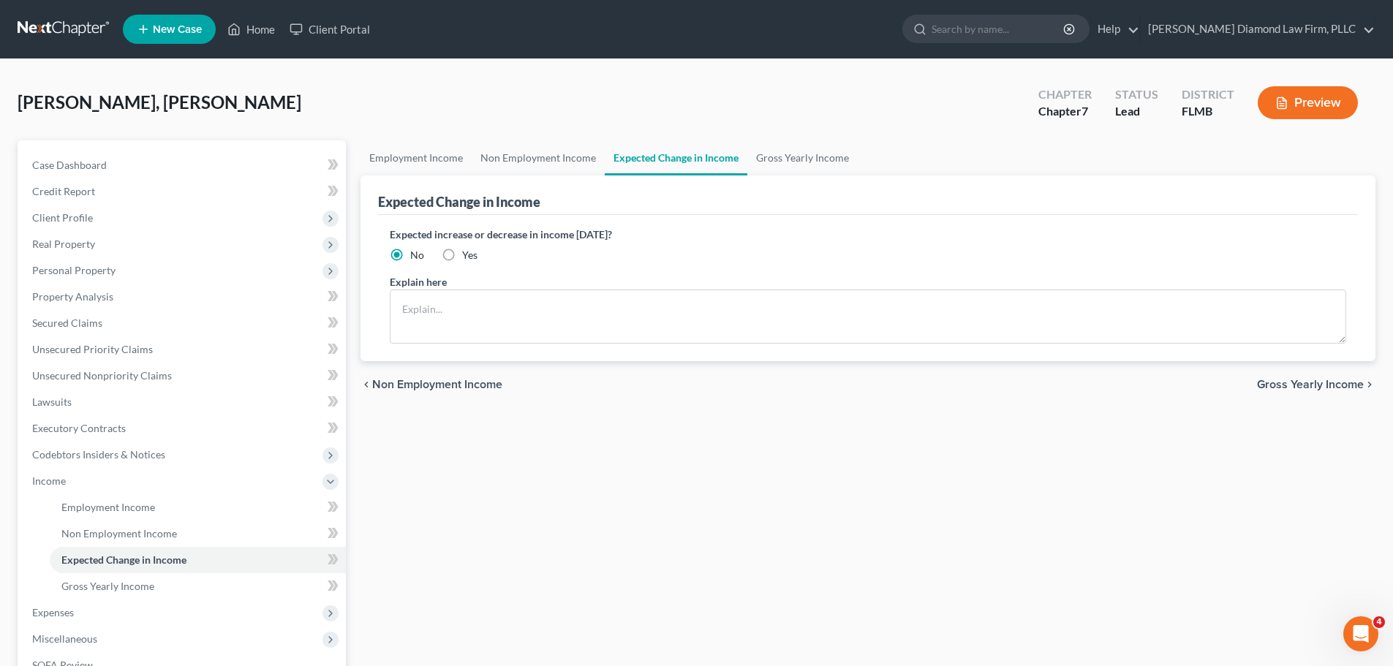
click at [959, 660] on div "Employment Income Non Employment Income Expected Change in Income Gross Yearly …" at bounding box center [867, 483] width 1029 height 687
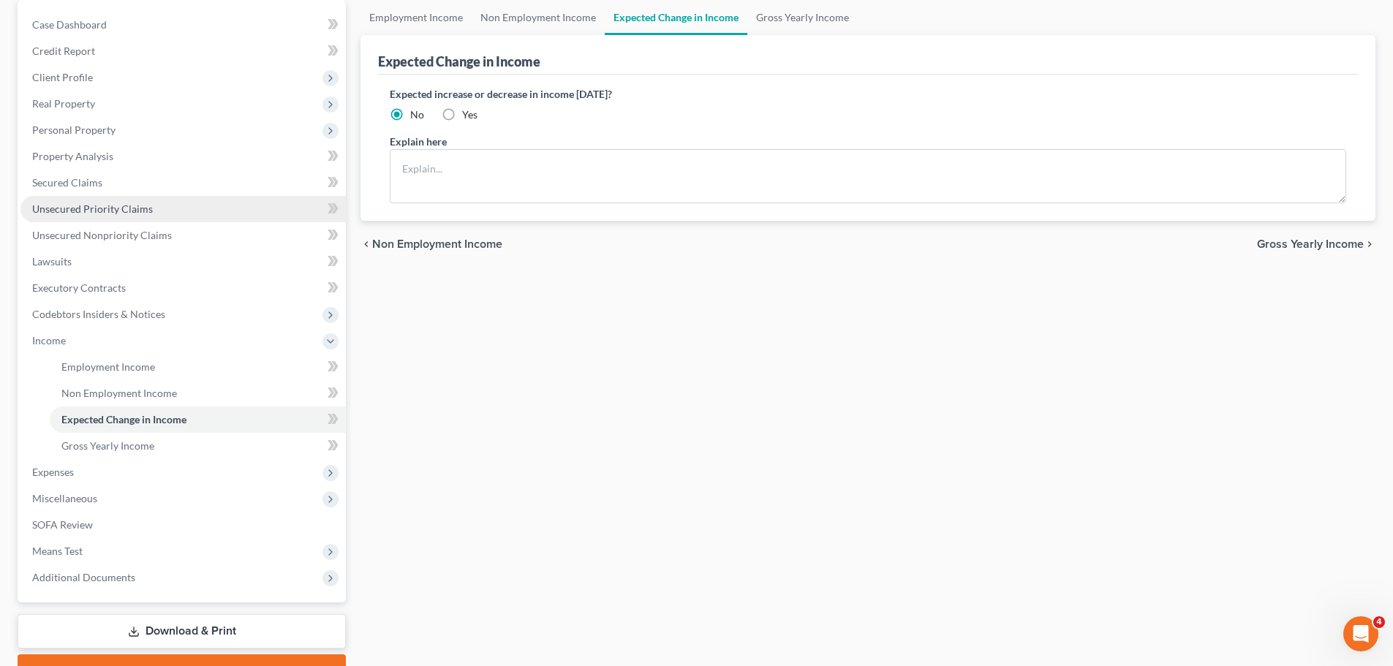
scroll to position [146, 0]
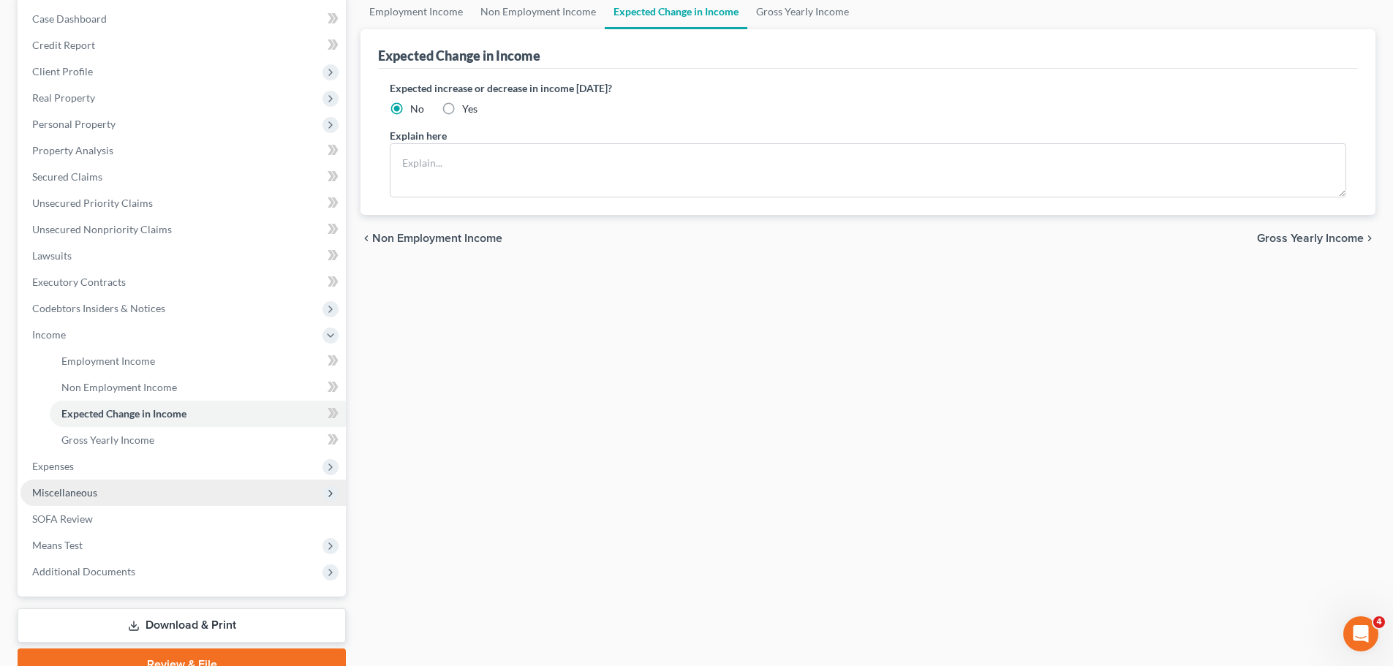
click at [63, 496] on span "Miscellaneous" at bounding box center [64, 492] width 65 height 12
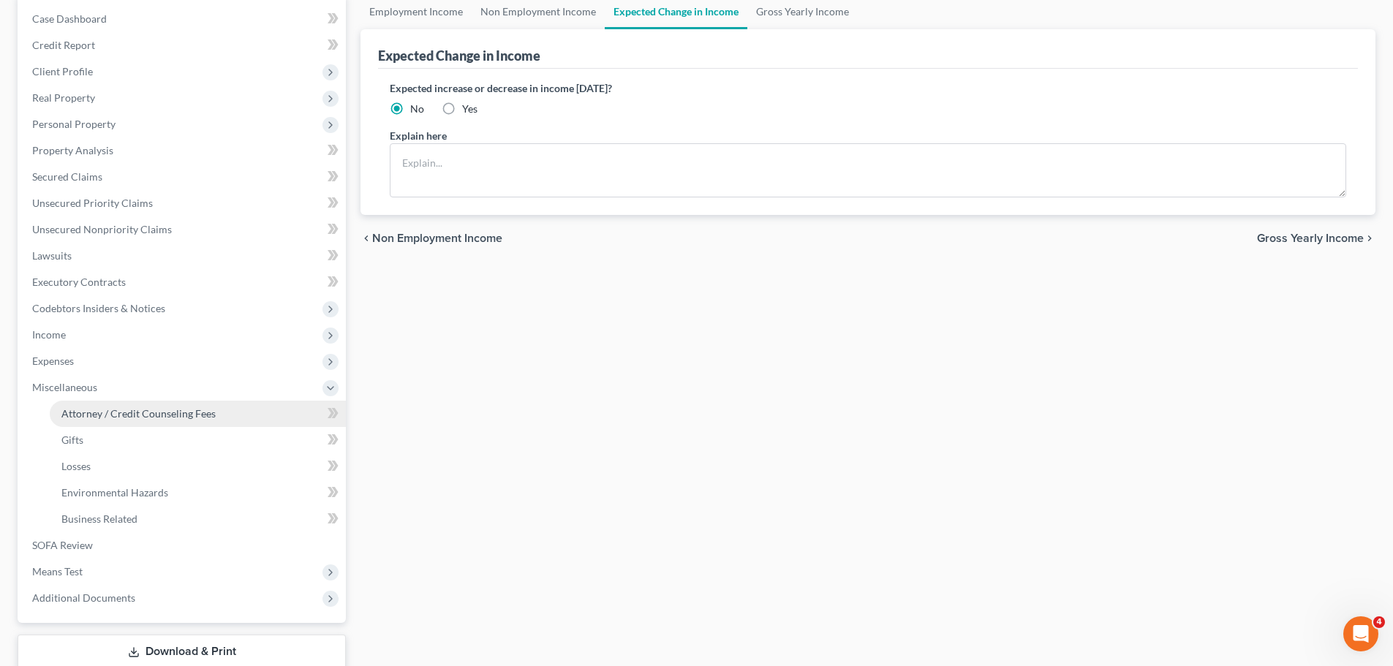
click at [66, 419] on span "Attorney / Credit Counseling Fees" at bounding box center [138, 413] width 154 height 12
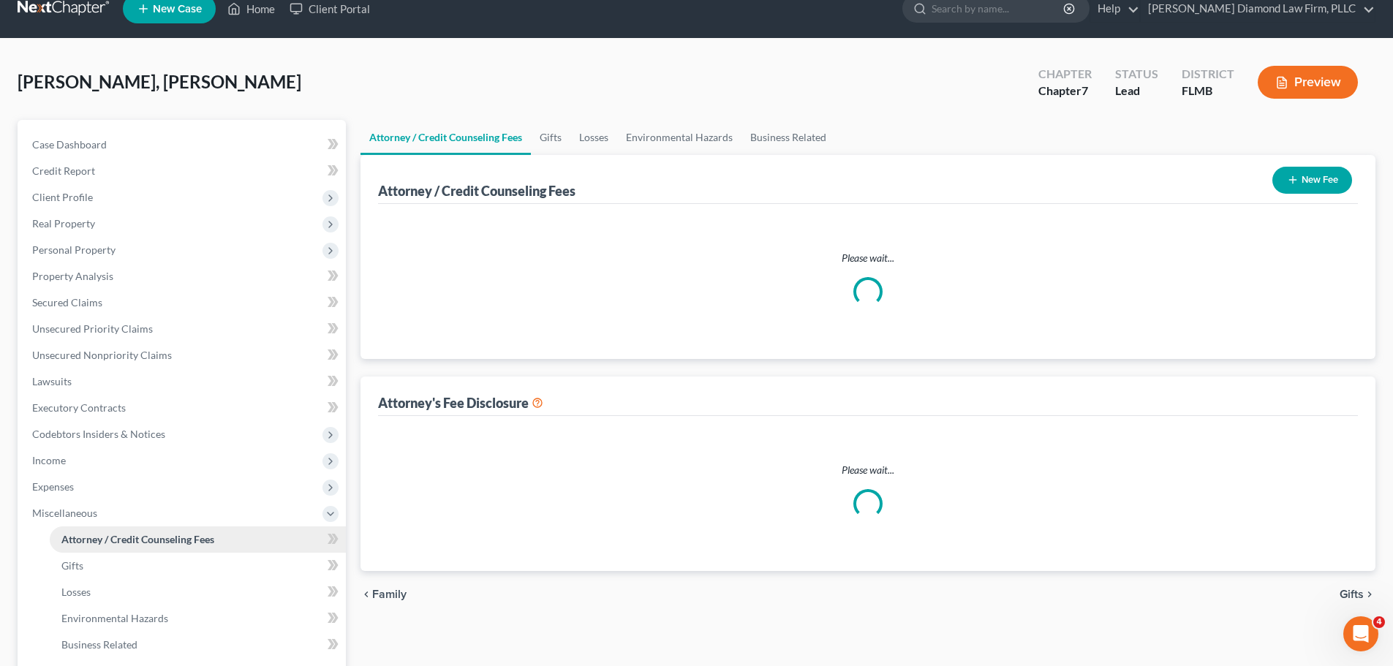
select select "2"
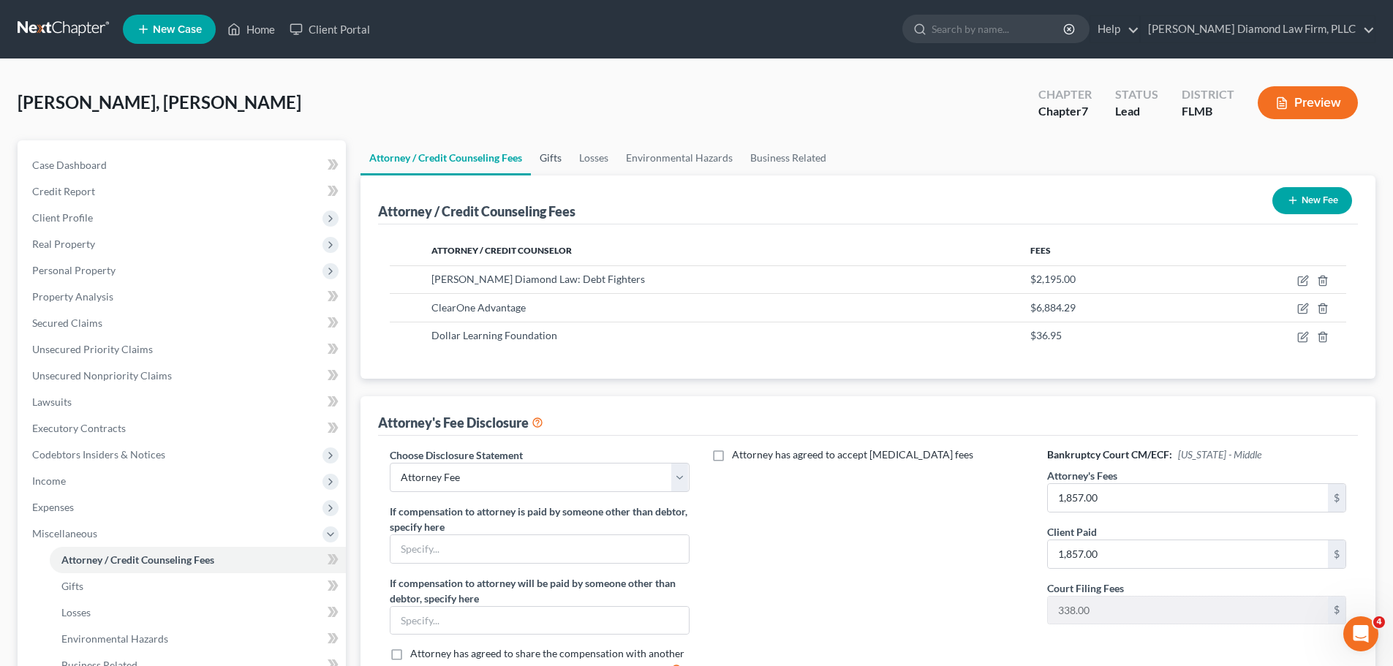
click at [545, 145] on link "Gifts" at bounding box center [550, 157] width 39 height 35
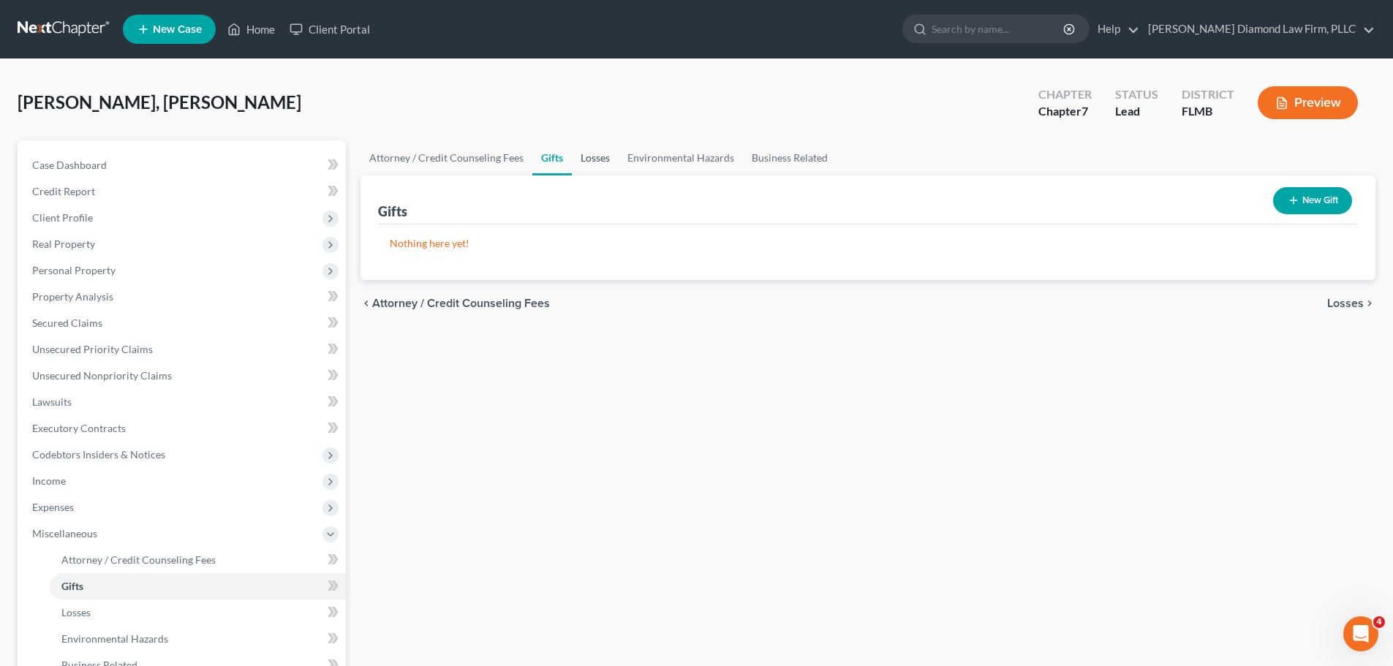
click at [606, 153] on link "Losses" at bounding box center [595, 157] width 47 height 35
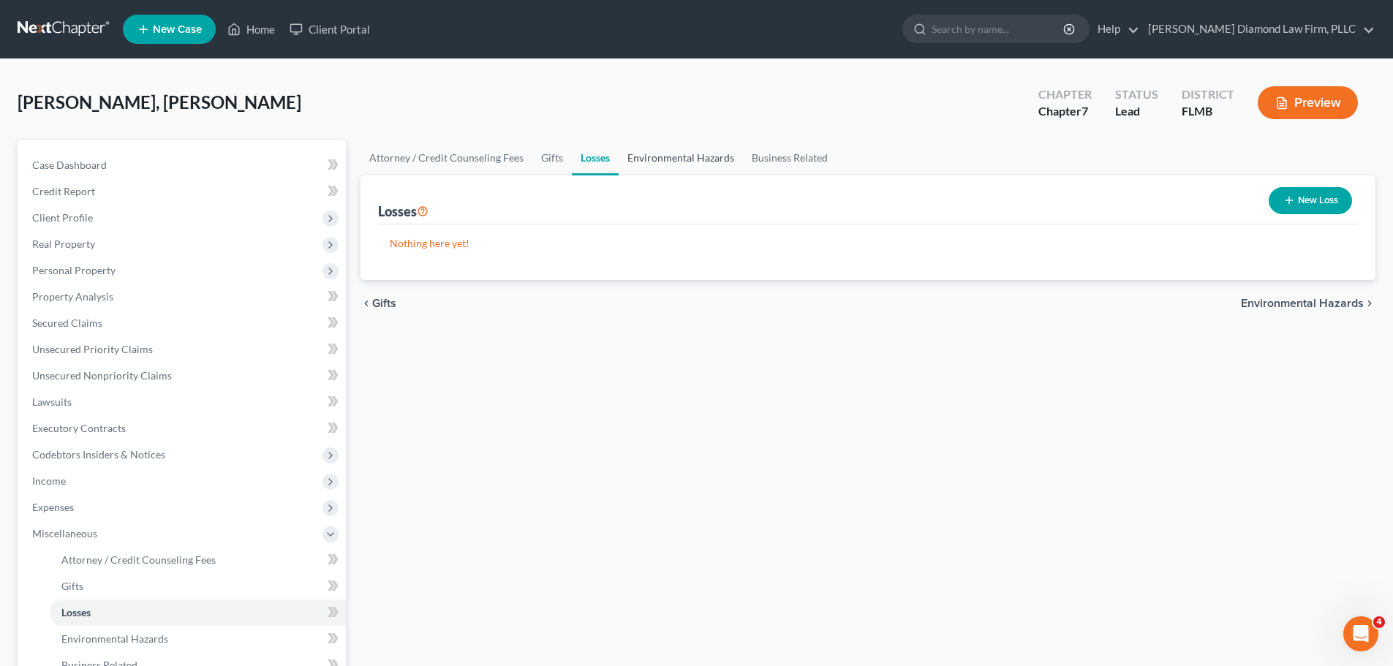
click at [670, 150] on link "Environmental Hazards" at bounding box center [681, 157] width 124 height 35
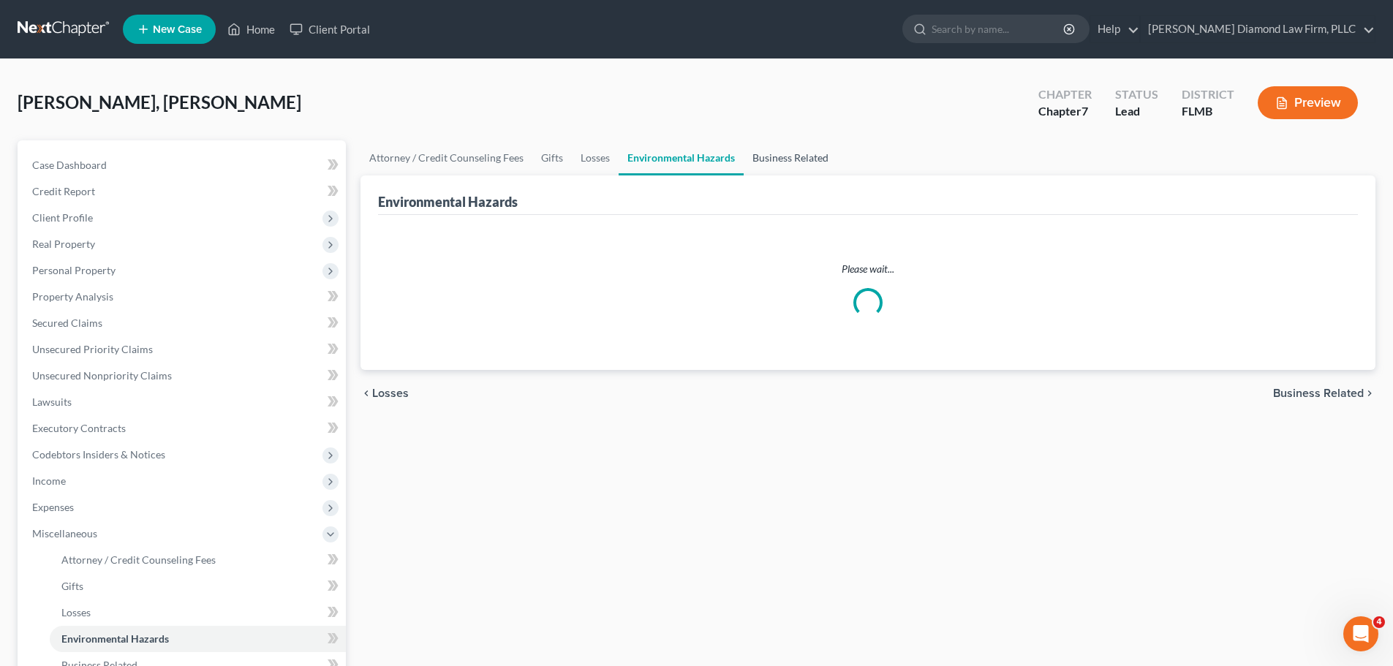
click at [774, 145] on link "Business Related" at bounding box center [791, 157] width 94 height 35
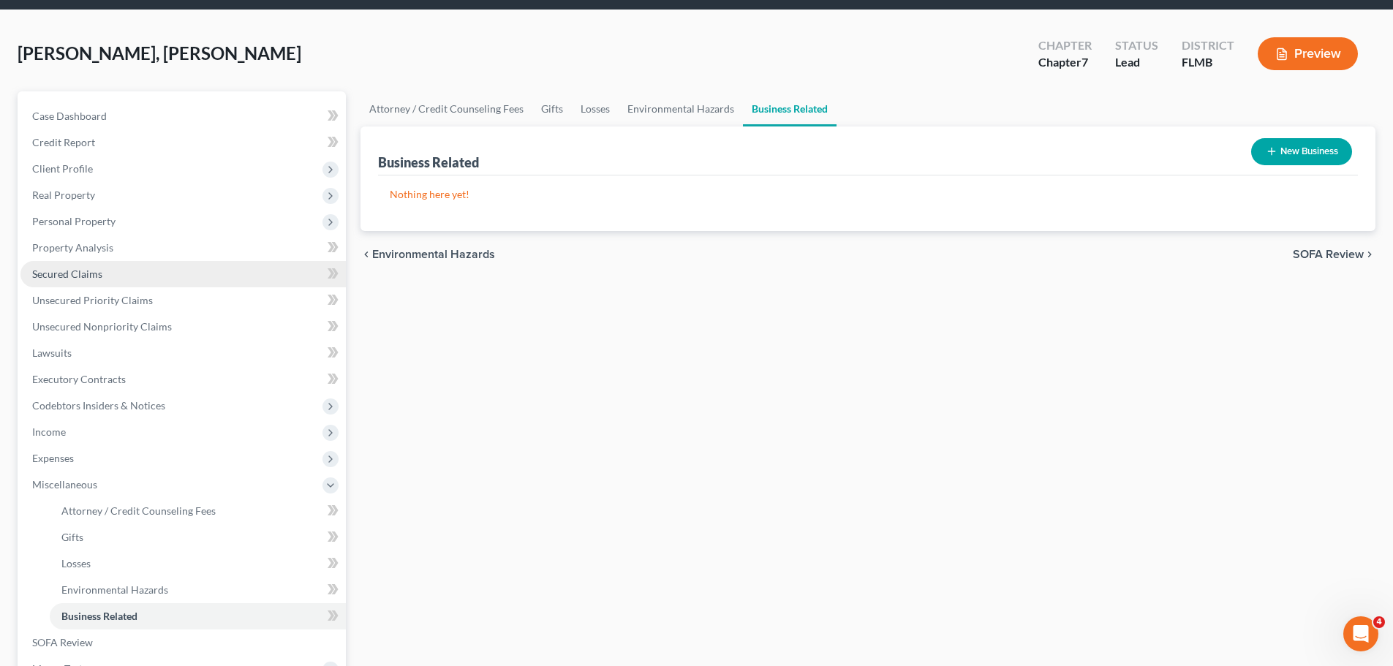
scroll to position [146, 0]
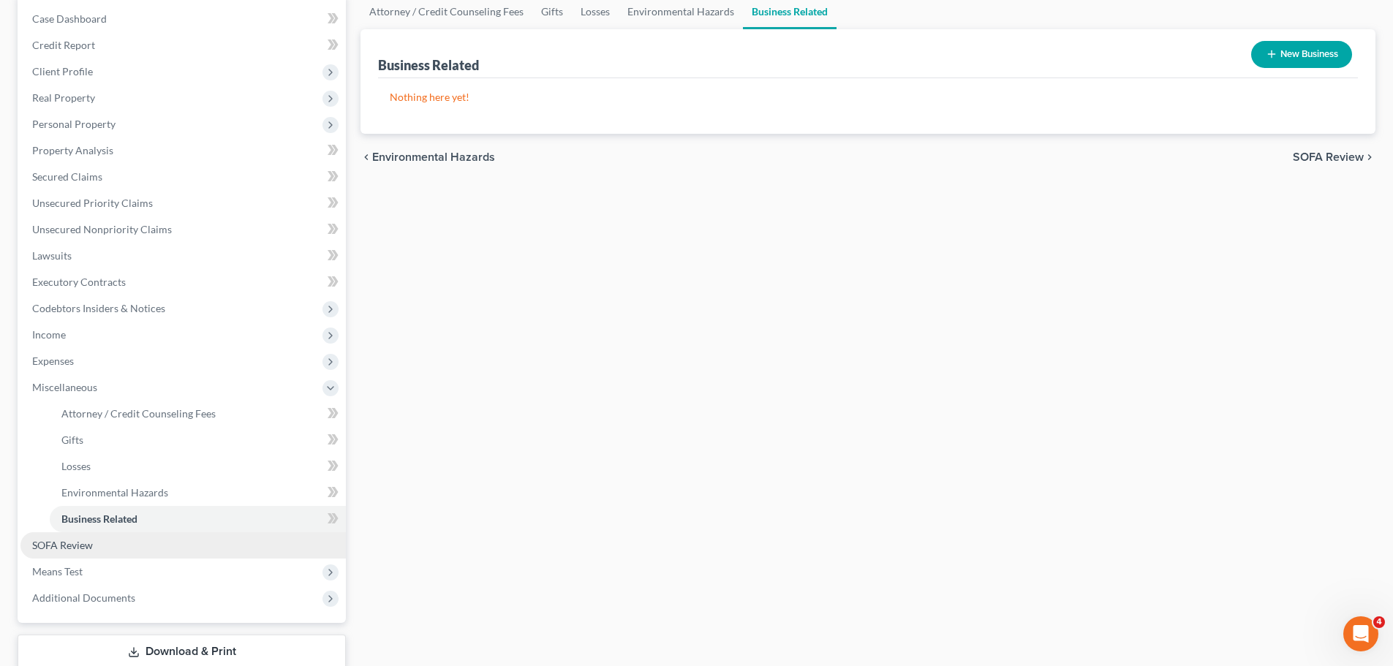
click at [113, 544] on link "SOFA Review" at bounding box center [182, 545] width 325 height 26
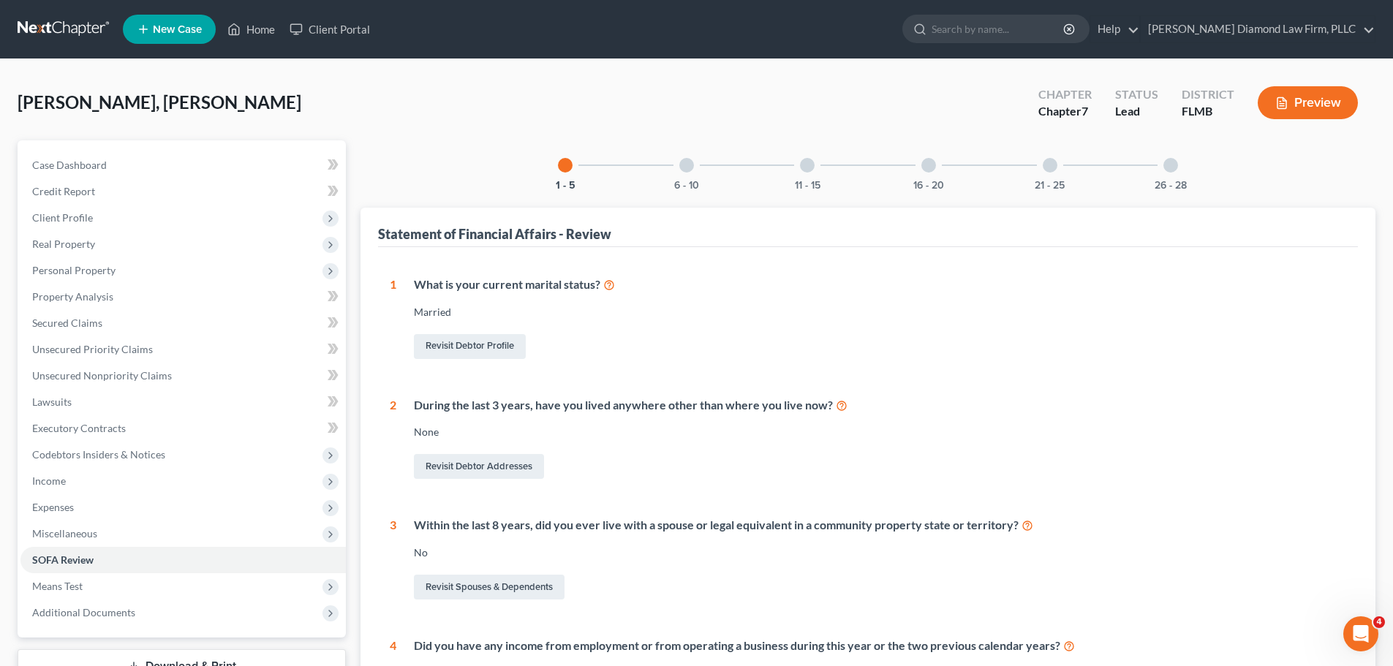
click at [684, 170] on div at bounding box center [686, 165] width 15 height 15
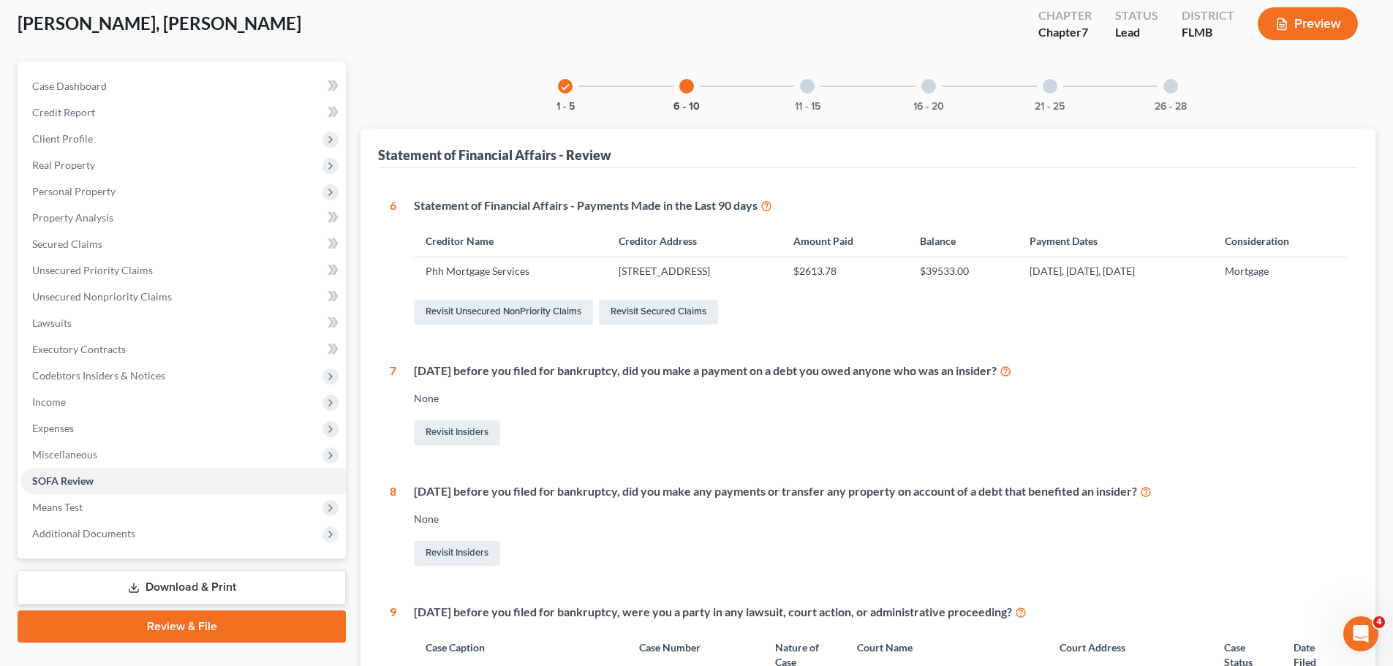
scroll to position [73, 0]
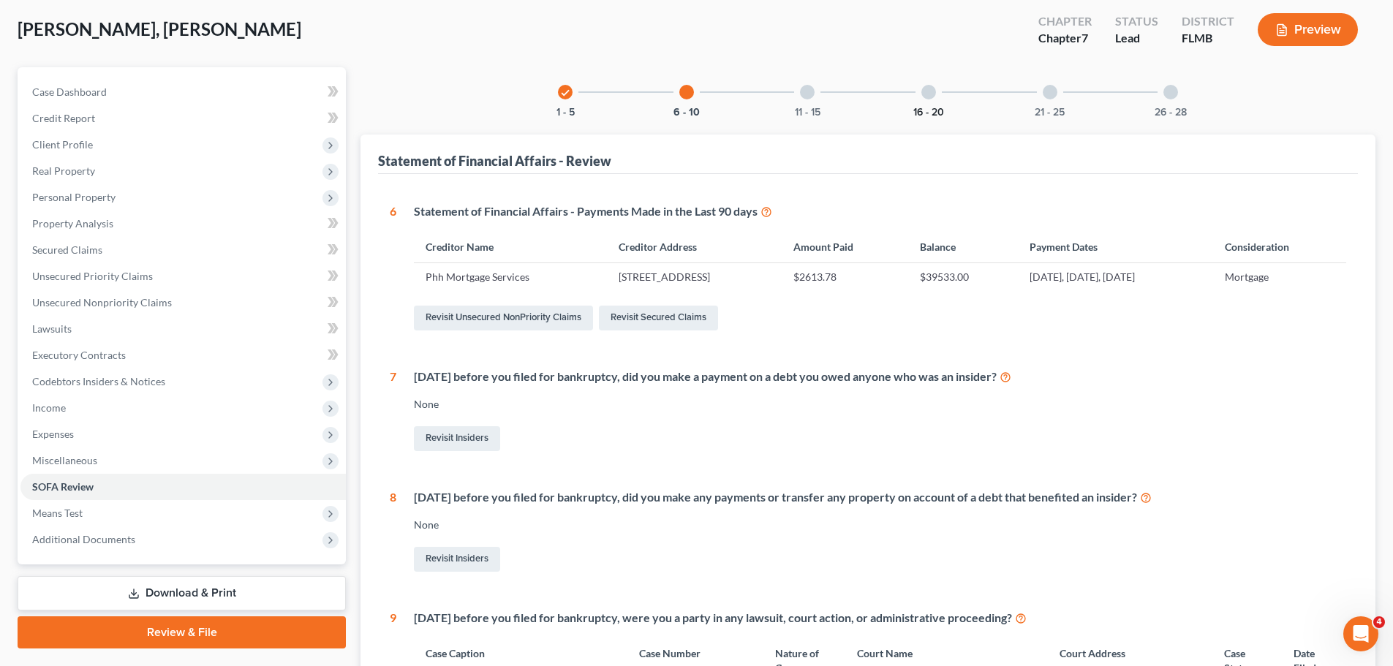
click at [920, 110] on button "16 - 20" at bounding box center [928, 112] width 31 height 10
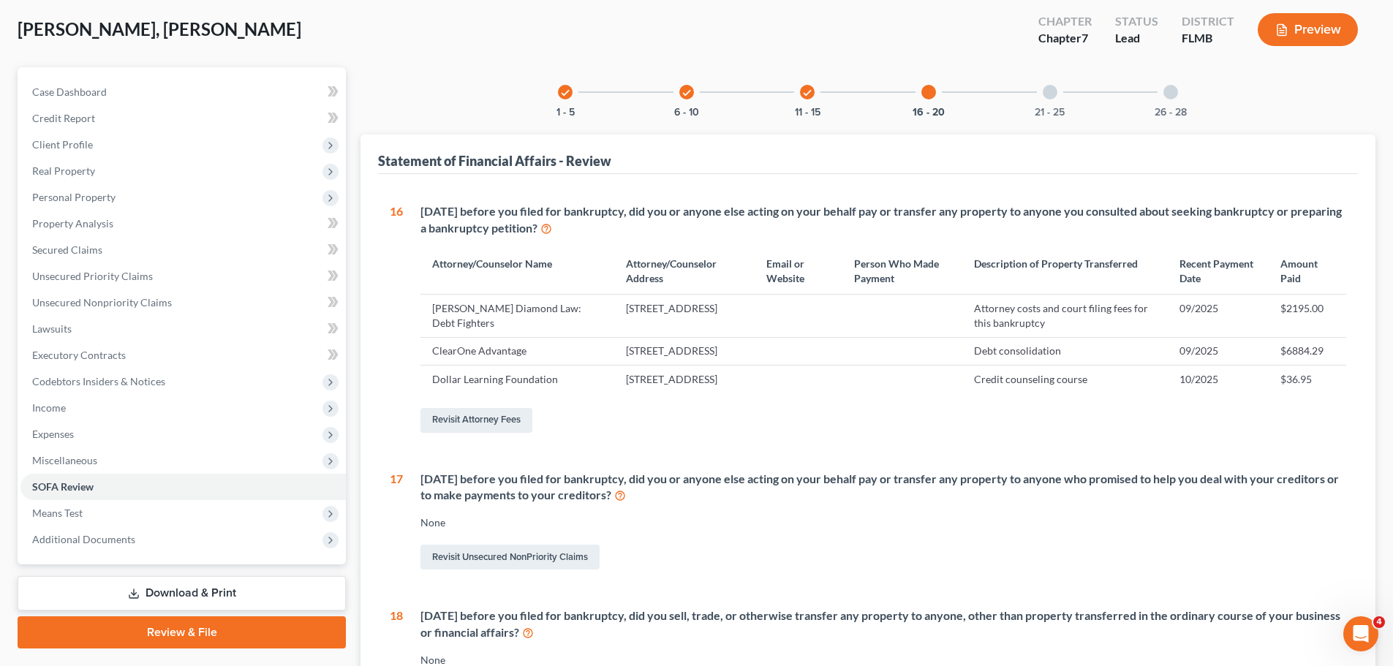
click at [1047, 93] on div at bounding box center [1050, 92] width 15 height 15
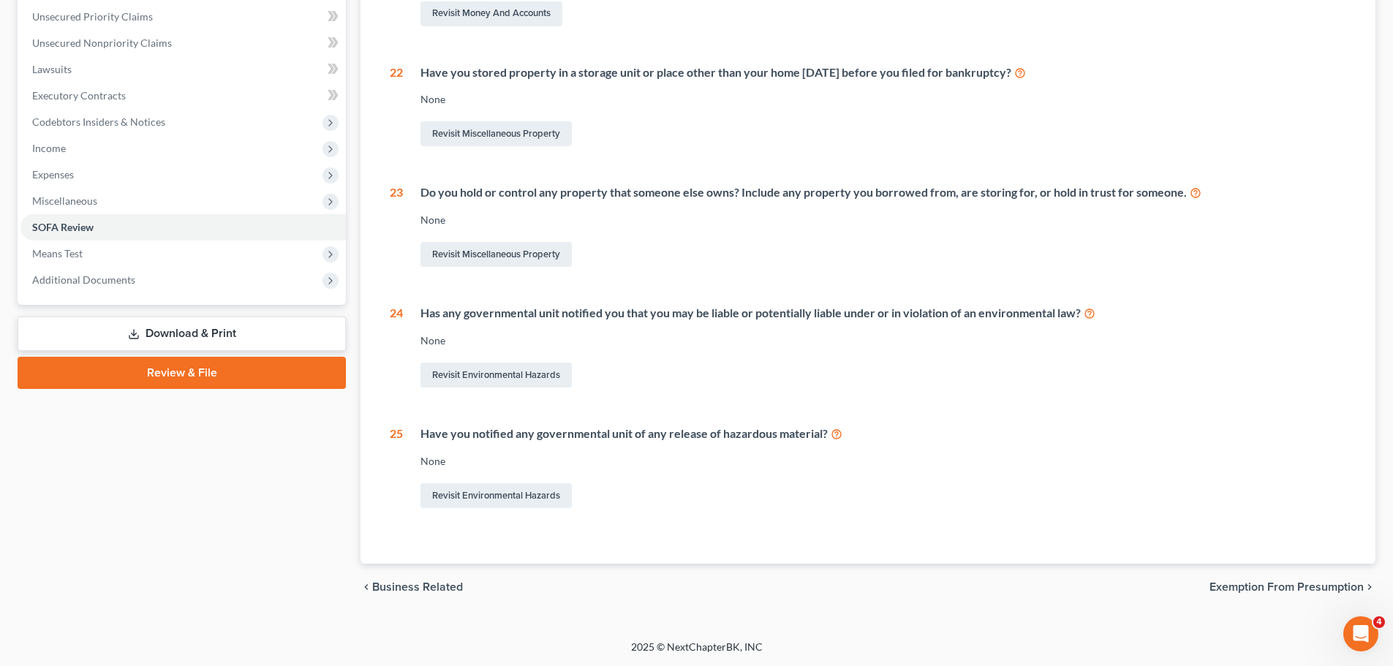
scroll to position [40, 0]
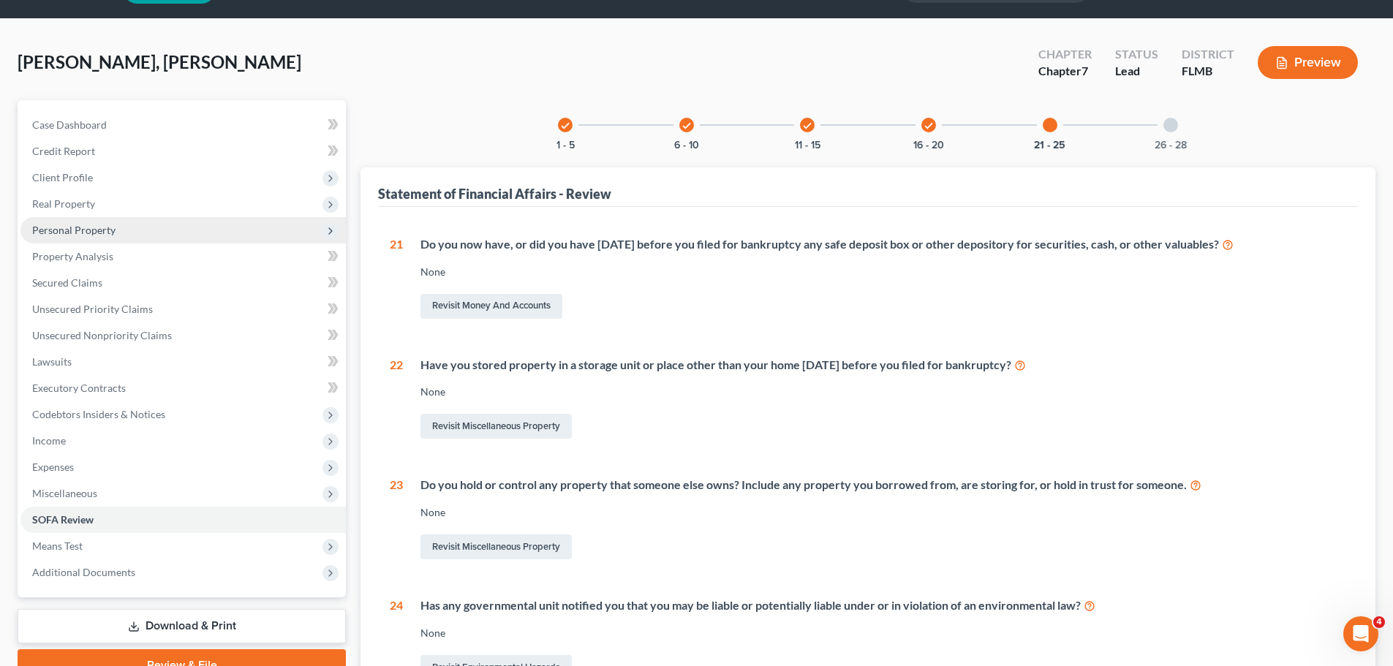
click at [130, 235] on span "Personal Property" at bounding box center [182, 230] width 325 height 26
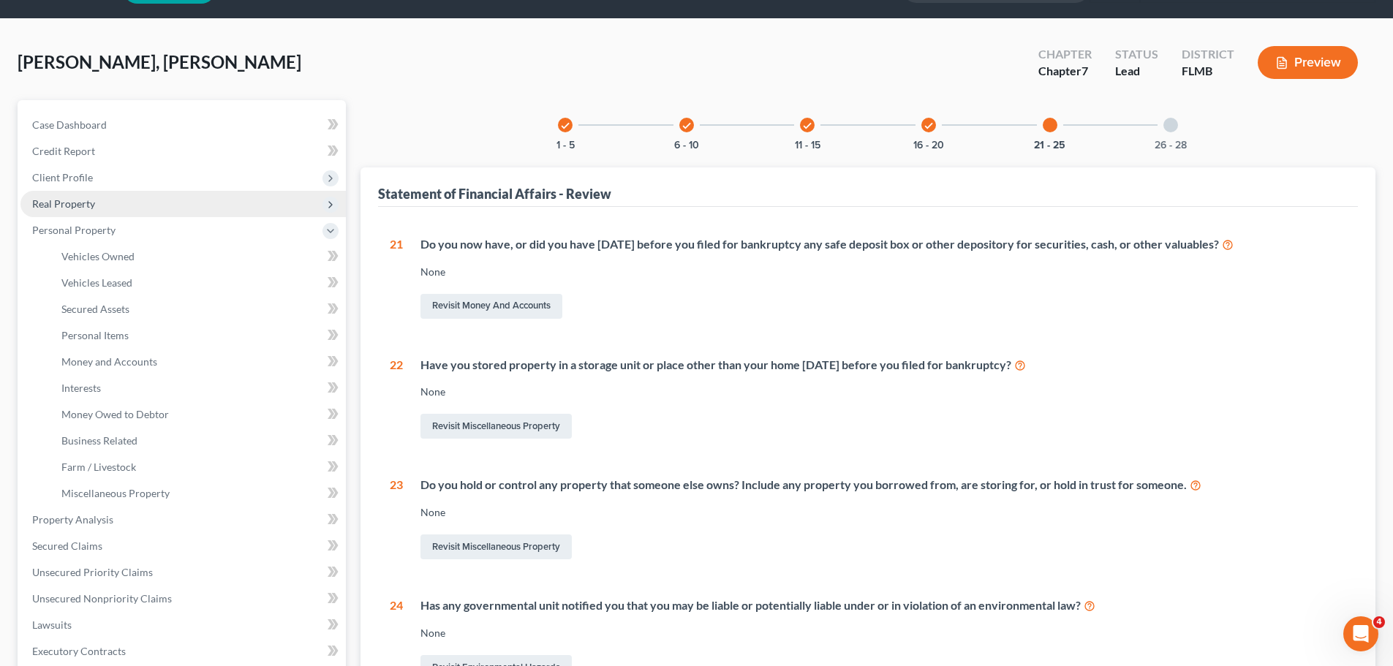
click at [118, 200] on span "Real Property" at bounding box center [182, 204] width 325 height 26
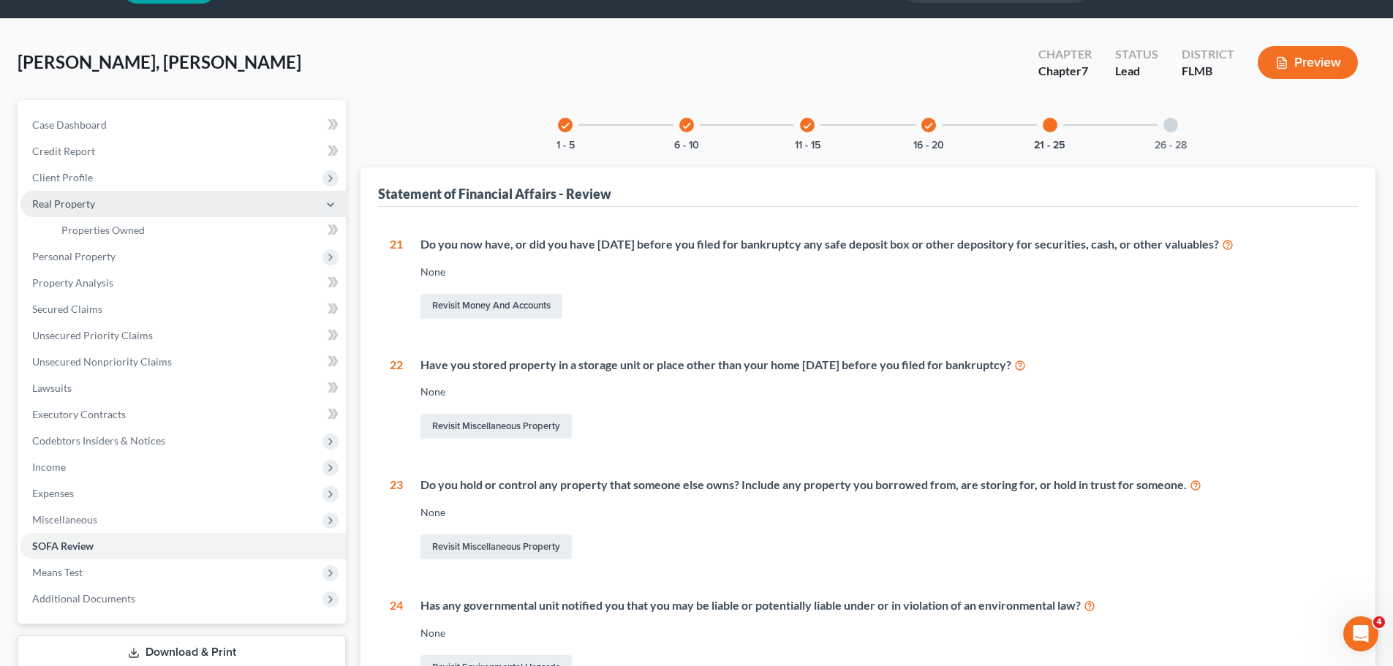
click at [118, 200] on span "Real Property" at bounding box center [182, 204] width 325 height 26
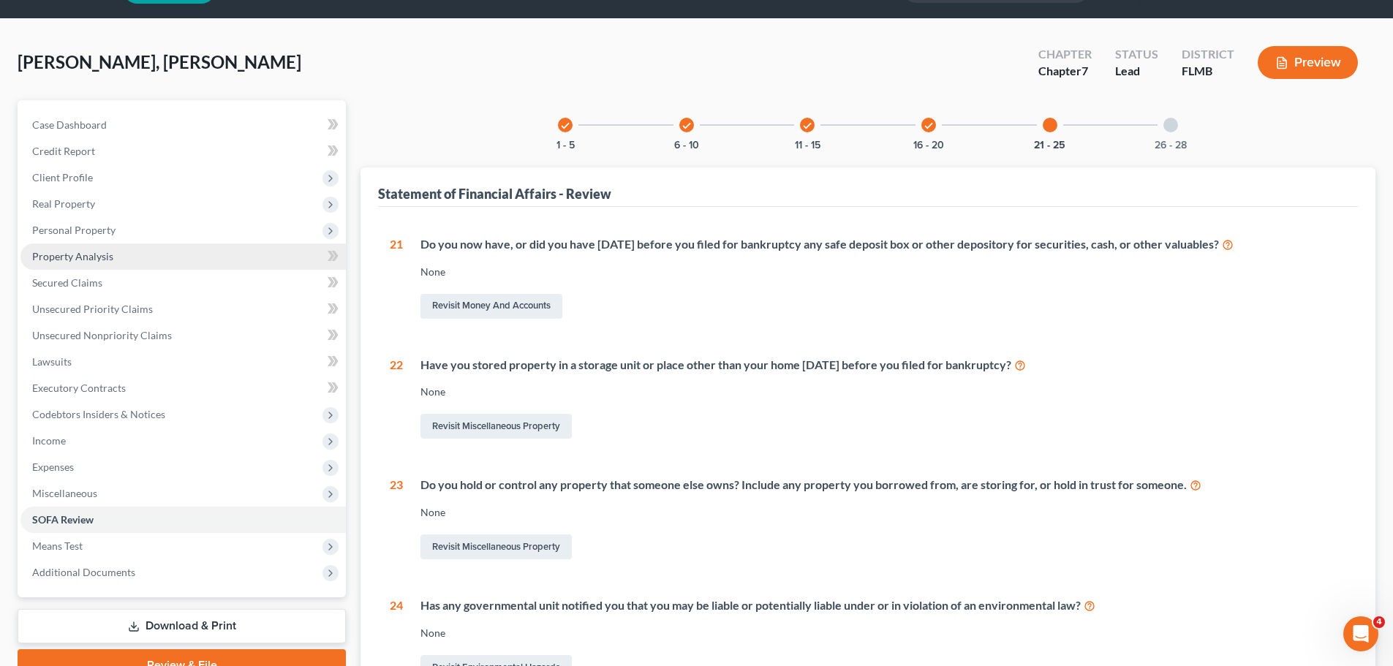
click at [98, 253] on span "Property Analysis" at bounding box center [72, 256] width 81 height 12
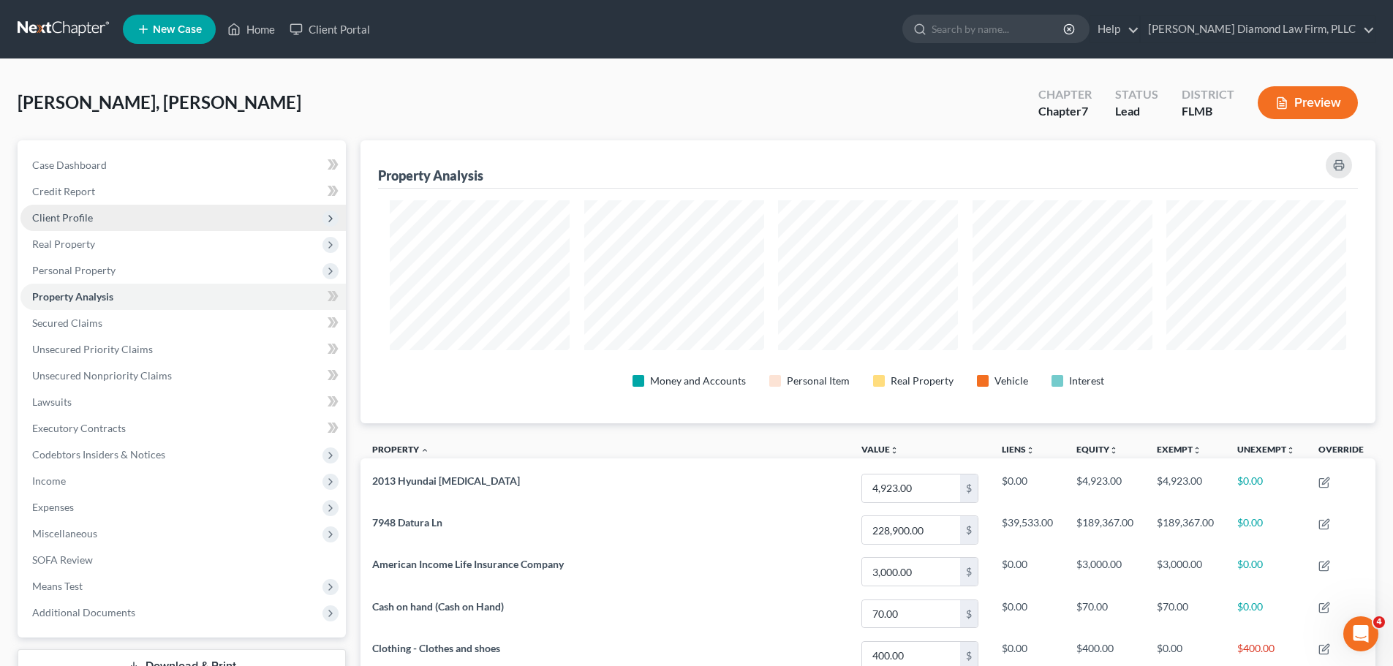
click at [123, 214] on span "Client Profile" at bounding box center [182, 218] width 325 height 26
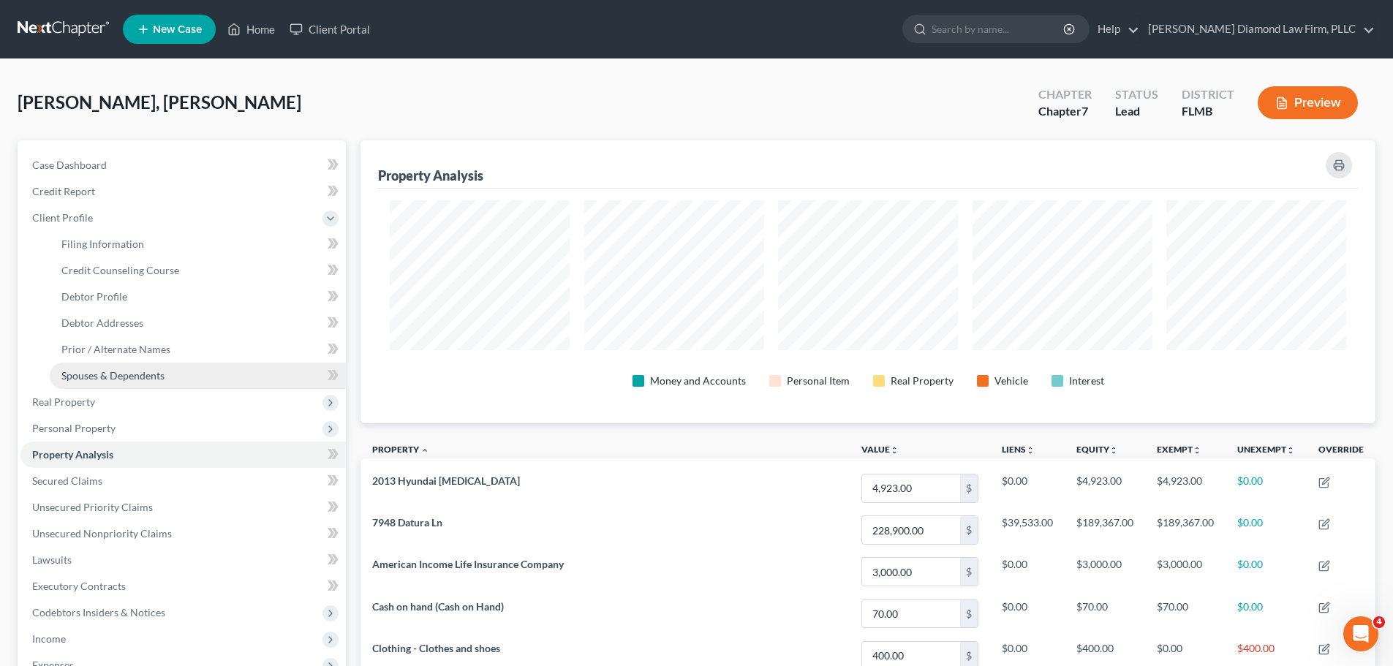
click at [139, 376] on span "Spouses & Dependents" at bounding box center [112, 375] width 103 height 12
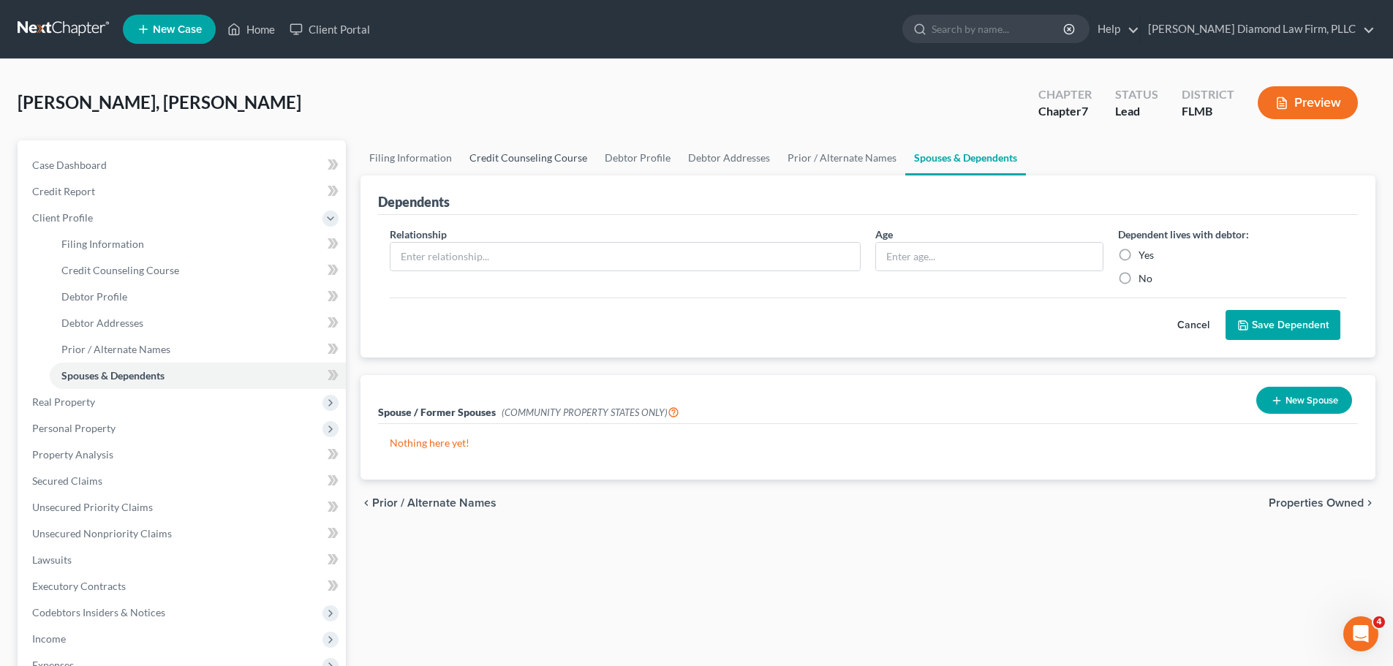
click at [536, 156] on link "Credit Counseling Course" at bounding box center [528, 157] width 135 height 35
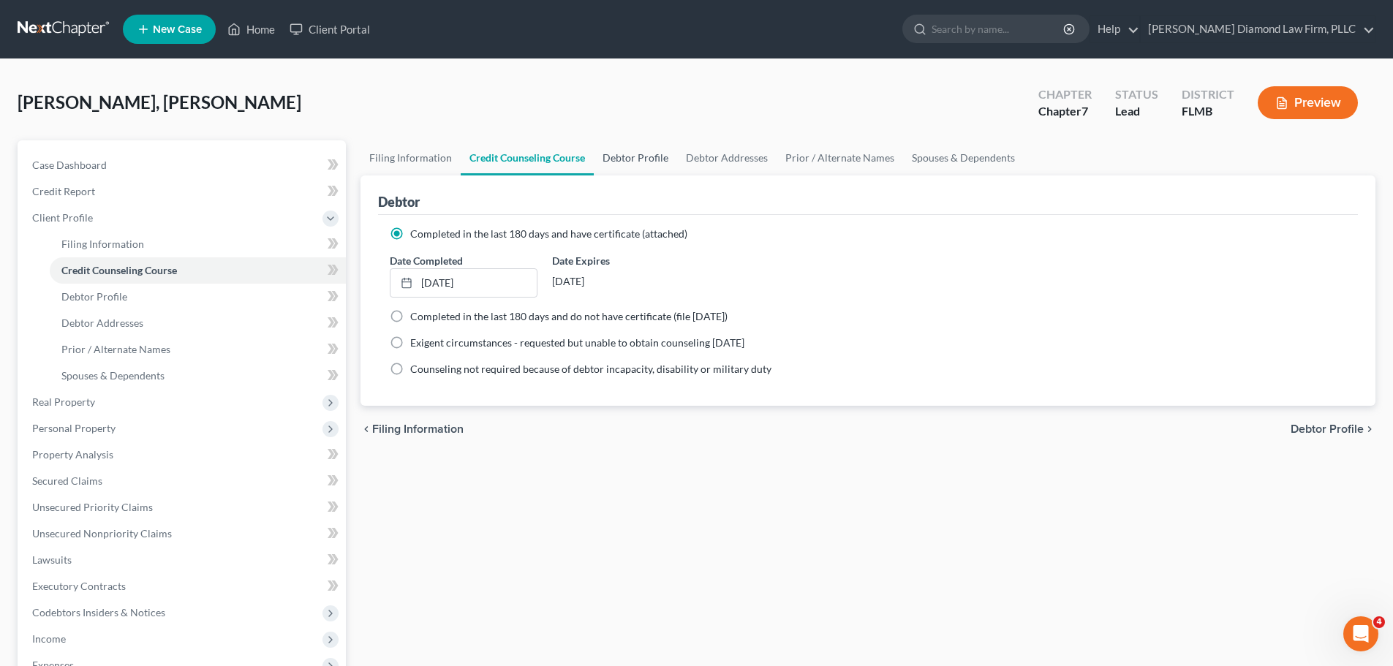
click at [618, 160] on link "Debtor Profile" at bounding box center [635, 157] width 83 height 35
select select "1"
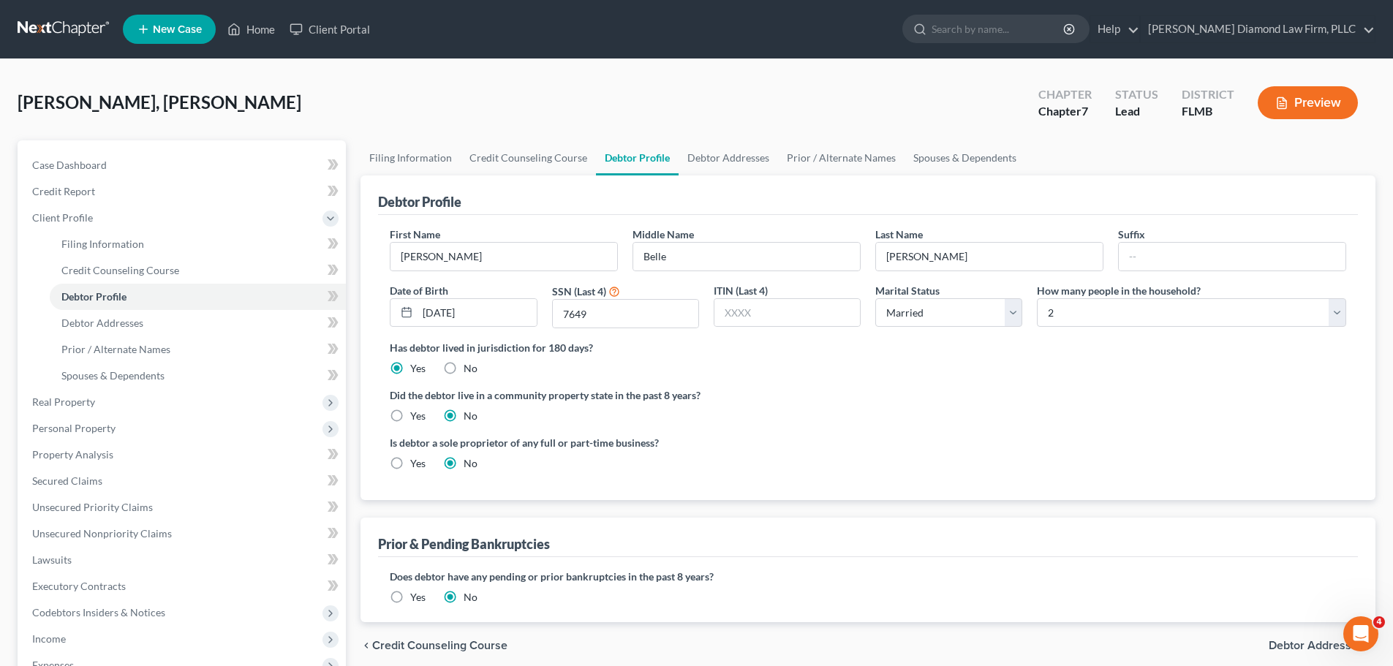
click at [29, 22] on link at bounding box center [65, 29] width 94 height 26
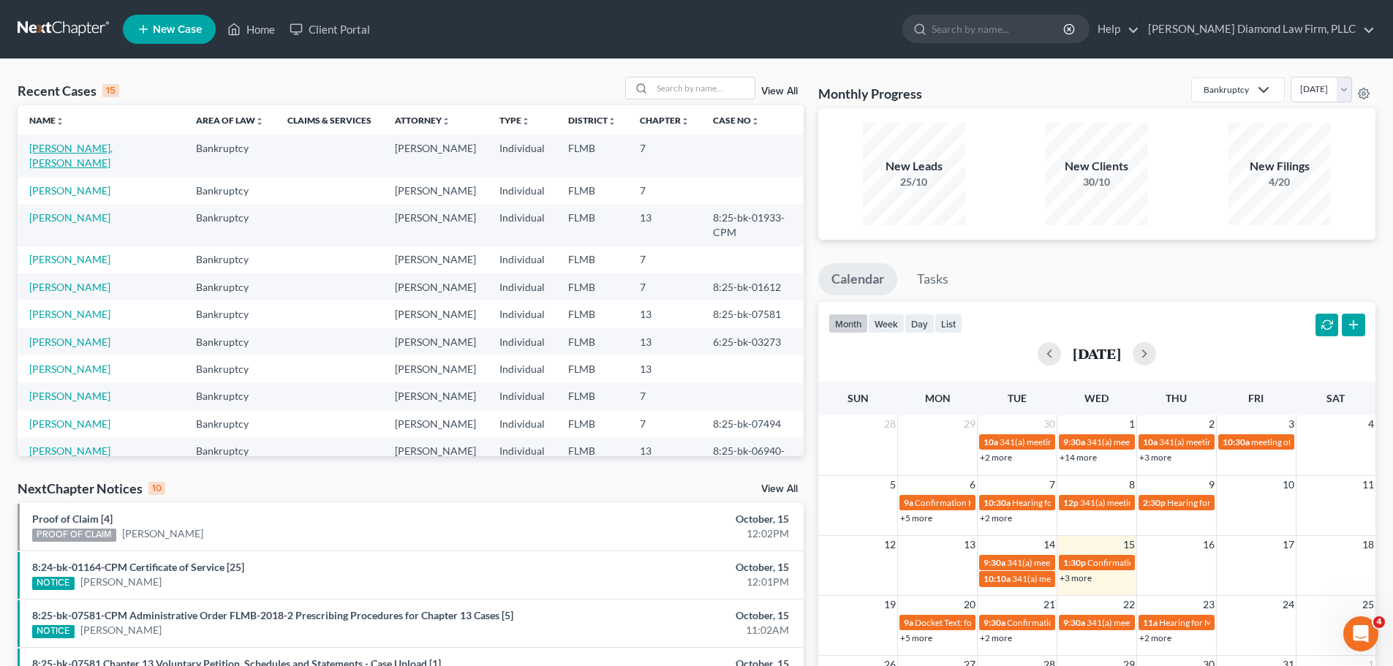
click at [59, 153] on link "[PERSON_NAME], [PERSON_NAME]" at bounding box center [70, 155] width 83 height 27
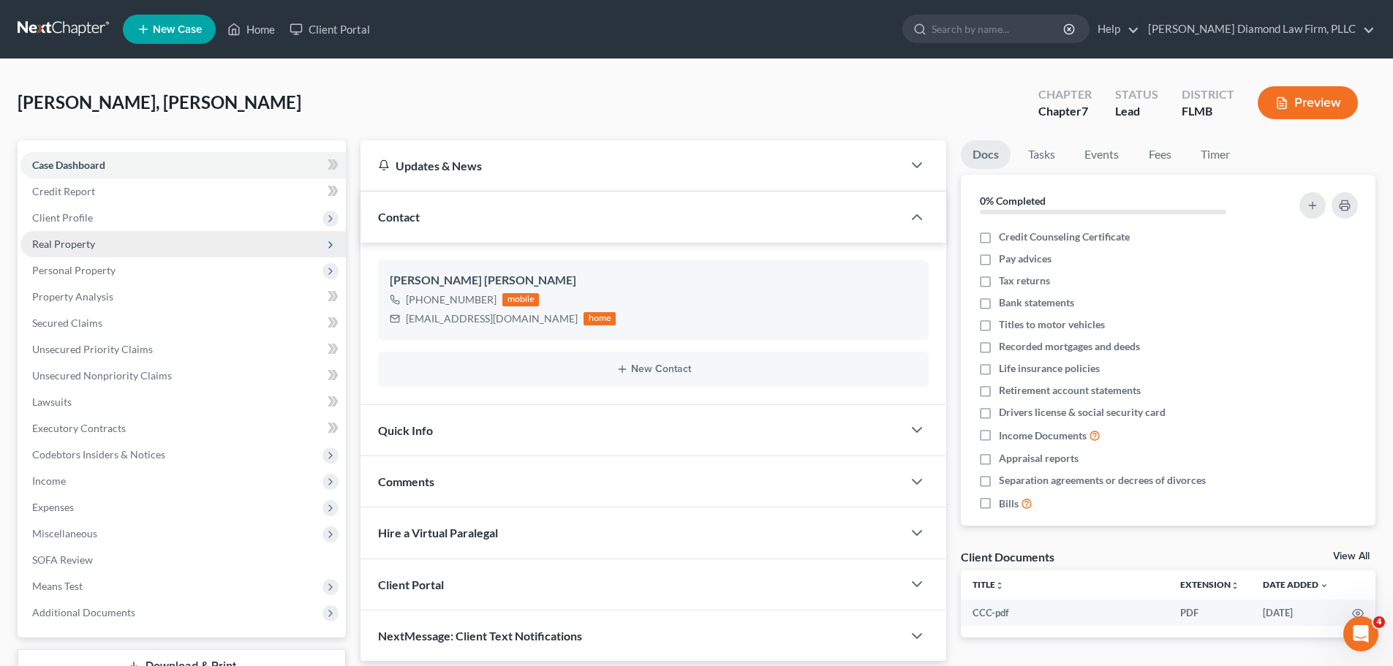
click at [75, 238] on span "Real Property" at bounding box center [63, 244] width 63 height 12
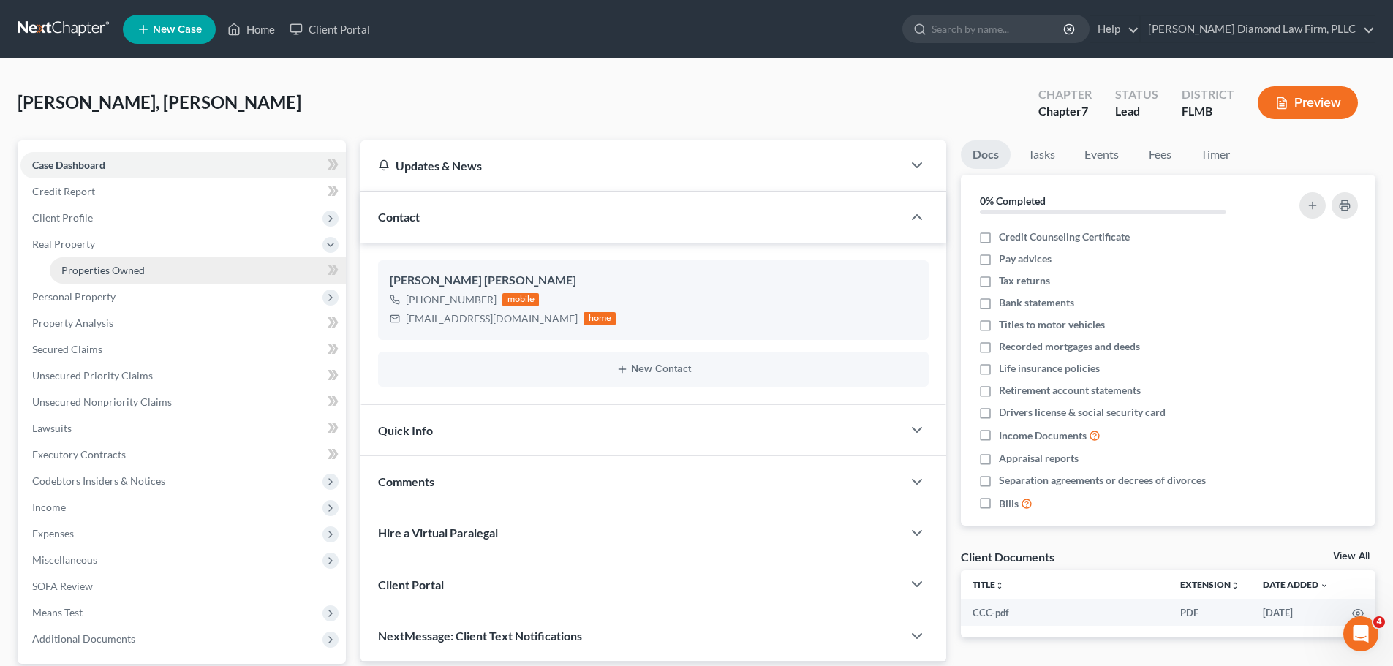
click at [77, 262] on link "Properties Owned" at bounding box center [198, 270] width 296 height 26
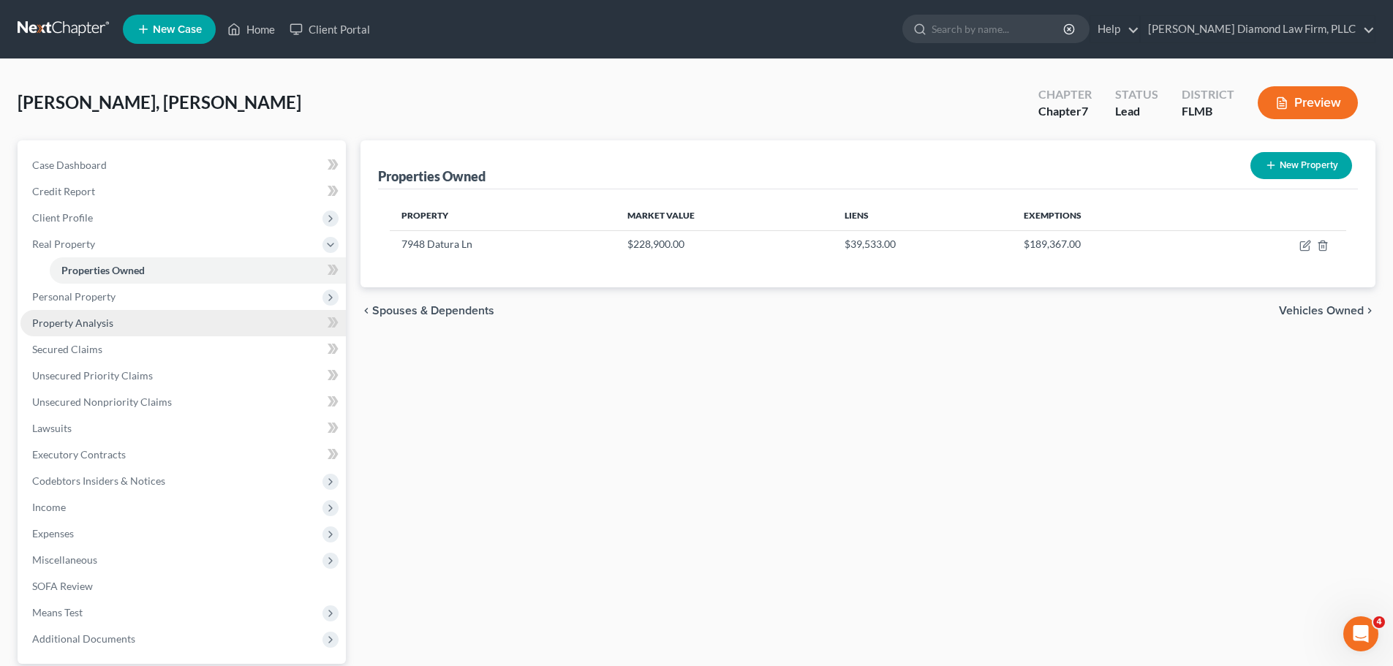
click at [75, 321] on span "Property Analysis" at bounding box center [72, 323] width 81 height 12
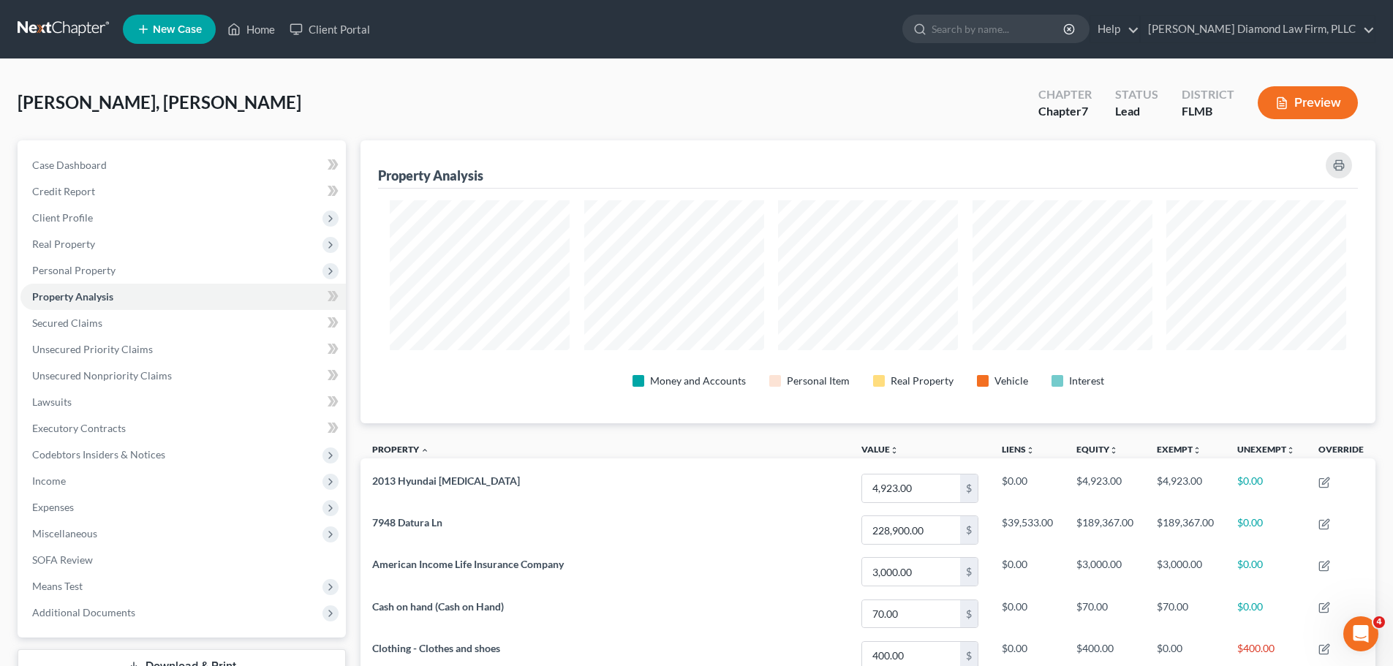
click at [60, 31] on link at bounding box center [65, 29] width 94 height 26
